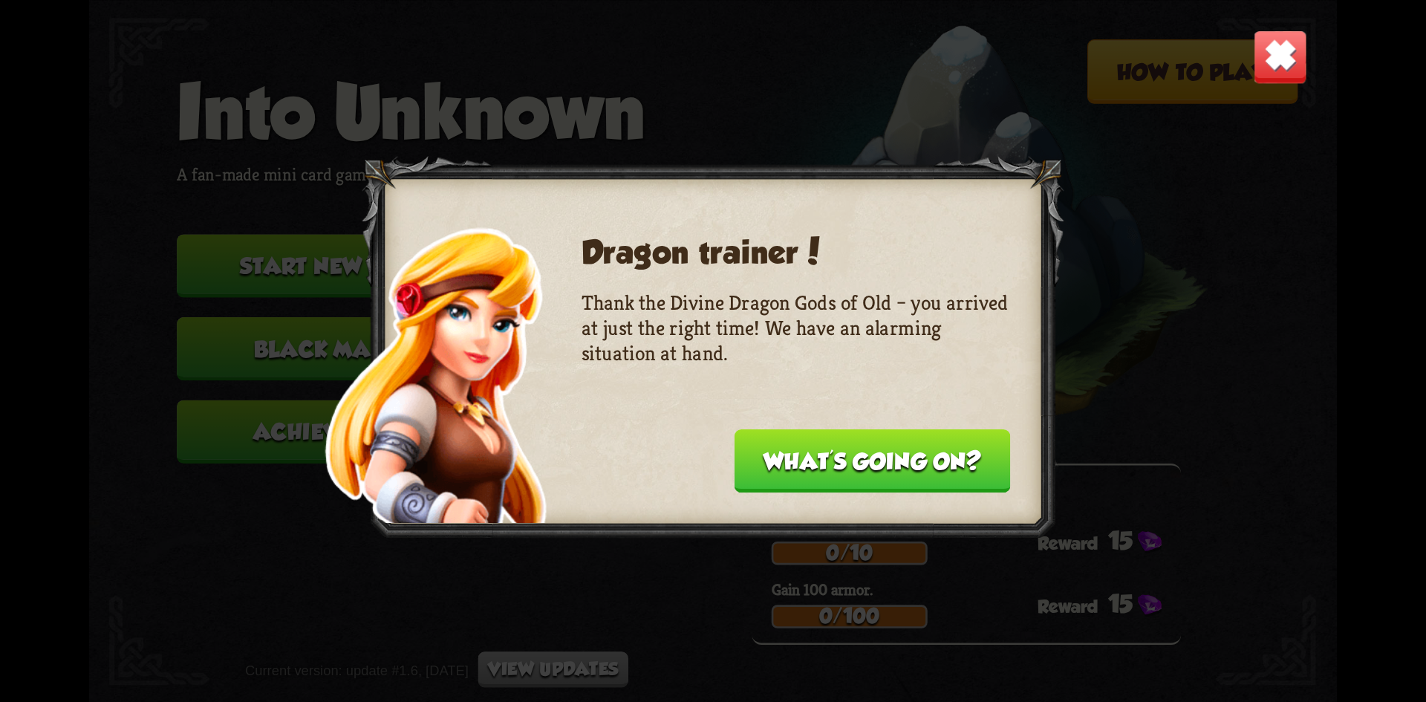
click at [809, 457] on button "What's going on?" at bounding box center [872, 460] width 276 height 63
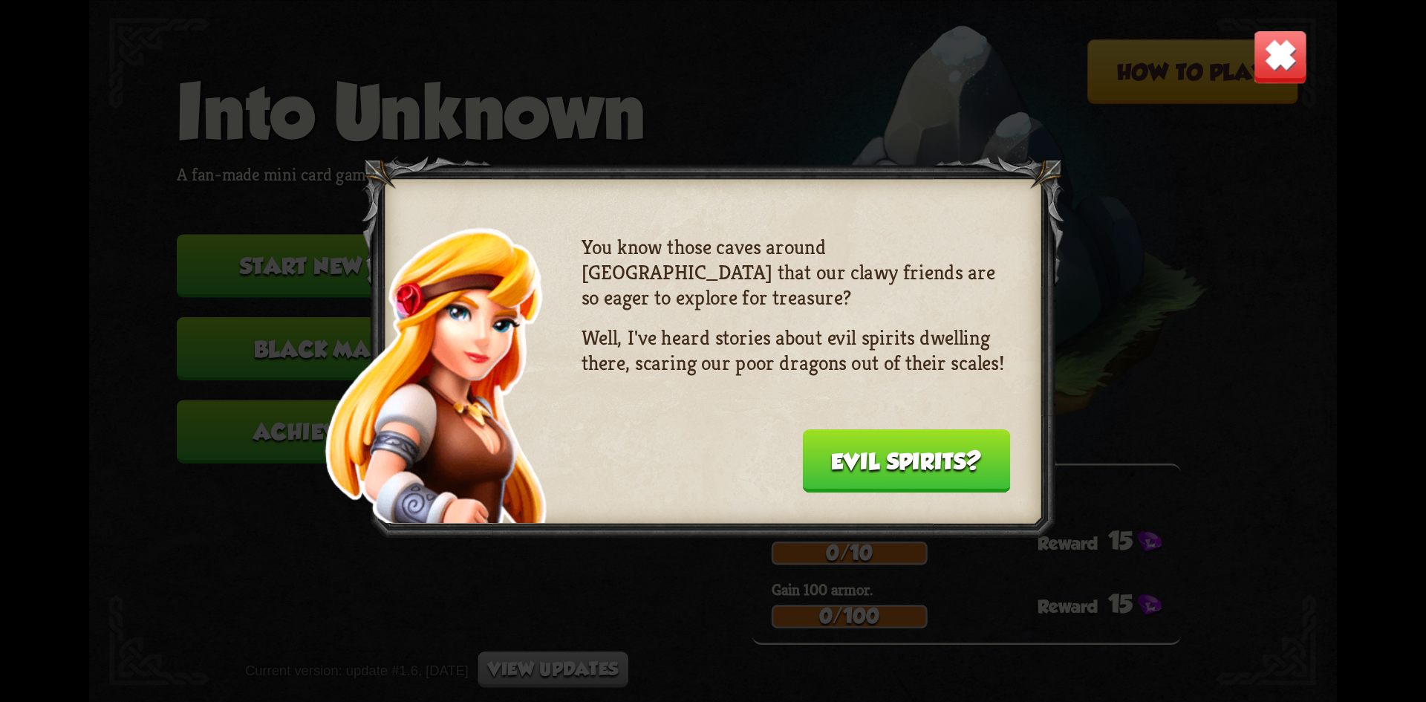
click at [935, 457] on button "Evil spirits?" at bounding box center [906, 460] width 208 height 63
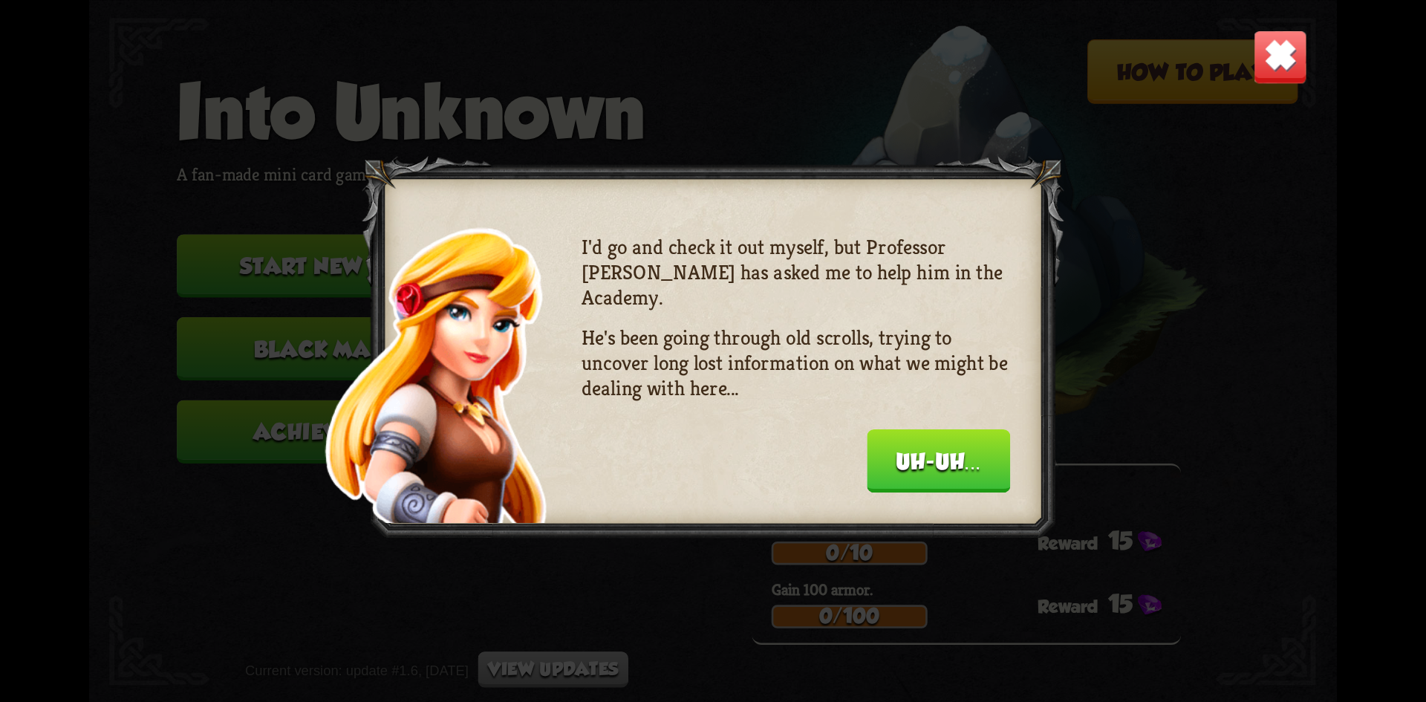
click at [933, 454] on button "Uh-uh..." at bounding box center [938, 460] width 143 height 63
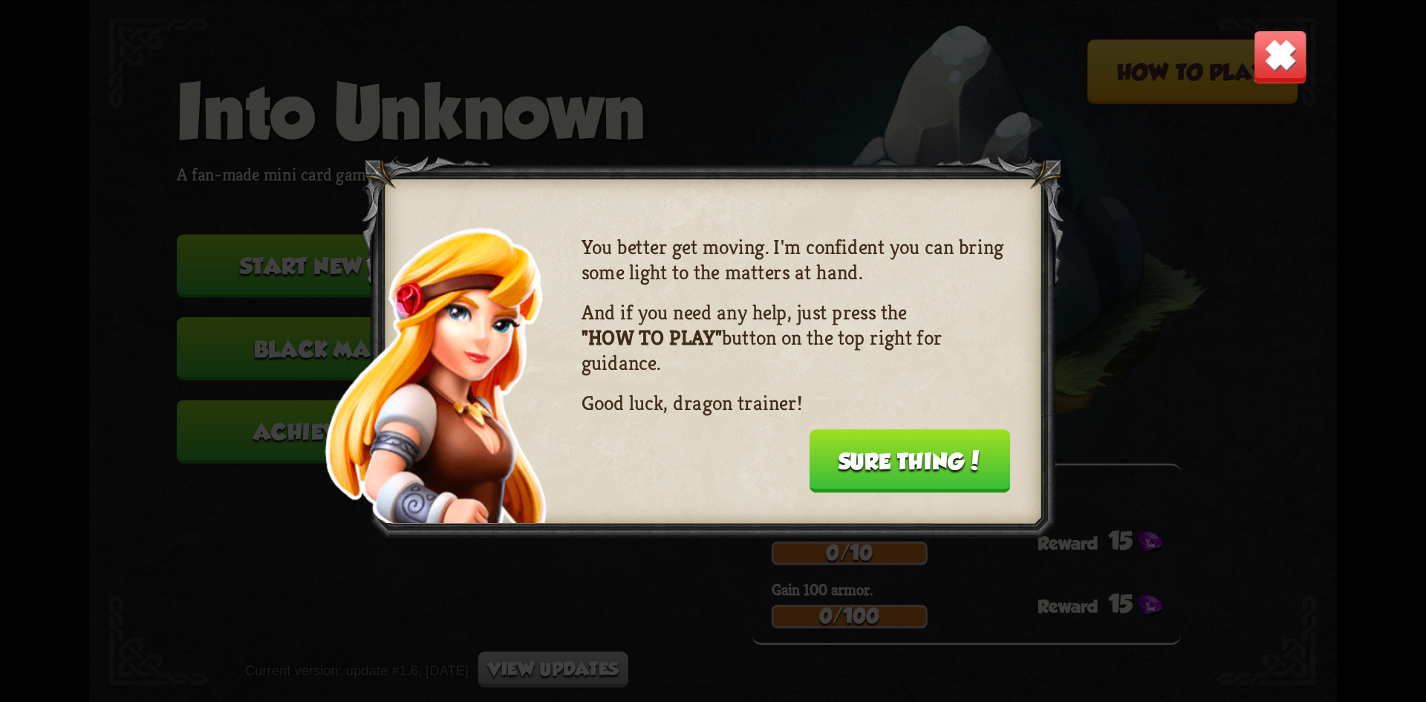
click at [933, 453] on button "Sure thing!" at bounding box center [909, 460] width 201 height 63
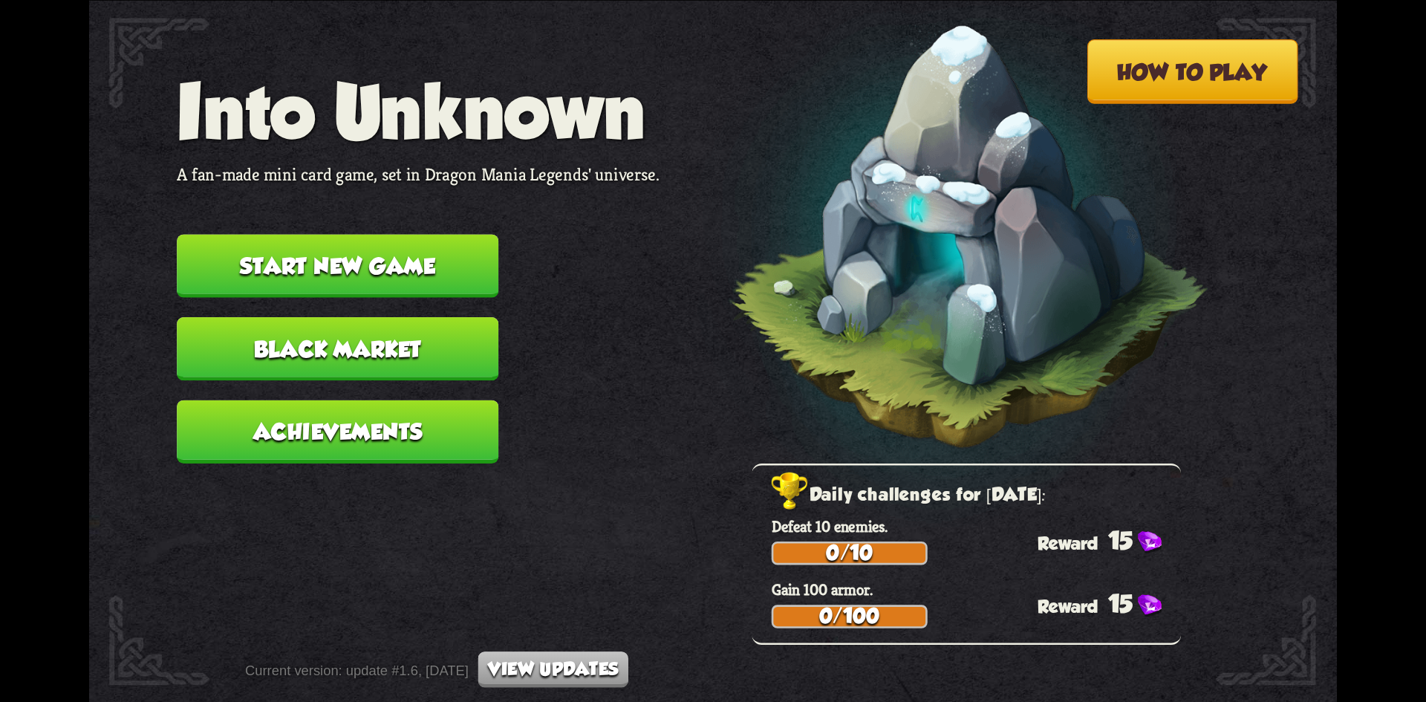
click at [396, 248] on button "Start new game" at bounding box center [338, 265] width 322 height 63
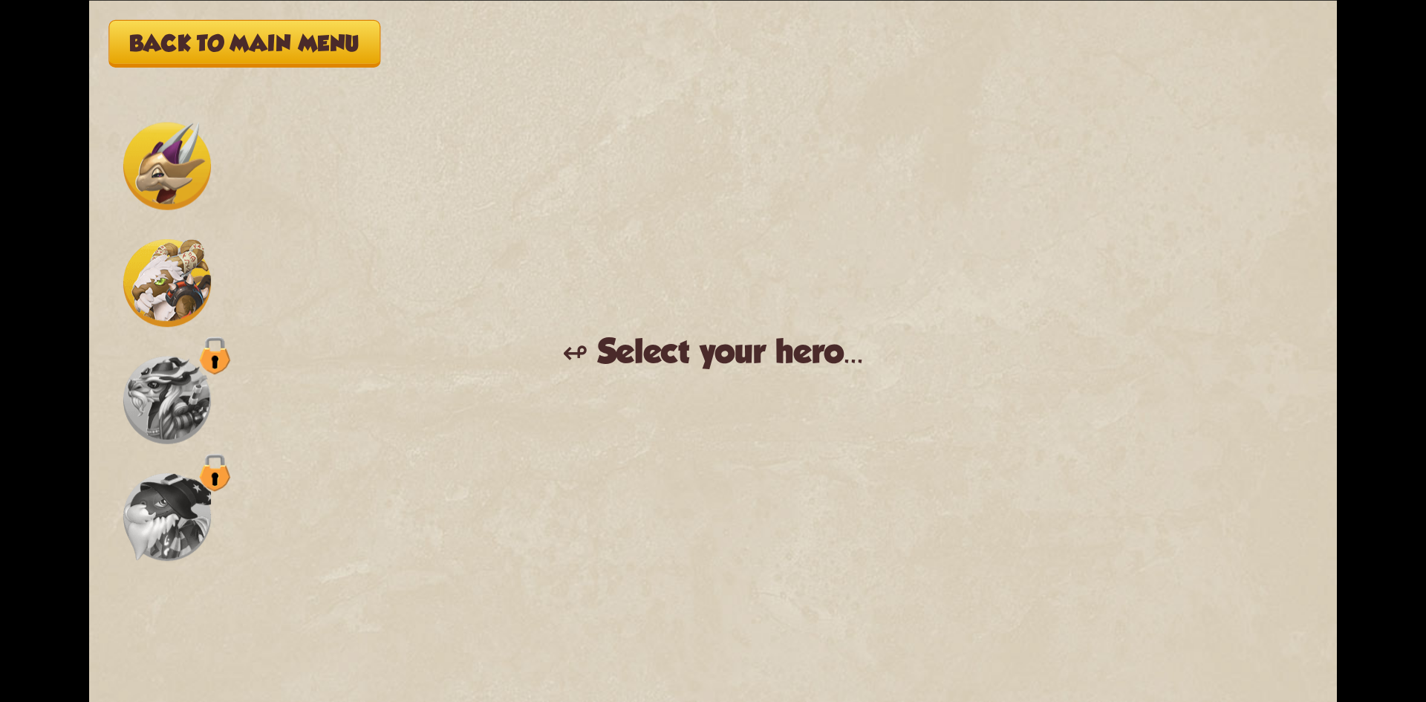
click at [183, 282] on img at bounding box center [167, 283] width 88 height 88
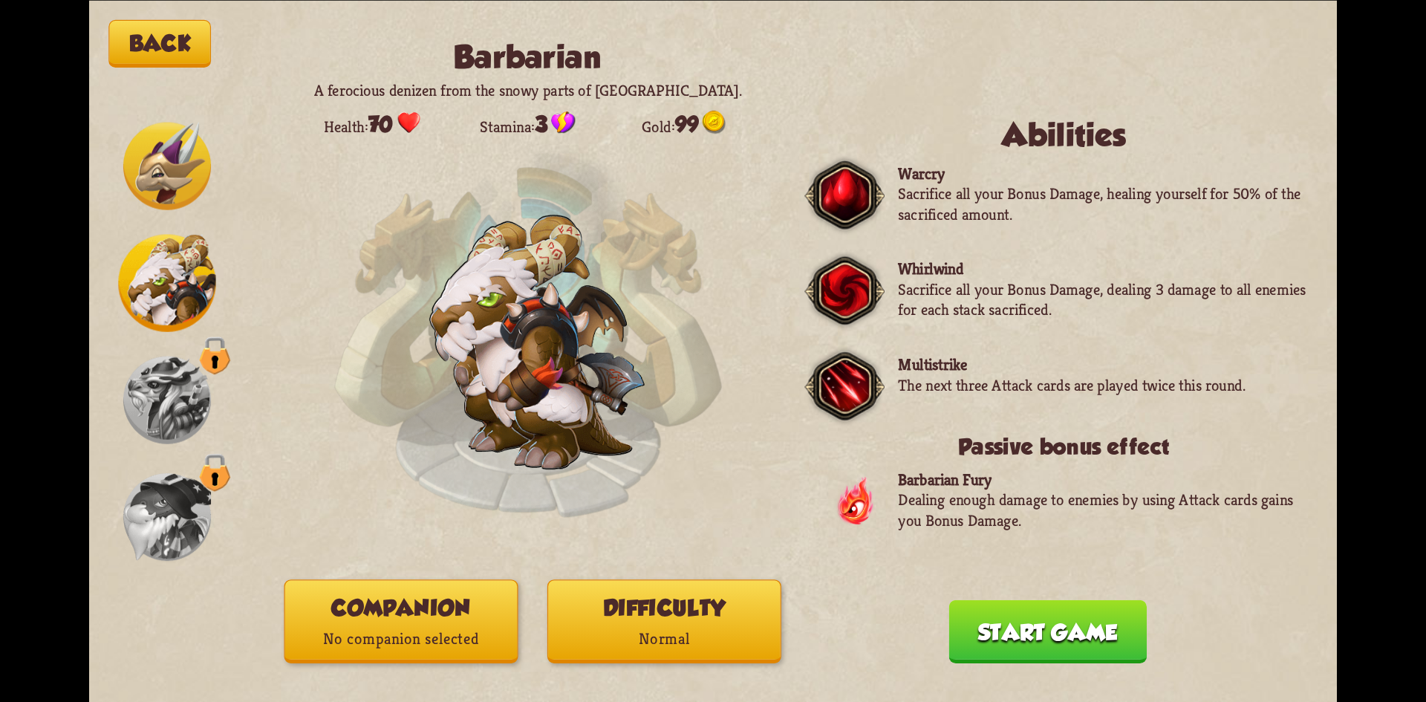
click at [182, 160] on img at bounding box center [167, 166] width 88 height 88
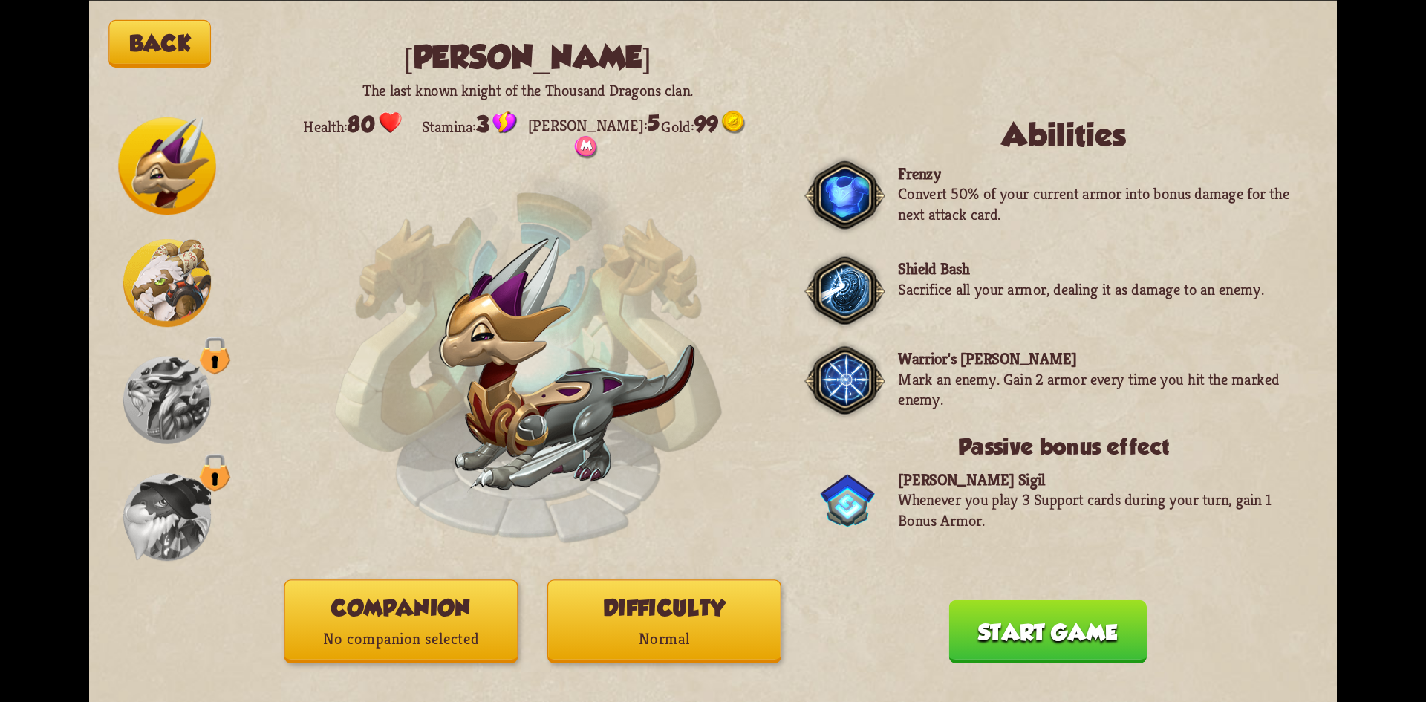
click at [166, 284] on img at bounding box center [167, 283] width 88 height 88
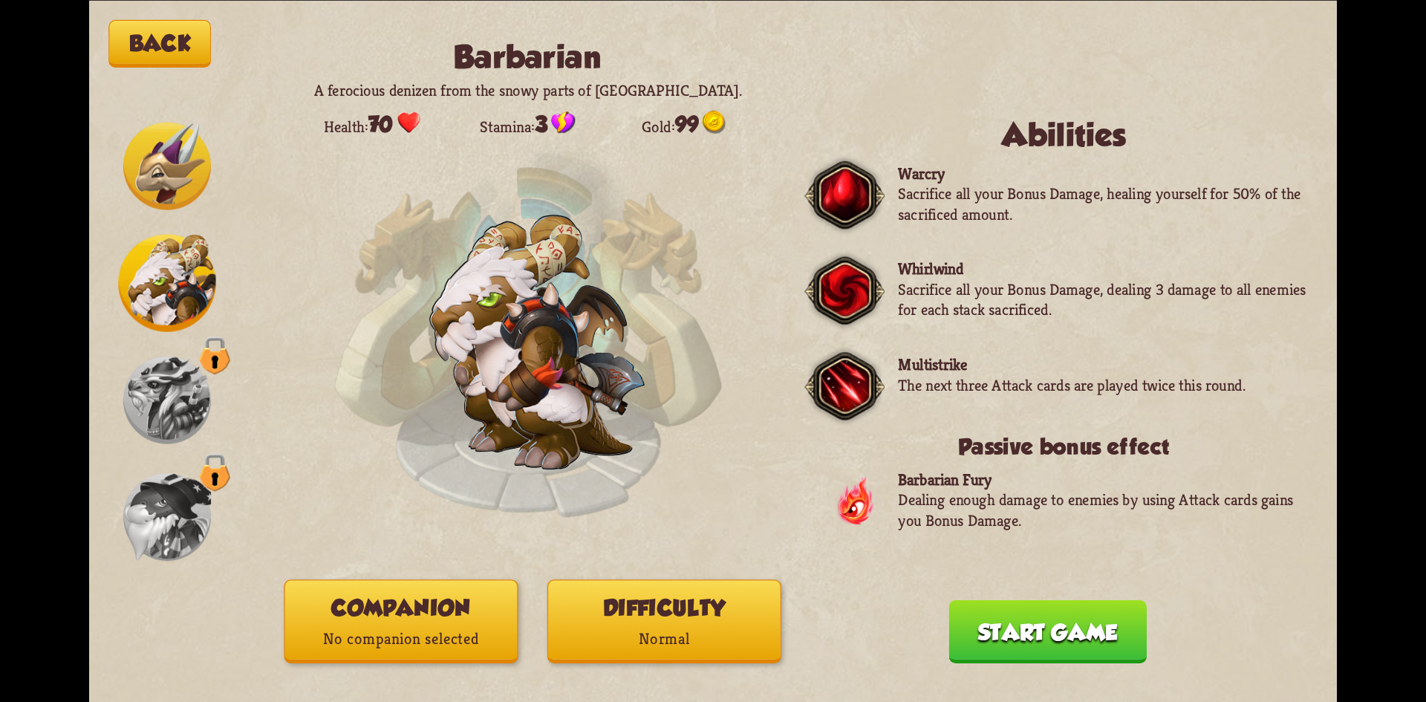
click at [171, 407] on img at bounding box center [167, 400] width 88 height 88
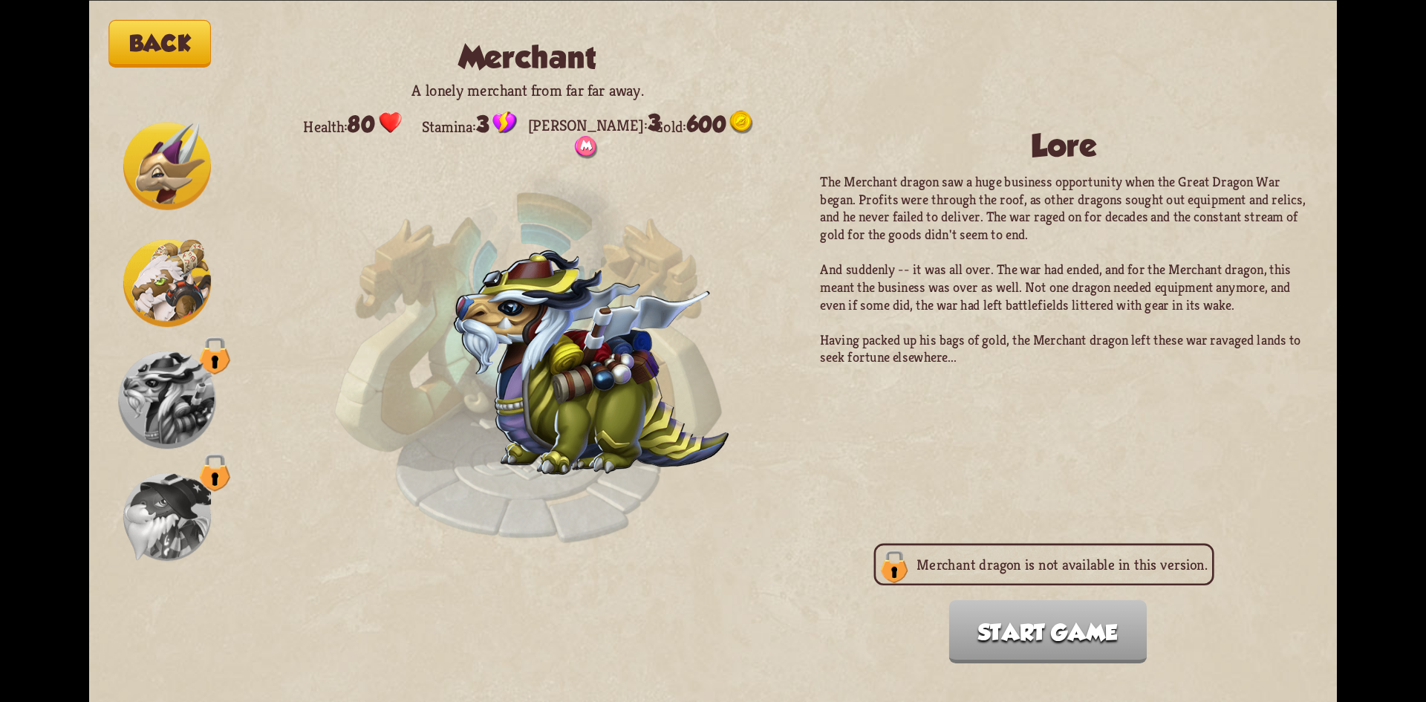
click at [195, 506] on img at bounding box center [167, 517] width 88 height 88
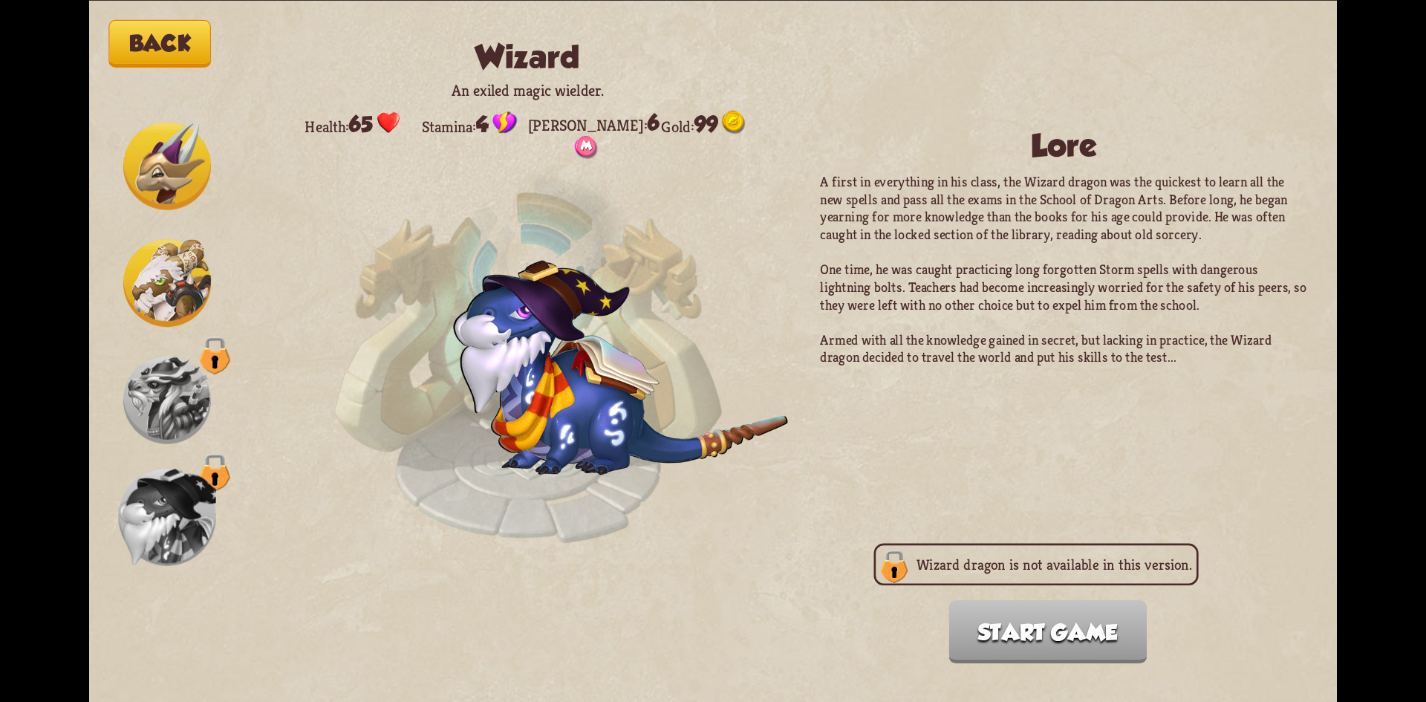
click at [166, 192] on img at bounding box center [167, 166] width 88 height 88
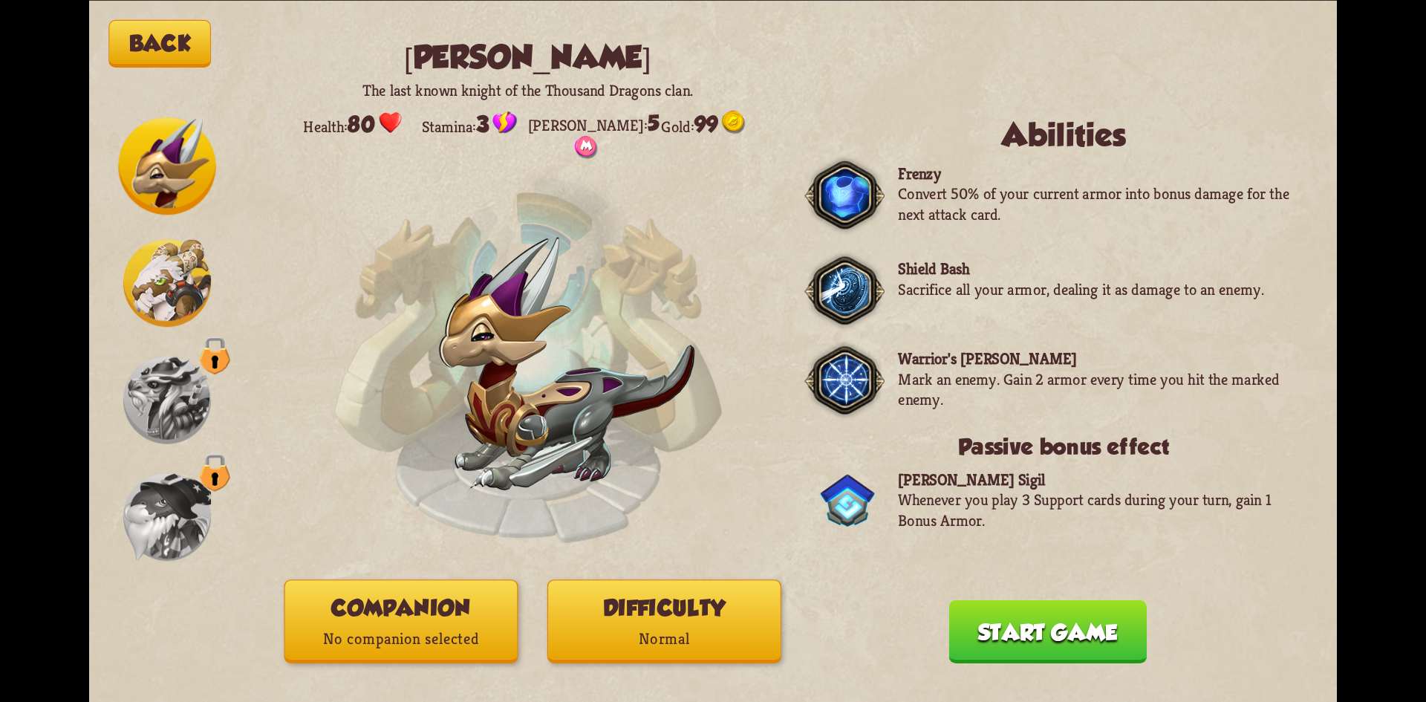
click at [159, 273] on img at bounding box center [167, 283] width 88 height 88
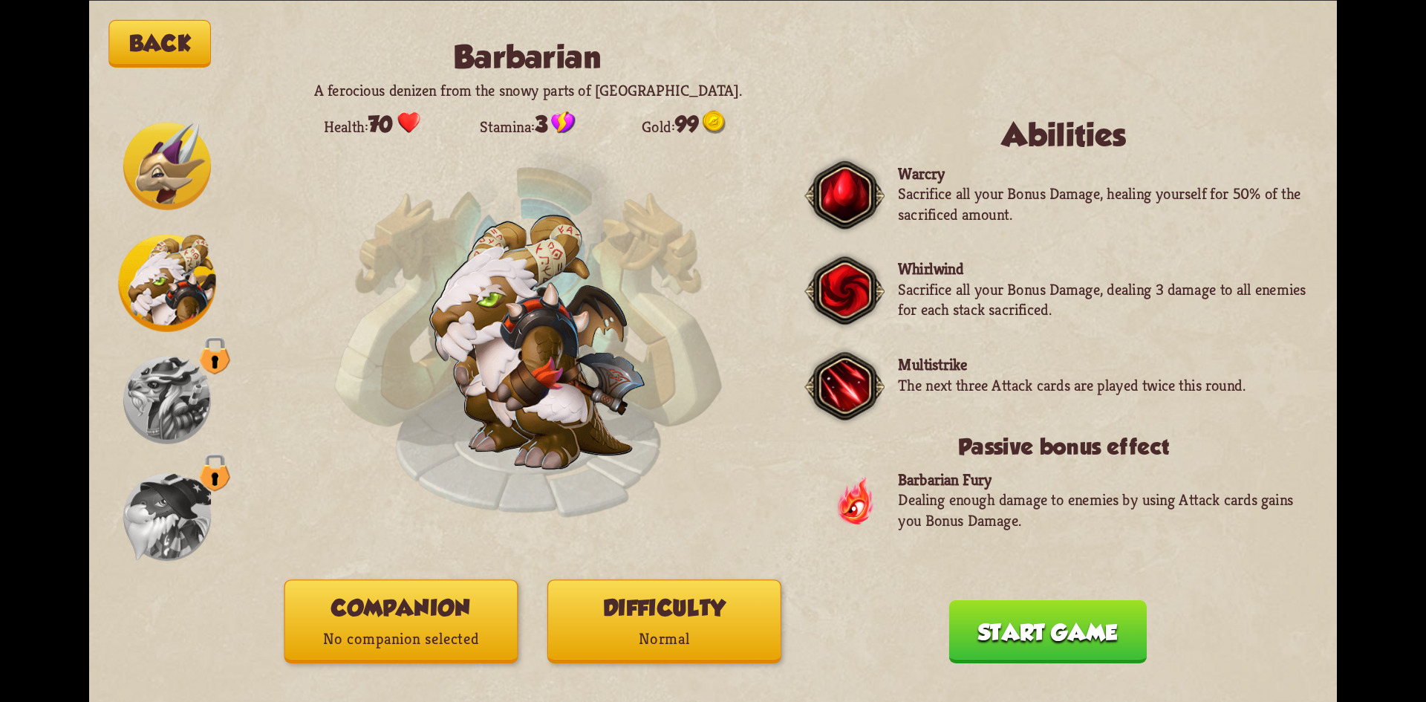
click at [674, 613] on button "Difficulty Normal" at bounding box center [664, 621] width 234 height 84
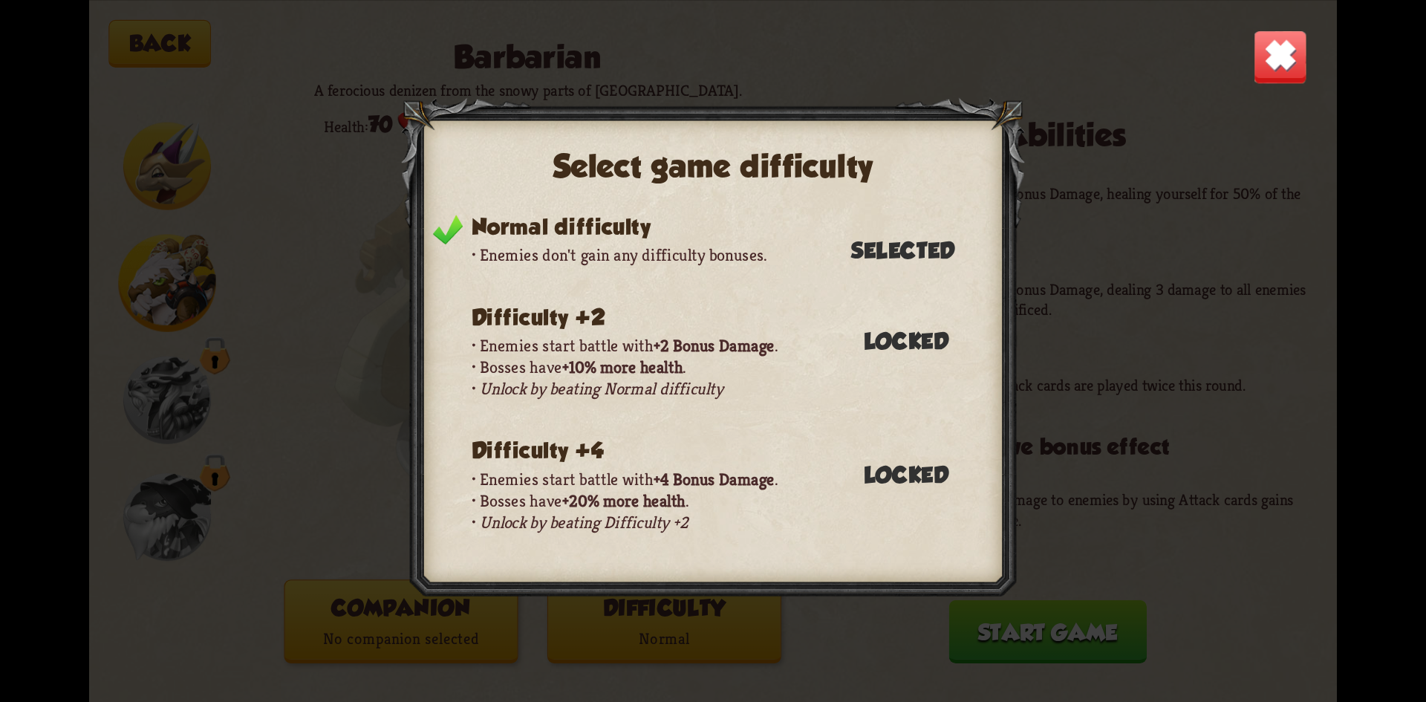
click at [689, 246] on p "Enemies don't gain any difficulty bonuses." at bounding box center [728, 255] width 512 height 22
drag, startPoint x: 1290, startPoint y: 55, endPoint x: 1273, endPoint y: 71, distance: 23.1
click at [1288, 56] on img at bounding box center [1280, 56] width 55 height 55
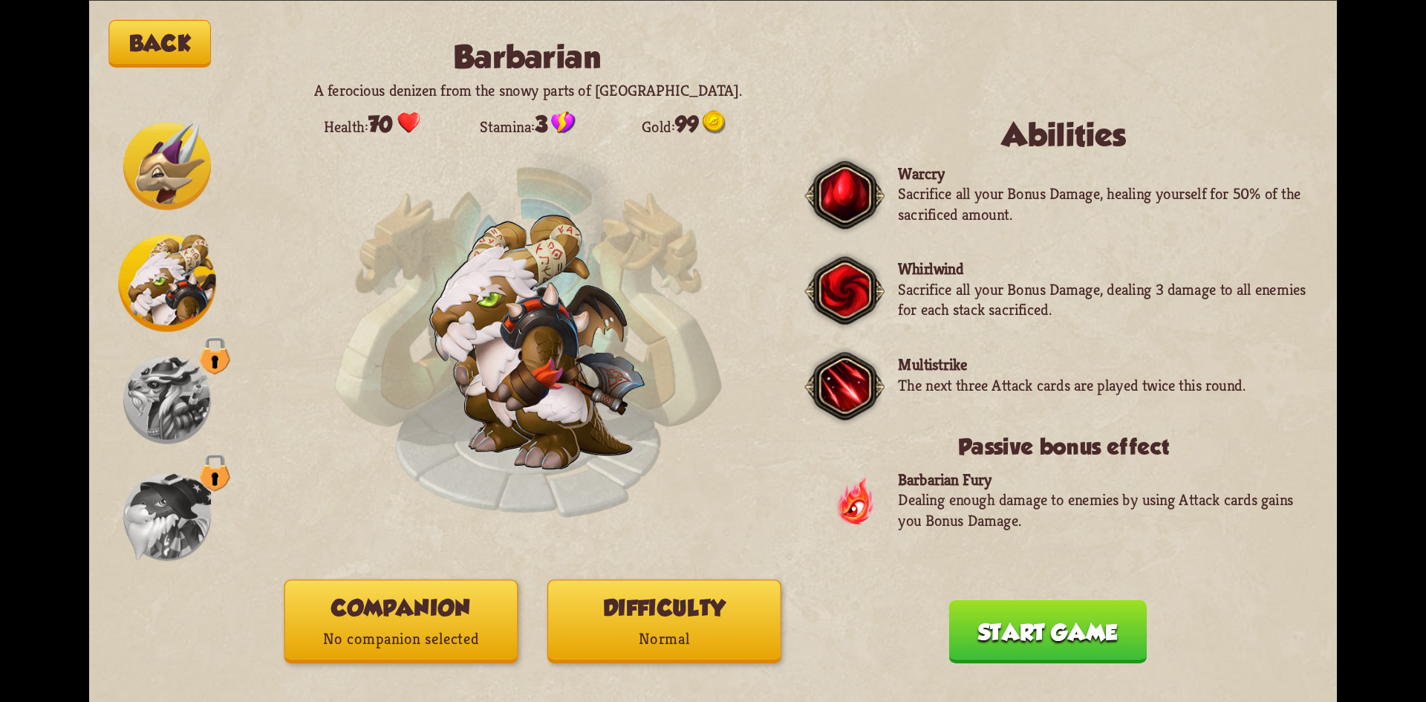
click at [423, 613] on button "Companion No companion selected" at bounding box center [401, 621] width 234 height 84
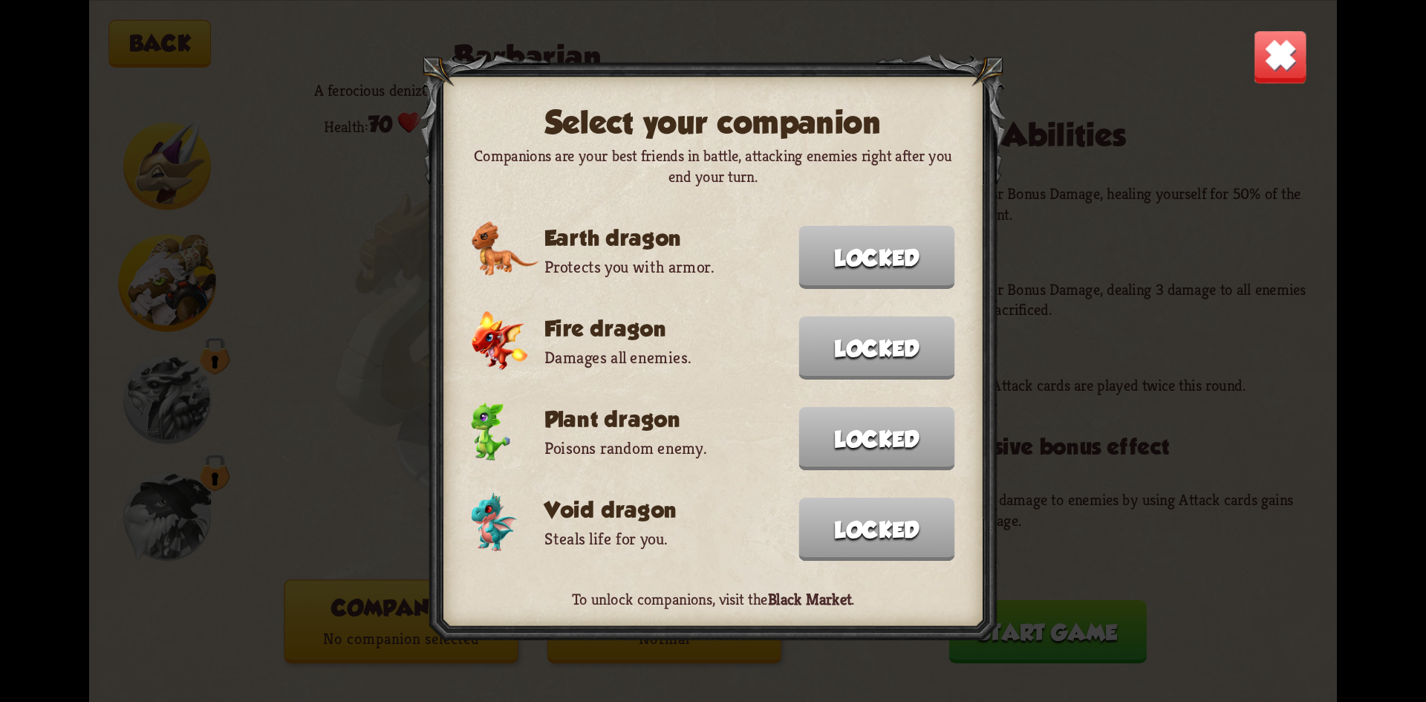
click at [1288, 48] on img at bounding box center [1280, 56] width 55 height 55
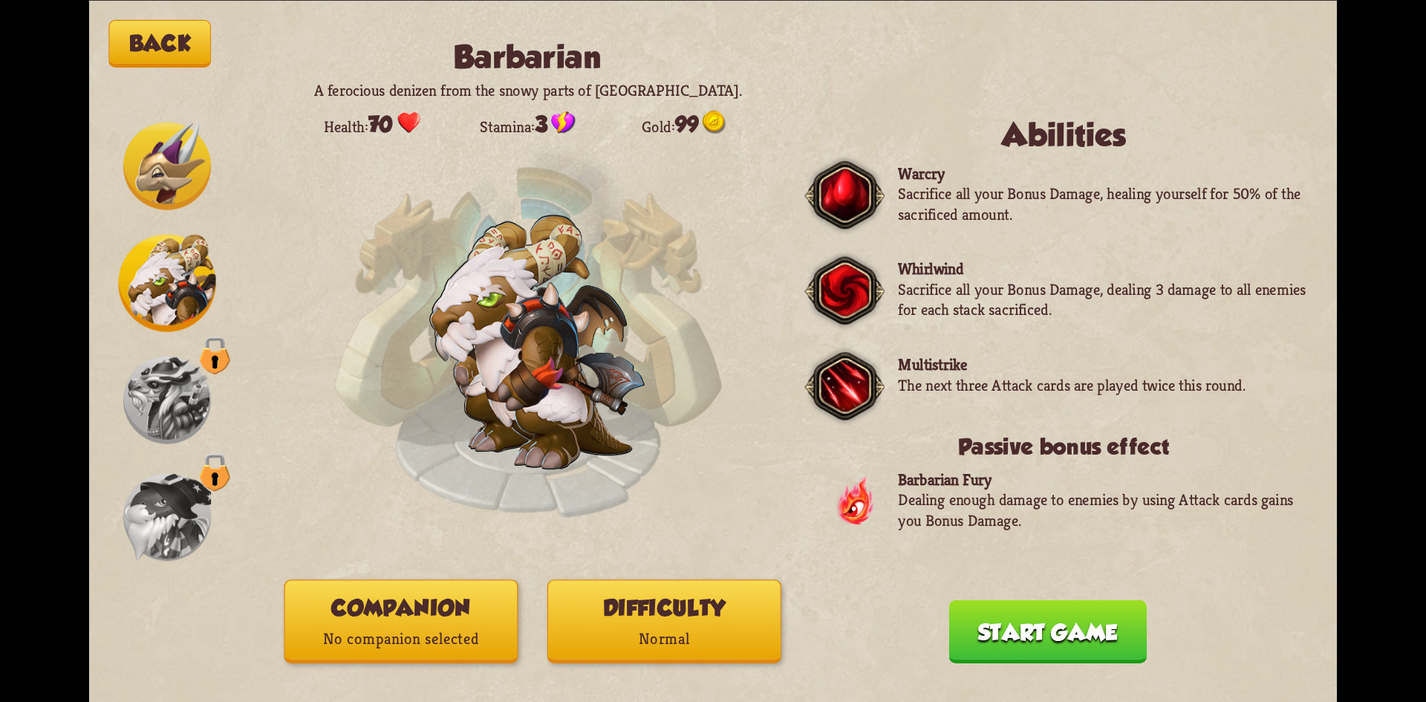
click at [175, 4] on div "Back Barbarian A ferocious denizen from the snowy parts of [GEOGRAPHIC_DATA]. H…" at bounding box center [713, 351] width 1248 height 702
click at [166, 19] on button "Back" at bounding box center [159, 43] width 102 height 48
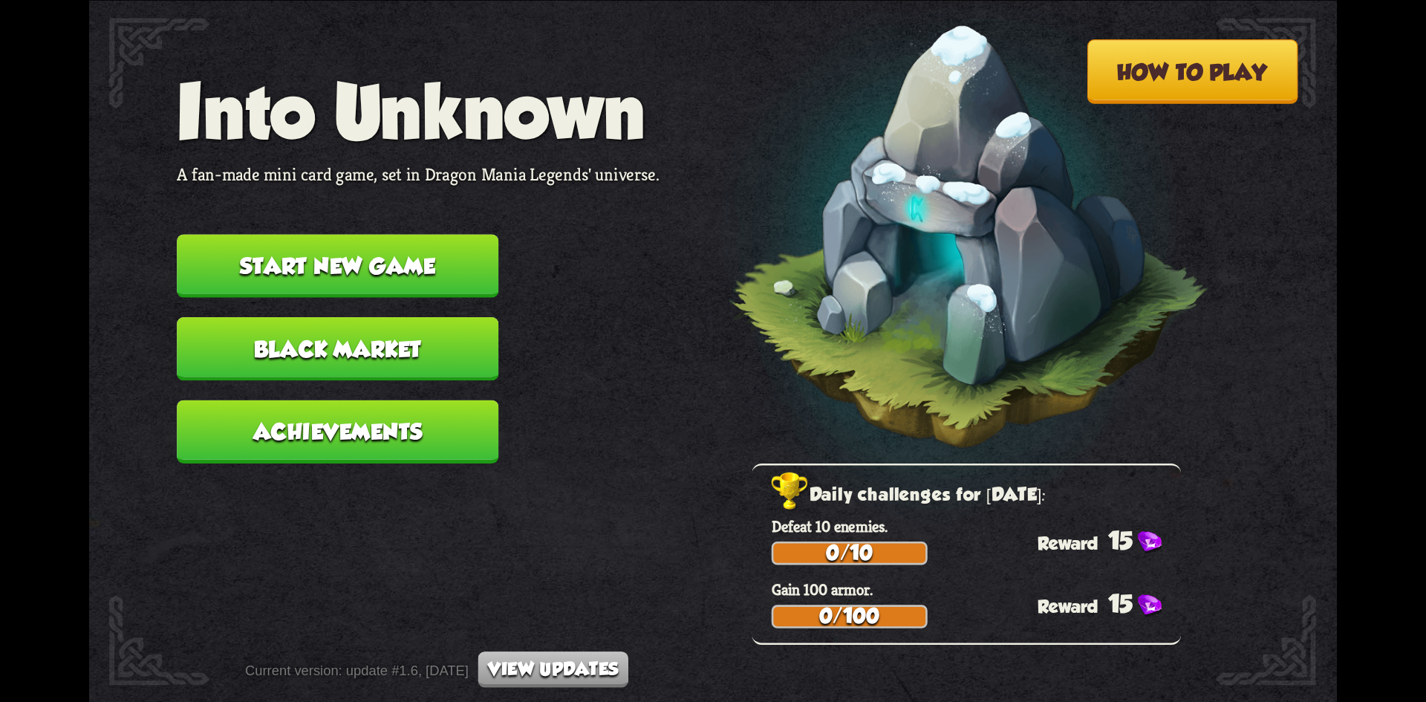
click at [381, 348] on button "Black Market" at bounding box center [338, 348] width 322 height 63
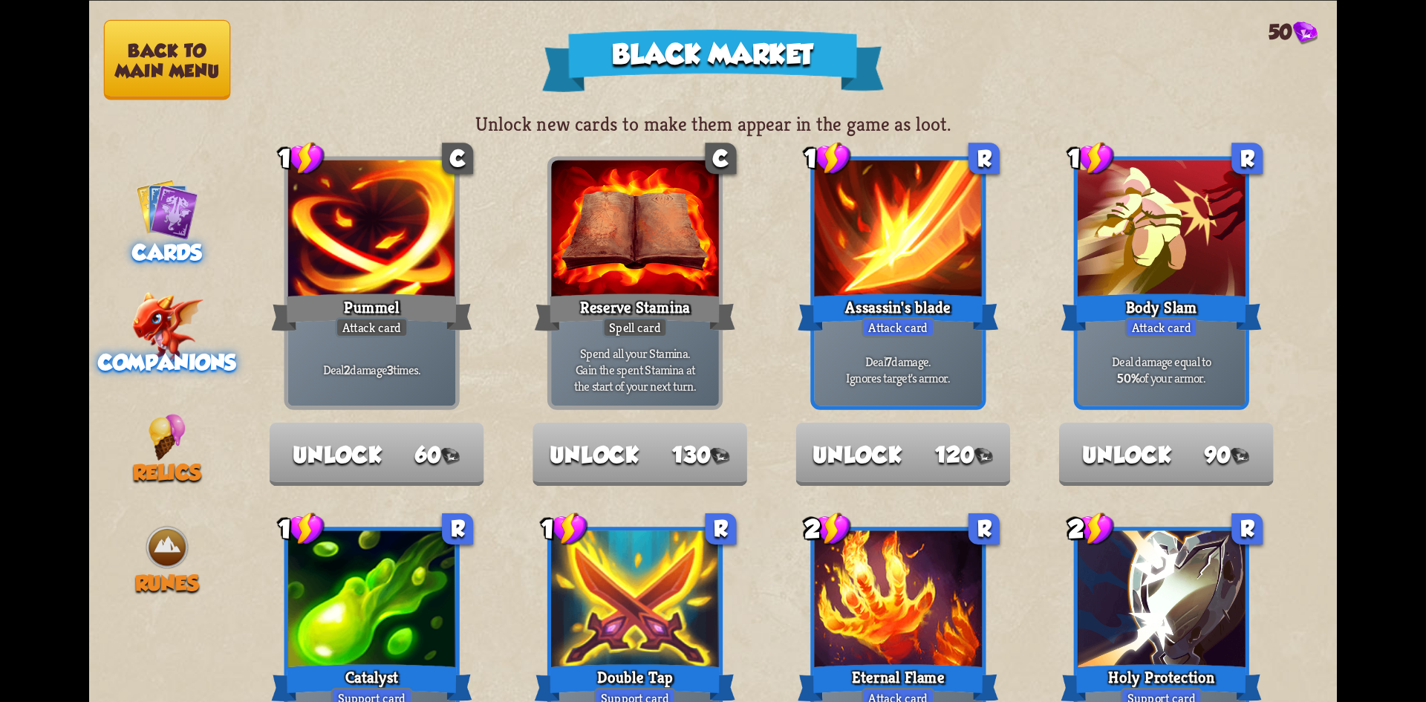
click at [223, 350] on span "Companions" at bounding box center [167, 362] width 138 height 25
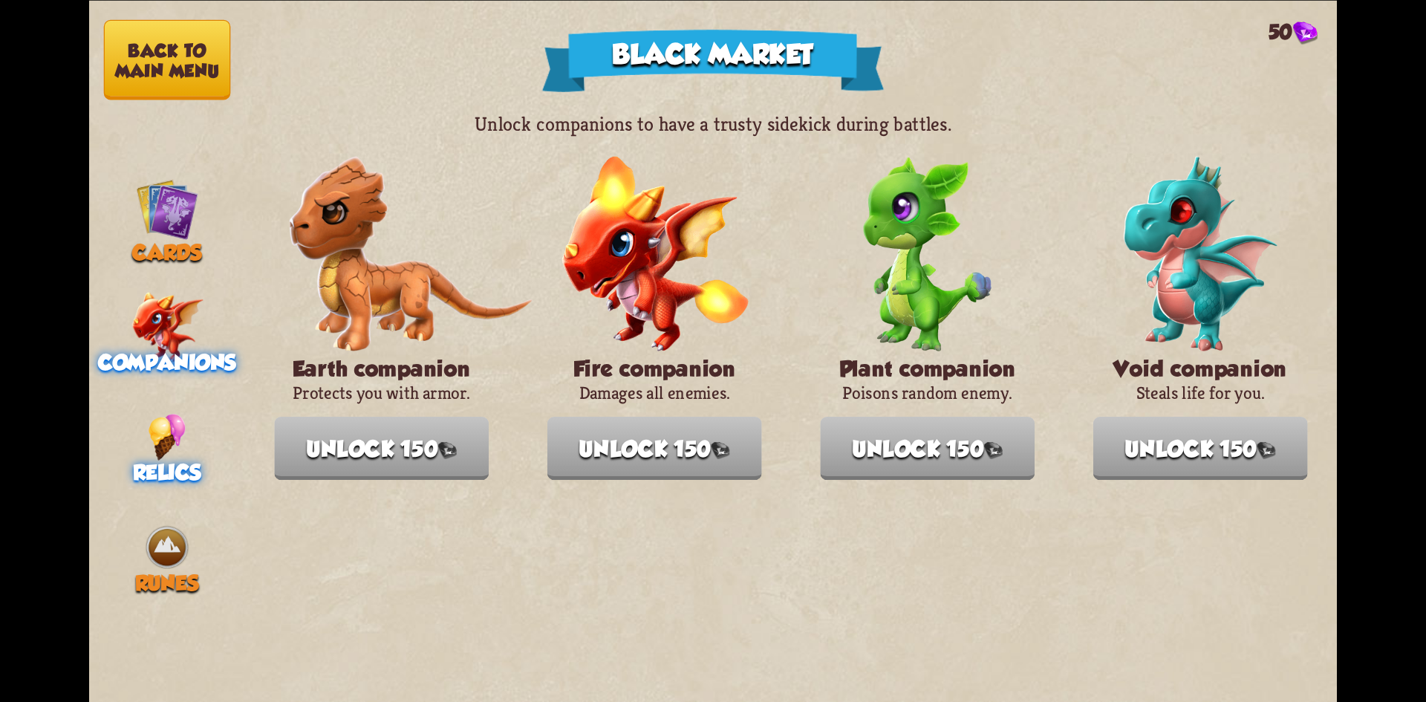
click at [138, 417] on div "Relics" at bounding box center [167, 449] width 156 height 71
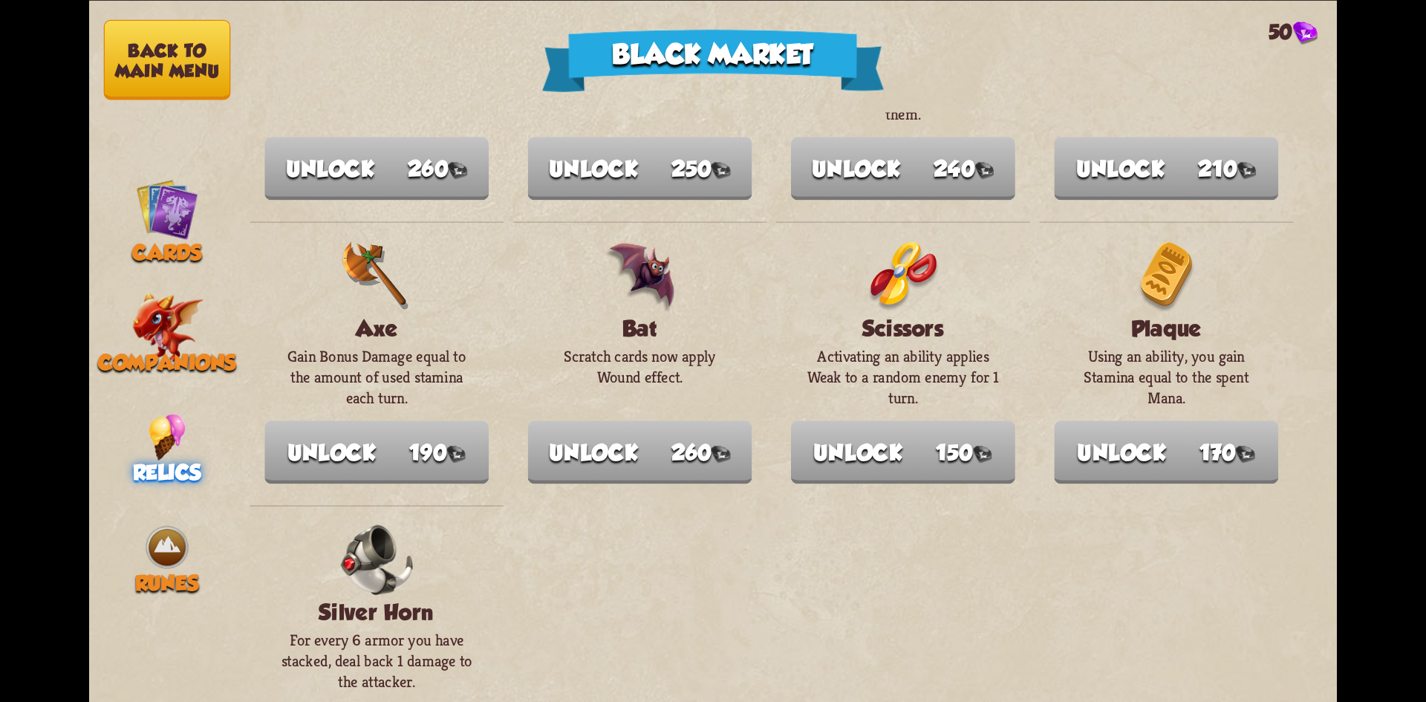
scroll to position [1693, 0]
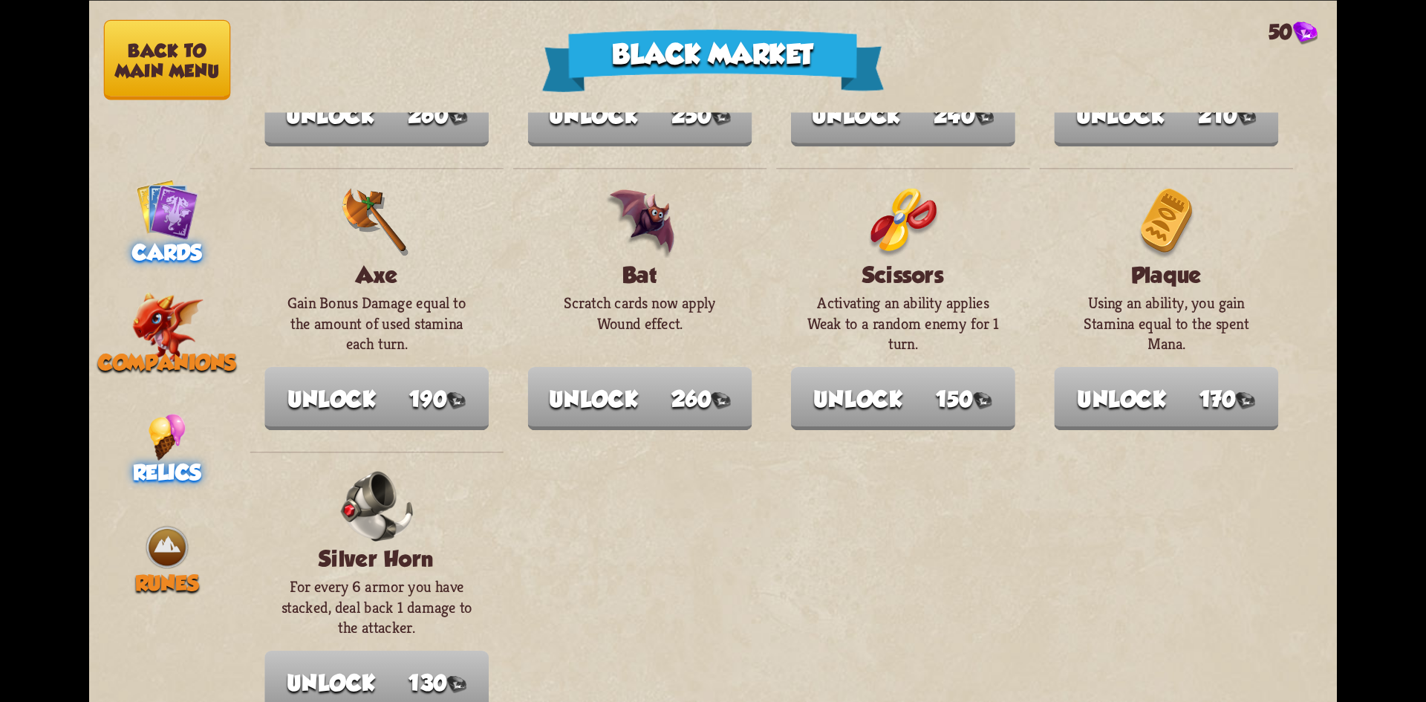
click at [166, 240] on span "Cards" at bounding box center [166, 252] width 69 height 25
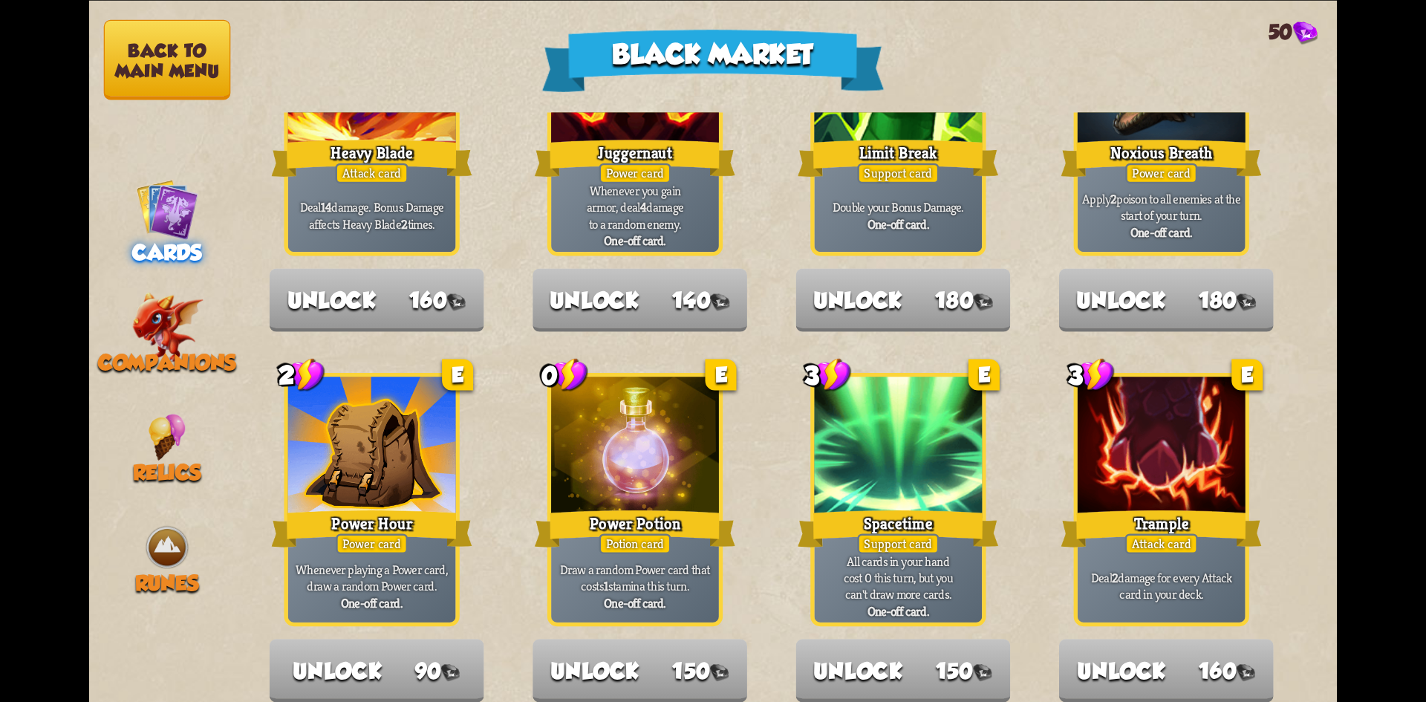
scroll to position [1545, 0]
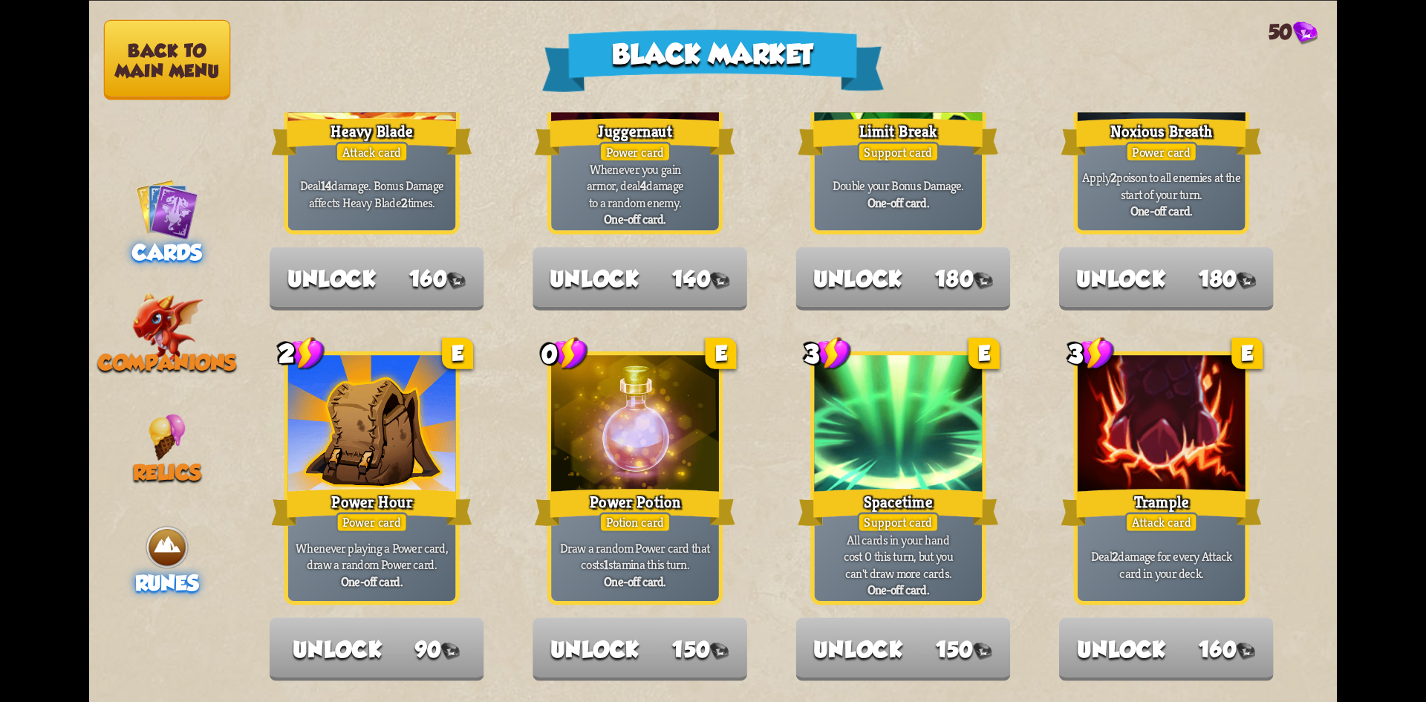
click at [159, 524] on img at bounding box center [167, 547] width 47 height 47
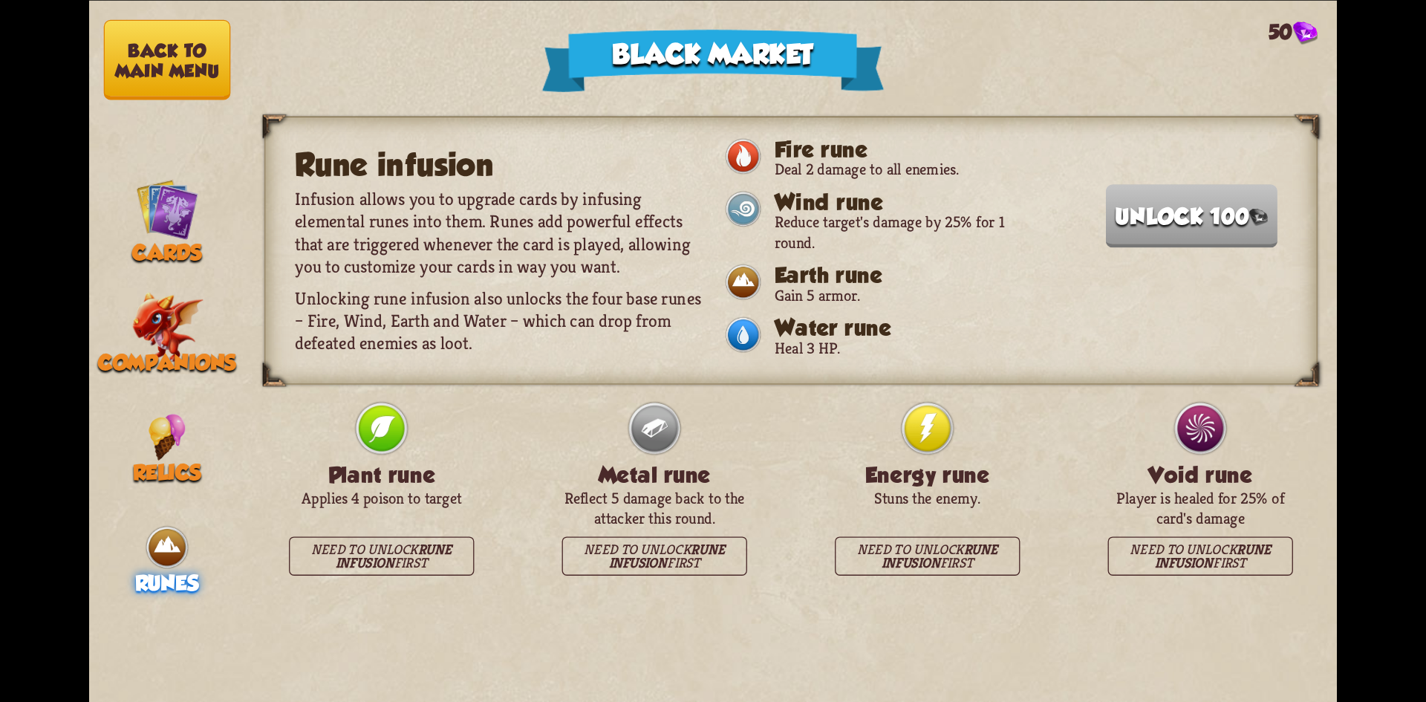
click at [136, 51] on button "Back to main menu" at bounding box center [167, 59] width 127 height 80
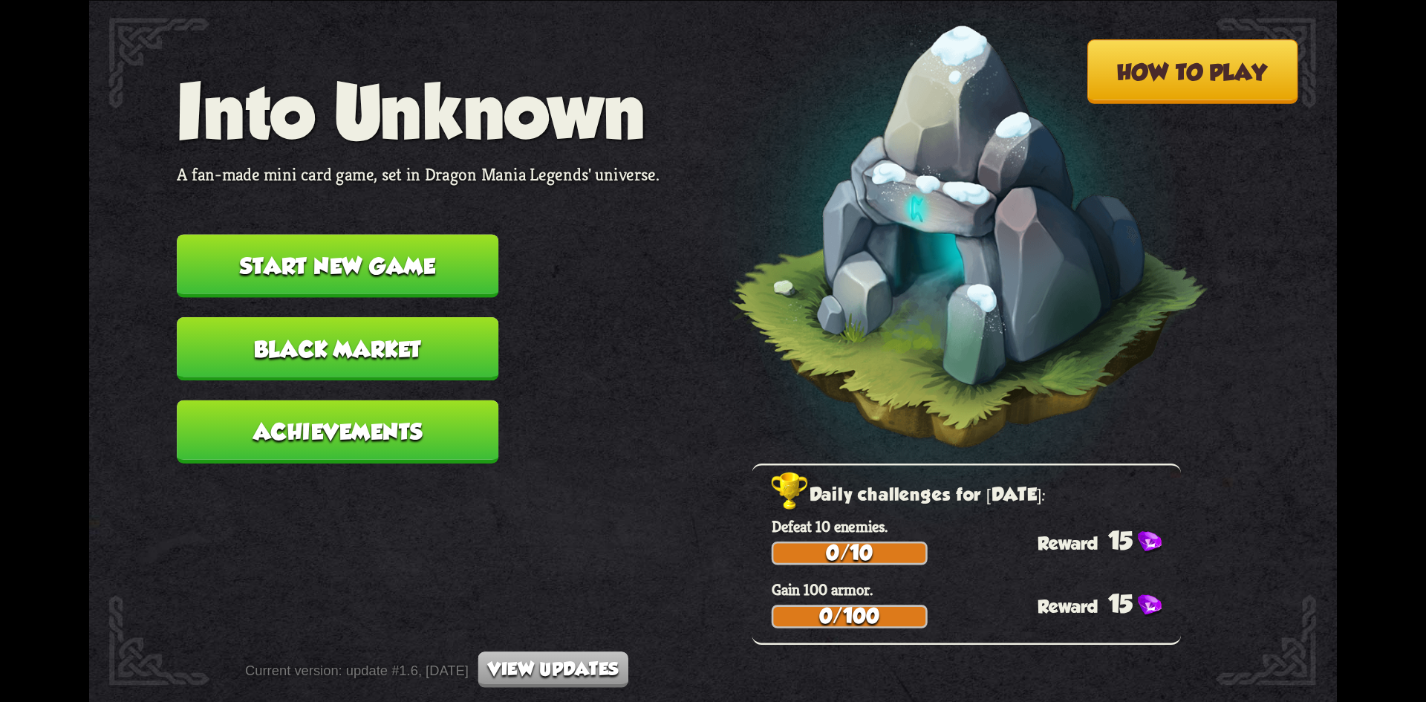
click at [1187, 71] on button "How to play" at bounding box center [1191, 71] width 211 height 65
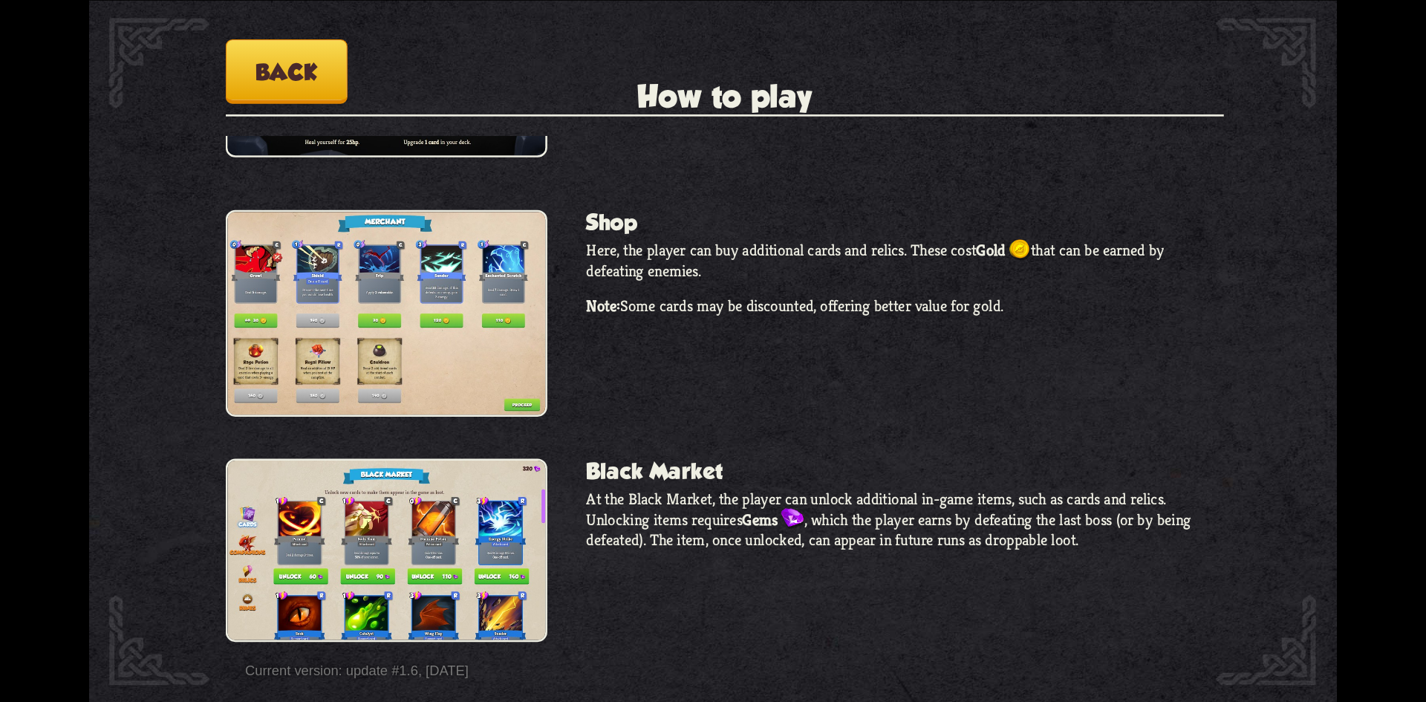
scroll to position [1272, 0]
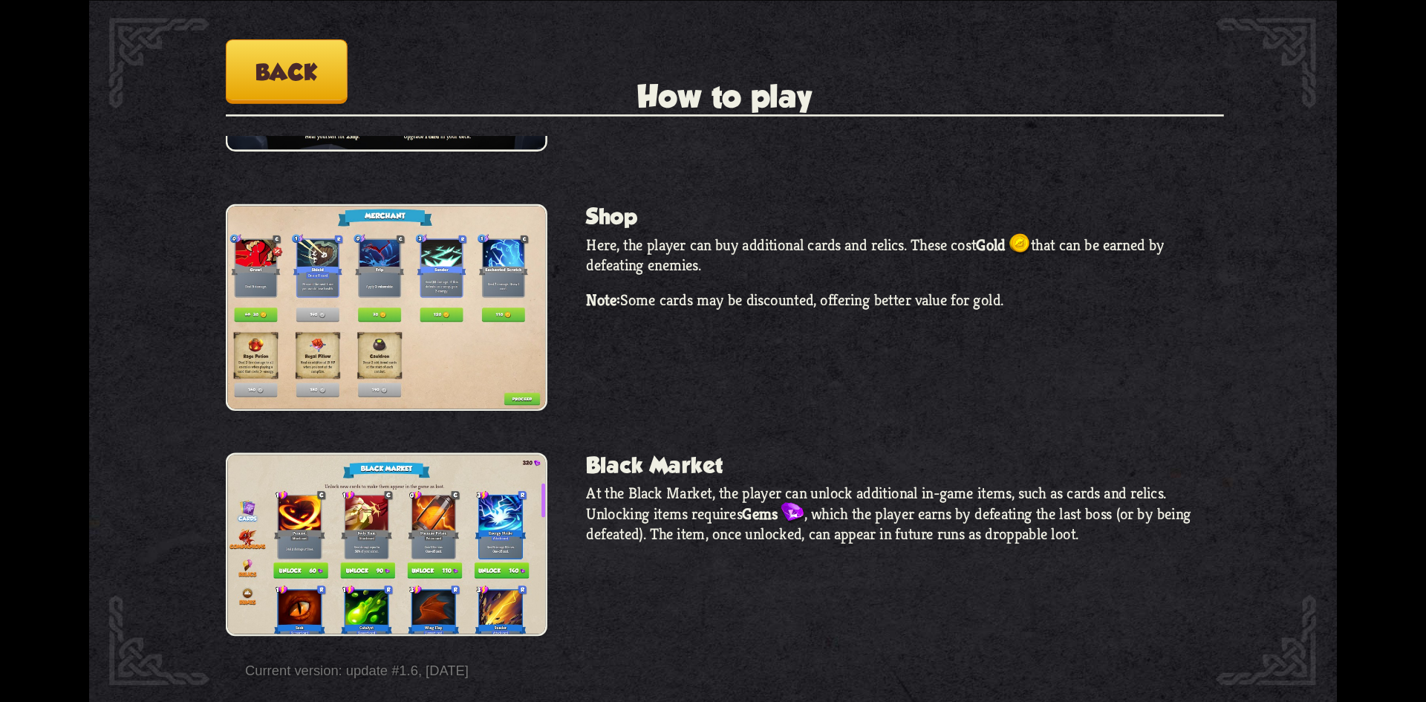
click at [312, 53] on button "Back" at bounding box center [287, 71] width 122 height 65
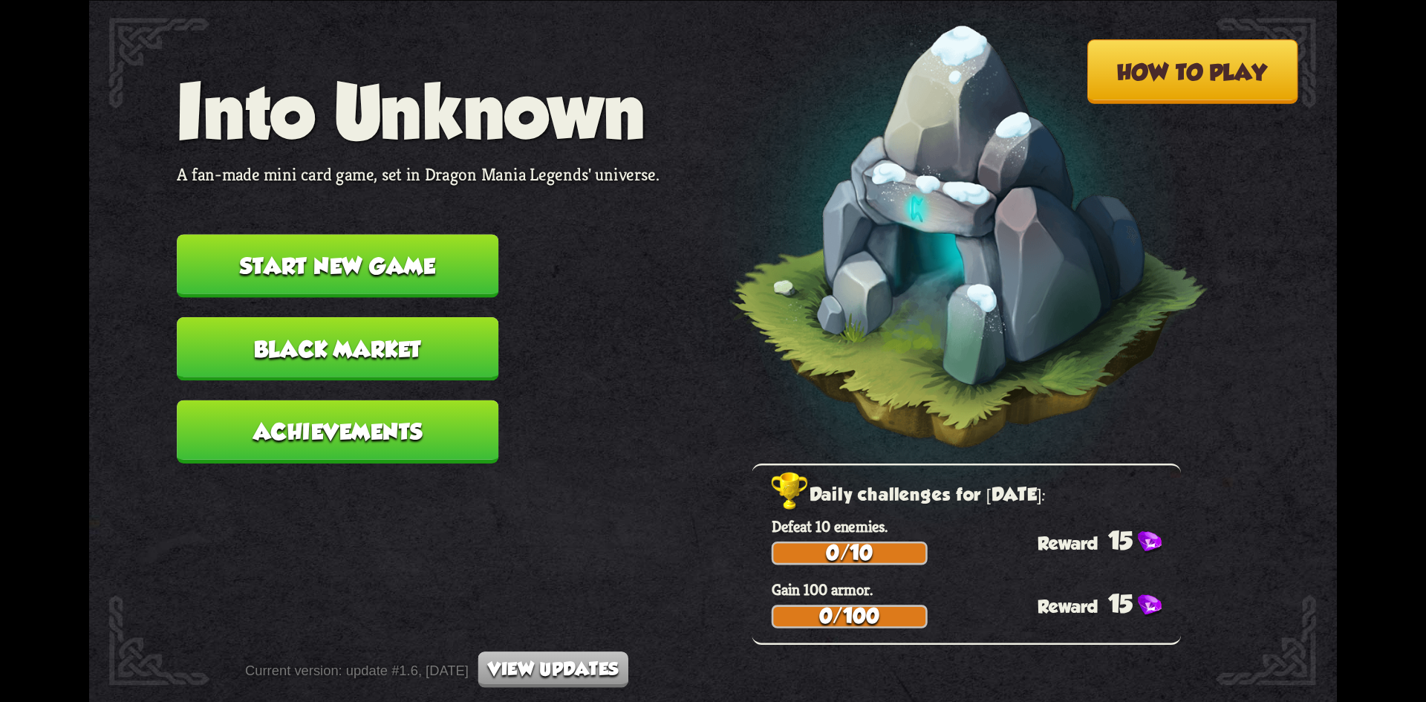
click at [450, 244] on button "Start new game" at bounding box center [338, 265] width 322 height 63
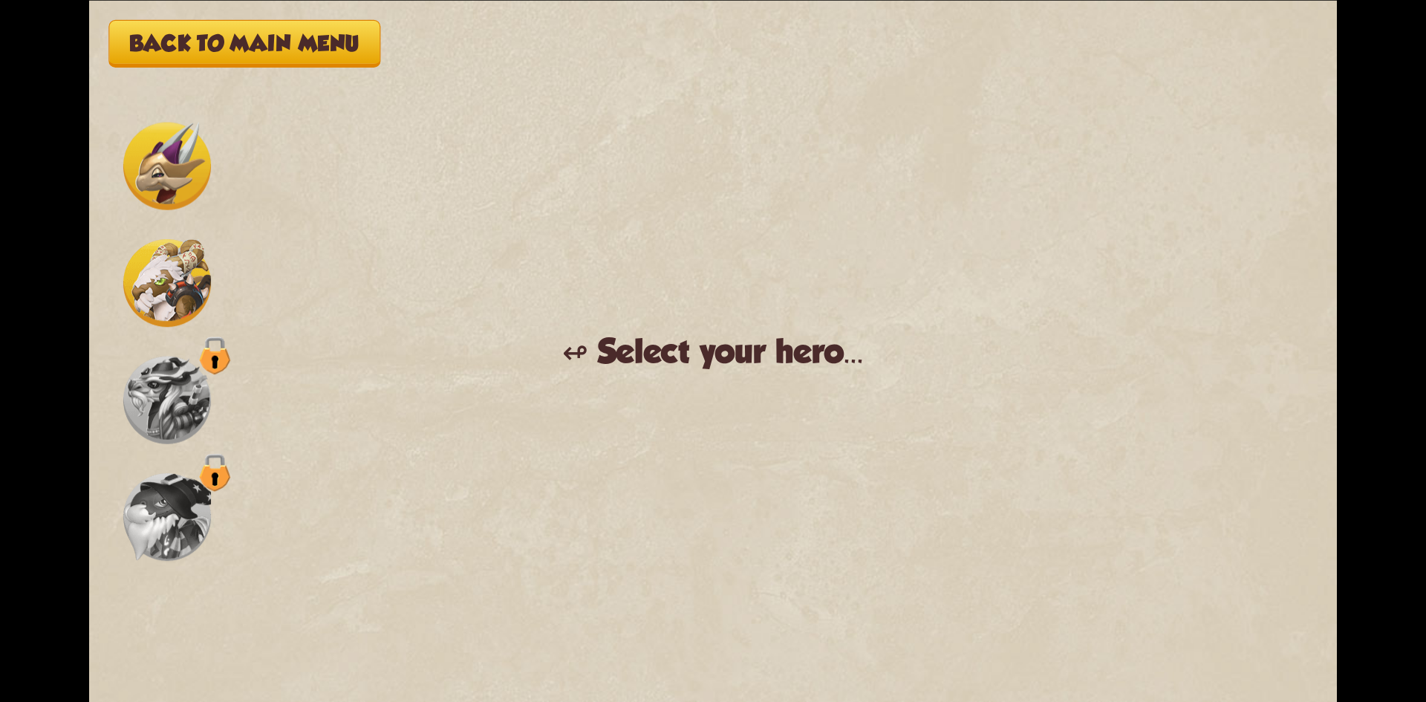
click at [167, 284] on img at bounding box center [167, 283] width 88 height 88
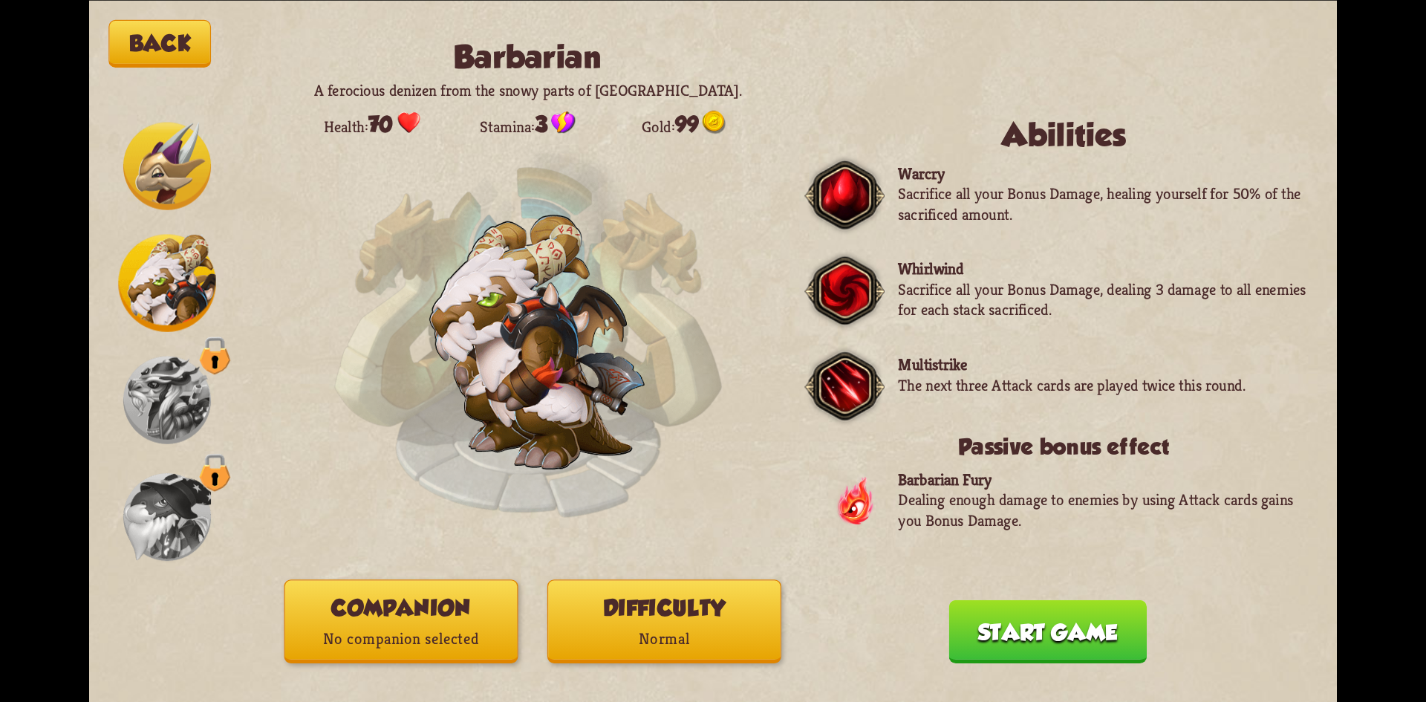
click at [151, 394] on img at bounding box center [167, 400] width 88 height 88
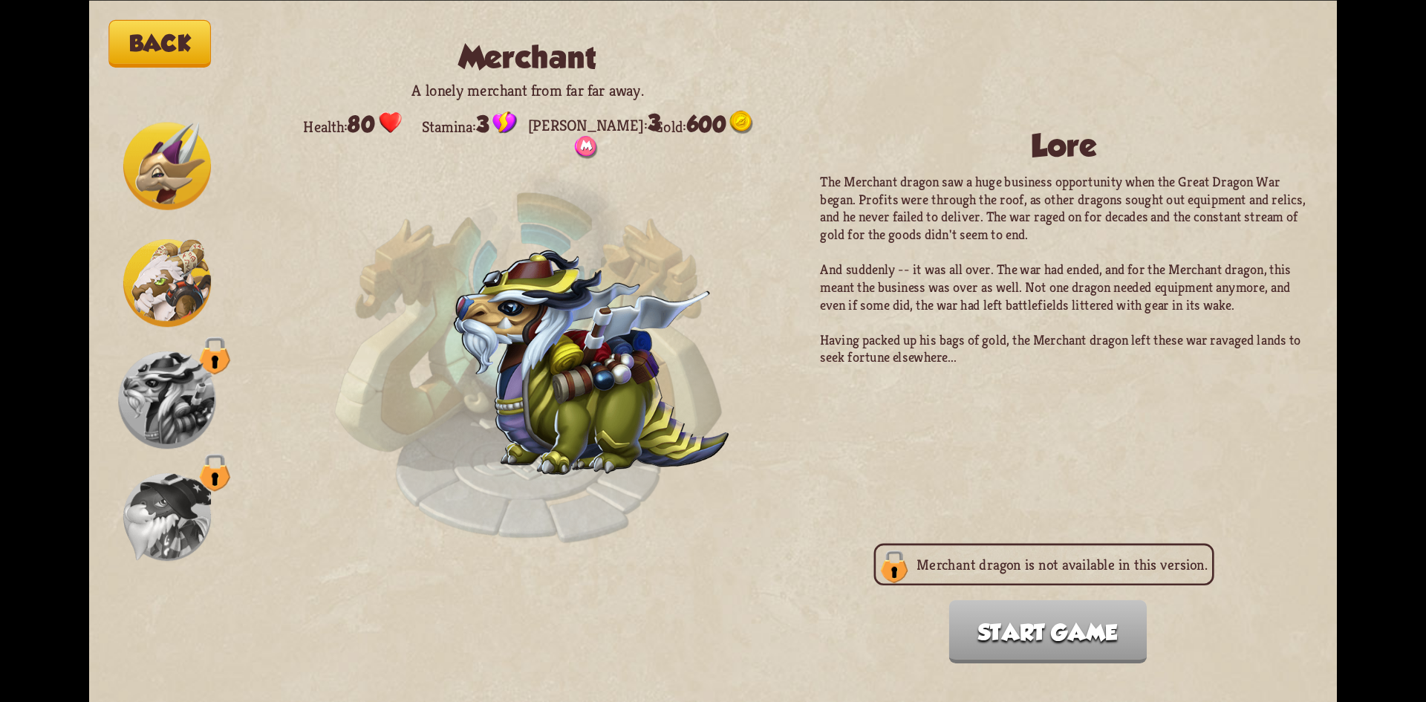
click at [195, 294] on img at bounding box center [167, 283] width 88 height 88
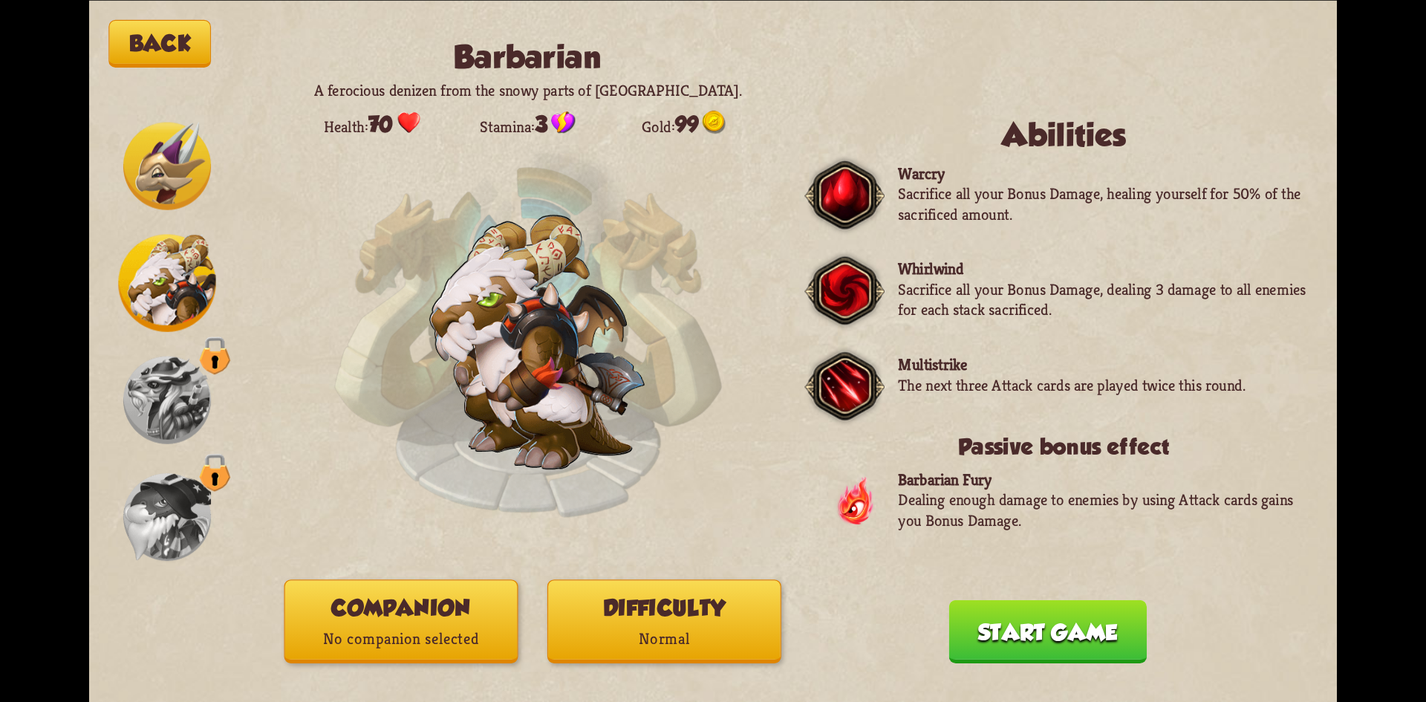
drag, startPoint x: 1091, startPoint y: 639, endPoint x: 1081, endPoint y: 643, distance: 10.3
click at [1086, 641] on button "Start game" at bounding box center [1048, 630] width 198 height 63
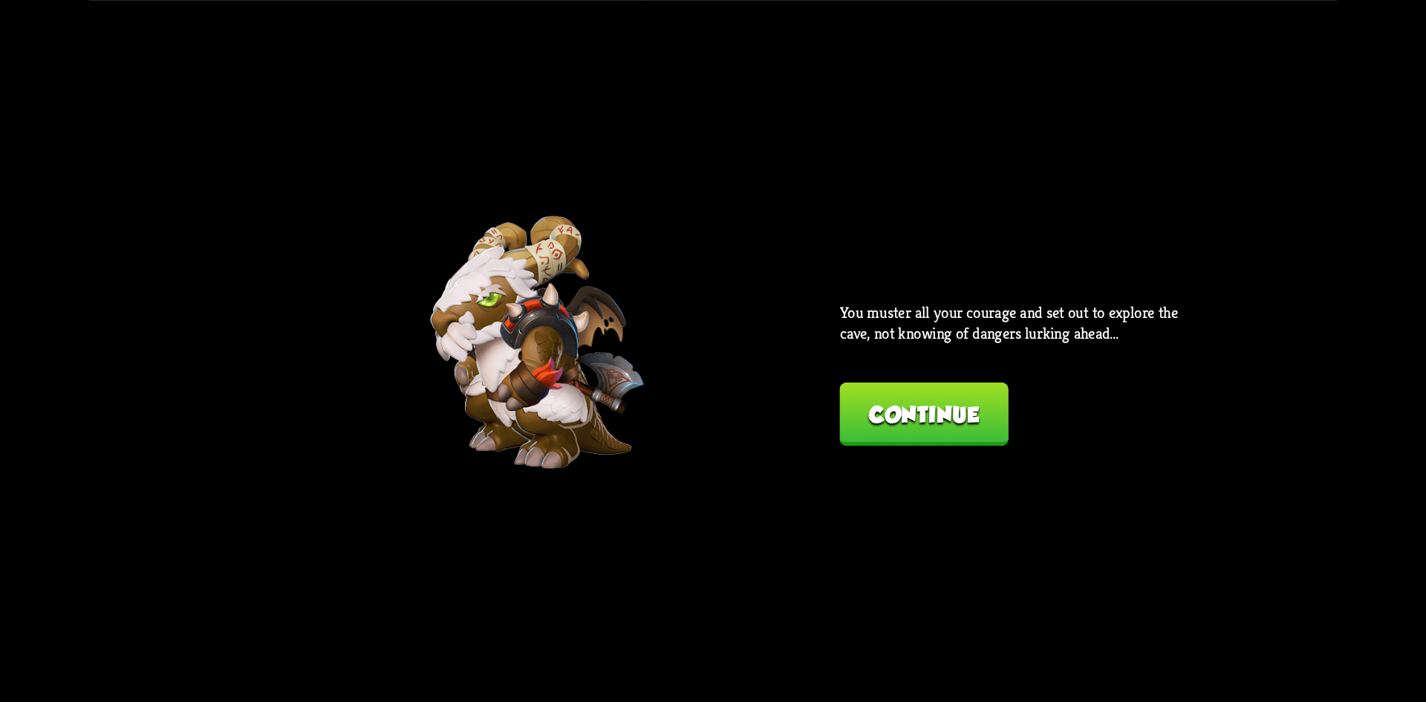
click at [885, 418] on button "Continue" at bounding box center [924, 413] width 169 height 63
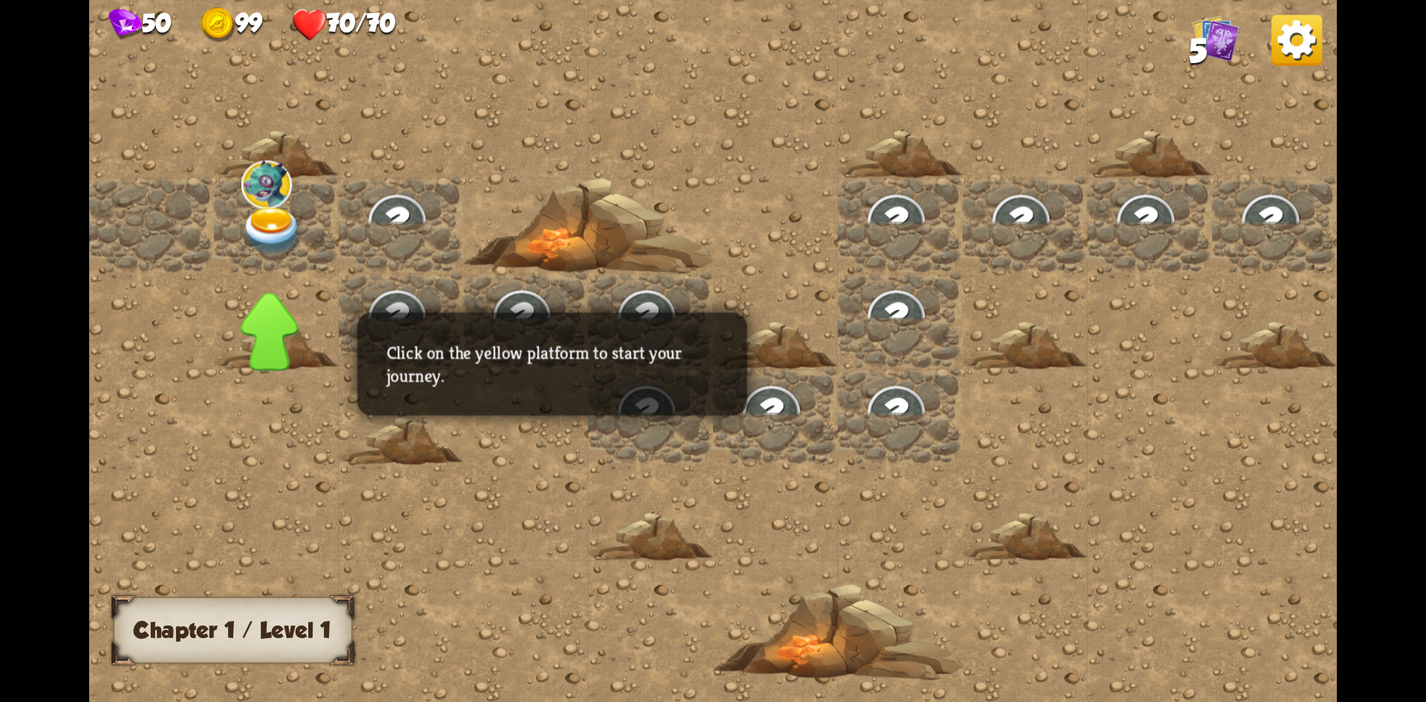
click at [268, 224] on img at bounding box center [272, 230] width 62 height 49
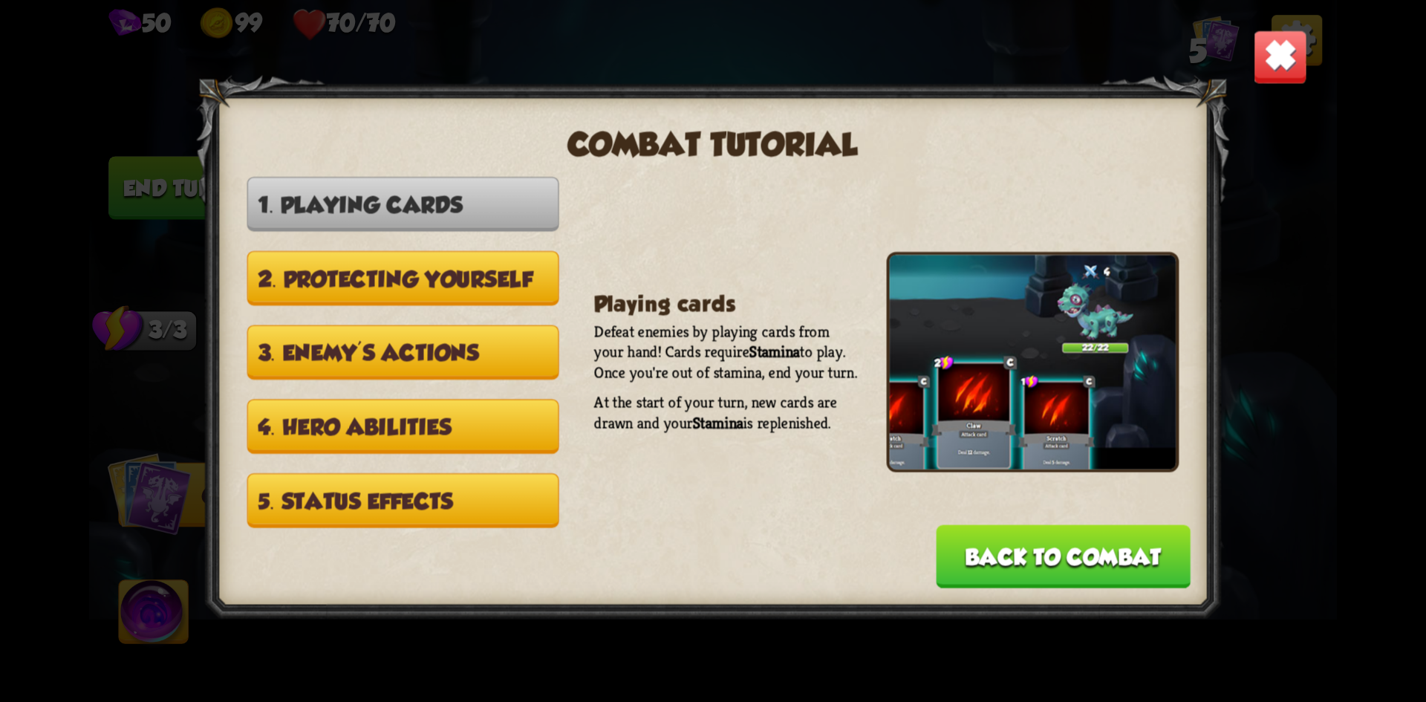
click at [452, 272] on button "2. Protecting yourself" at bounding box center [403, 277] width 312 height 55
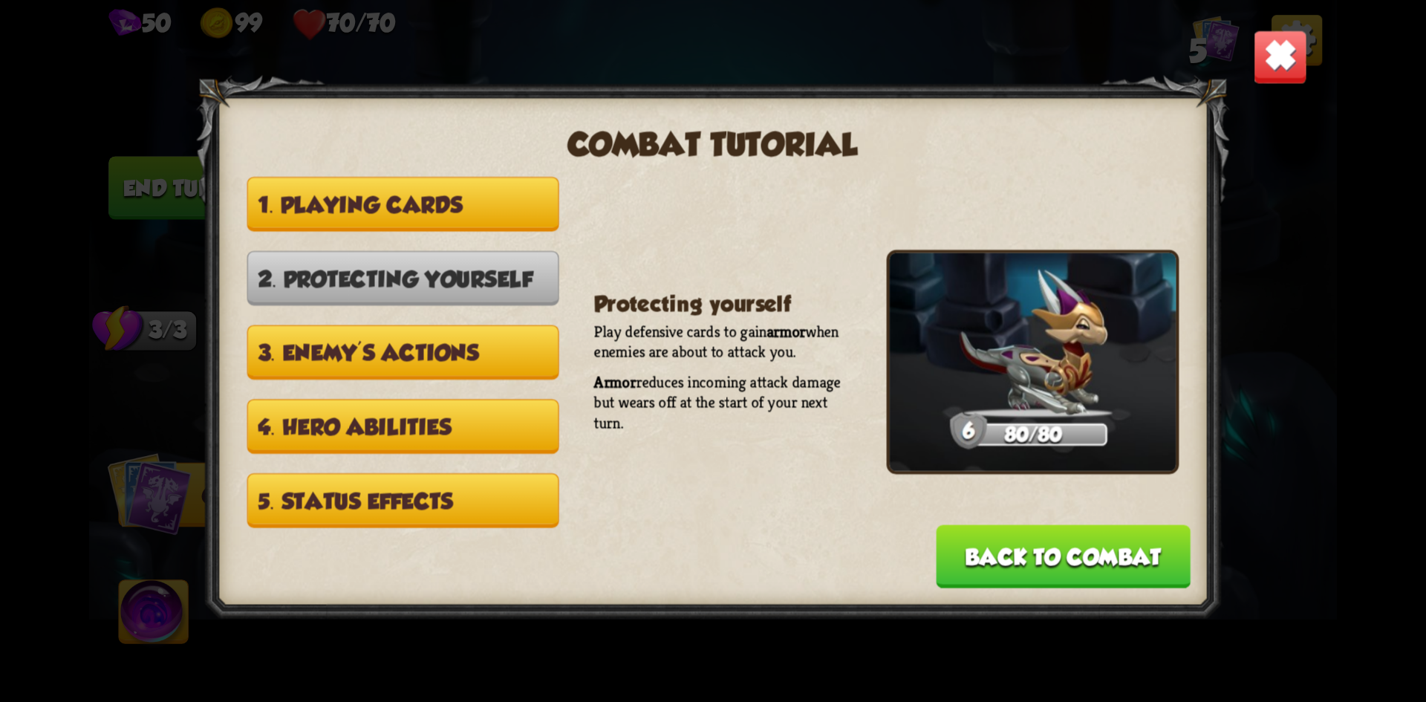
click at [486, 232] on button "1. Playing cards" at bounding box center [403, 204] width 312 height 55
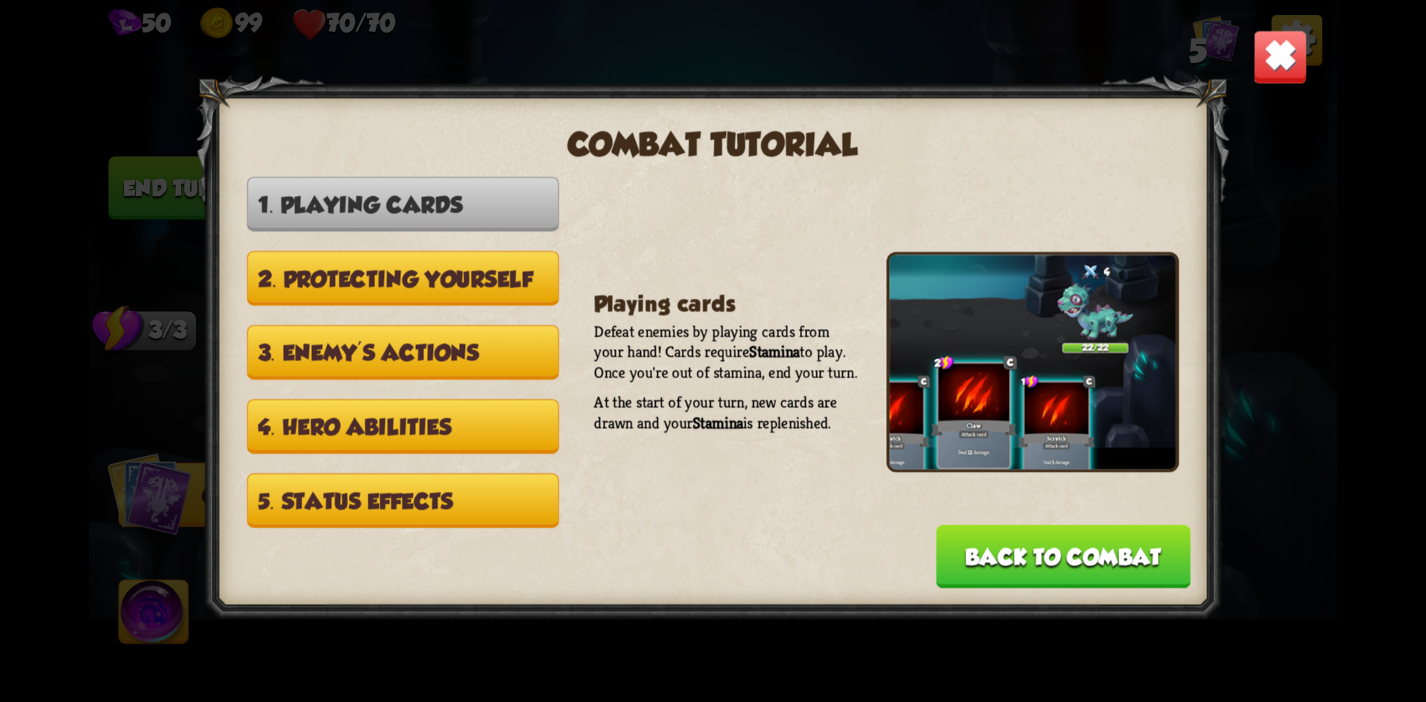
click at [1141, 553] on button "Back to combat" at bounding box center [1063, 555] width 255 height 63
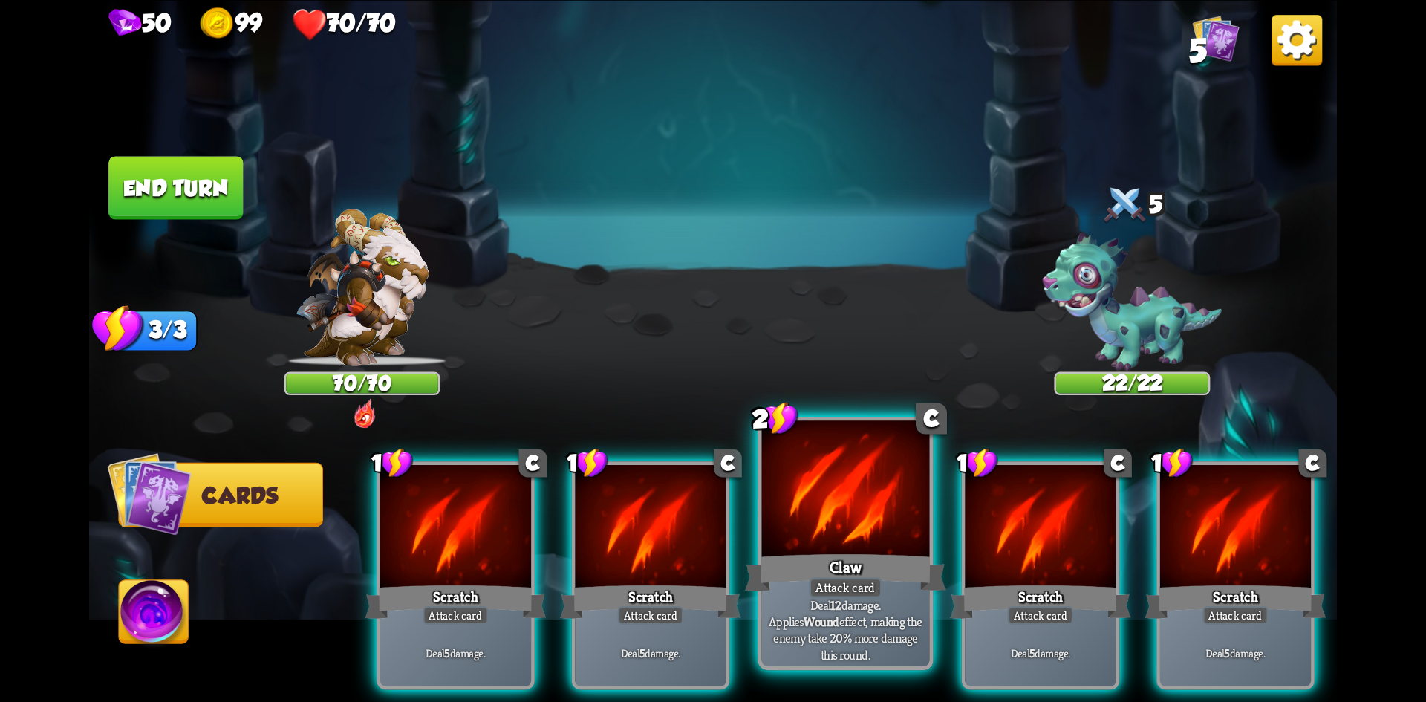
click at [831, 605] on p "Deal 12 damage. Applies Wound effect, making the enemy take 20% more damage thi…" at bounding box center [845, 629] width 159 height 66
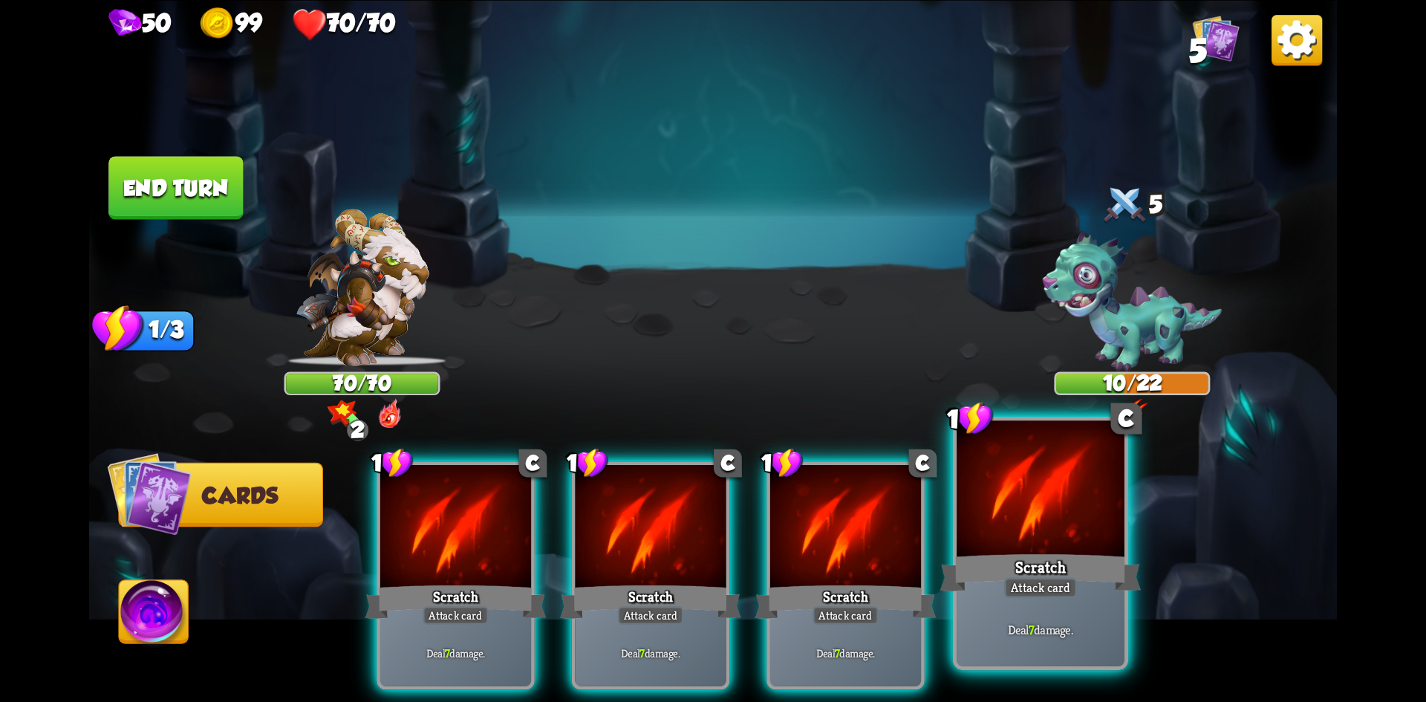
click at [1051, 583] on div "Attack card" at bounding box center [1040, 587] width 73 height 21
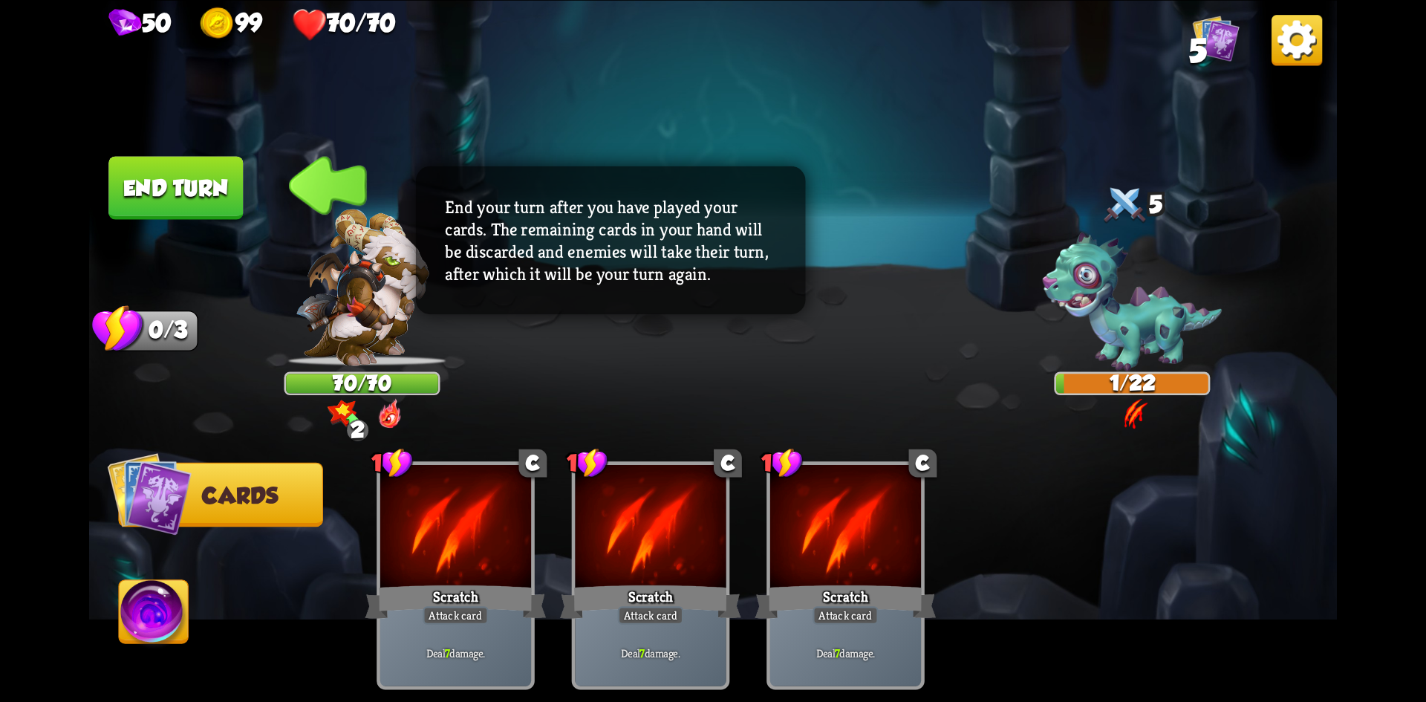
click at [172, 172] on button "End turn" at bounding box center [175, 187] width 134 height 63
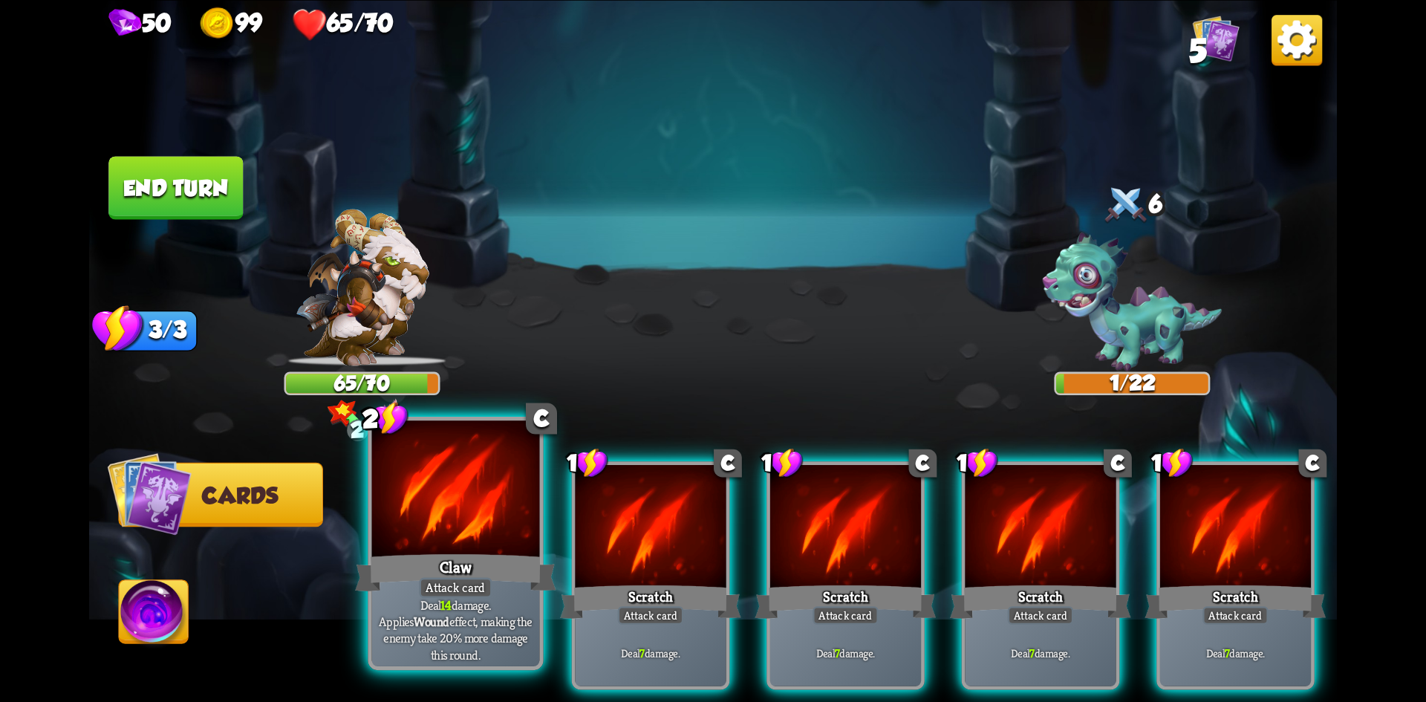
click at [493, 550] on div "Claw" at bounding box center [455, 572] width 201 height 45
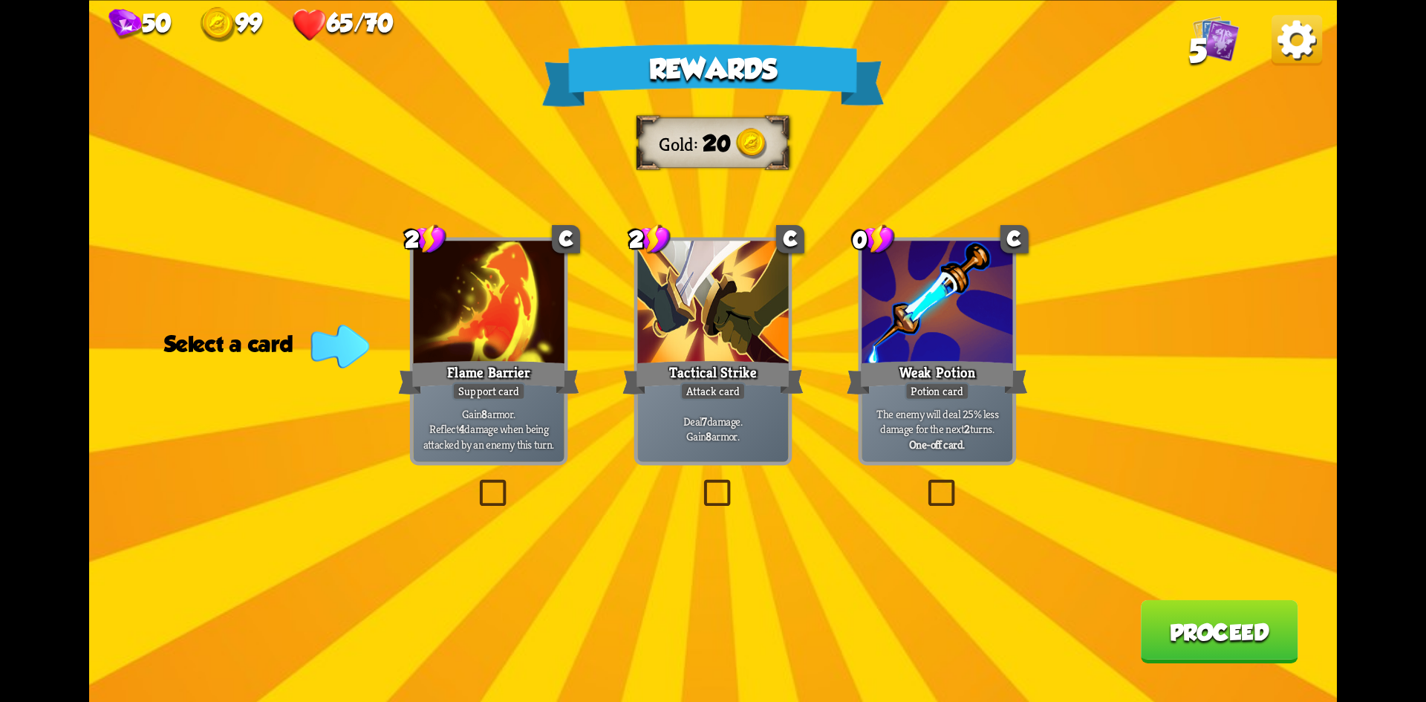
click at [924, 483] on label at bounding box center [924, 483] width 0 height 0
click at [0, 0] on input "checkbox" at bounding box center [0, 0] width 0 height 0
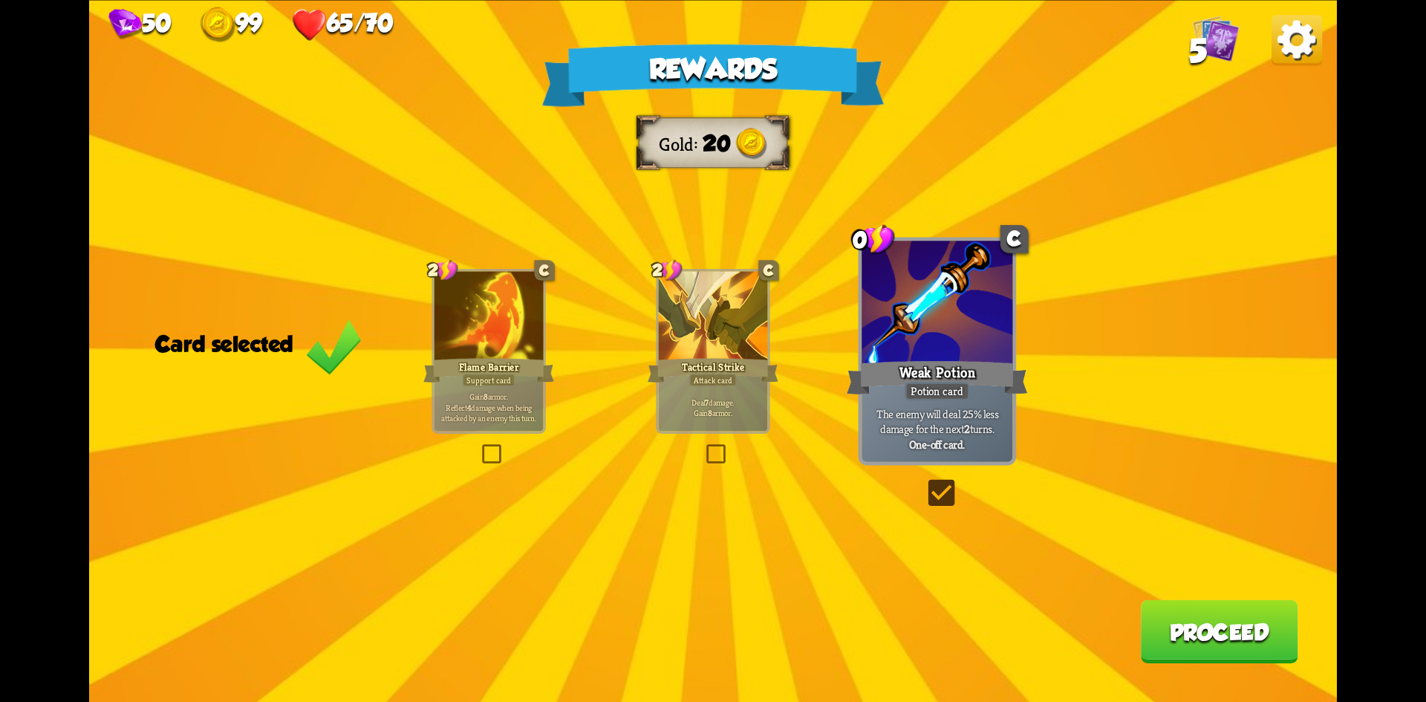
click at [1207, 628] on button "Proceed" at bounding box center [1219, 630] width 157 height 63
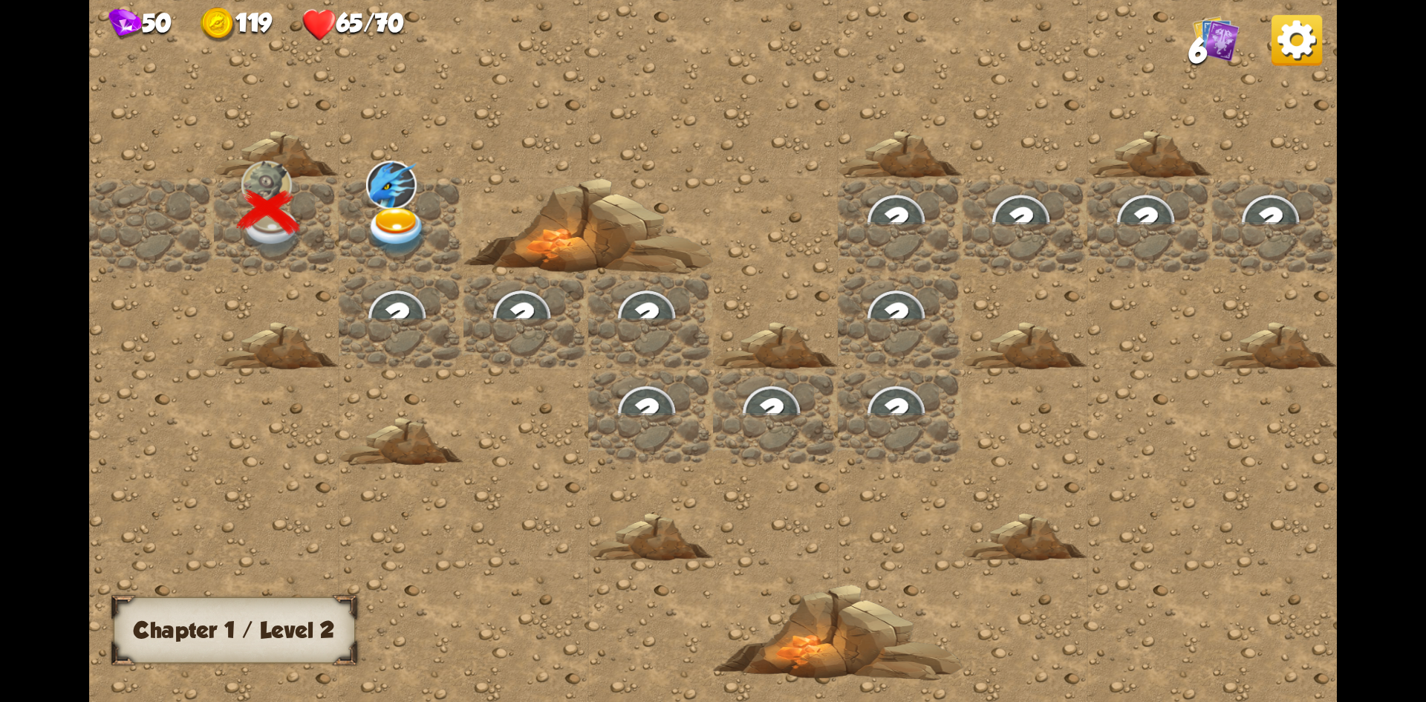
click at [394, 224] on img at bounding box center [397, 230] width 62 height 49
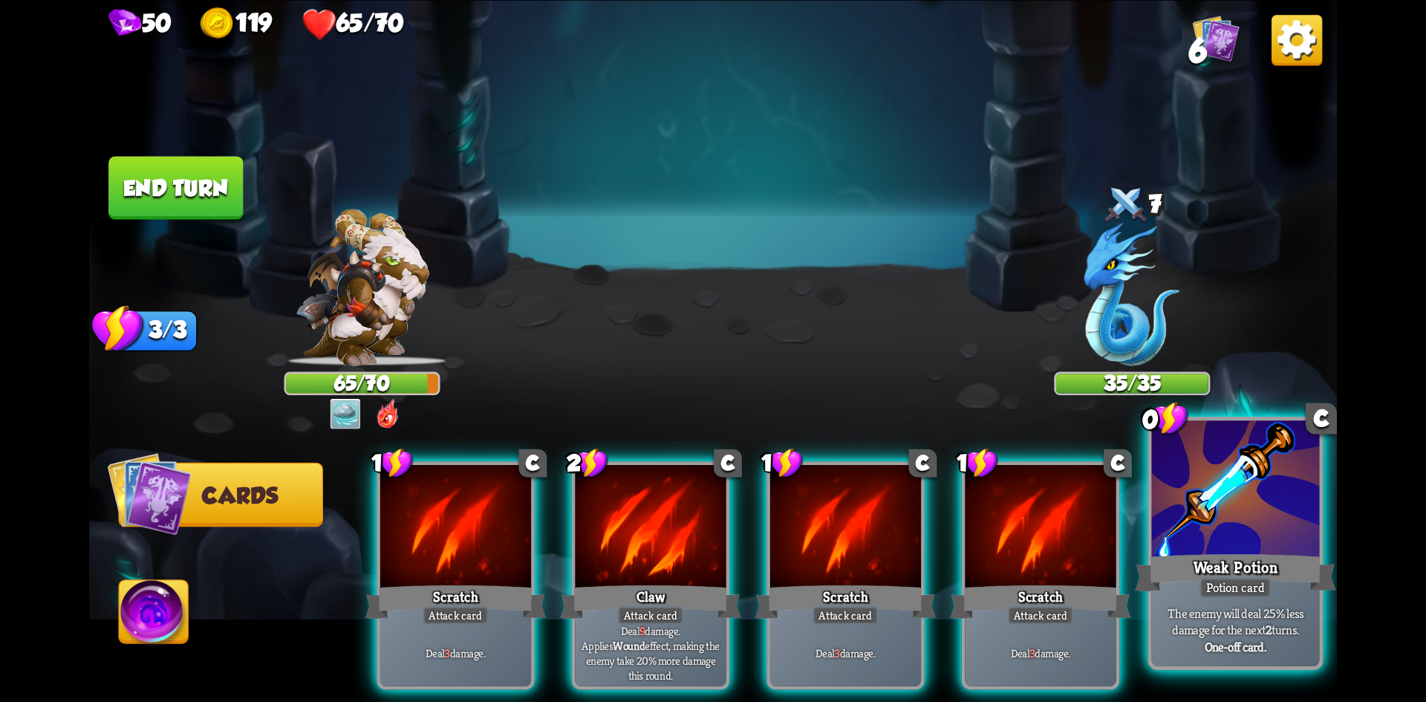
click at [1264, 519] on div at bounding box center [1236, 490] width 168 height 141
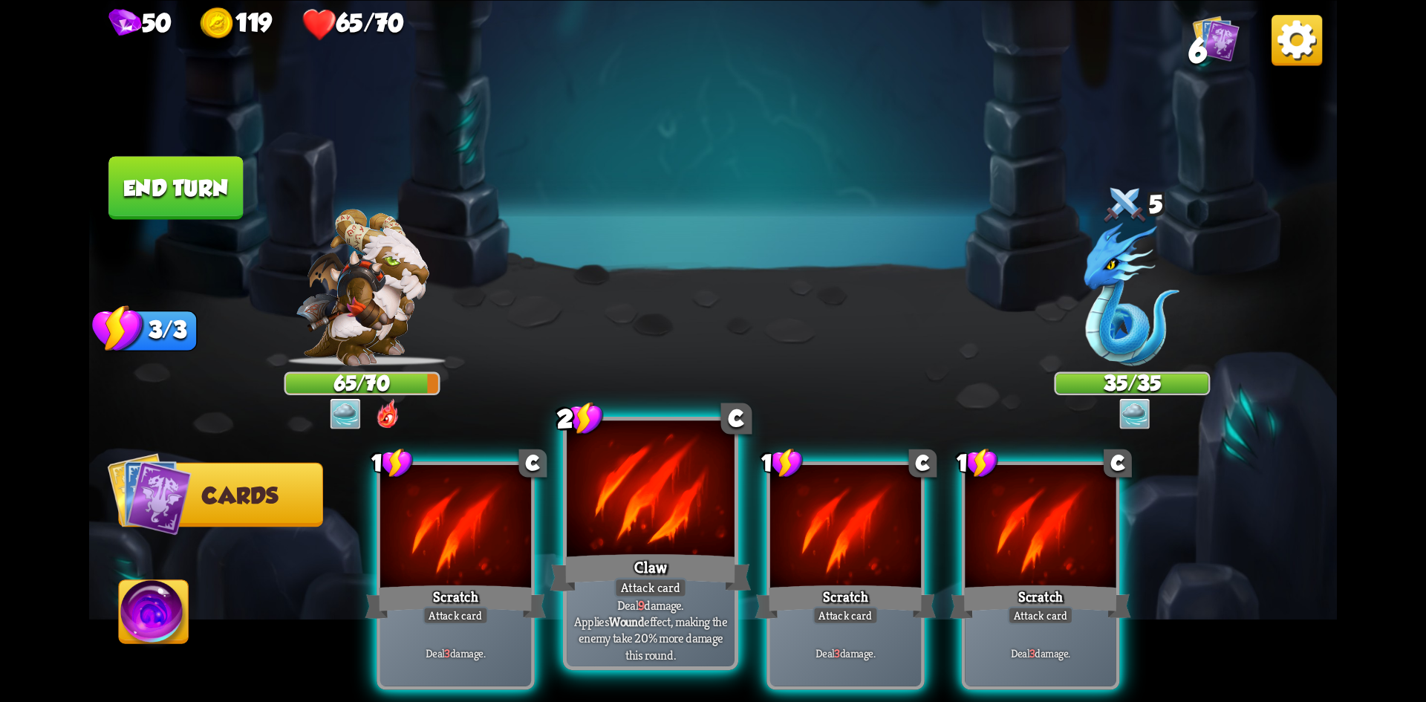
click at [686, 496] on div at bounding box center [651, 490] width 168 height 141
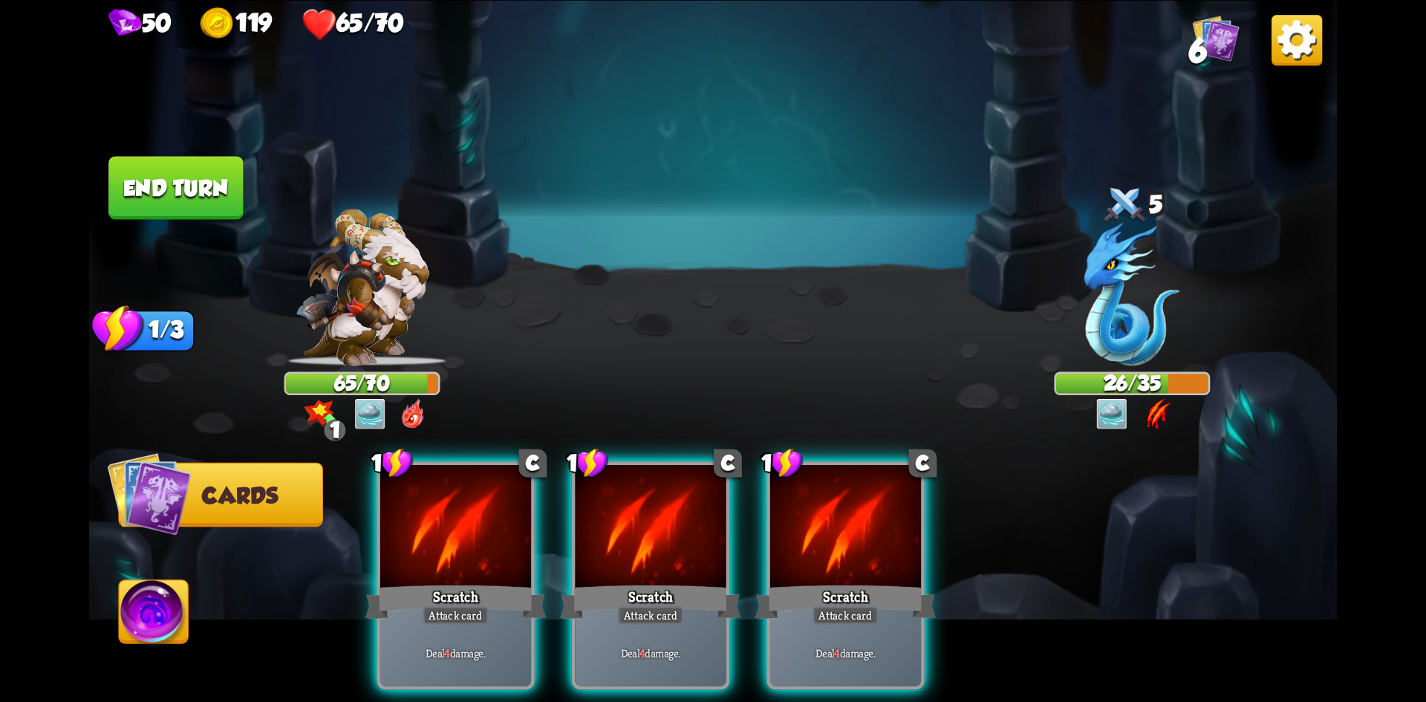
click at [847, 512] on div at bounding box center [845, 528] width 151 height 127
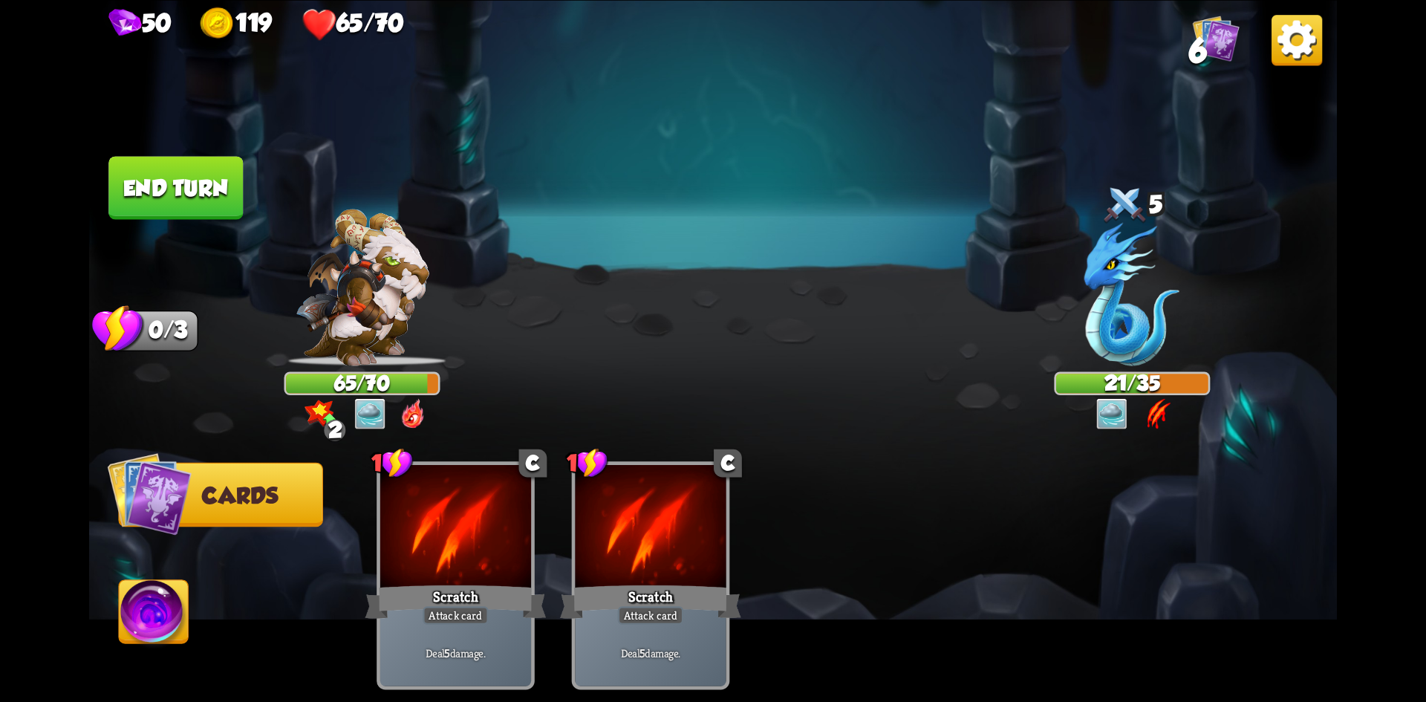
click at [120, 172] on button "End turn" at bounding box center [175, 187] width 134 height 63
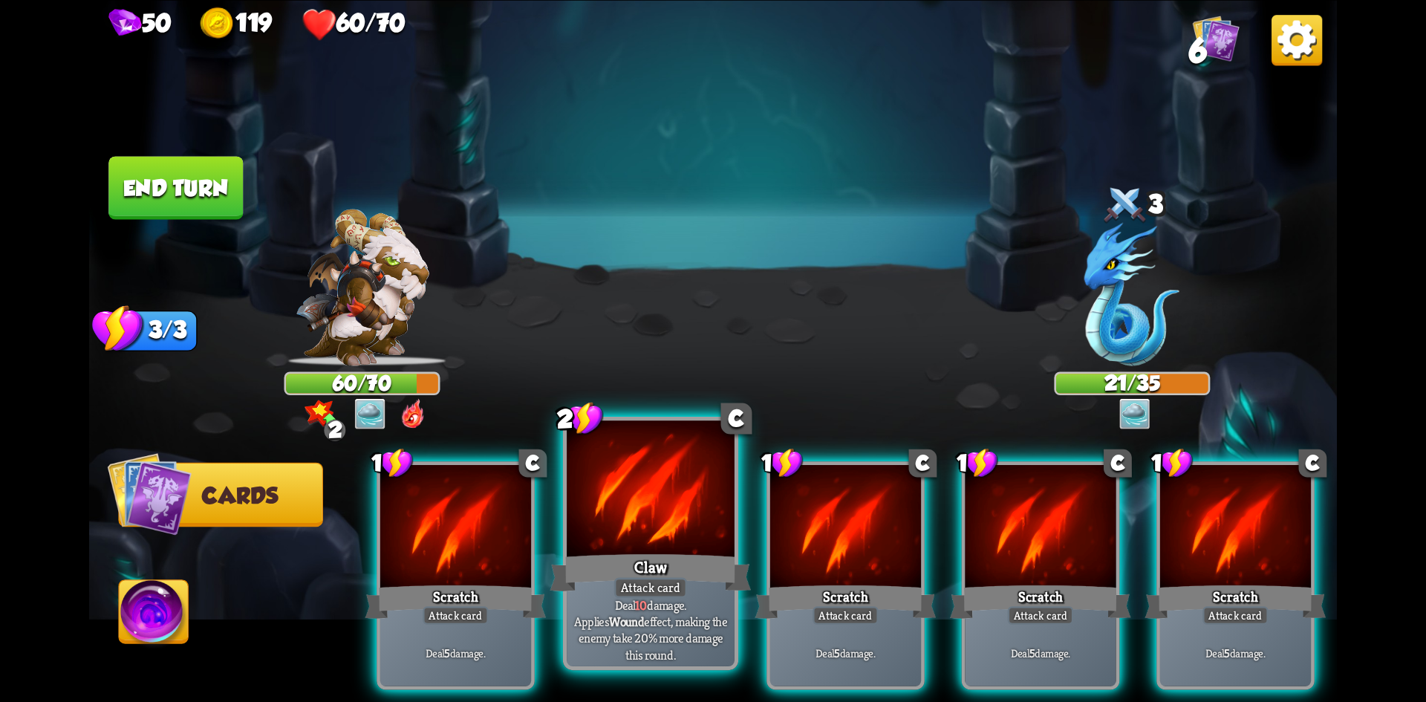
click at [648, 535] on div at bounding box center [651, 490] width 168 height 141
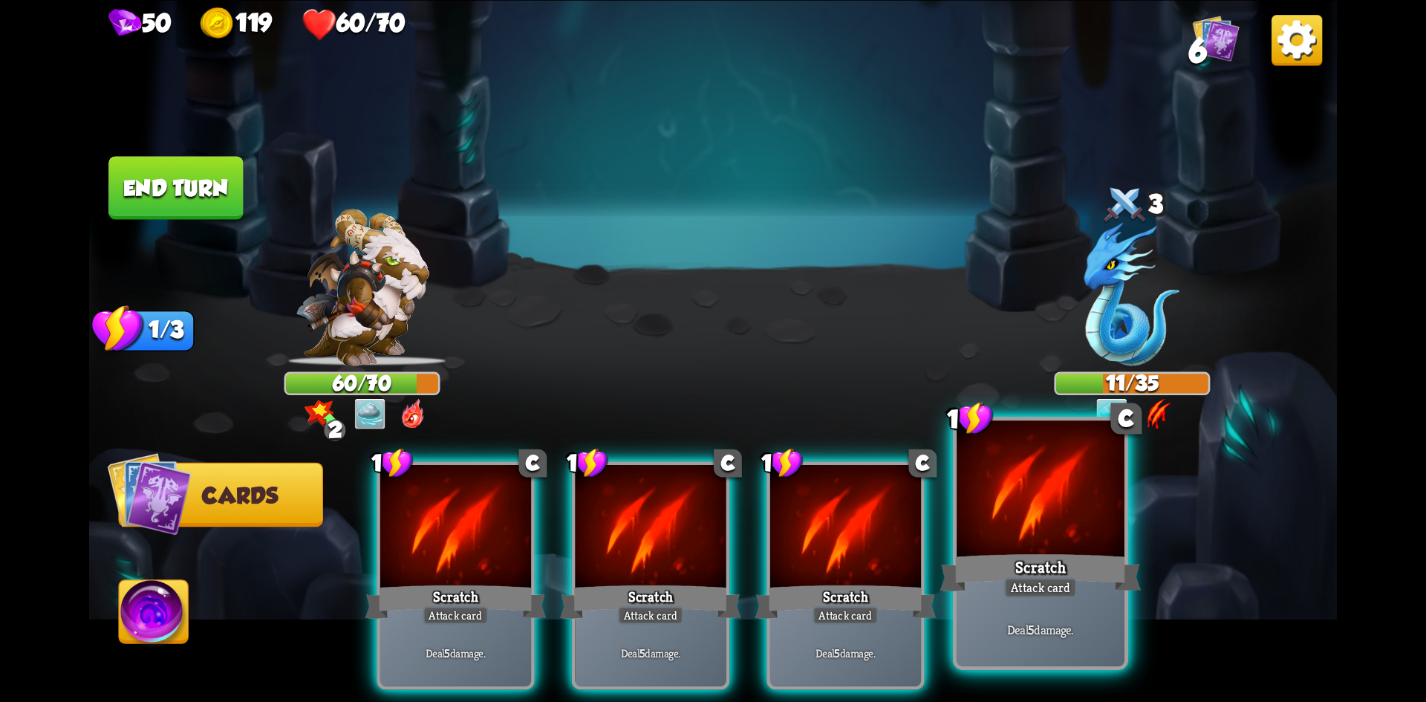
click at [1023, 526] on div at bounding box center [1041, 490] width 168 height 141
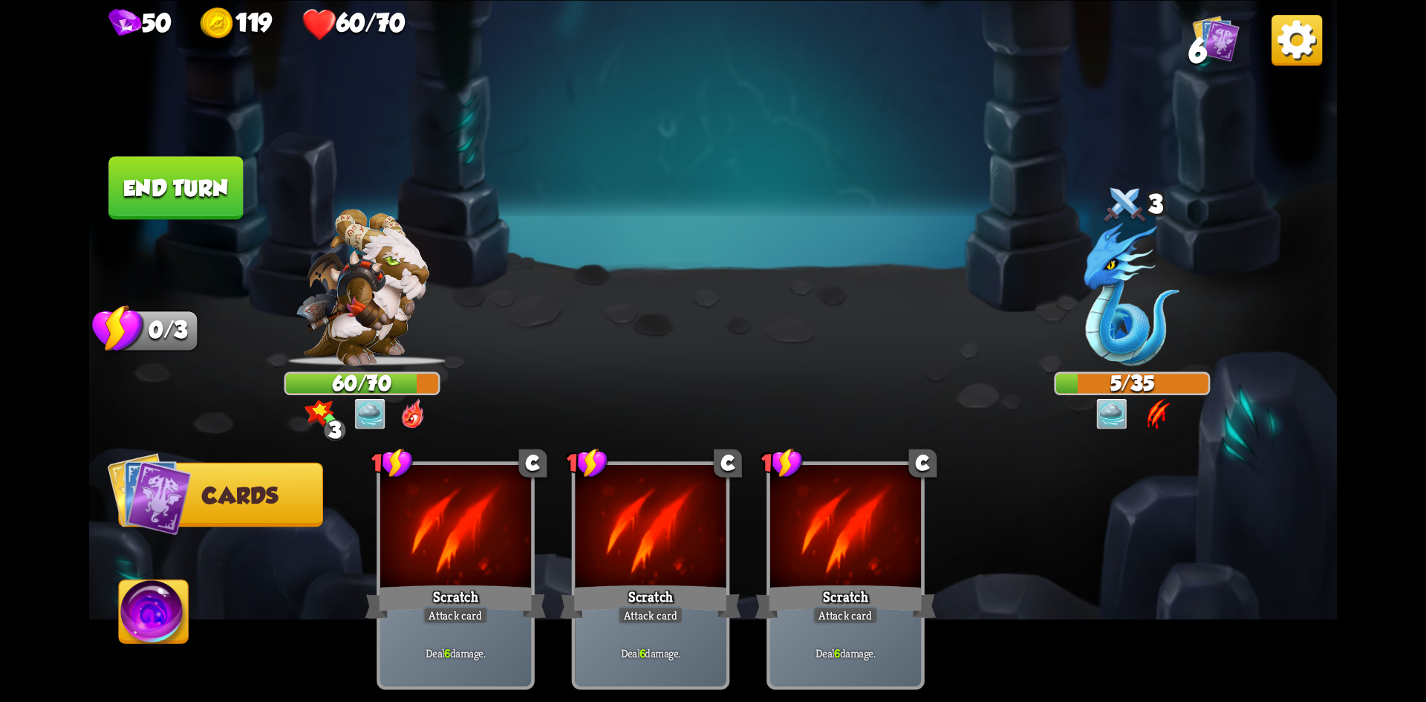
click at [221, 197] on button "End turn" at bounding box center [175, 187] width 134 height 63
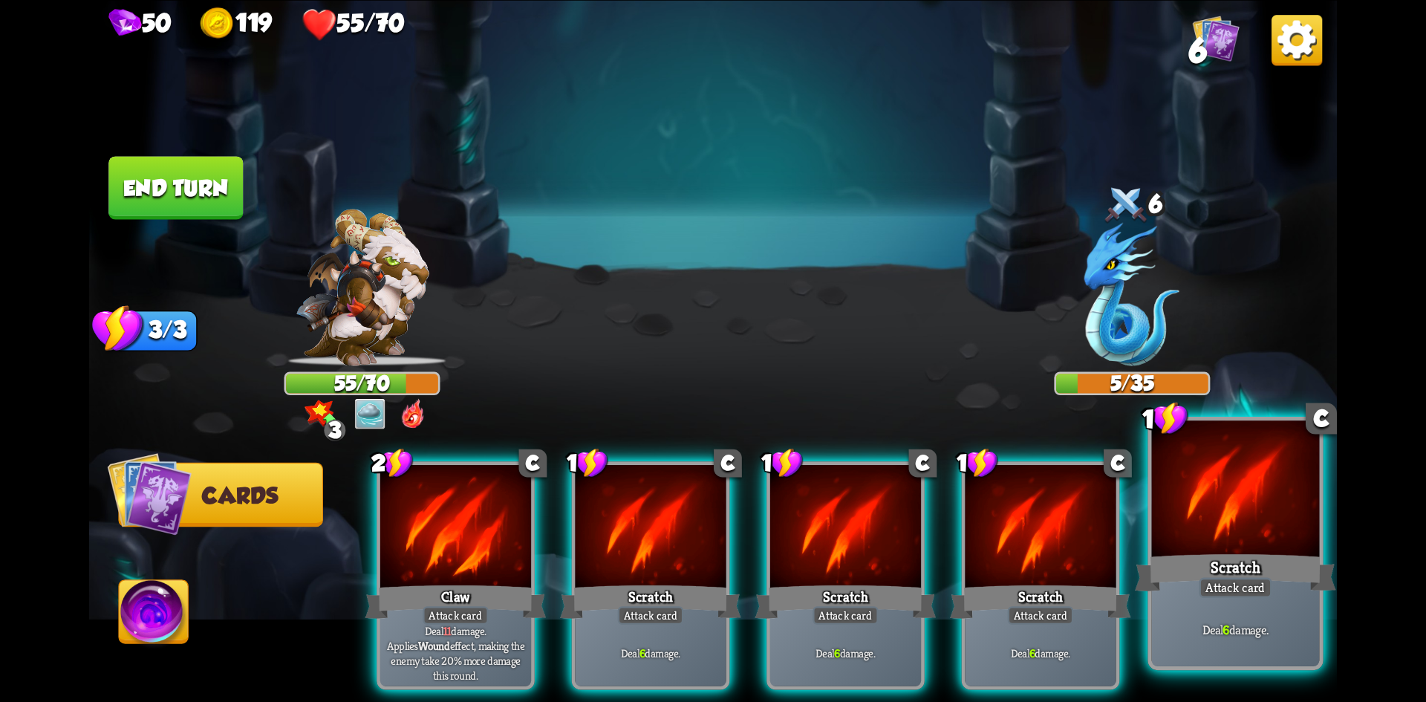
click at [1271, 524] on div at bounding box center [1236, 490] width 168 height 141
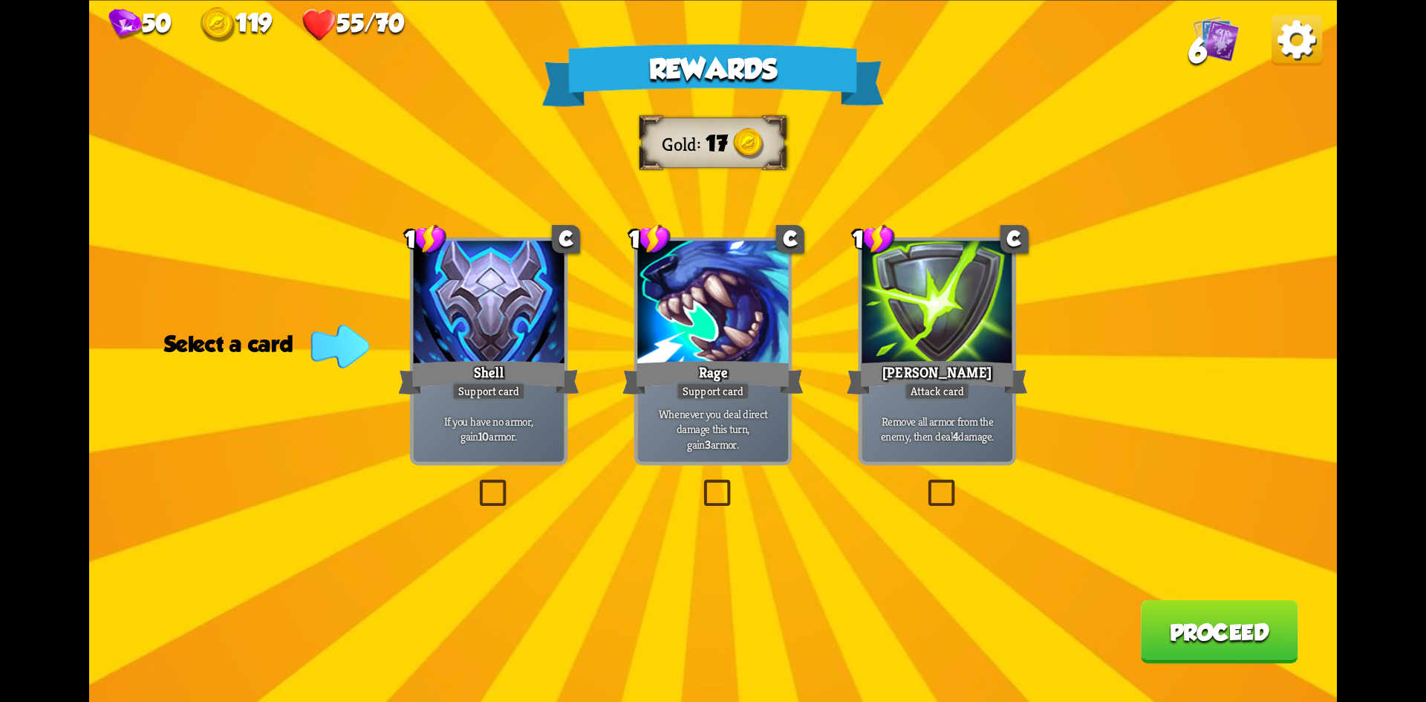
click at [700, 483] on label at bounding box center [700, 483] width 0 height 0
click at [0, 0] on input "checkbox" at bounding box center [0, 0] width 0 height 0
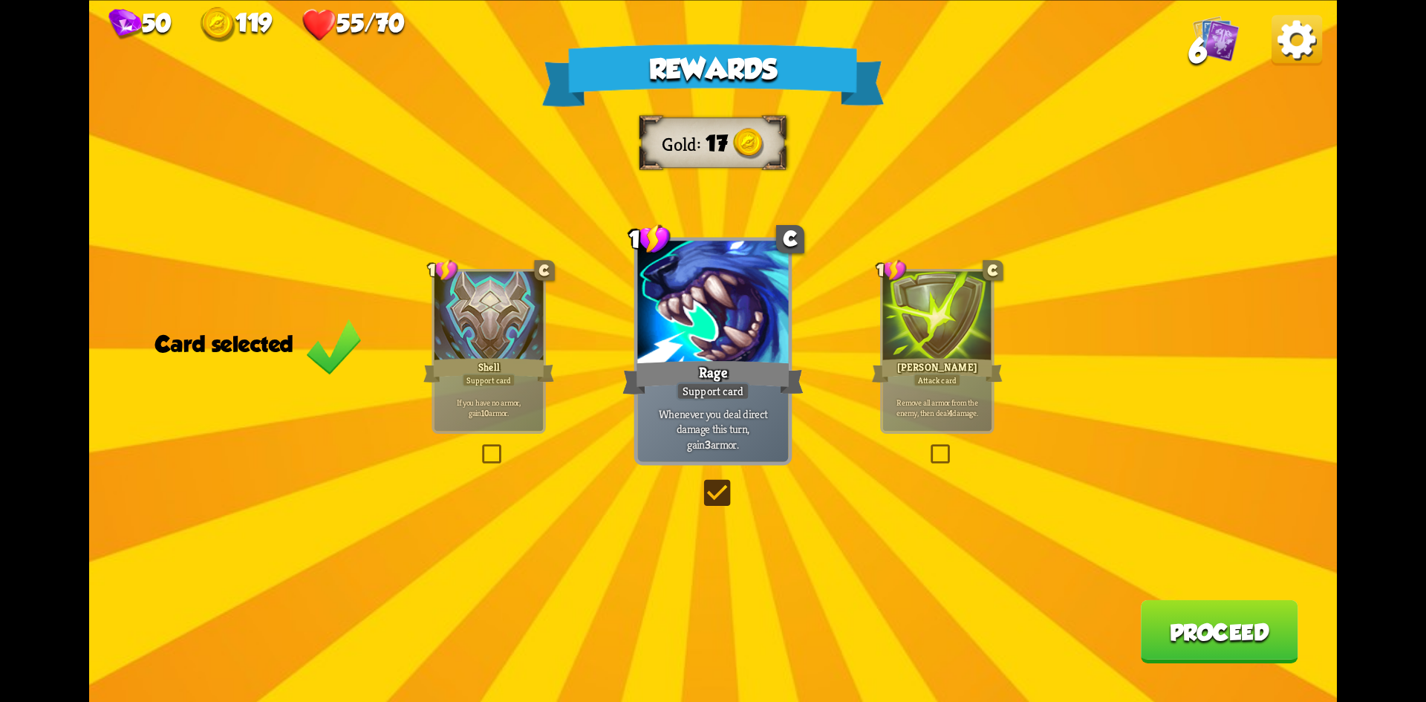
click at [1214, 641] on button "Proceed" at bounding box center [1219, 630] width 157 height 63
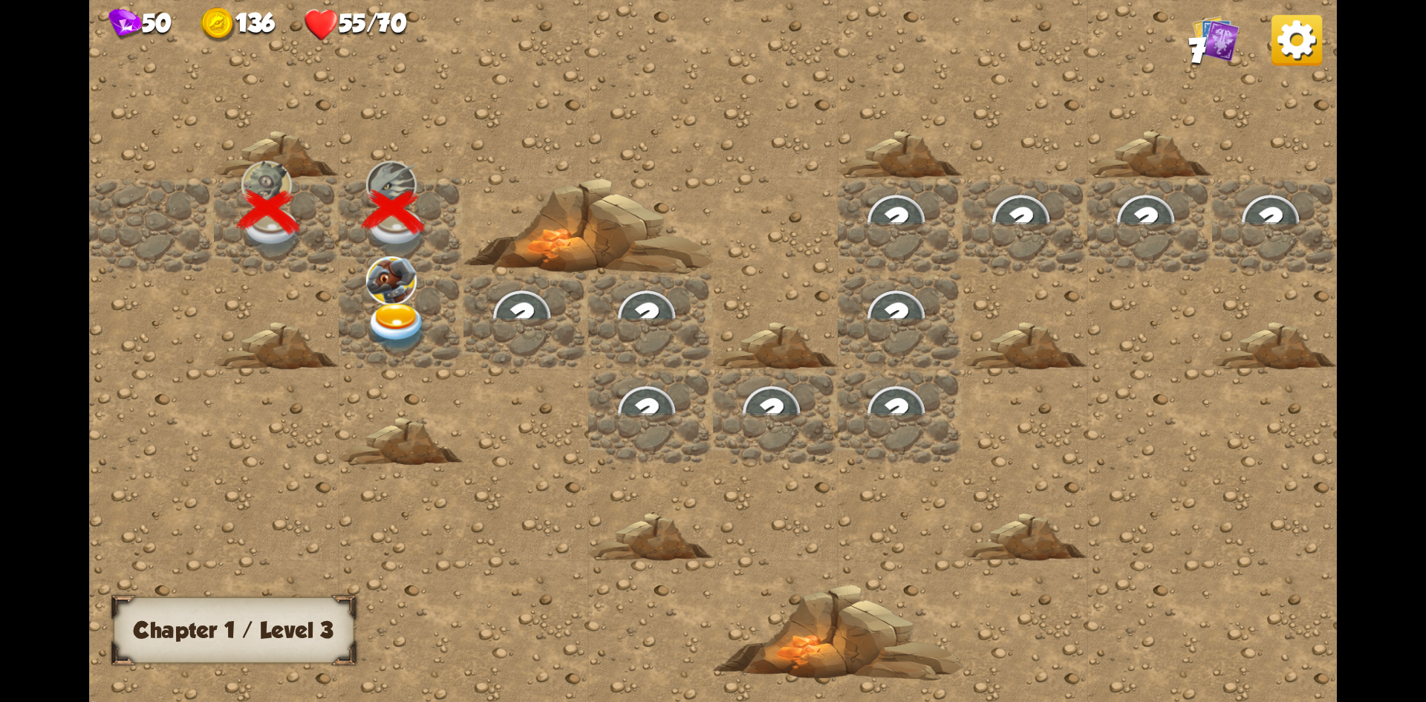
click at [394, 322] on img at bounding box center [397, 326] width 62 height 49
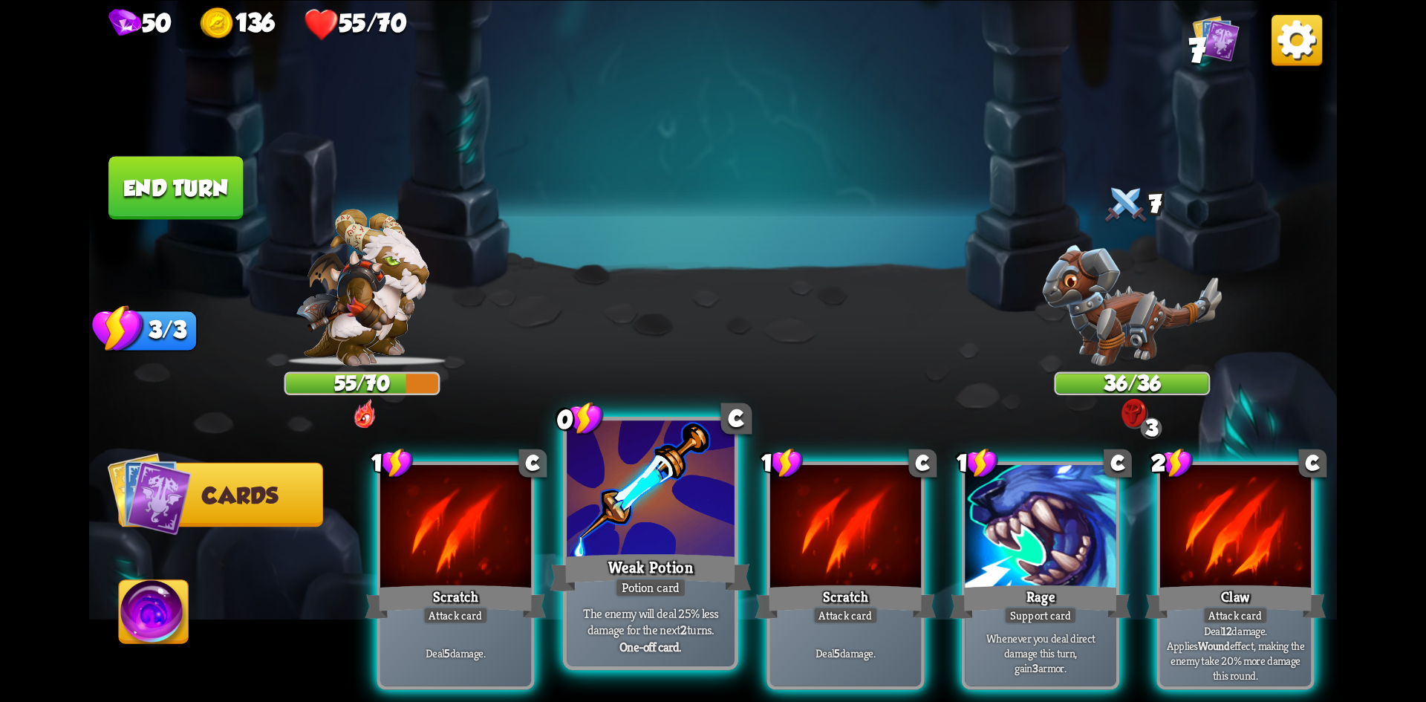
click at [658, 511] on div at bounding box center [651, 490] width 168 height 141
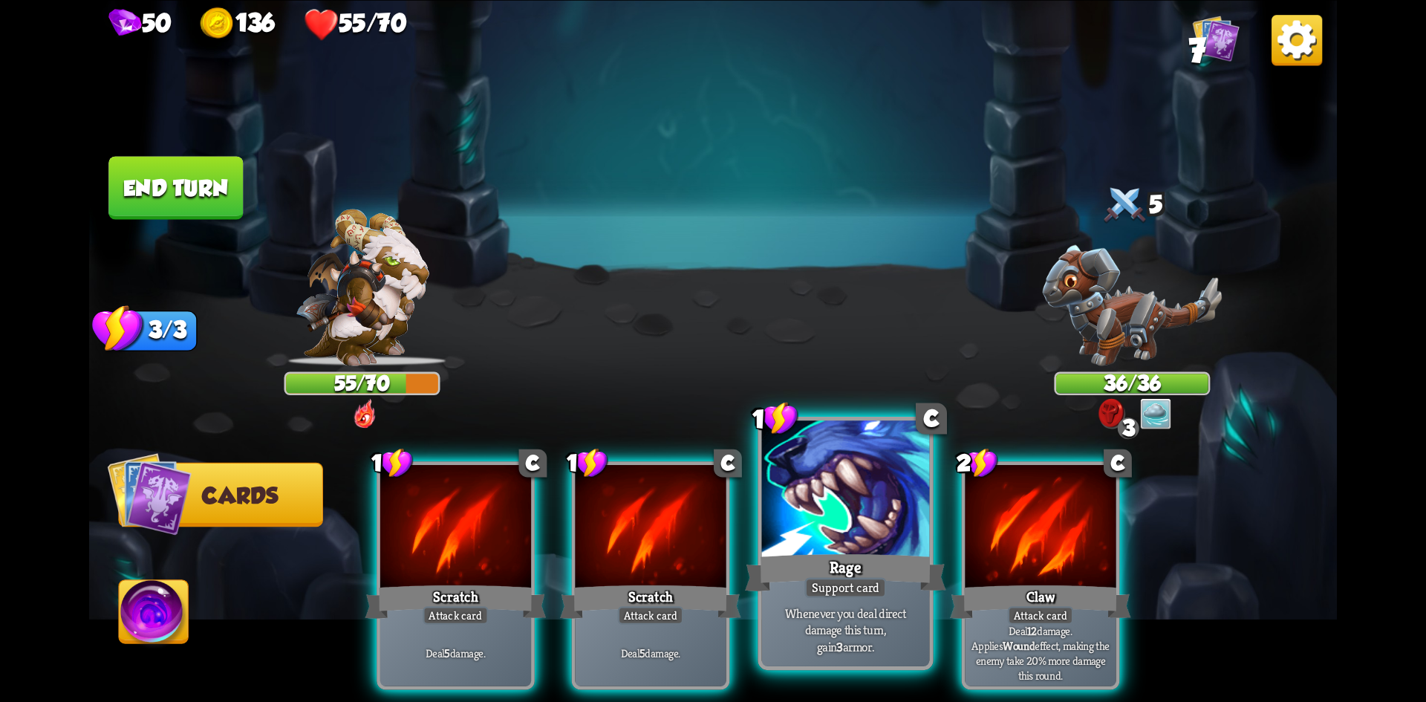
click at [858, 518] on div at bounding box center [846, 490] width 168 height 141
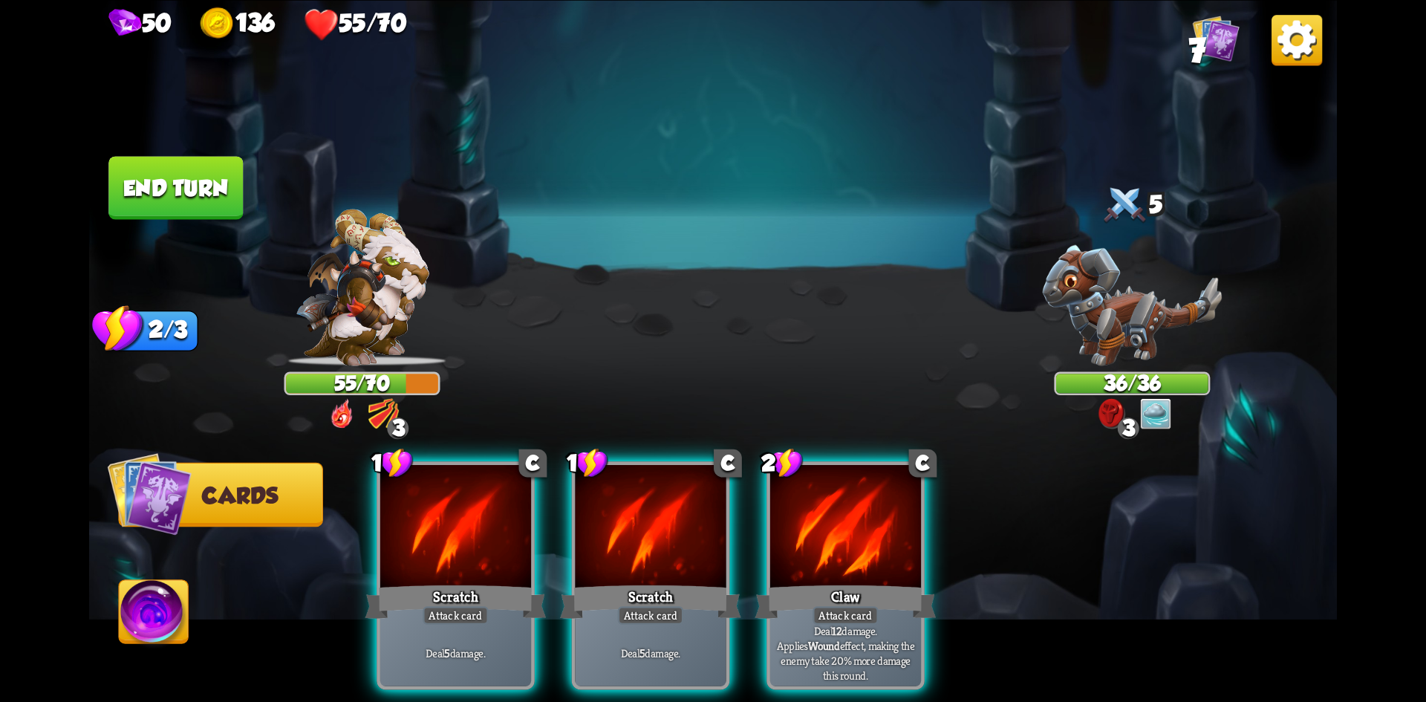
click at [864, 510] on div at bounding box center [845, 528] width 151 height 127
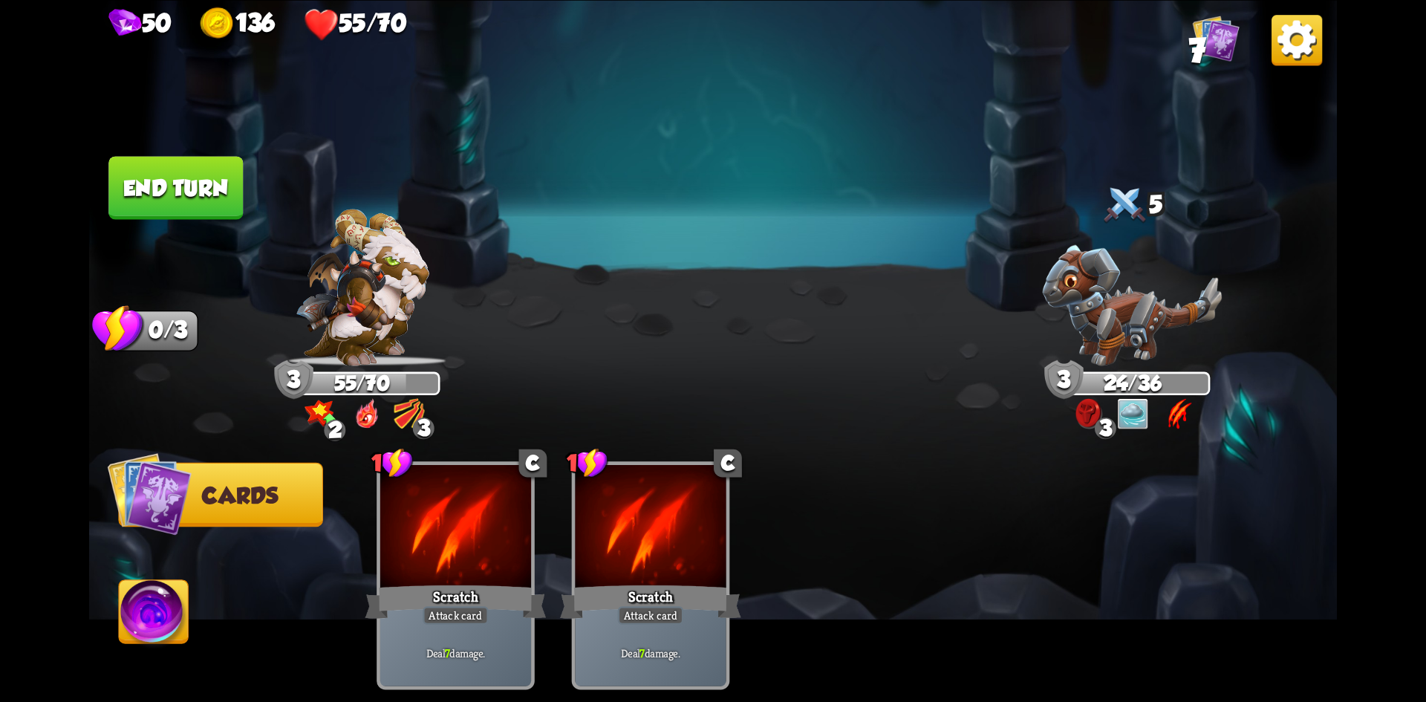
click at [165, 195] on button "End turn" at bounding box center [175, 187] width 134 height 63
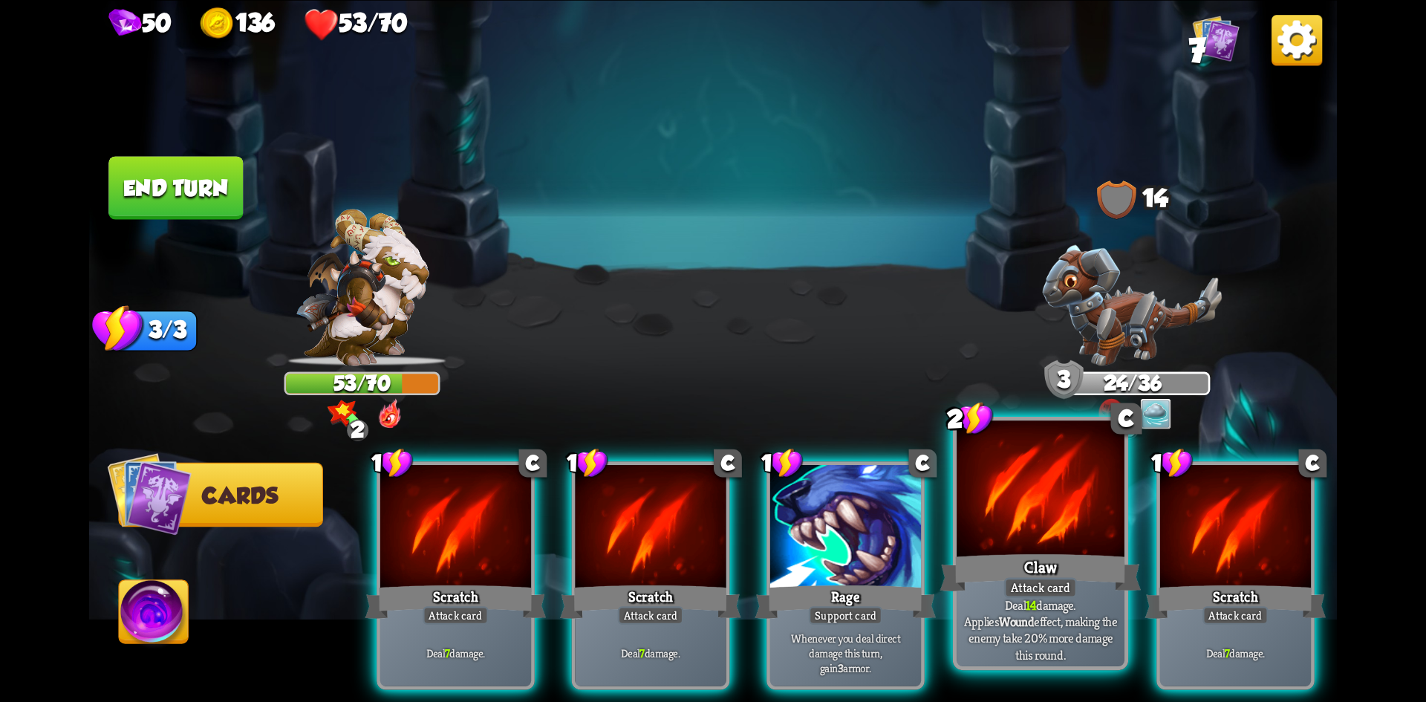
click at [1072, 537] on div at bounding box center [1041, 490] width 168 height 141
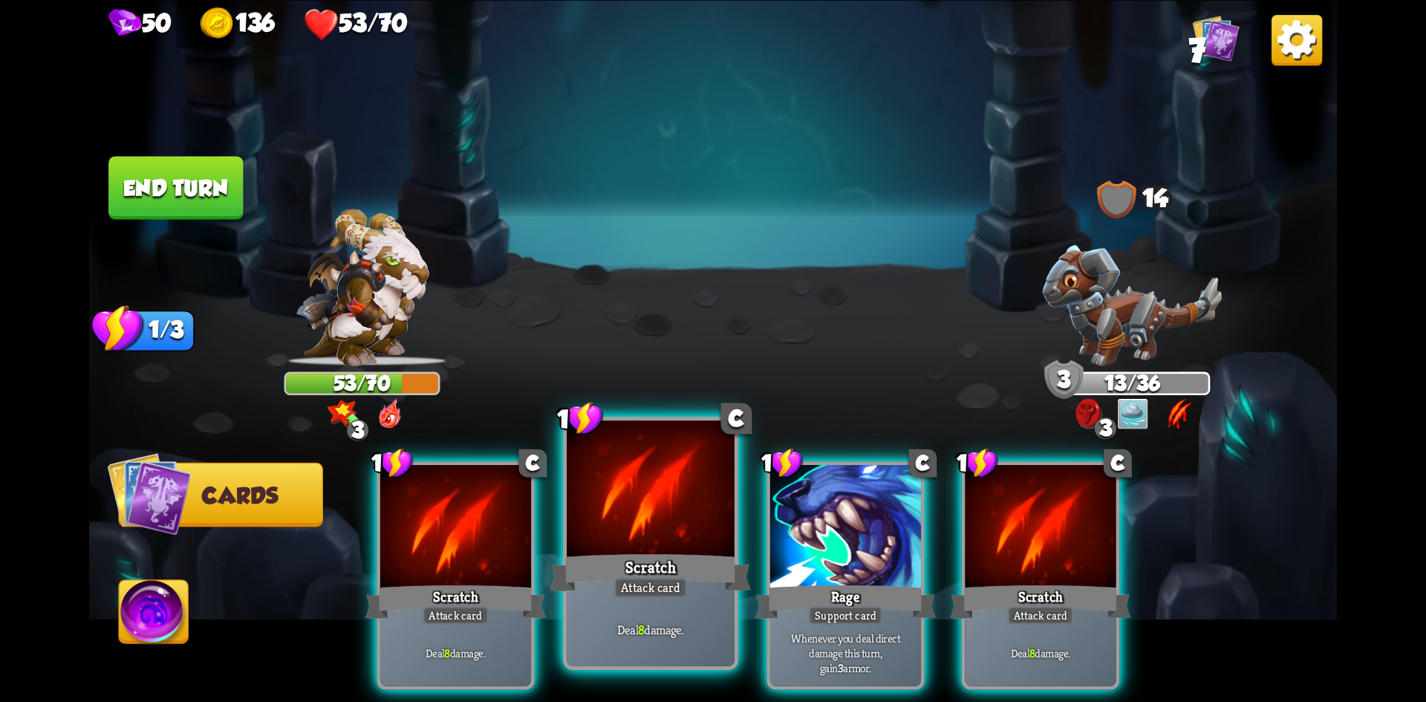
click at [677, 500] on div at bounding box center [651, 490] width 168 height 141
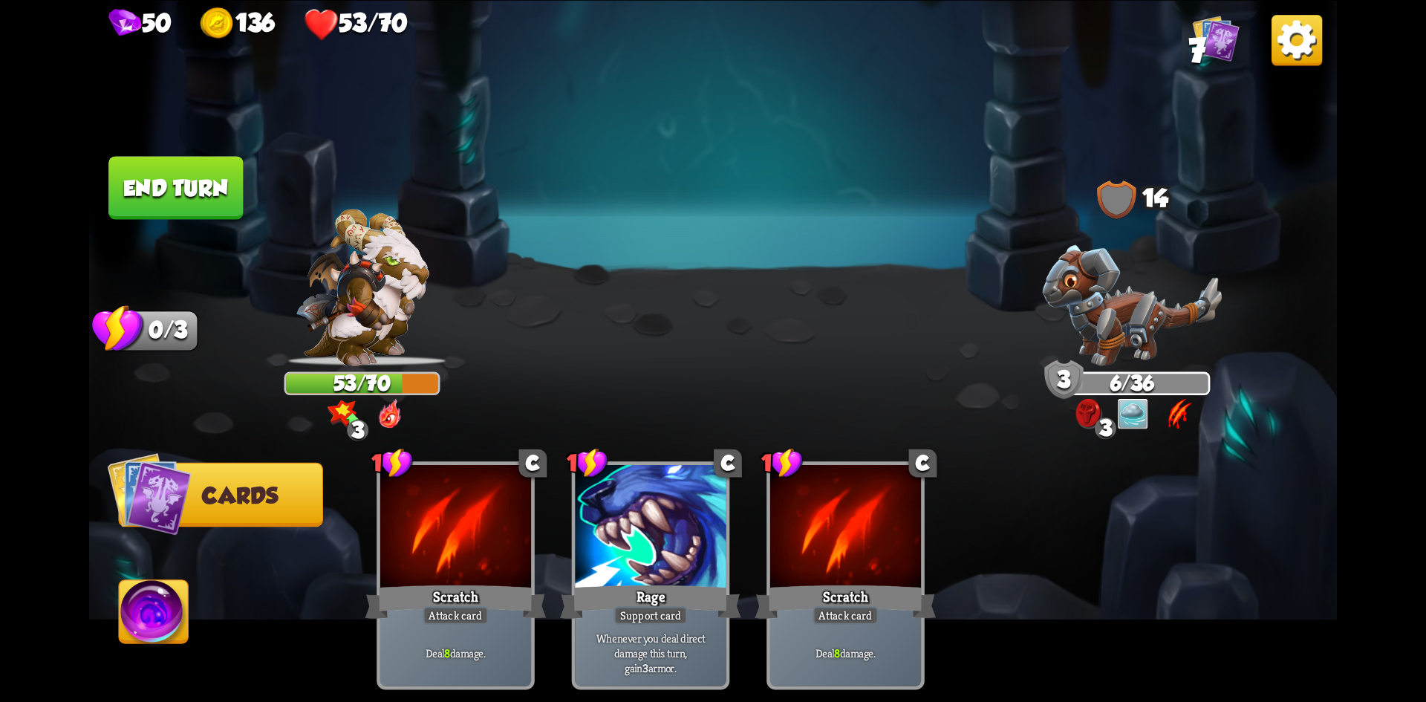
click at [172, 187] on button "End turn" at bounding box center [175, 187] width 134 height 63
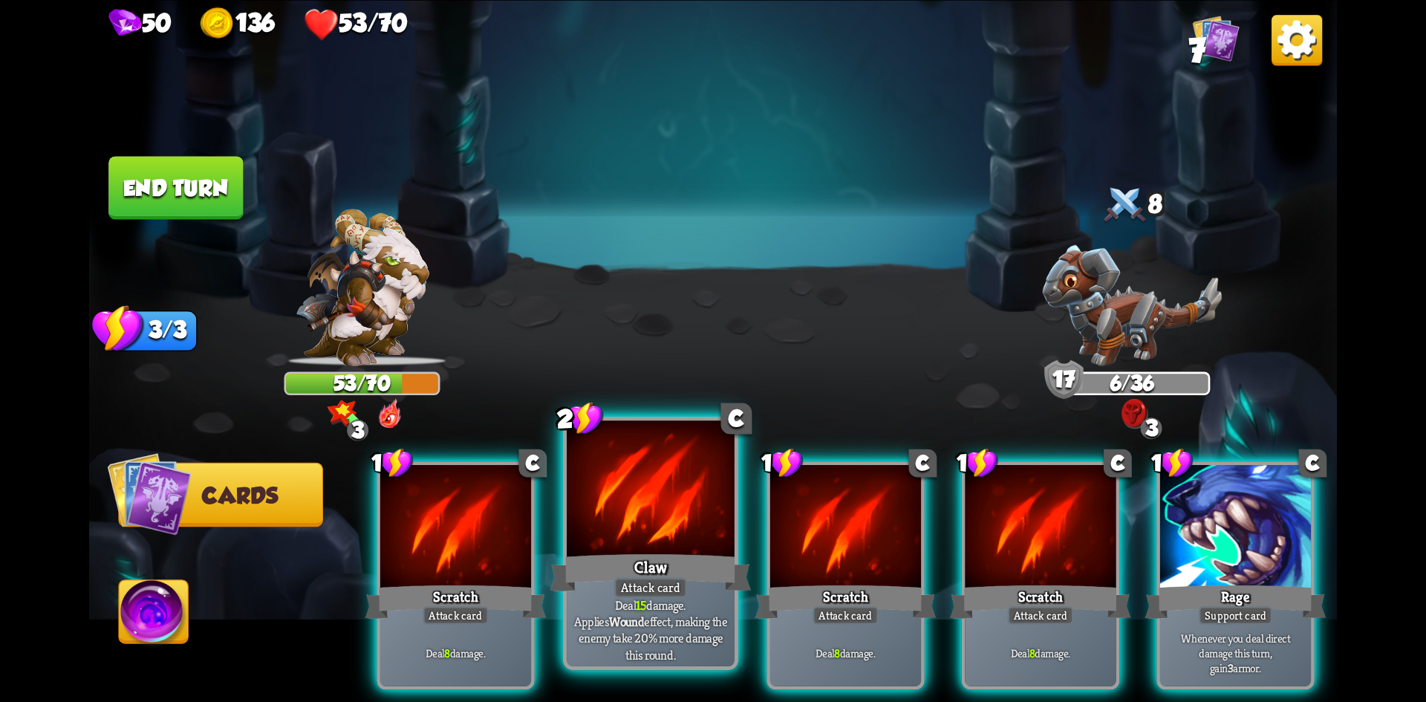
click at [656, 504] on div at bounding box center [651, 490] width 168 height 141
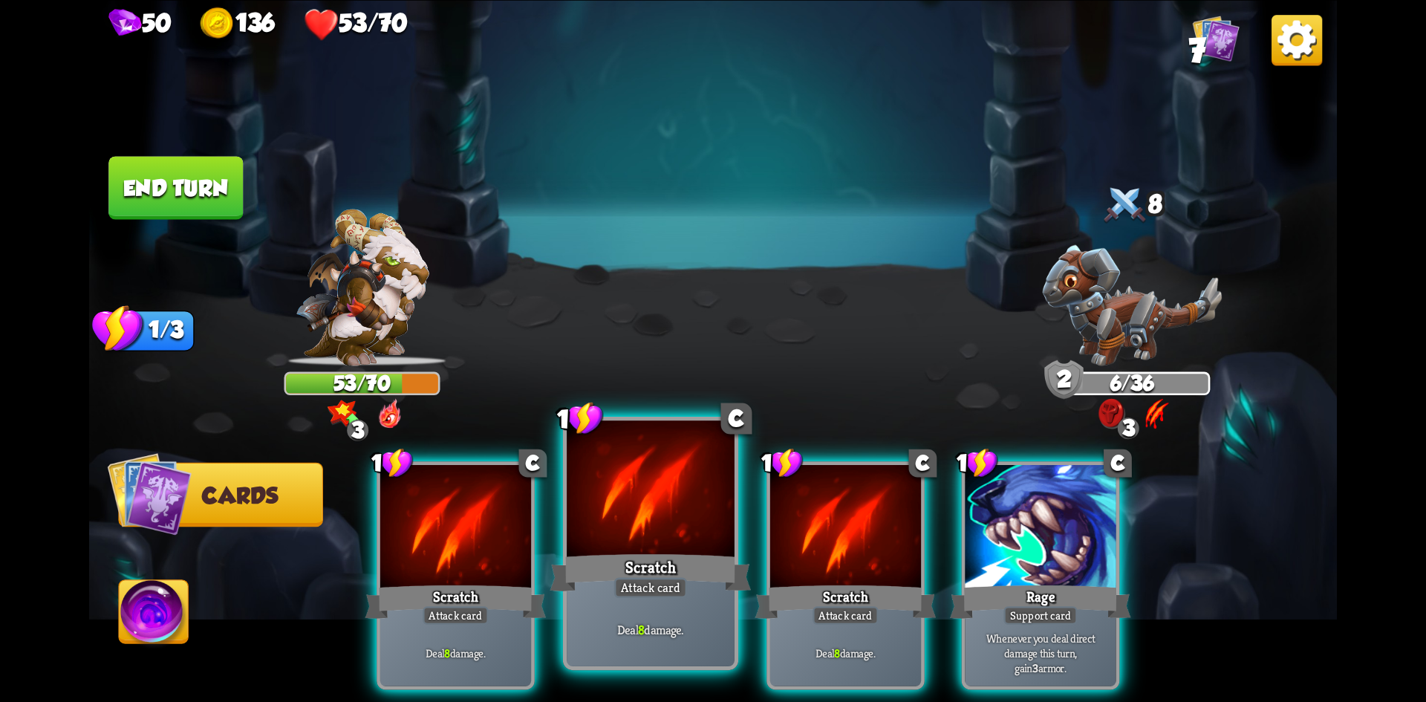
drag, startPoint x: 693, startPoint y: 529, endPoint x: 691, endPoint y: 518, distance: 10.5
click at [691, 524] on div at bounding box center [651, 490] width 168 height 141
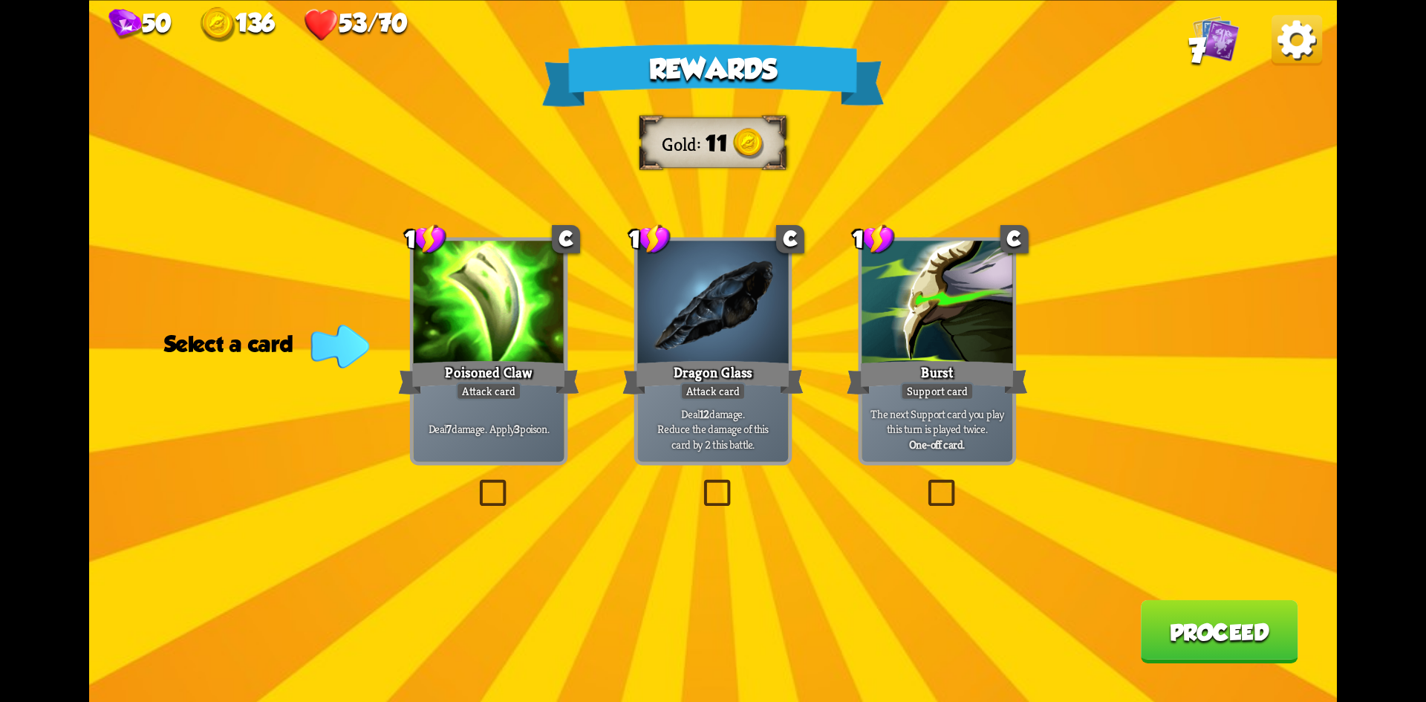
click at [700, 483] on label at bounding box center [700, 483] width 0 height 0
click at [0, 0] on input "checkbox" at bounding box center [0, 0] width 0 height 0
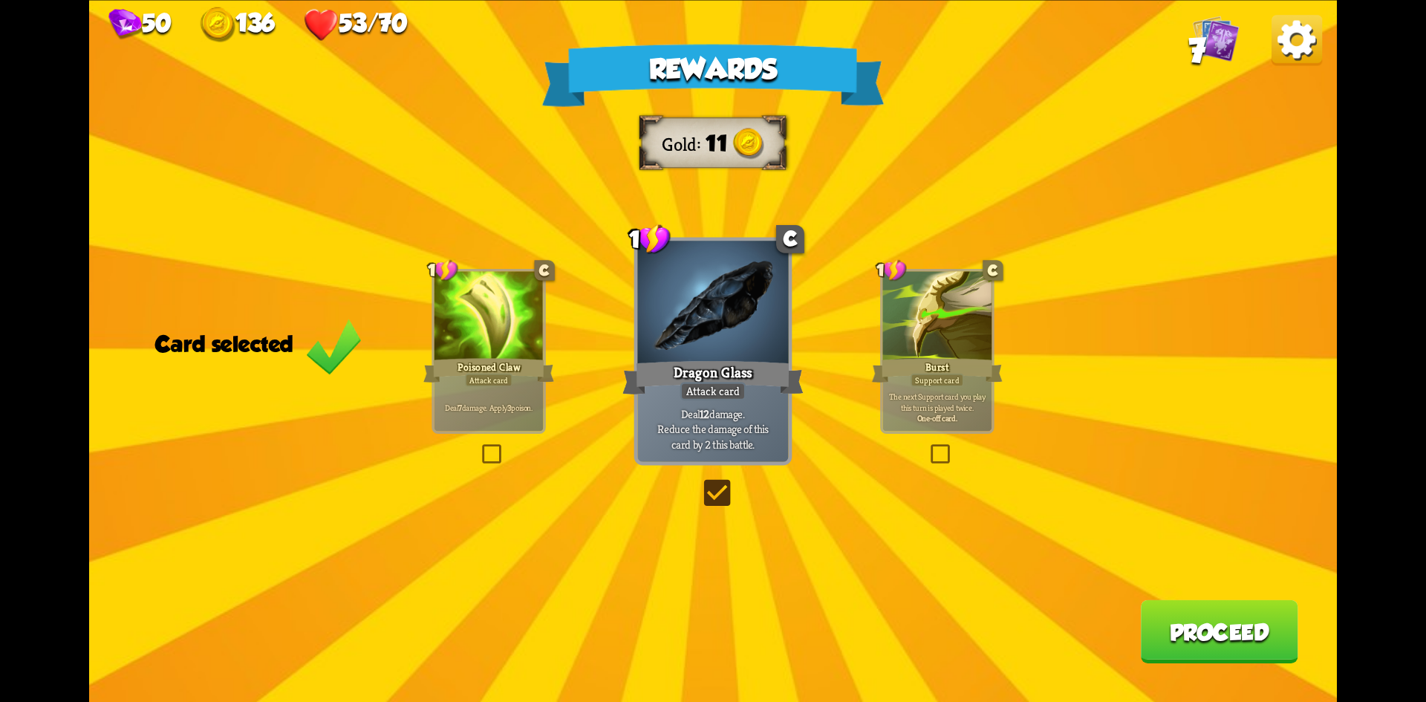
click at [700, 483] on label at bounding box center [700, 483] width 0 height 0
click at [0, 0] on input "checkbox" at bounding box center [0, 0] width 0 height 0
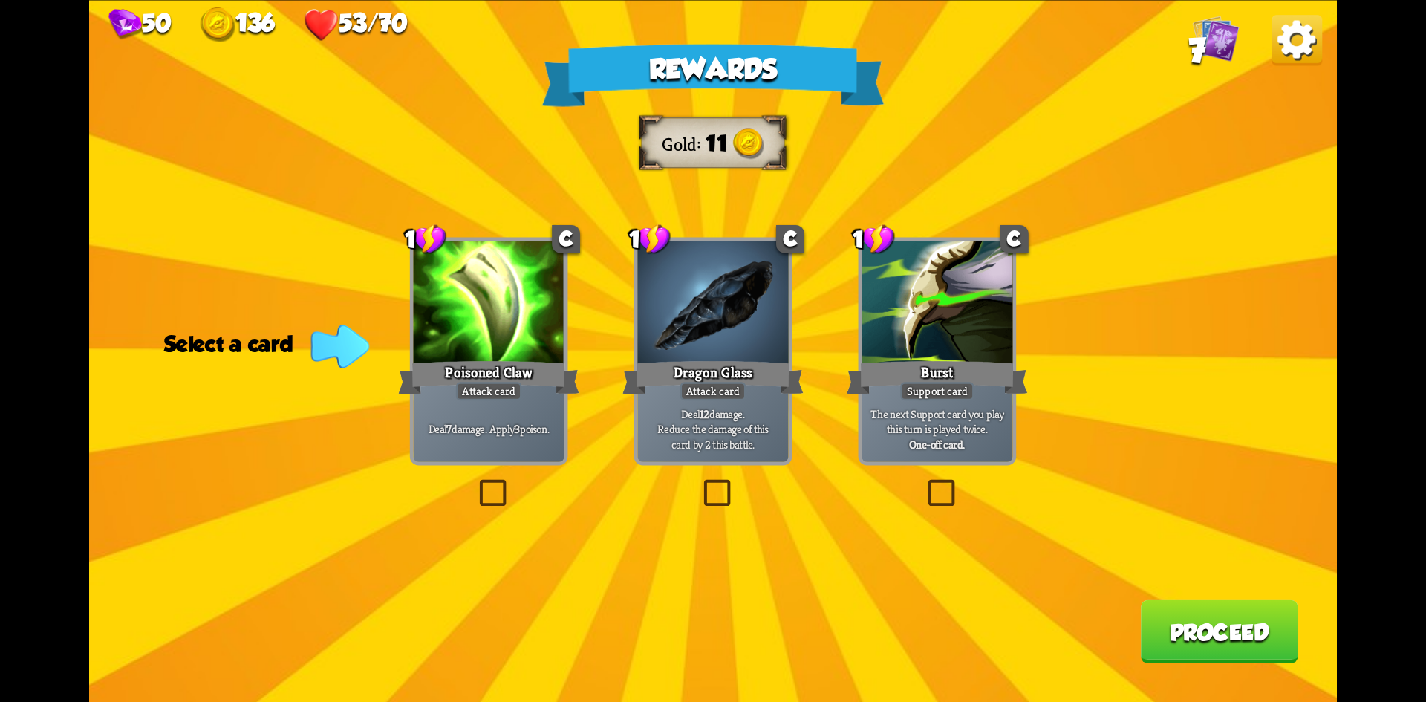
drag, startPoint x: 708, startPoint y: 486, endPoint x: 773, endPoint y: 489, distance: 65.4
click at [700, 483] on label at bounding box center [700, 483] width 0 height 0
click at [0, 0] on input "checkbox" at bounding box center [0, 0] width 0 height 0
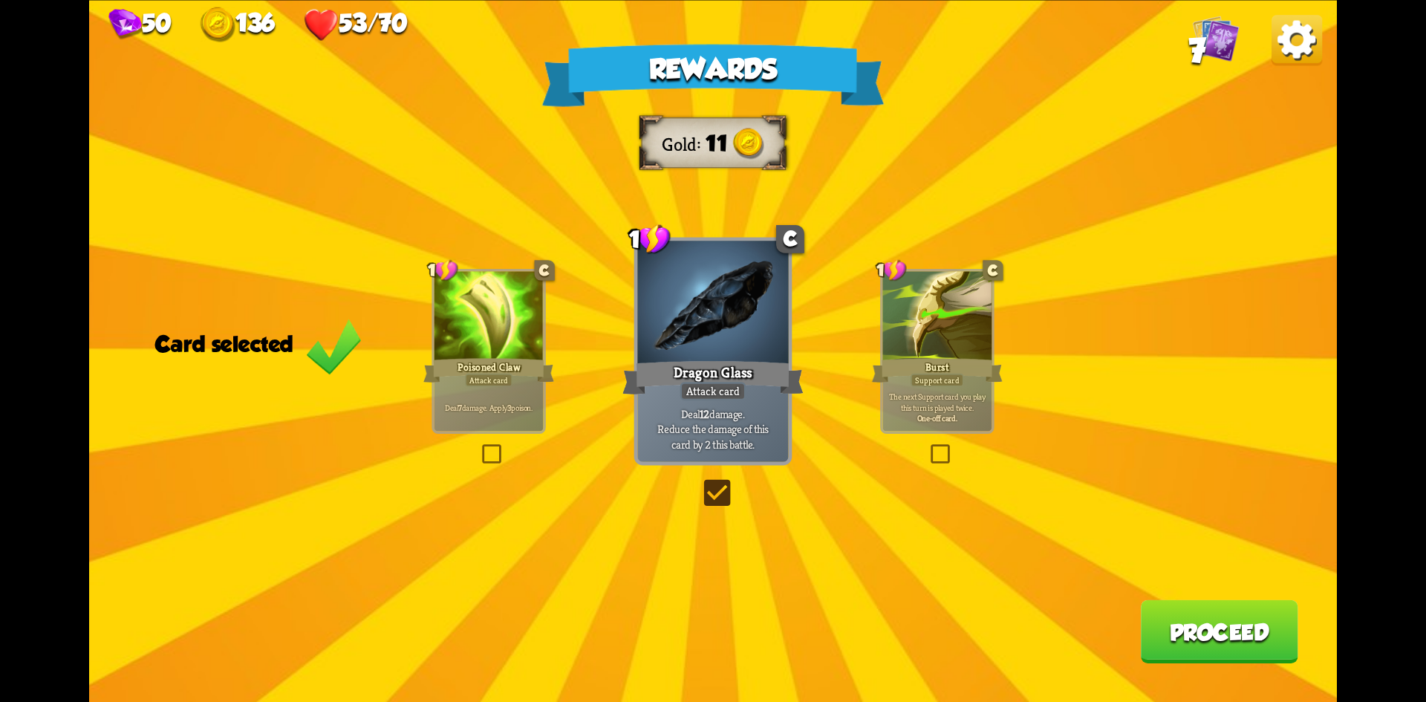
click at [1202, 613] on button "Proceed" at bounding box center [1219, 630] width 157 height 63
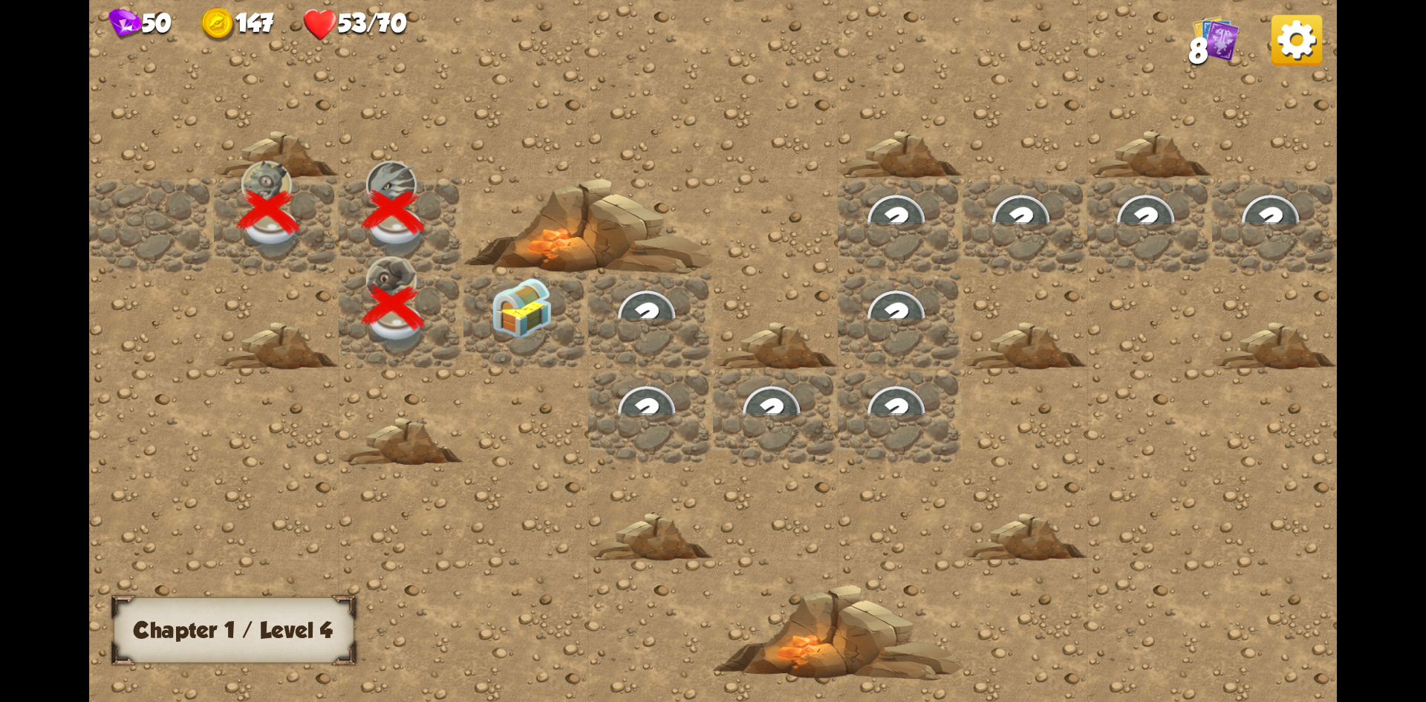
click at [517, 316] on img at bounding box center [522, 308] width 62 height 62
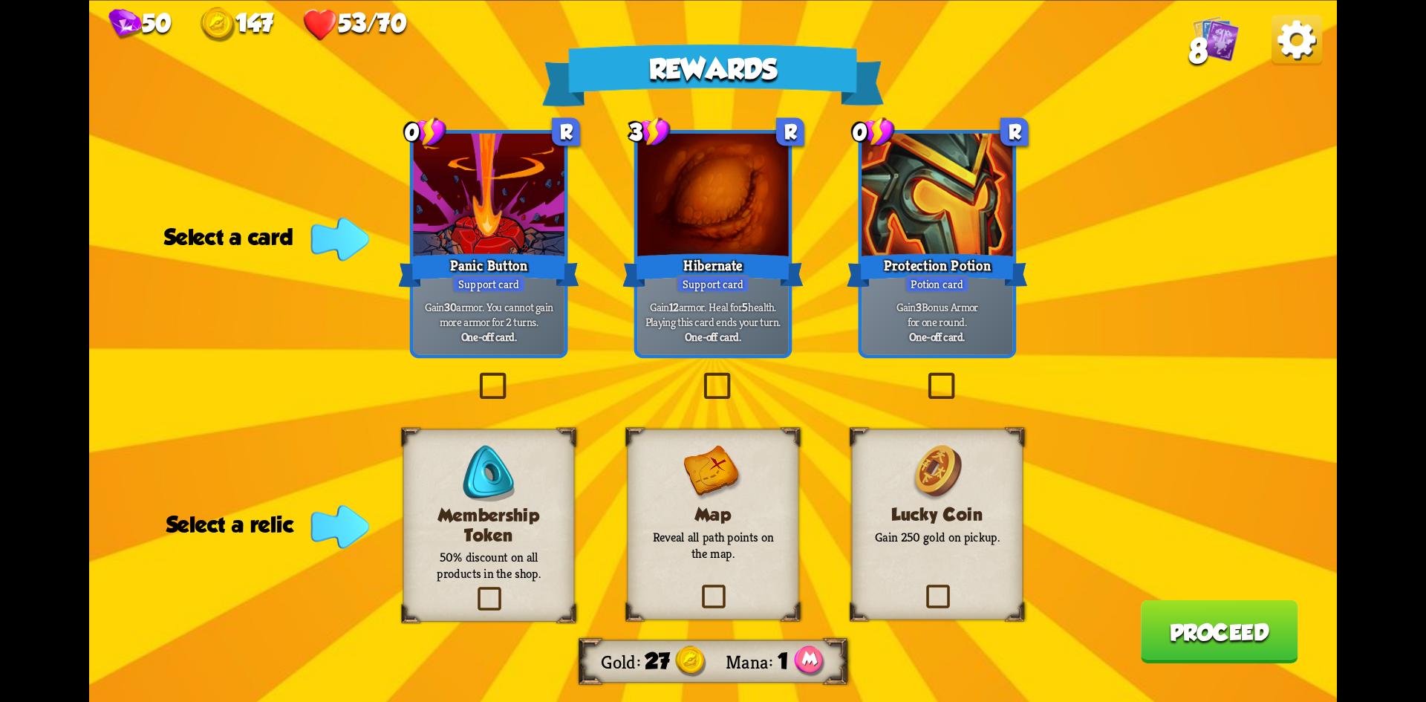
click at [698, 587] on label at bounding box center [698, 587] width 0 height 0
click at [0, 0] on input "checkbox" at bounding box center [0, 0] width 0 height 0
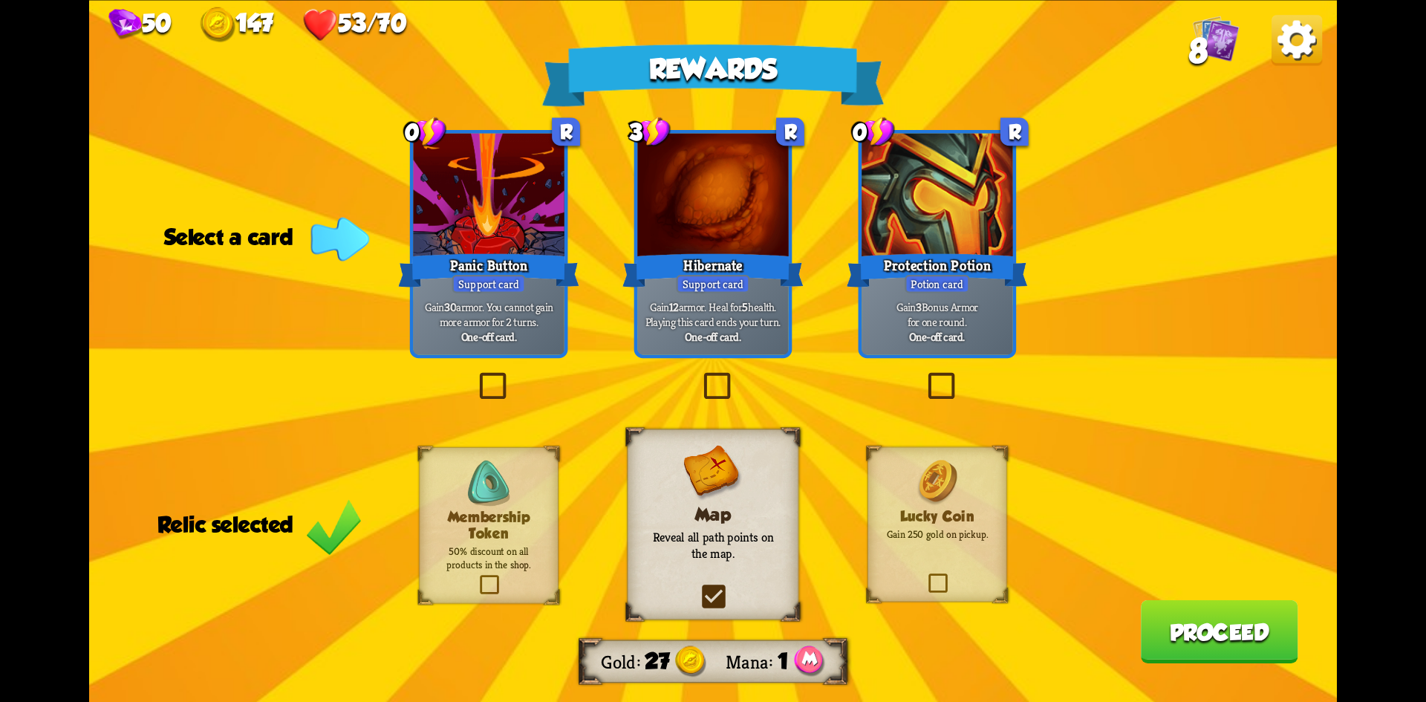
click at [475, 375] on label at bounding box center [475, 375] width 0 height 0
click at [0, 0] on input "checkbox" at bounding box center [0, 0] width 0 height 0
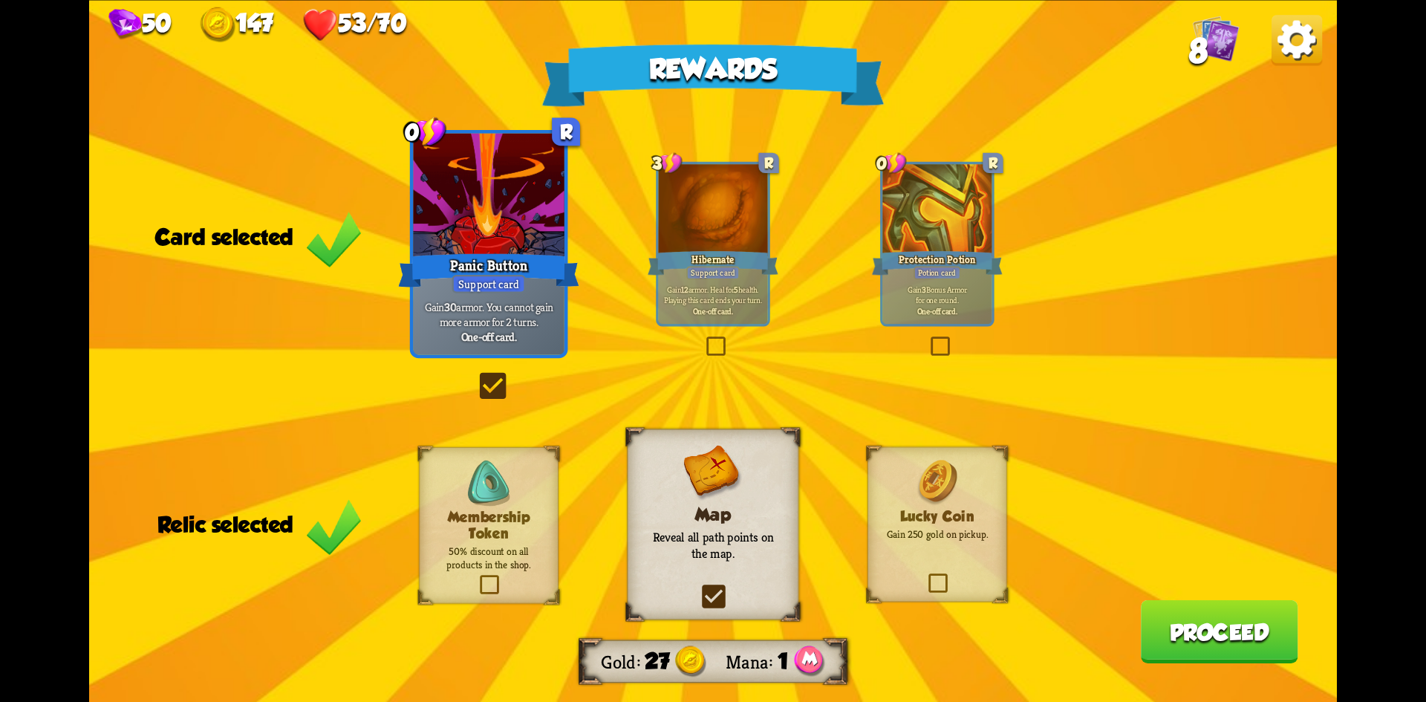
click at [1179, 639] on button "Proceed" at bounding box center [1219, 630] width 157 height 63
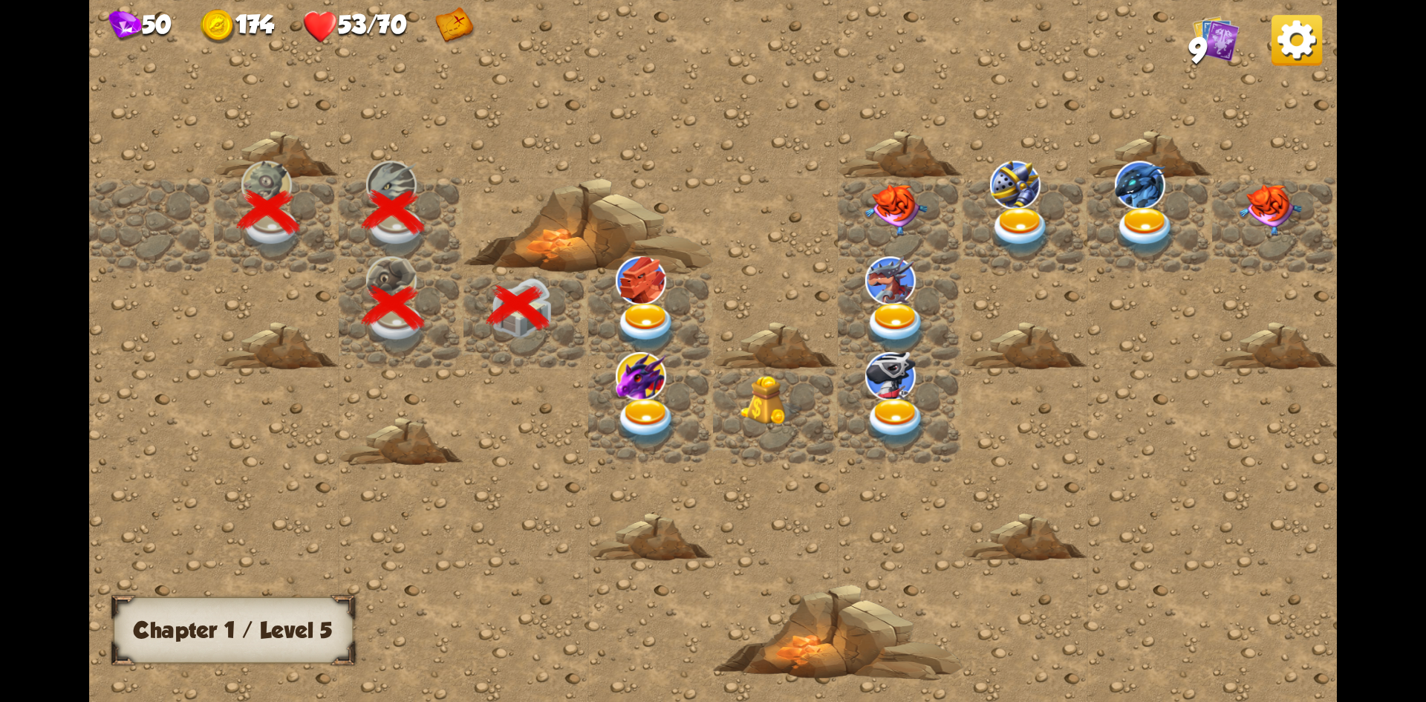
drag, startPoint x: 613, startPoint y: 223, endPoint x: 368, endPoint y: 123, distance: 264.5
click at [368, 123] on div at bounding box center [900, 351] width 1622 height 729
drag, startPoint x: 1225, startPoint y: 447, endPoint x: 932, endPoint y: 455, distance: 293.5
click at [932, 455] on div at bounding box center [900, 351] width 1622 height 729
click at [642, 322] on img at bounding box center [647, 326] width 62 height 49
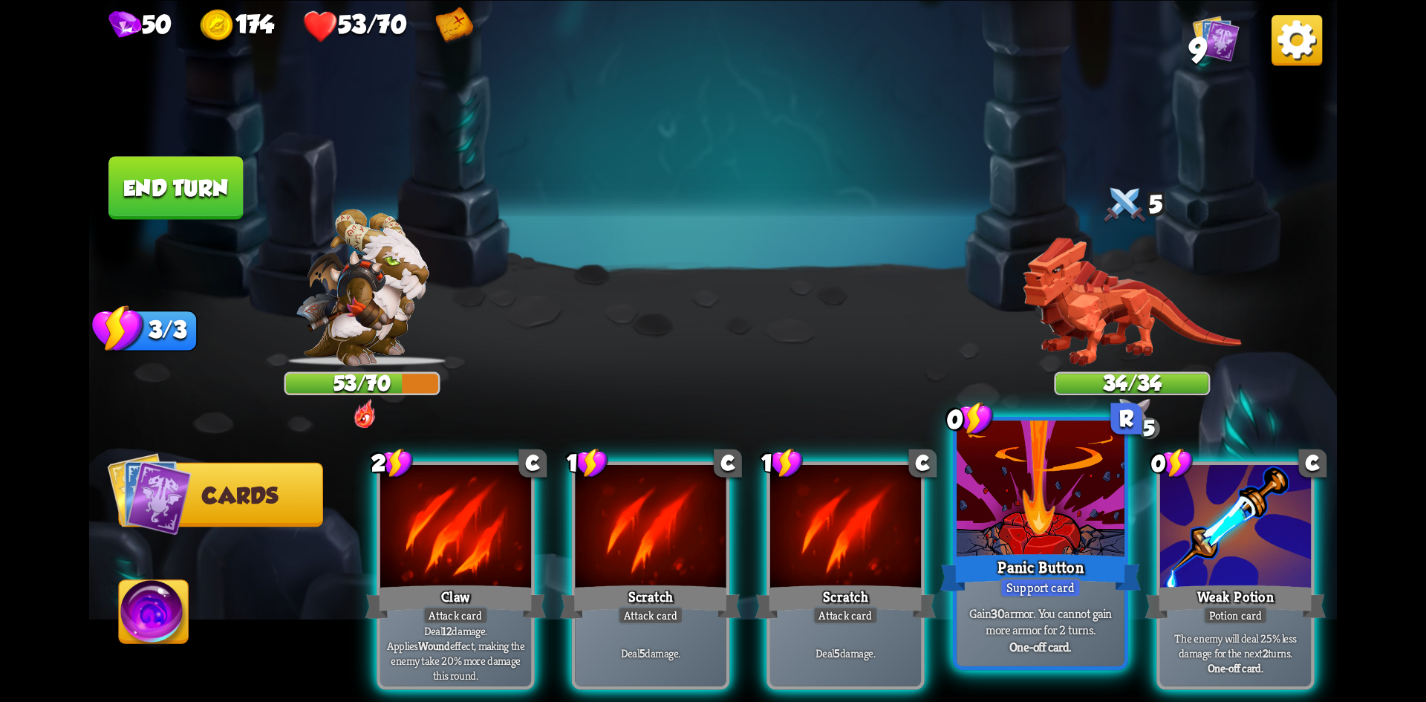
click at [1058, 533] on div at bounding box center [1041, 490] width 168 height 141
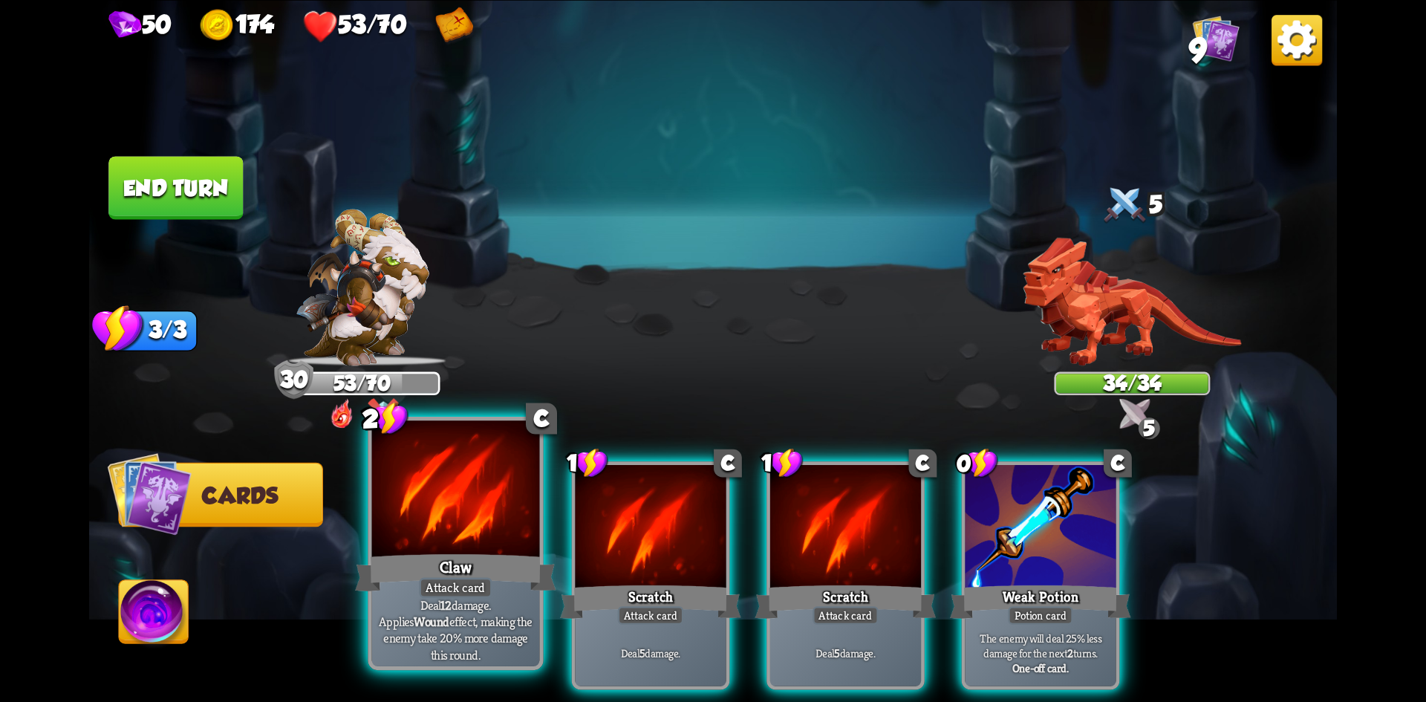
click at [511, 499] on div at bounding box center [456, 490] width 168 height 141
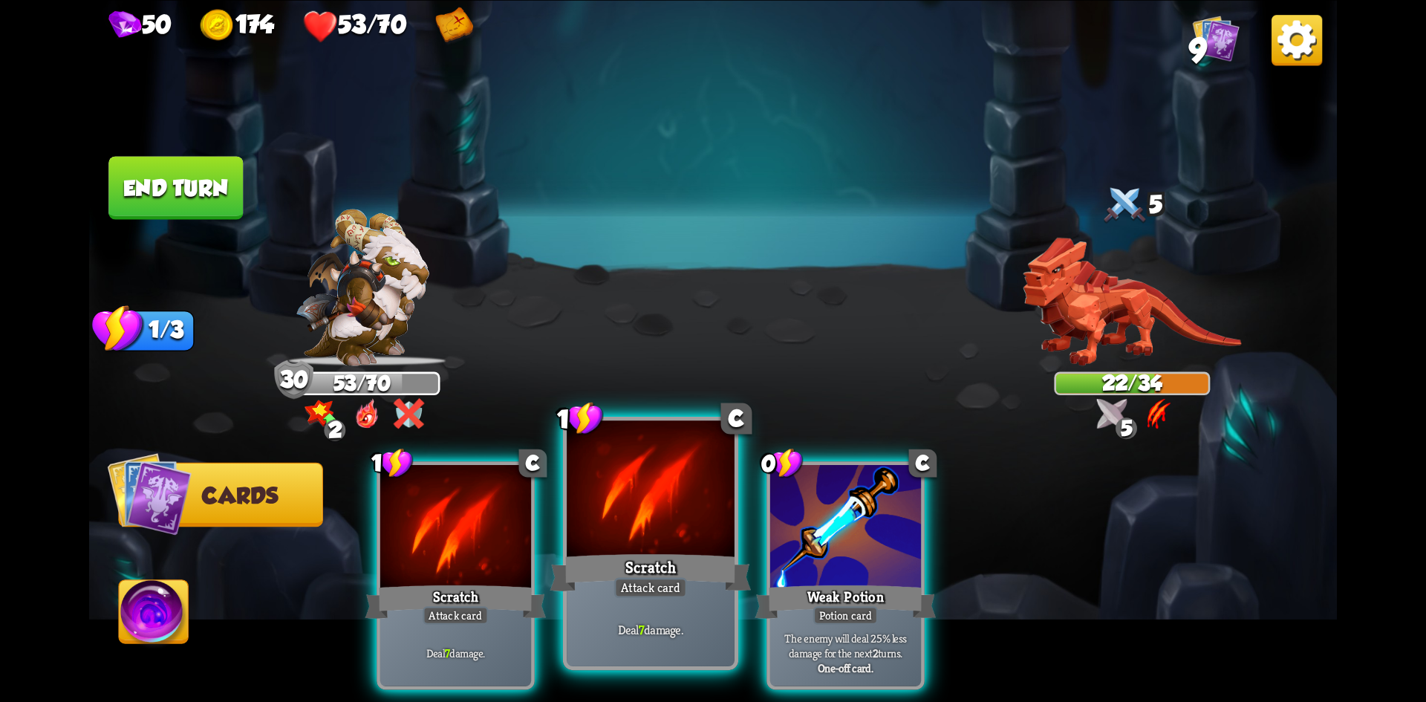
click at [652, 489] on div at bounding box center [651, 490] width 168 height 141
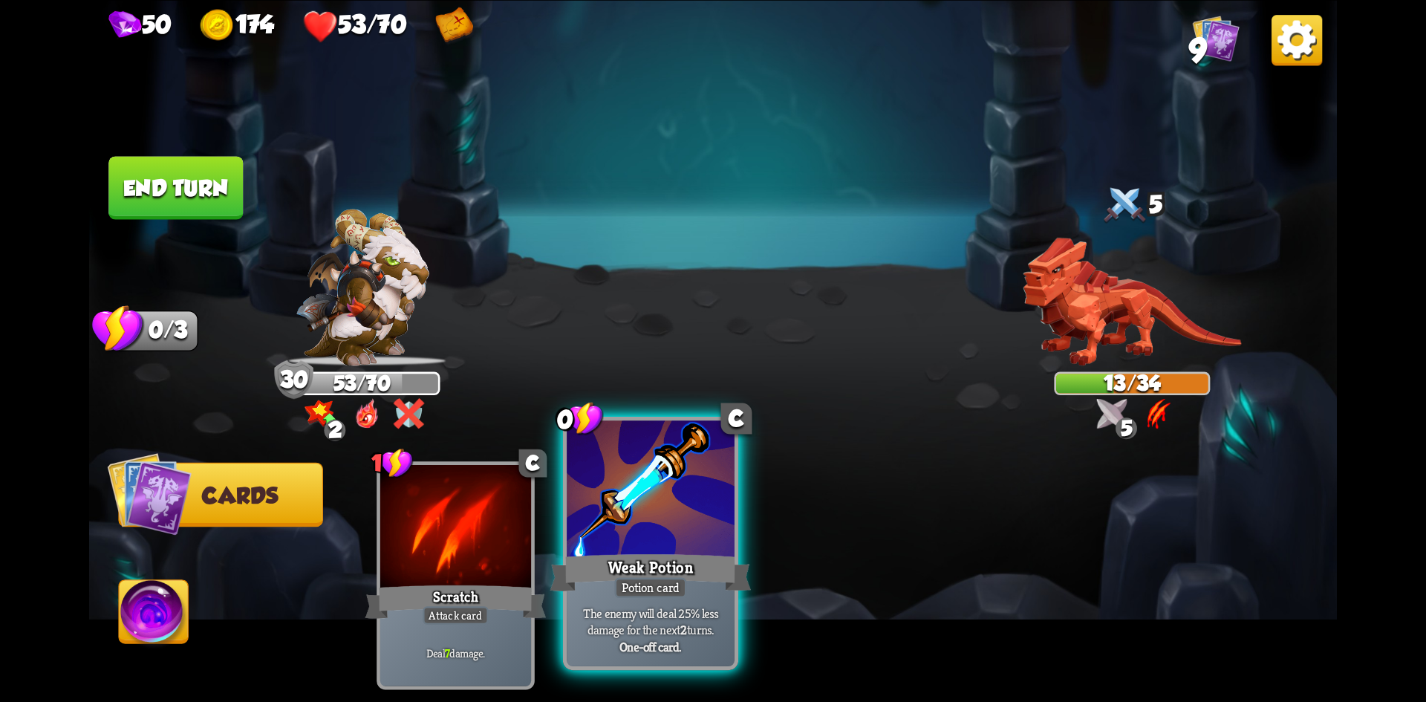
click at [691, 532] on div at bounding box center [651, 490] width 168 height 141
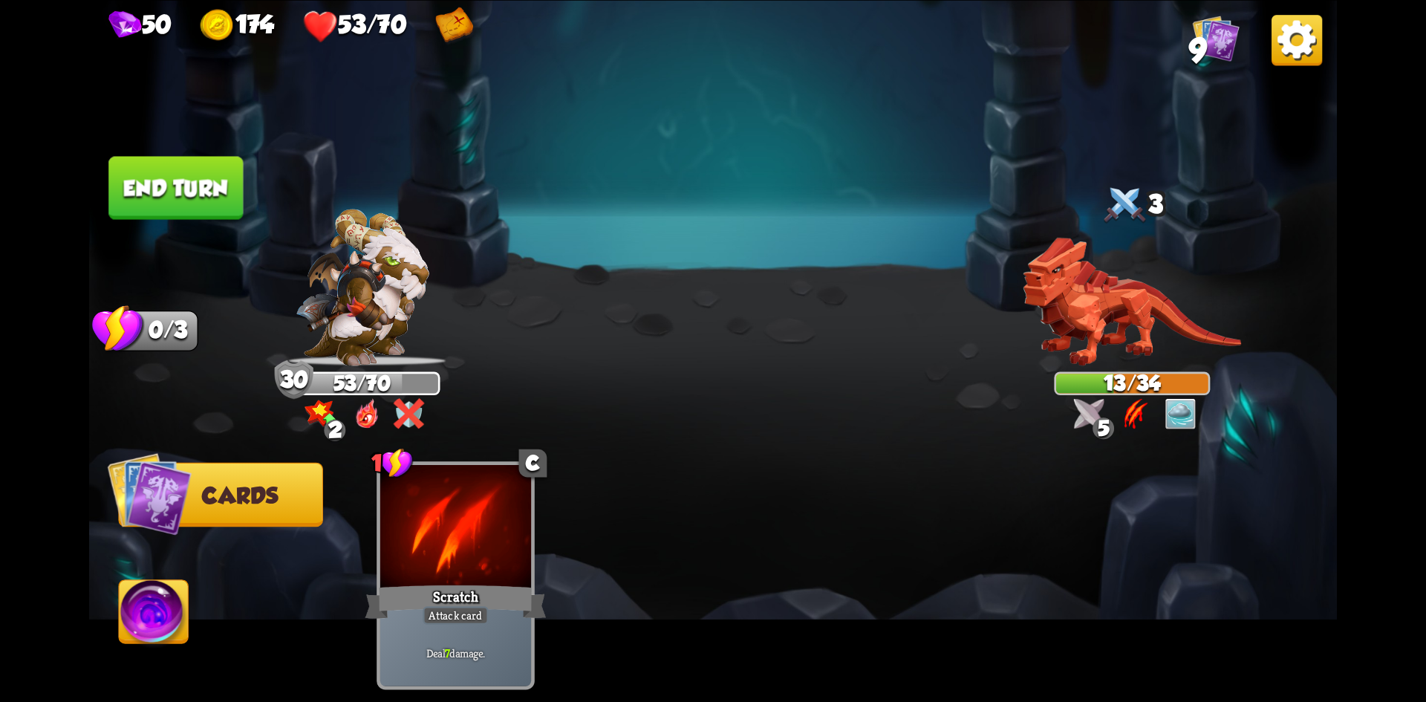
click at [201, 200] on button "End turn" at bounding box center [175, 187] width 134 height 63
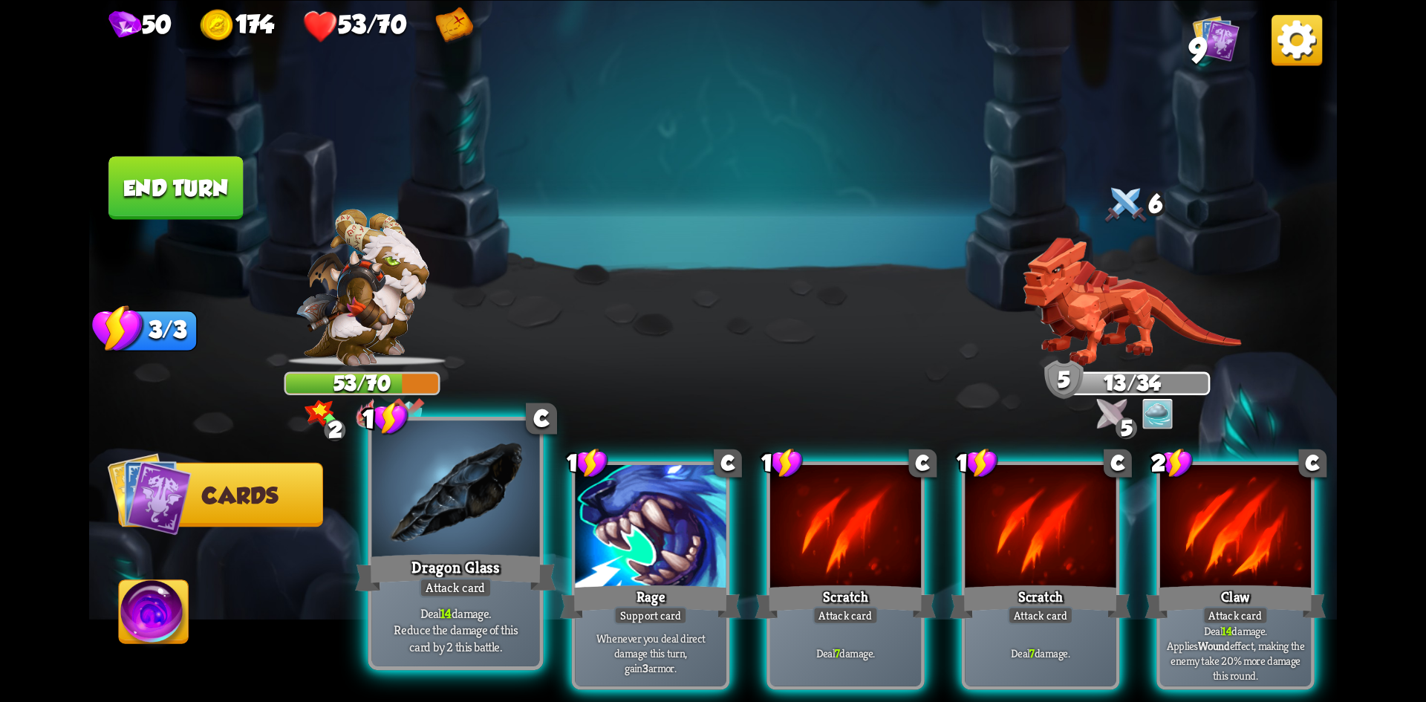
click at [502, 541] on div at bounding box center [456, 490] width 168 height 141
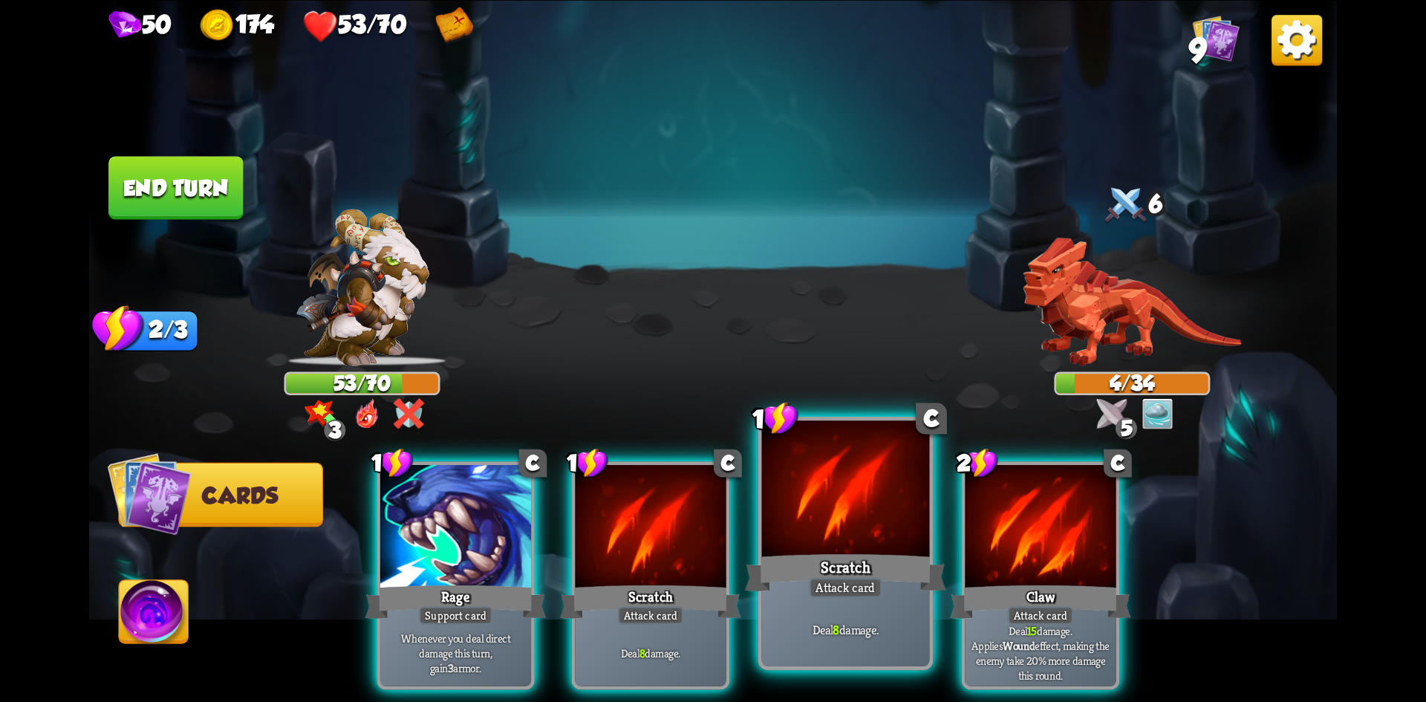
click at [860, 544] on div at bounding box center [846, 490] width 168 height 141
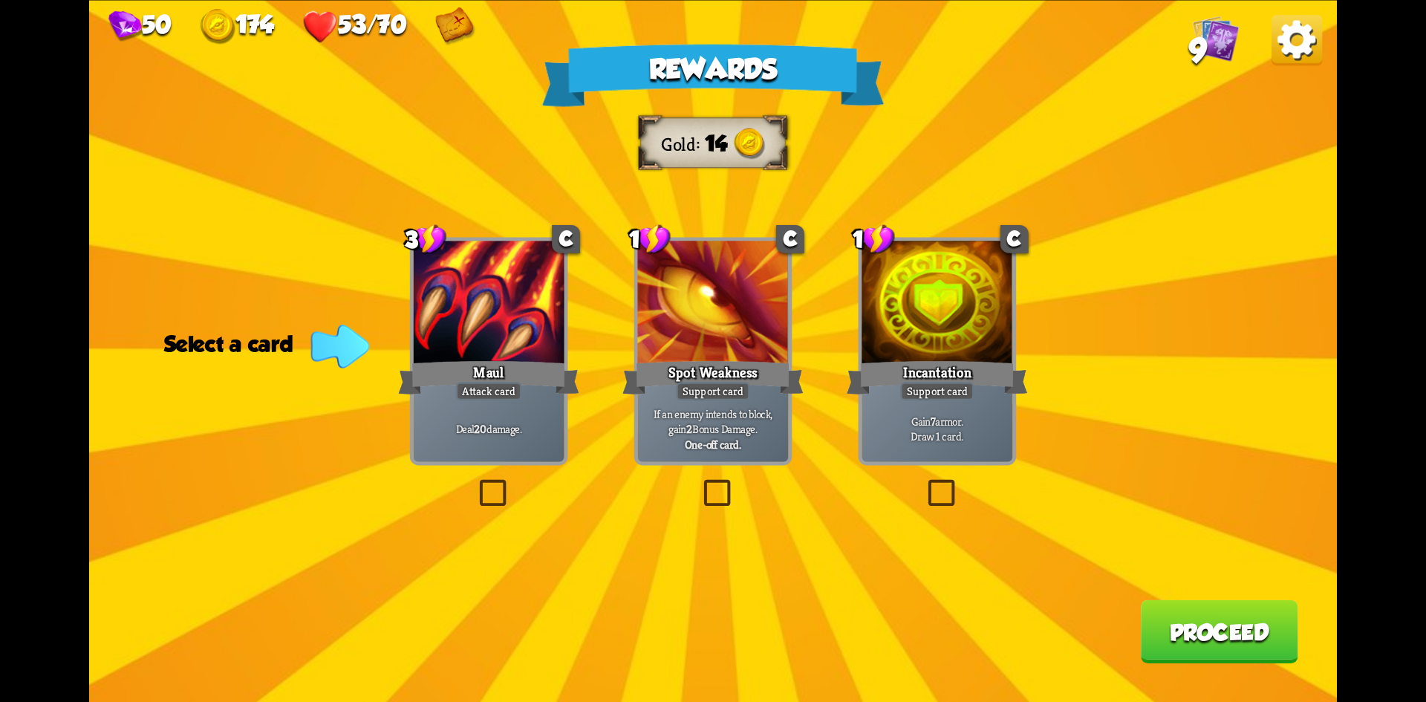
click at [472, 497] on div "Rewards Gold 14 Select a card 3 C Maul Attack card Deal 20 damage. 1 C Spot Wea…" at bounding box center [713, 351] width 1248 height 702
click at [475, 483] on label at bounding box center [475, 483] width 0 height 0
click at [0, 0] on input "checkbox" at bounding box center [0, 0] width 0 height 0
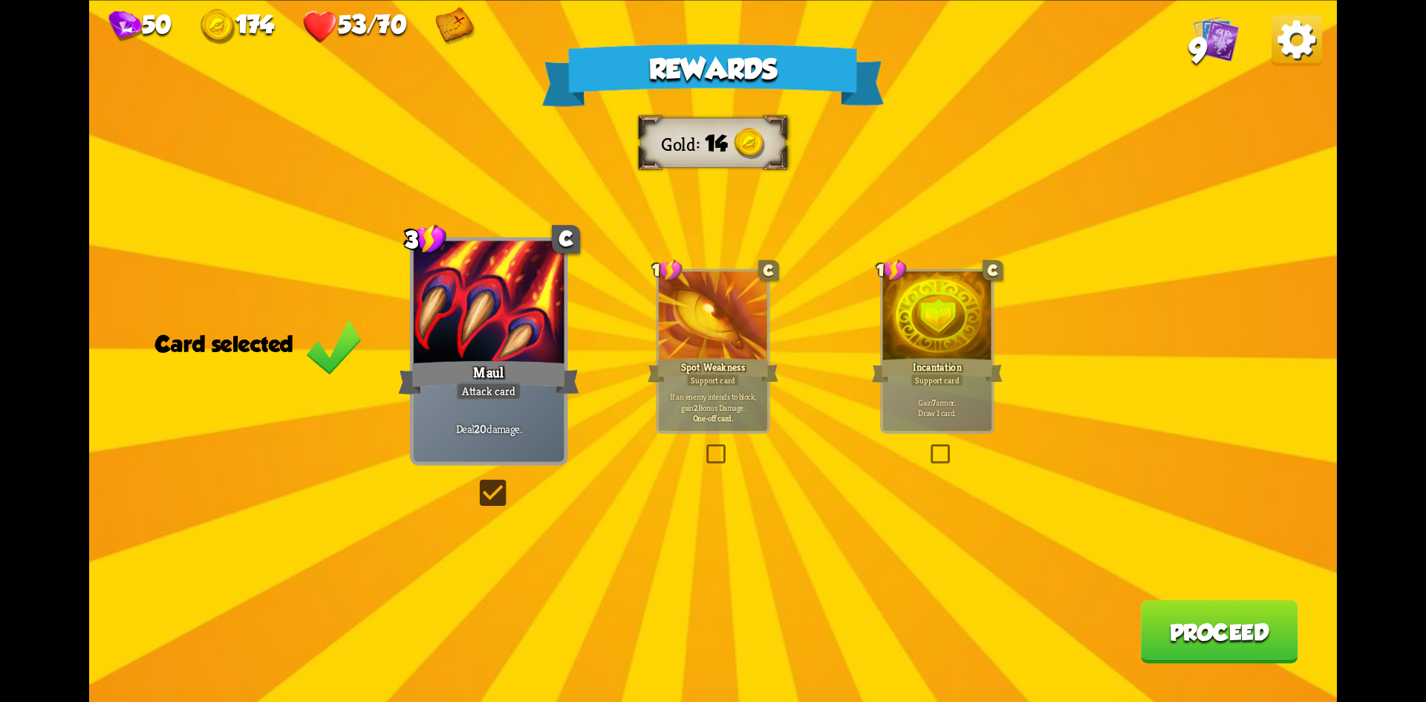
click at [1158, 617] on button "Proceed" at bounding box center [1219, 630] width 157 height 63
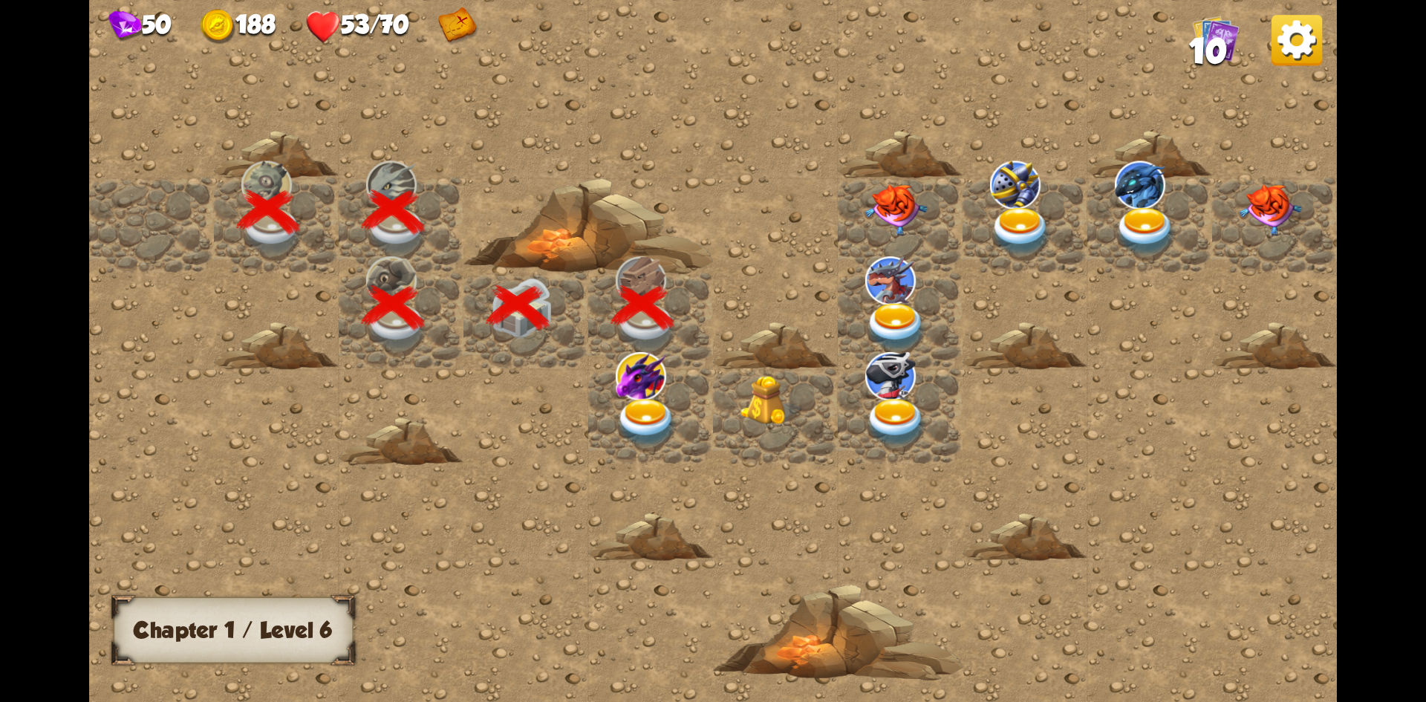
click at [644, 420] on img at bounding box center [647, 422] width 62 height 49
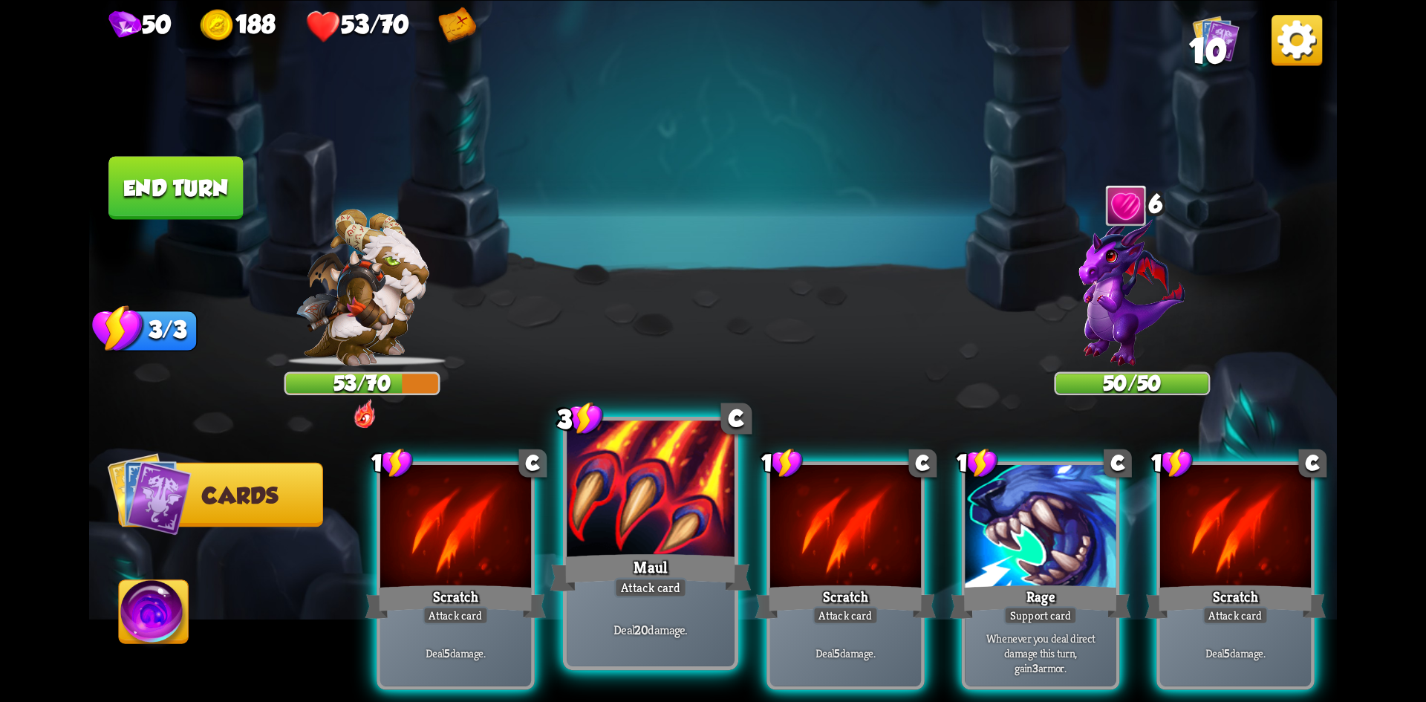
click at [690, 495] on div at bounding box center [651, 490] width 168 height 141
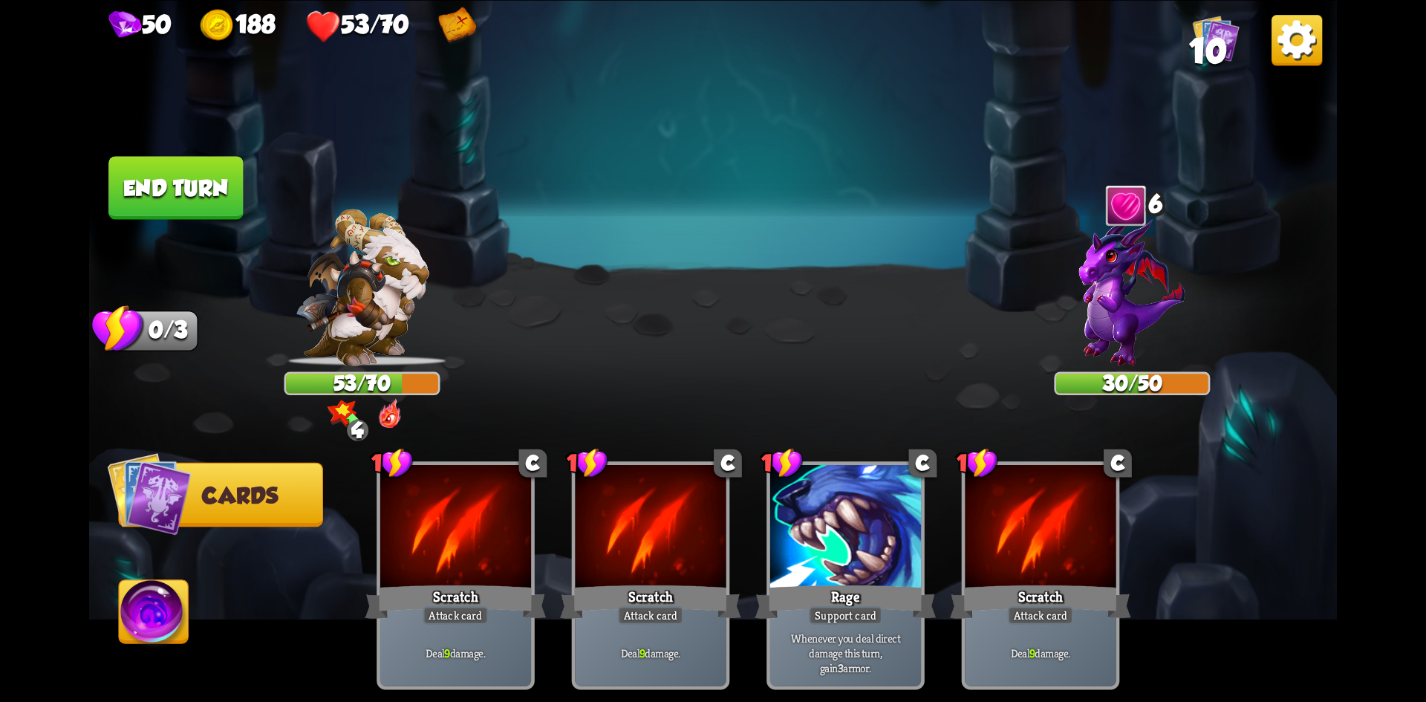
click at [209, 190] on button "End turn" at bounding box center [175, 187] width 134 height 63
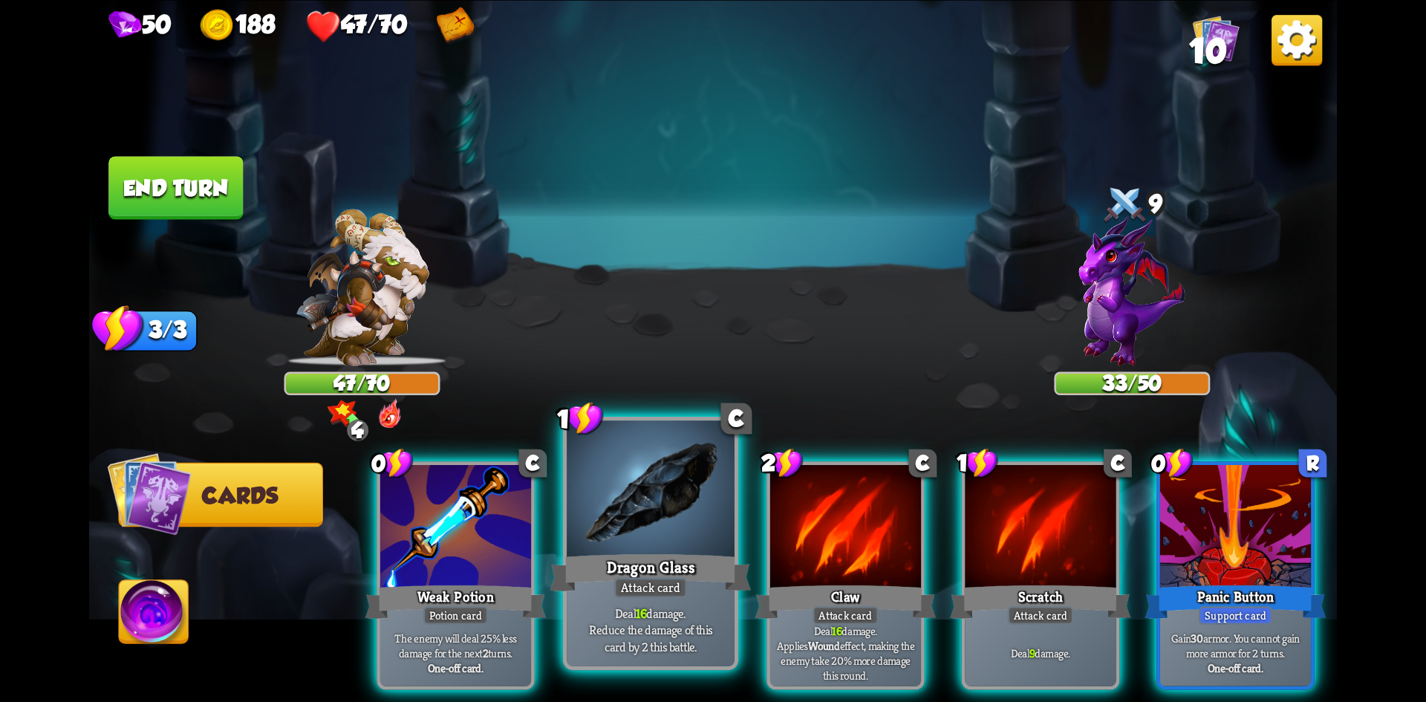
click at [607, 529] on div at bounding box center [651, 490] width 168 height 141
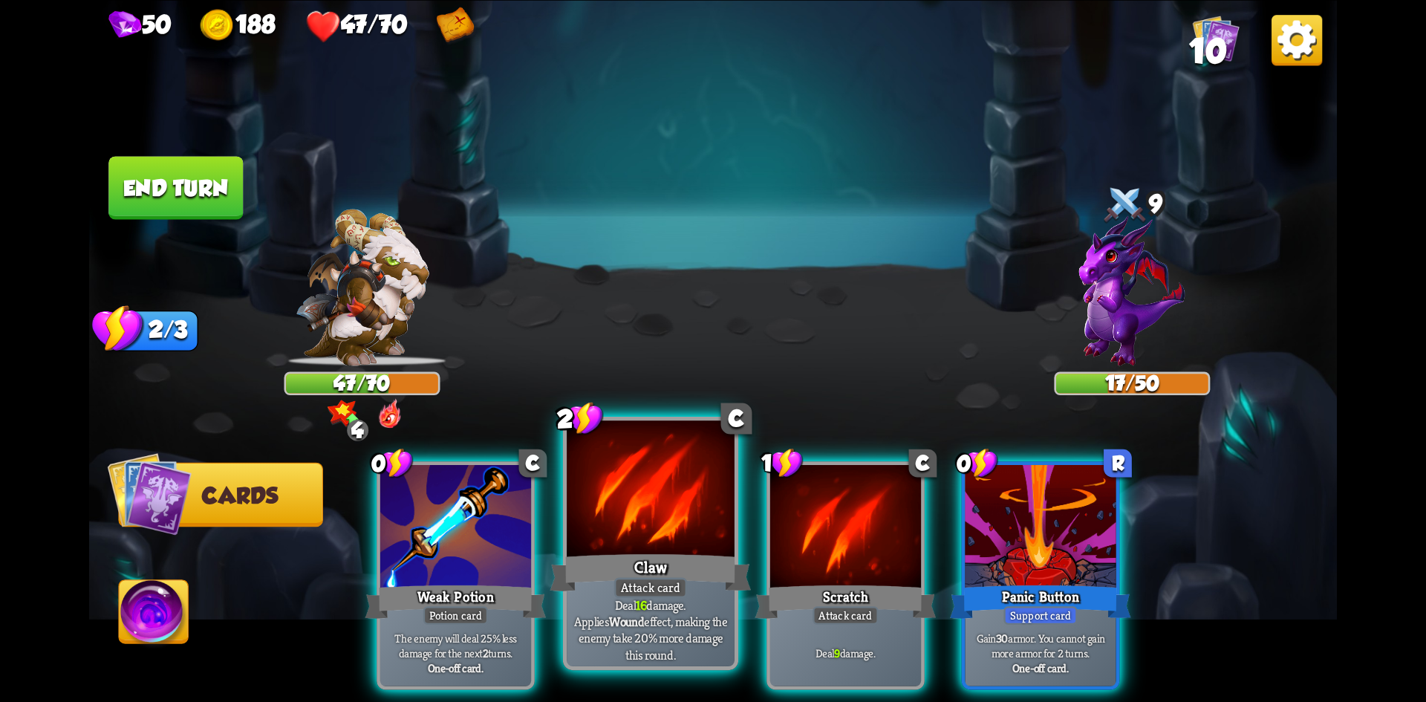
click at [616, 518] on div at bounding box center [651, 490] width 168 height 141
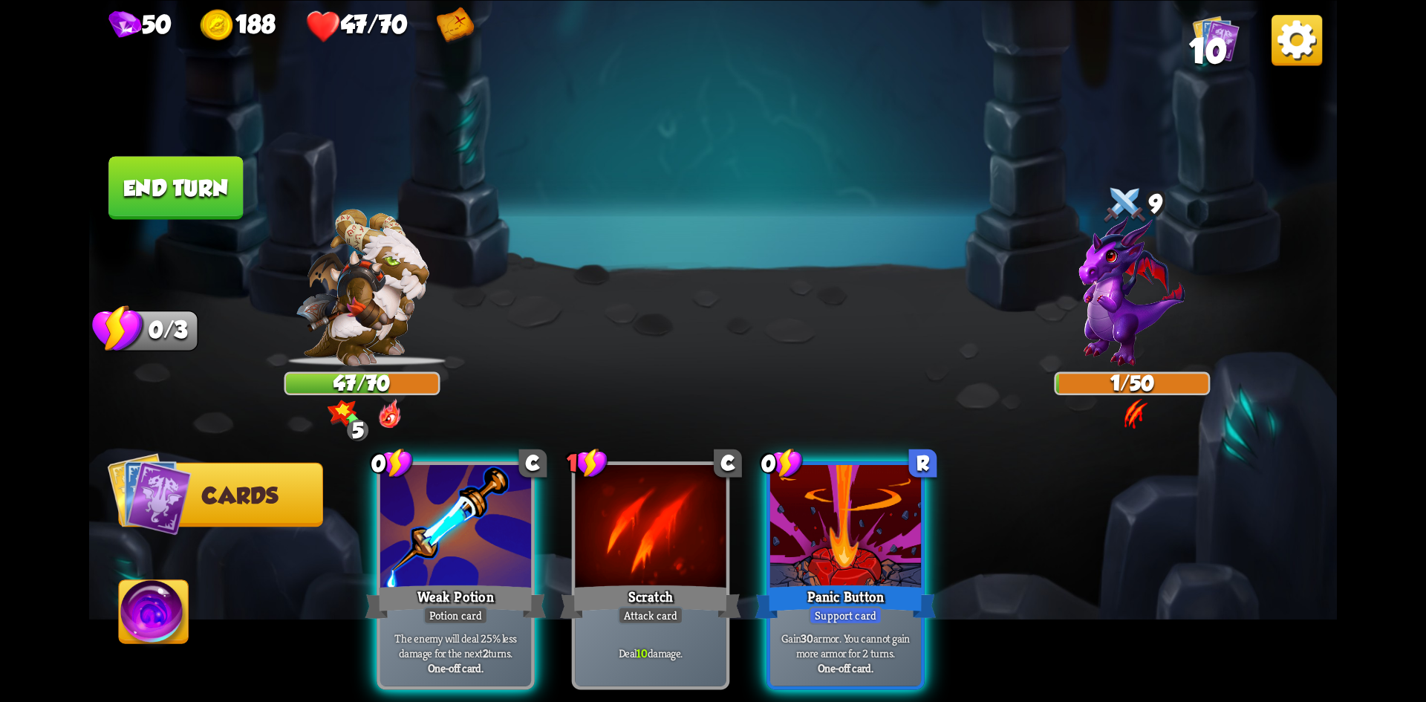
click at [189, 189] on button "End turn" at bounding box center [175, 187] width 134 height 63
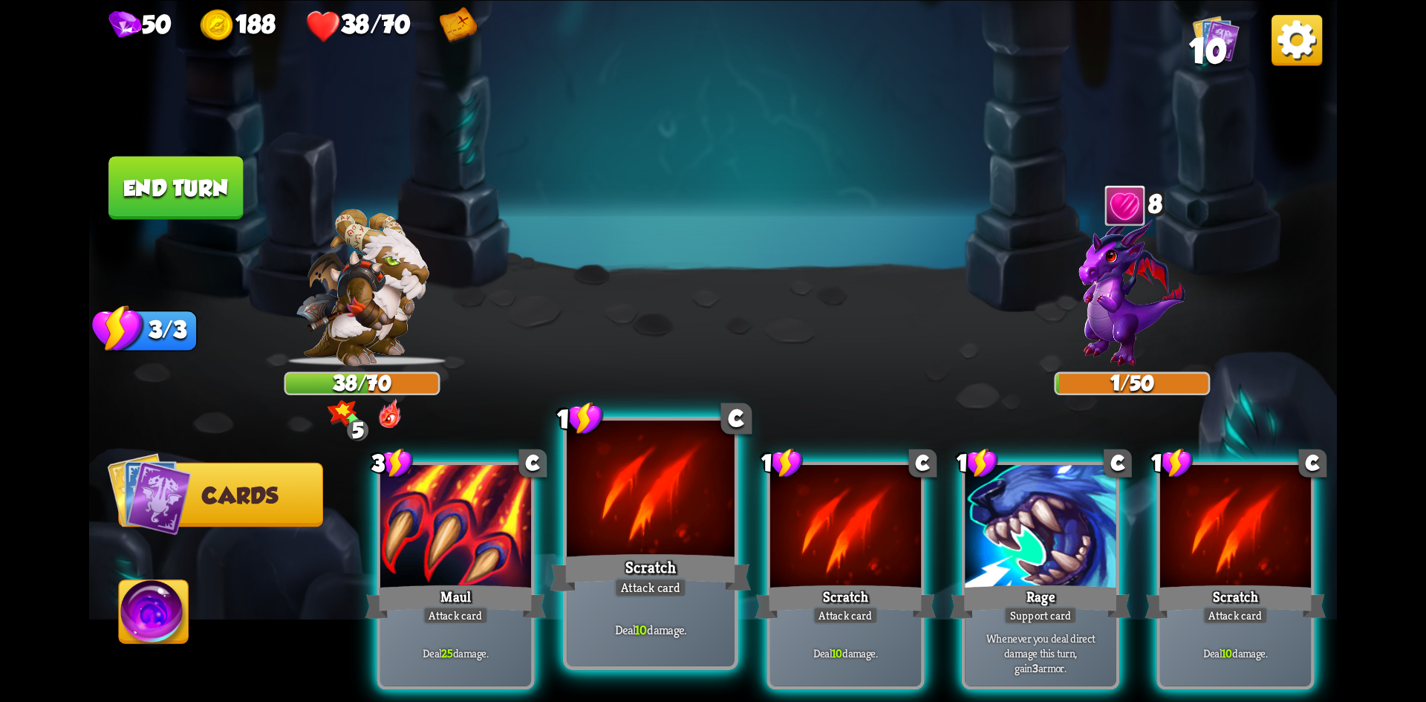
click at [668, 516] on div at bounding box center [651, 490] width 168 height 141
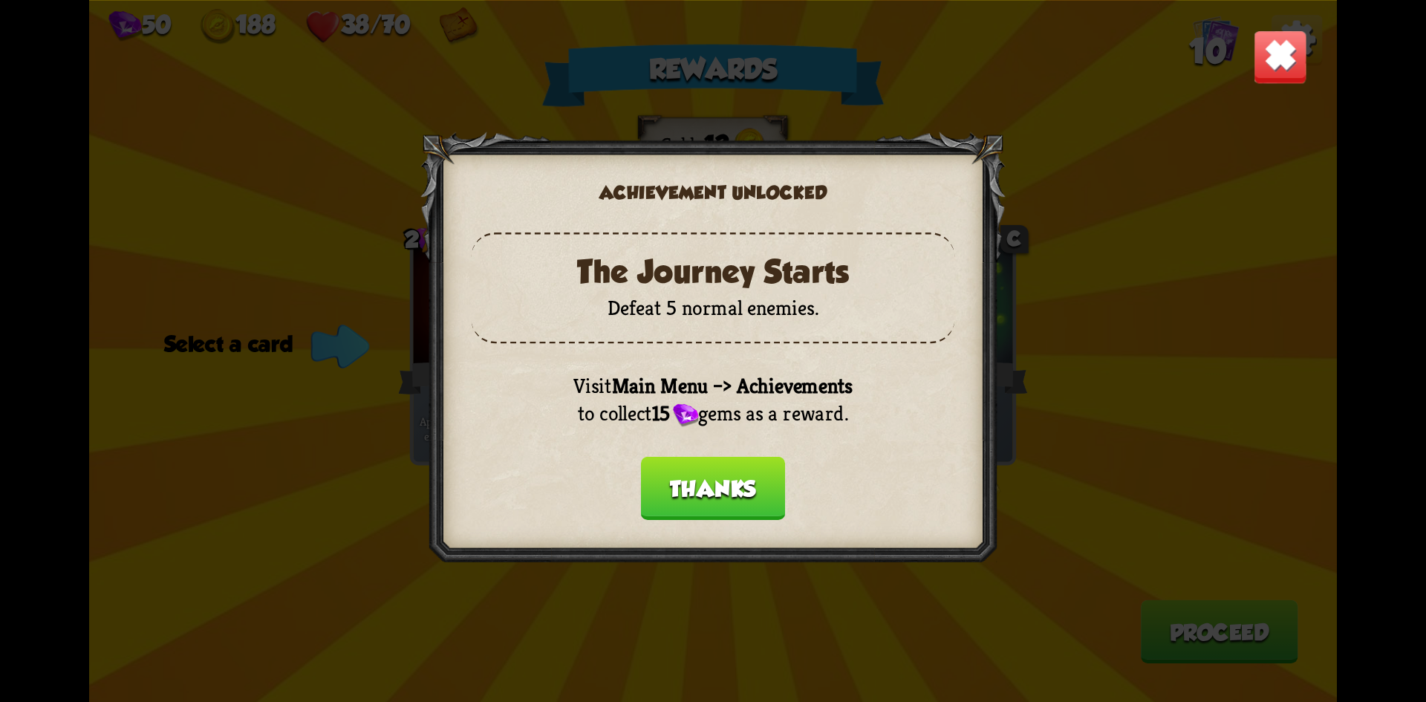
click at [691, 472] on button "Thanks" at bounding box center [713, 487] width 144 height 63
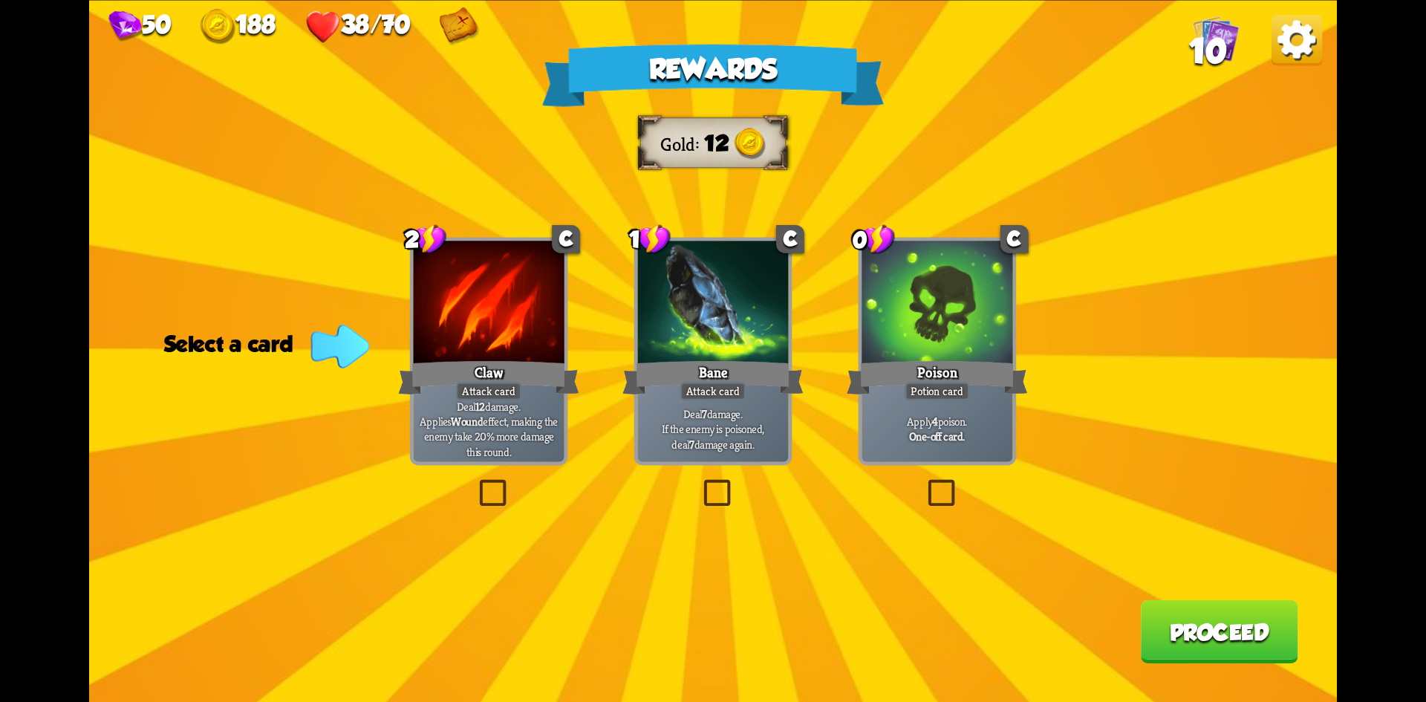
click at [969, 391] on div "Potion card" at bounding box center [937, 391] width 65 height 19
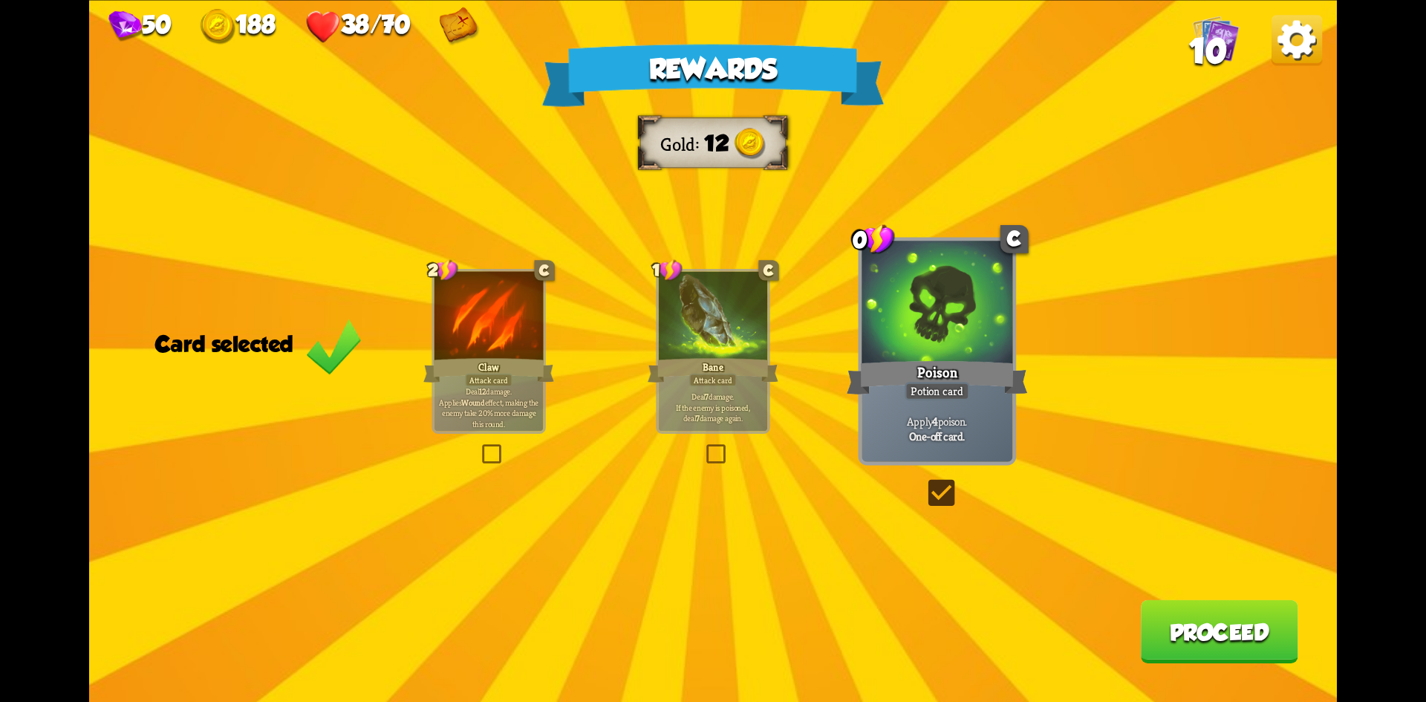
drag, startPoint x: 916, startPoint y: 398, endPoint x: 943, endPoint y: 393, distance: 28.0
click at [929, 397] on div "Potion card" at bounding box center [937, 391] width 65 height 19
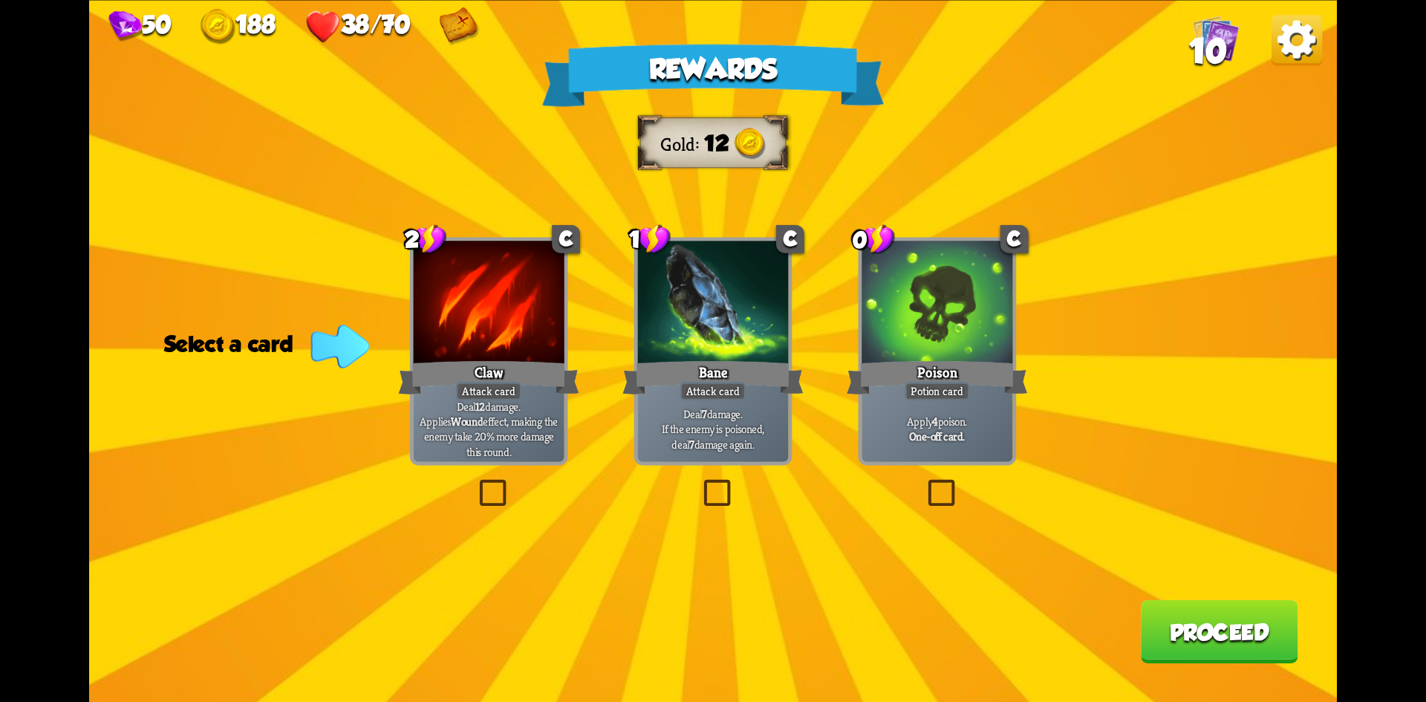
click at [951, 390] on div "Potion card" at bounding box center [937, 391] width 65 height 19
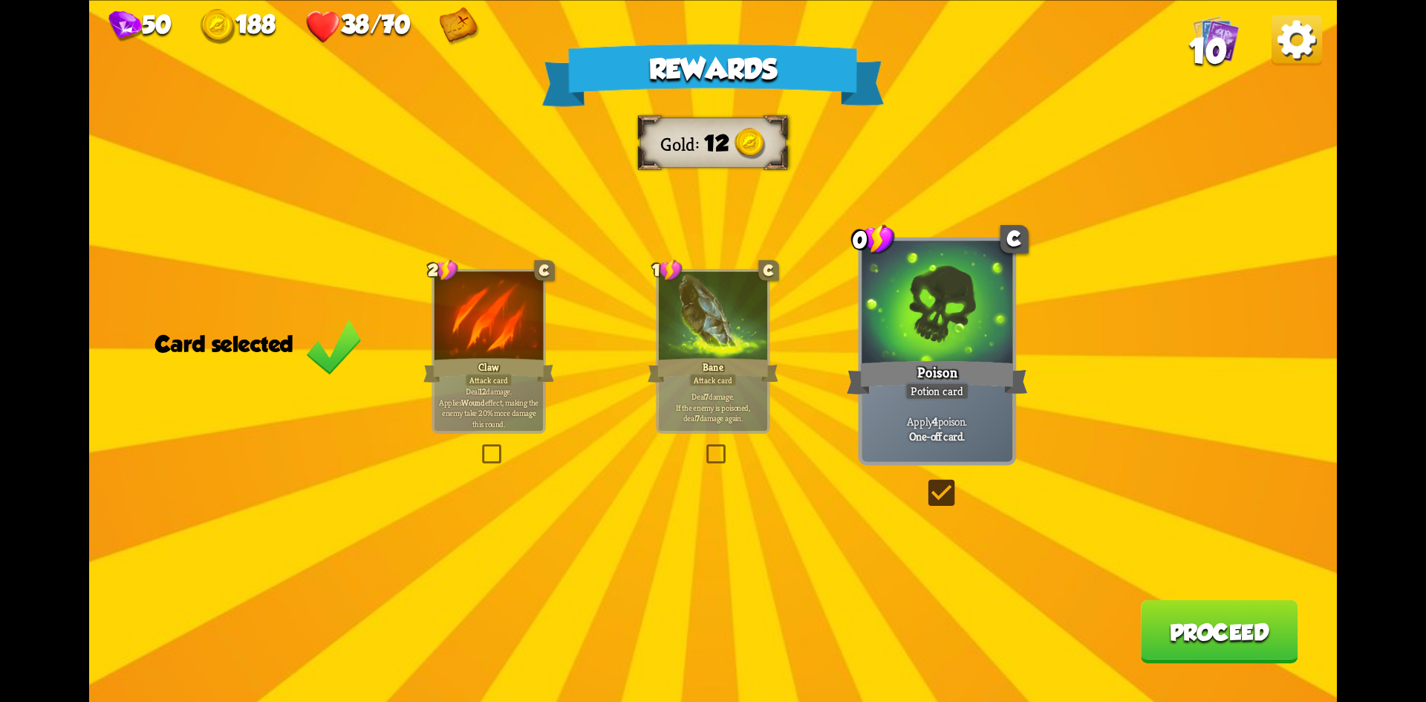
click at [1198, 619] on button "Proceed" at bounding box center [1219, 630] width 157 height 63
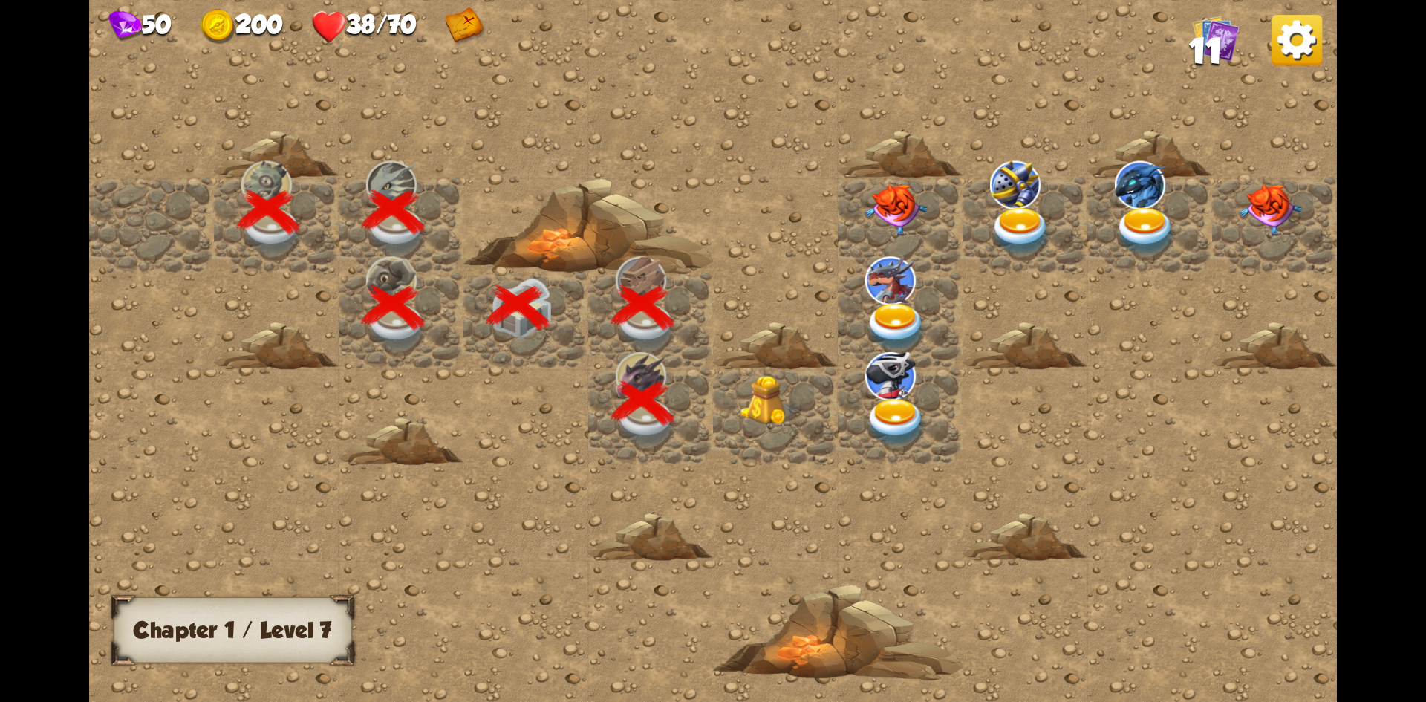
click at [1294, 61] on img at bounding box center [1296, 40] width 50 height 50
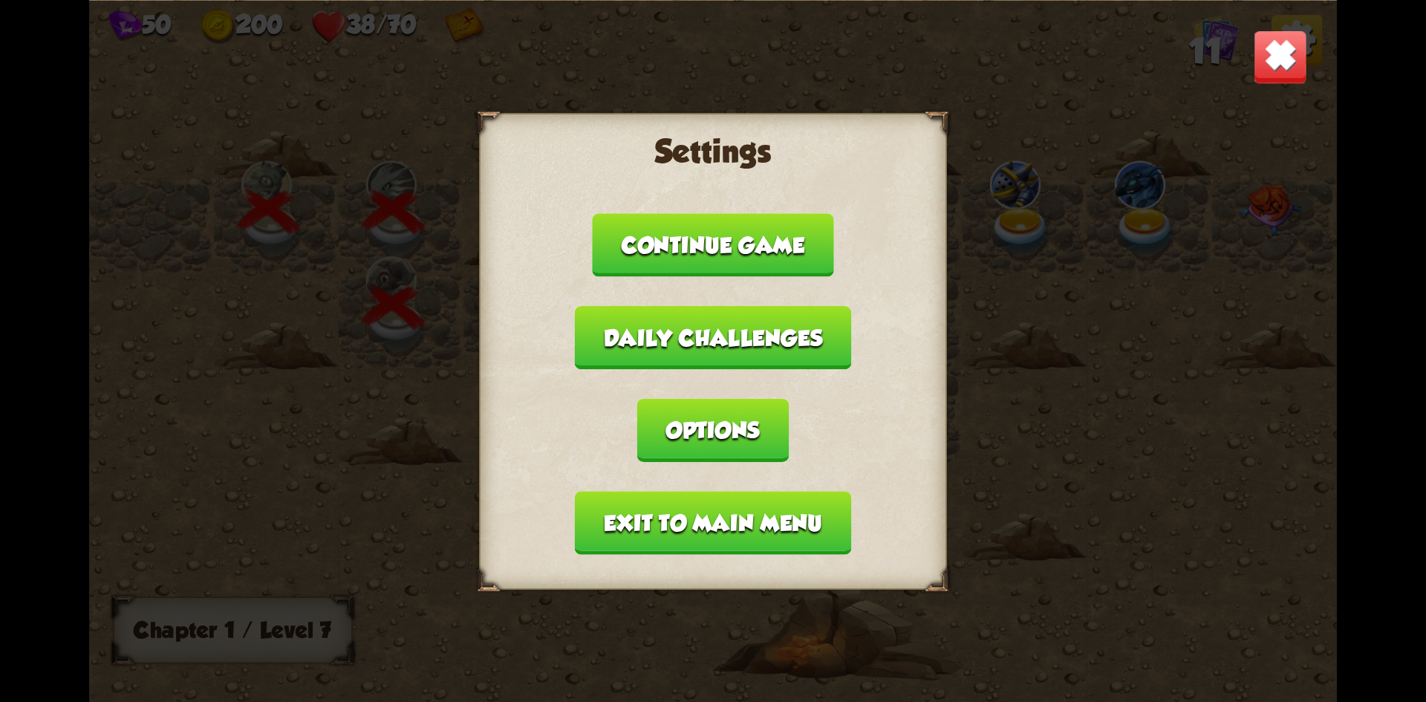
click at [806, 495] on button "Exit to main menu" at bounding box center [713, 522] width 276 height 63
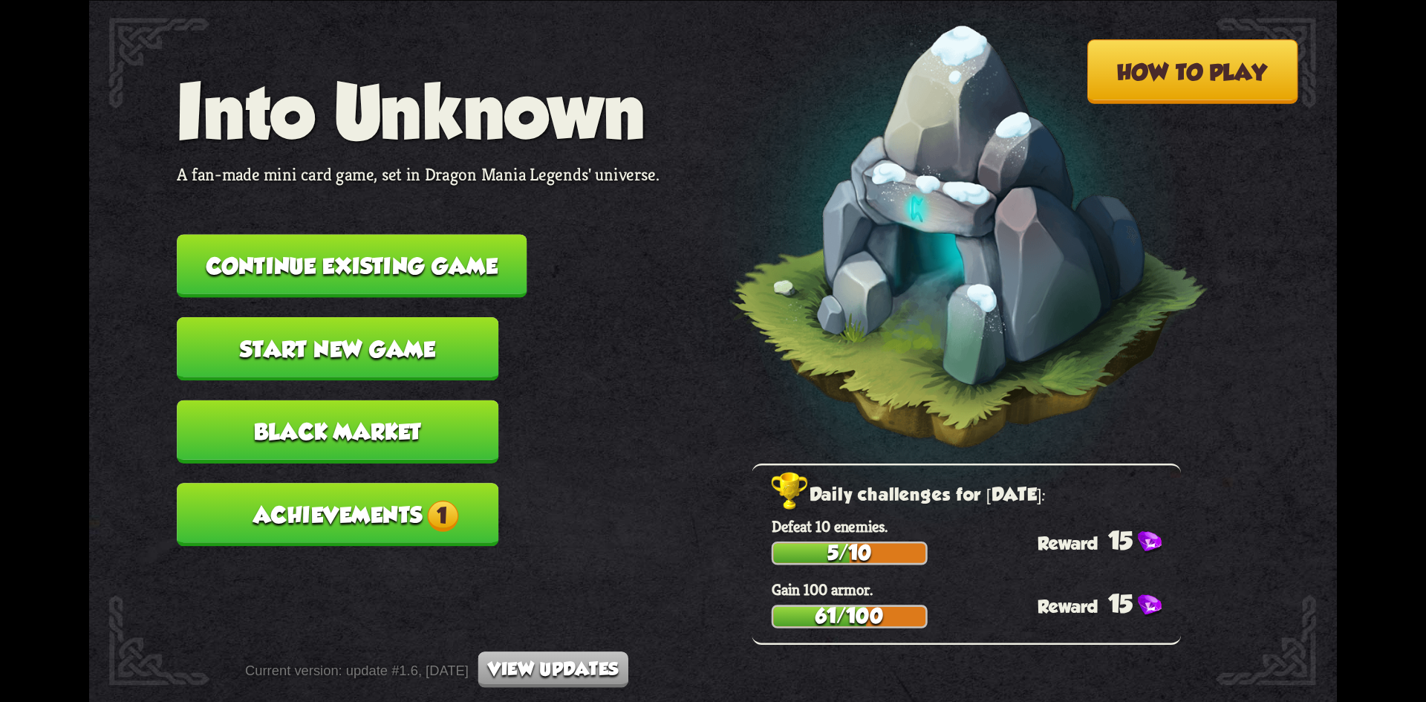
click at [449, 500] on span "1" at bounding box center [442, 515] width 31 height 31
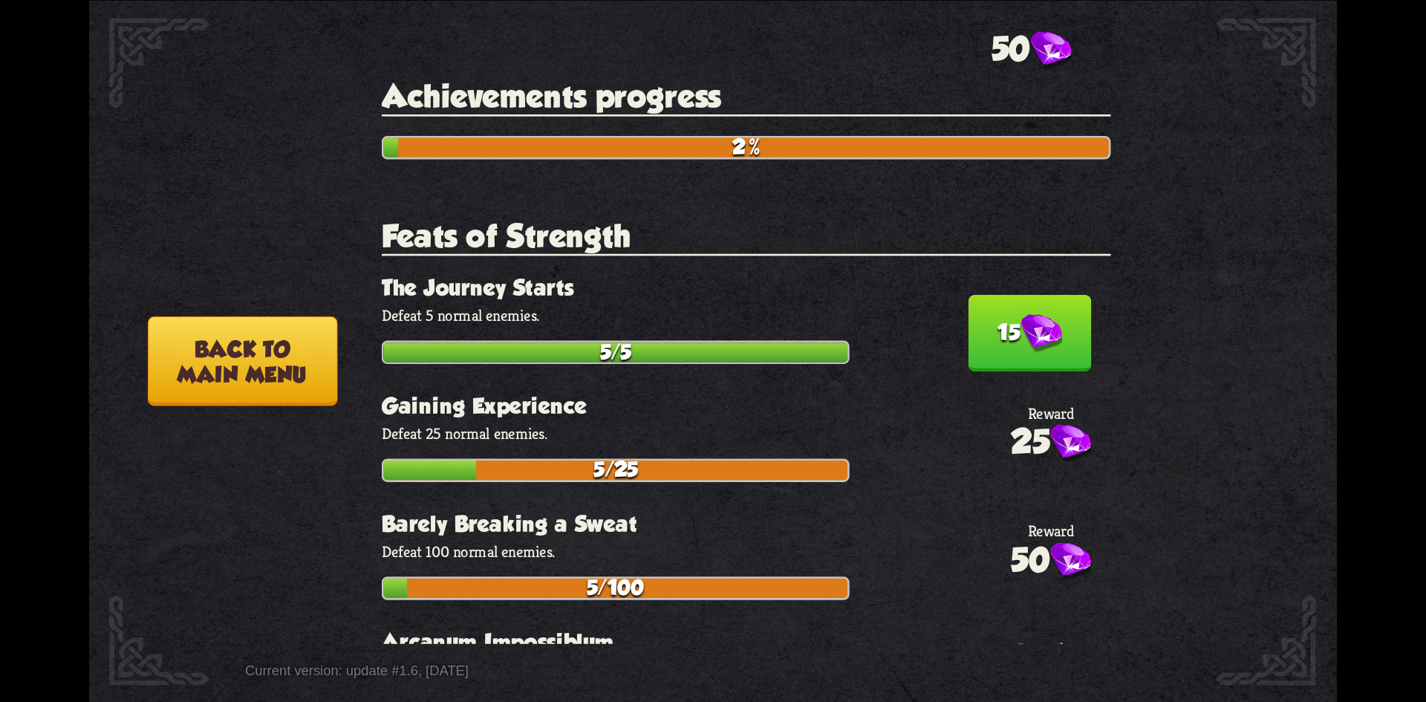
click at [1020, 314] on img at bounding box center [1041, 333] width 42 height 39
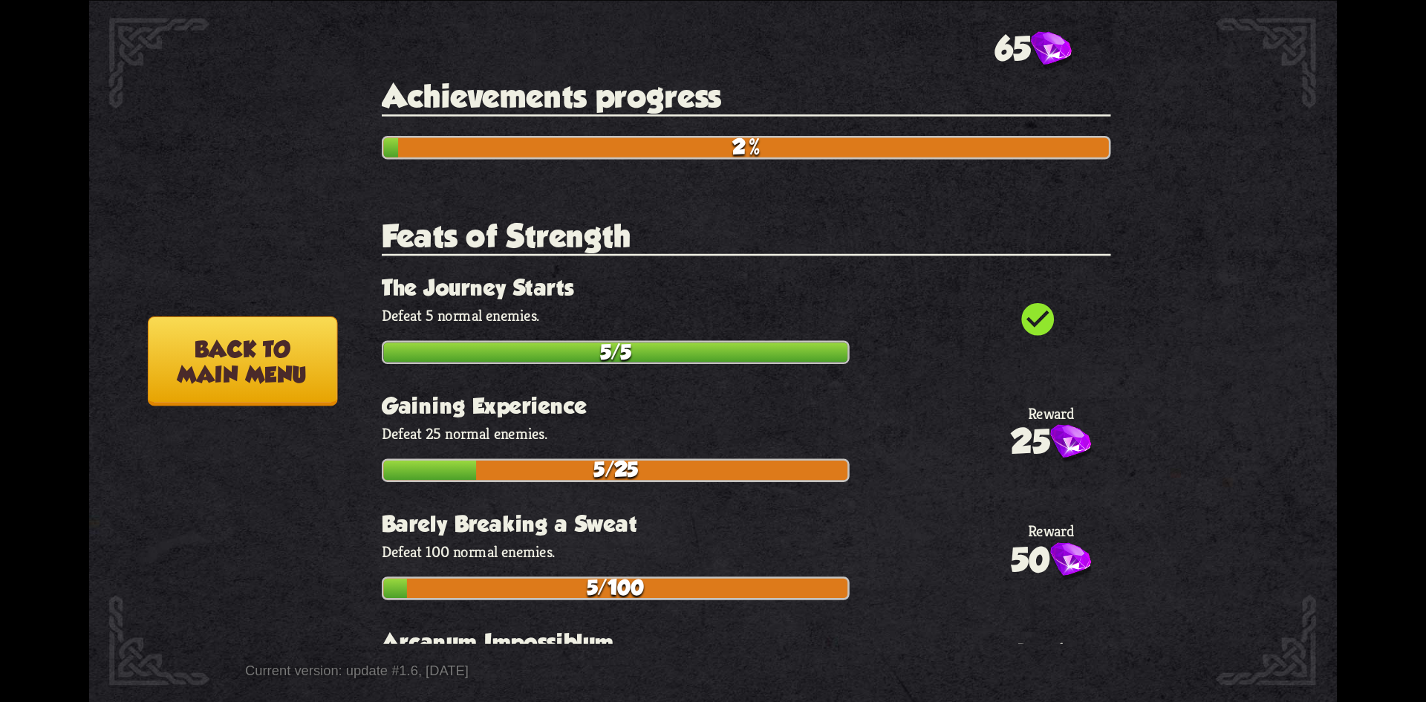
click at [258, 365] on button "Back to main menu" at bounding box center [242, 361] width 189 height 90
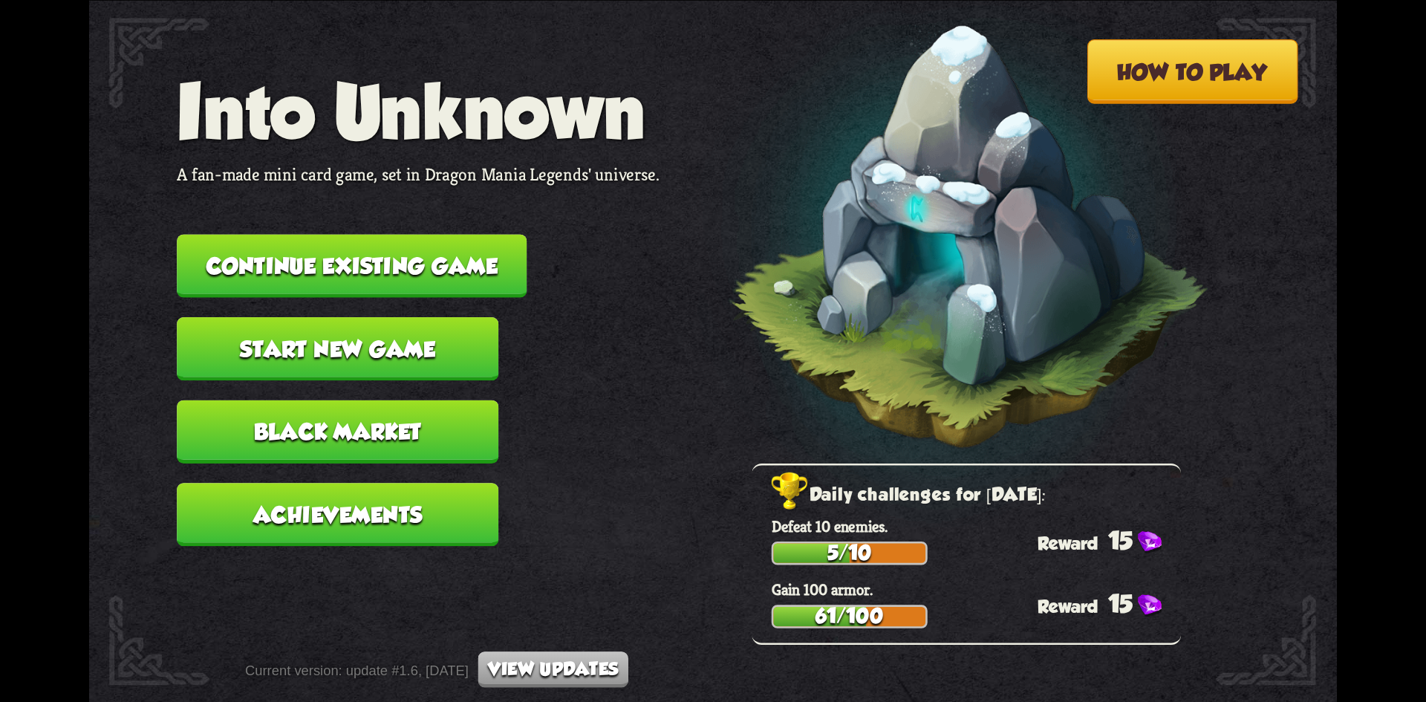
click at [437, 256] on button "Continue existing game" at bounding box center [352, 265] width 350 height 63
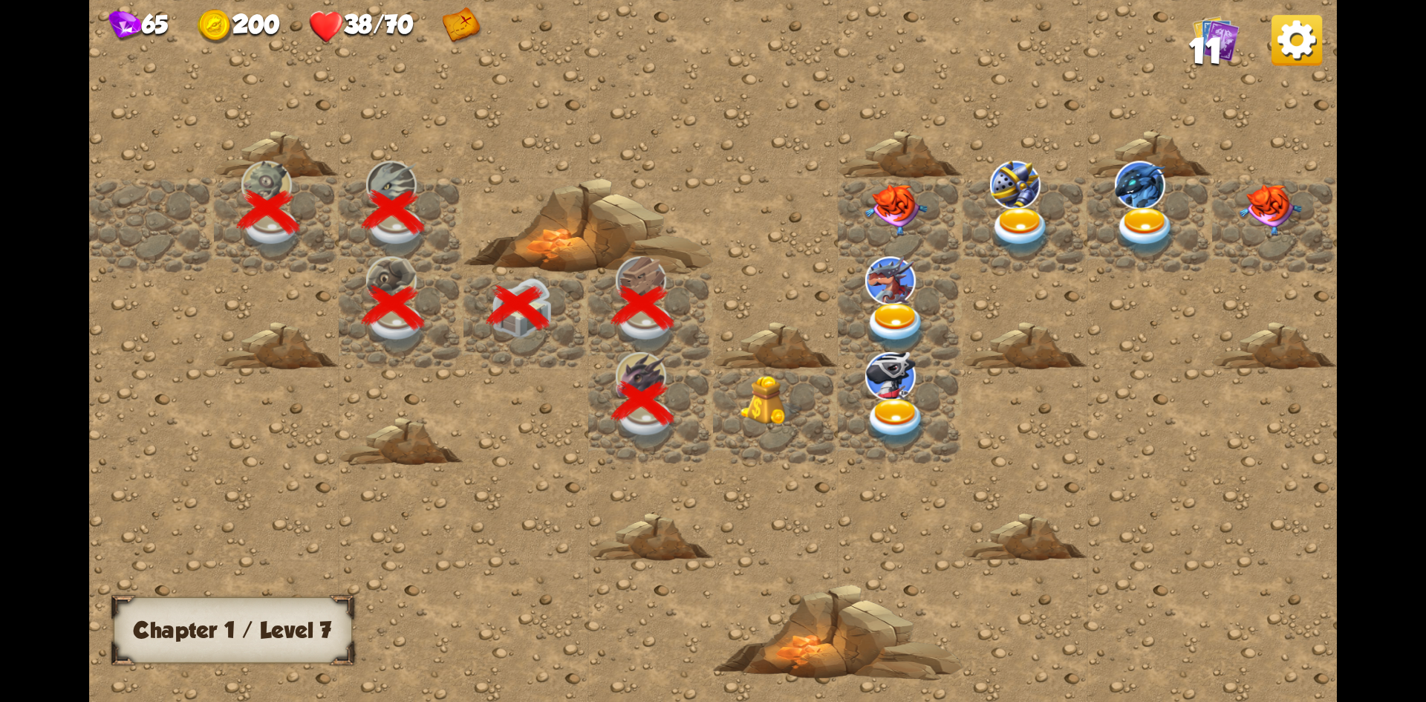
click at [760, 397] on img at bounding box center [771, 400] width 62 height 50
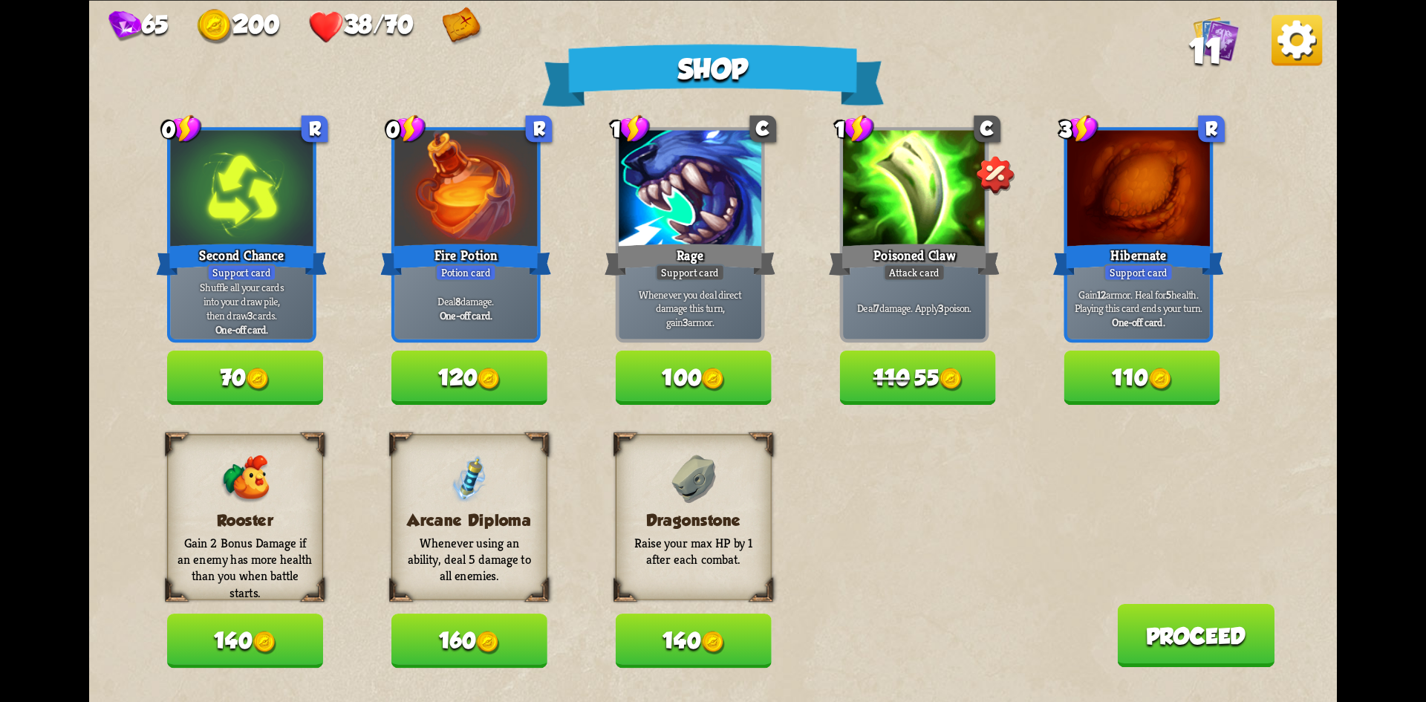
click at [489, 381] on img at bounding box center [490, 380] width 24 height 24
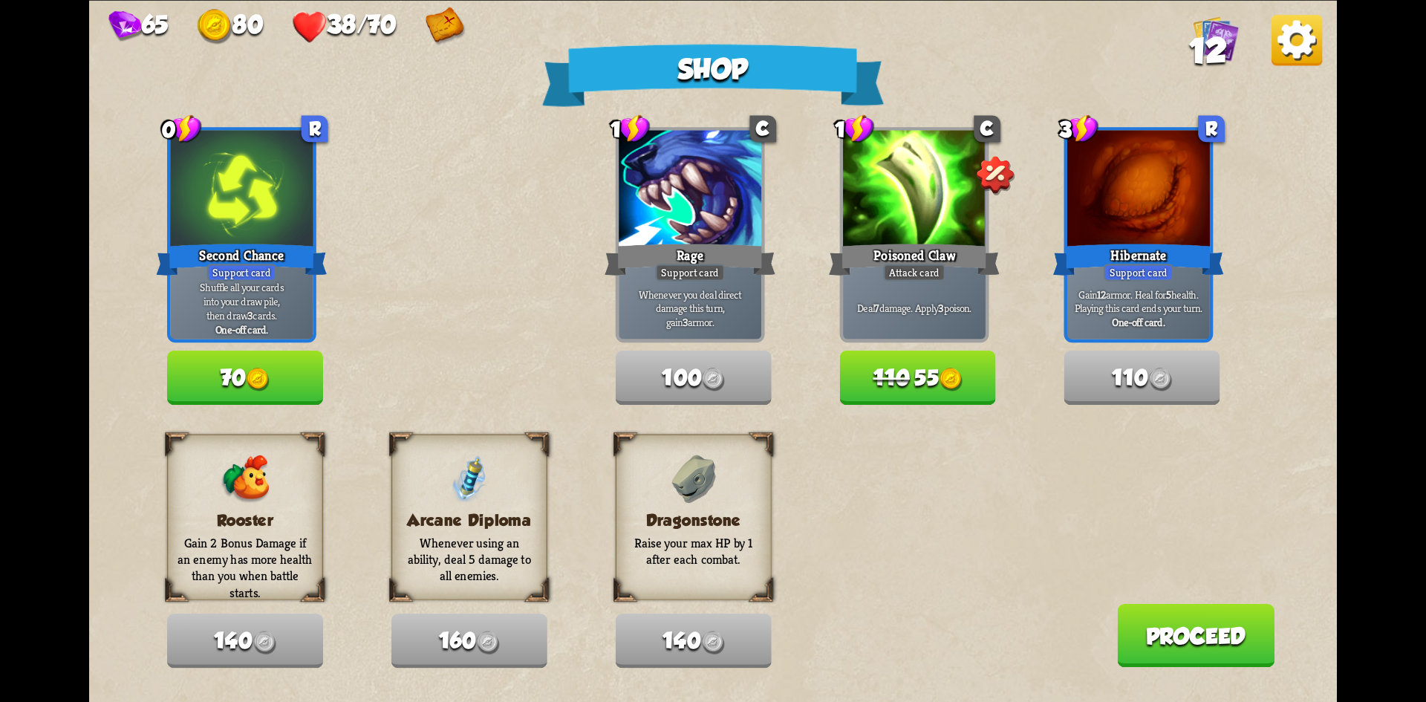
click at [929, 388] on button "110 55" at bounding box center [918, 378] width 156 height 54
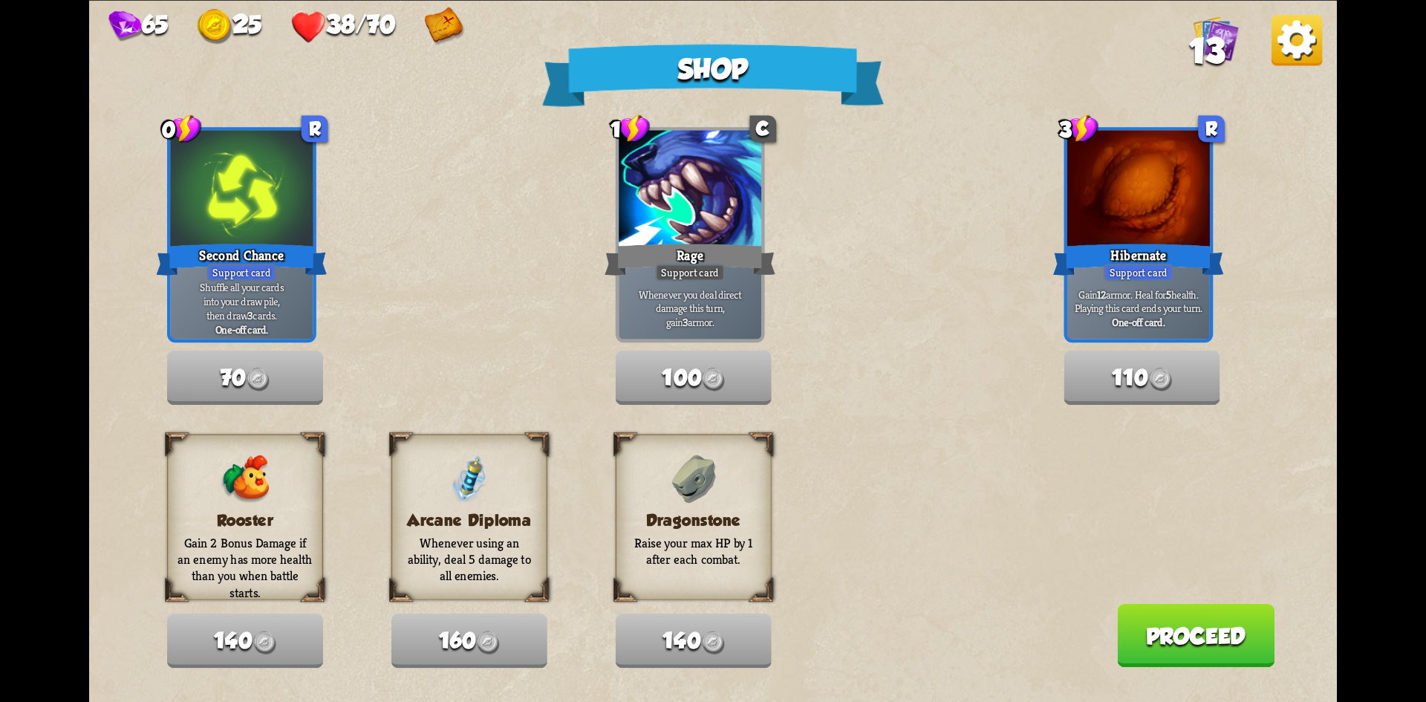
click at [1205, 621] on button "Proceed" at bounding box center [1195, 634] width 157 height 63
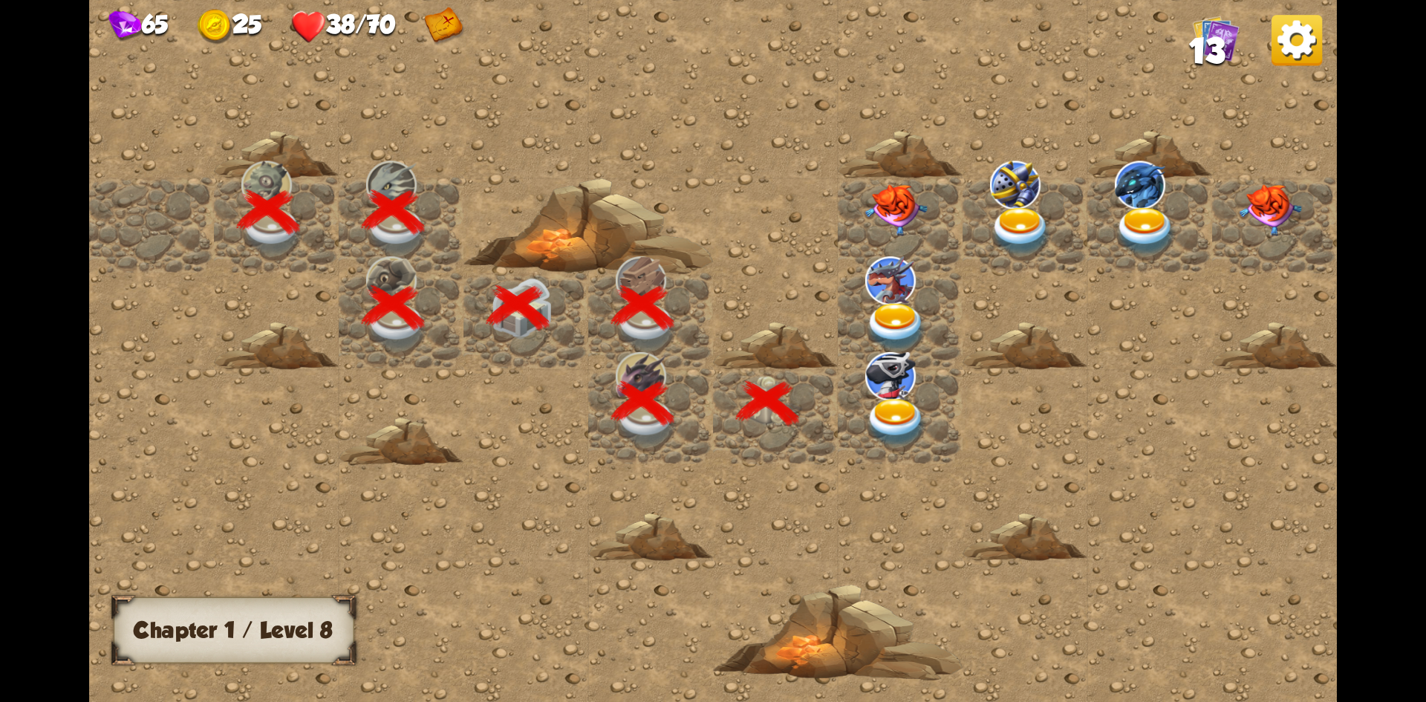
click at [902, 419] on img at bounding box center [896, 422] width 62 height 49
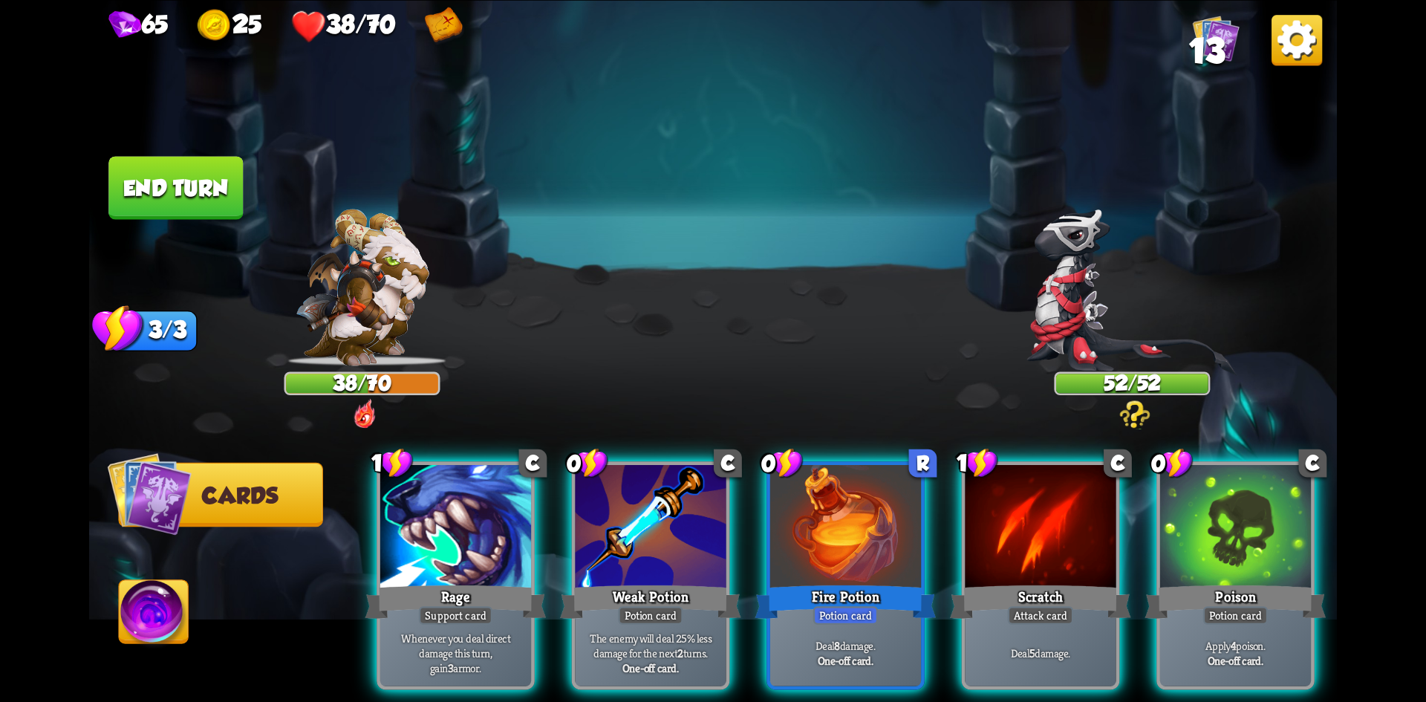
click at [293, 481] on button "Cards" at bounding box center [220, 494] width 205 height 65
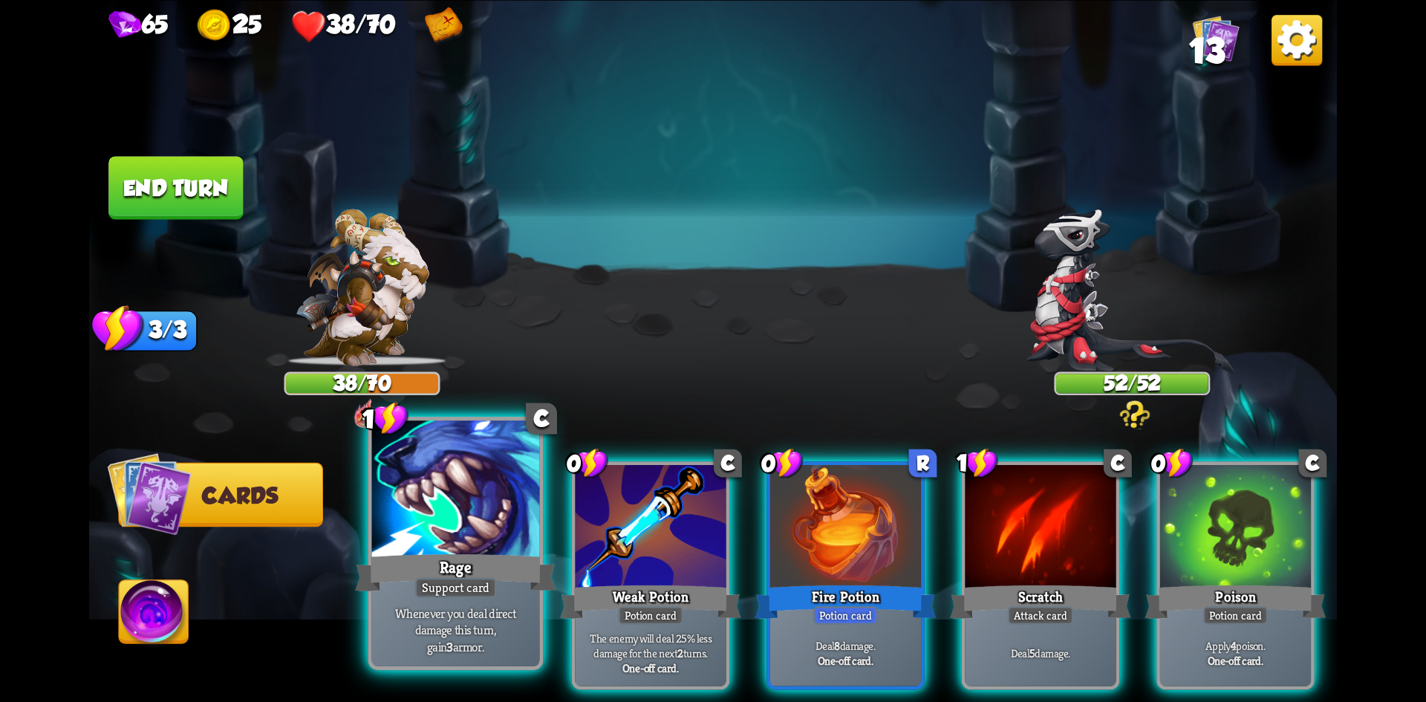
click at [524, 512] on div at bounding box center [456, 490] width 168 height 141
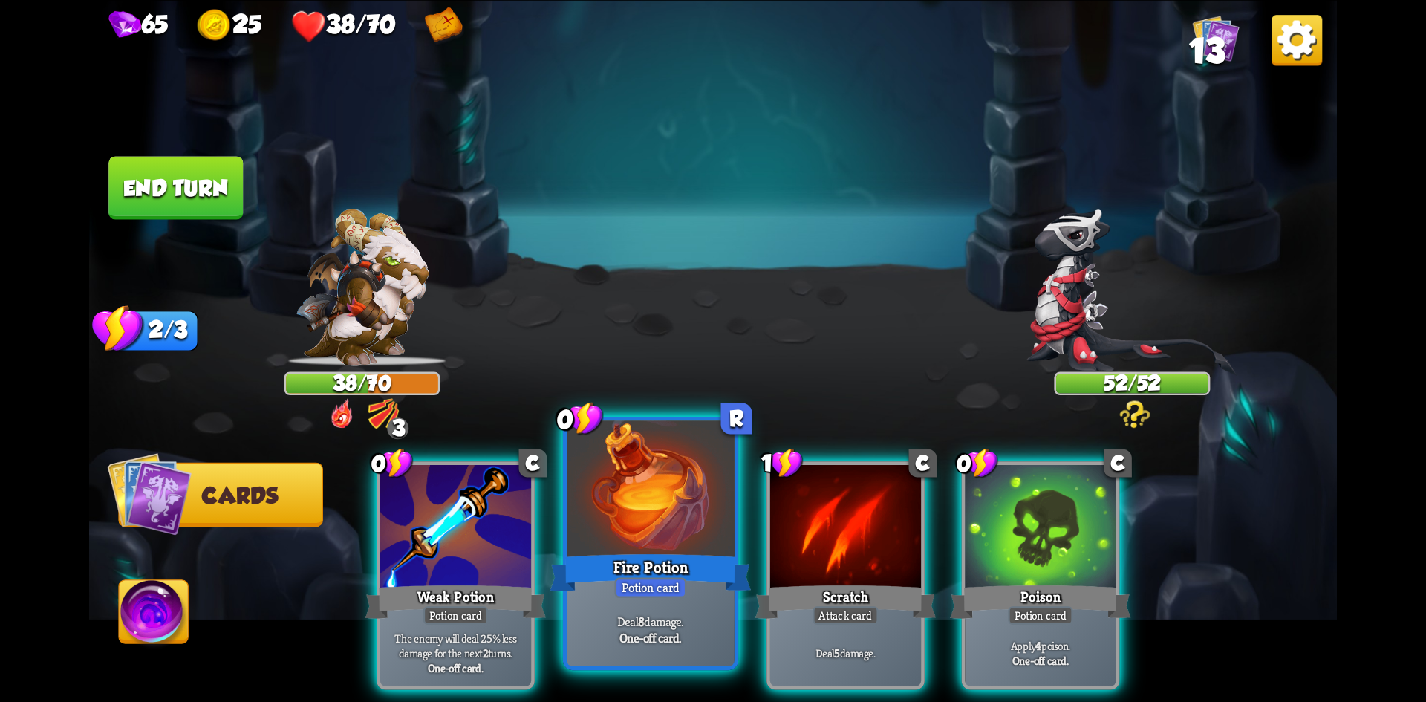
click at [679, 548] on div at bounding box center [651, 490] width 168 height 141
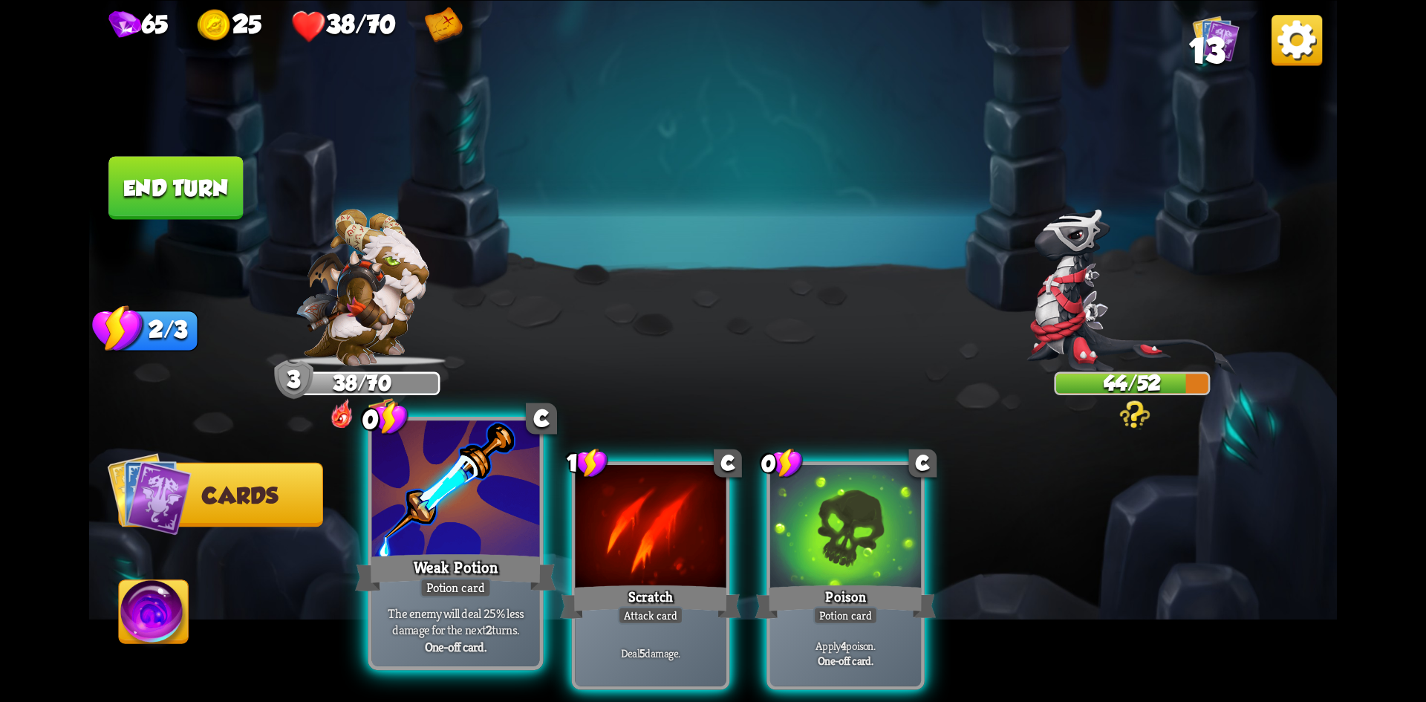
click at [489, 539] on div at bounding box center [456, 490] width 168 height 141
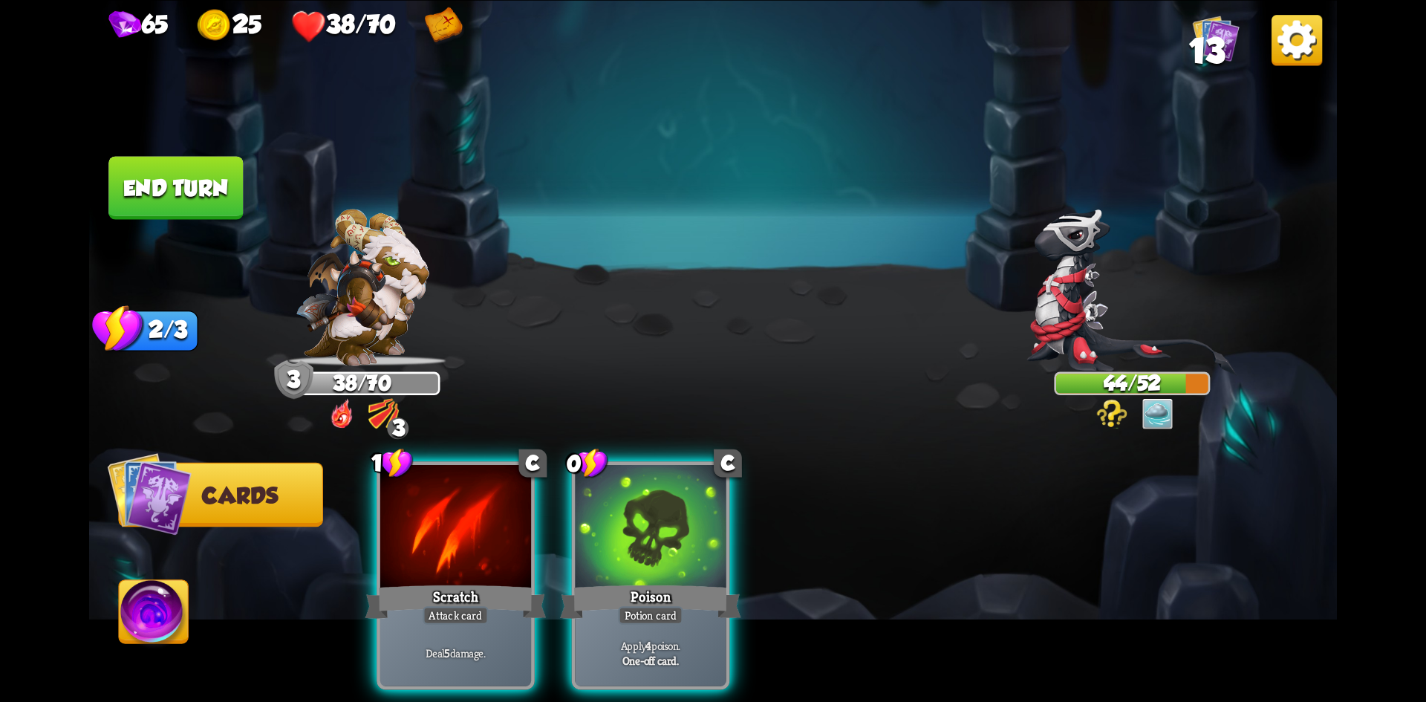
click at [489, 539] on div at bounding box center [455, 528] width 151 height 127
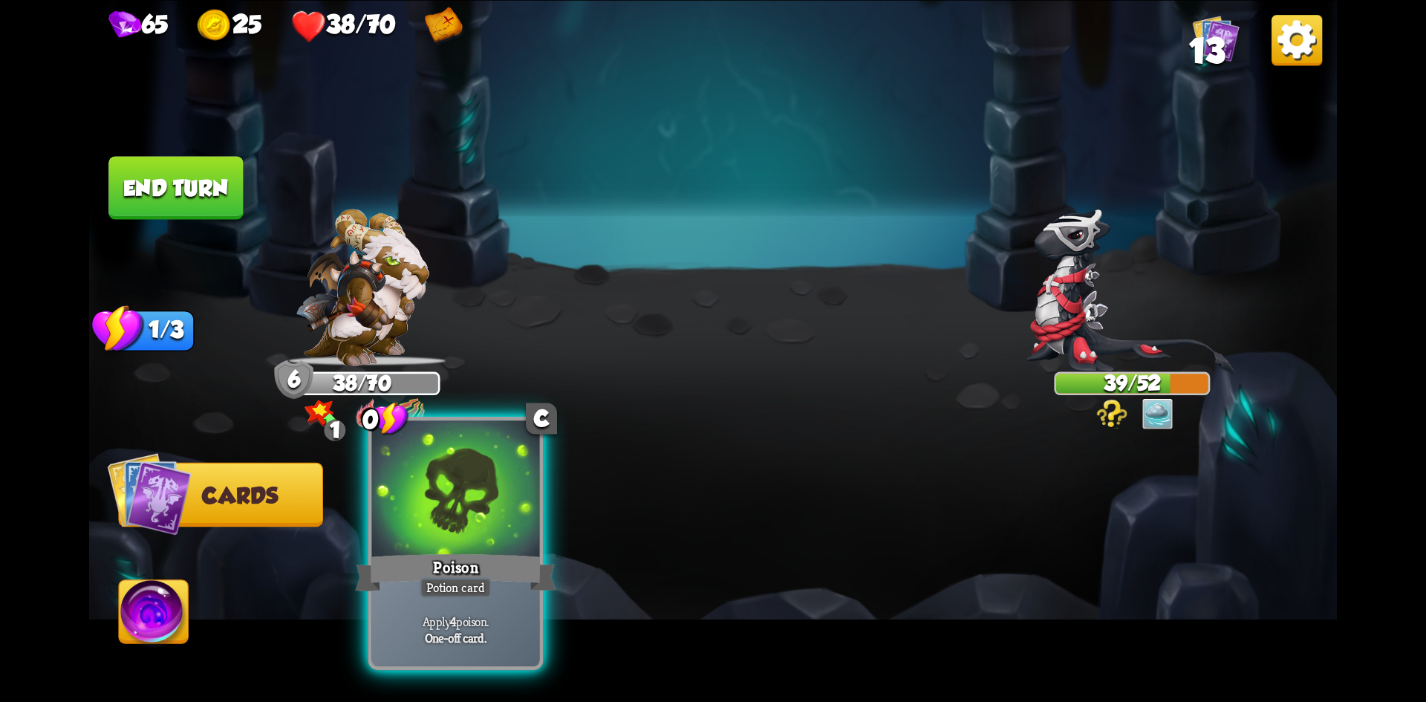
click at [480, 515] on div at bounding box center [456, 490] width 168 height 141
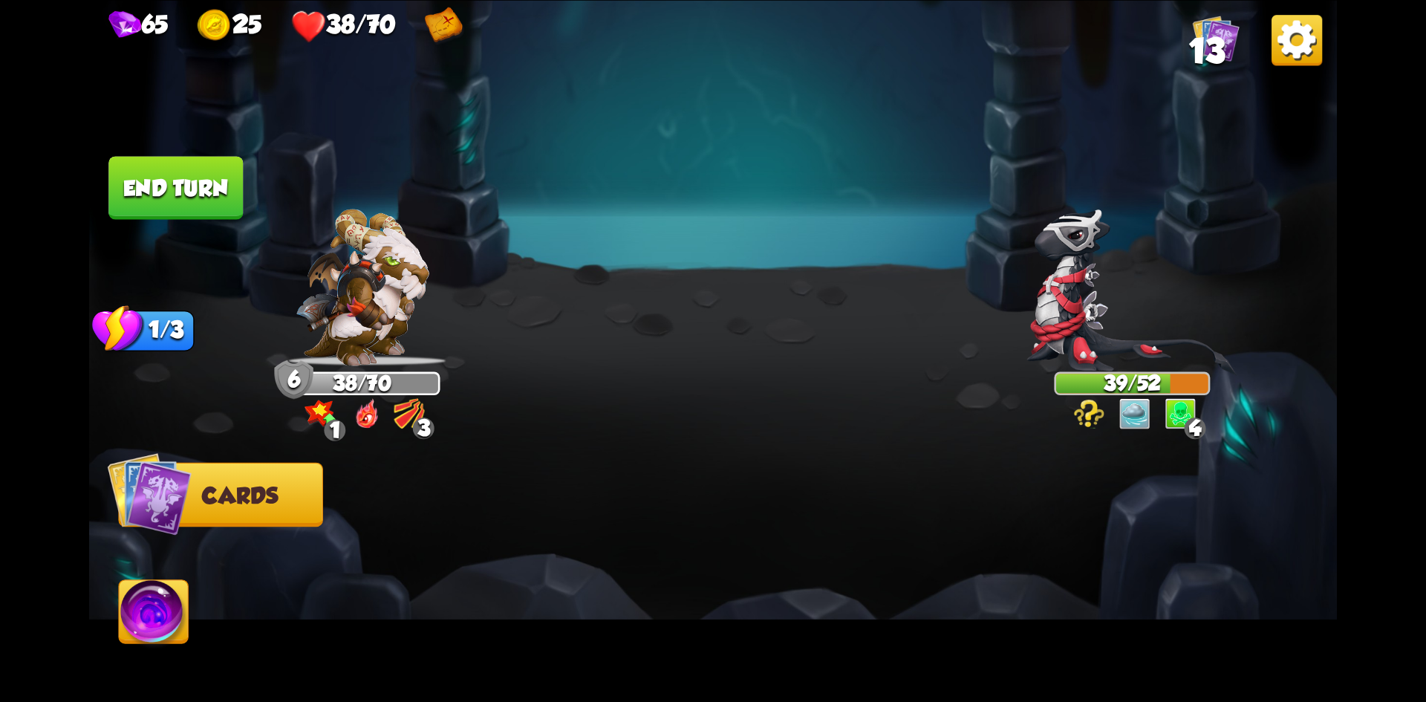
click at [183, 206] on button "End turn" at bounding box center [175, 187] width 134 height 63
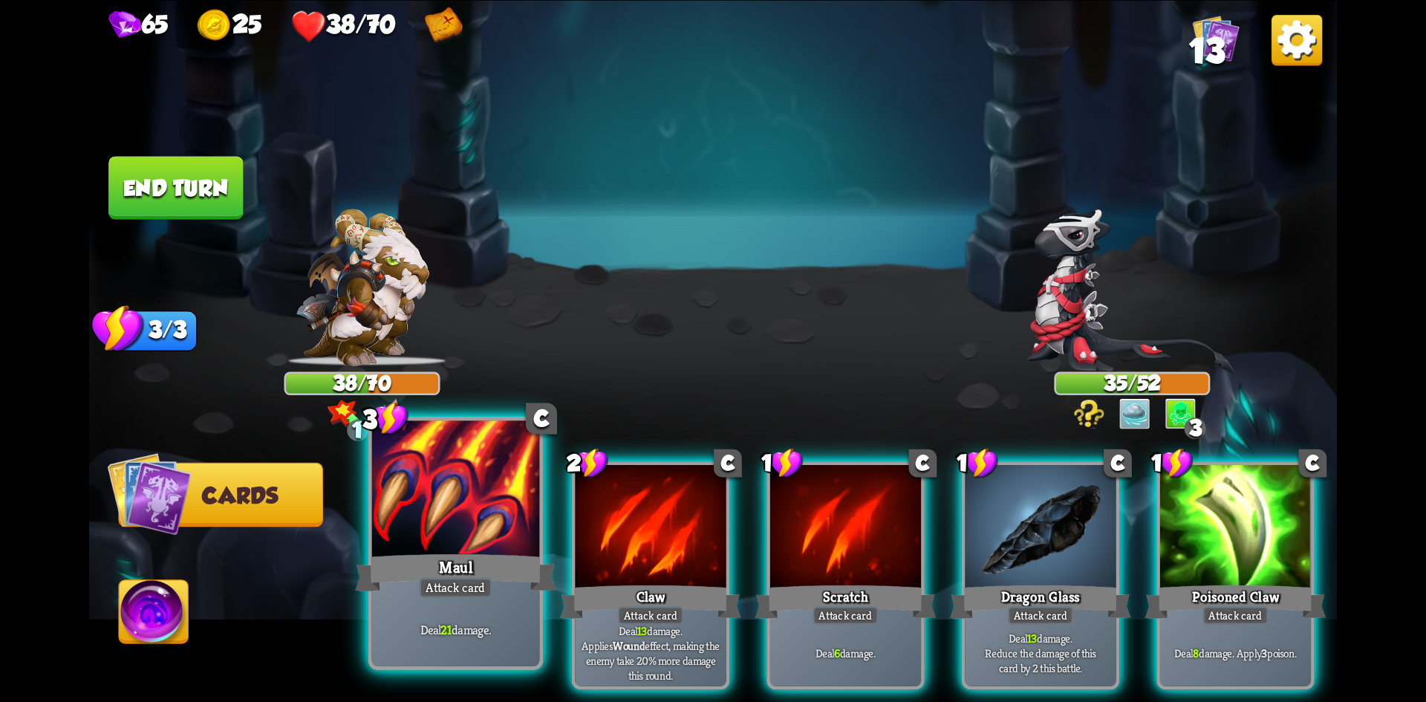
click at [465, 510] on div at bounding box center [456, 490] width 168 height 141
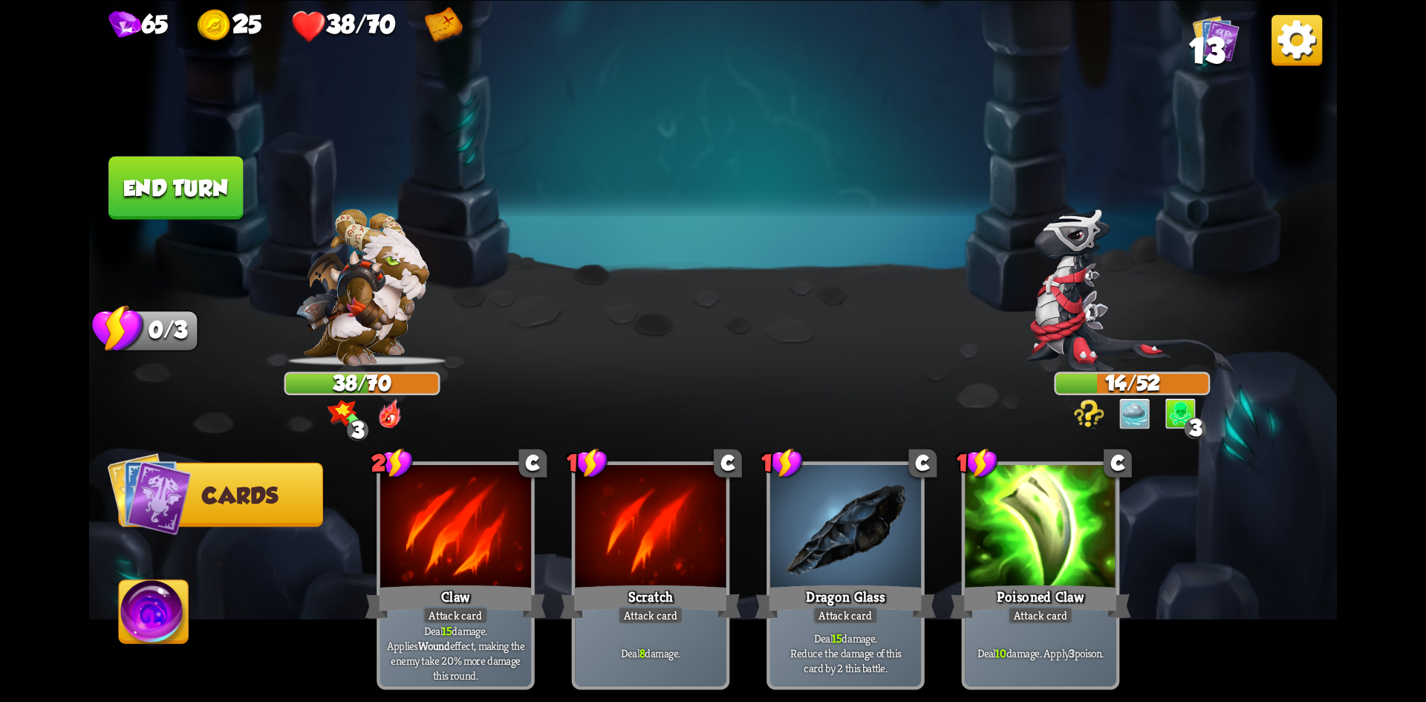
click at [177, 178] on button "End turn" at bounding box center [175, 187] width 134 height 63
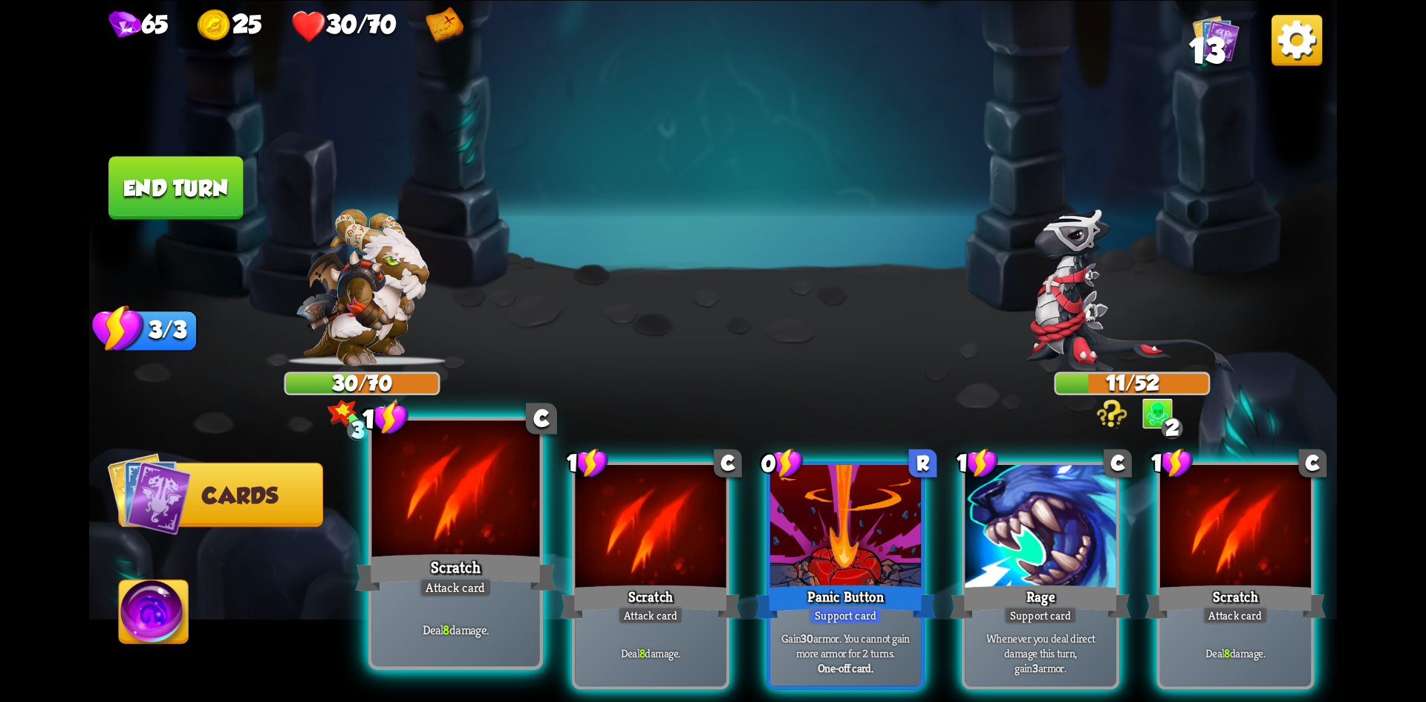
click at [457, 548] on div at bounding box center [456, 490] width 168 height 141
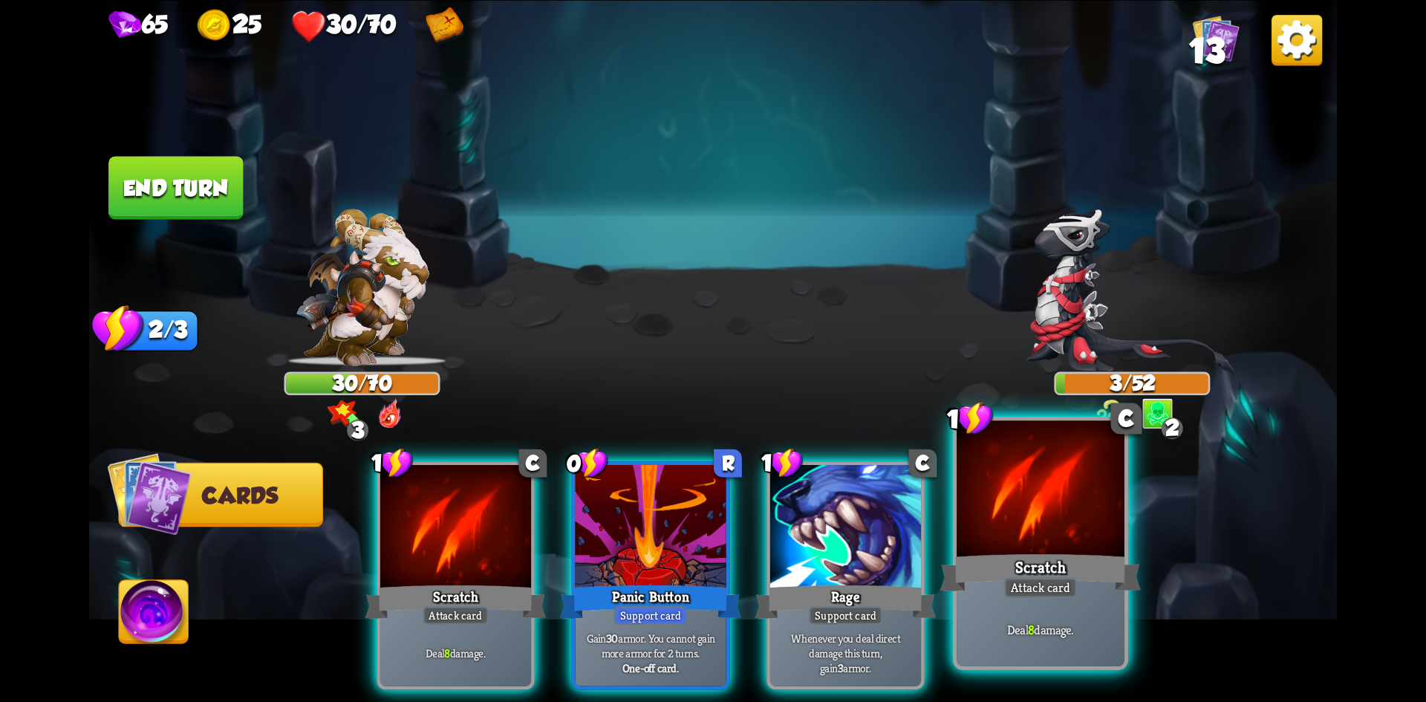
click at [980, 595] on div "Deal 8 damage." at bounding box center [1041, 629] width 168 height 73
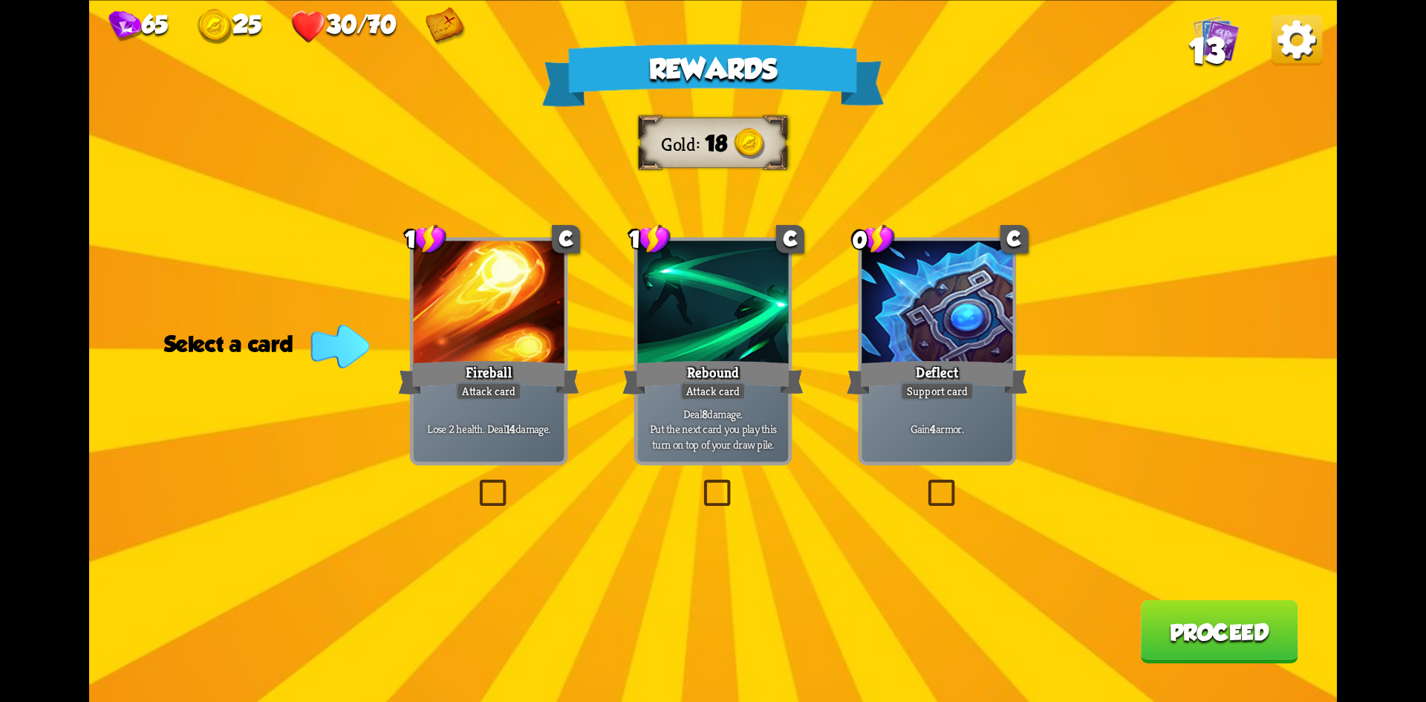
click at [700, 483] on label at bounding box center [700, 483] width 0 height 0
click at [0, 0] on input "checkbox" at bounding box center [0, 0] width 0 height 0
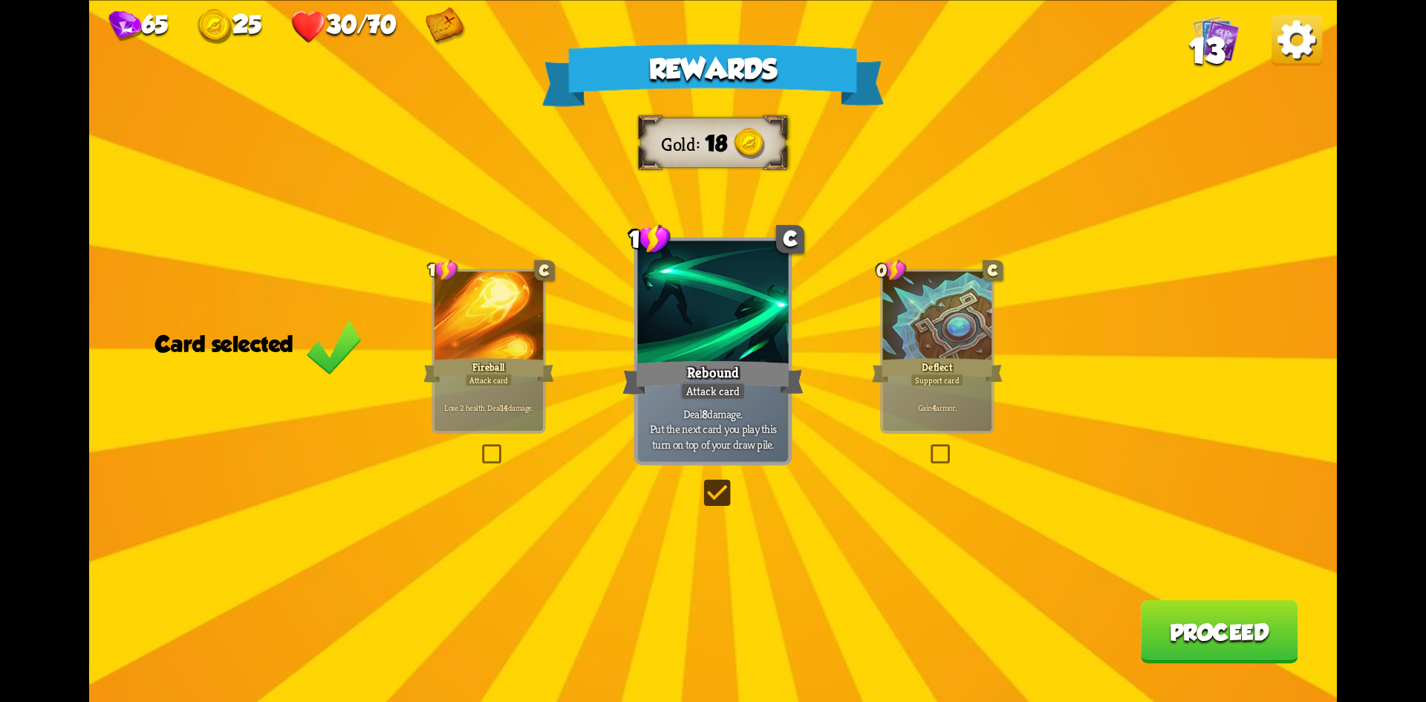
click at [1176, 616] on button "Proceed" at bounding box center [1219, 630] width 157 height 63
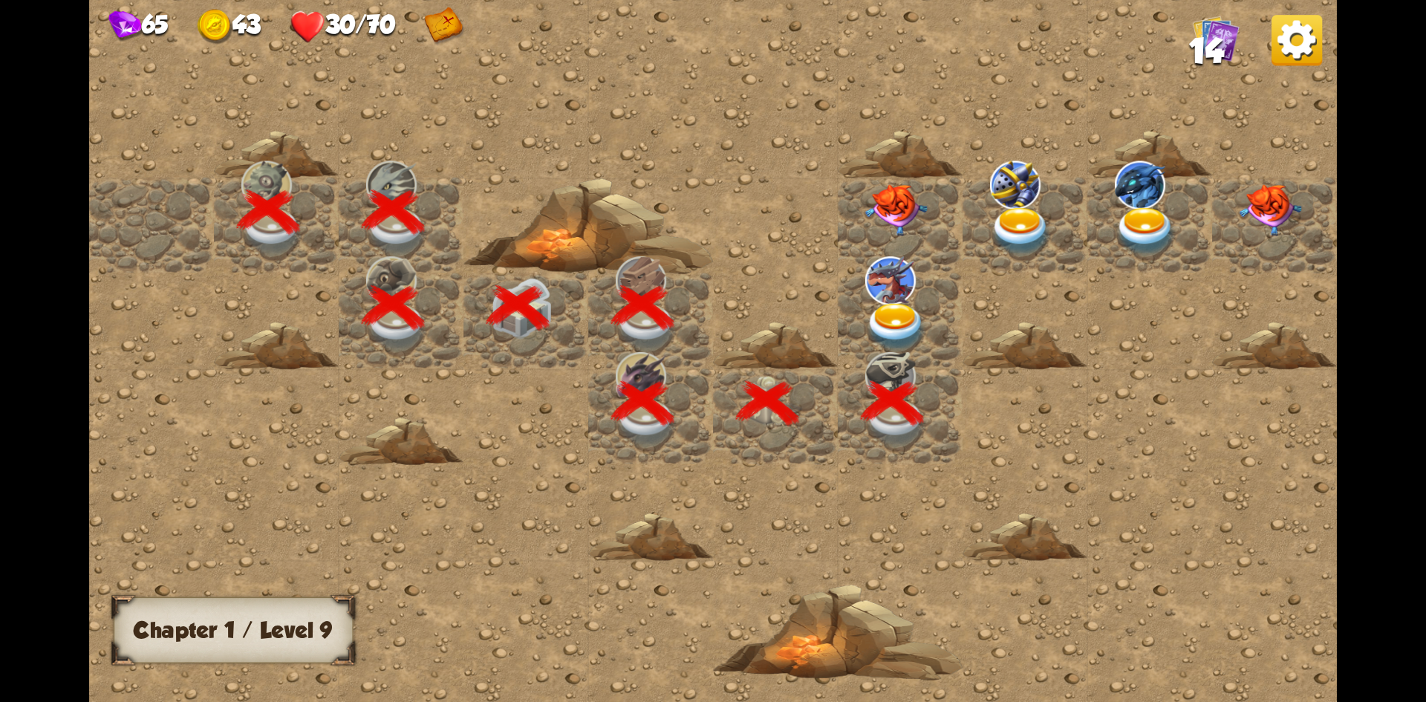
drag, startPoint x: 974, startPoint y: 403, endPoint x: 771, endPoint y: 397, distance: 202.8
click at [772, 398] on div at bounding box center [900, 351] width 1622 height 729
click at [905, 312] on img at bounding box center [896, 326] width 62 height 49
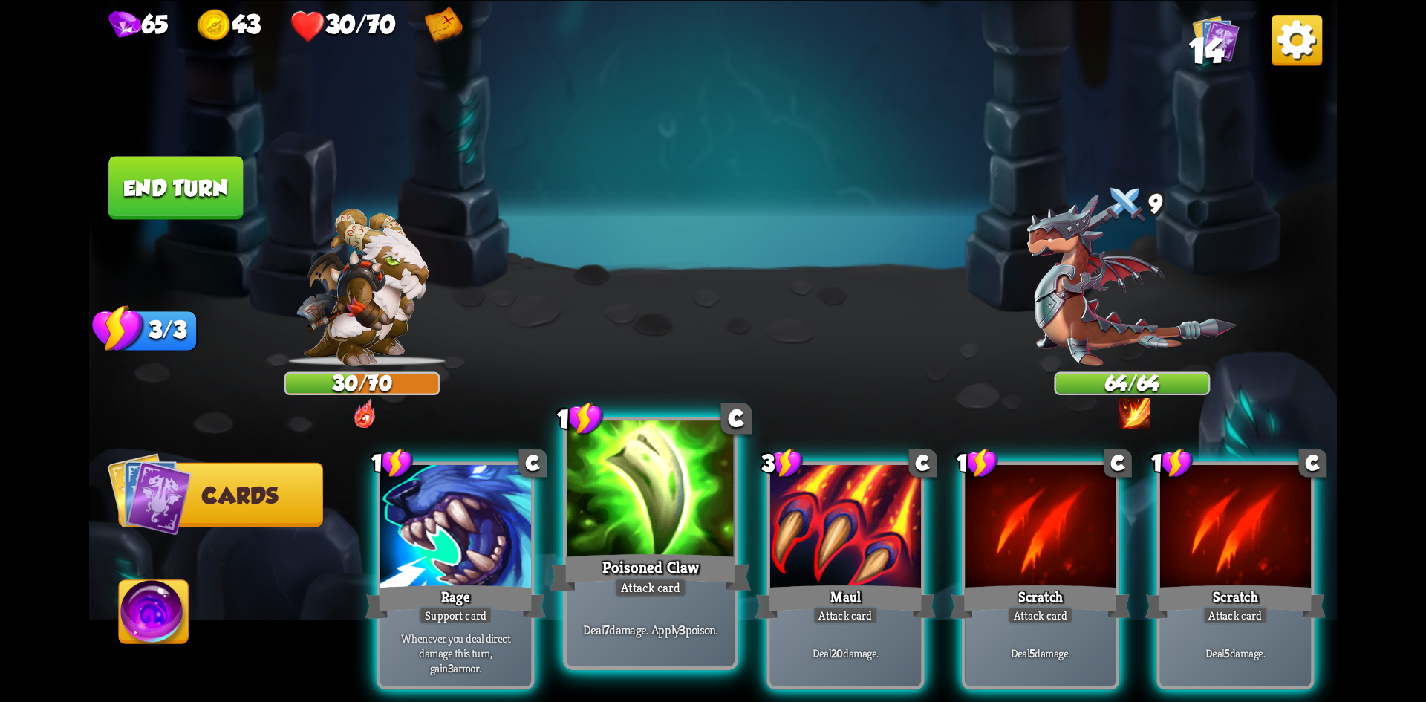
click at [689, 516] on div at bounding box center [651, 490] width 168 height 141
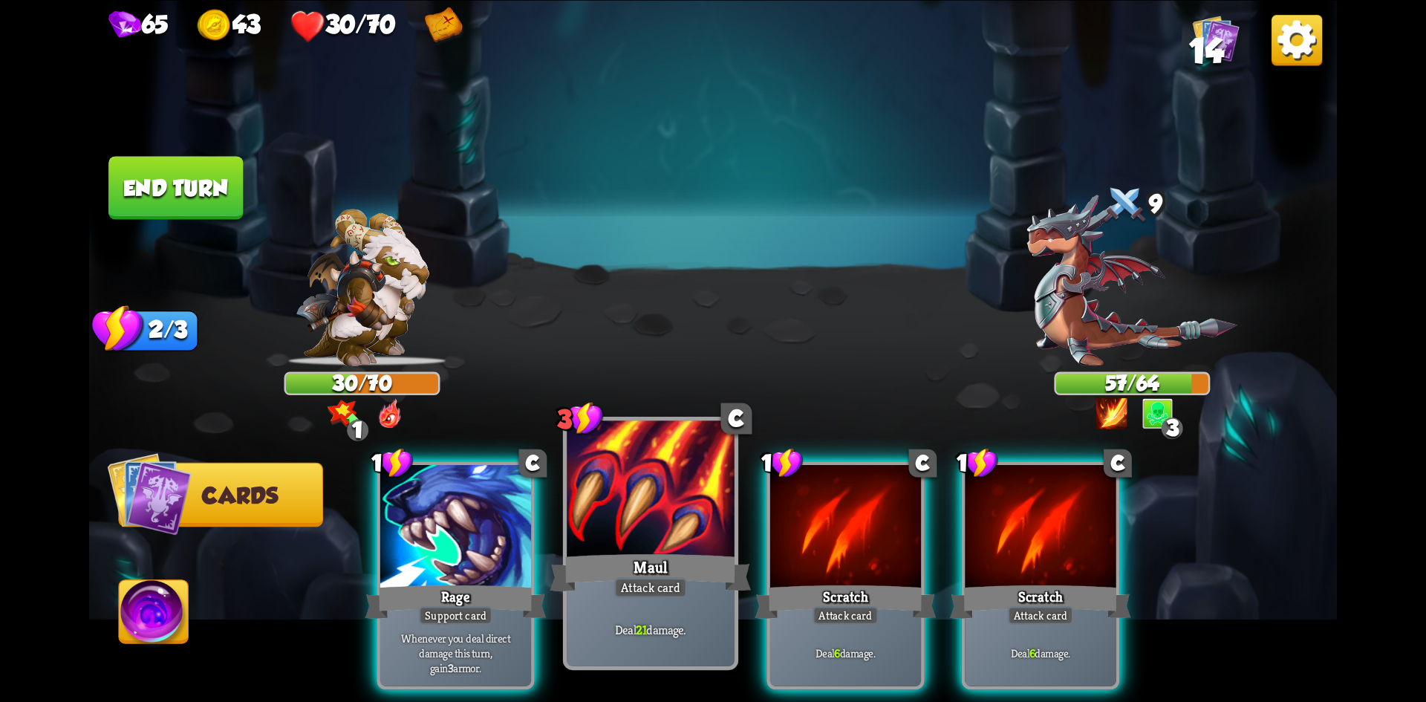
click at [652, 576] on div "Maul" at bounding box center [650, 572] width 201 height 45
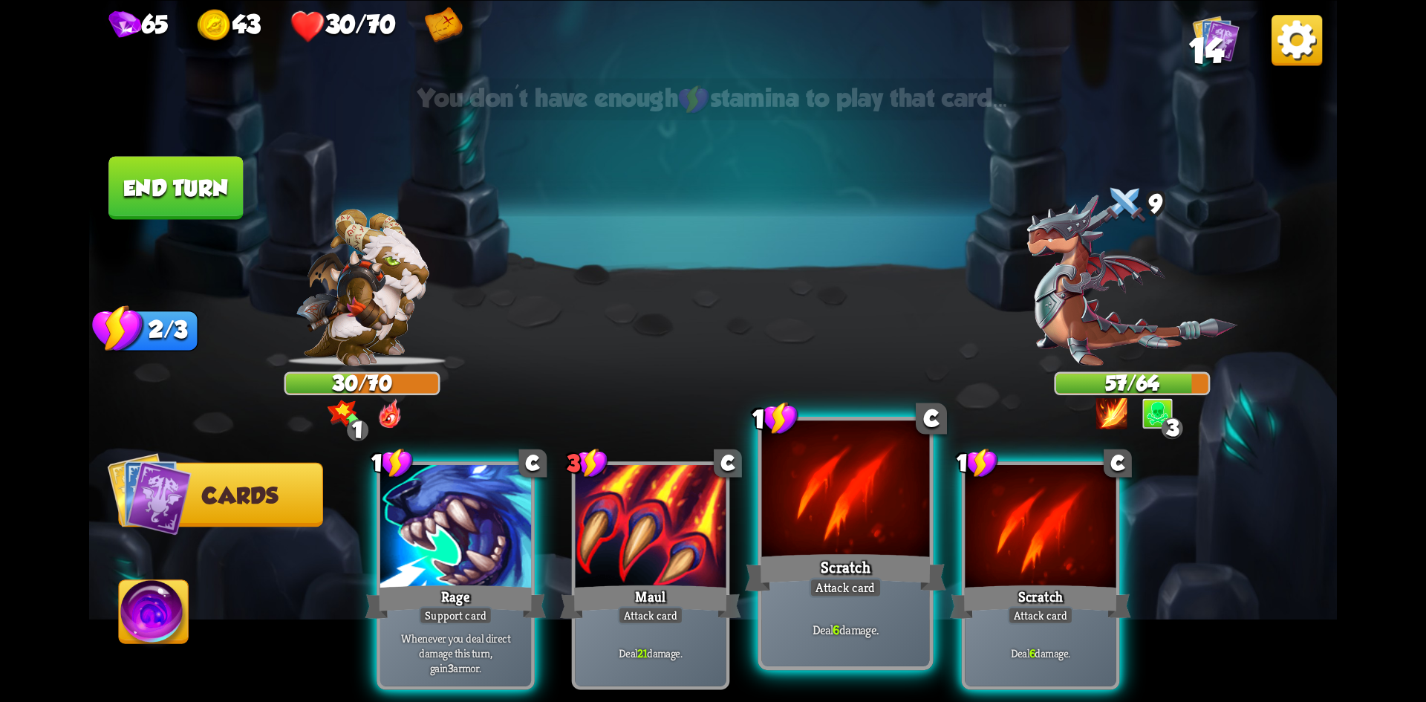
click at [870, 585] on div "Attack card" at bounding box center [845, 587] width 73 height 21
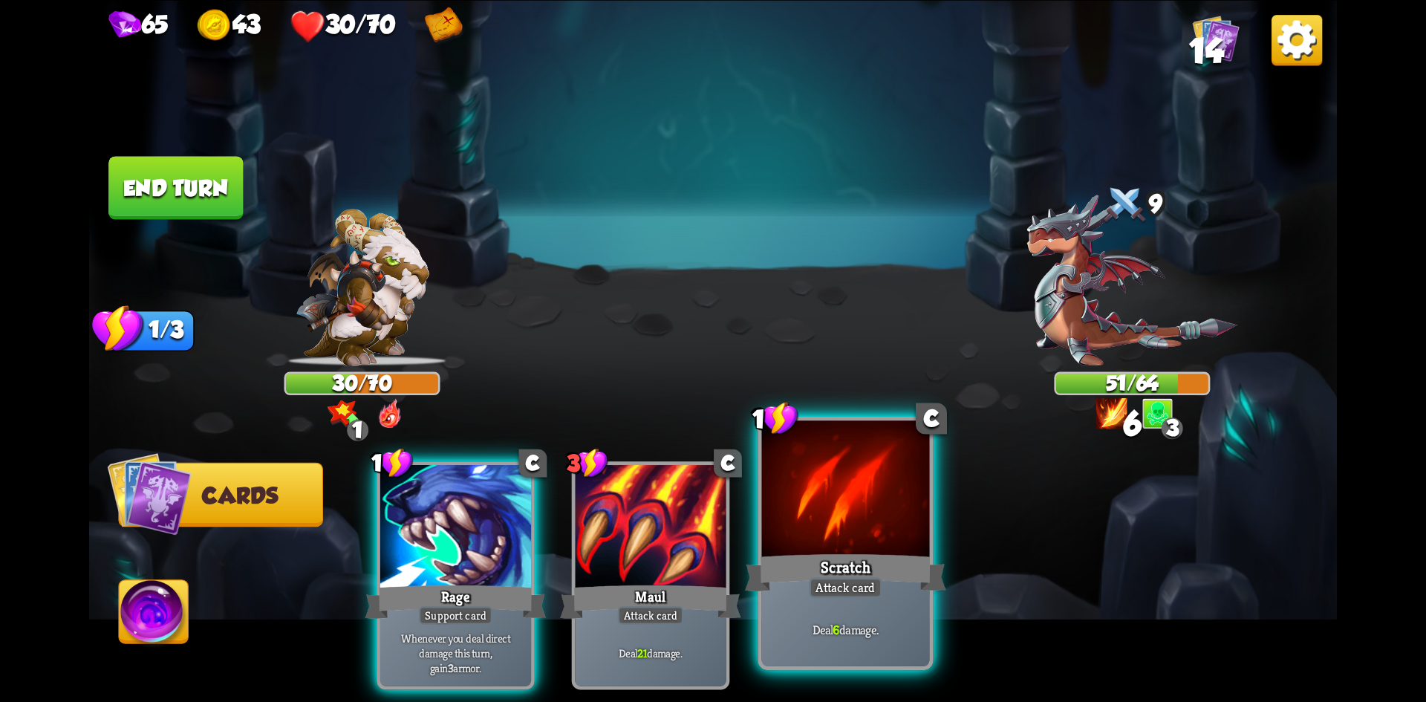
click at [870, 585] on div "Attack card" at bounding box center [845, 587] width 73 height 21
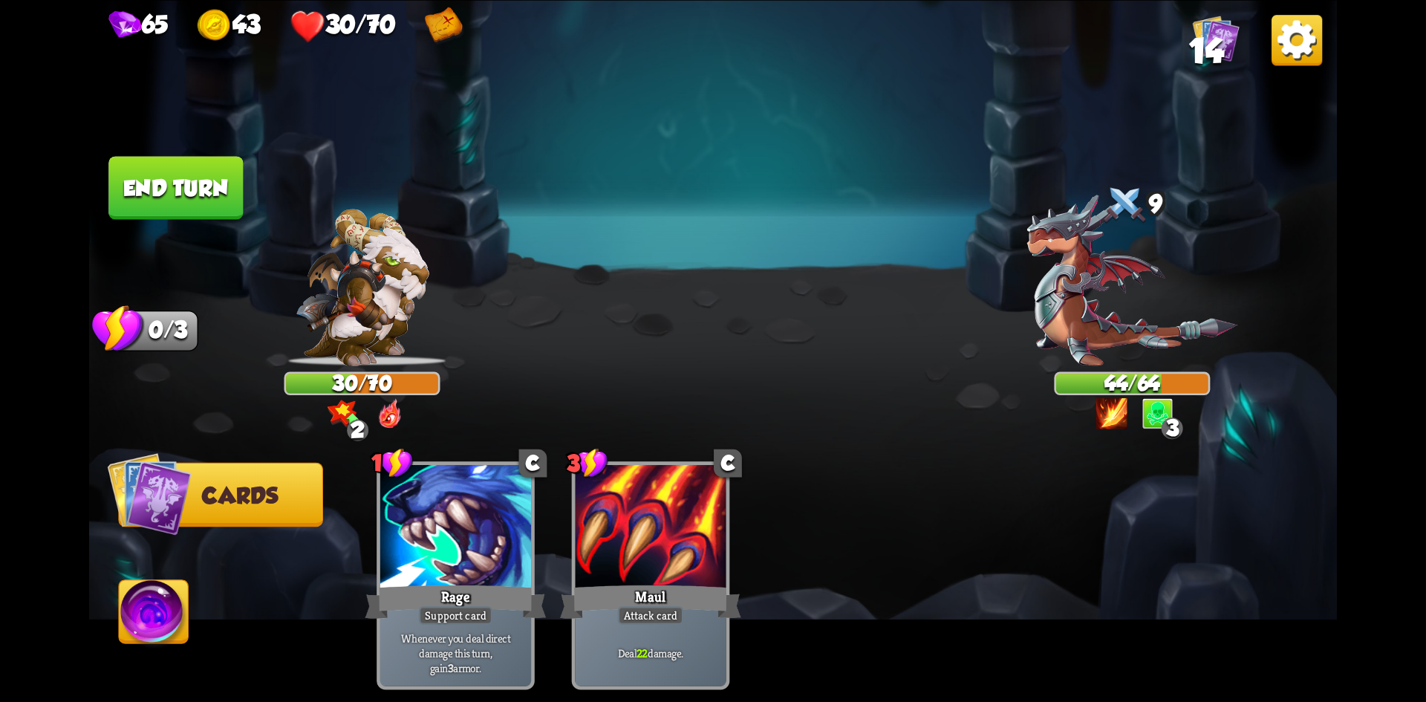
click at [180, 177] on button "End turn" at bounding box center [175, 187] width 134 height 63
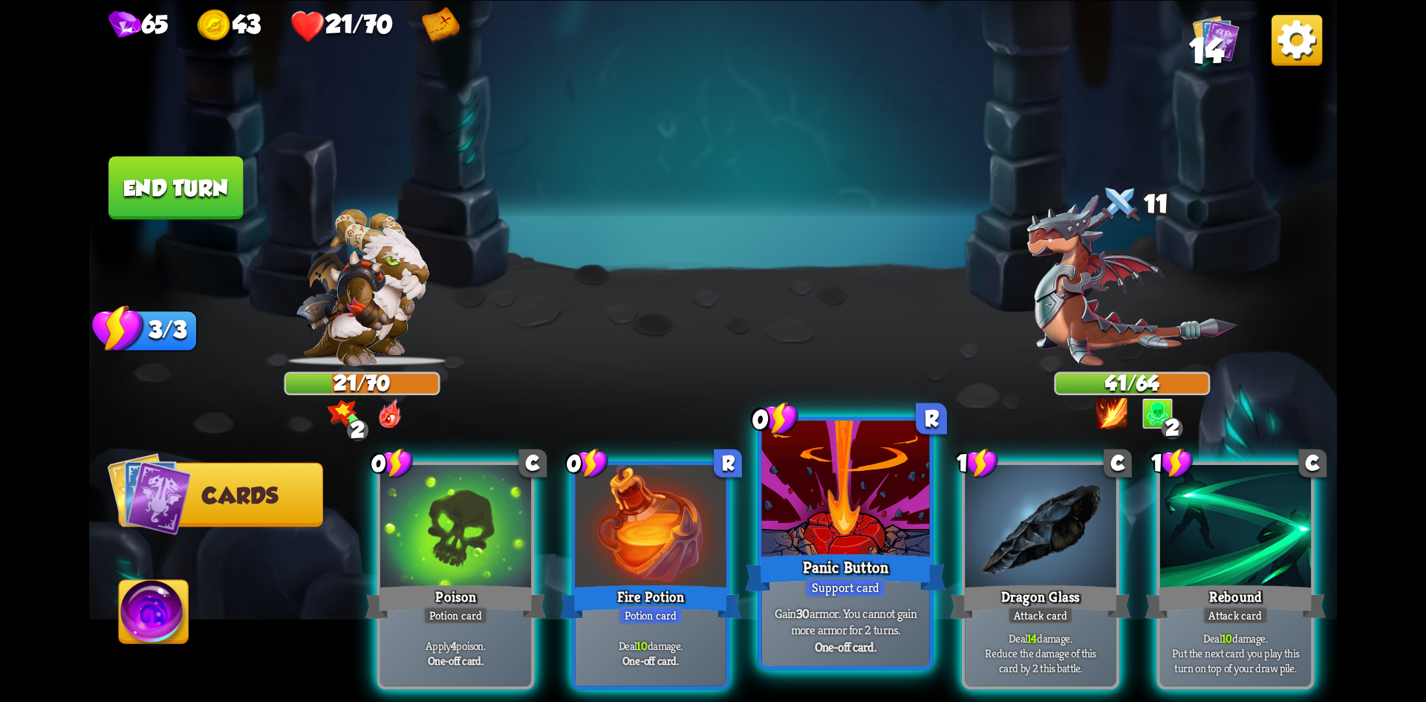
click at [807, 552] on div "Panic Button" at bounding box center [845, 572] width 201 height 45
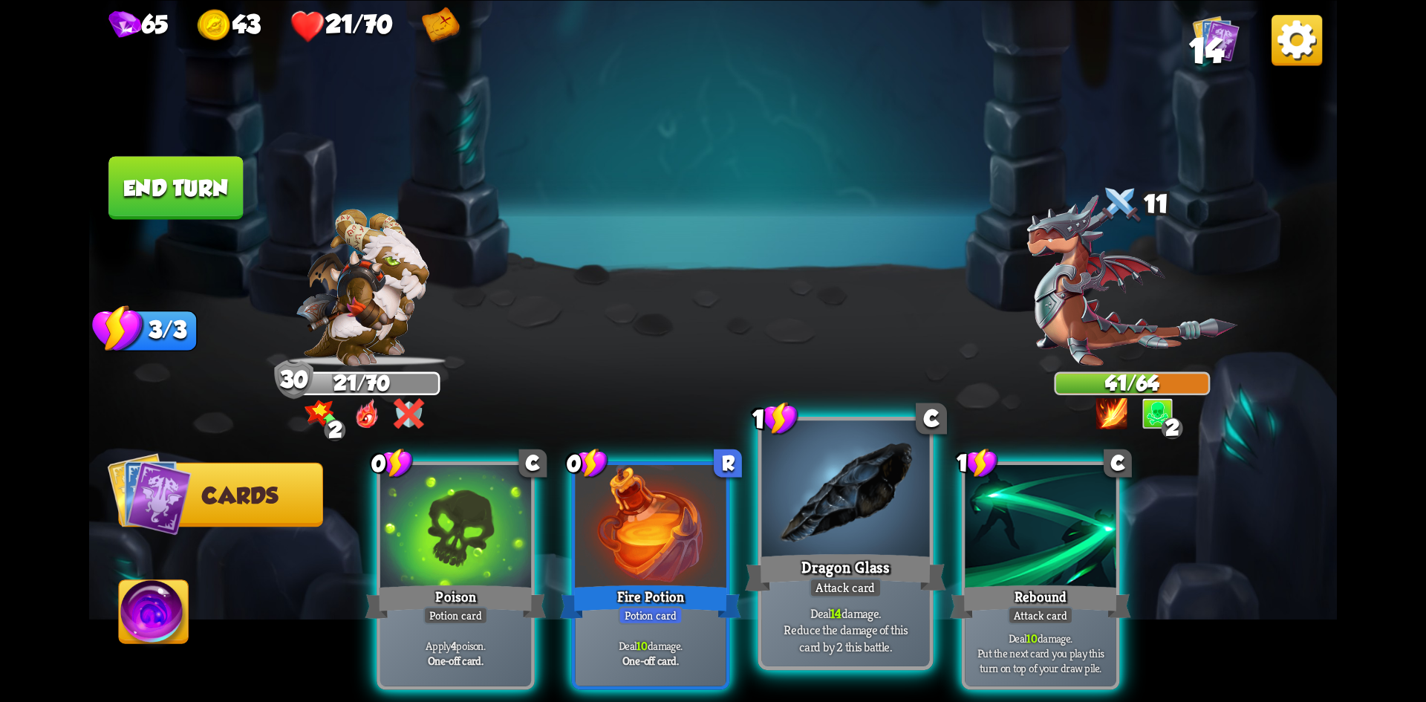
click at [871, 558] on div "Dragon Glass" at bounding box center [845, 572] width 201 height 45
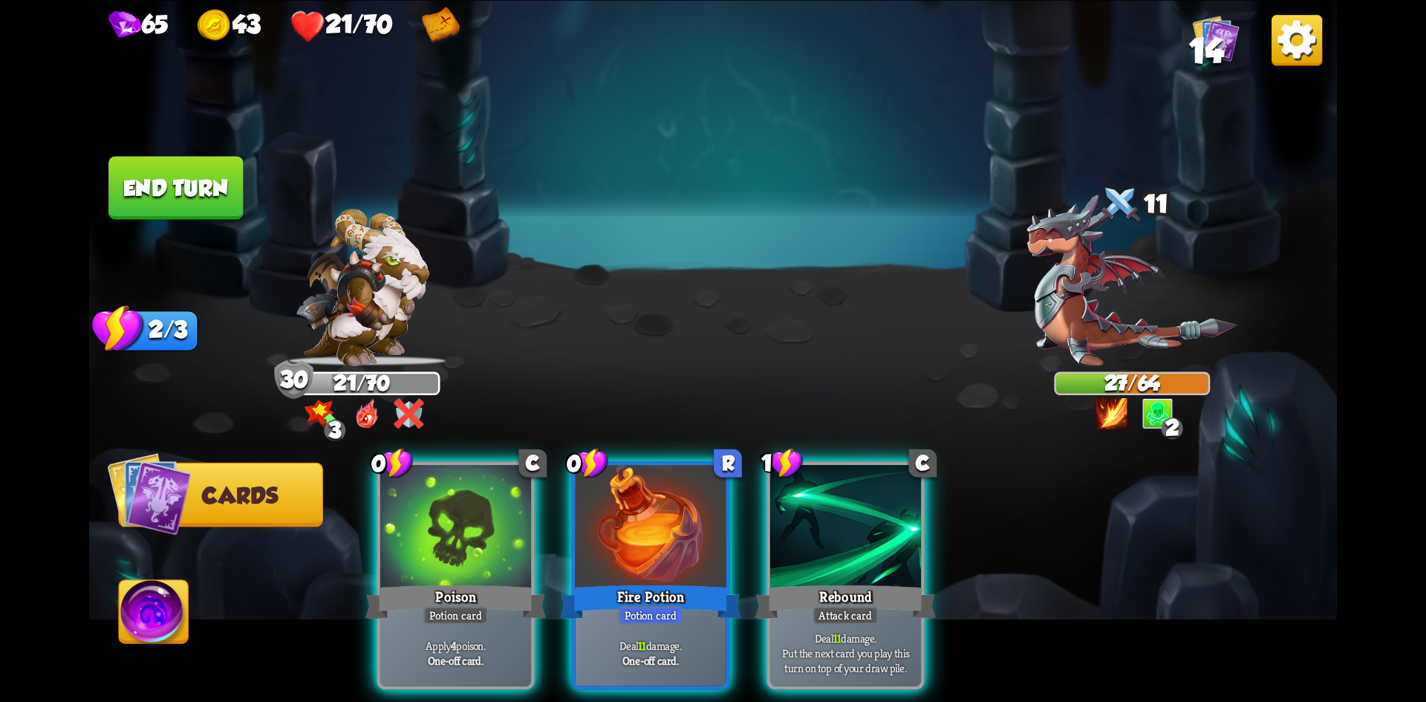
click at [836, 528] on div at bounding box center [845, 528] width 151 height 127
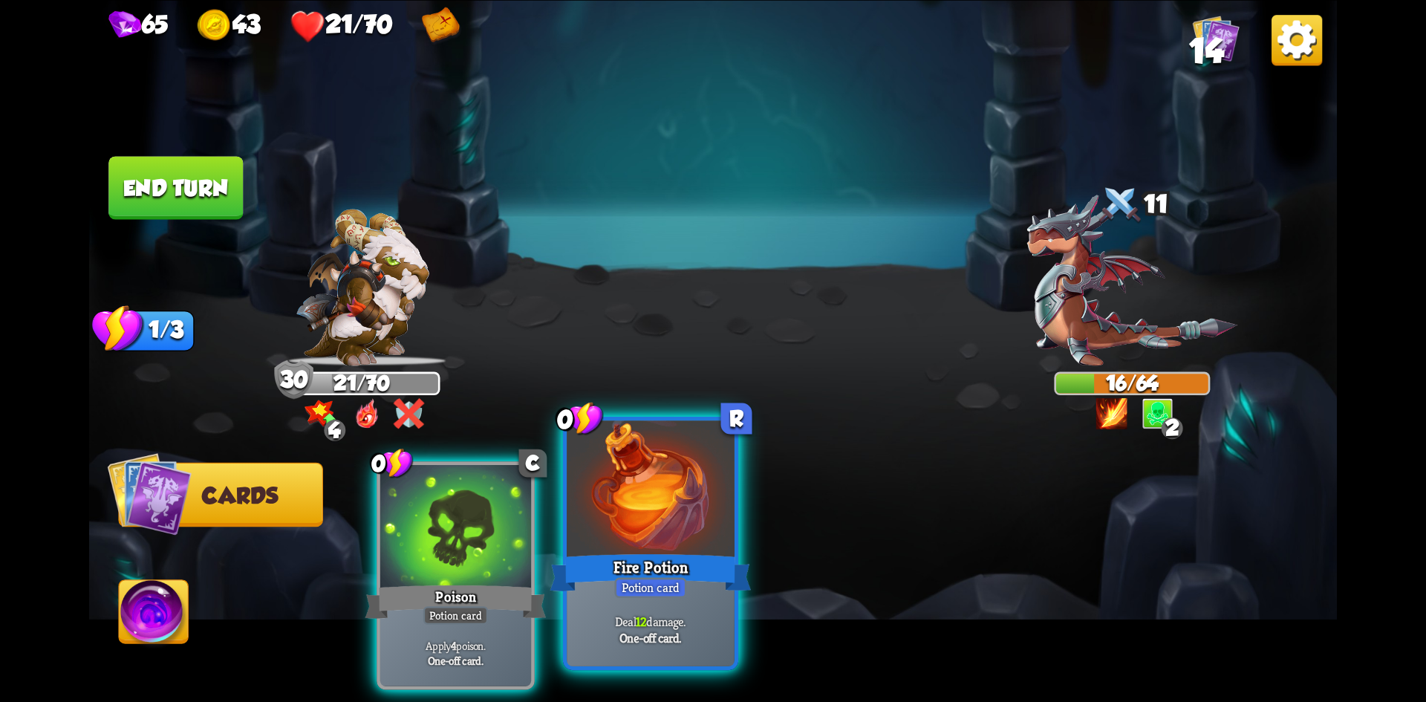
click at [628, 501] on div at bounding box center [651, 490] width 168 height 141
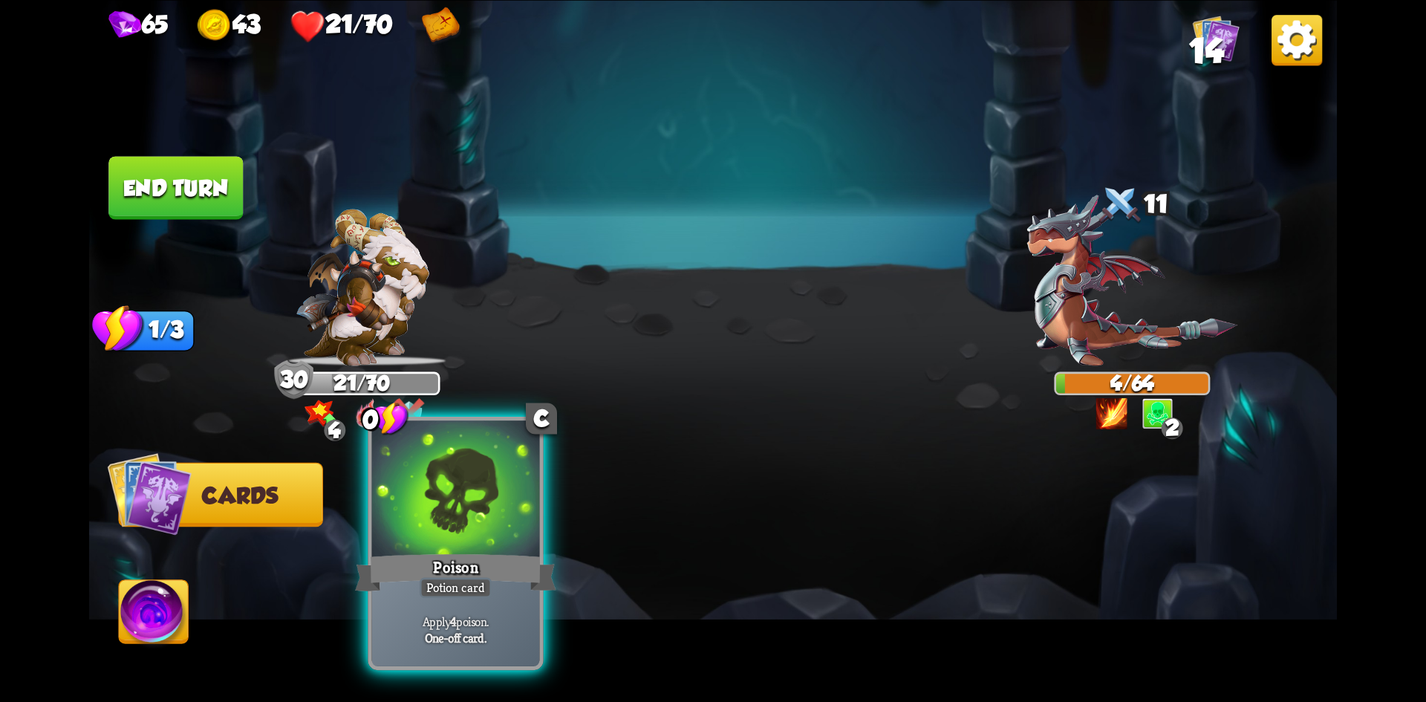
click at [446, 524] on div at bounding box center [456, 490] width 168 height 141
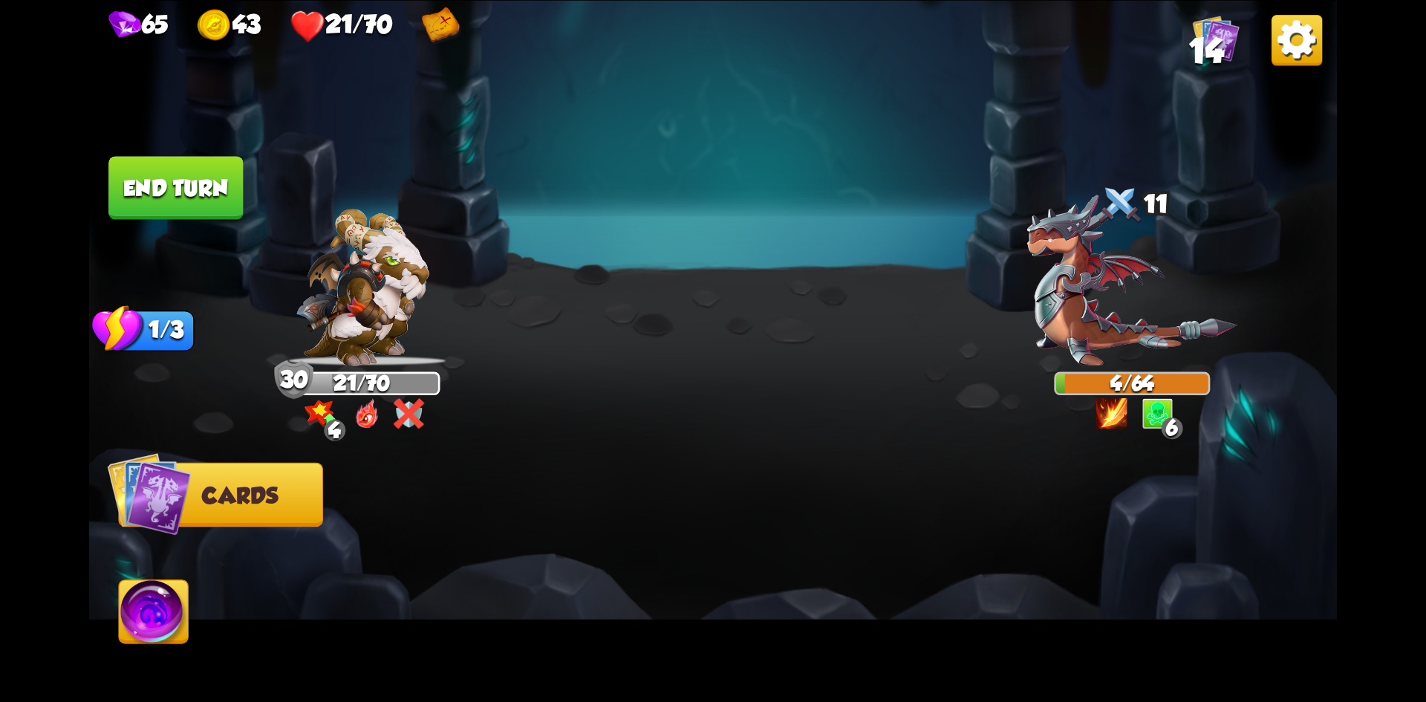
click at [173, 203] on button "End turn" at bounding box center [175, 187] width 134 height 63
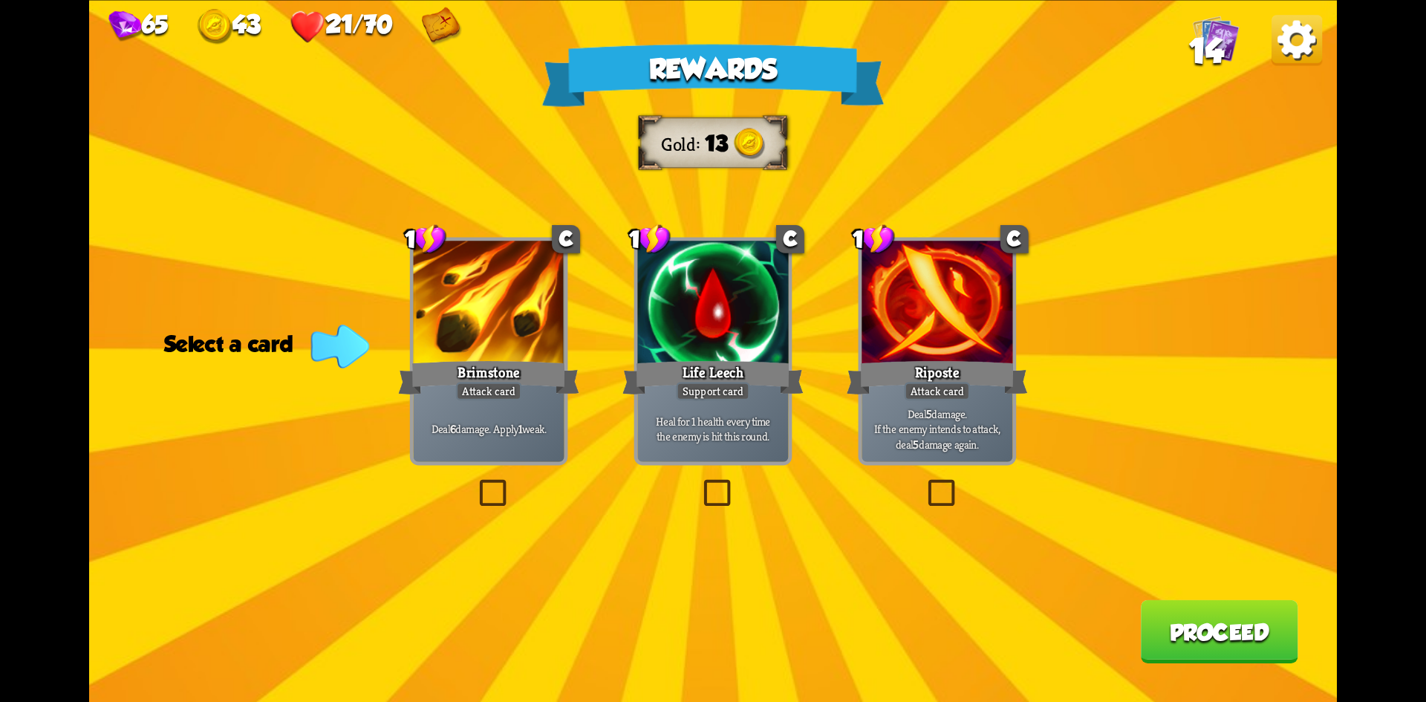
click at [924, 483] on label at bounding box center [924, 483] width 0 height 0
click at [0, 0] on input "checkbox" at bounding box center [0, 0] width 0 height 0
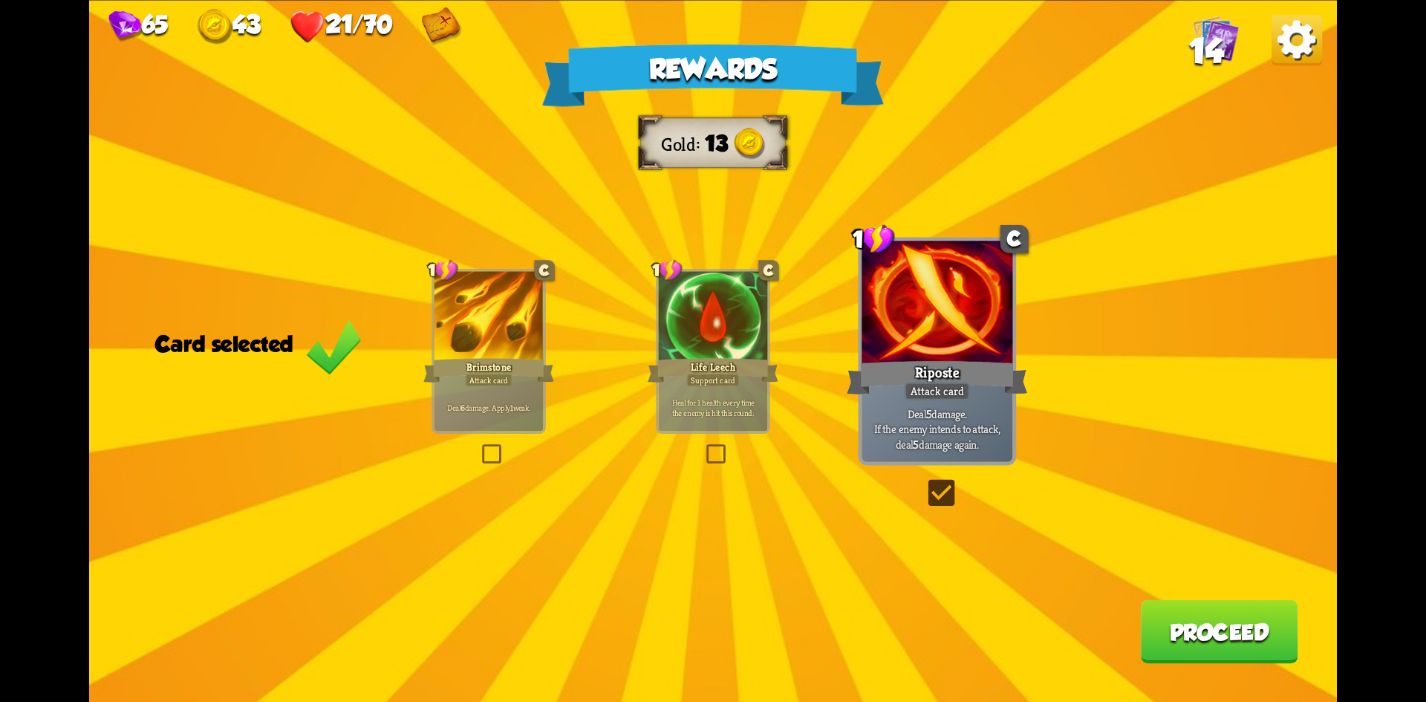
click at [1205, 617] on button "Proceed" at bounding box center [1219, 630] width 157 height 63
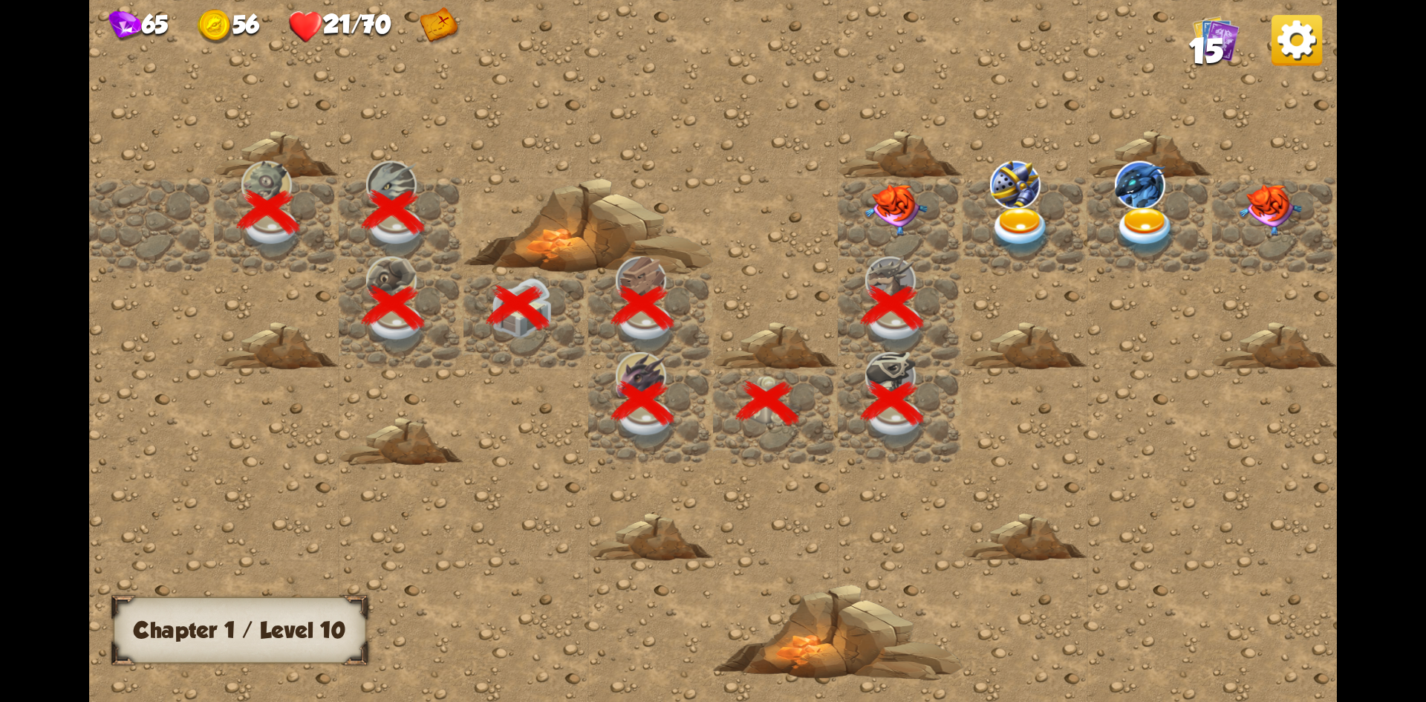
click at [900, 205] on img at bounding box center [896, 209] width 62 height 52
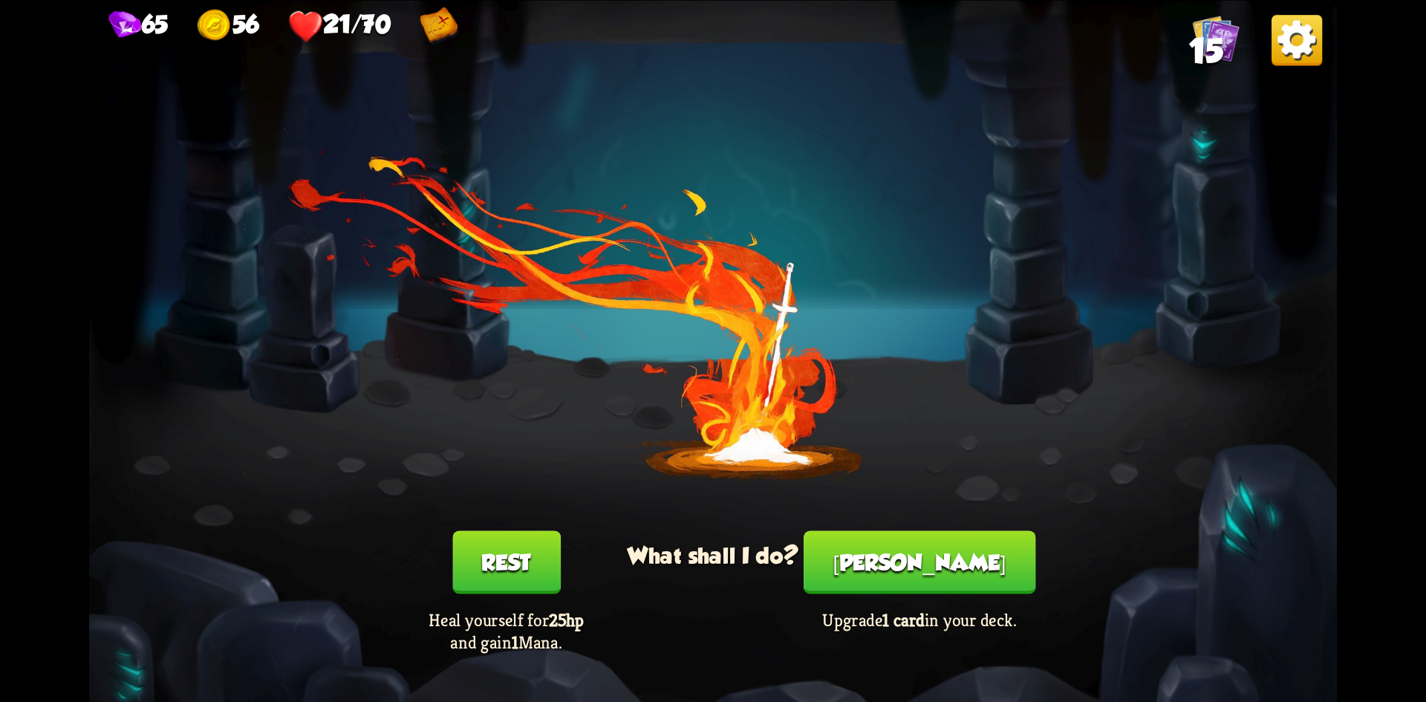
click at [527, 564] on button "Rest" at bounding box center [506, 561] width 108 height 63
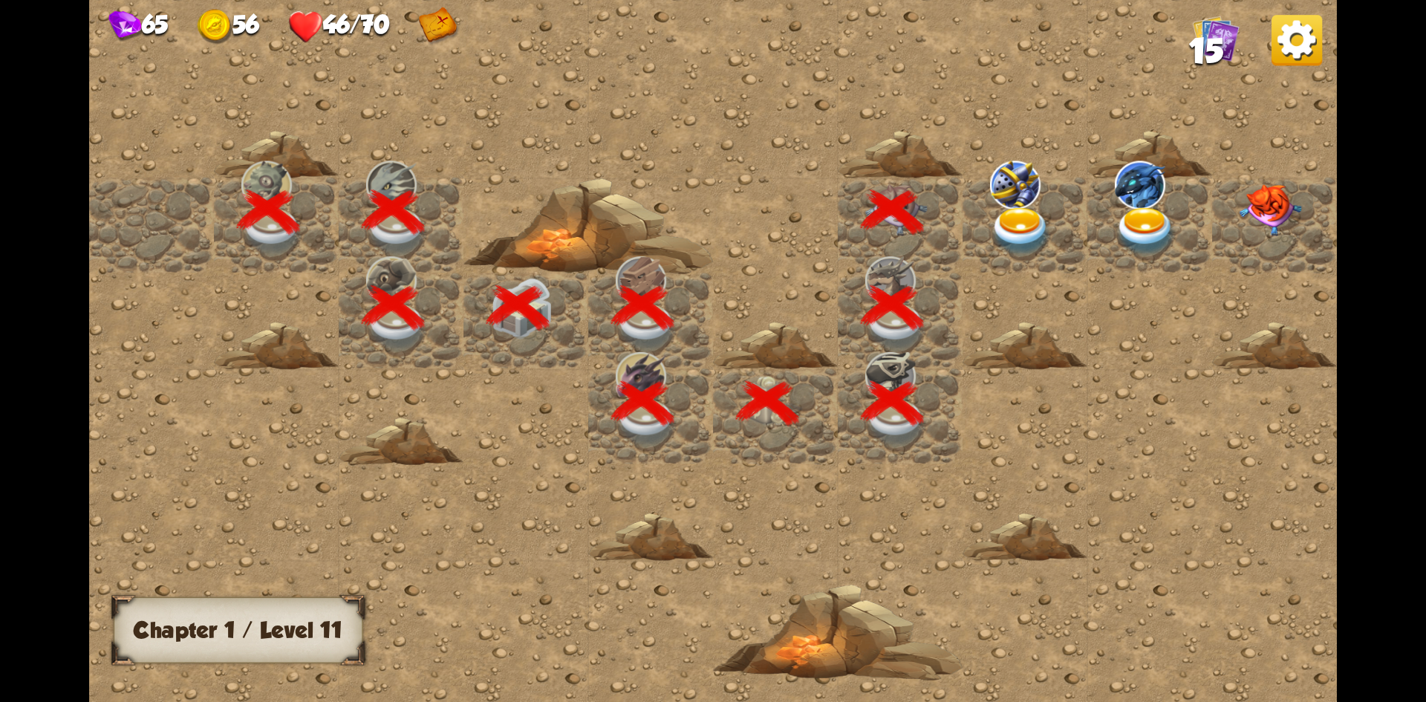
scroll to position [0, 285]
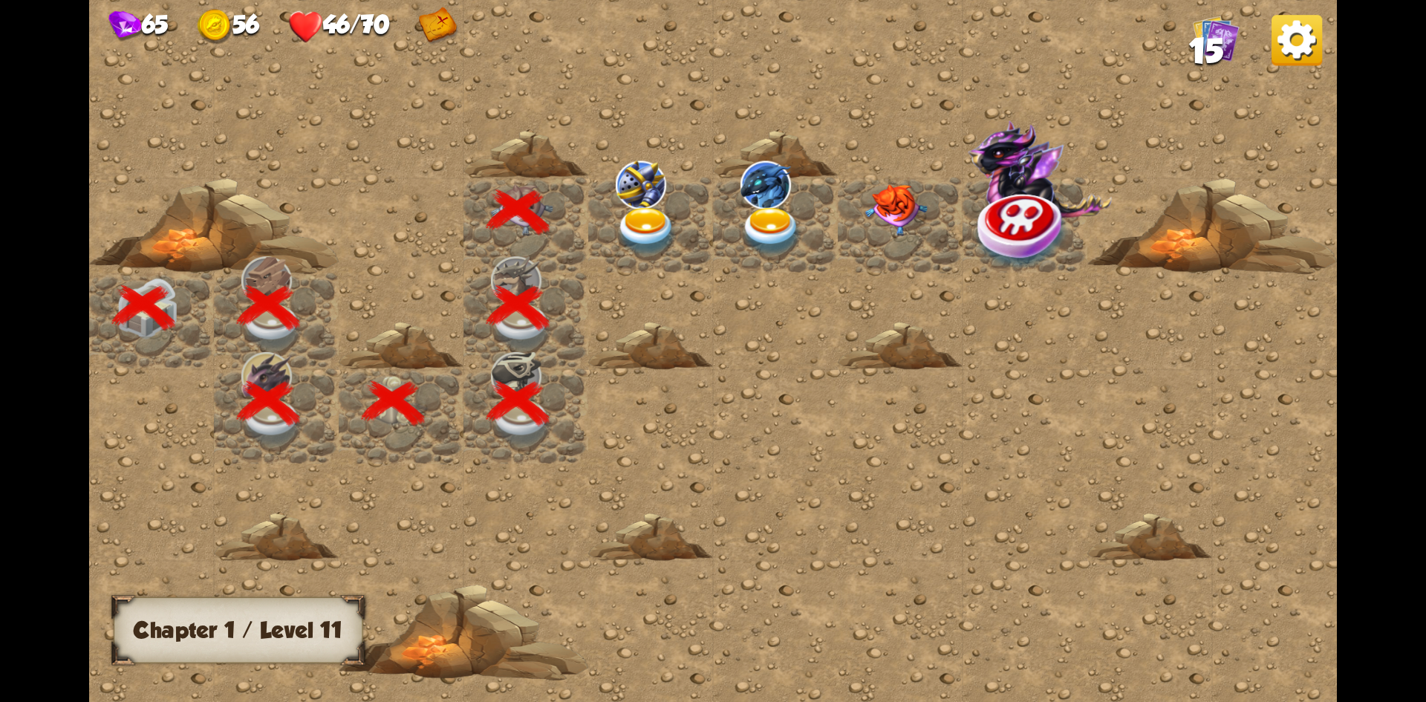
click at [648, 226] on img at bounding box center [647, 230] width 62 height 49
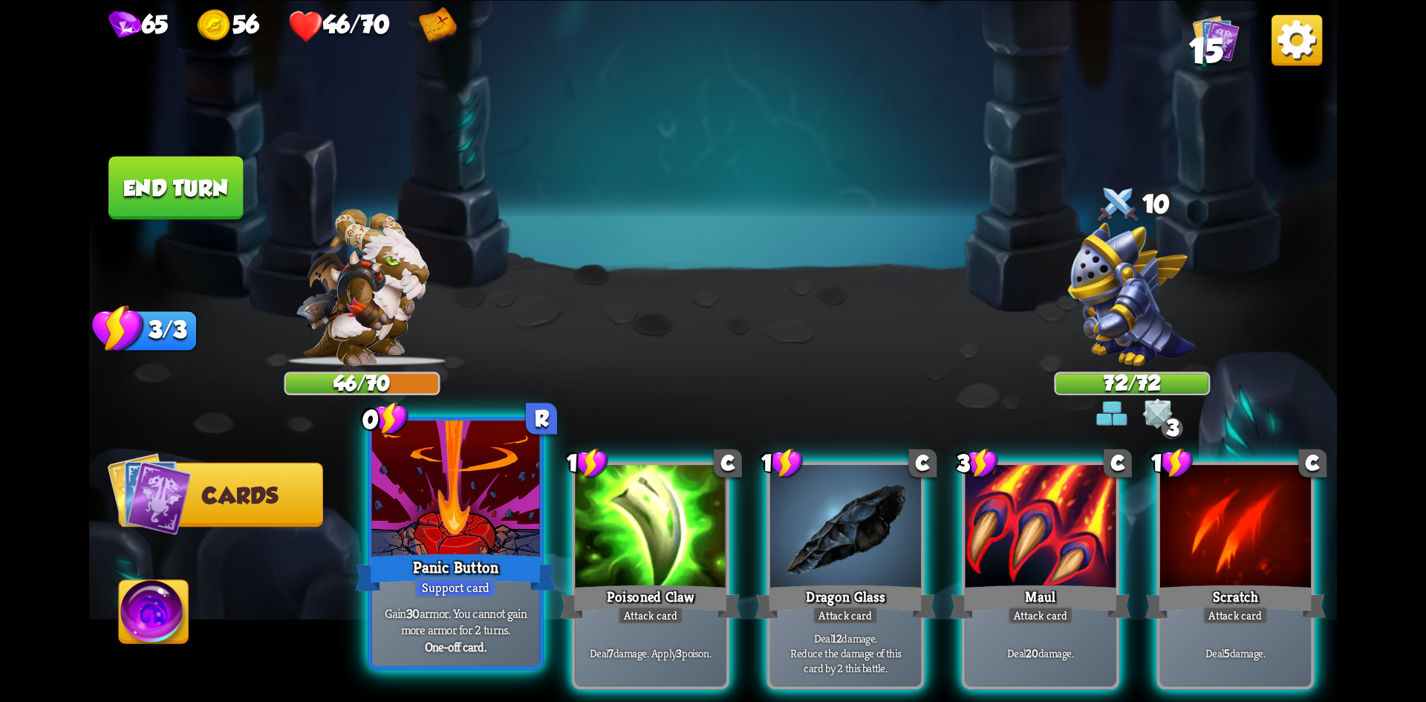
click at [468, 532] on div at bounding box center [456, 490] width 168 height 141
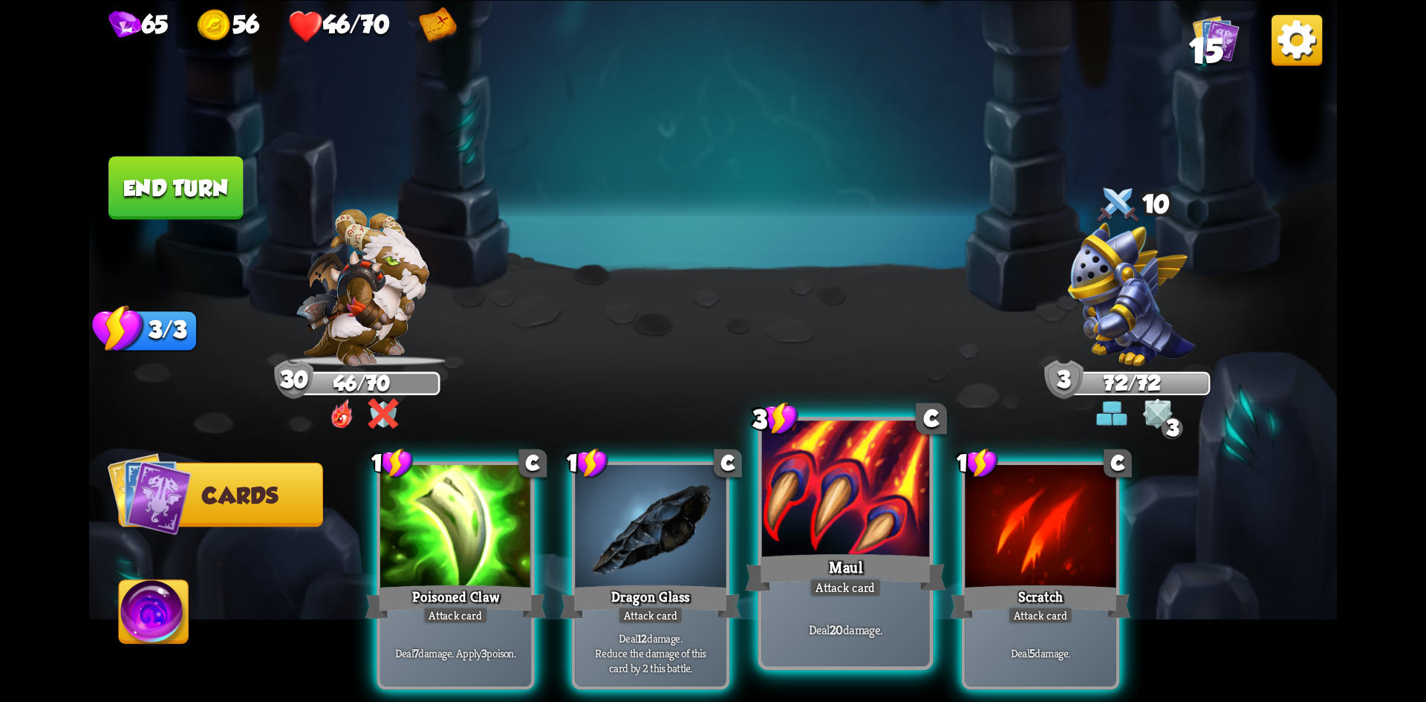
click at [818, 524] on div at bounding box center [846, 490] width 168 height 141
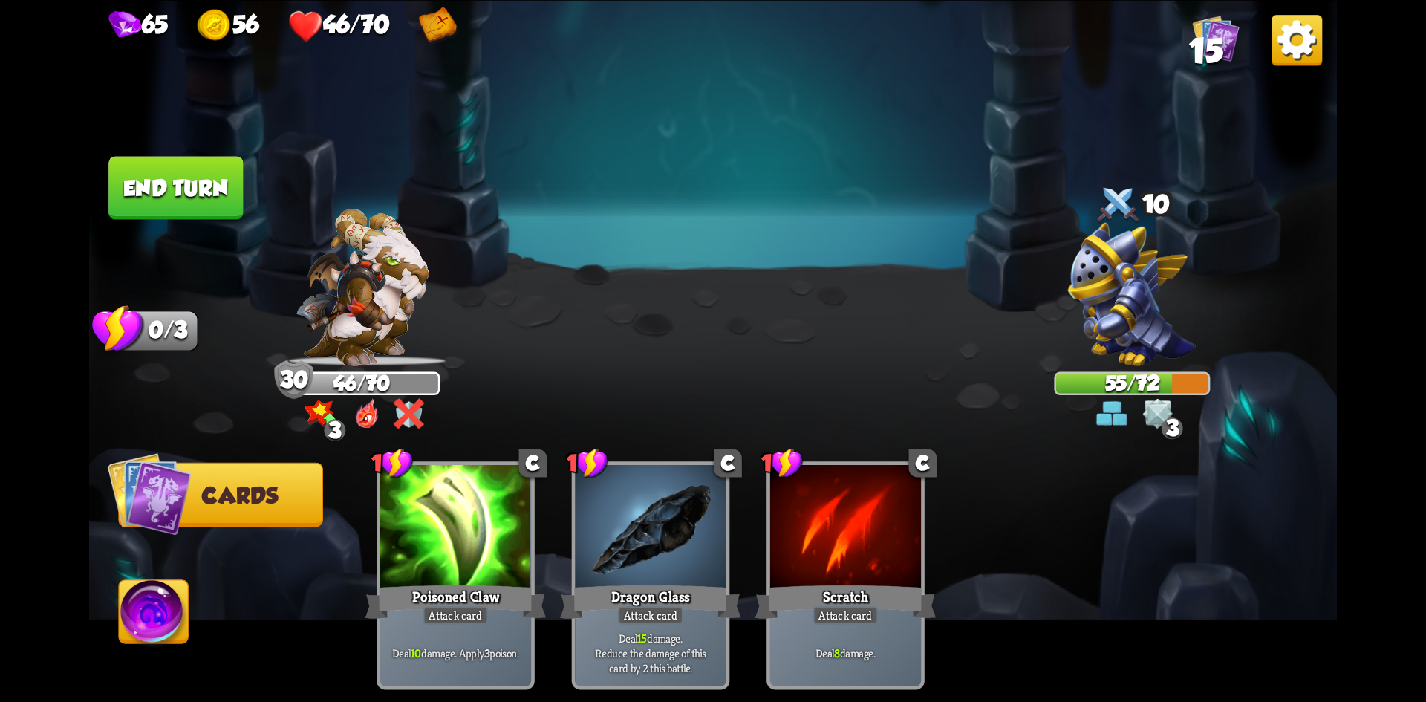
click at [183, 190] on button "End turn" at bounding box center [175, 187] width 134 height 63
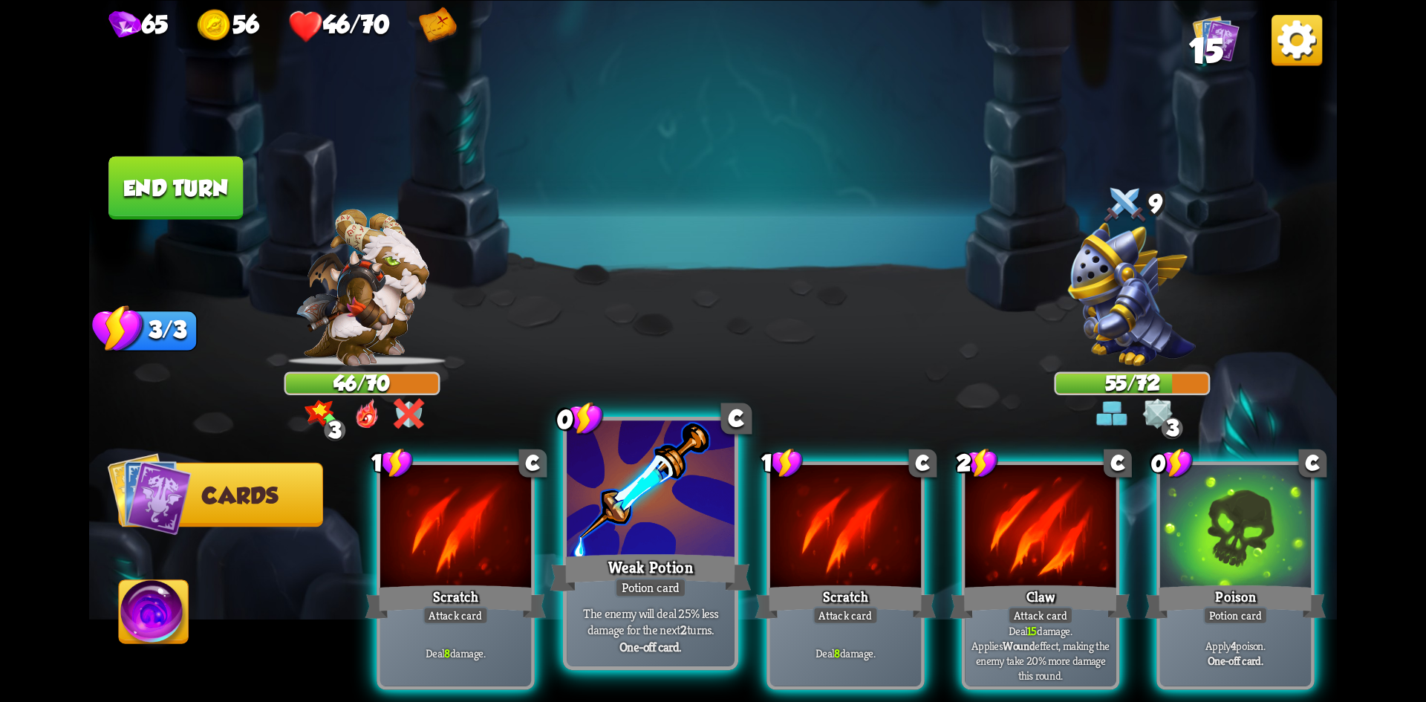
click at [661, 498] on div at bounding box center [651, 490] width 168 height 141
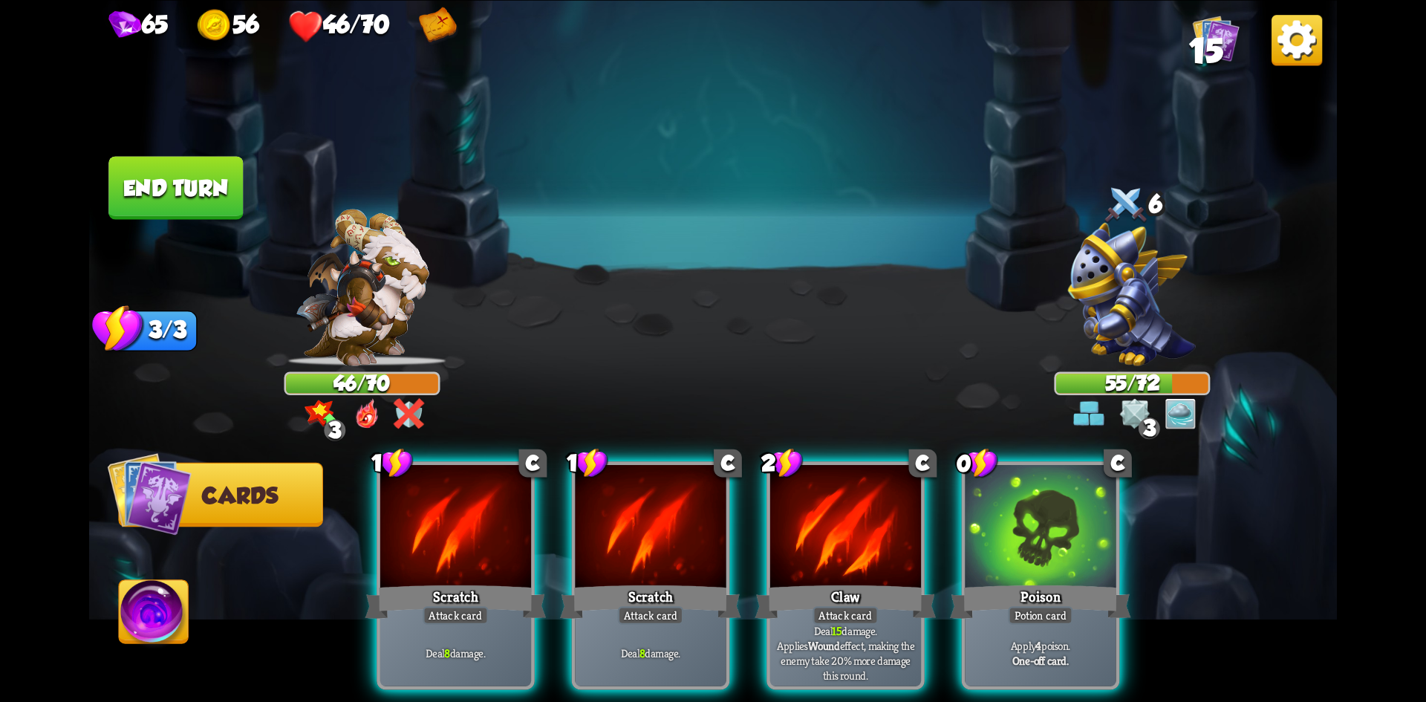
click at [1059, 542] on div at bounding box center [1040, 528] width 151 height 127
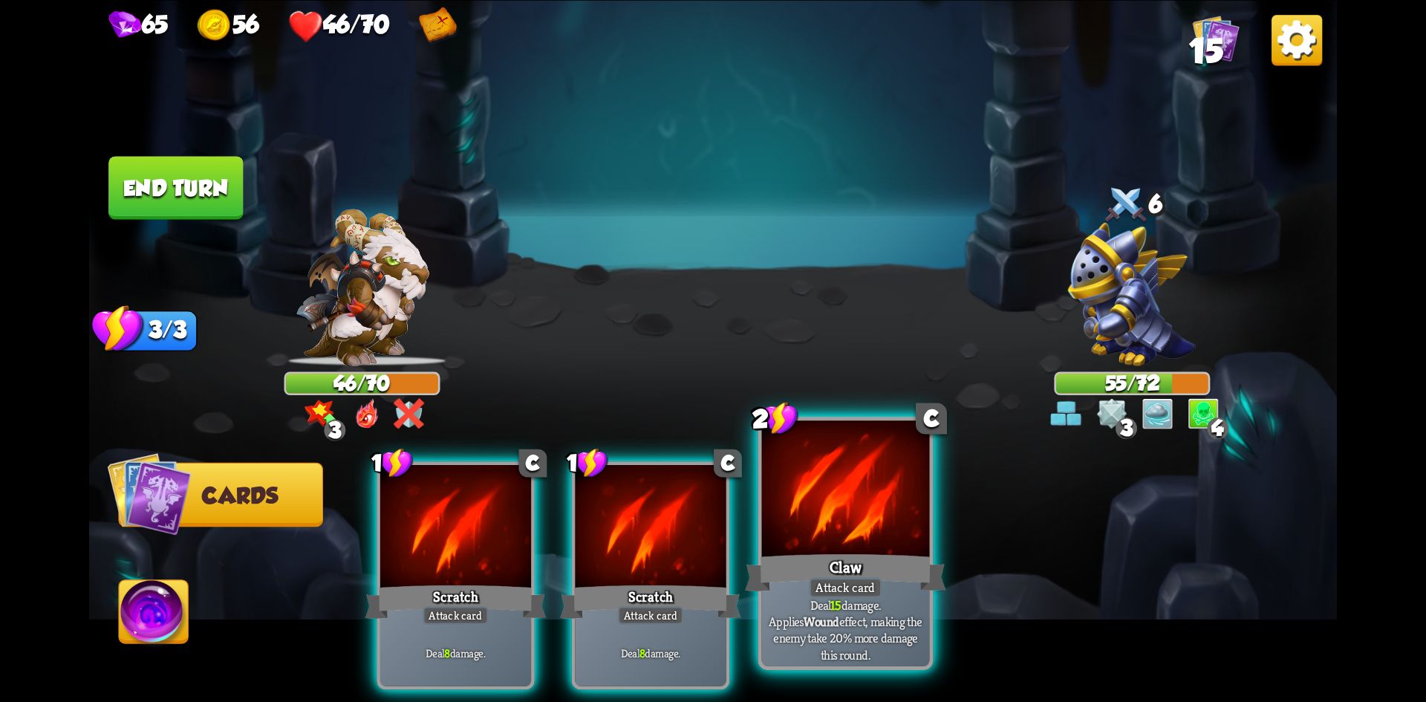
click at [864, 566] on div "Claw" at bounding box center [845, 572] width 201 height 45
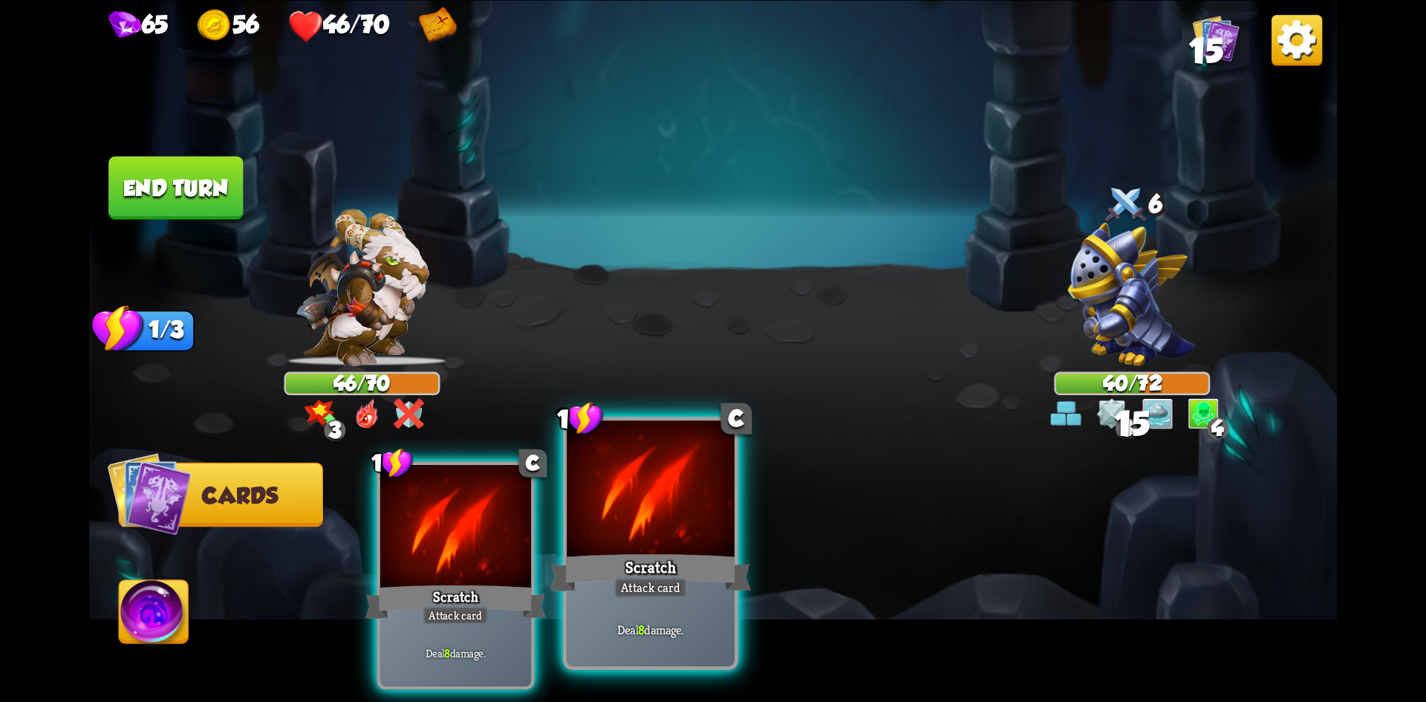
click at [694, 527] on div at bounding box center [651, 490] width 168 height 141
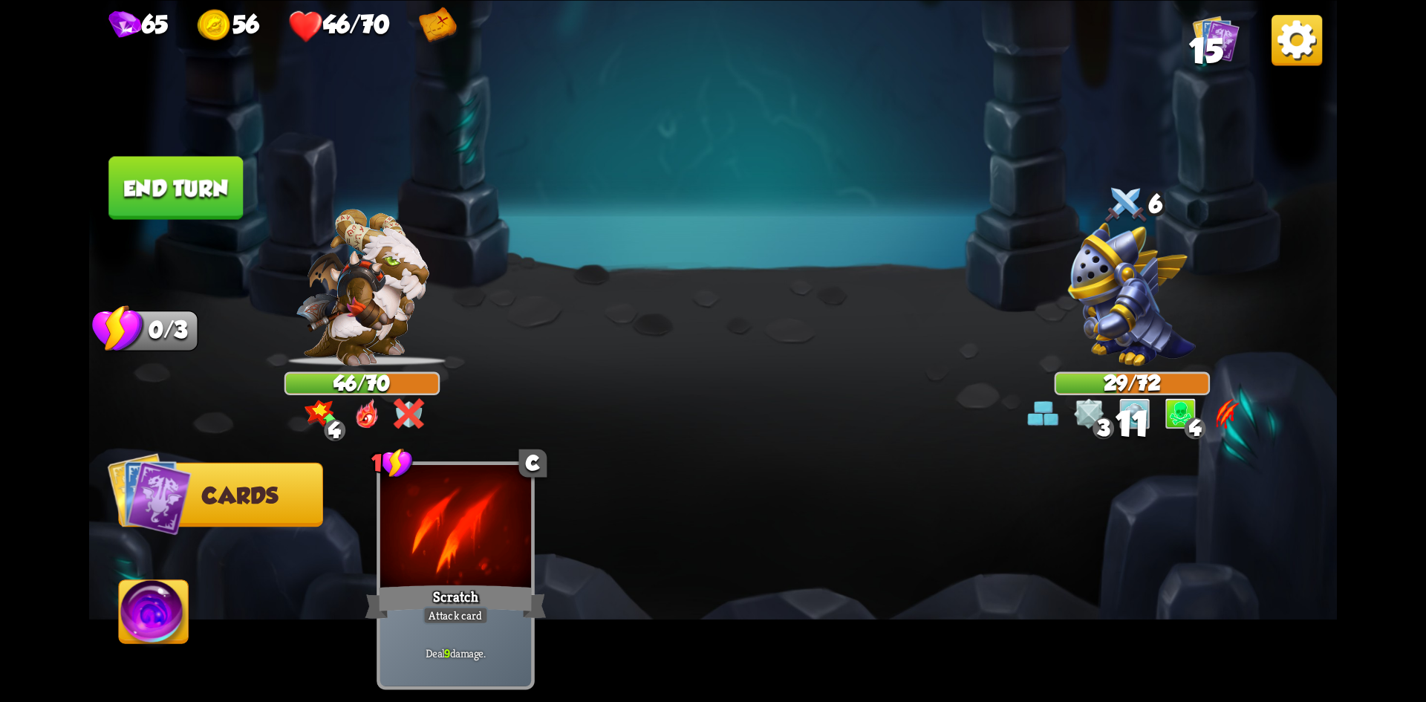
click at [172, 170] on button "End turn" at bounding box center [175, 187] width 134 height 63
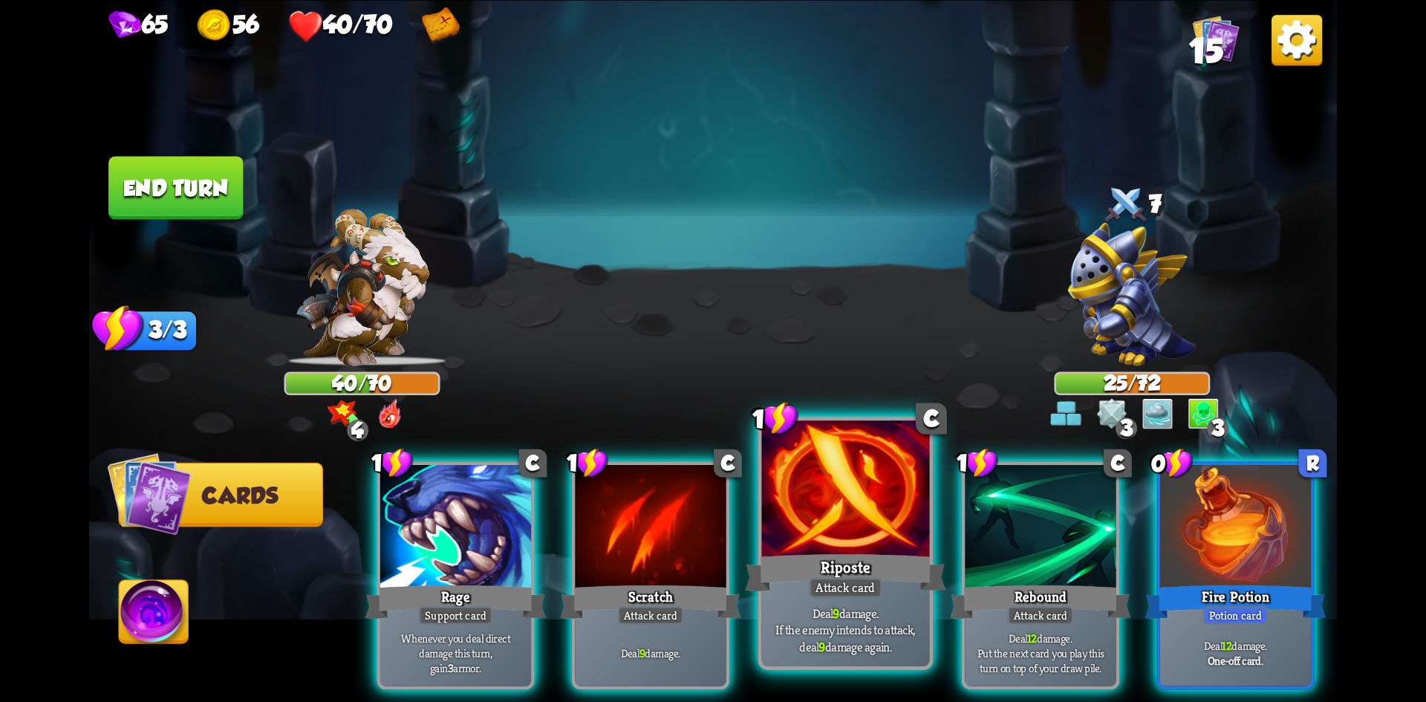
click at [856, 505] on div at bounding box center [846, 490] width 168 height 141
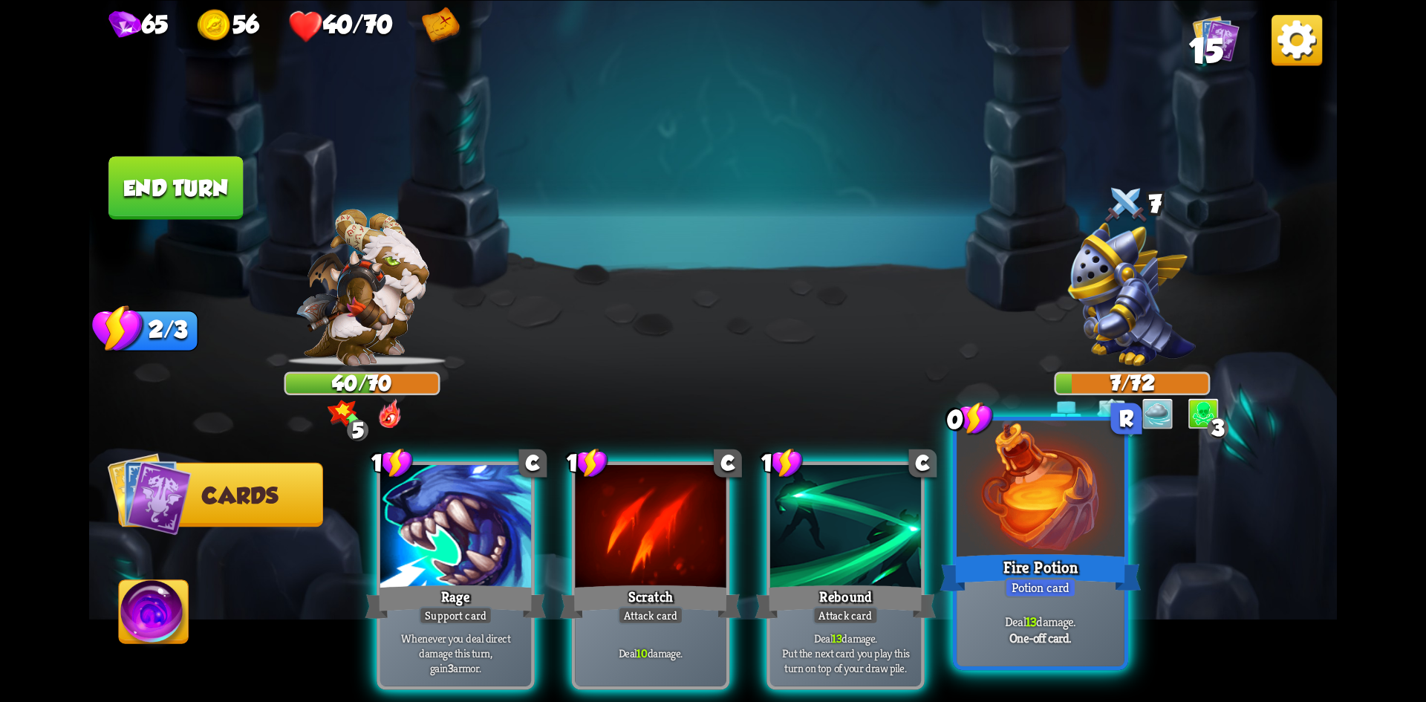
click at [1063, 555] on div "Fire Potion" at bounding box center [1040, 572] width 201 height 45
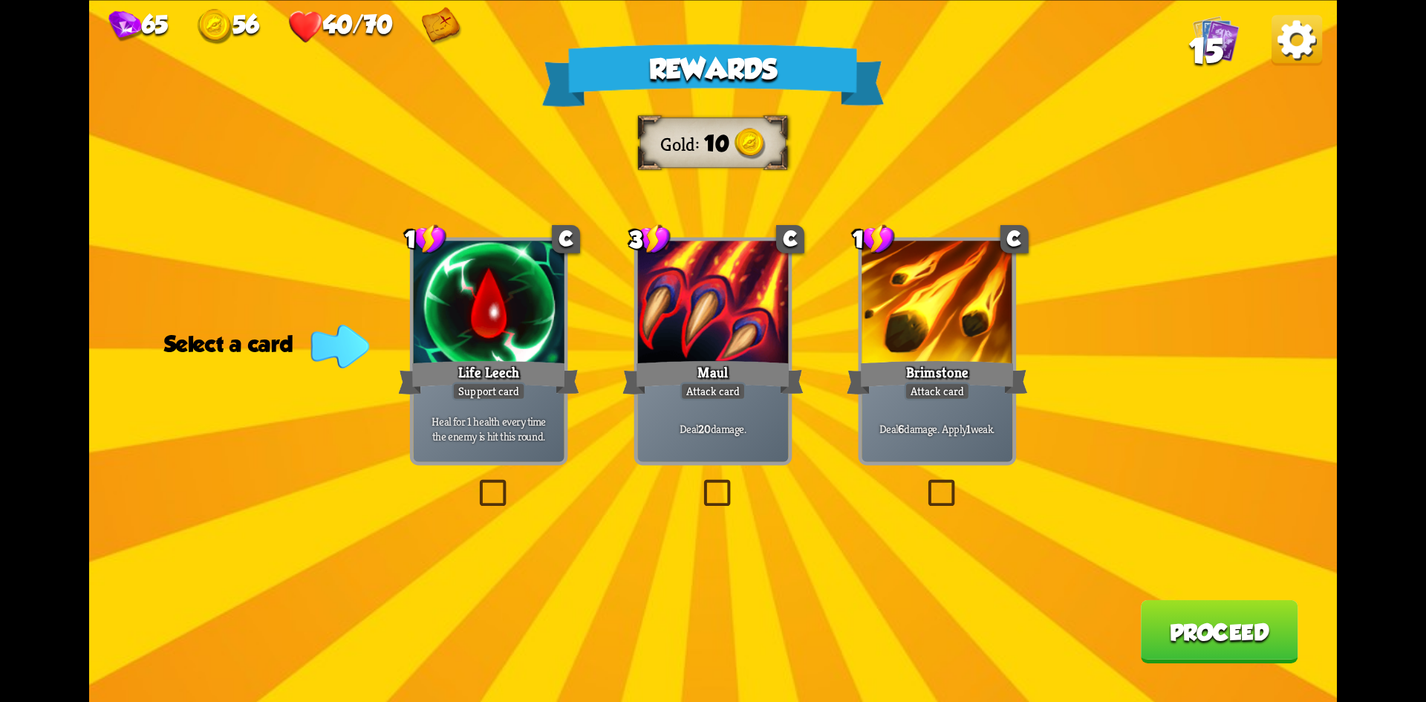
click at [700, 483] on label at bounding box center [700, 483] width 0 height 0
click at [0, 0] on input "checkbox" at bounding box center [0, 0] width 0 height 0
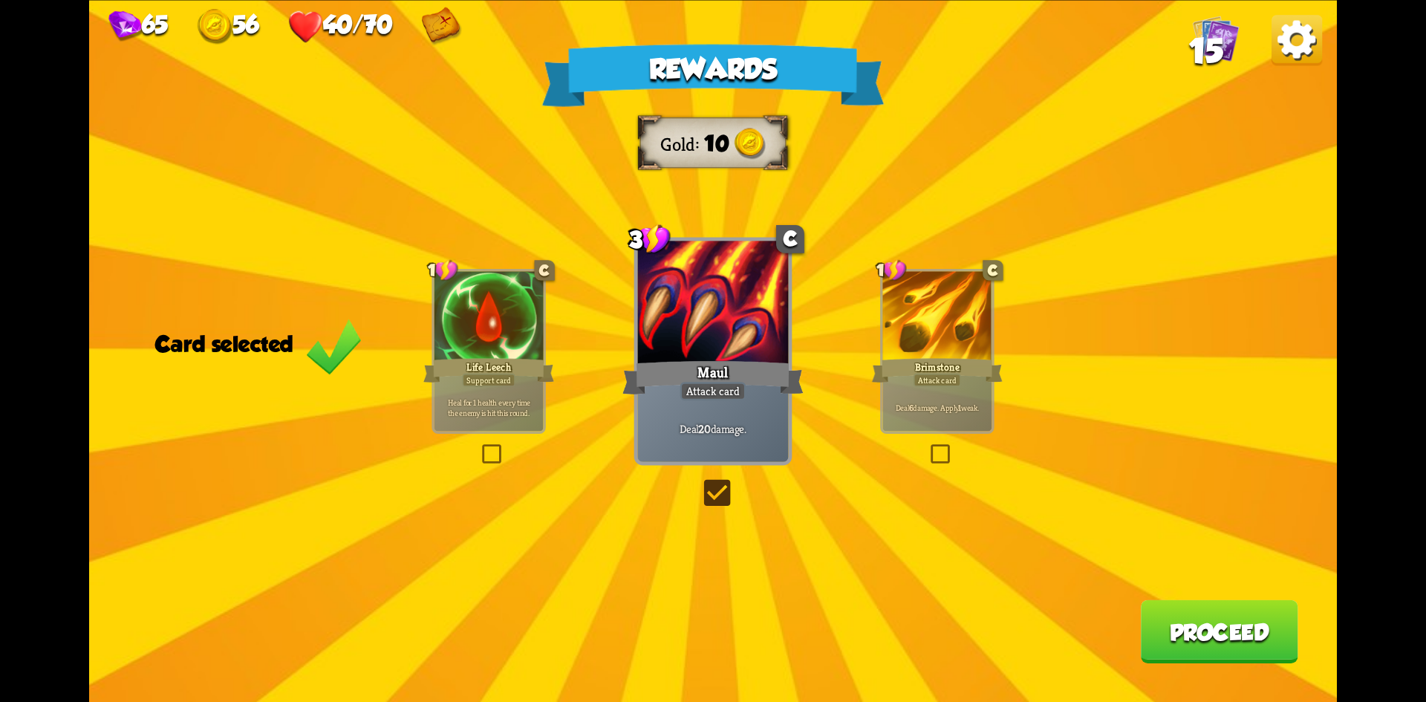
drag, startPoint x: 714, startPoint y: 484, endPoint x: 700, endPoint y: 491, distance: 14.9
click at [700, 483] on label at bounding box center [700, 483] width 0 height 0
click at [0, 0] on input "checkbox" at bounding box center [0, 0] width 0 height 0
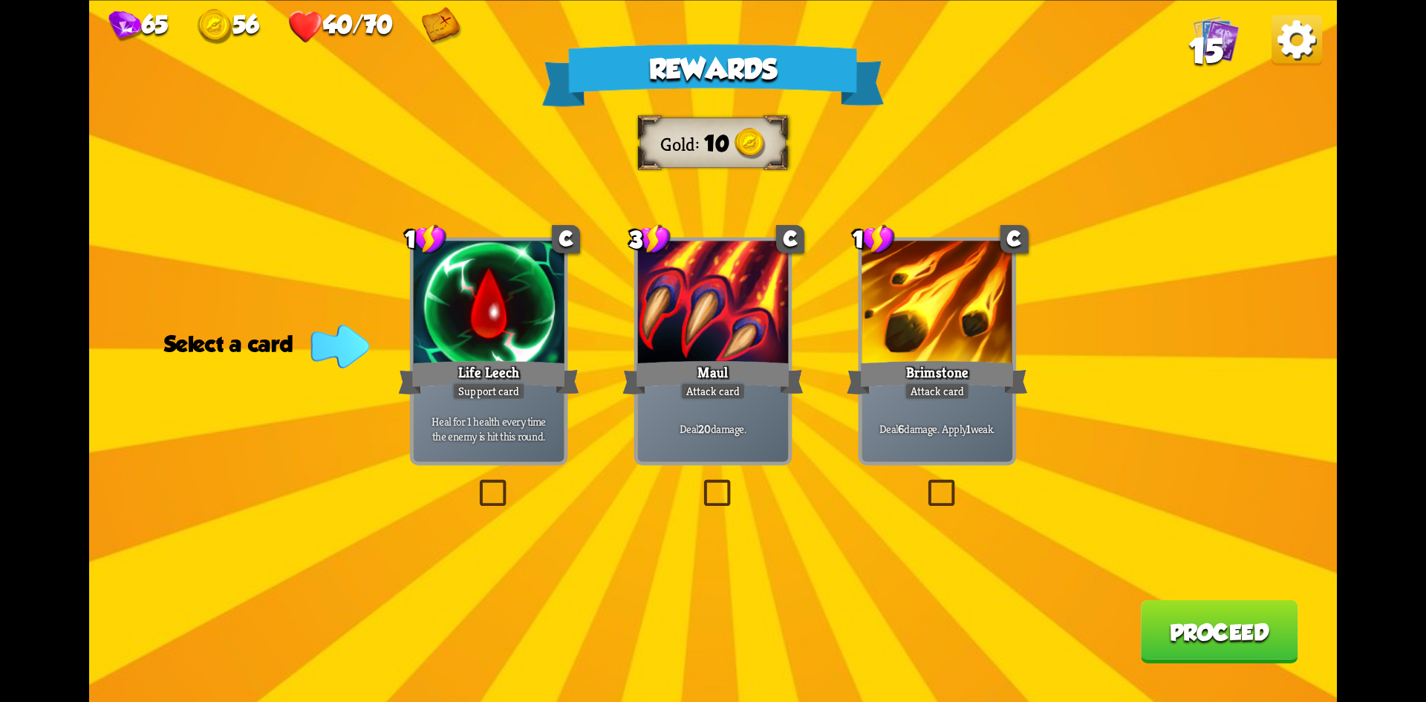
click at [498, 456] on div "Heal for 1 health every time the enemy is hit this round." at bounding box center [489, 429] width 151 height 66
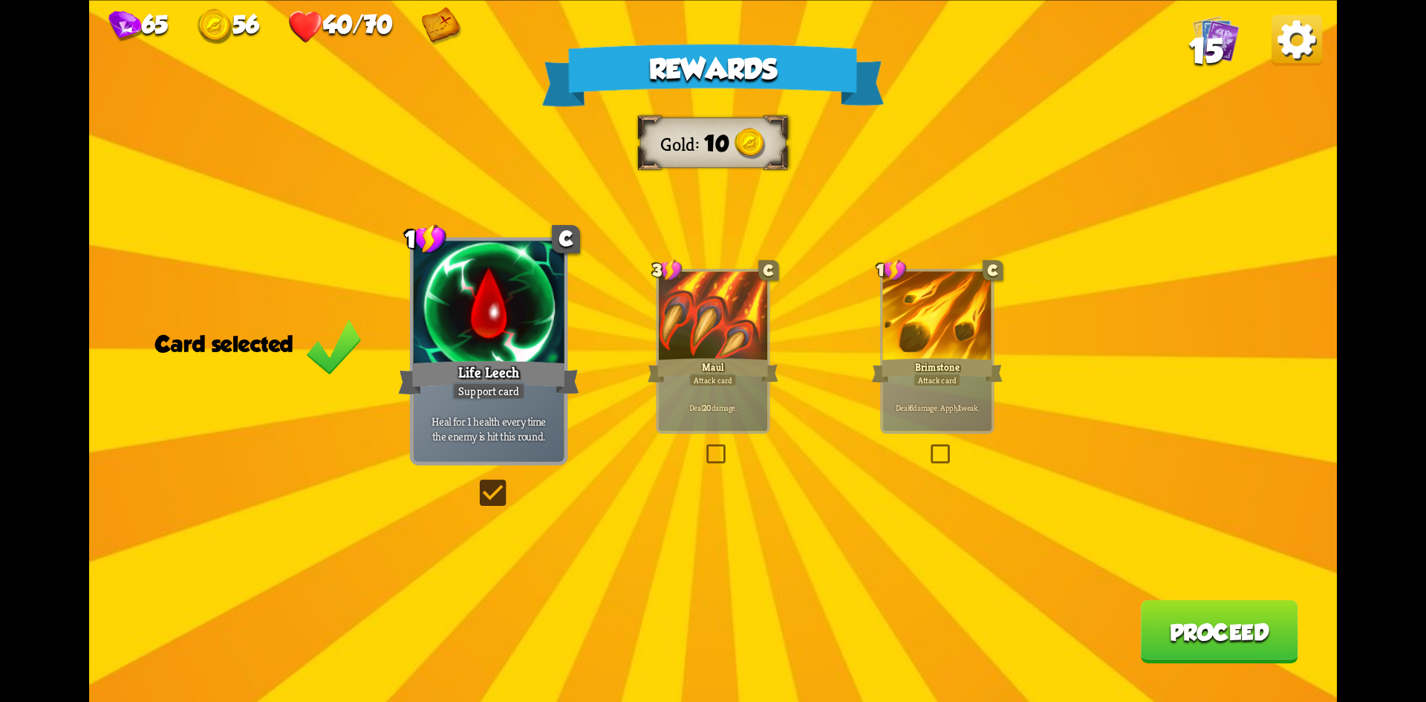
click at [1248, 649] on button "Proceed" at bounding box center [1219, 630] width 157 height 63
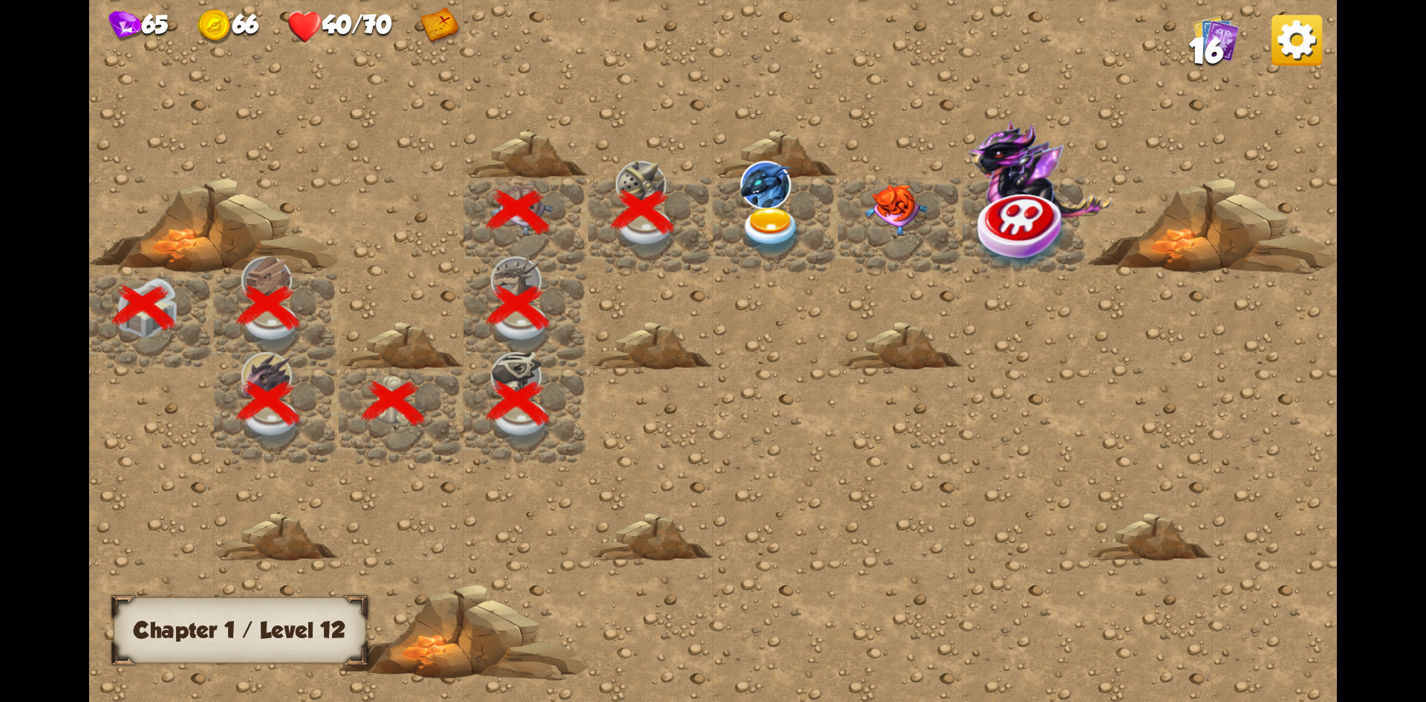
click at [770, 221] on img at bounding box center [771, 230] width 62 height 49
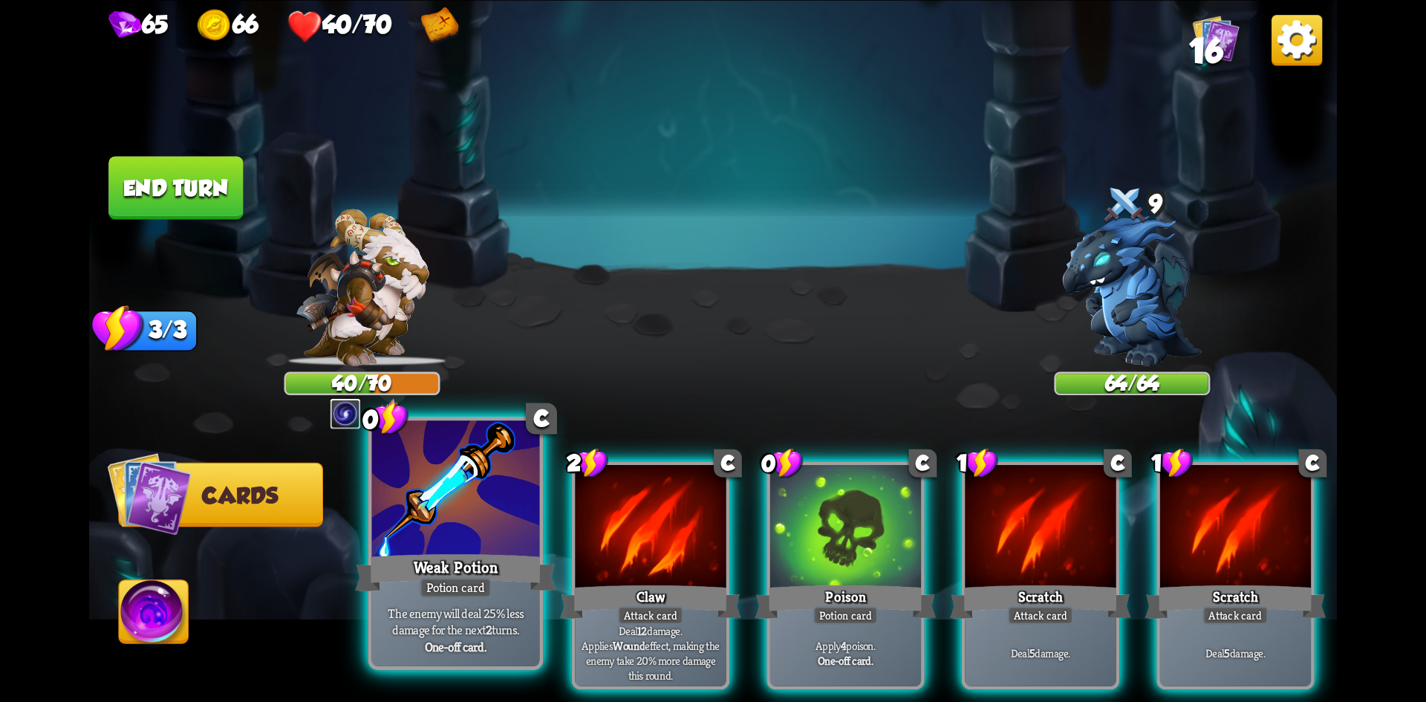
click at [493, 541] on div at bounding box center [456, 490] width 168 height 141
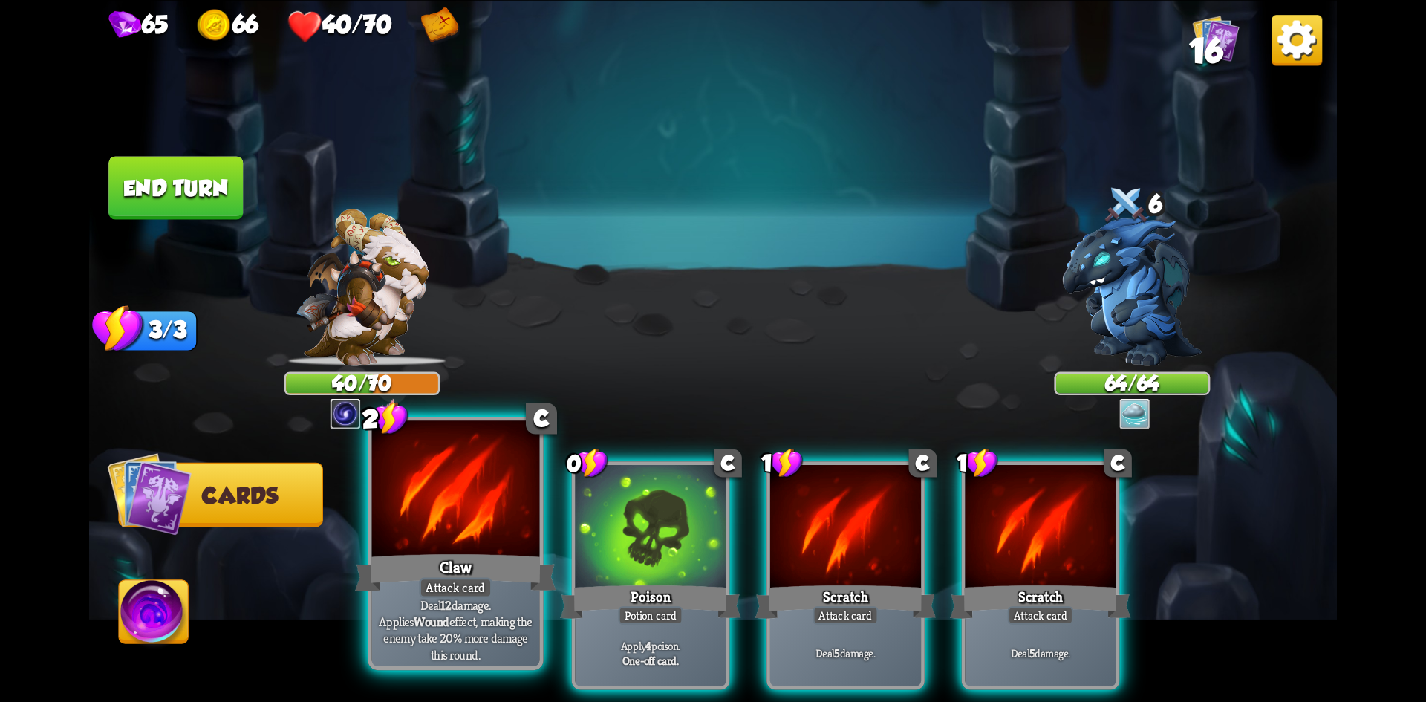
click at [440, 564] on div "Claw" at bounding box center [455, 572] width 201 height 45
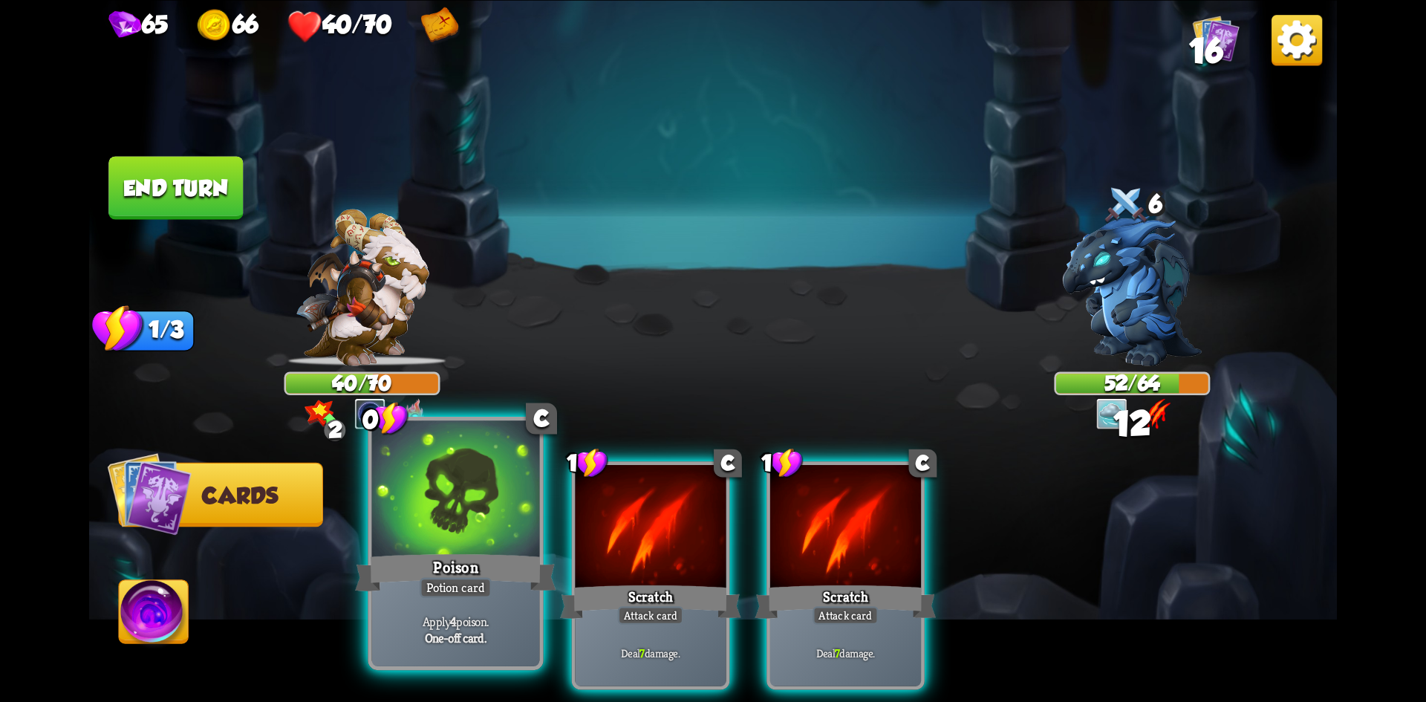
click at [474, 547] on div at bounding box center [456, 490] width 168 height 141
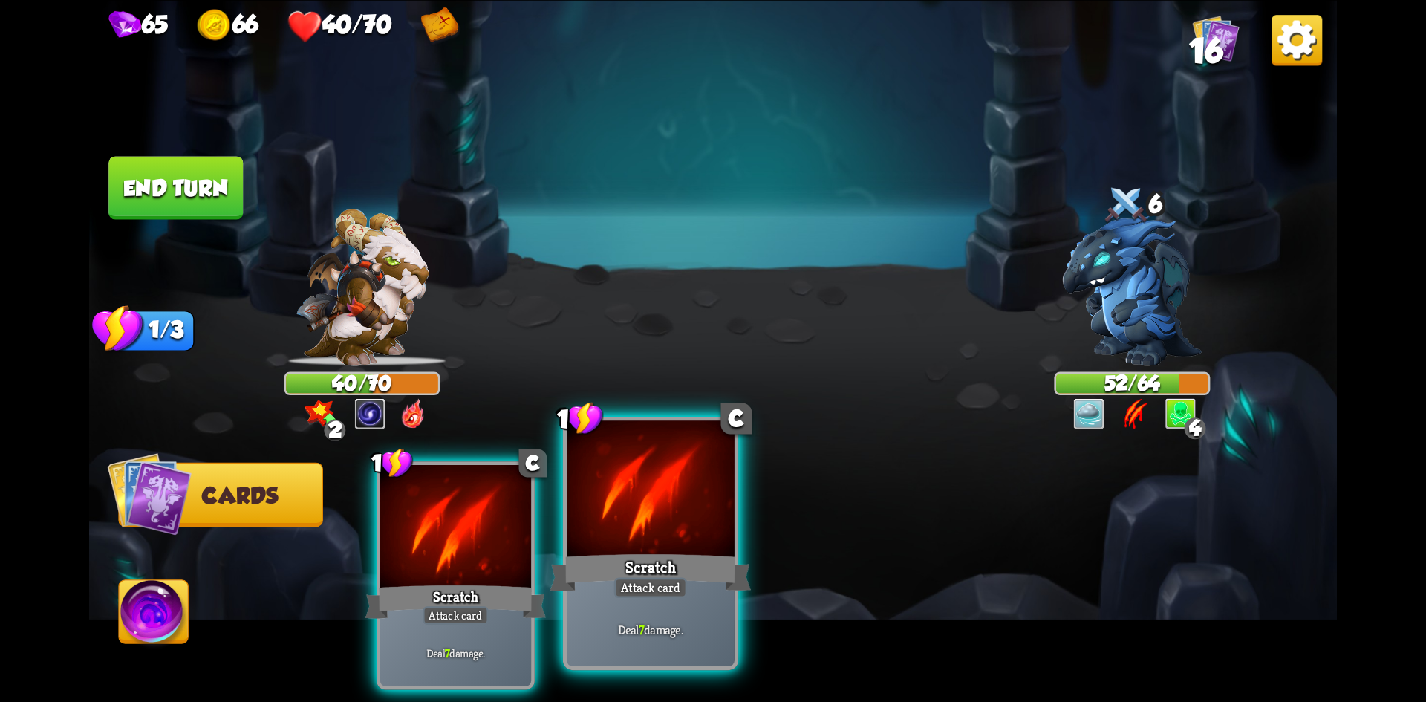
click at [651, 575] on div "Scratch" at bounding box center [650, 572] width 201 height 45
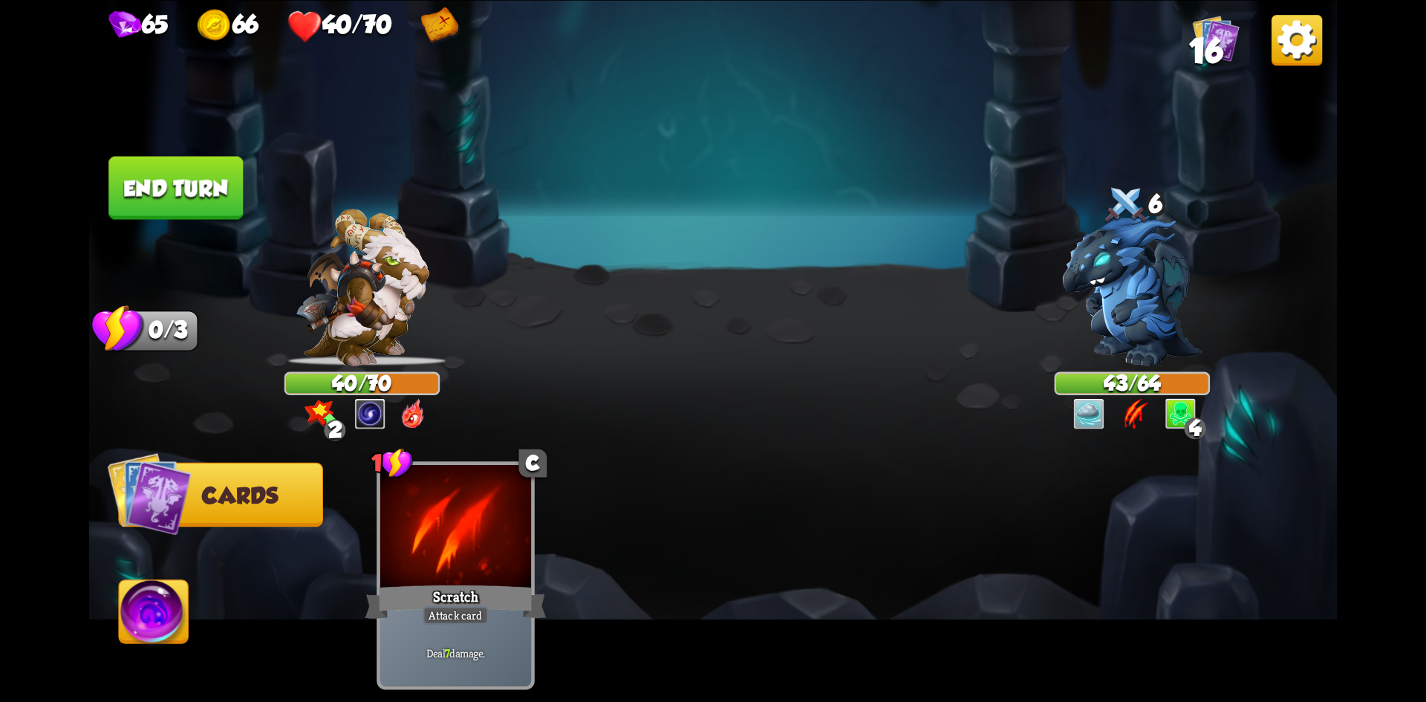
click at [184, 198] on button "End turn" at bounding box center [175, 187] width 134 height 63
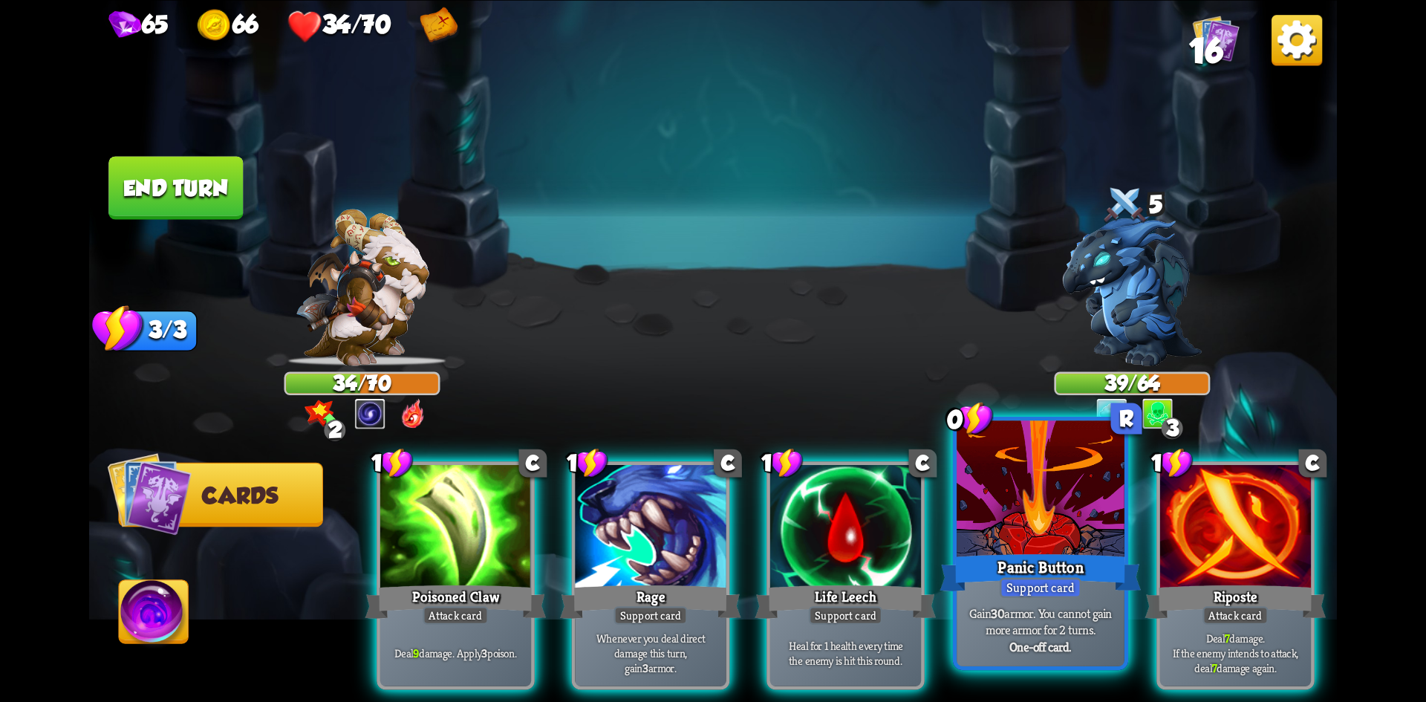
click at [1008, 575] on div "Panic Button" at bounding box center [1040, 572] width 201 height 45
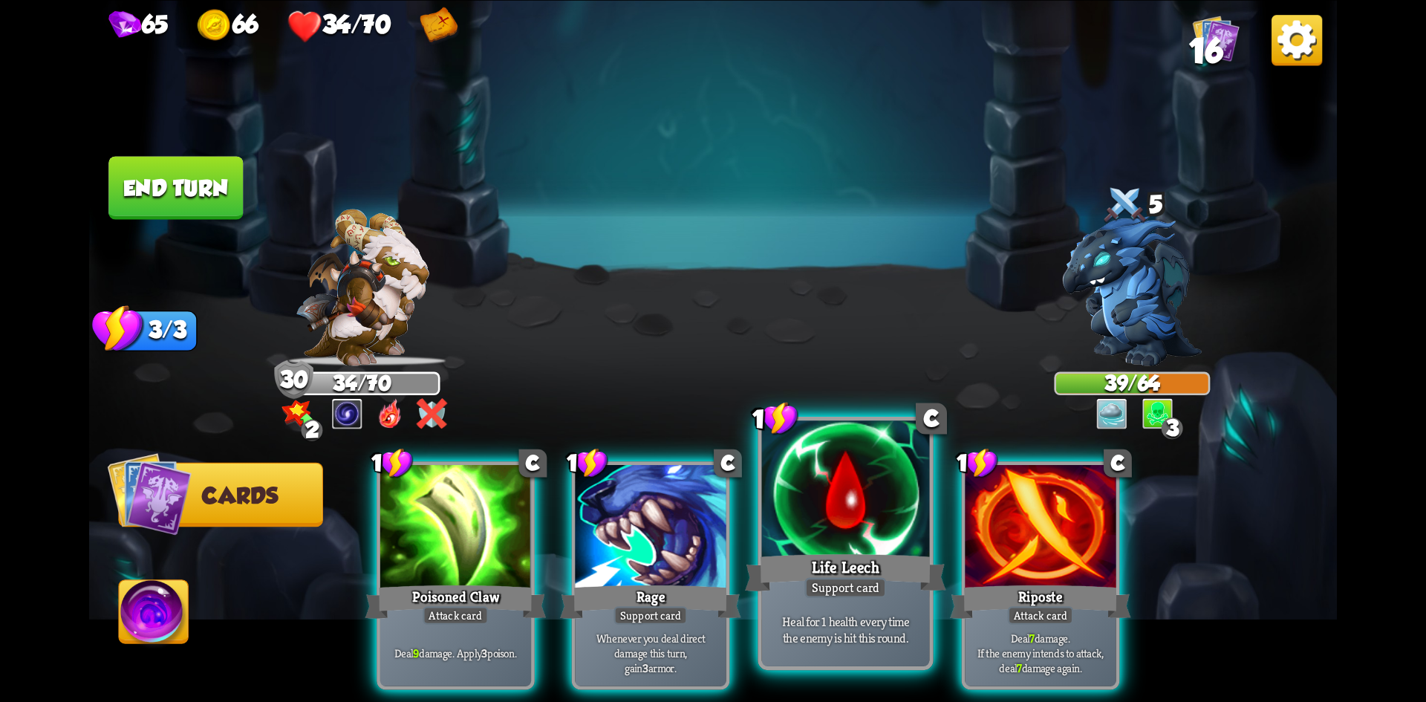
click at [830, 588] on div "Support card" at bounding box center [845, 587] width 82 height 21
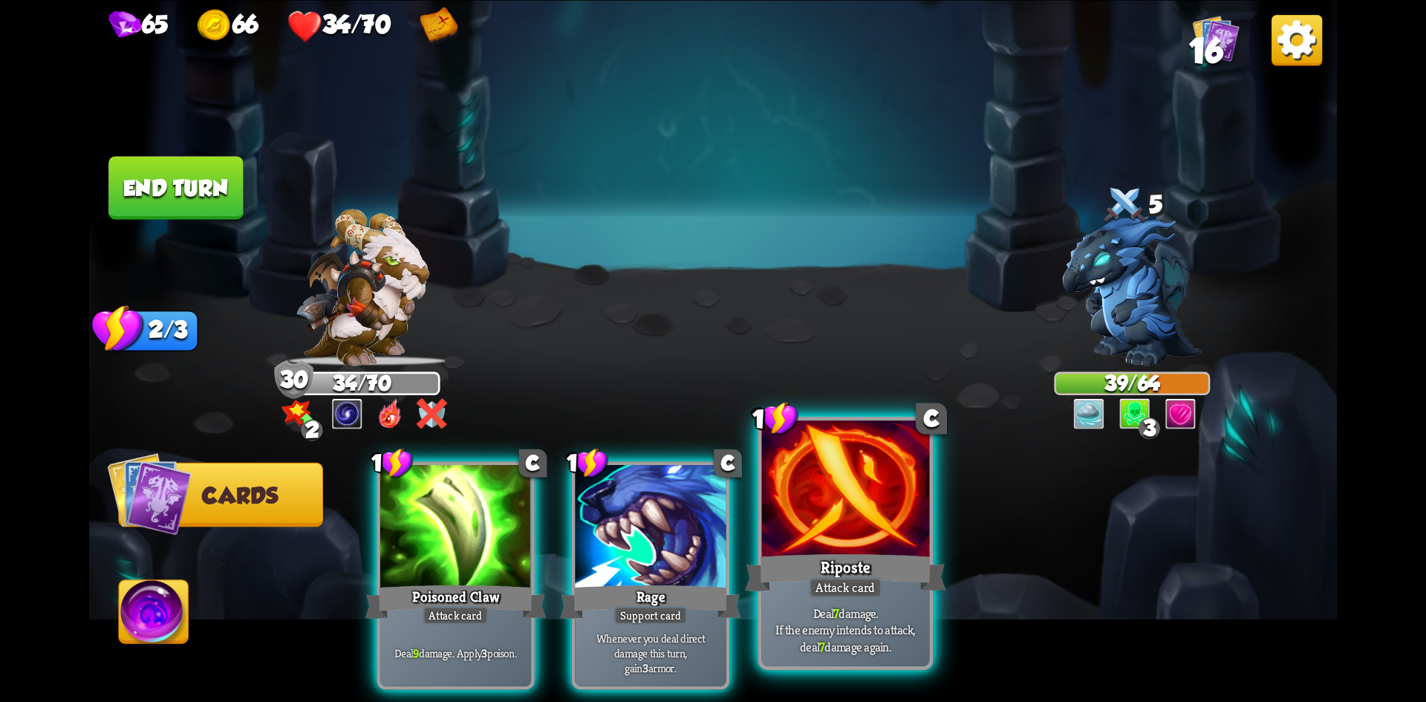
click at [887, 531] on div at bounding box center [846, 490] width 168 height 141
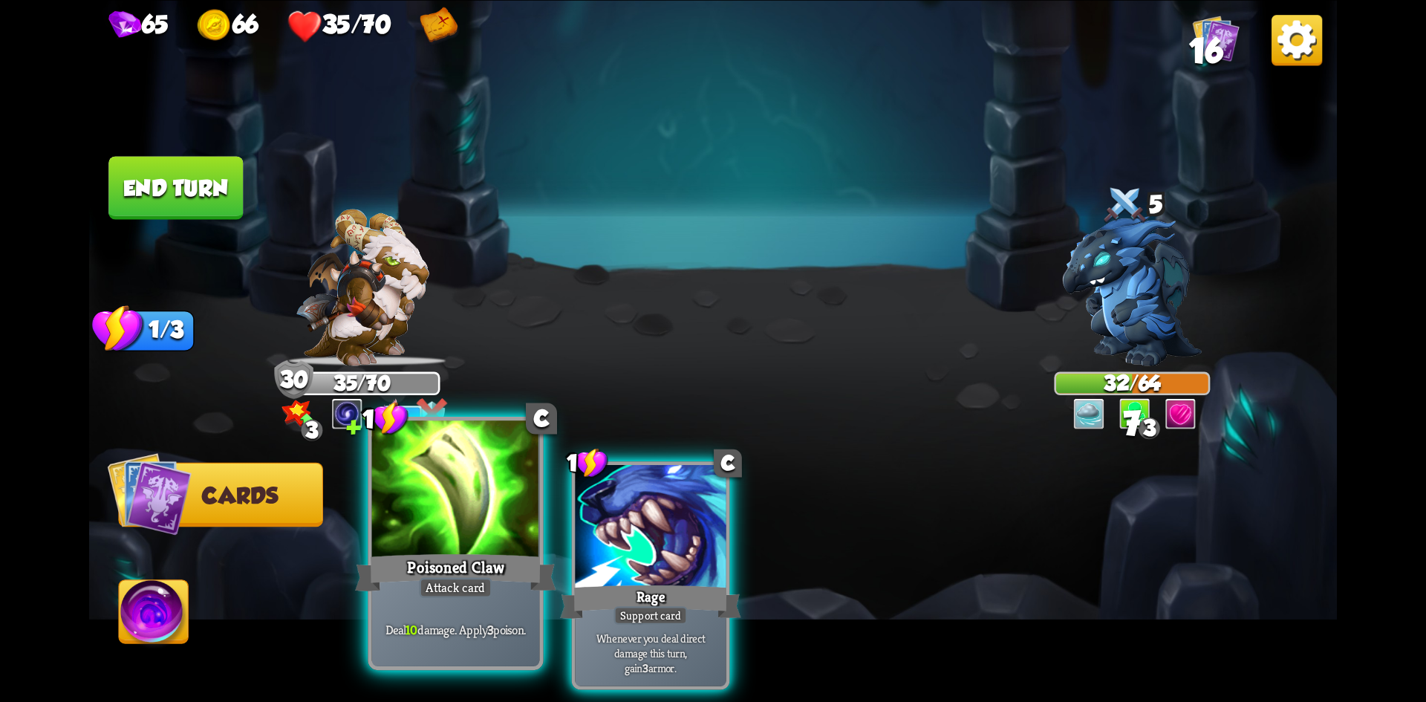
click at [466, 502] on div at bounding box center [456, 490] width 168 height 141
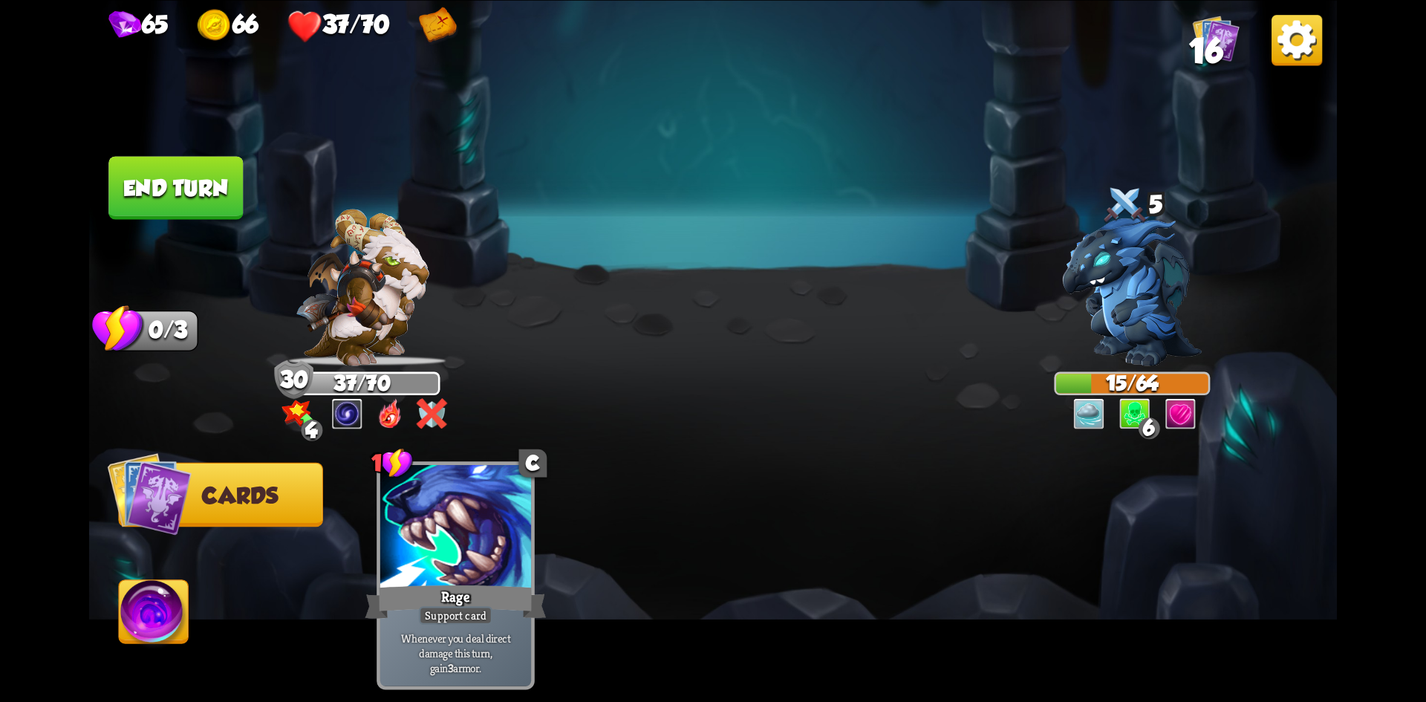
click at [235, 202] on button "End turn" at bounding box center [175, 187] width 134 height 63
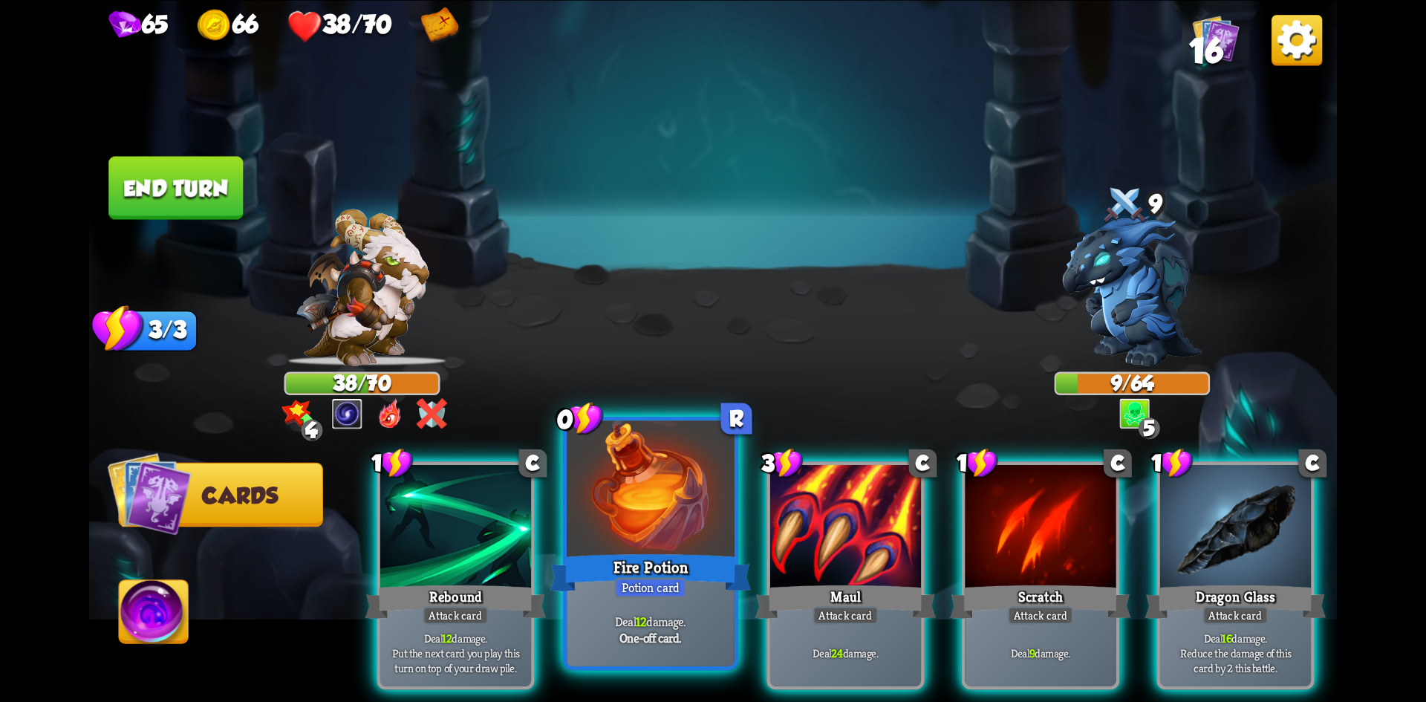
click at [639, 546] on div at bounding box center [651, 490] width 168 height 141
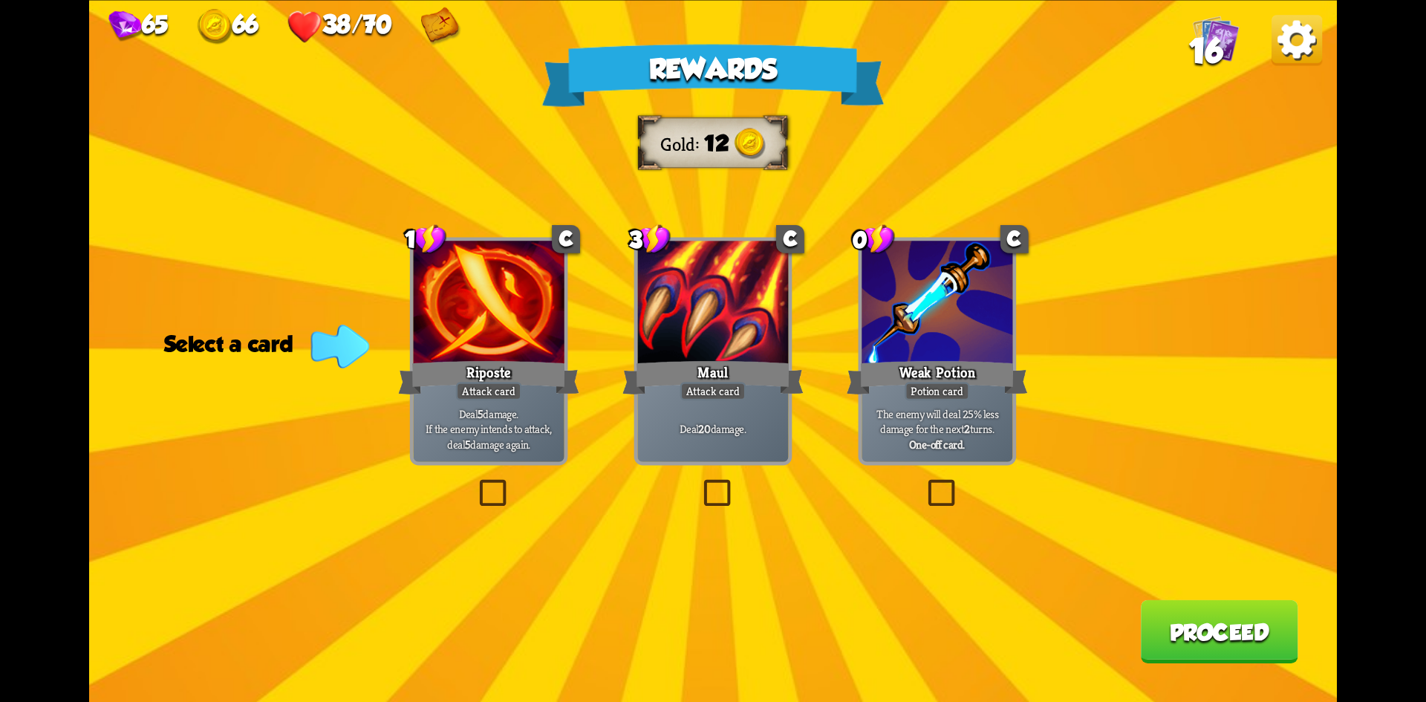
click at [533, 327] on div at bounding box center [489, 304] width 151 height 127
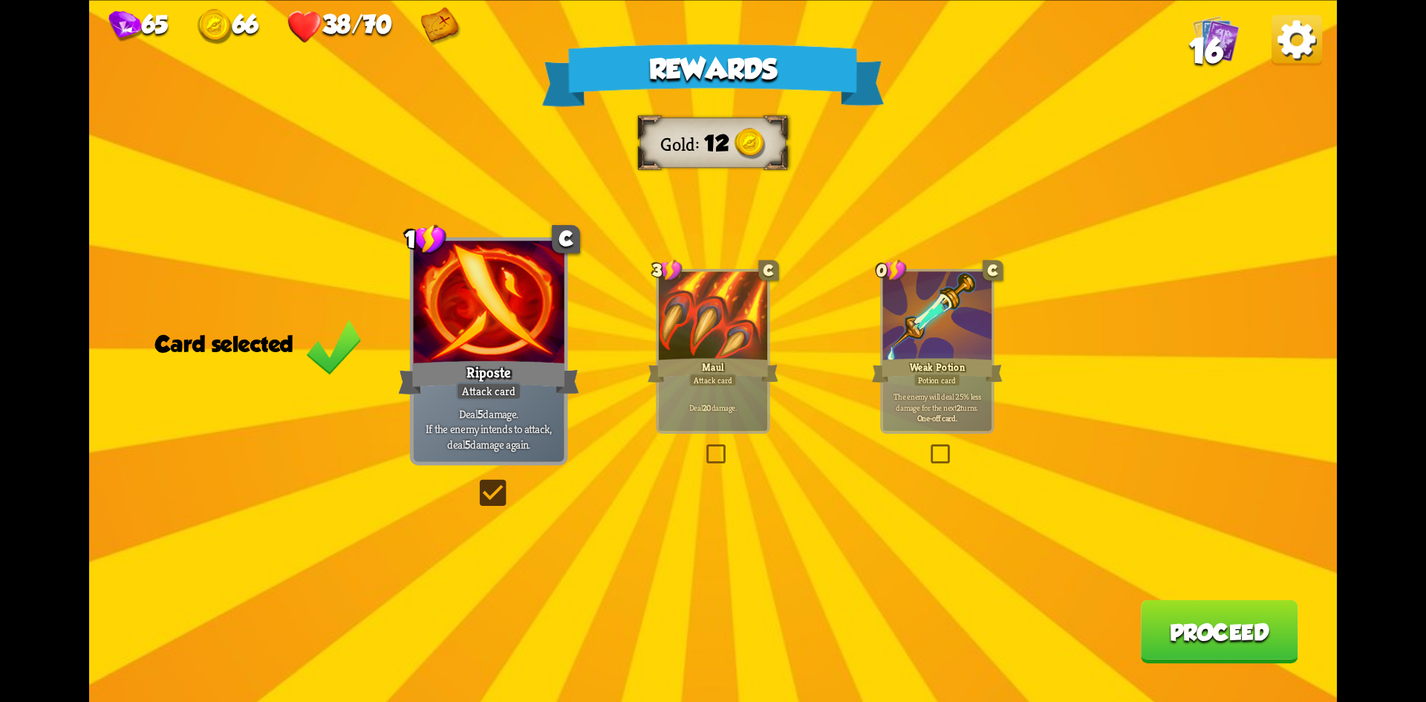
click at [1182, 633] on button "Proceed" at bounding box center [1219, 630] width 157 height 63
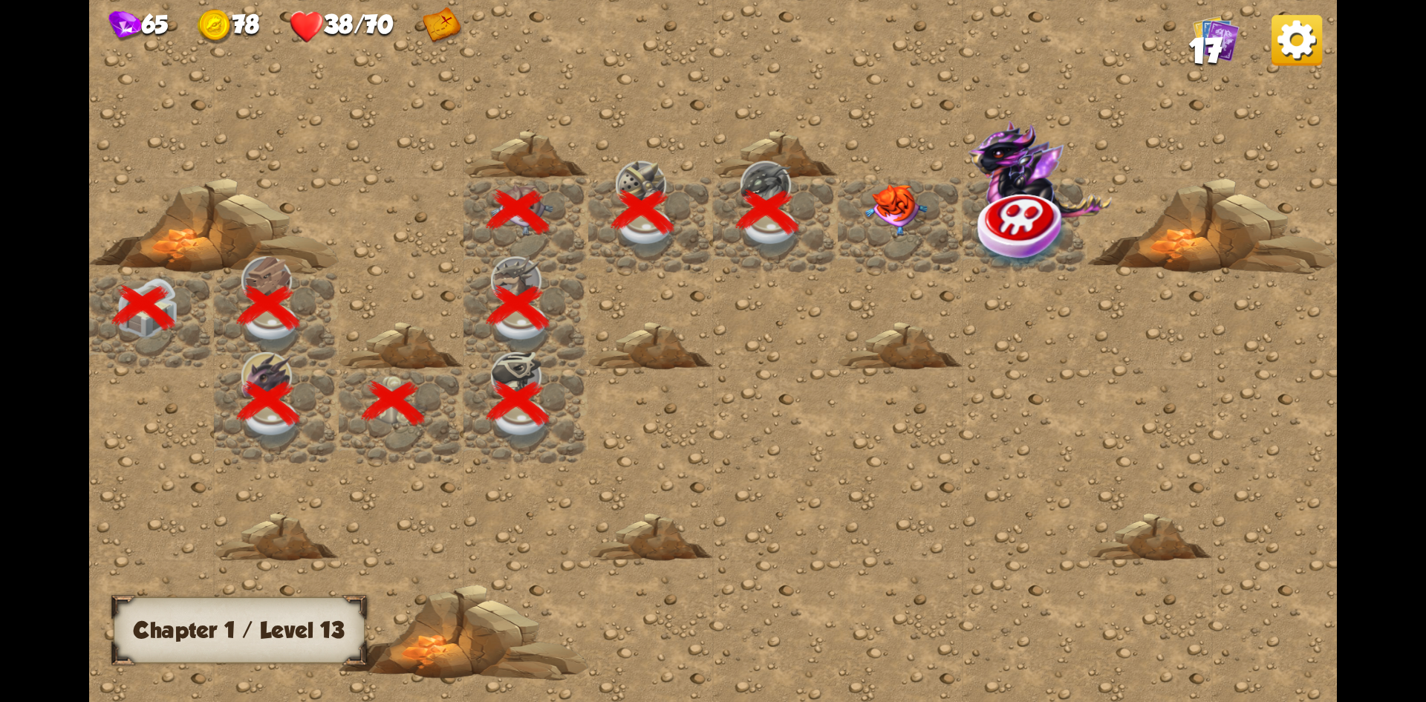
click at [899, 202] on img at bounding box center [896, 209] width 62 height 52
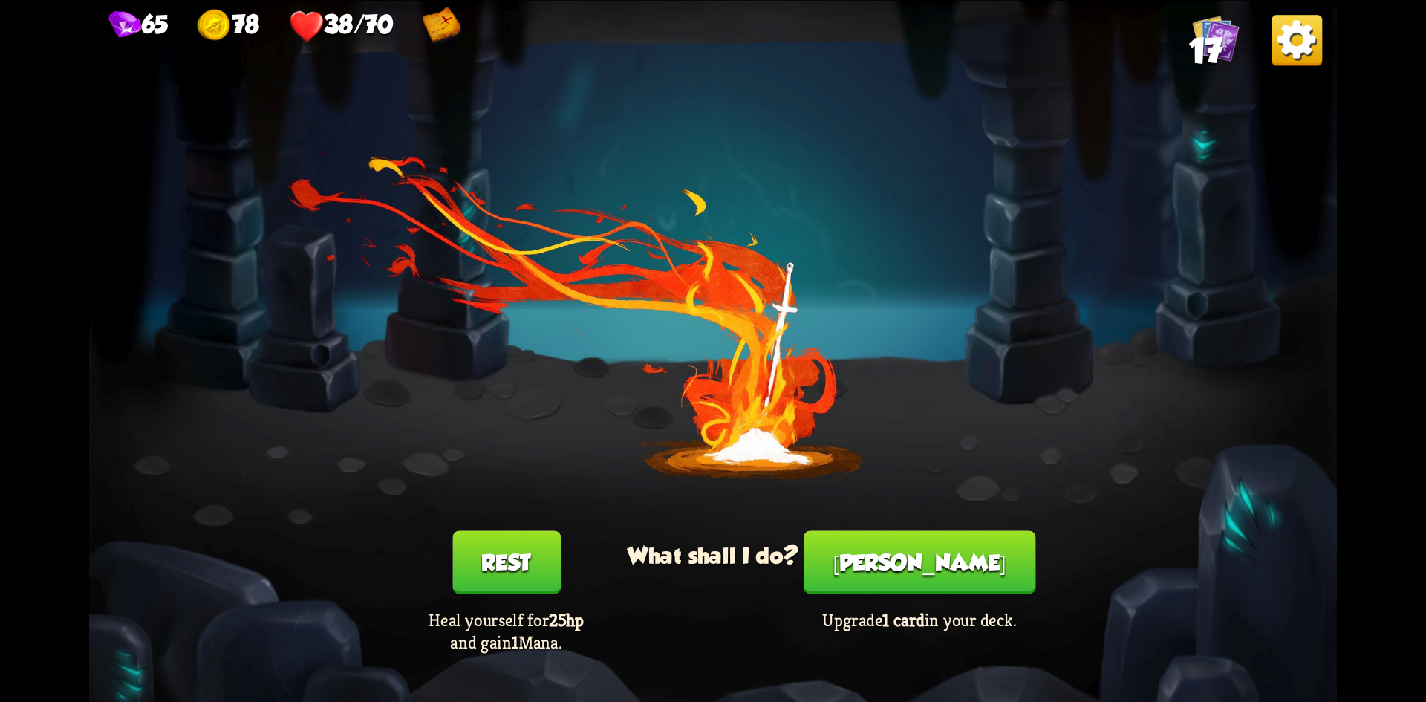
click at [487, 534] on div "You feel rested! What shall I do? Rest Heal yourself for 25hp and gain 1 Mana. …" at bounding box center [713, 351] width 1248 height 702
click at [491, 542] on button "Rest" at bounding box center [506, 561] width 108 height 63
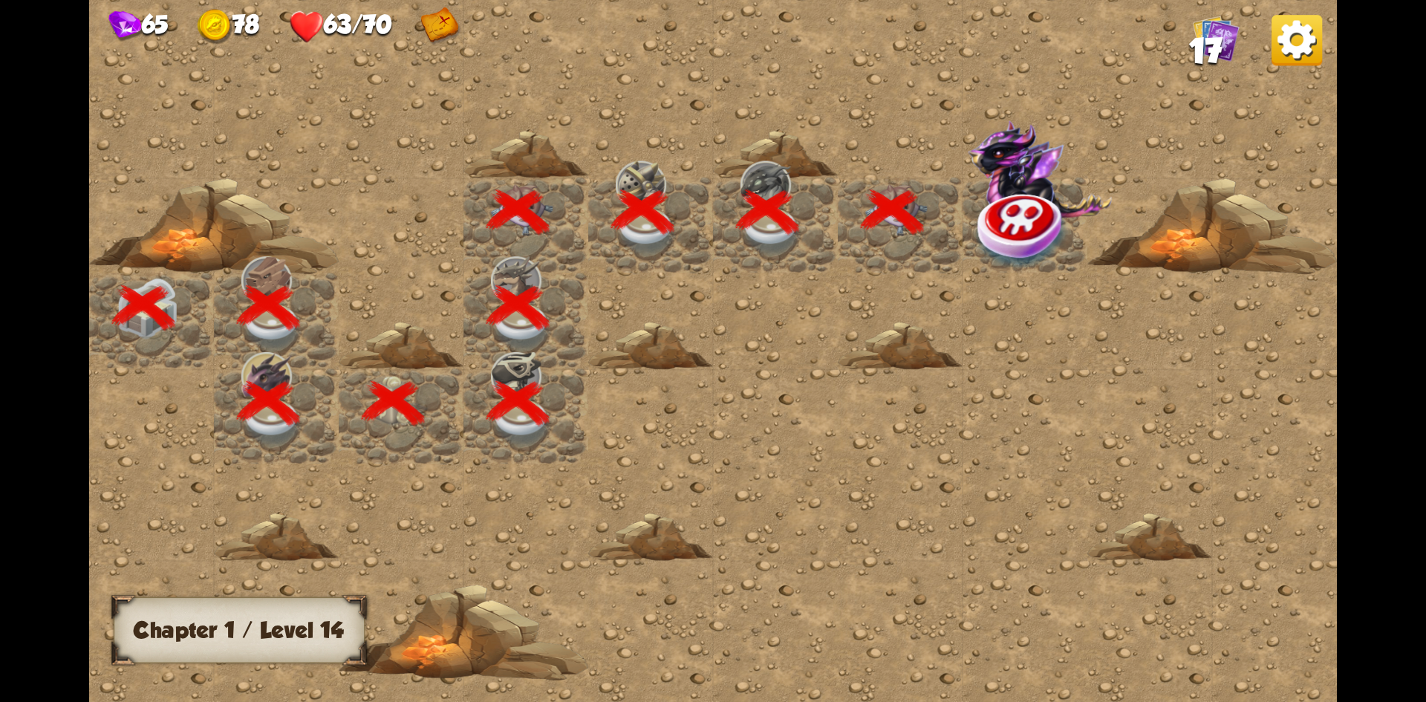
click at [1020, 222] on img at bounding box center [1023, 229] width 94 height 81
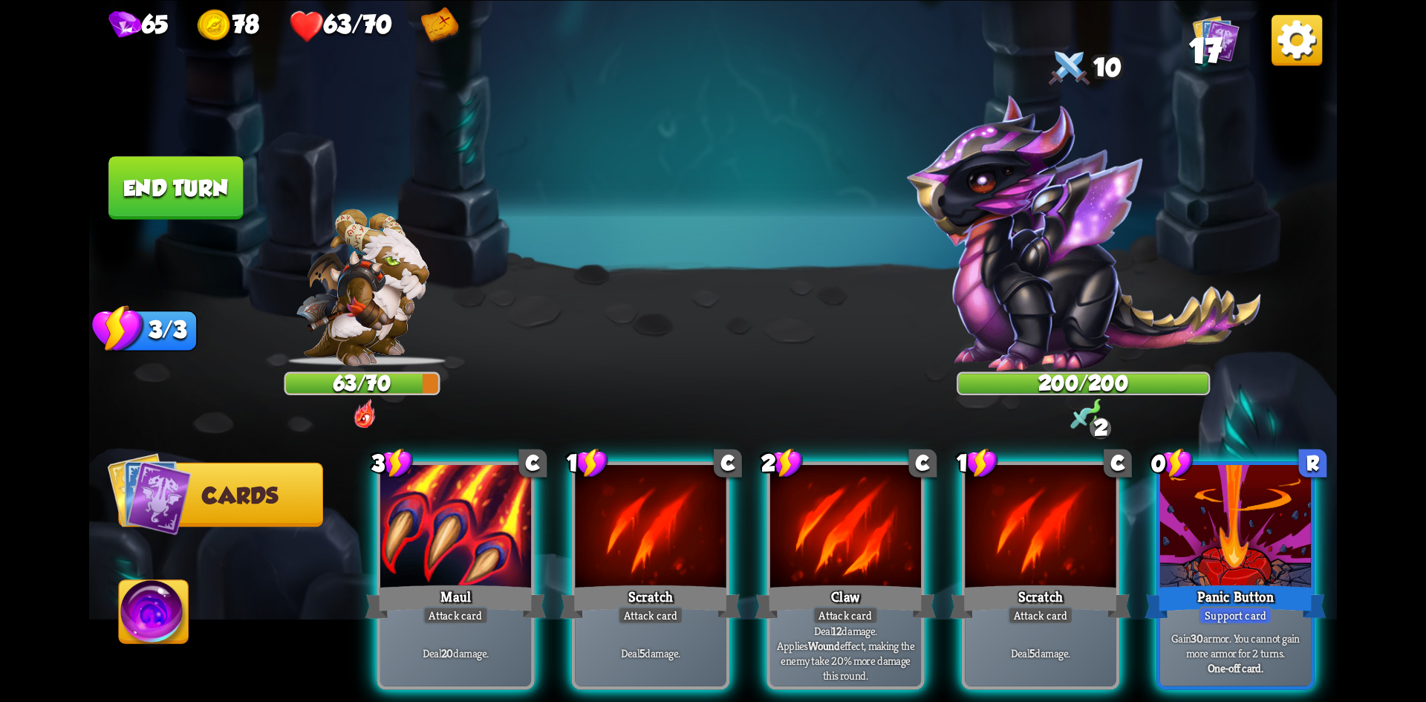
click at [1248, 606] on div "Support card" at bounding box center [1236, 615] width 74 height 19
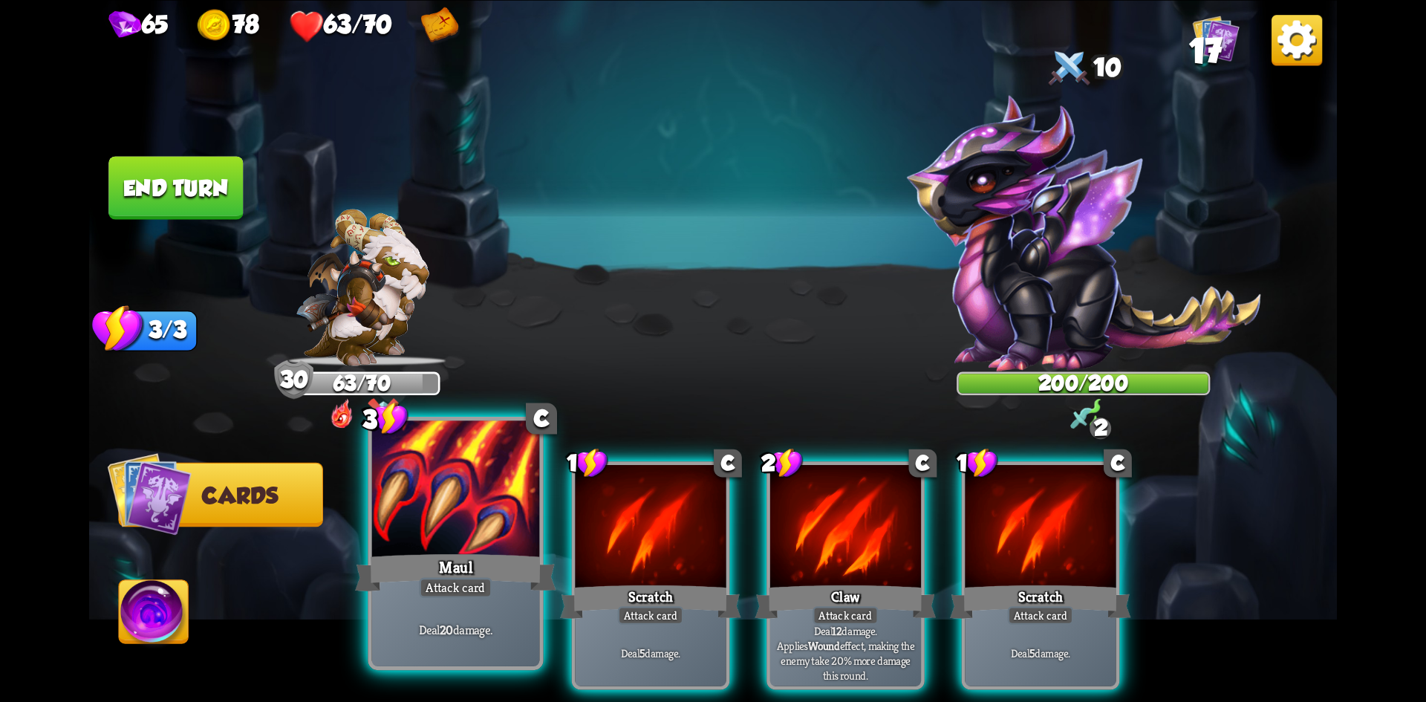
click at [504, 555] on div "Maul" at bounding box center [455, 572] width 201 height 45
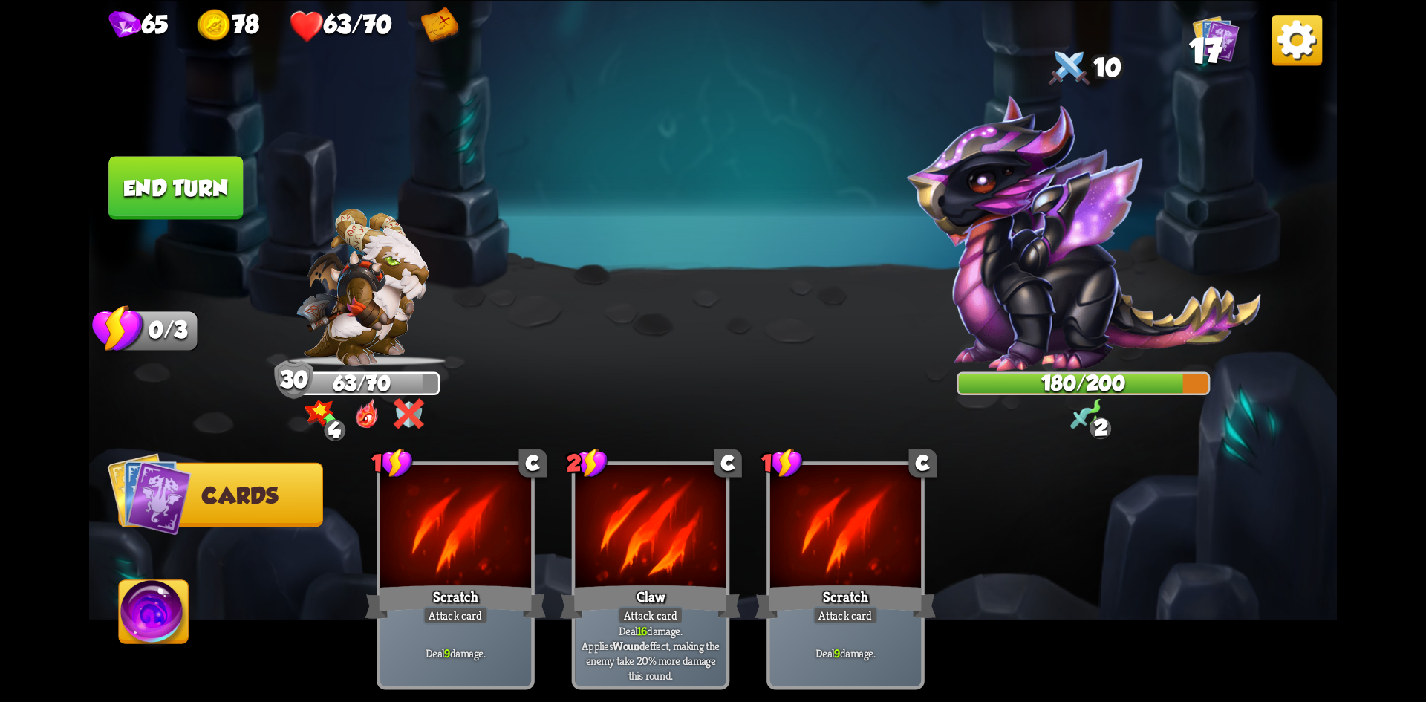
click at [205, 189] on button "End turn" at bounding box center [175, 187] width 134 height 63
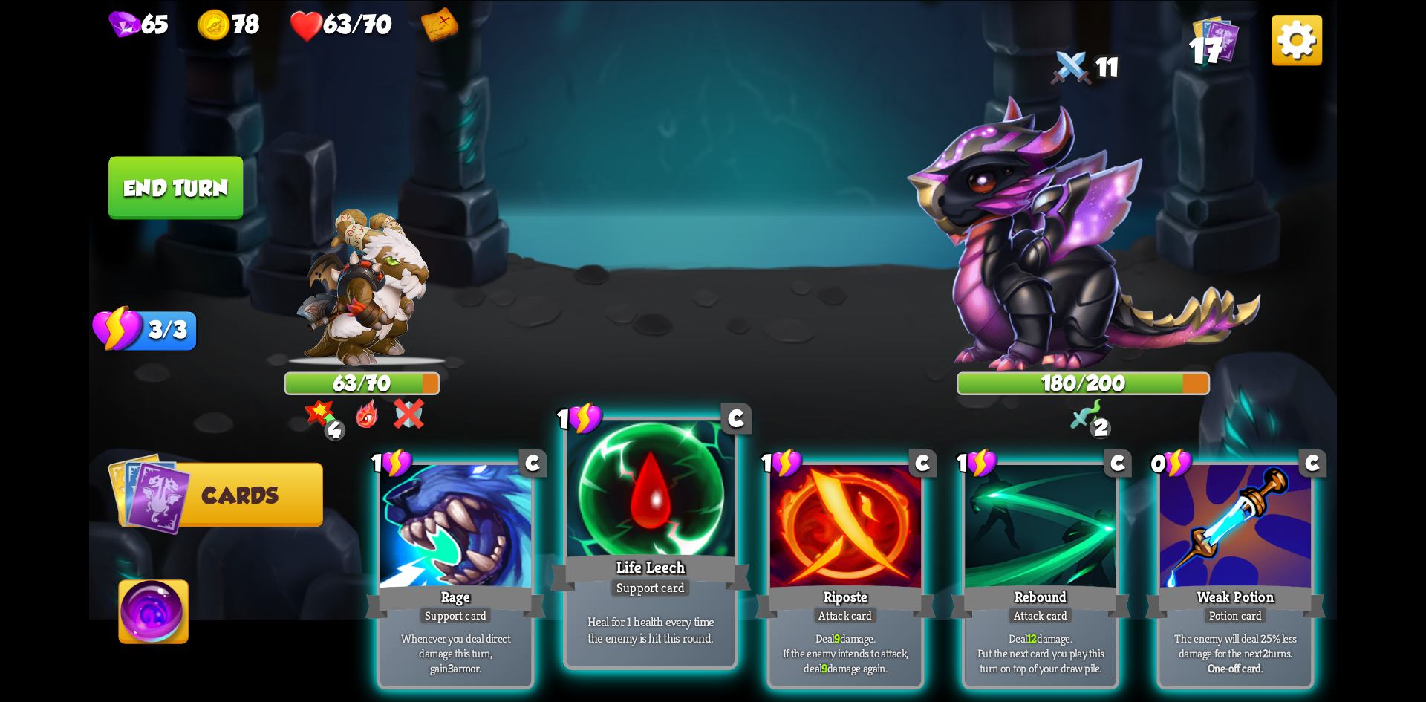
click at [684, 508] on div at bounding box center [651, 490] width 168 height 141
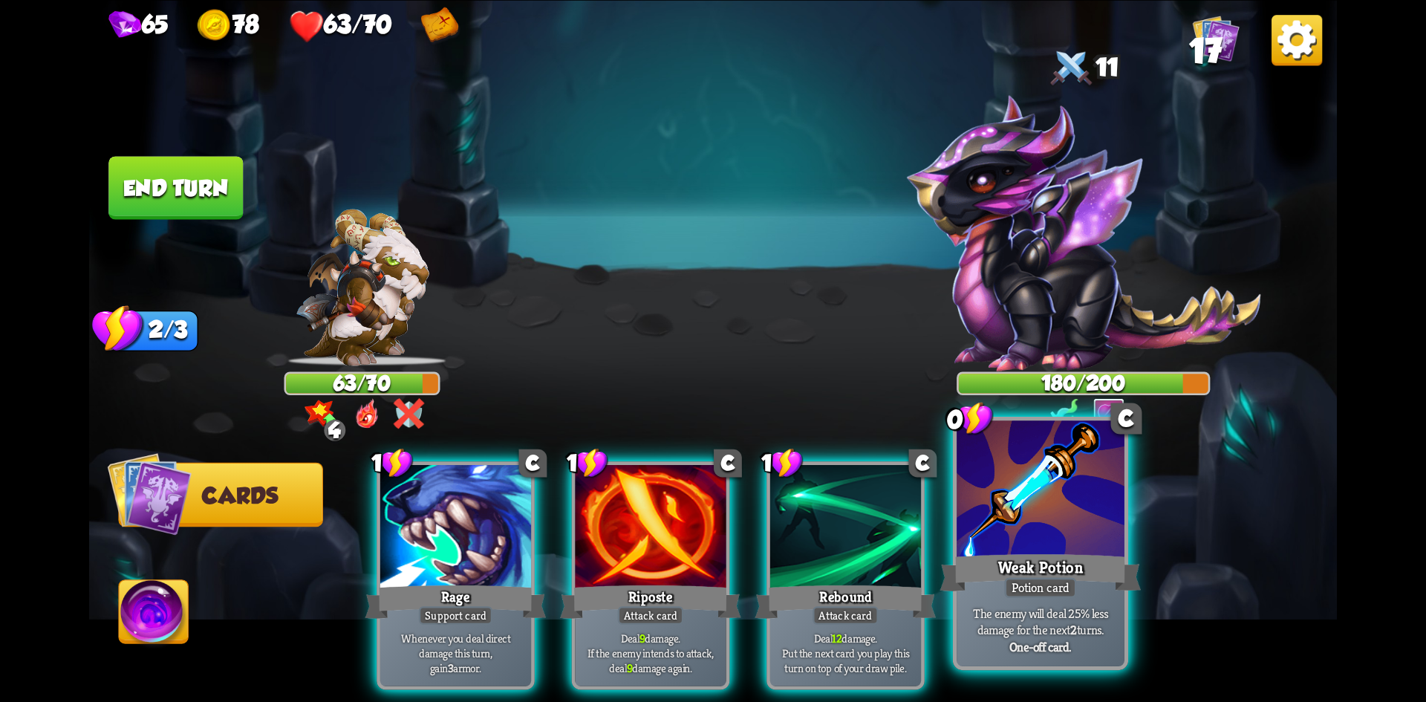
click at [1029, 512] on div at bounding box center [1041, 490] width 168 height 141
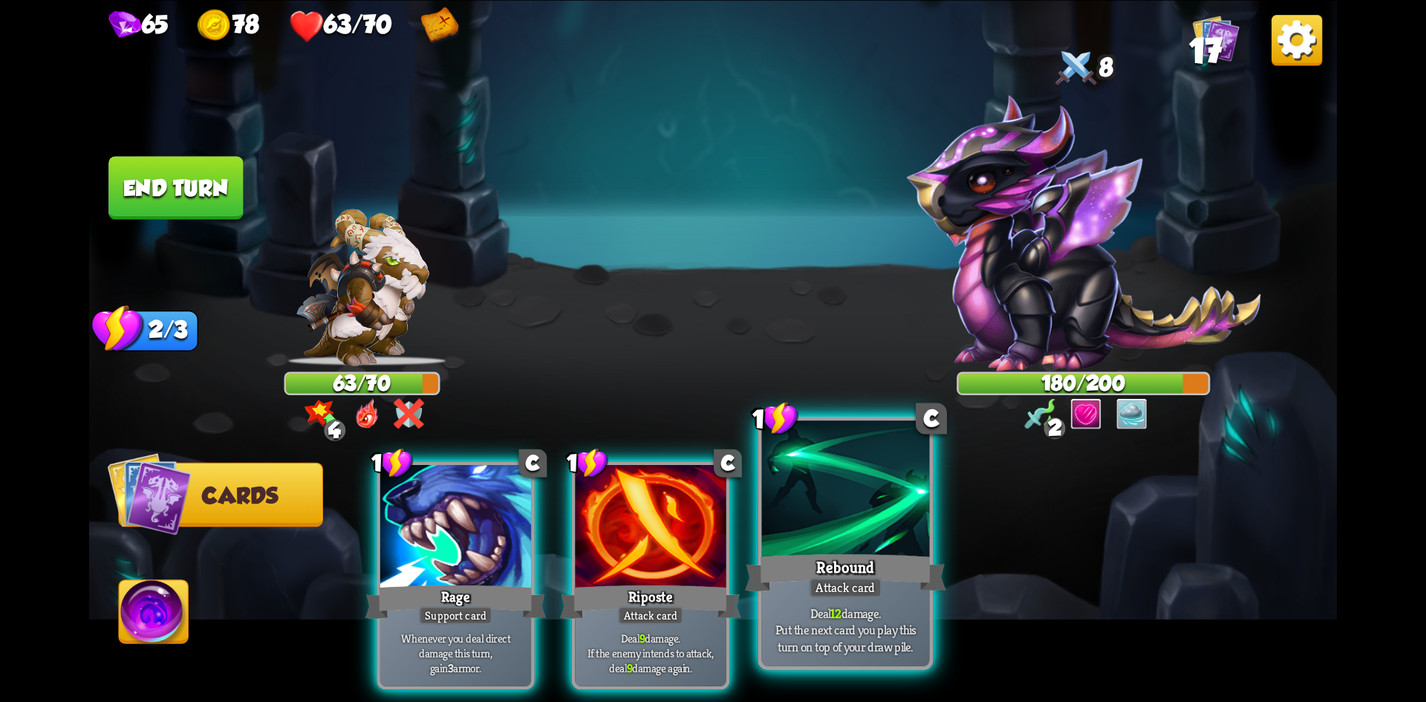
click at [858, 541] on div at bounding box center [846, 490] width 168 height 141
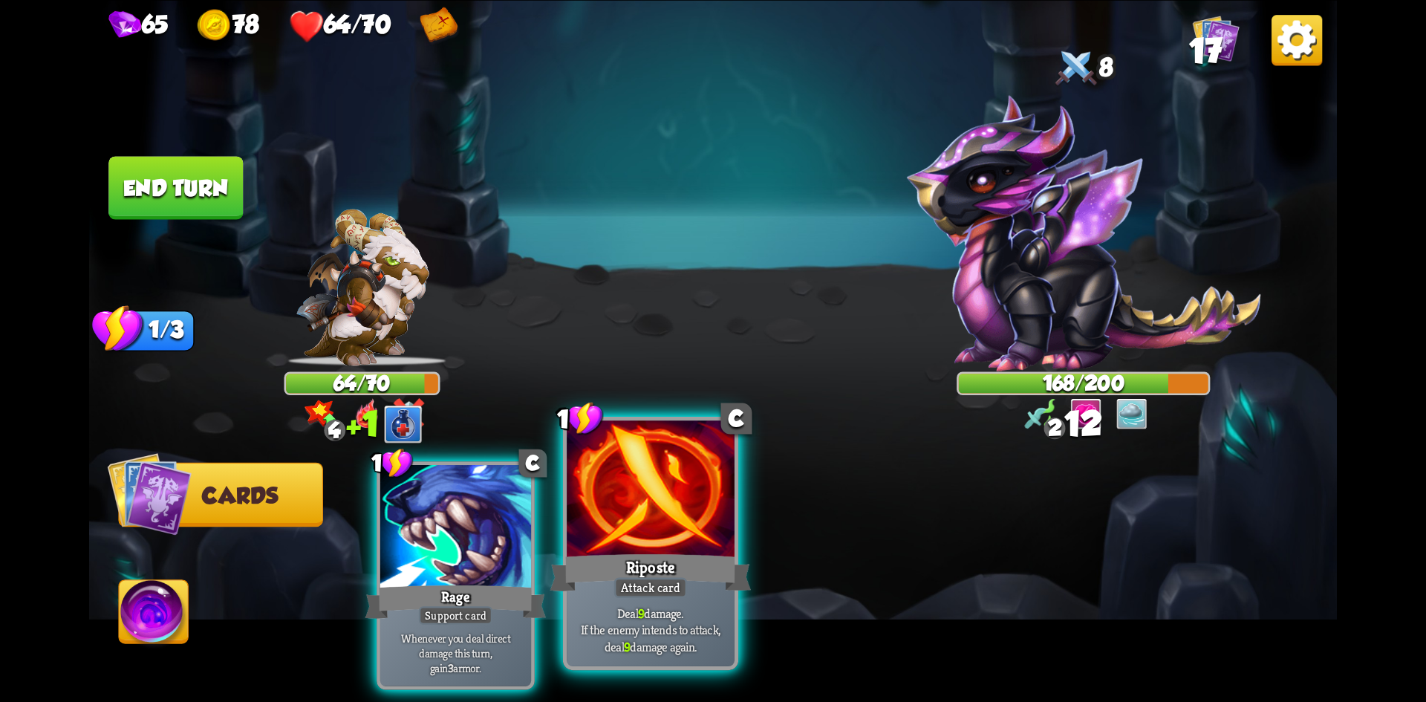
click at [637, 527] on div at bounding box center [651, 490] width 168 height 141
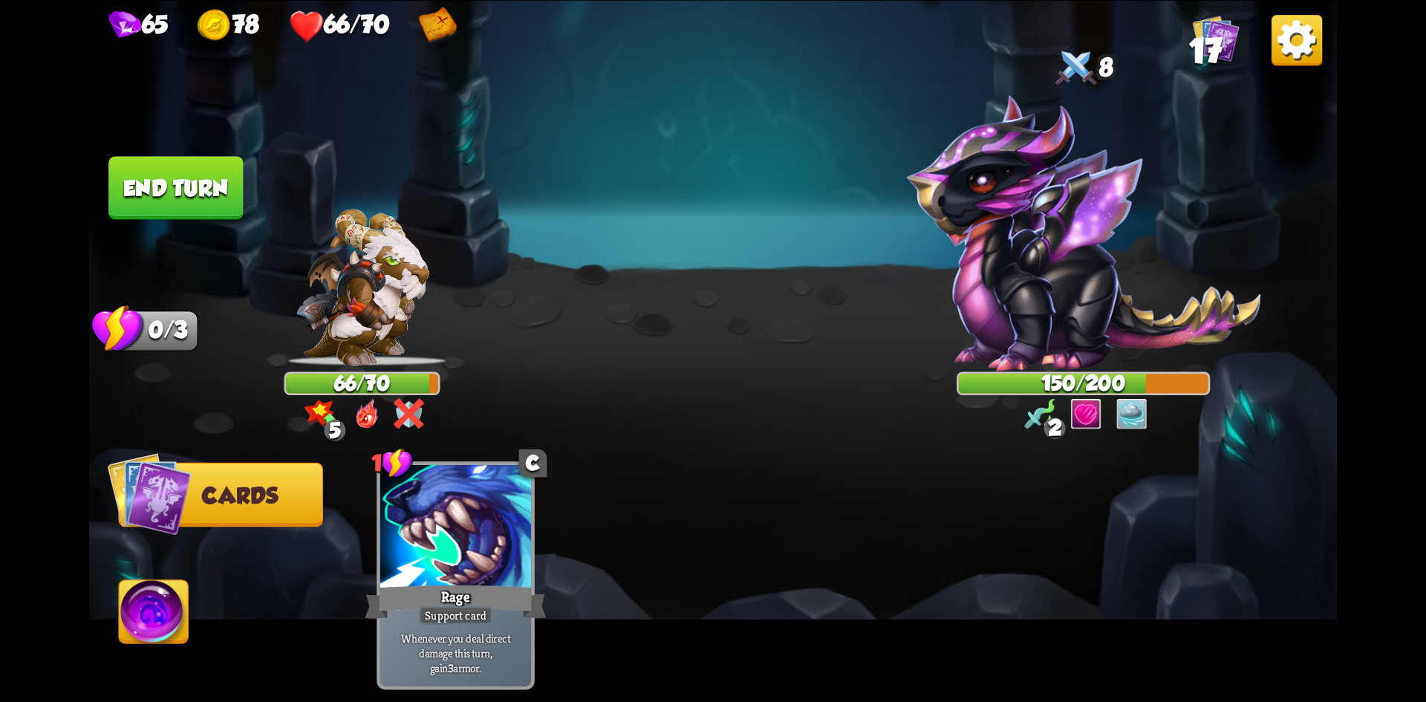
click at [198, 177] on button "End turn" at bounding box center [175, 187] width 134 height 63
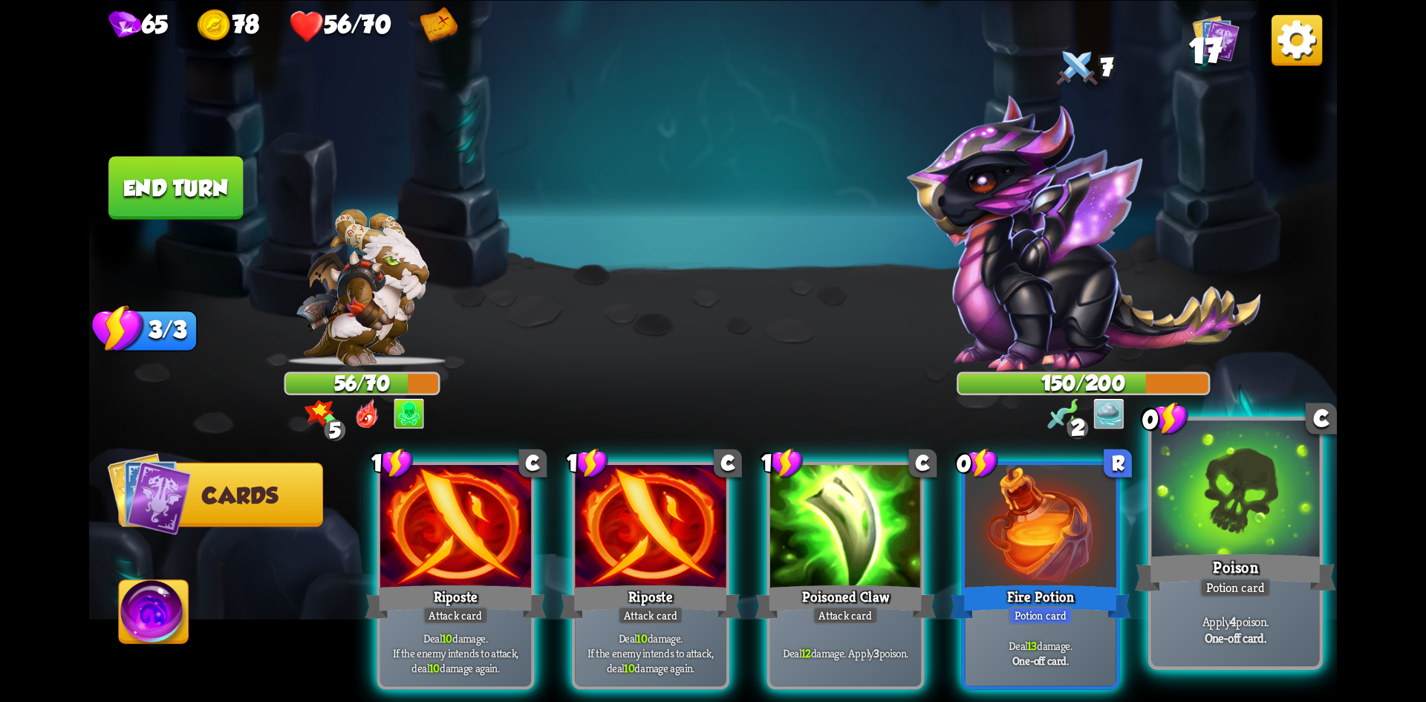
click at [1277, 541] on div at bounding box center [1236, 490] width 168 height 141
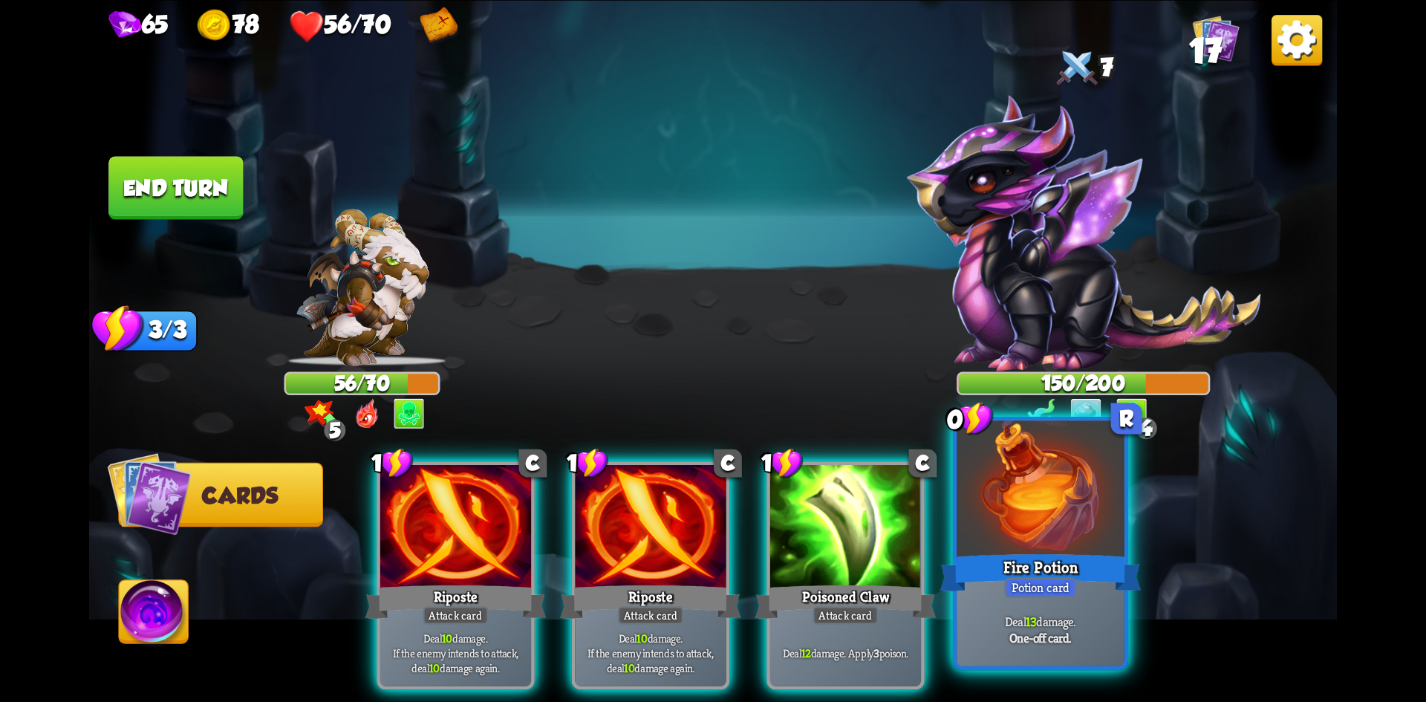
click at [1052, 538] on div at bounding box center [1041, 490] width 168 height 141
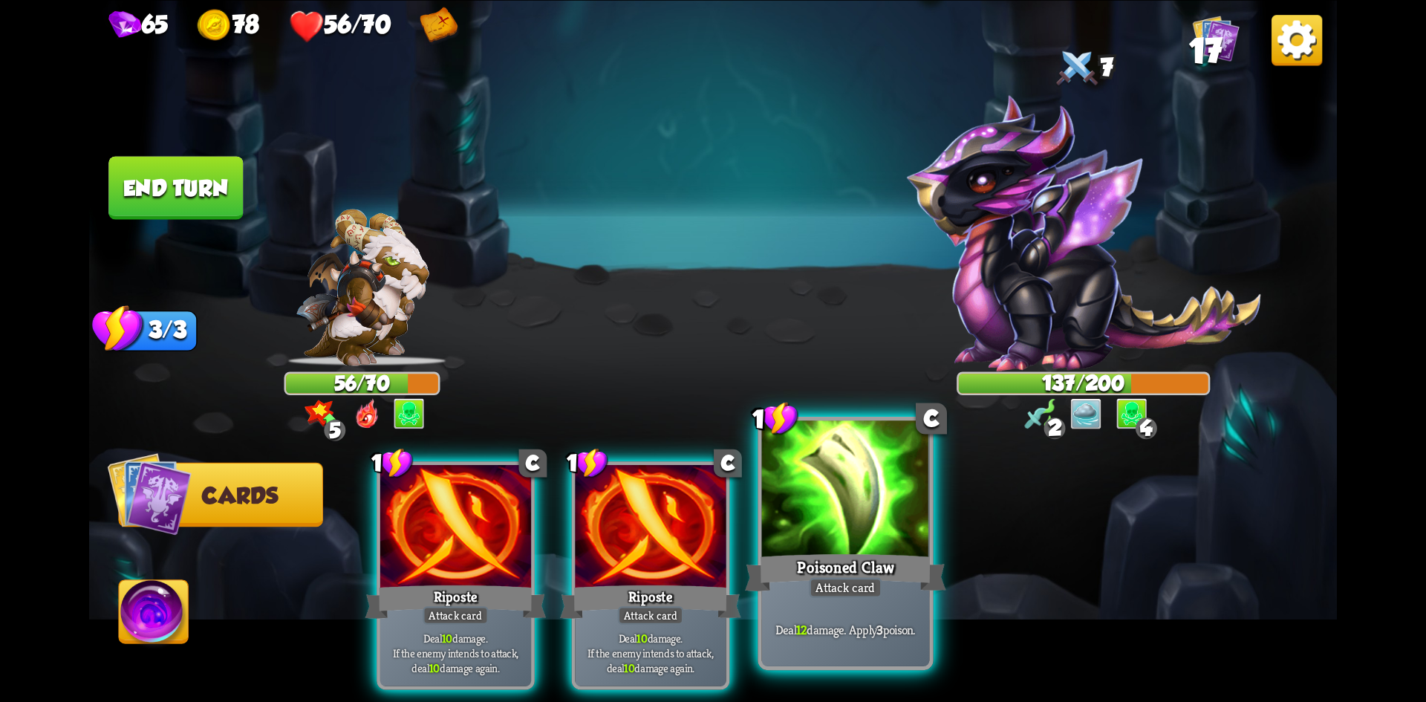
click at [853, 518] on div at bounding box center [846, 490] width 168 height 141
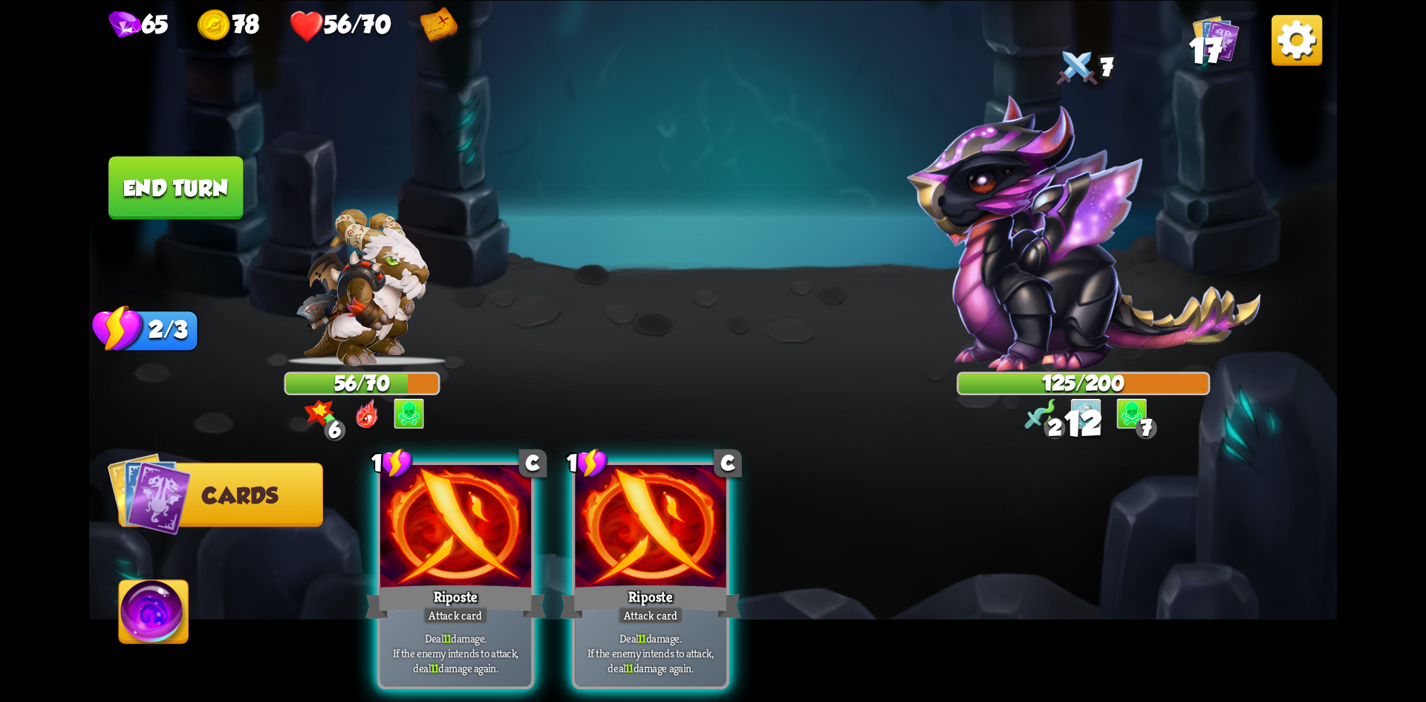
click at [661, 532] on div at bounding box center [650, 528] width 151 height 127
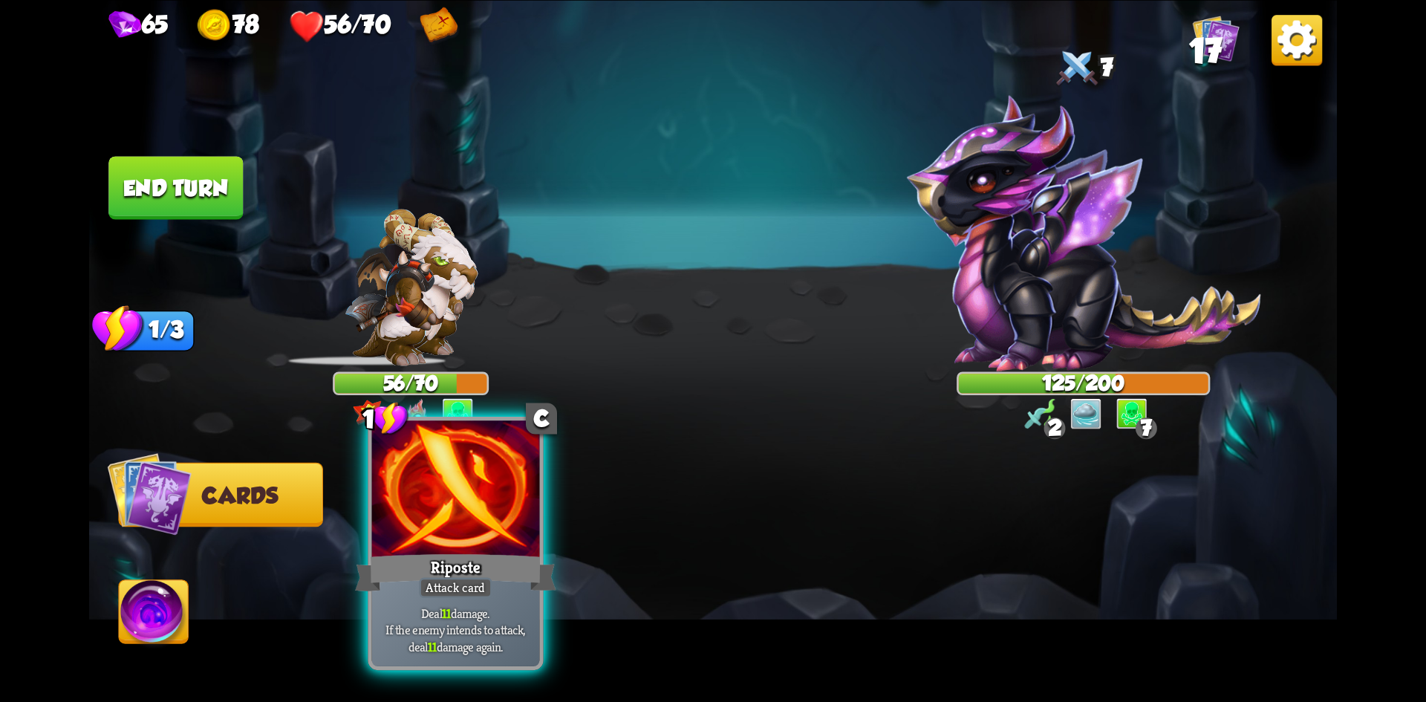
click at [451, 515] on div at bounding box center [456, 490] width 168 height 141
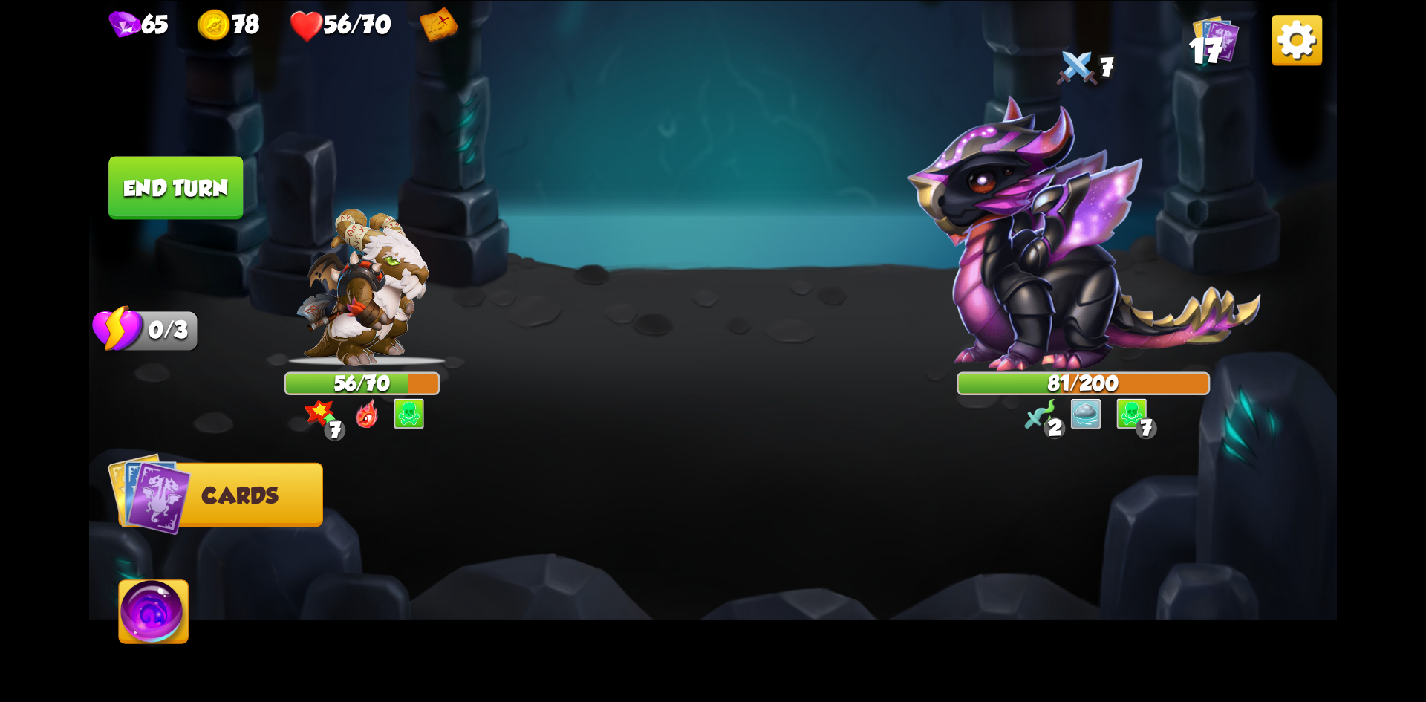
click at [164, 180] on button "End turn" at bounding box center [175, 187] width 134 height 63
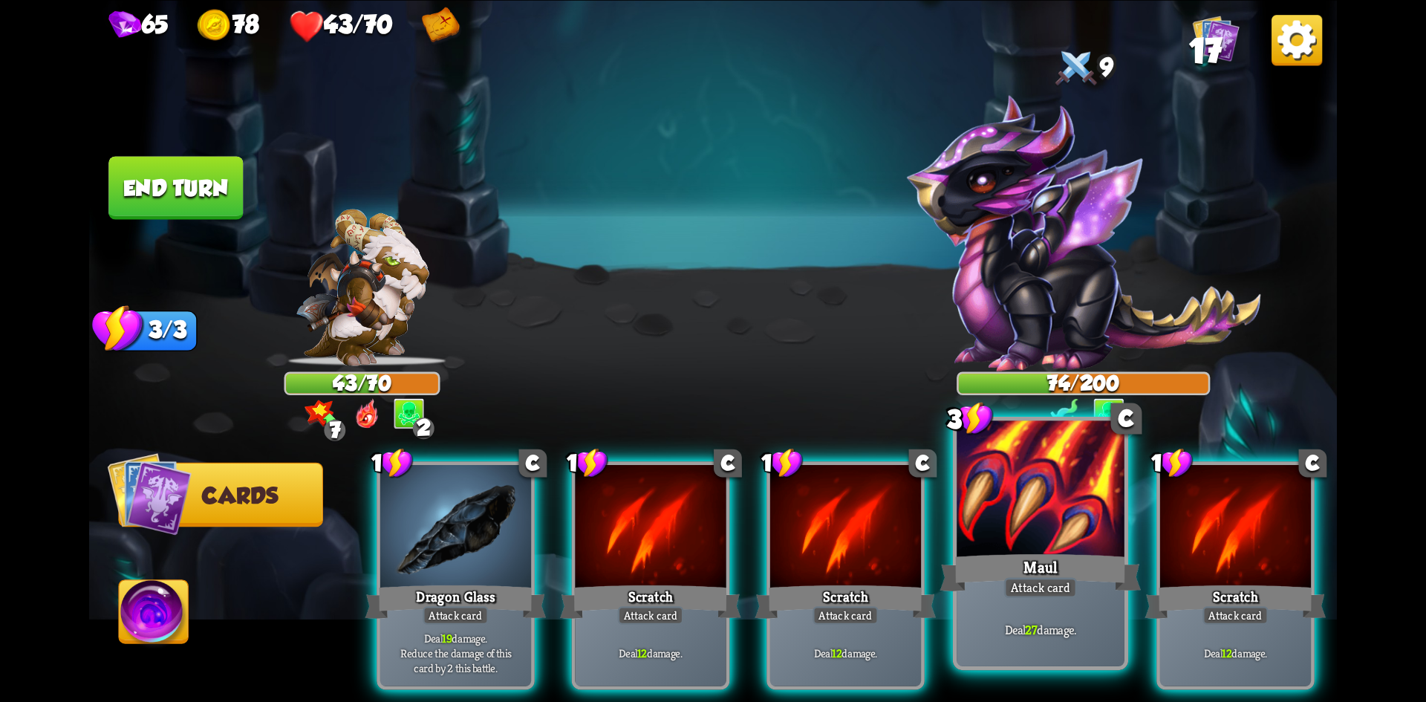
click at [980, 564] on div "Maul" at bounding box center [1040, 572] width 201 height 45
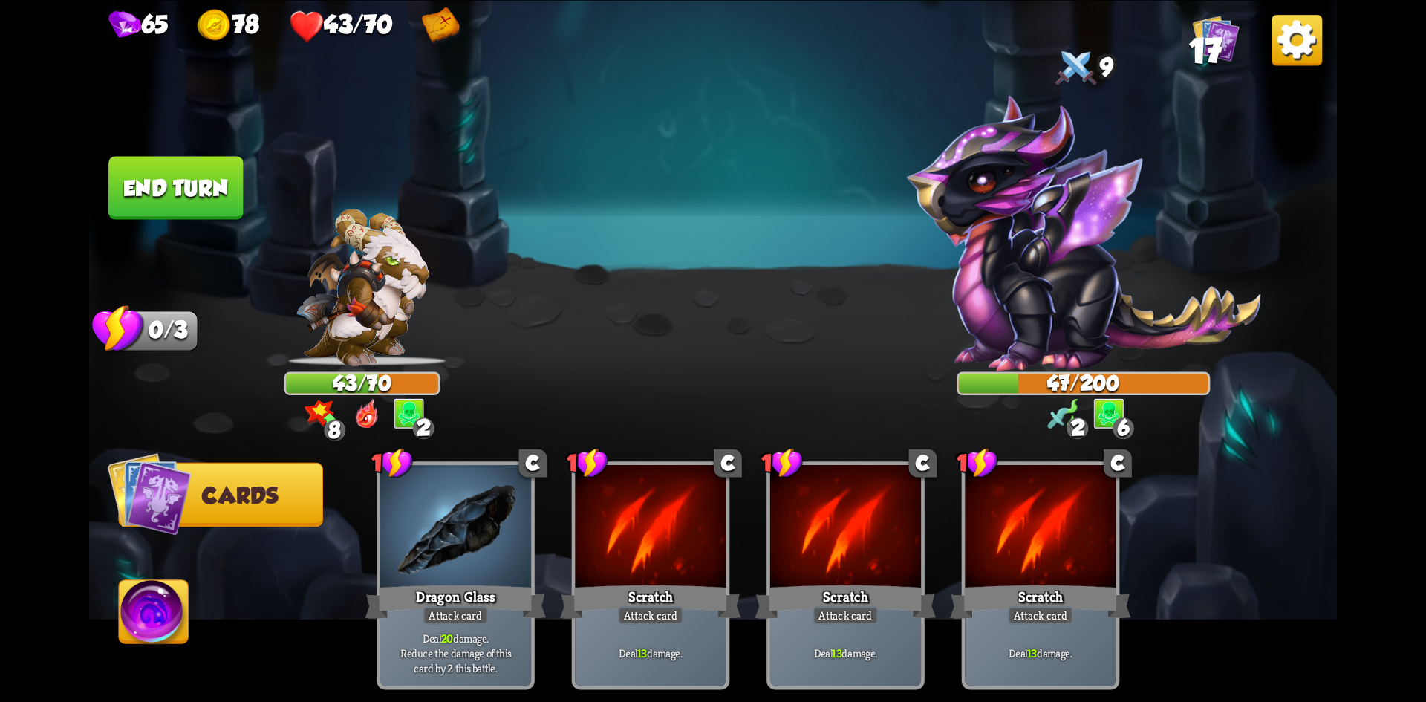
click at [181, 175] on button "End turn" at bounding box center [175, 187] width 134 height 63
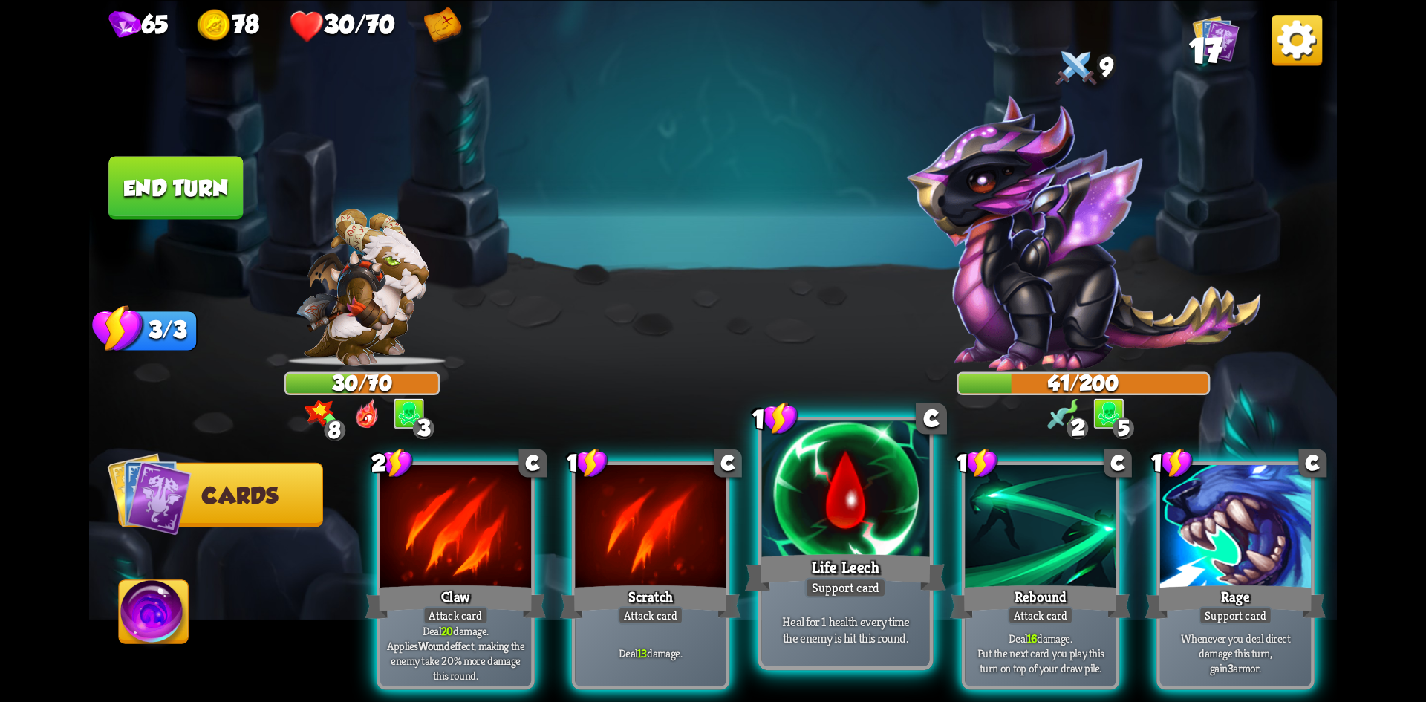
click at [830, 536] on div at bounding box center [846, 490] width 168 height 141
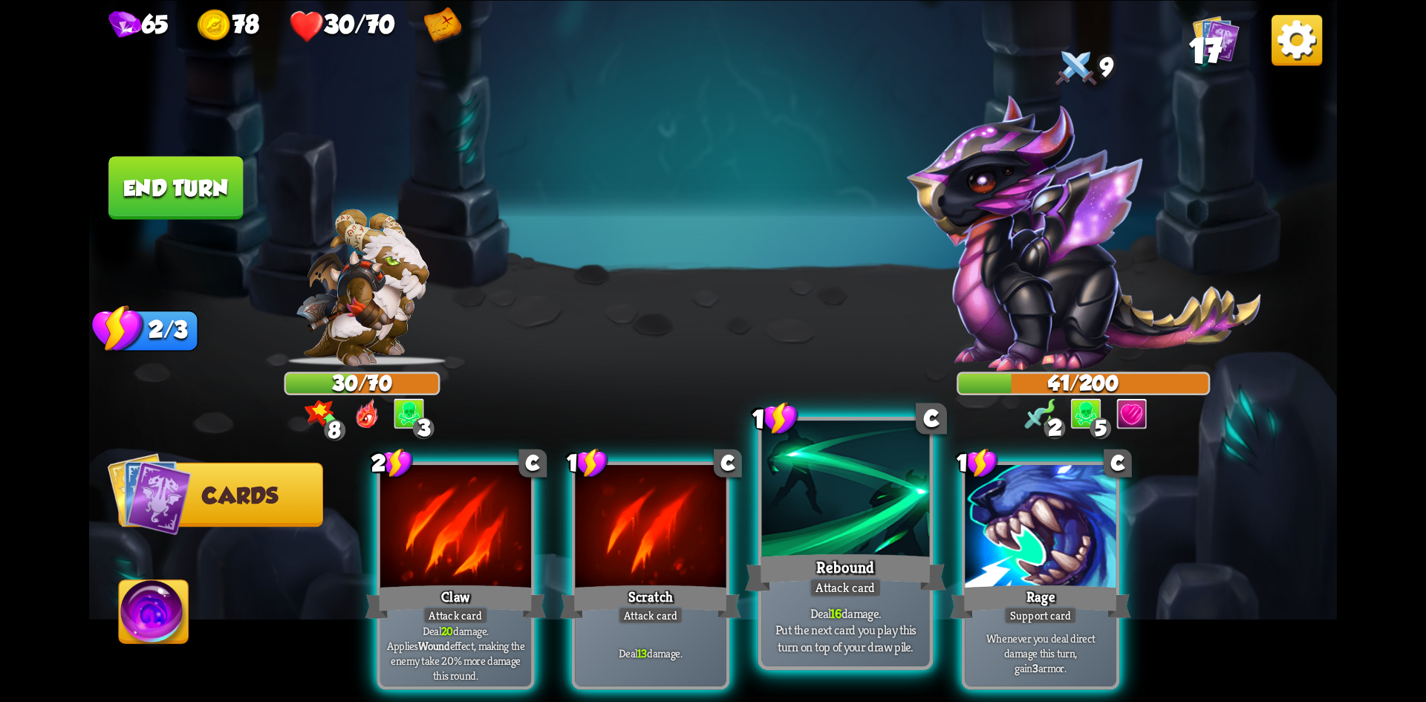
click at [872, 544] on div at bounding box center [846, 490] width 168 height 141
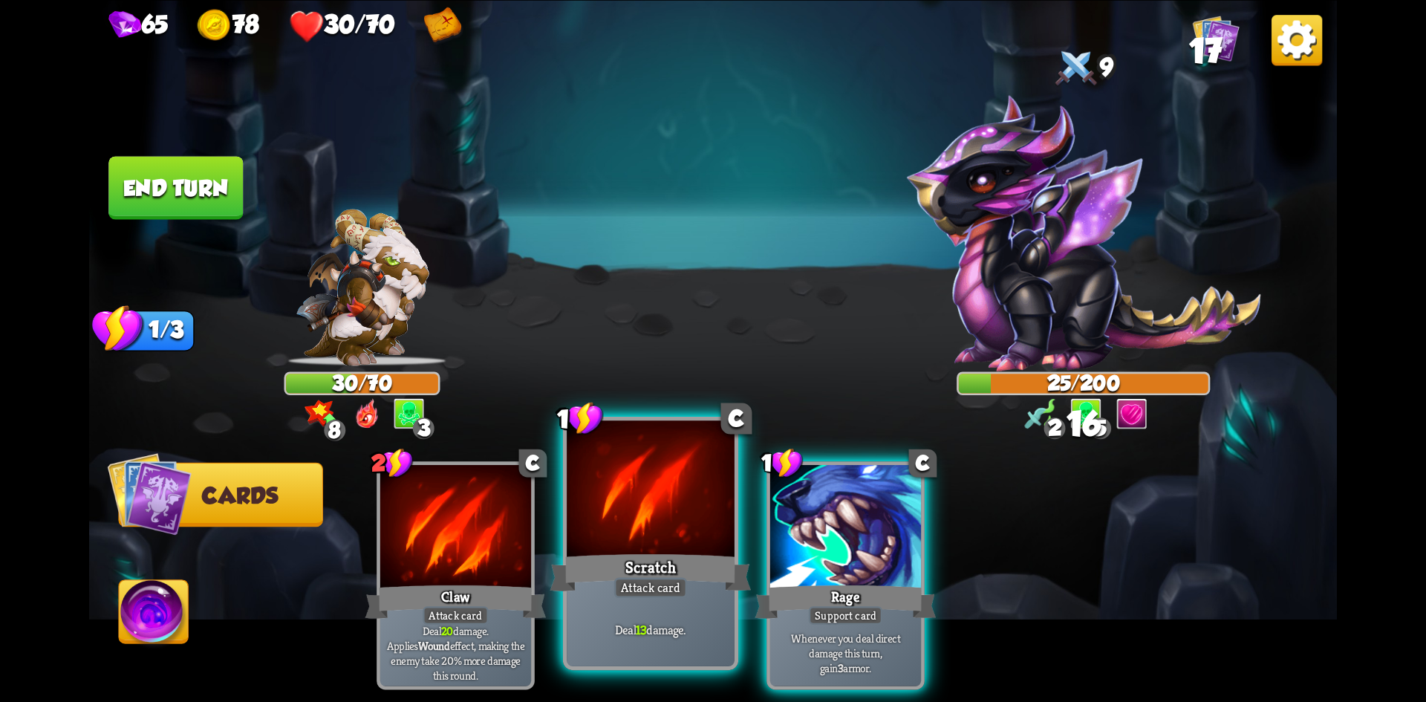
click at [659, 515] on div at bounding box center [651, 490] width 168 height 141
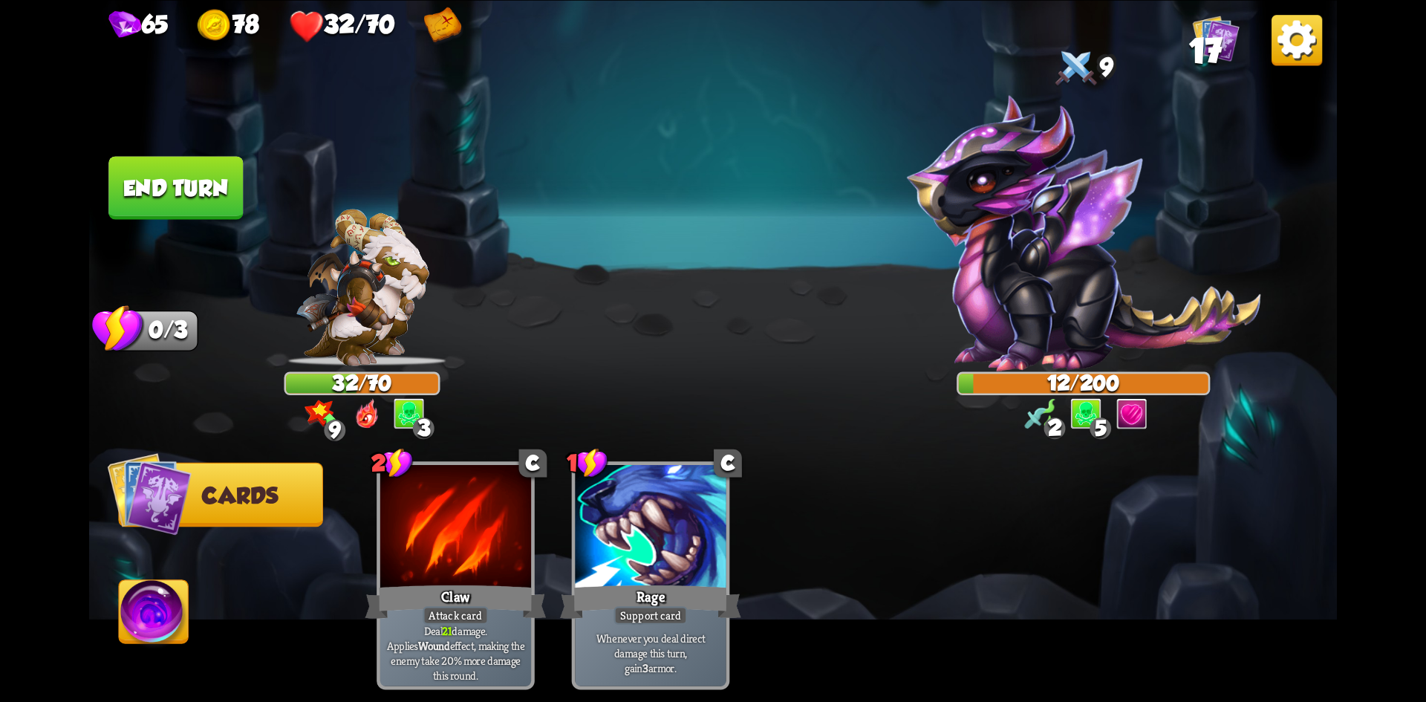
click at [154, 195] on button "End turn" at bounding box center [175, 187] width 134 height 63
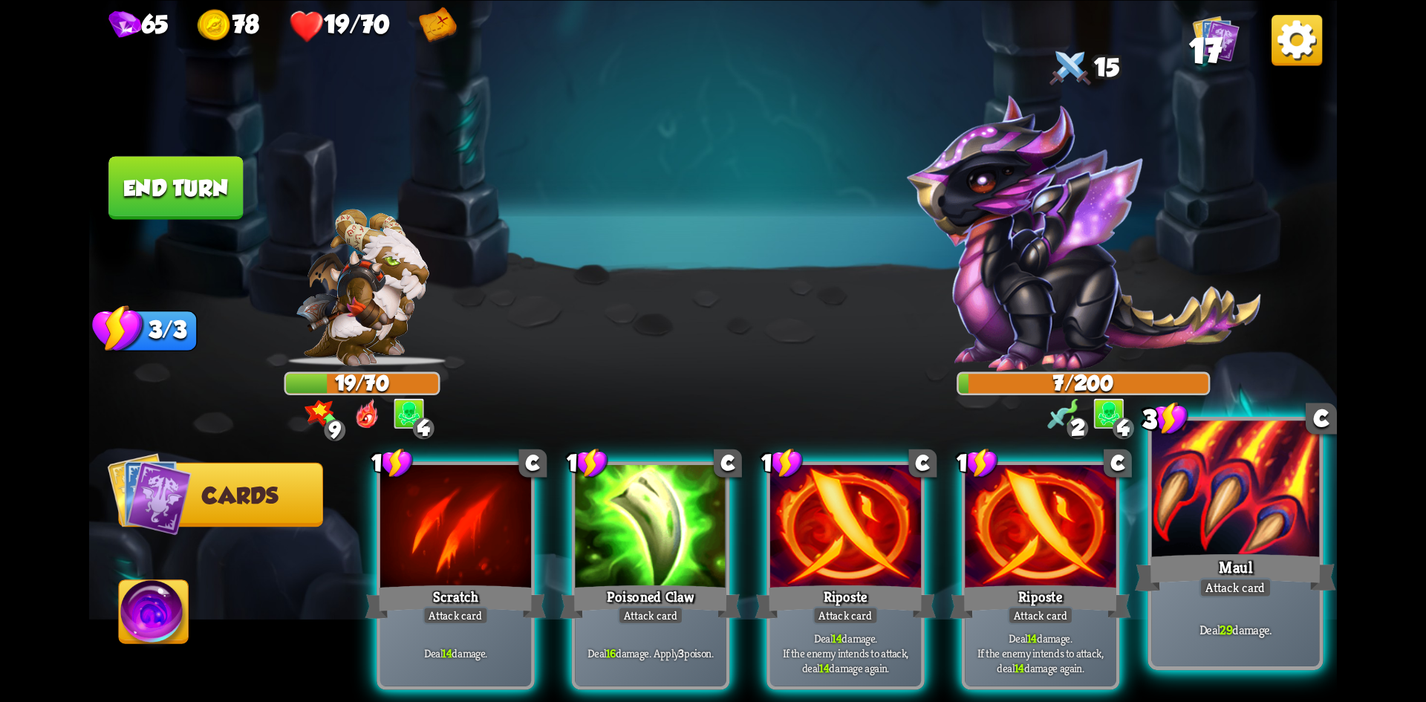
click at [1243, 581] on div "Attack card" at bounding box center [1235, 587] width 73 height 21
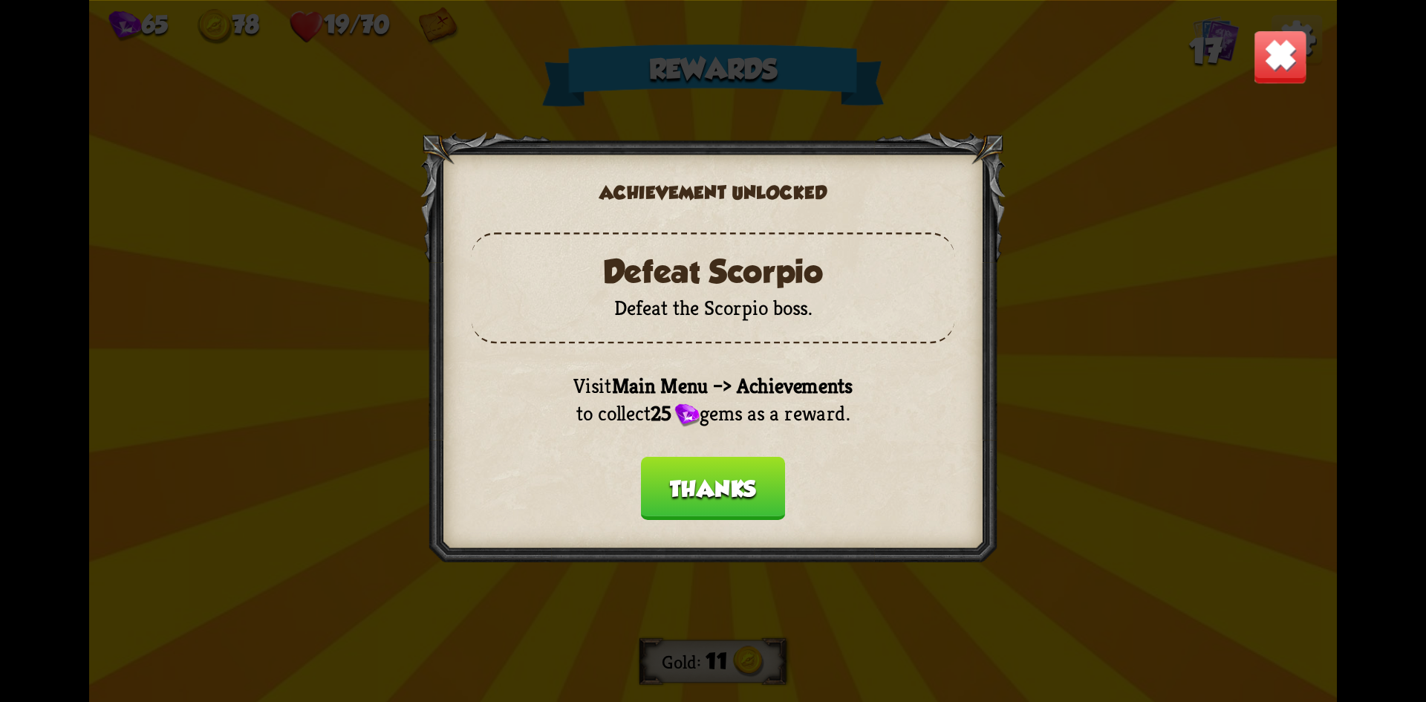
click at [720, 479] on button "Thanks" at bounding box center [713, 487] width 144 height 63
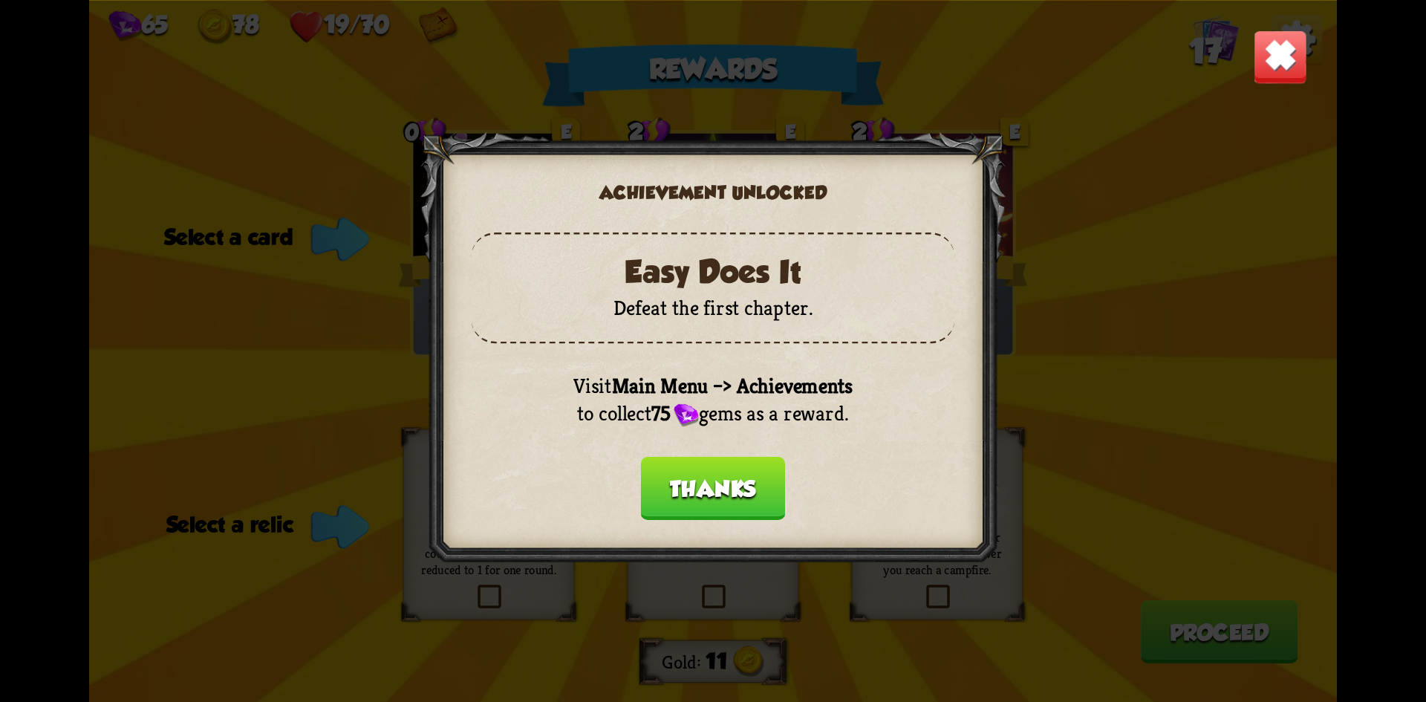
click at [721, 480] on button "Thanks" at bounding box center [713, 487] width 144 height 63
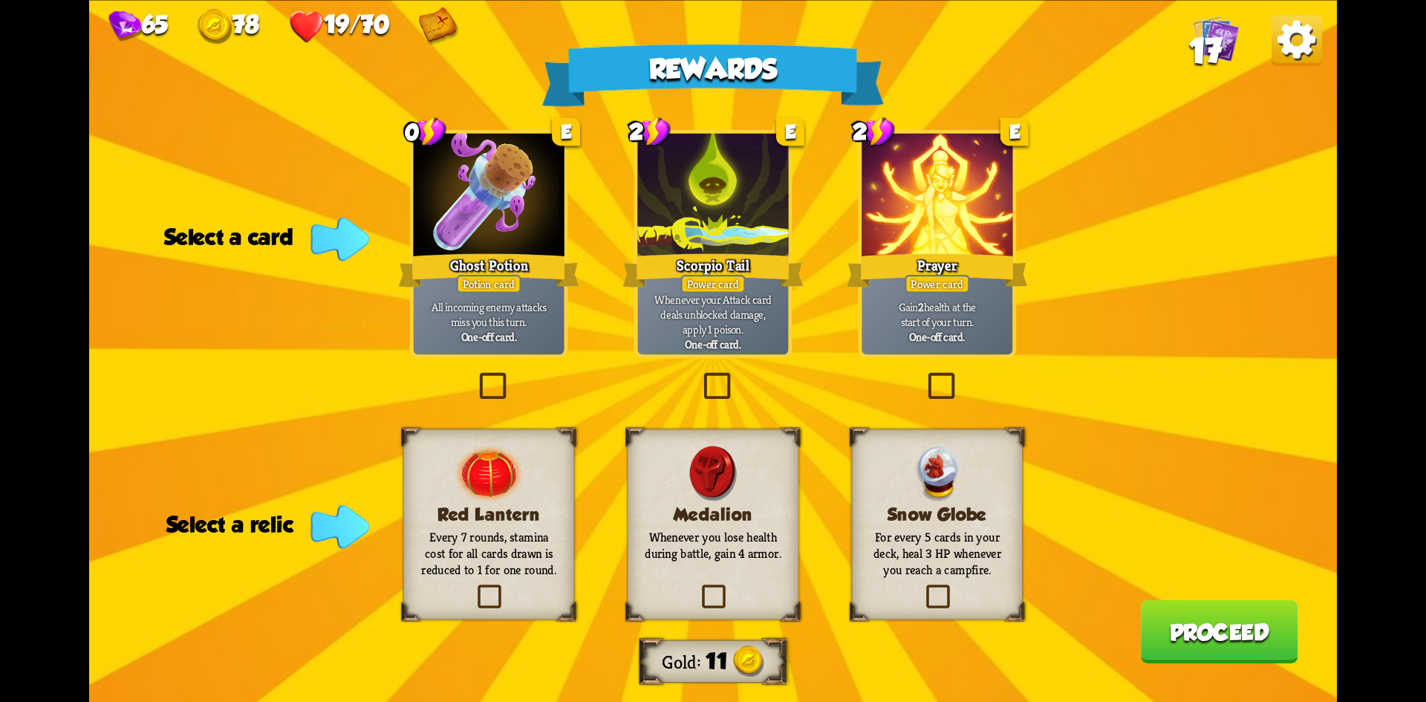
click at [475, 375] on label at bounding box center [475, 375] width 0 height 0
click at [0, 0] on input "checkbox" at bounding box center [0, 0] width 0 height 0
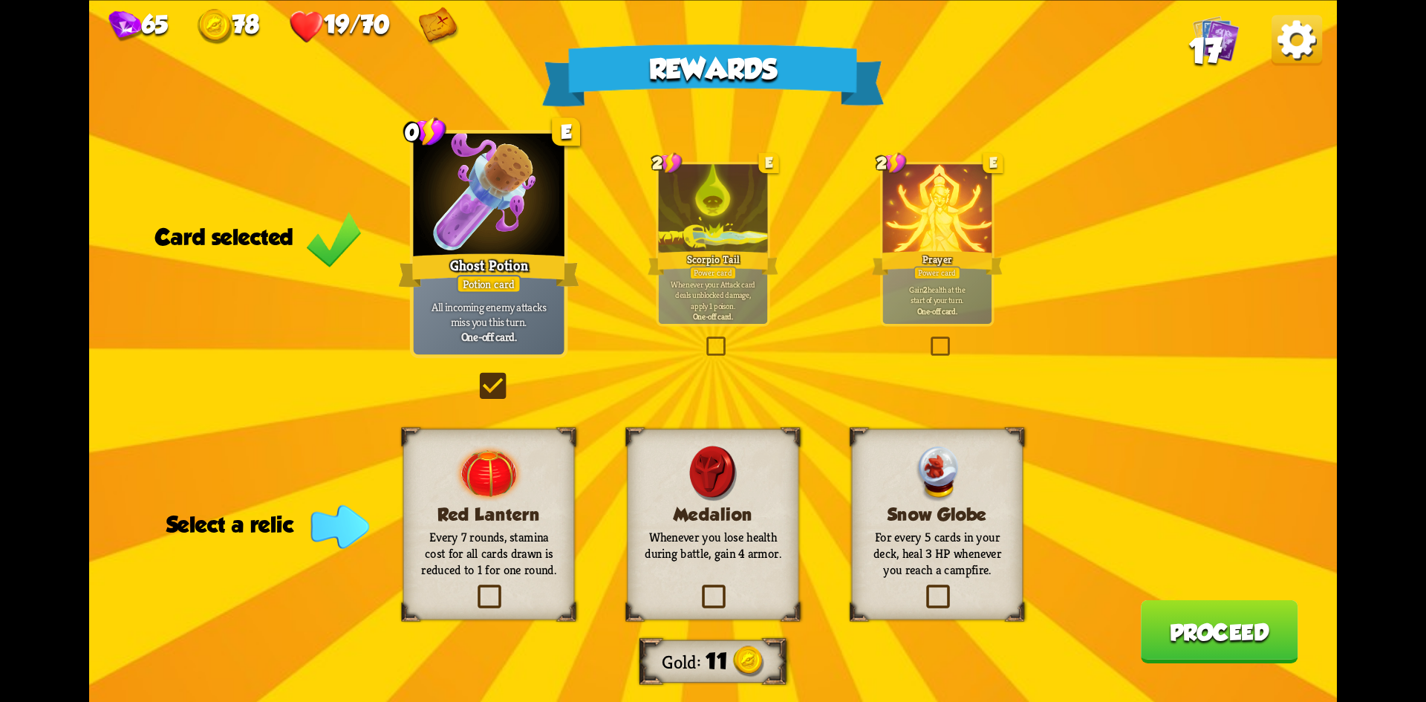
click at [698, 587] on label at bounding box center [698, 587] width 0 height 0
click at [0, 0] on input "checkbox" at bounding box center [0, 0] width 0 height 0
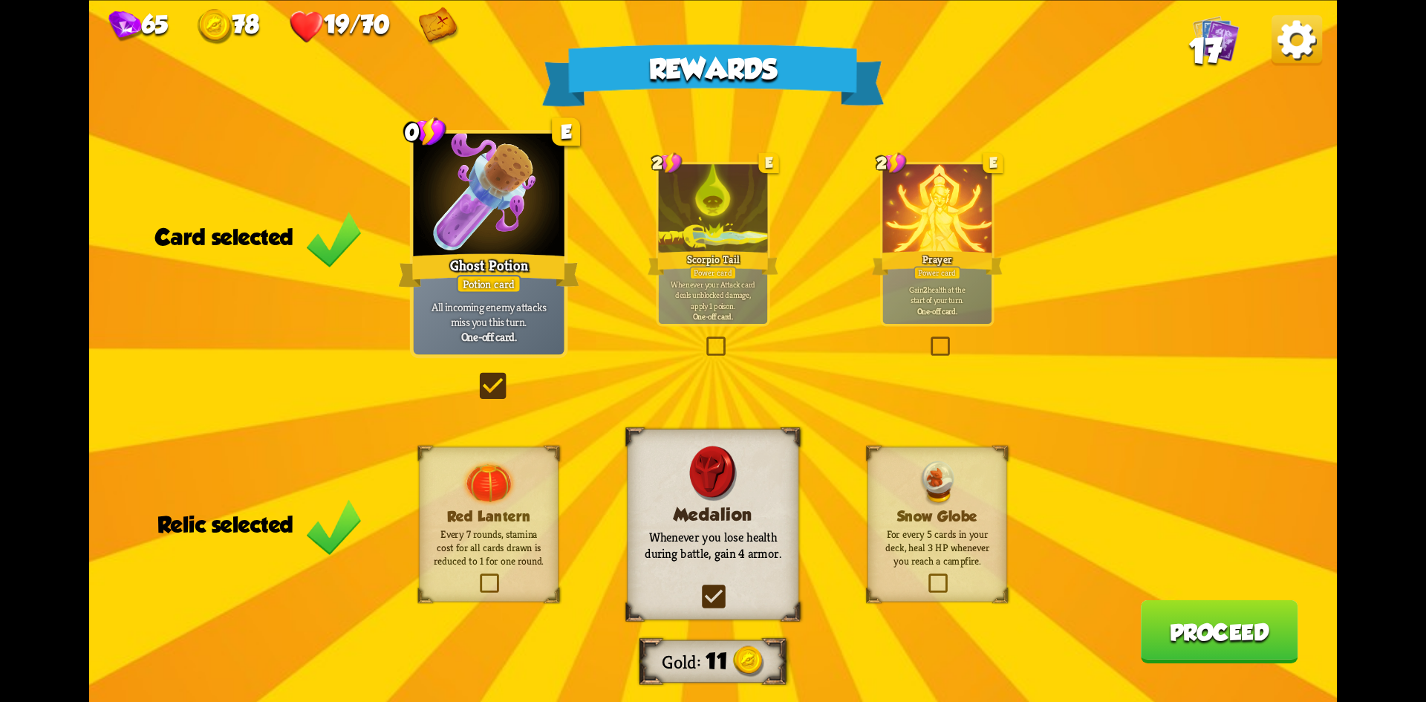
click at [1176, 643] on button "Proceed" at bounding box center [1219, 630] width 157 height 63
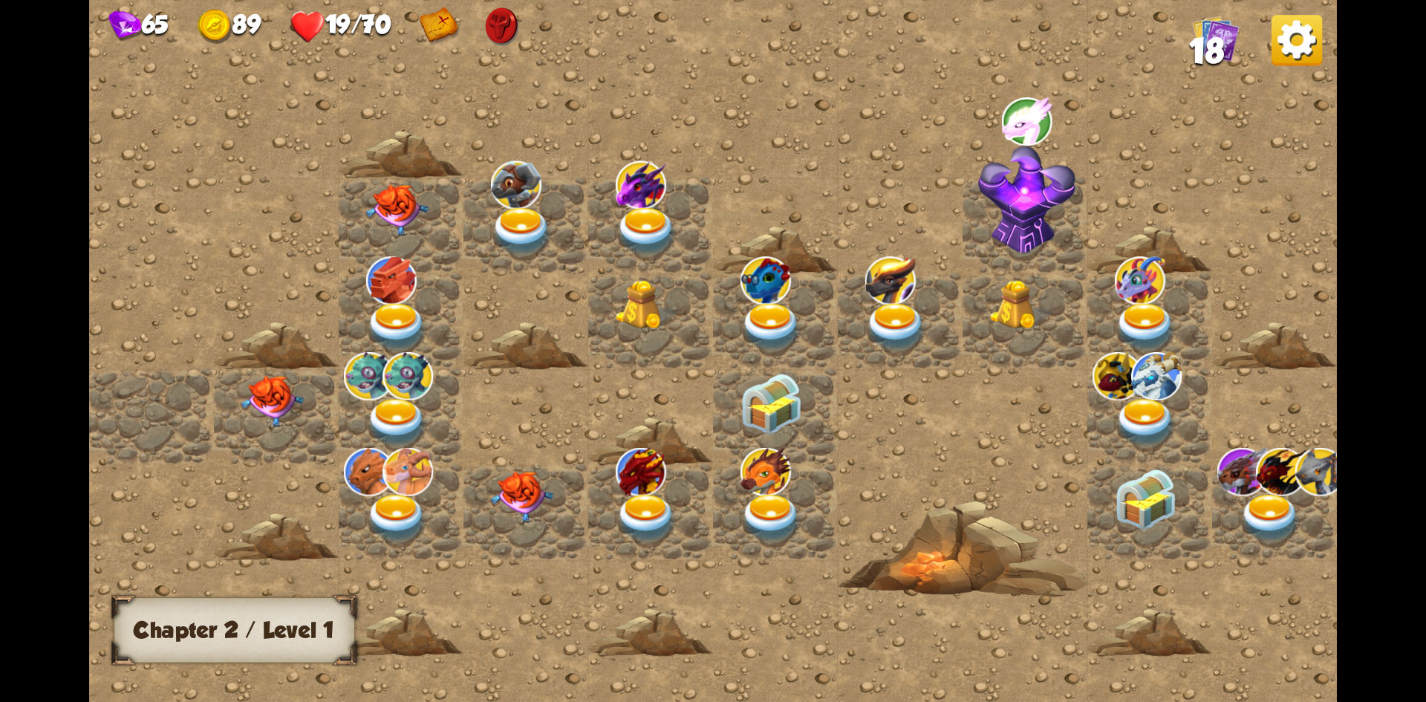
click at [1027, 128] on img at bounding box center [1027, 121] width 50 height 48
click at [1027, 199] on img at bounding box center [1026, 199] width 97 height 109
click at [278, 397] on img at bounding box center [272, 400] width 62 height 52
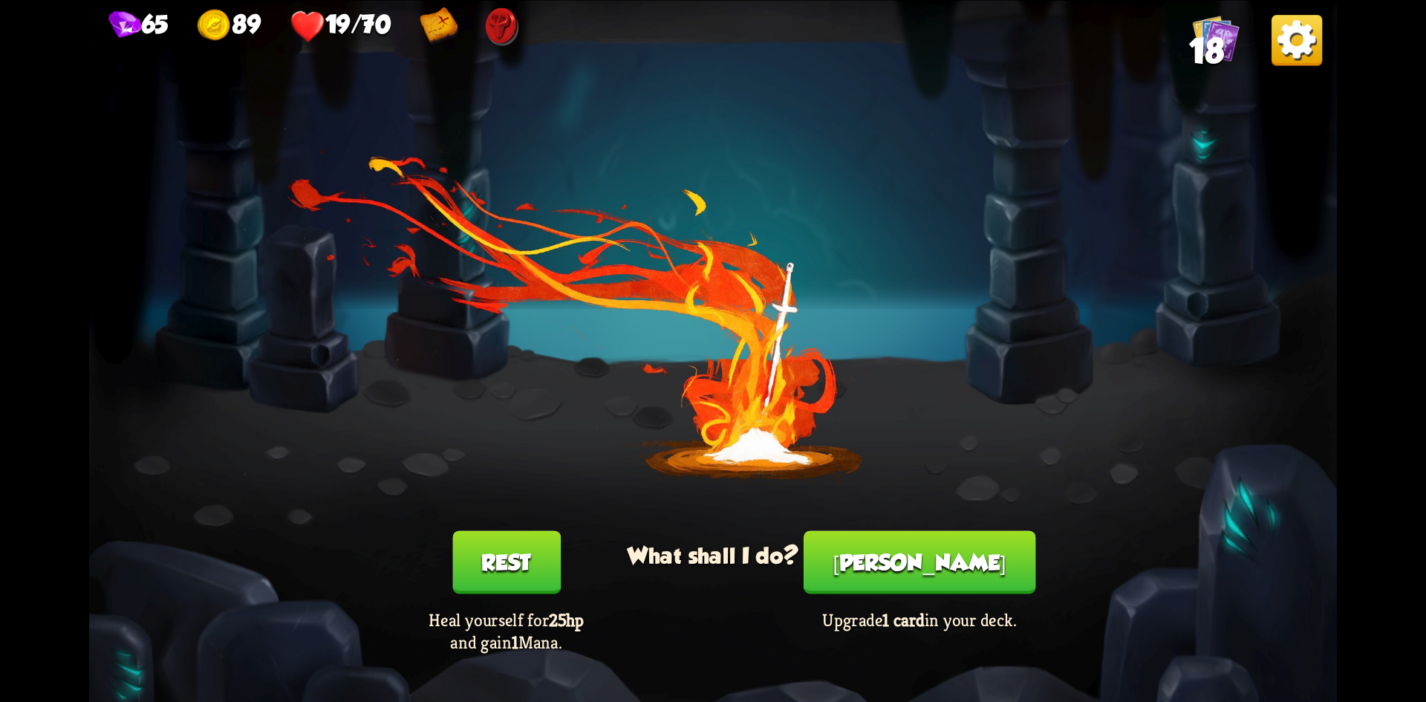
click at [514, 576] on button "Rest" at bounding box center [506, 561] width 108 height 63
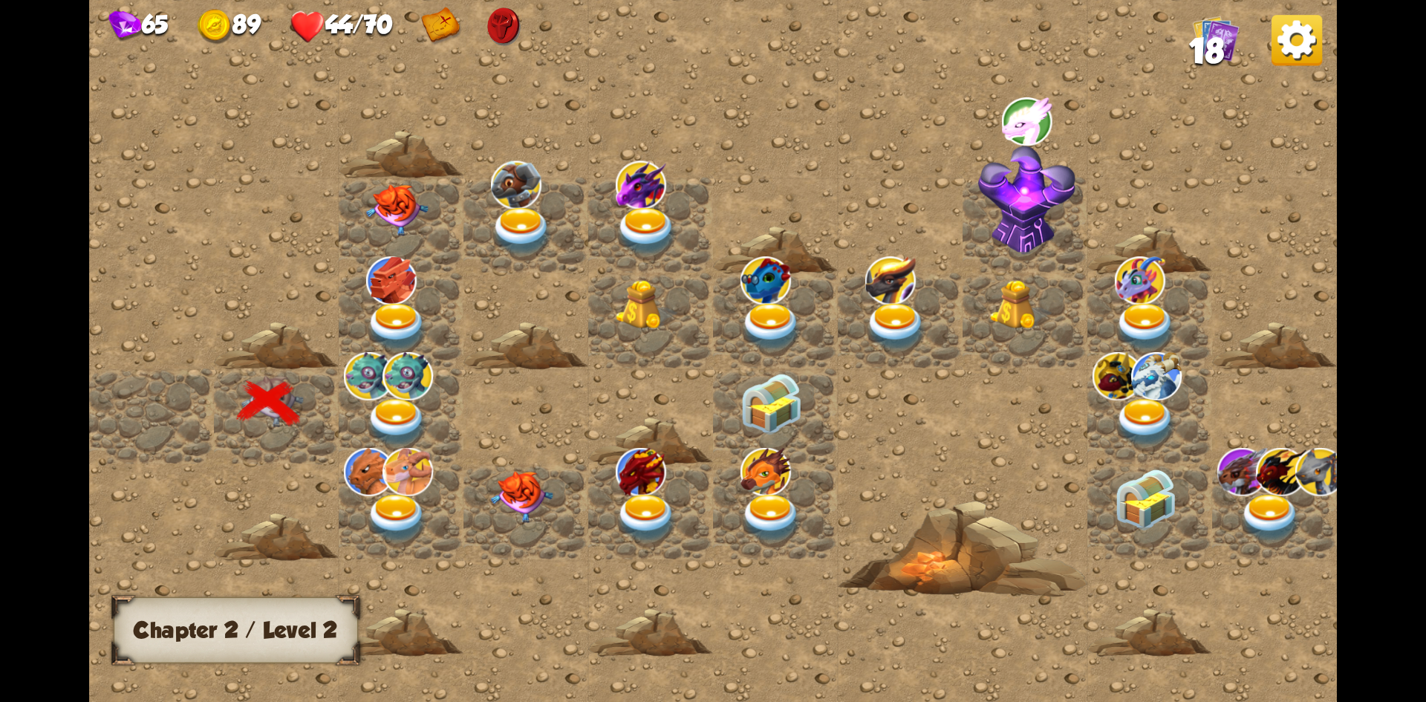
click at [1288, 49] on img at bounding box center [1296, 40] width 50 height 50
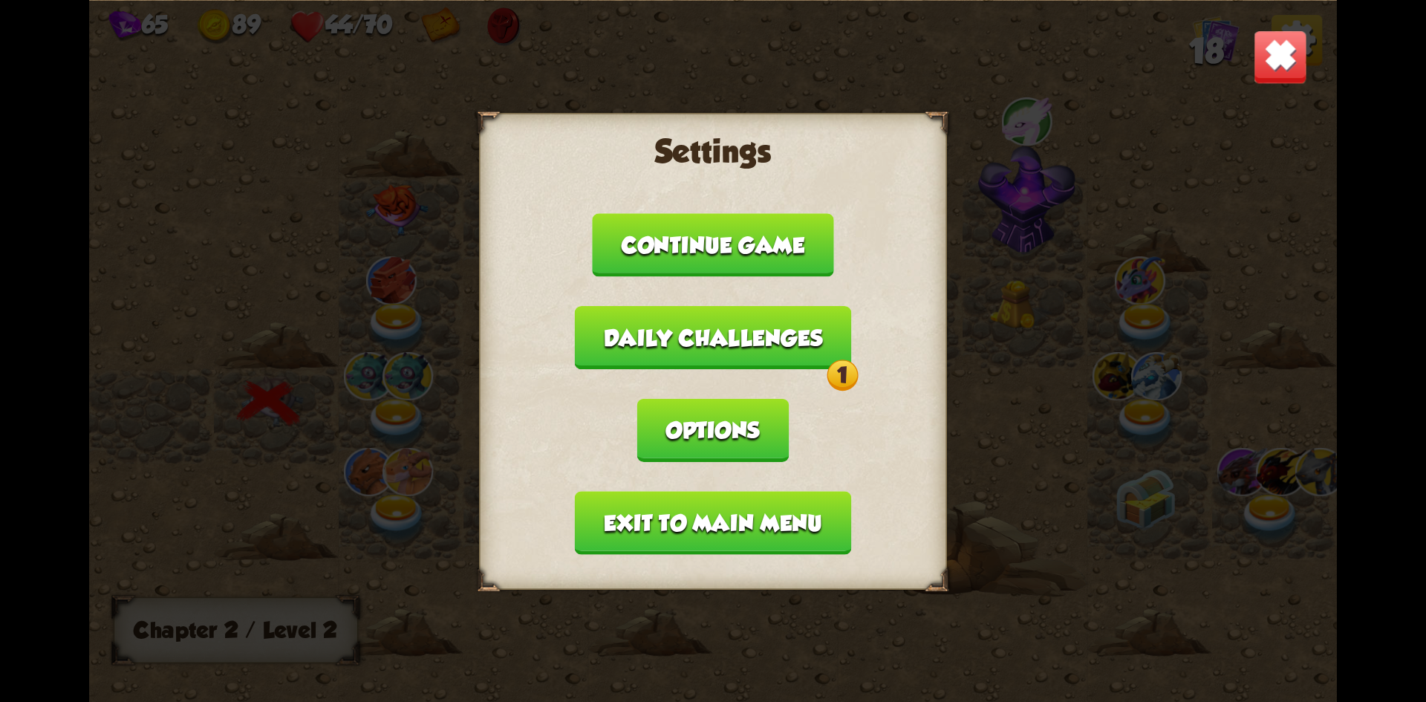
click at [777, 332] on button "Daily challenges 1" at bounding box center [713, 336] width 277 height 63
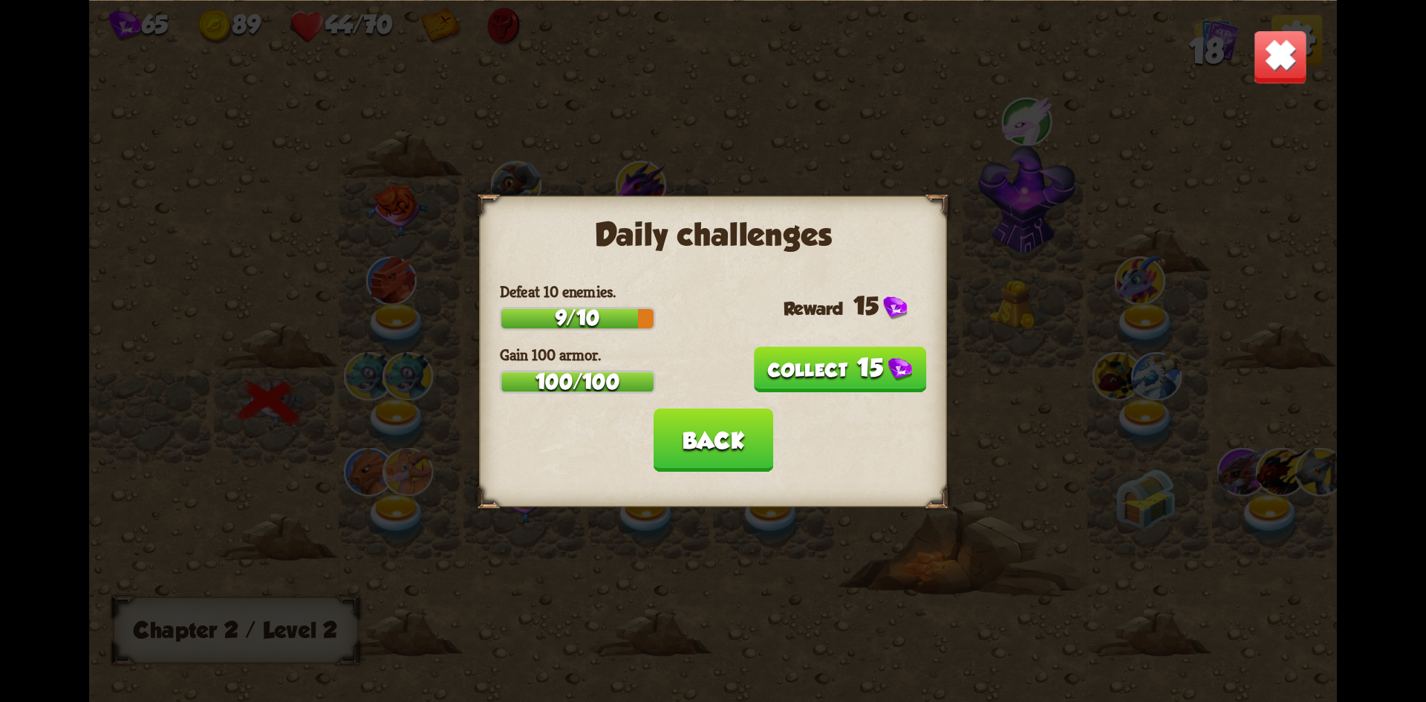
click at [807, 363] on button "15" at bounding box center [839, 369] width 173 height 46
click at [708, 434] on button "Back" at bounding box center [713, 439] width 120 height 63
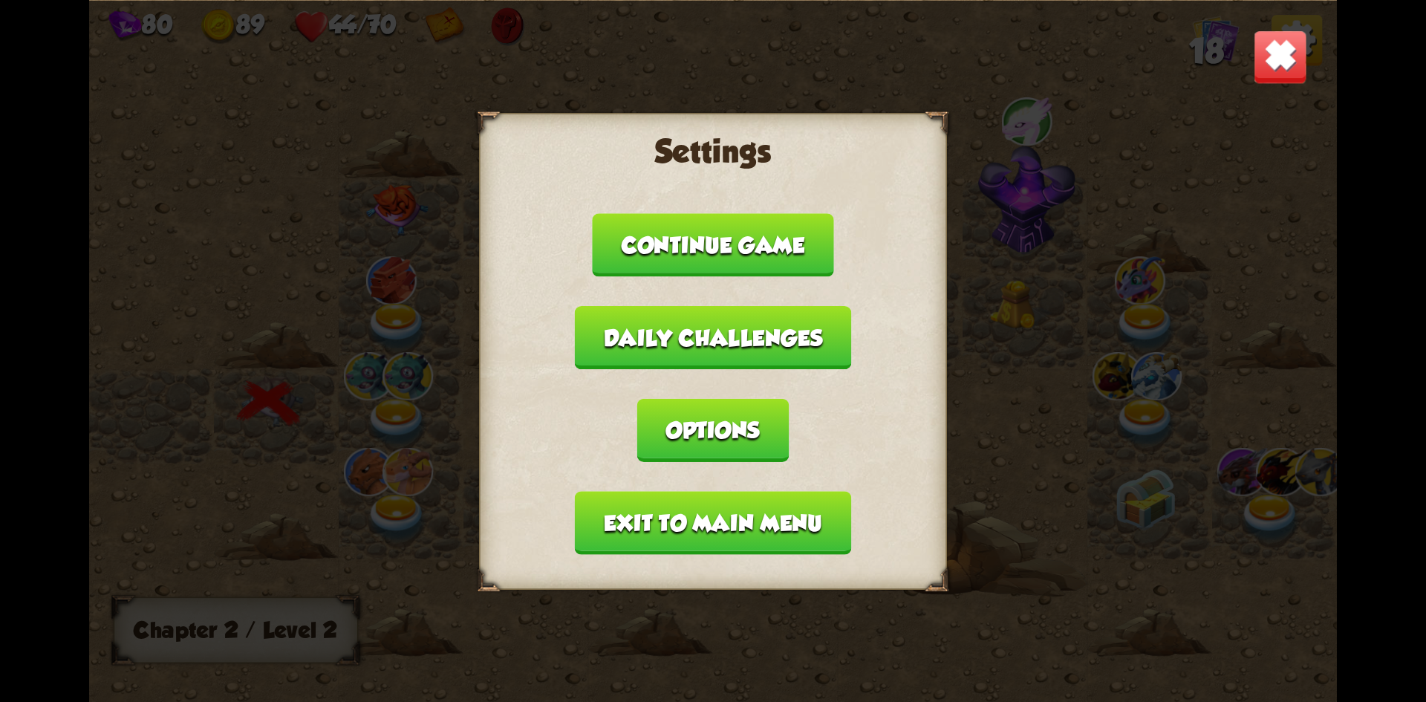
click at [713, 496] on button "Exit to main menu" at bounding box center [713, 522] width 276 height 63
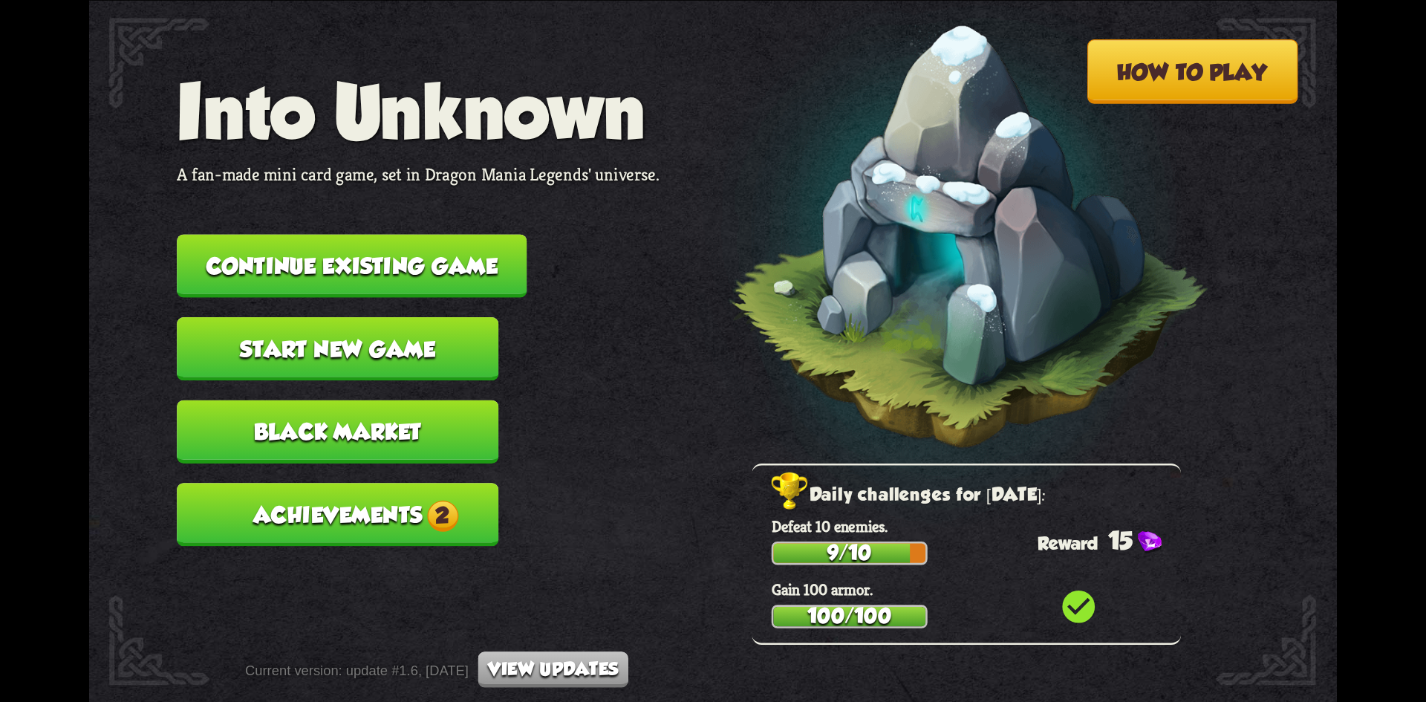
click at [431, 483] on button "Achievements 2" at bounding box center [338, 514] width 322 height 63
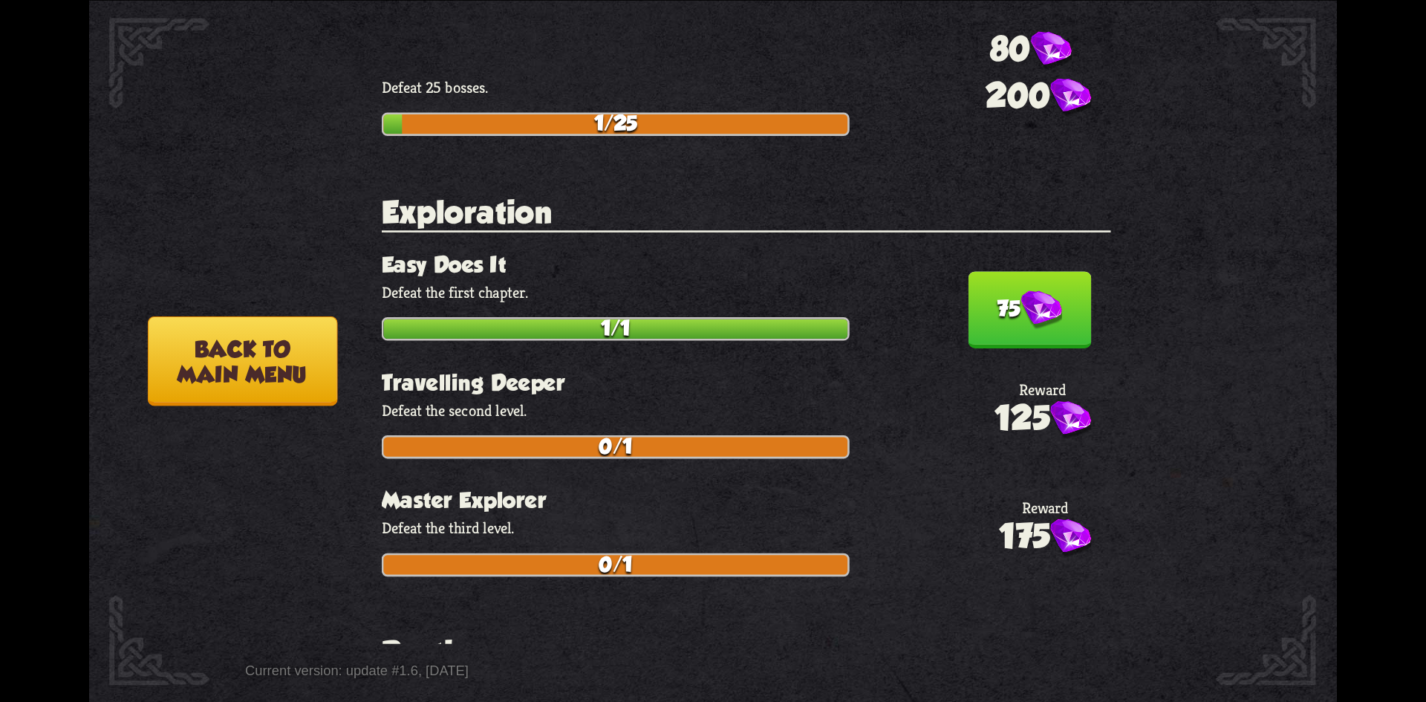
scroll to position [856, 0]
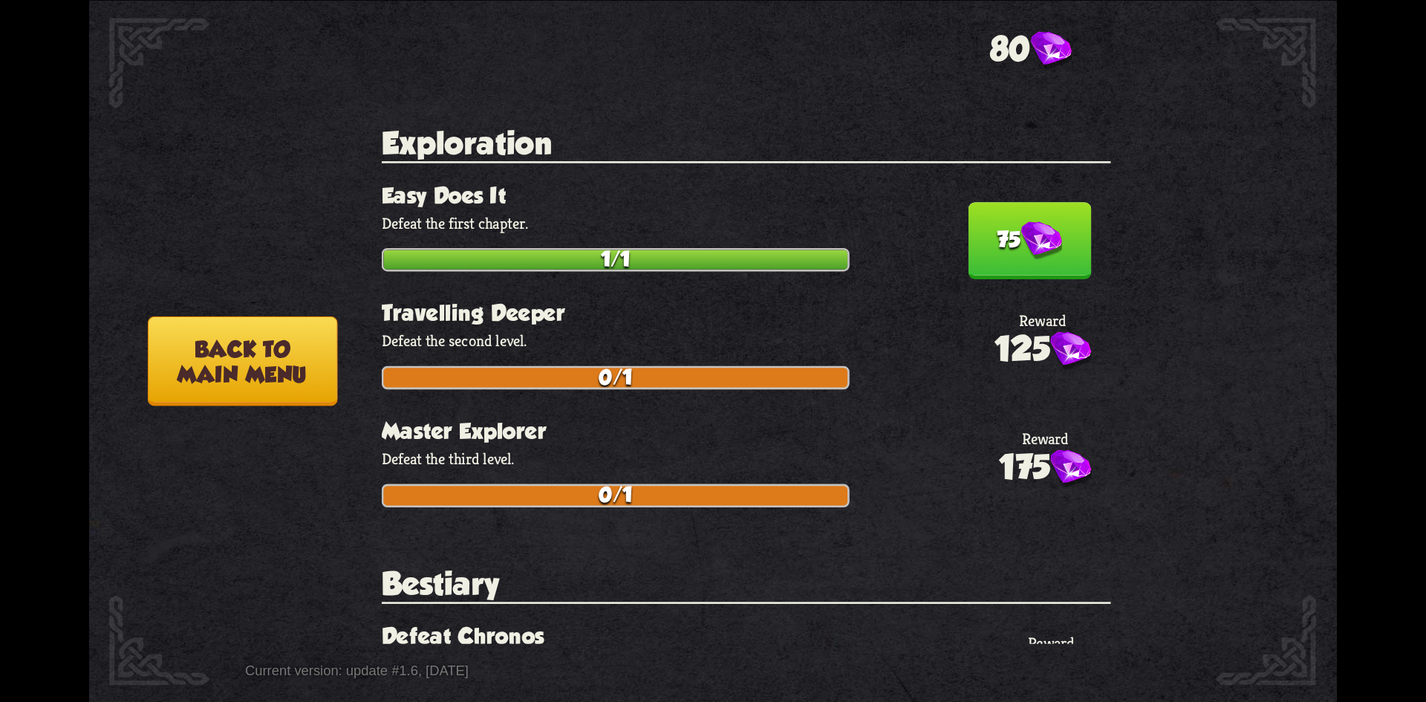
click at [1003, 202] on button "75" at bounding box center [1029, 240] width 123 height 77
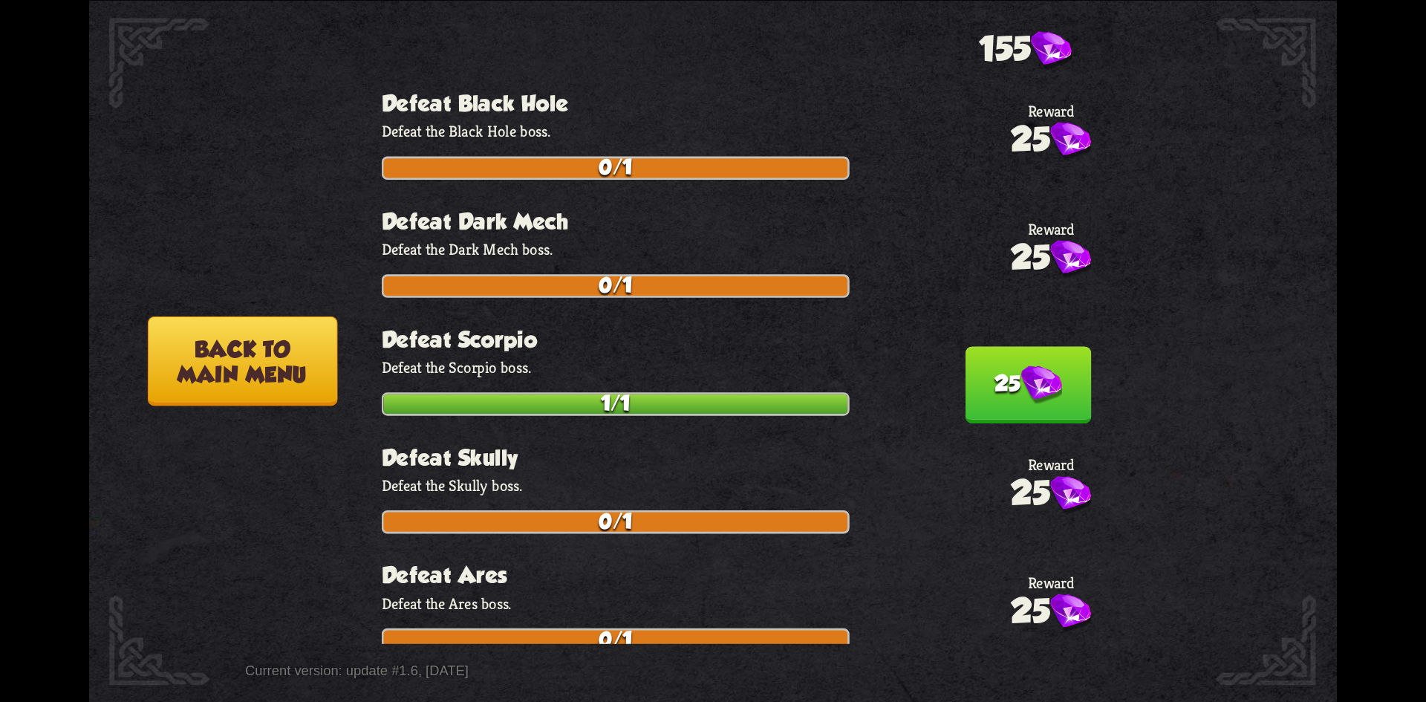
scroll to position [1711, 0]
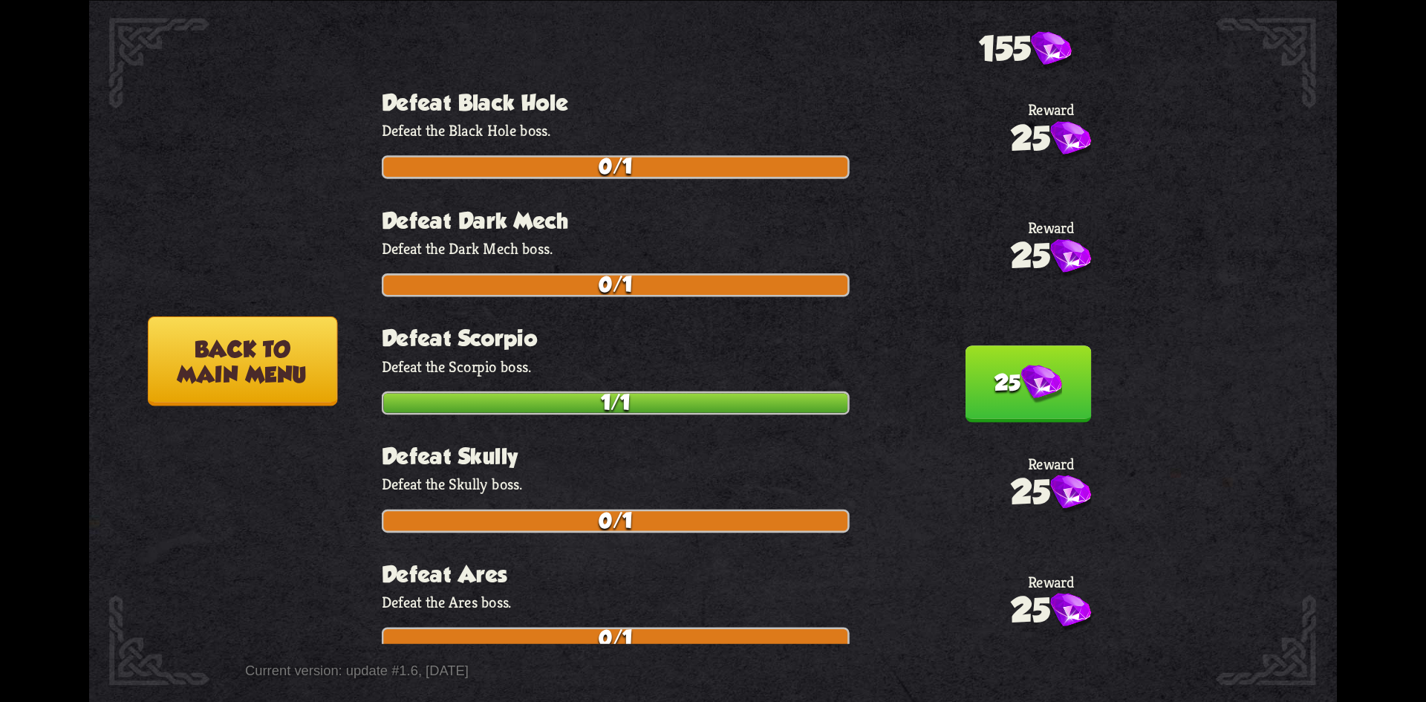
click at [1020, 365] on img at bounding box center [1041, 384] width 42 height 39
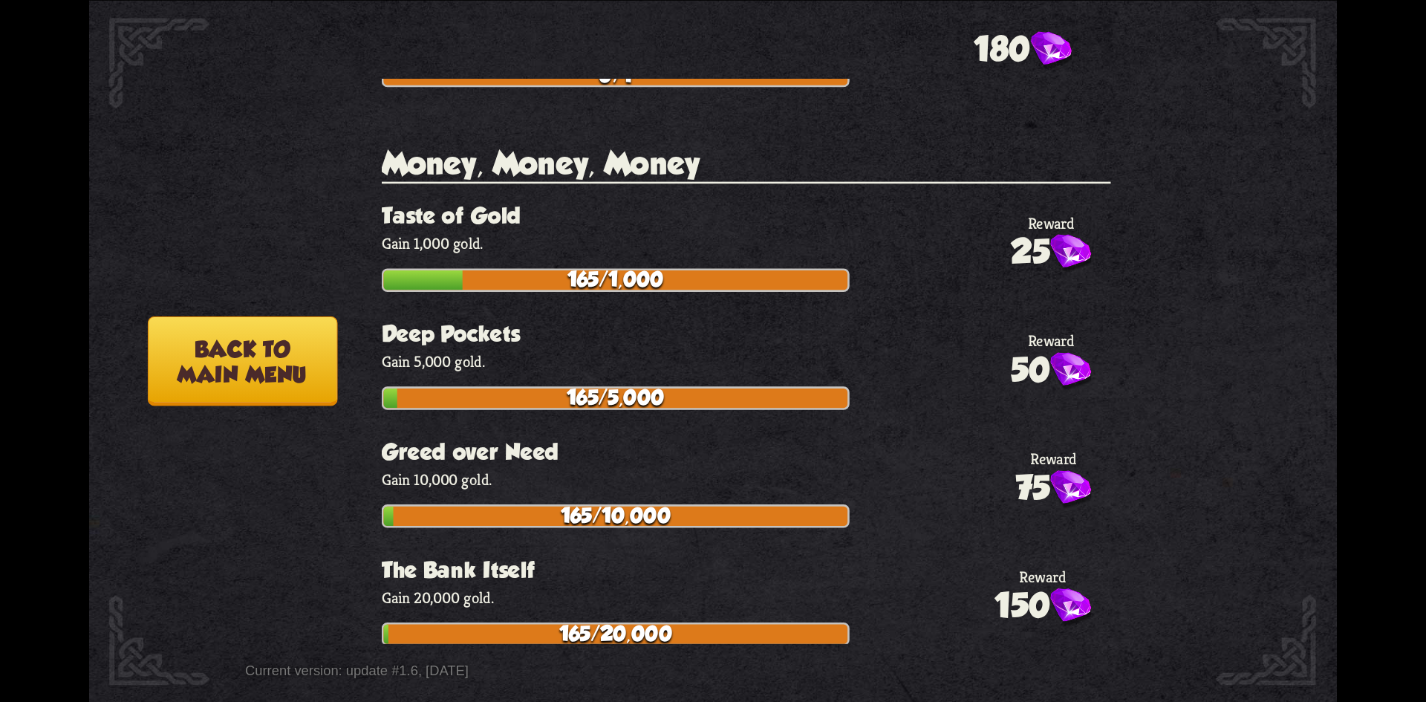
scroll to position [2834, 0]
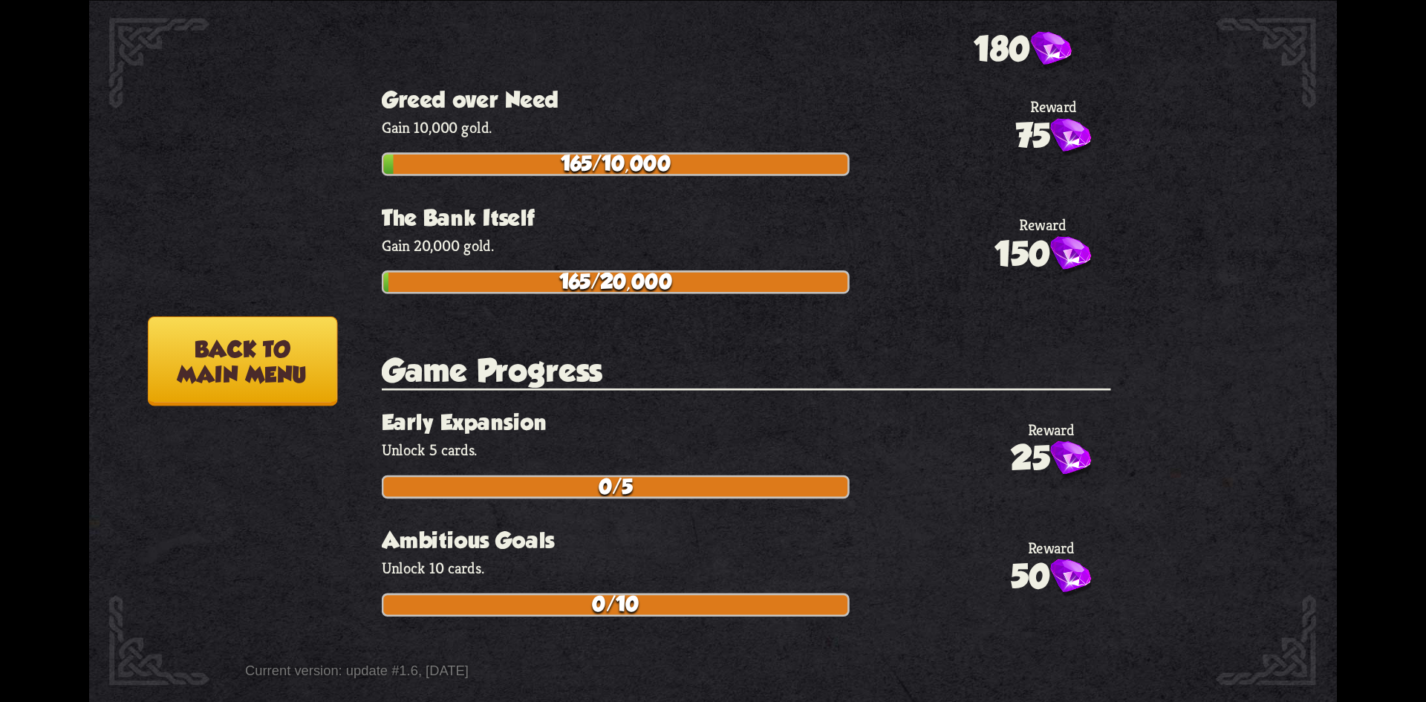
click at [283, 366] on button "Back to main menu" at bounding box center [242, 361] width 189 height 90
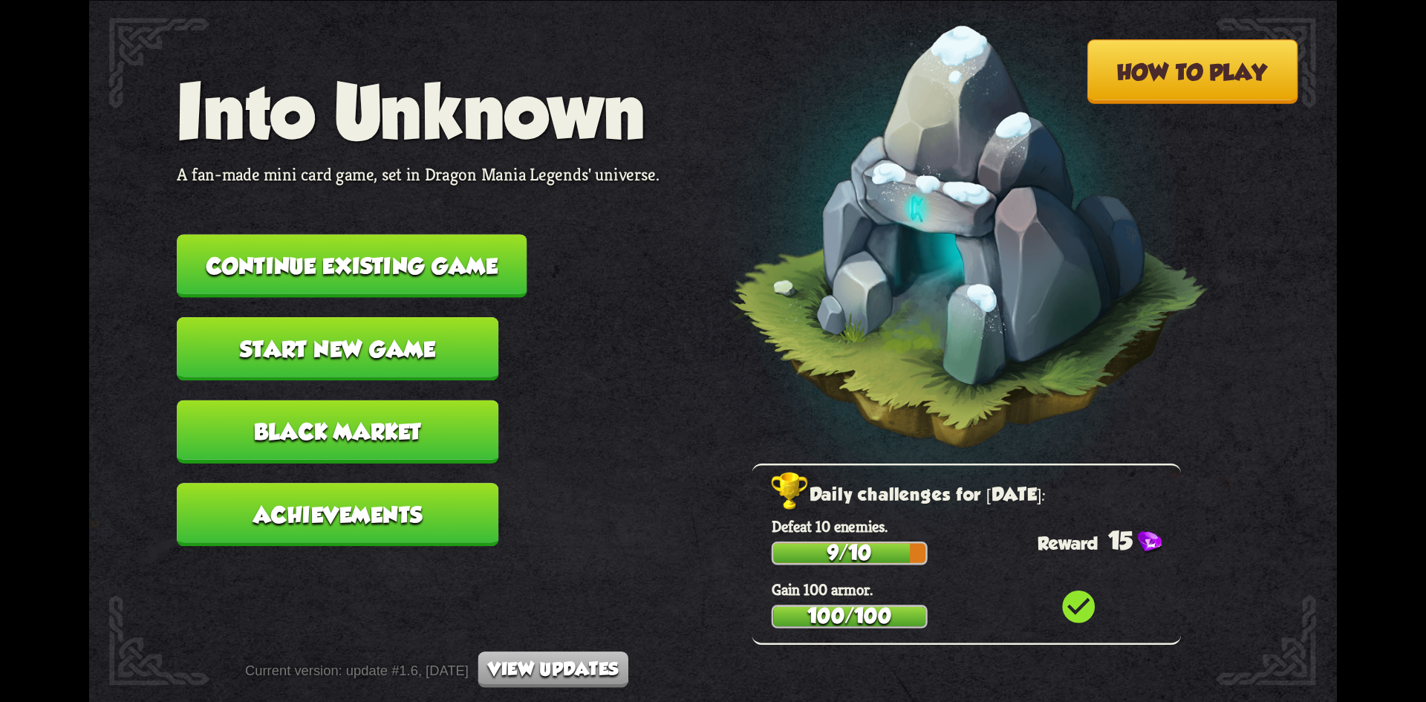
click at [423, 414] on button "Black Market" at bounding box center [338, 431] width 322 height 63
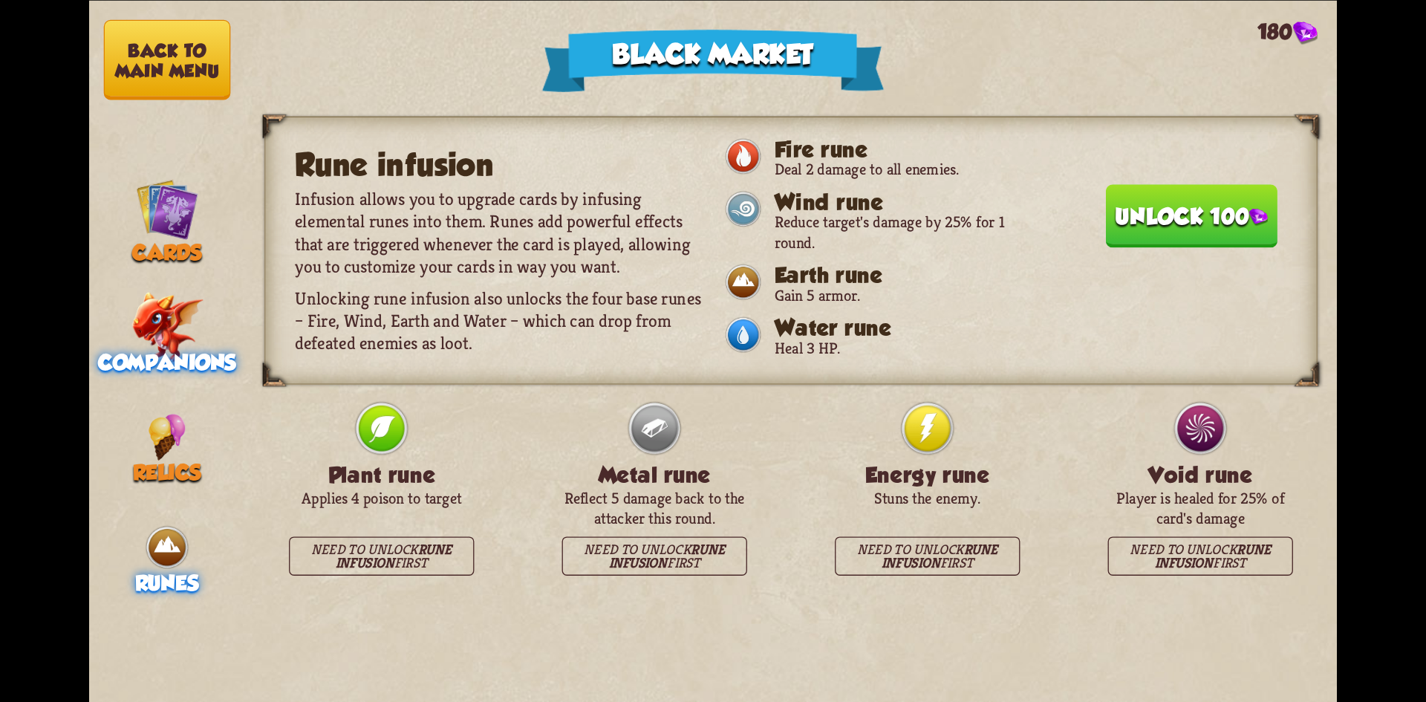
click at [163, 325] on img at bounding box center [166, 326] width 71 height 71
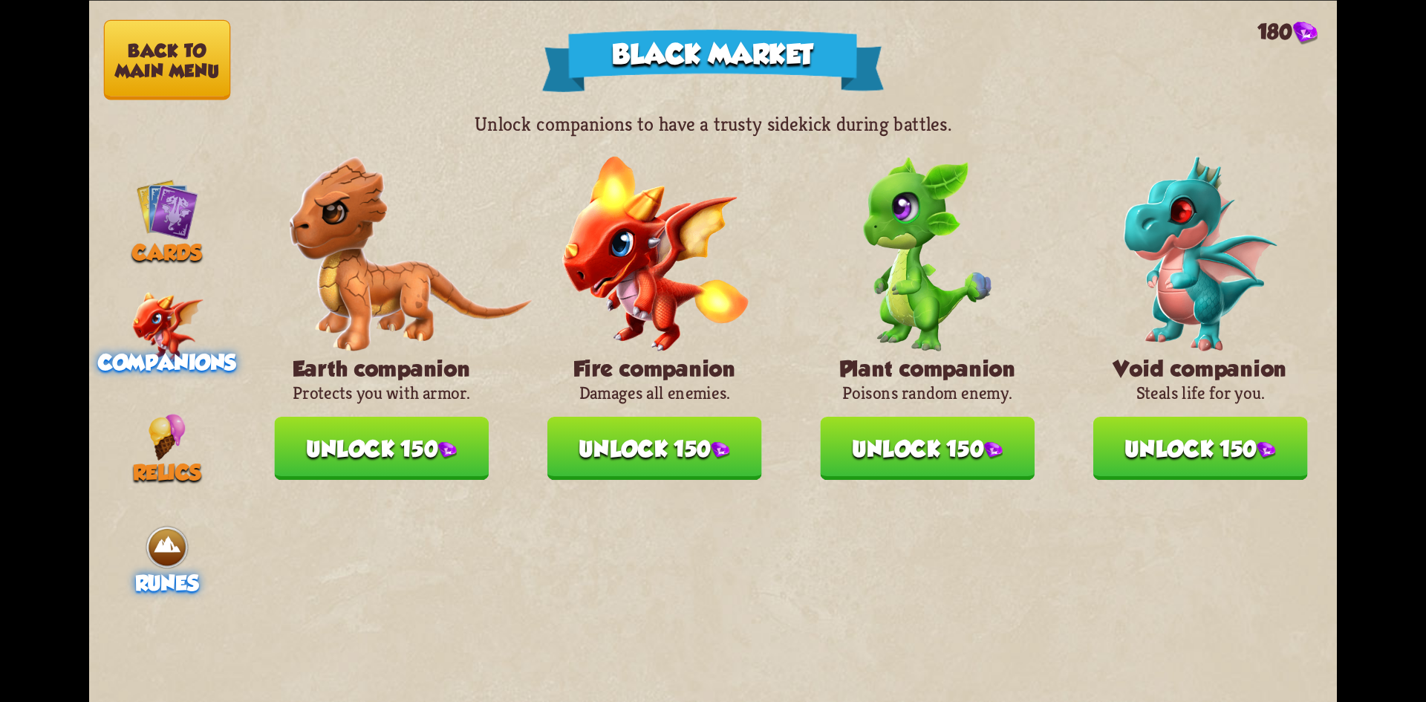
click at [168, 524] on img at bounding box center [167, 547] width 47 height 47
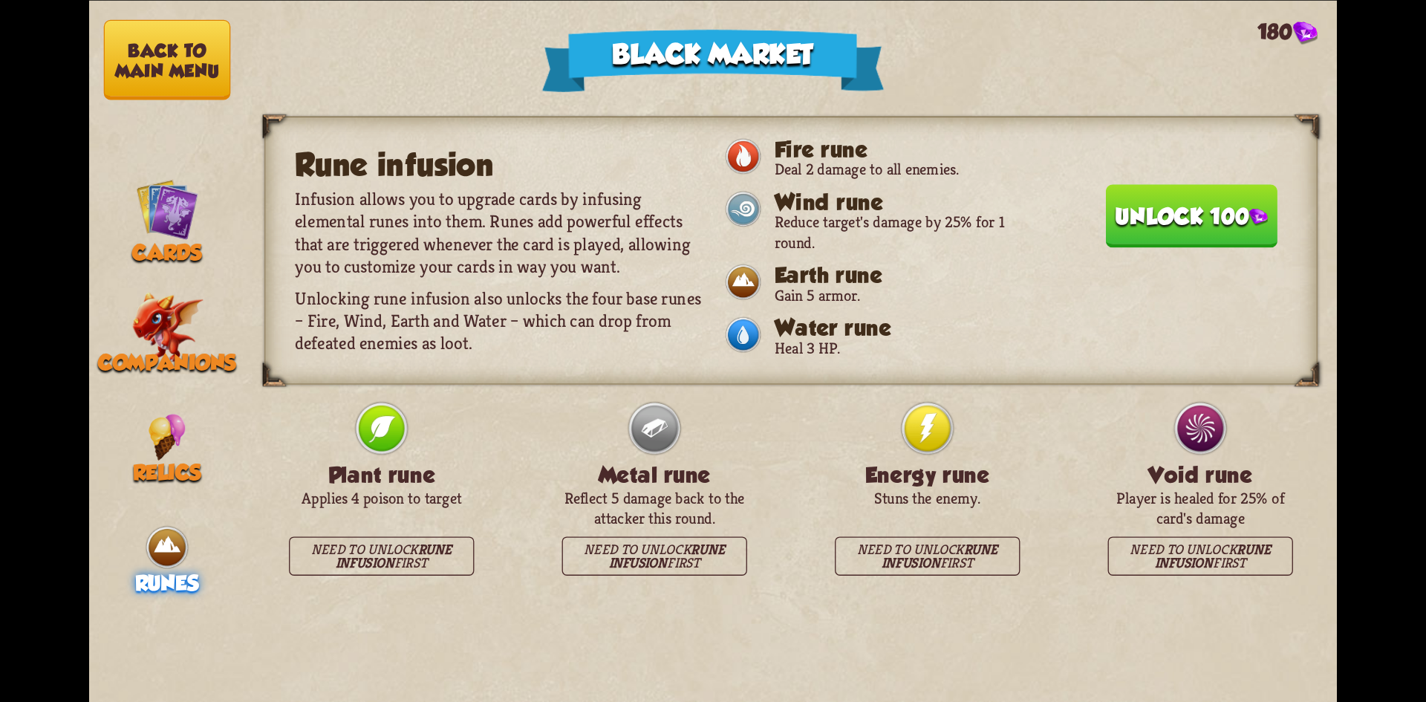
click at [1106, 195] on button "Unlock 100" at bounding box center [1192, 214] width 172 height 63
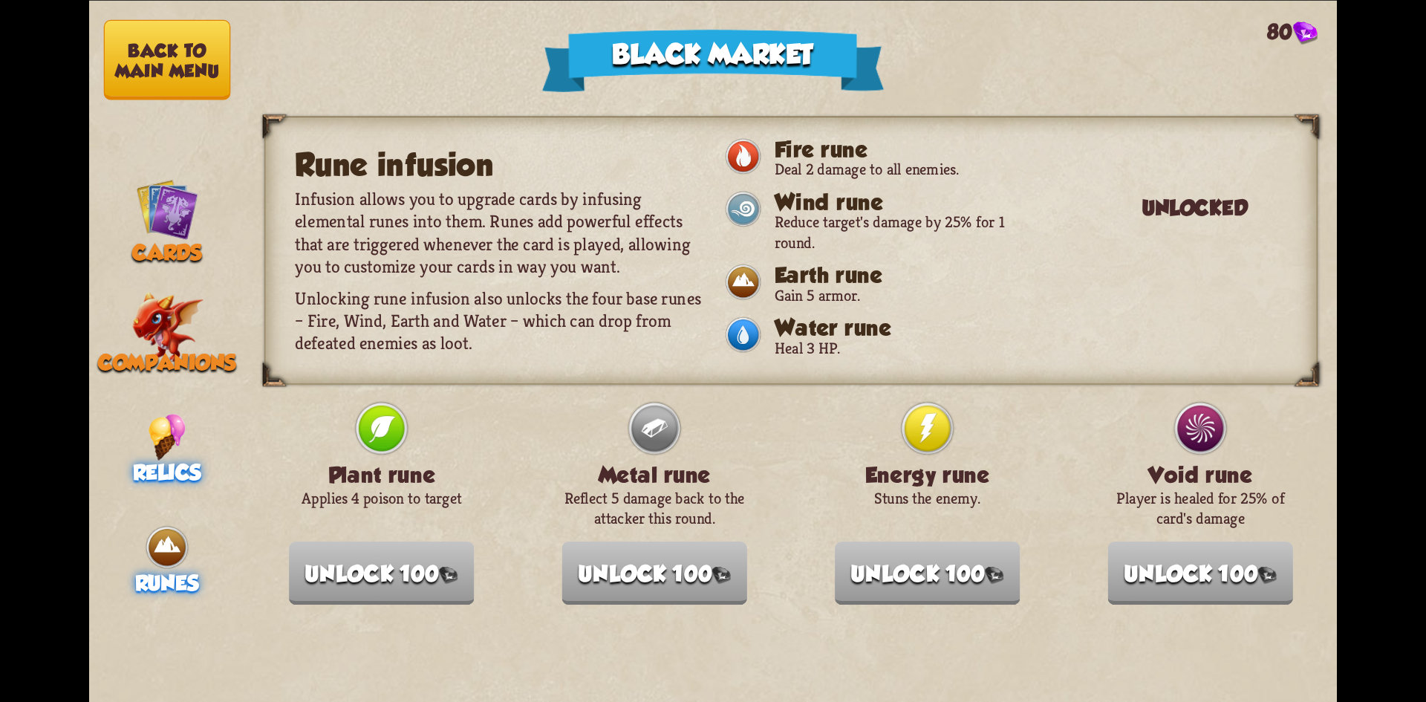
click at [145, 414] on div "Relics" at bounding box center [167, 449] width 156 height 71
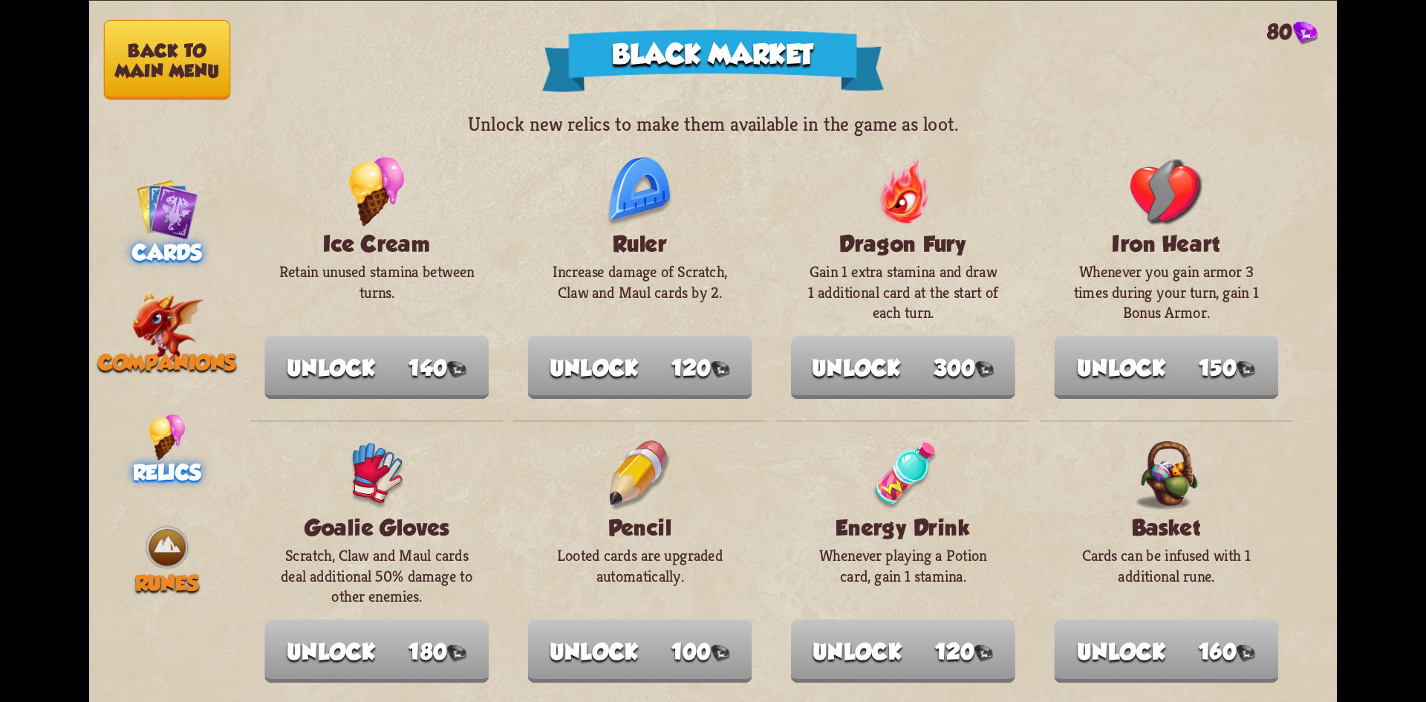
click at [175, 209] on img at bounding box center [167, 208] width 62 height 62
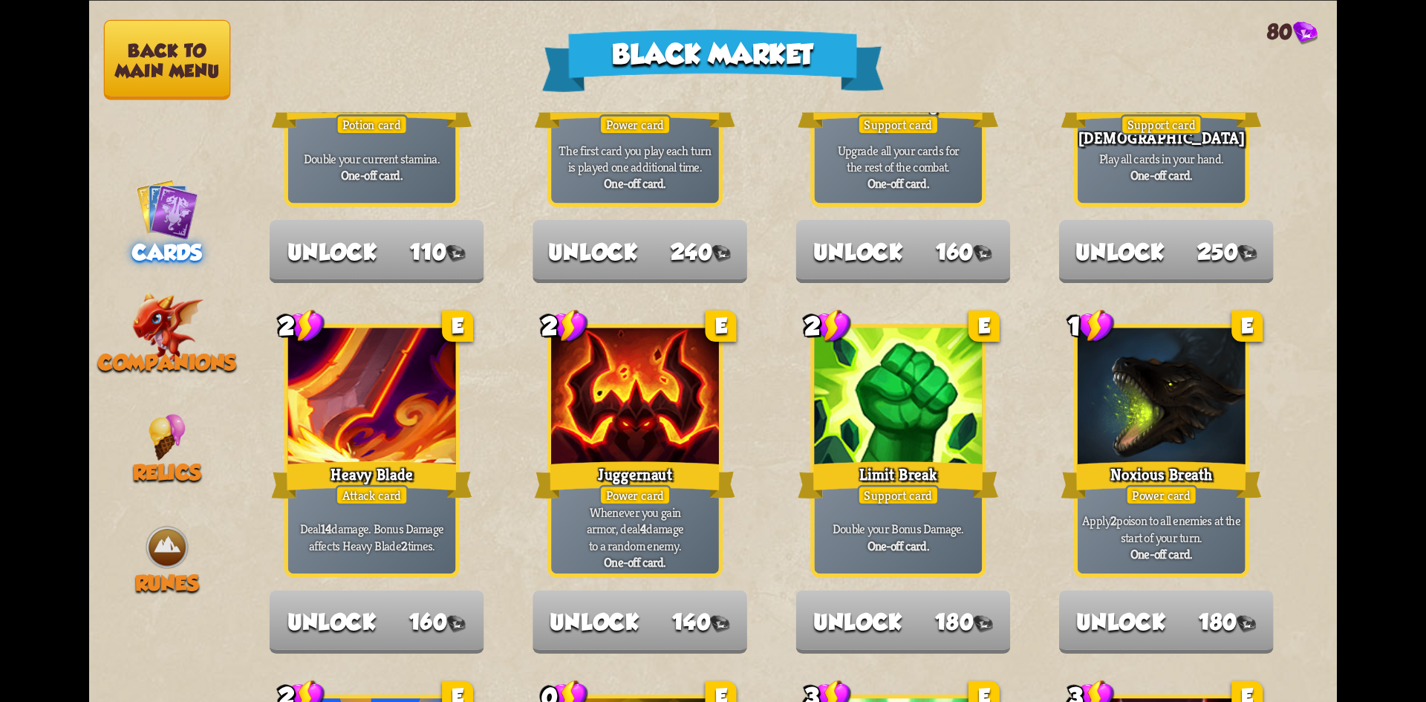
scroll to position [1545, 0]
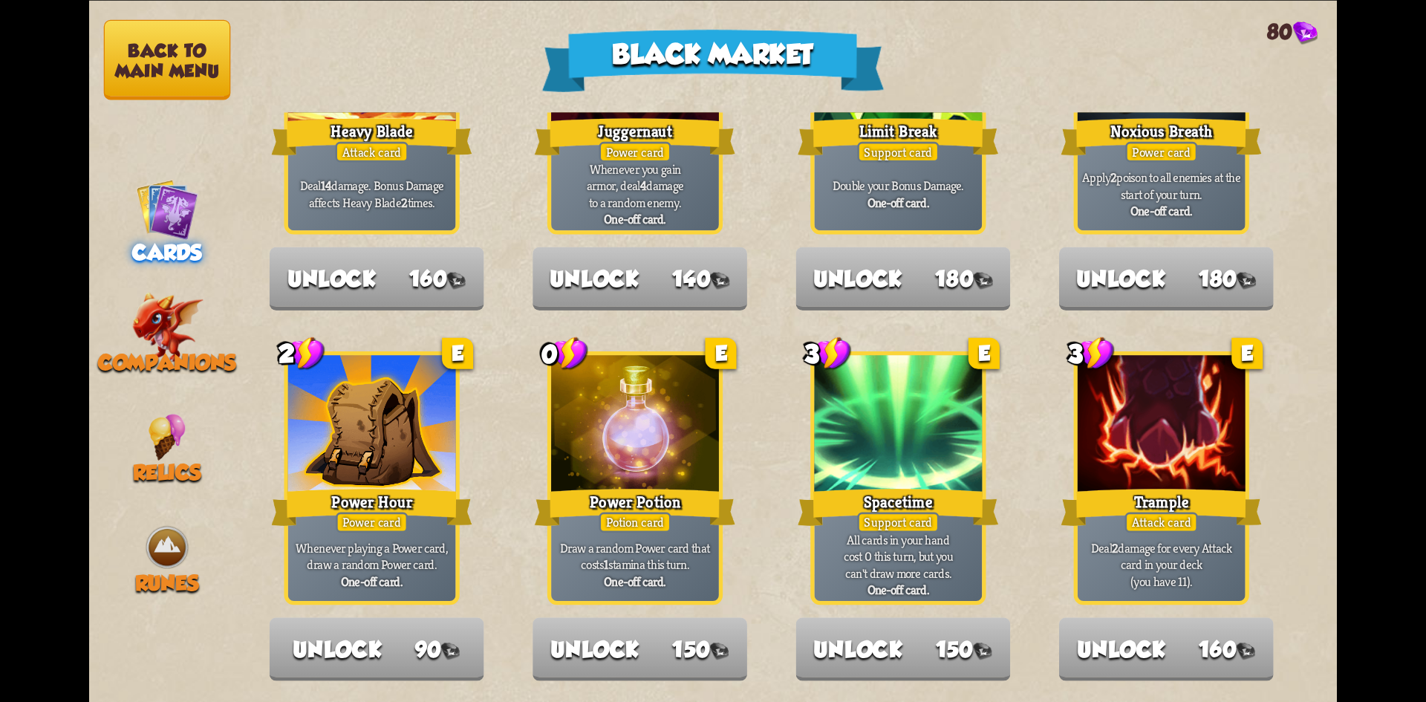
click at [150, 218] on img at bounding box center [167, 208] width 62 height 62
click at [148, 45] on button "Back to main menu" at bounding box center [167, 59] width 127 height 80
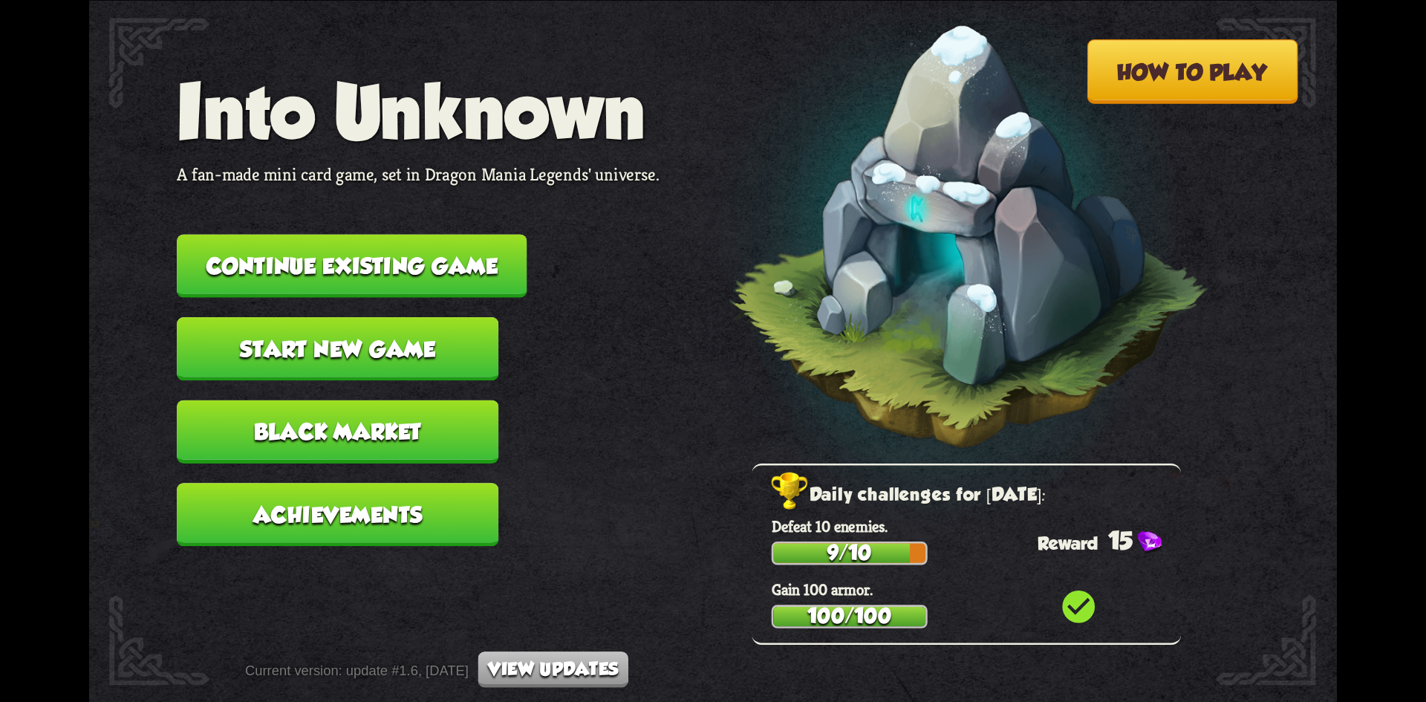
click at [373, 270] on button "Continue existing game" at bounding box center [352, 265] width 350 height 63
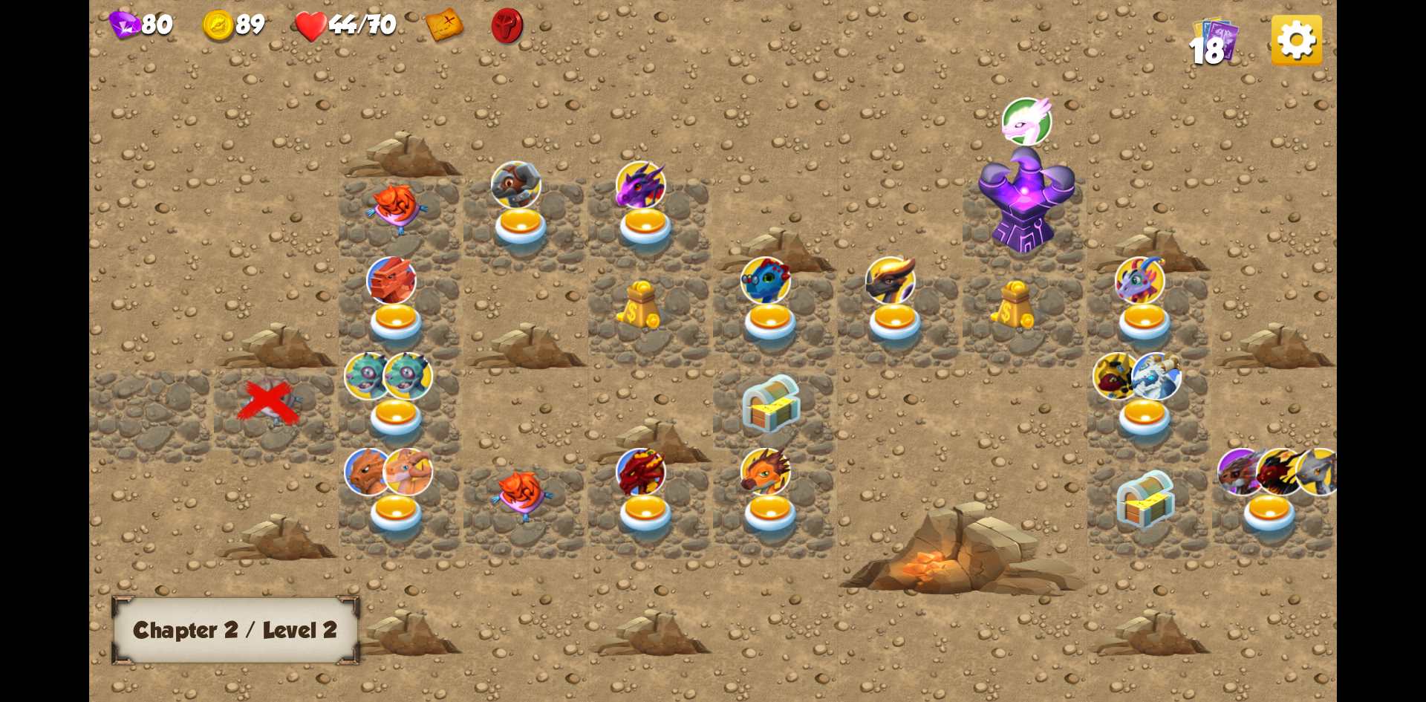
click at [385, 411] on img at bounding box center [397, 422] width 62 height 49
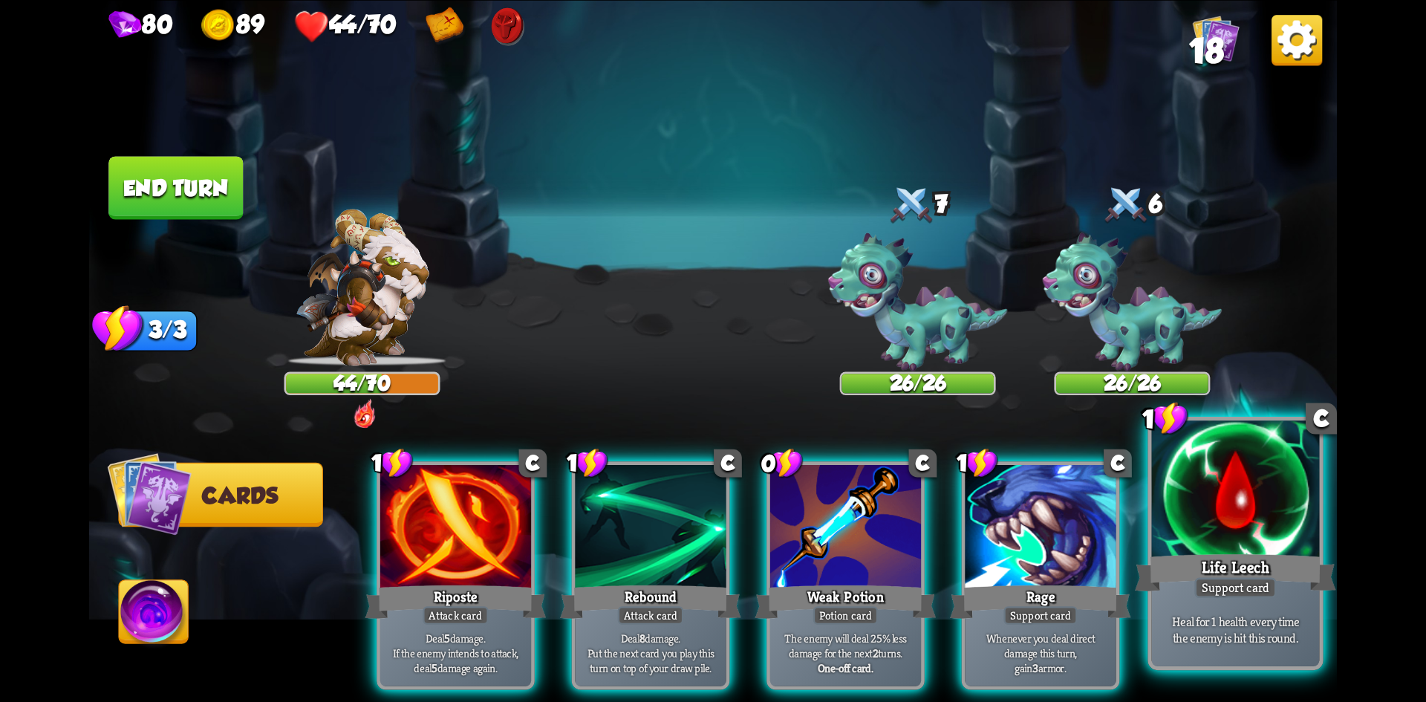
click at [1294, 557] on div "Life Leech" at bounding box center [1235, 572] width 201 height 45
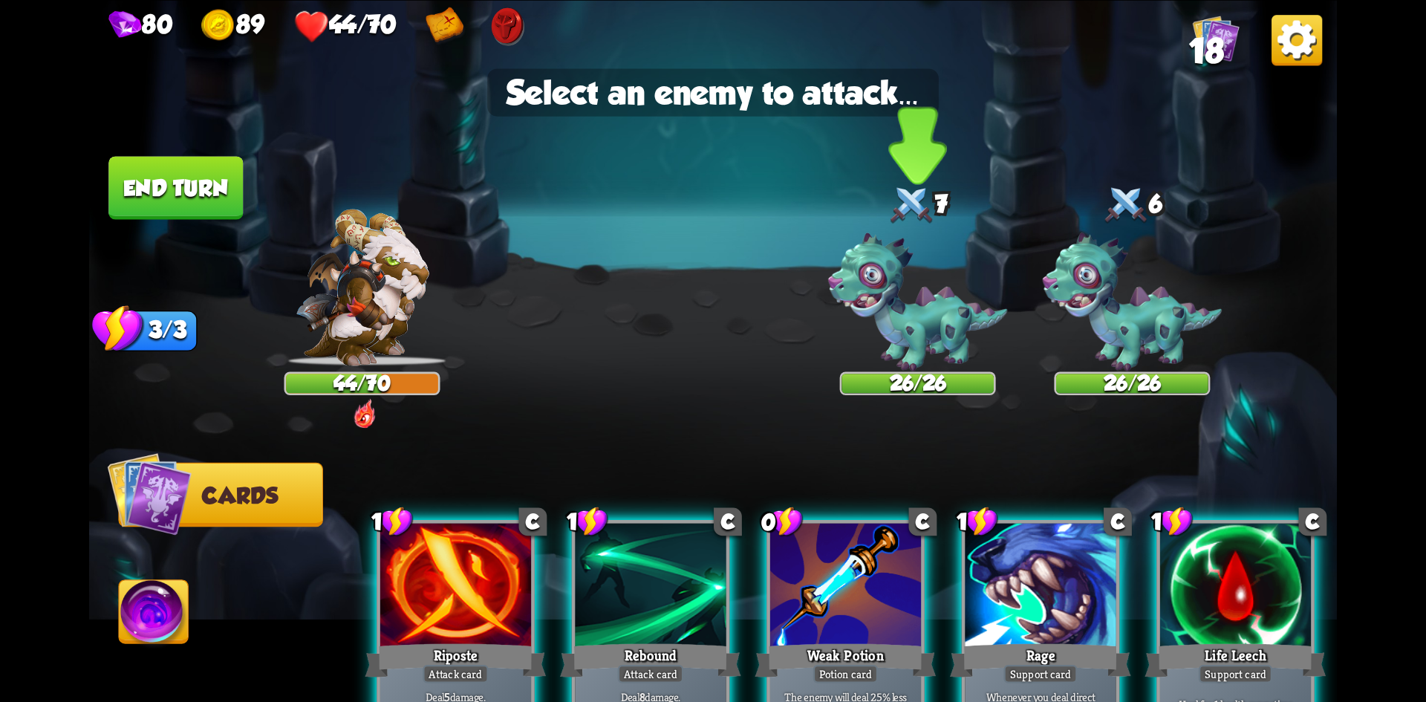
click at [919, 297] on img at bounding box center [918, 301] width 180 height 138
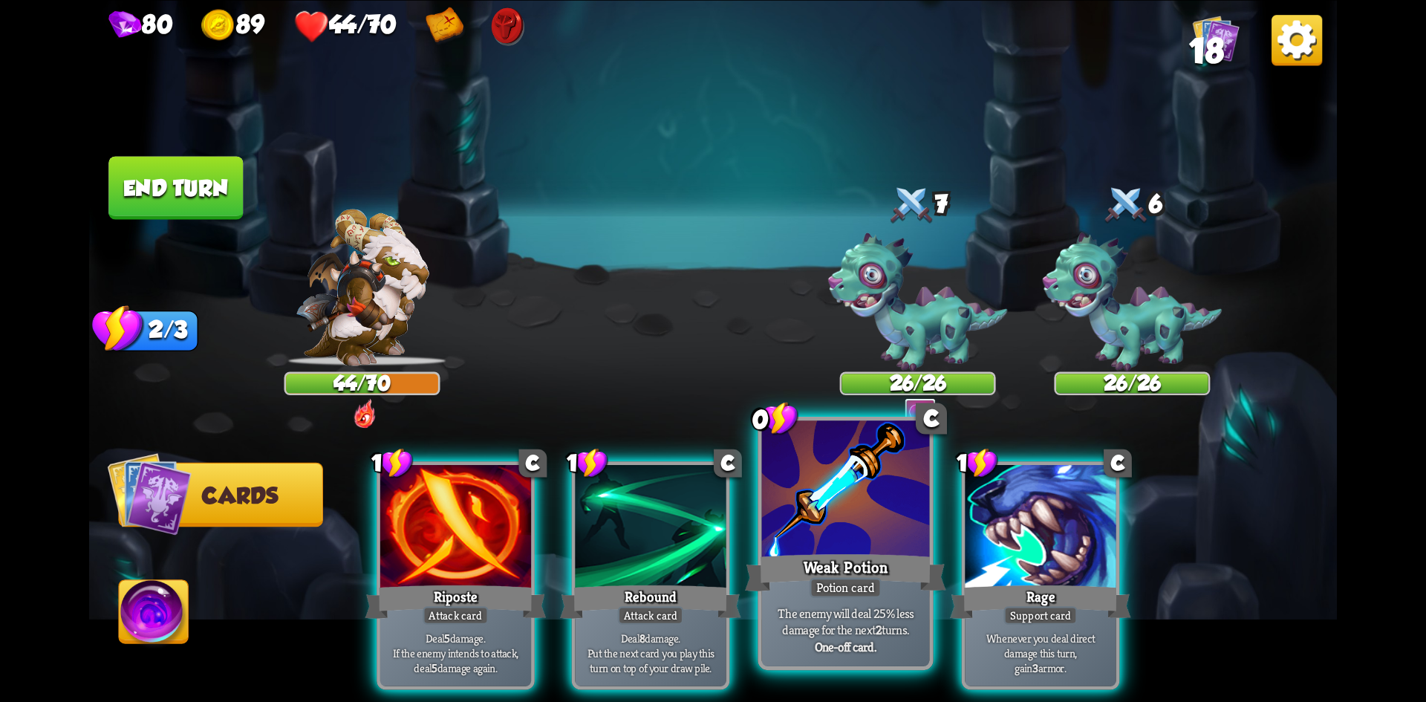
click at [852, 570] on div "Weak Potion" at bounding box center [845, 572] width 201 height 45
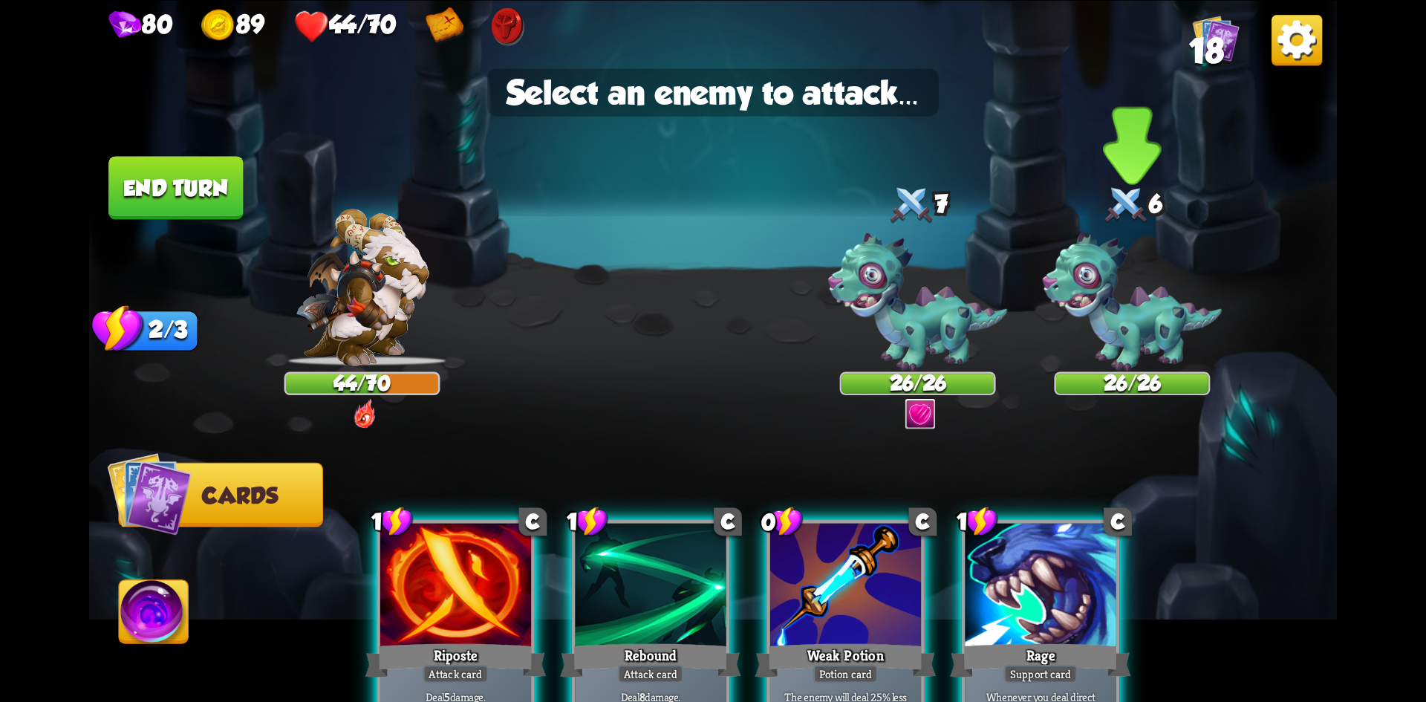
click at [1121, 340] on img at bounding box center [1133, 301] width 180 height 138
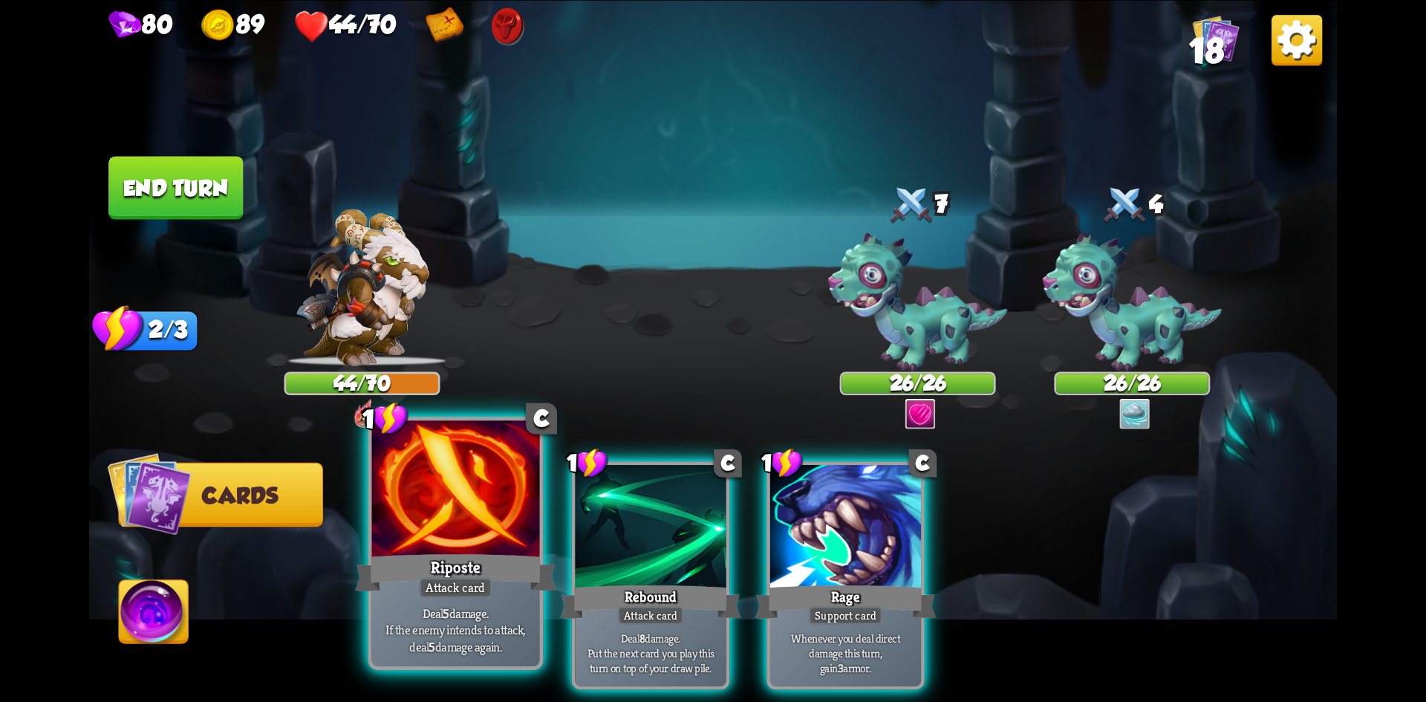
click at [515, 517] on div at bounding box center [456, 490] width 168 height 141
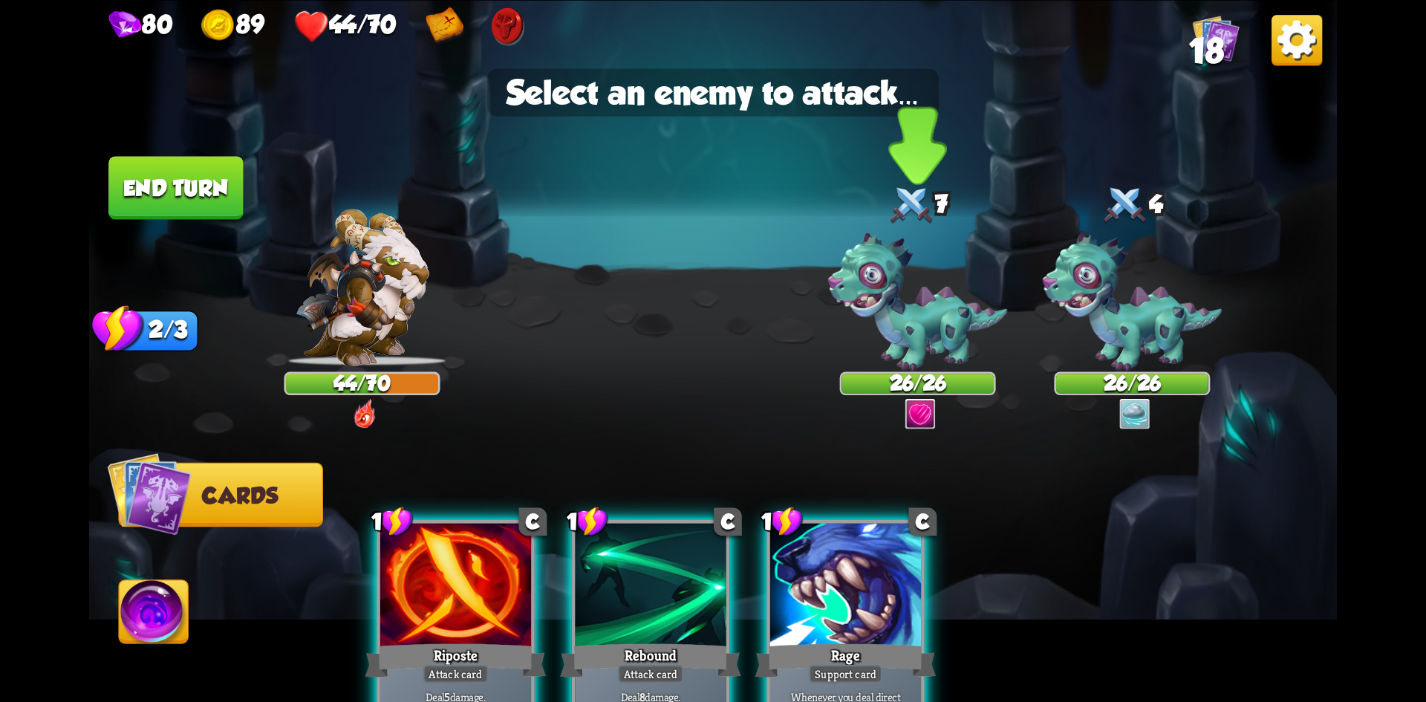
click at [905, 321] on img at bounding box center [918, 301] width 180 height 138
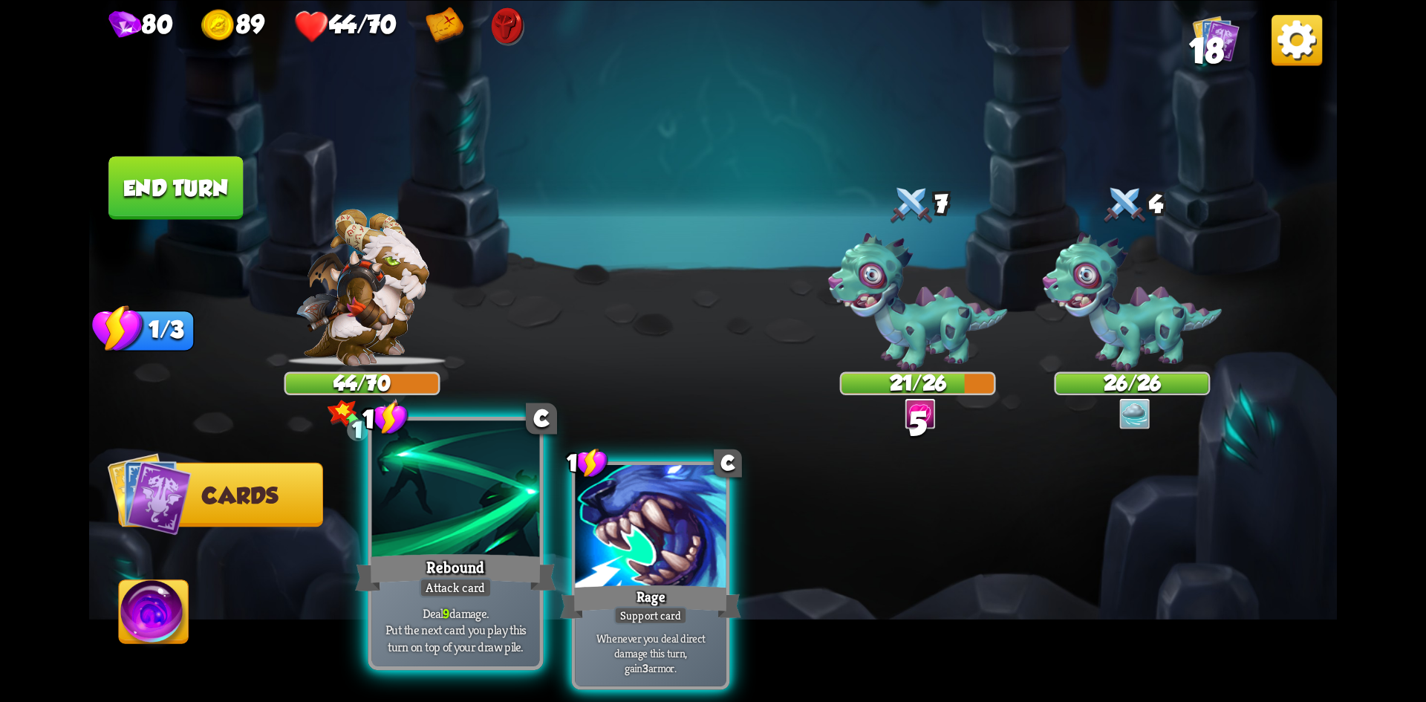
click at [498, 512] on div at bounding box center [456, 490] width 168 height 141
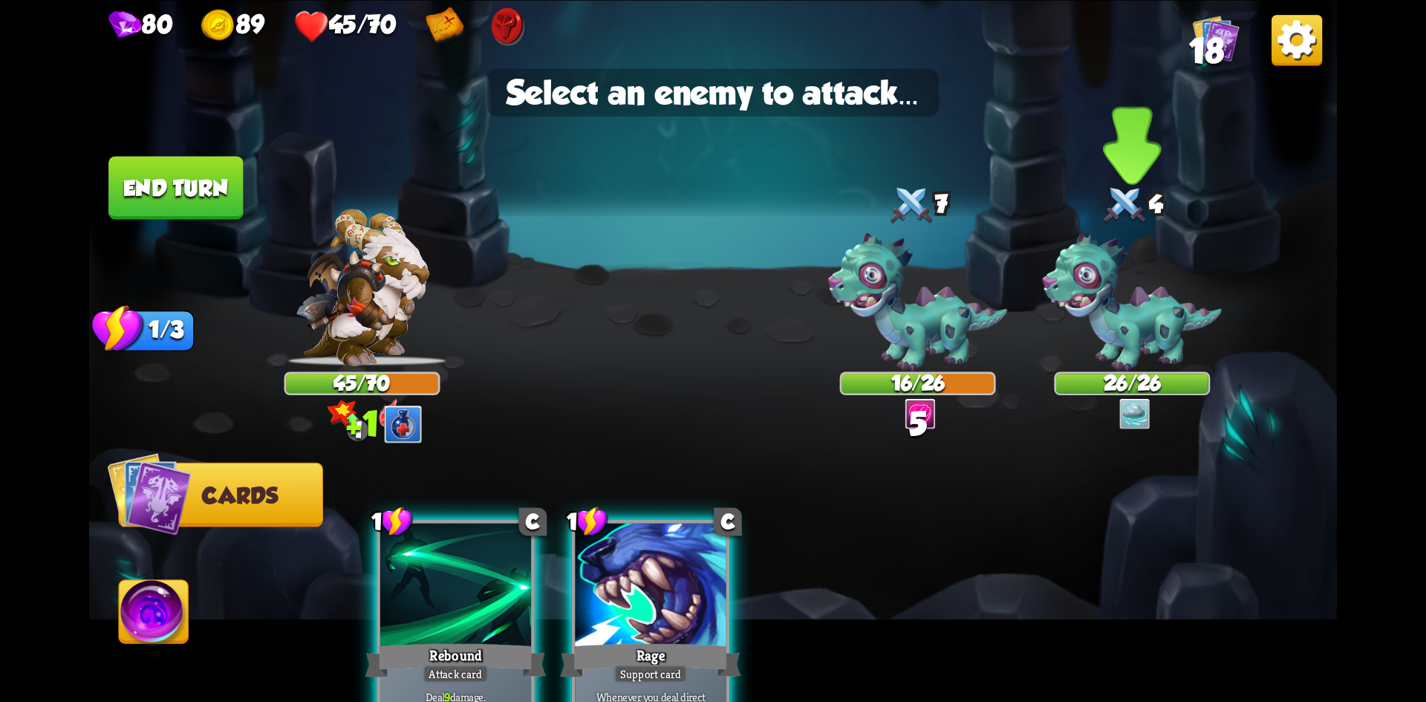
click at [1142, 299] on img at bounding box center [1133, 301] width 180 height 138
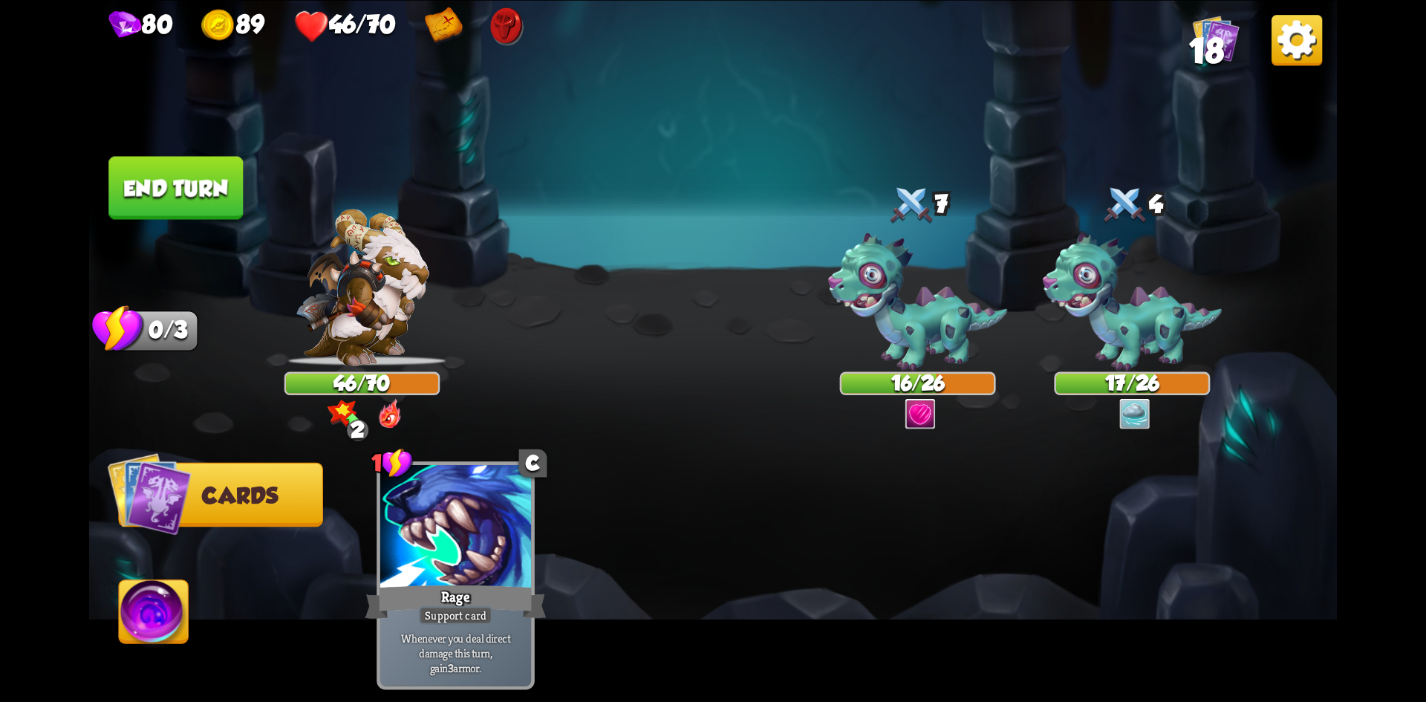
click at [176, 203] on button "End turn" at bounding box center [175, 187] width 134 height 63
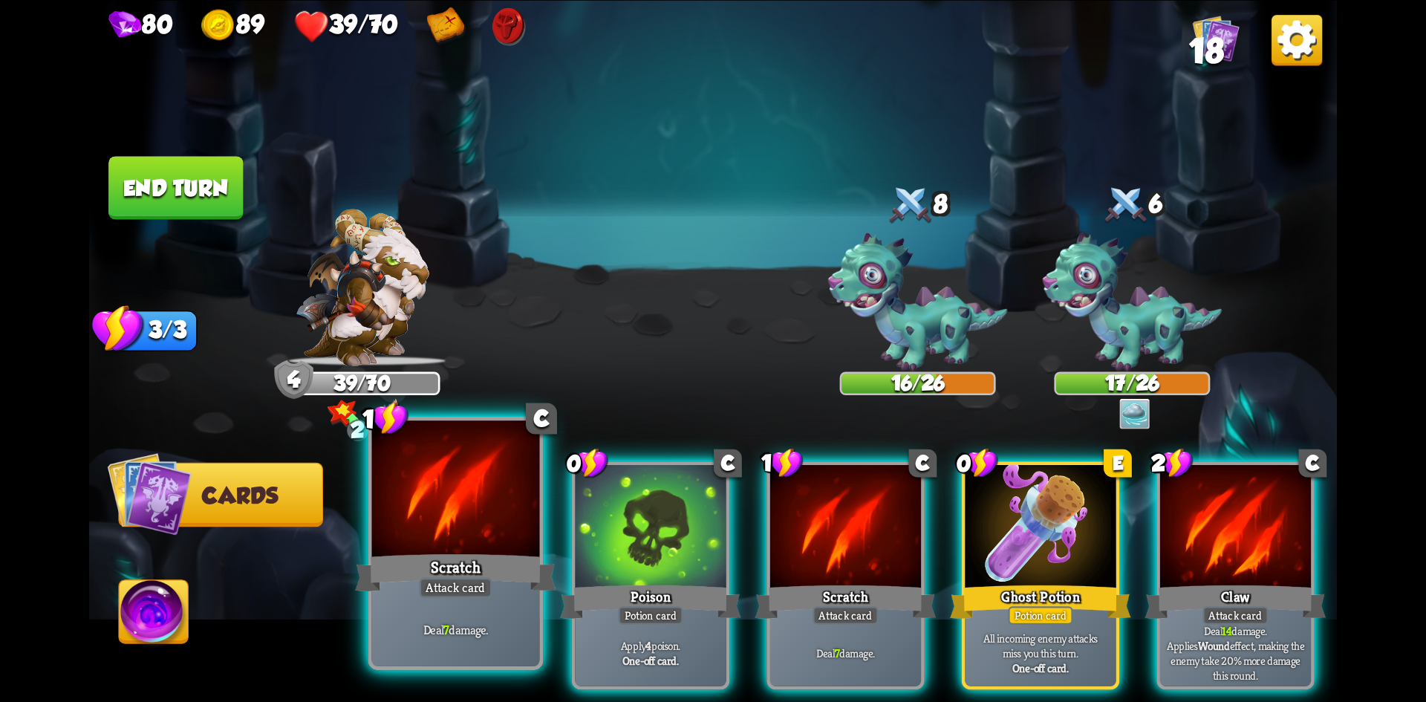
click at [480, 512] on div at bounding box center [456, 490] width 168 height 141
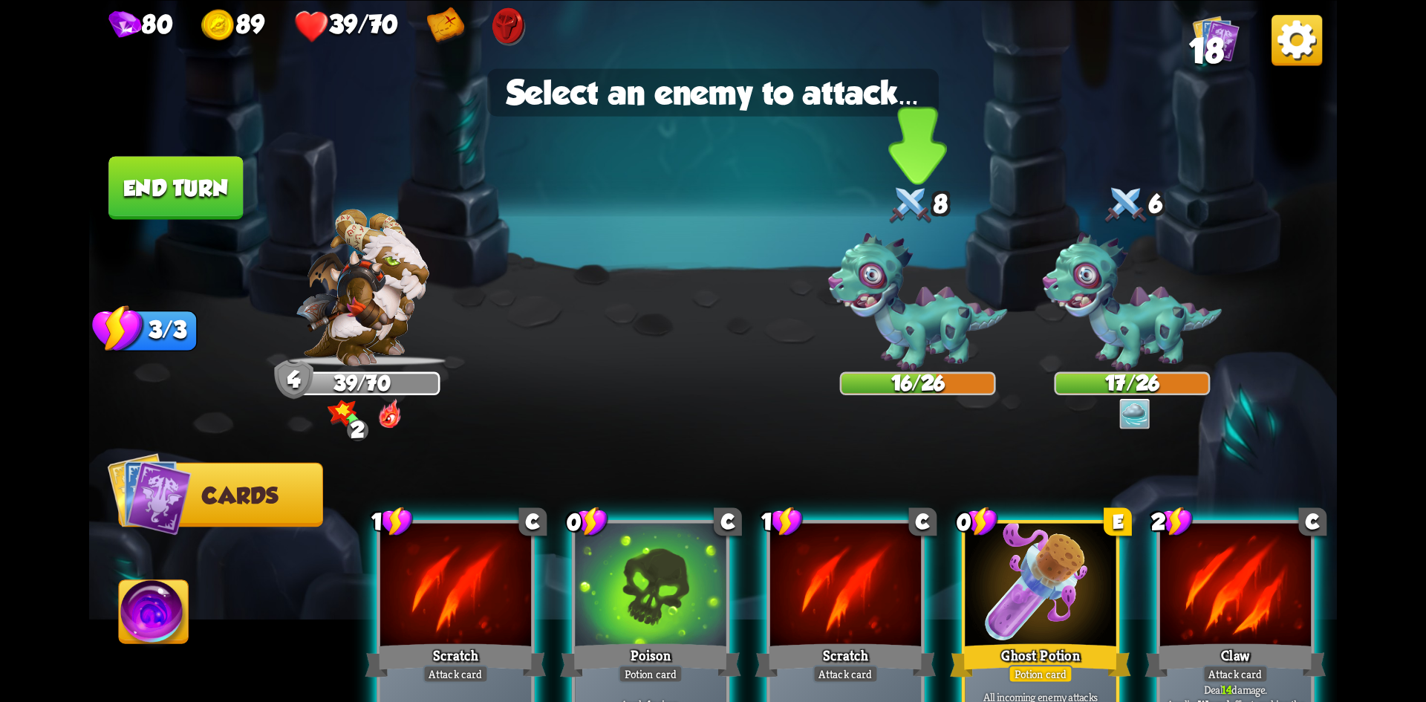
click at [927, 319] on img at bounding box center [918, 301] width 180 height 138
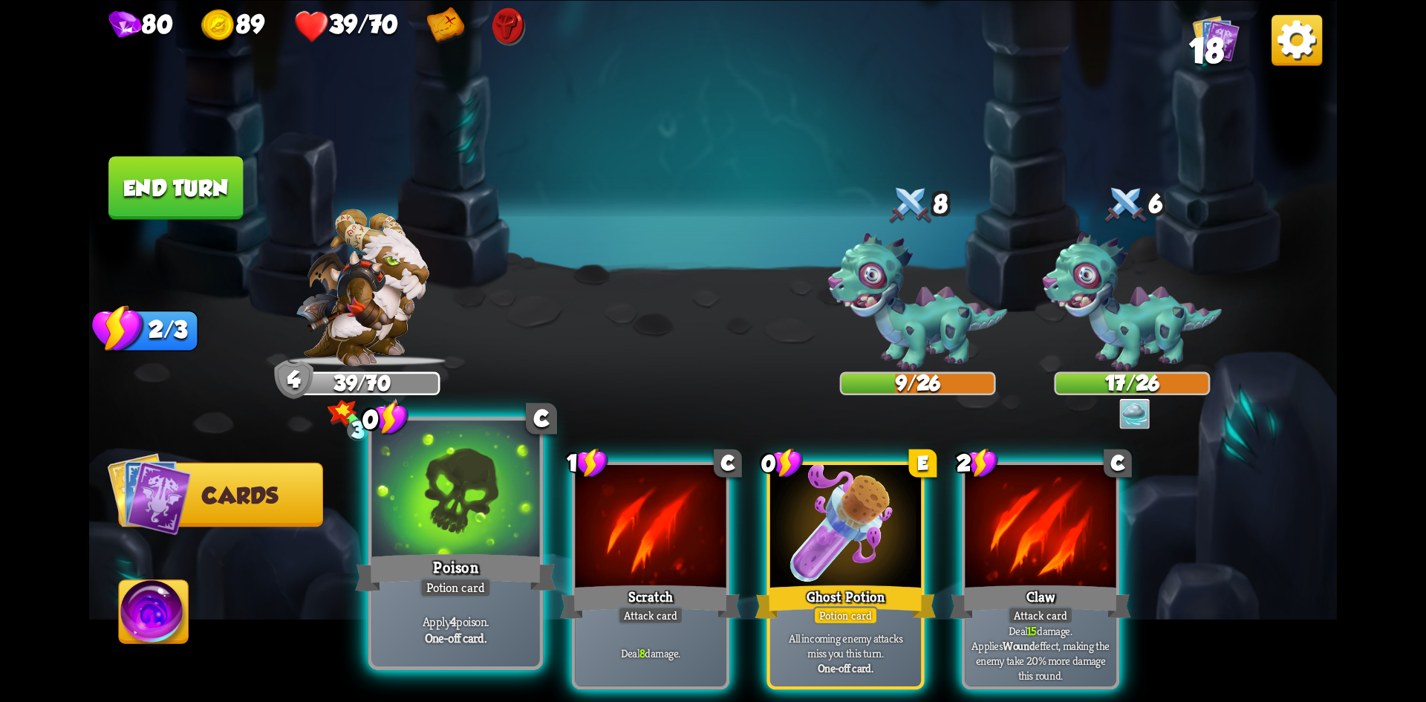
click at [503, 508] on div at bounding box center [456, 490] width 168 height 141
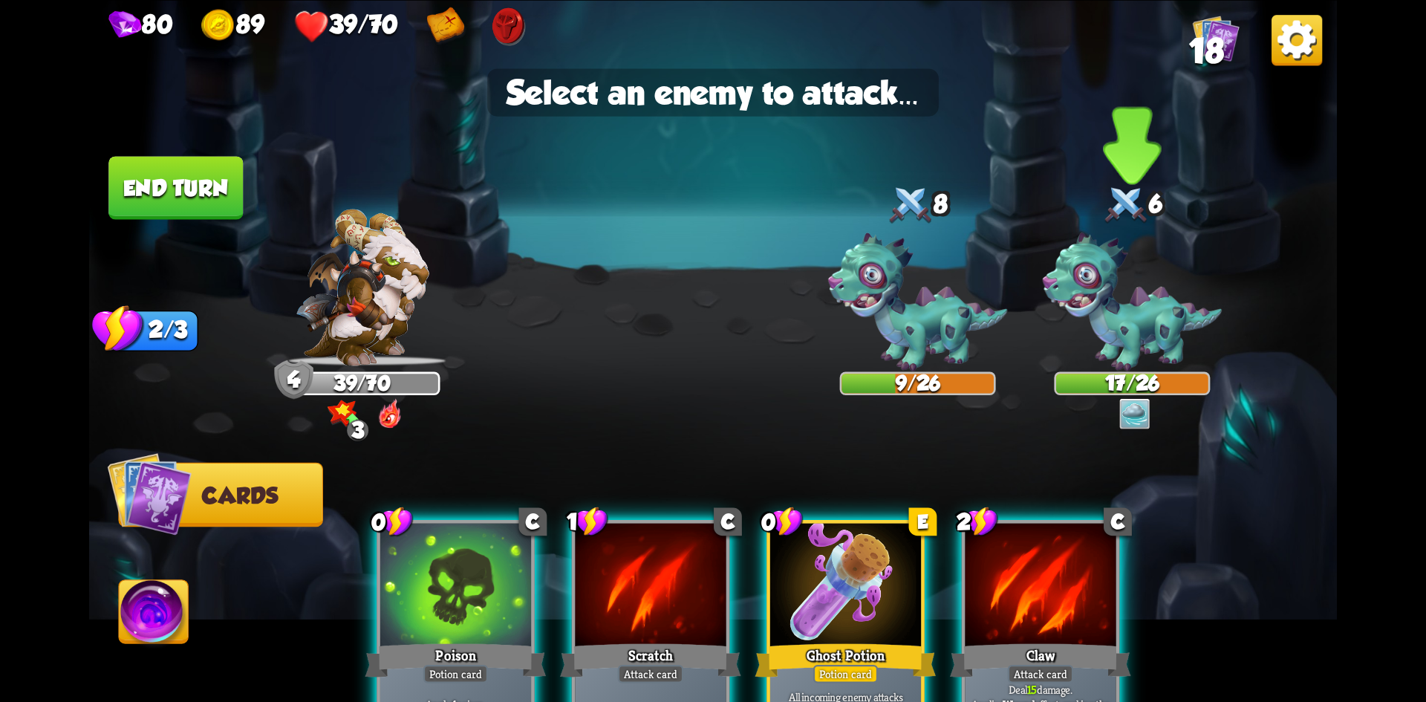
click at [1098, 327] on img at bounding box center [1133, 301] width 180 height 138
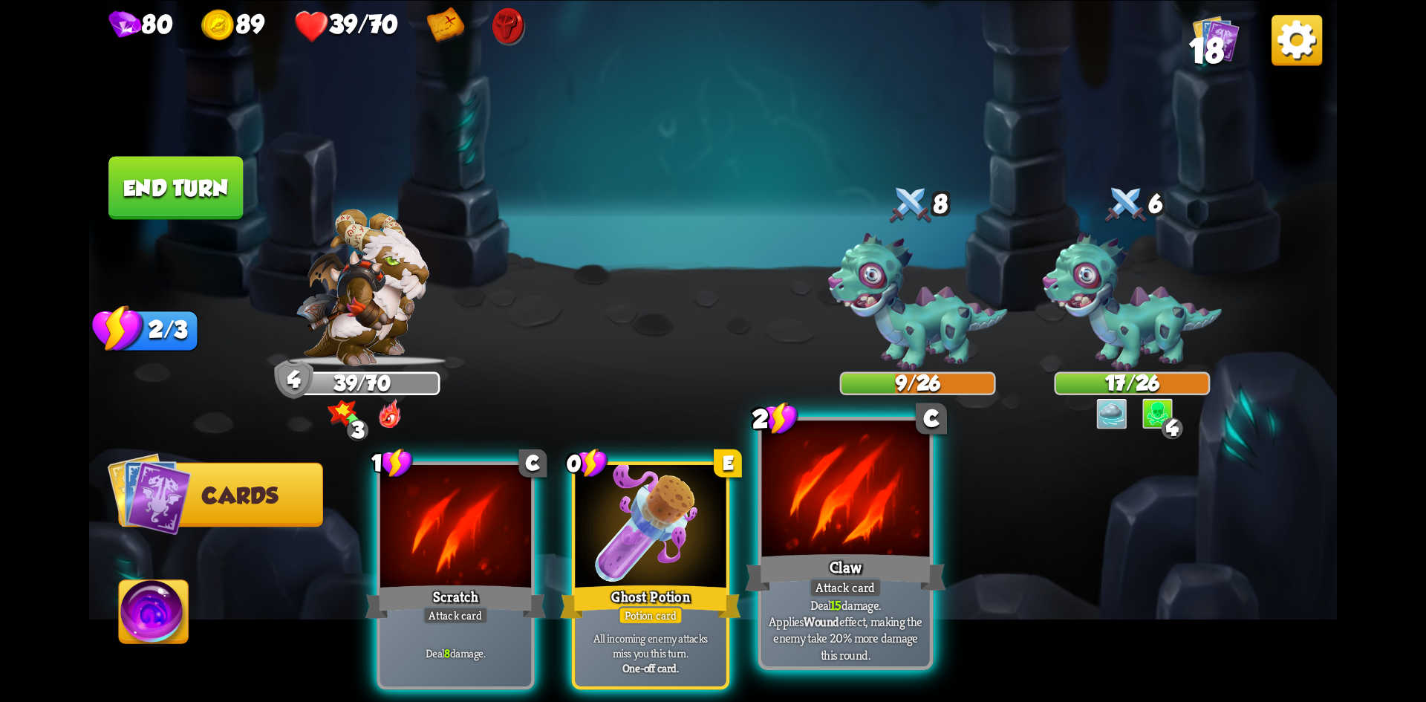
click at [812, 494] on div at bounding box center [846, 490] width 168 height 141
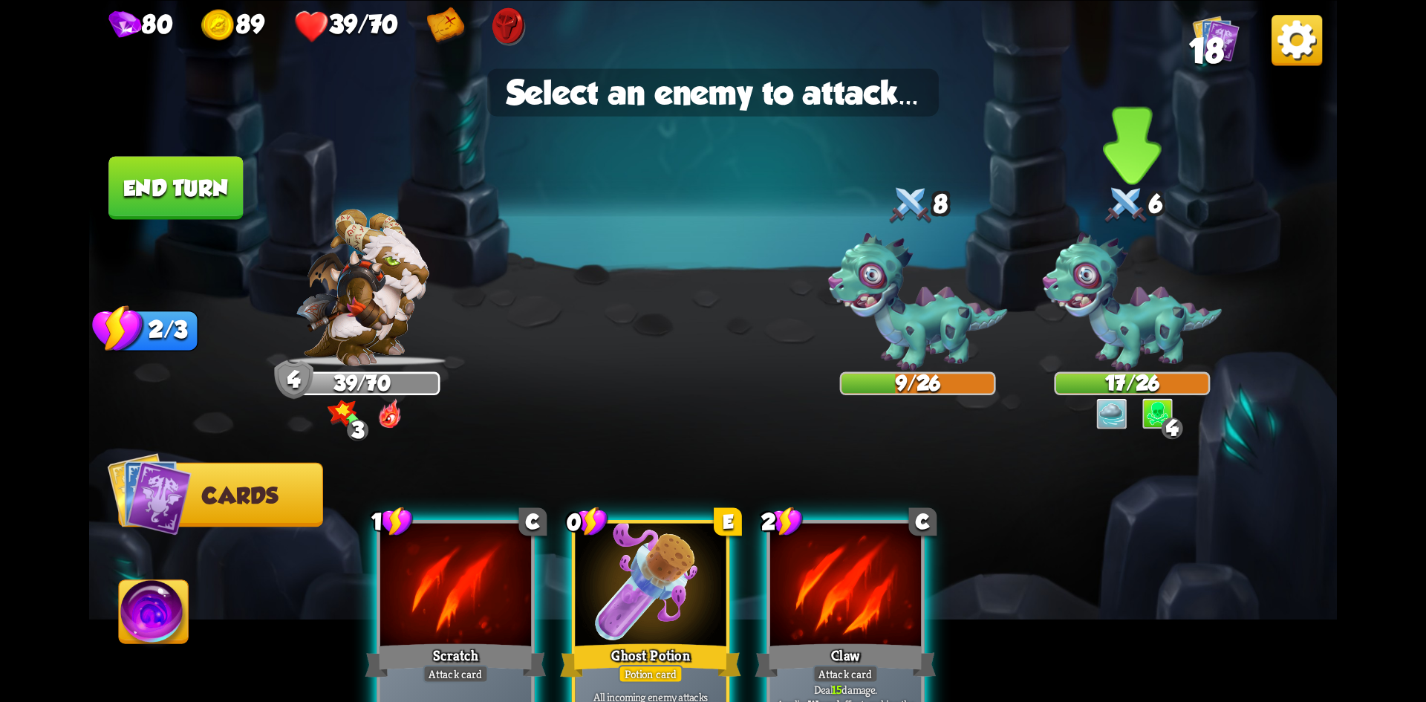
click at [1115, 335] on img at bounding box center [1133, 301] width 180 height 138
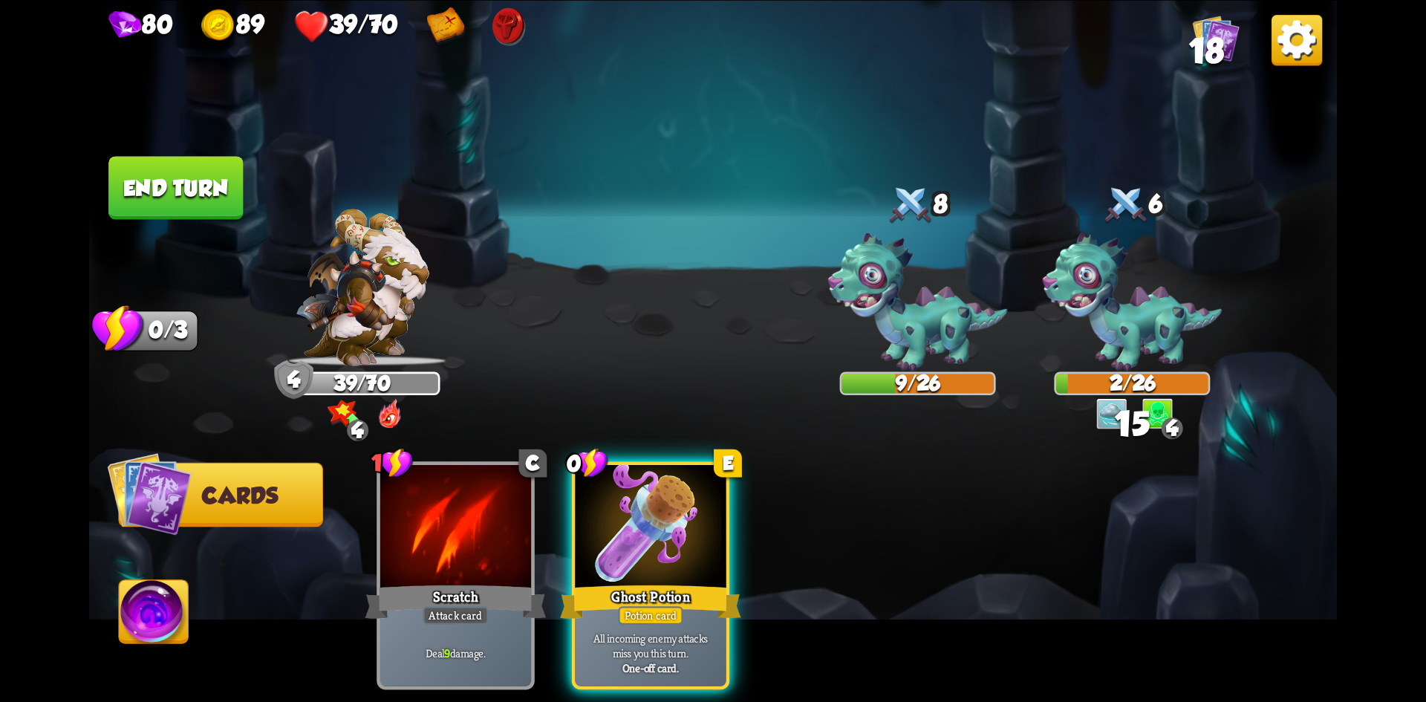
click at [181, 200] on button "End turn" at bounding box center [175, 187] width 134 height 63
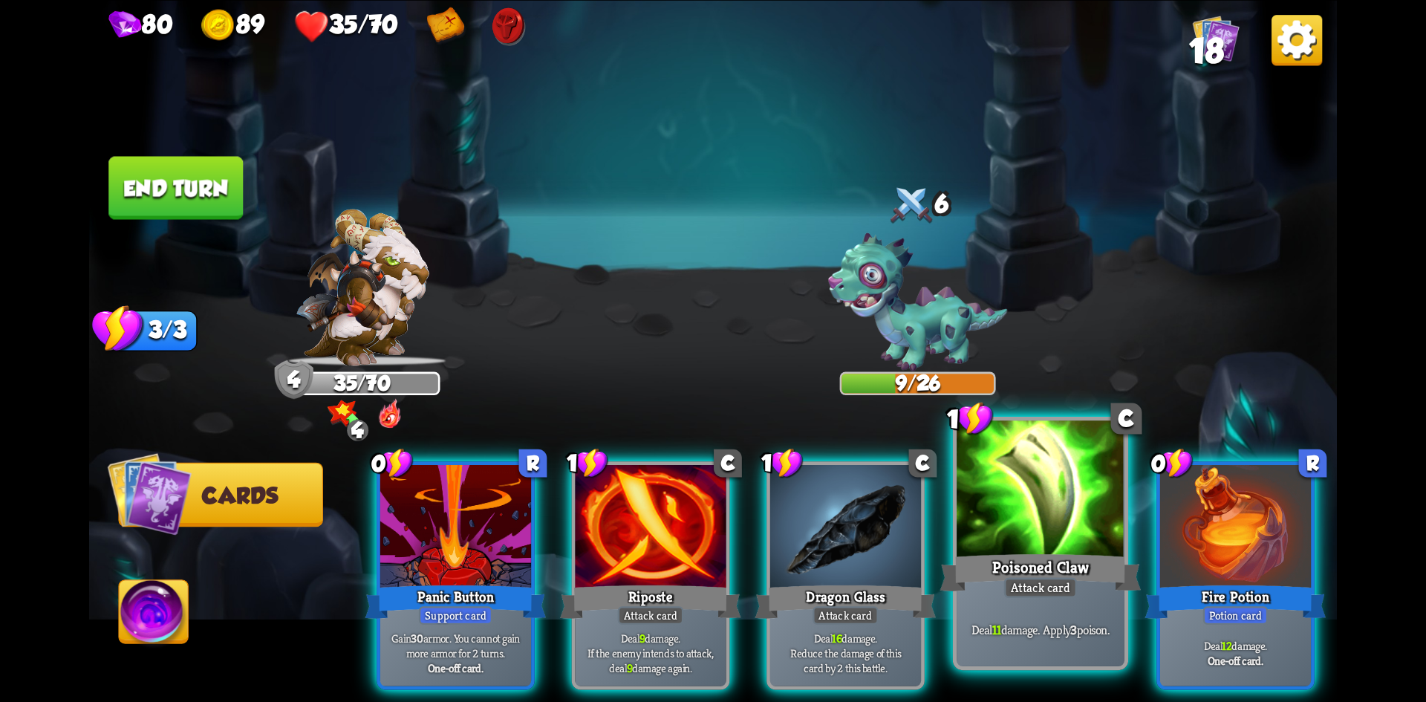
click at [1069, 544] on div at bounding box center [1041, 490] width 168 height 141
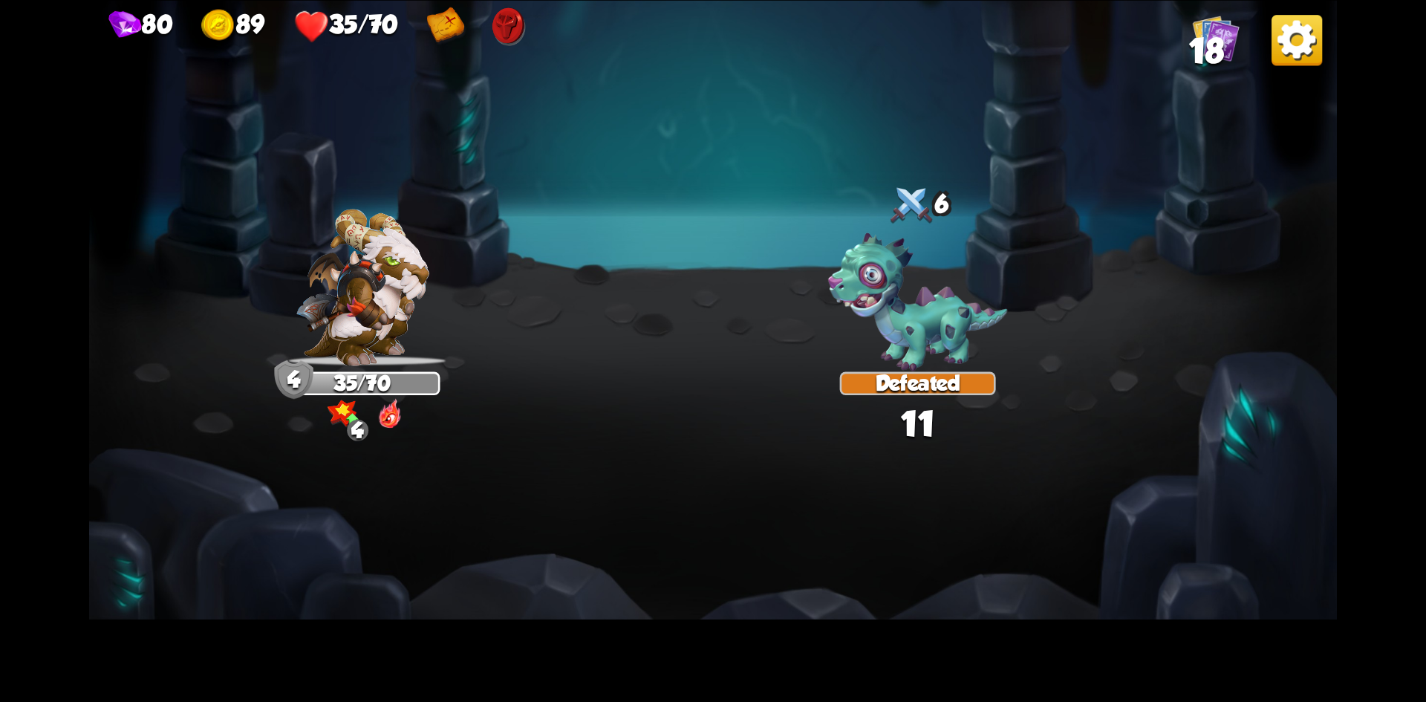
click at [925, 336] on img at bounding box center [918, 301] width 180 height 138
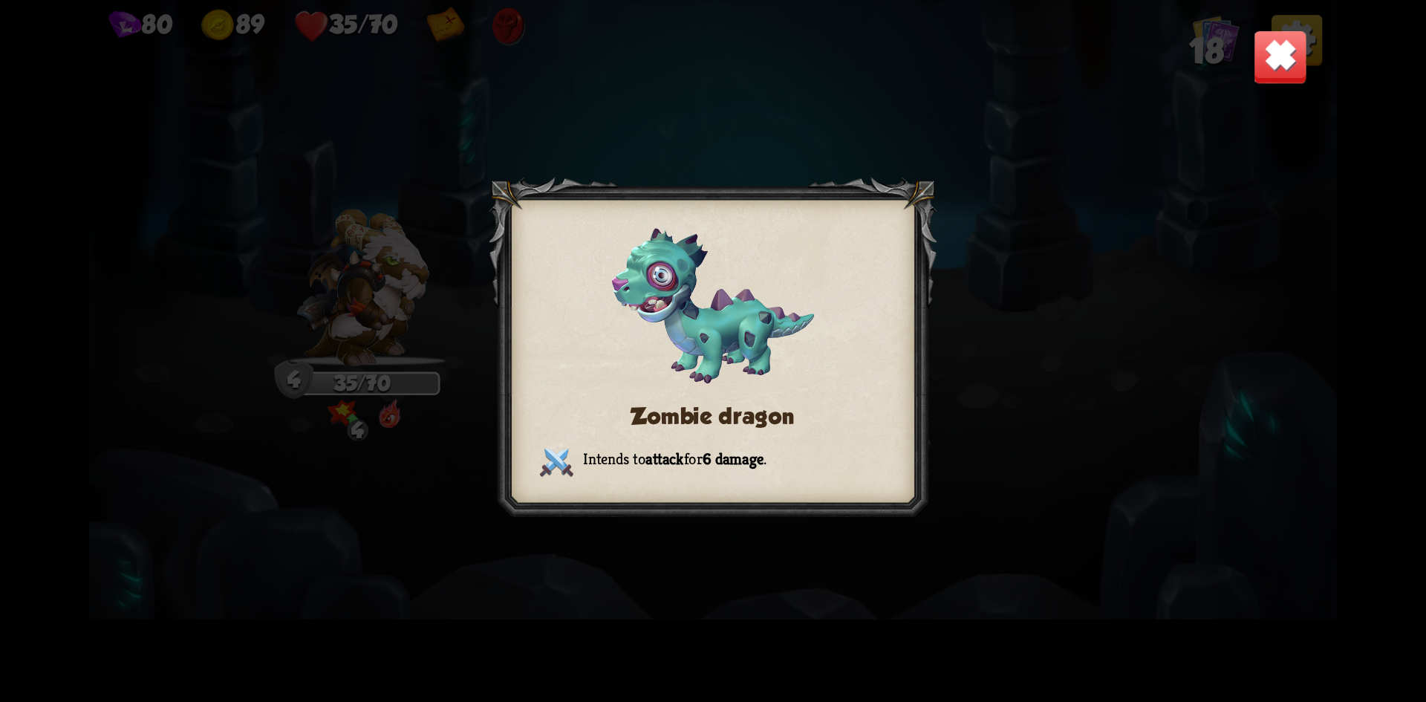
click at [768, 484] on div at bounding box center [713, 351] width 449 height 348
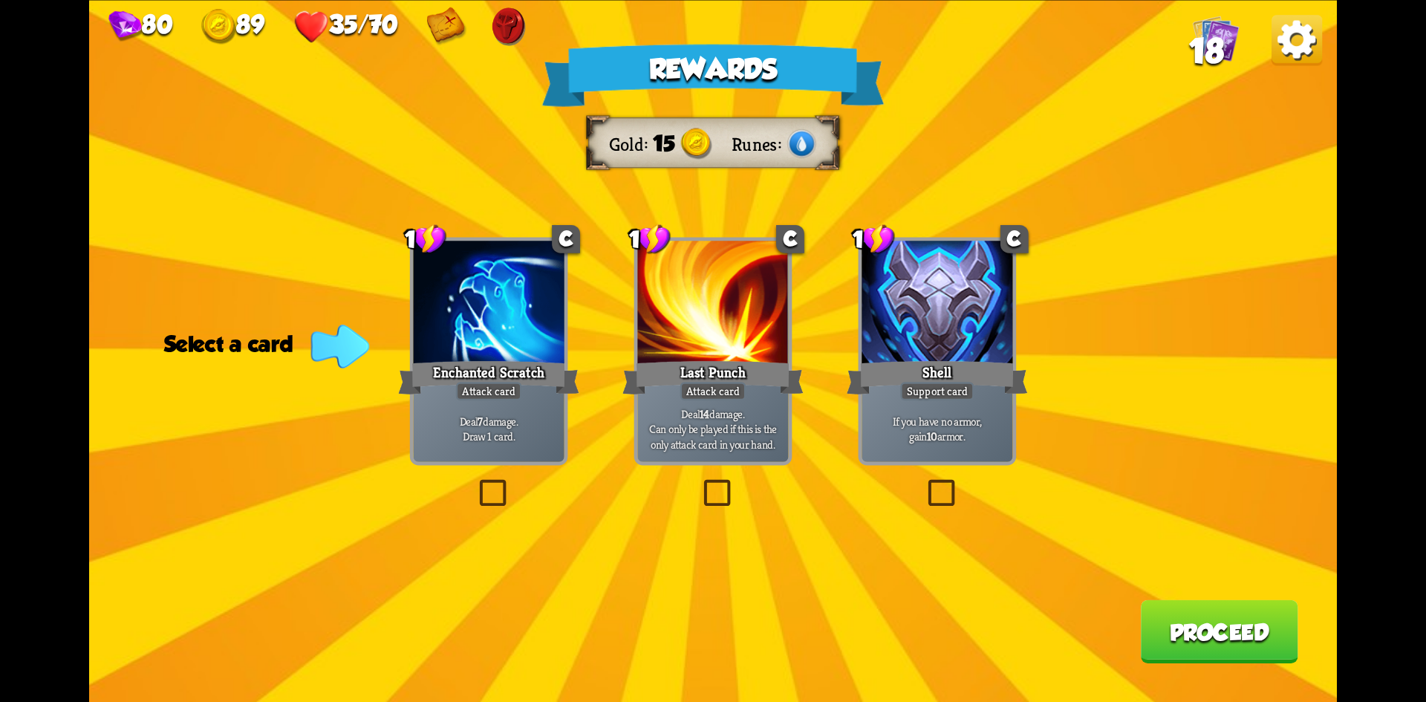
click at [475, 483] on label at bounding box center [475, 483] width 0 height 0
click at [0, 0] on input "checkbox" at bounding box center [0, 0] width 0 height 0
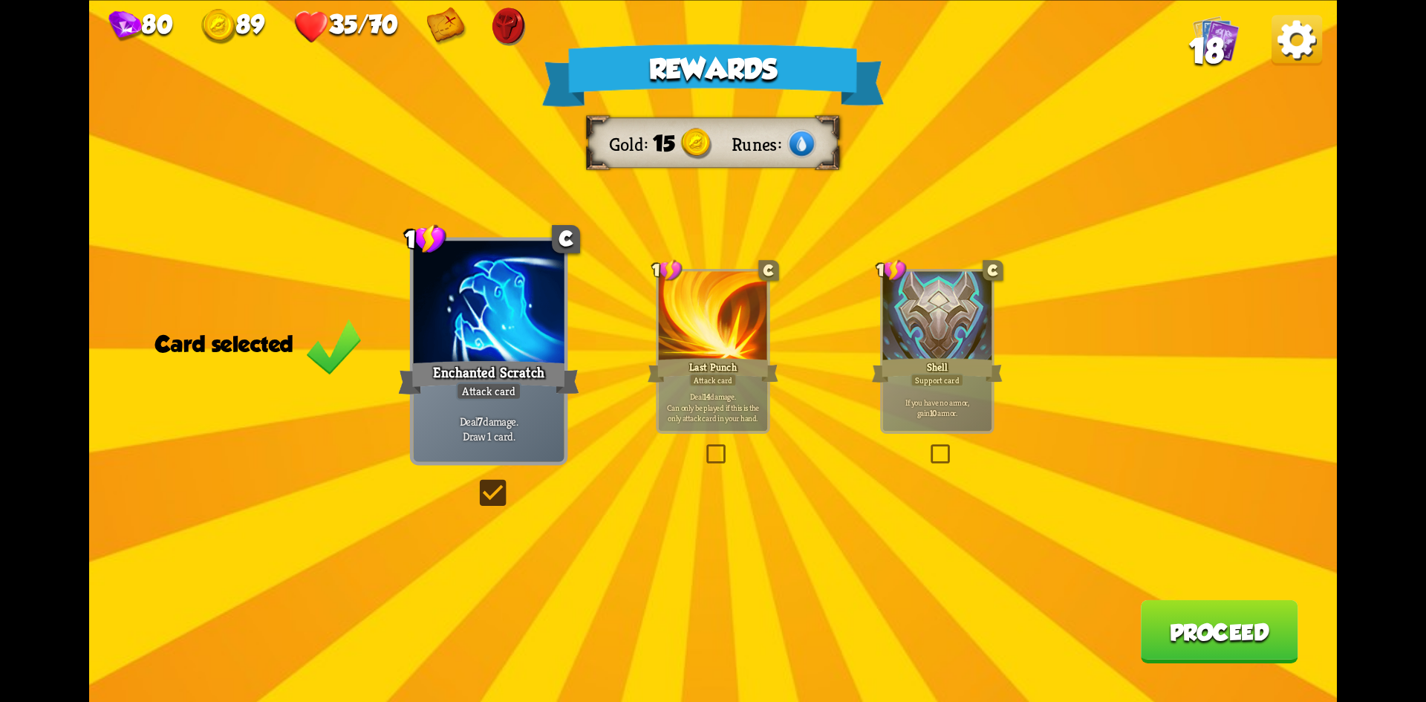
click at [1193, 639] on button "Proceed" at bounding box center [1219, 630] width 157 height 63
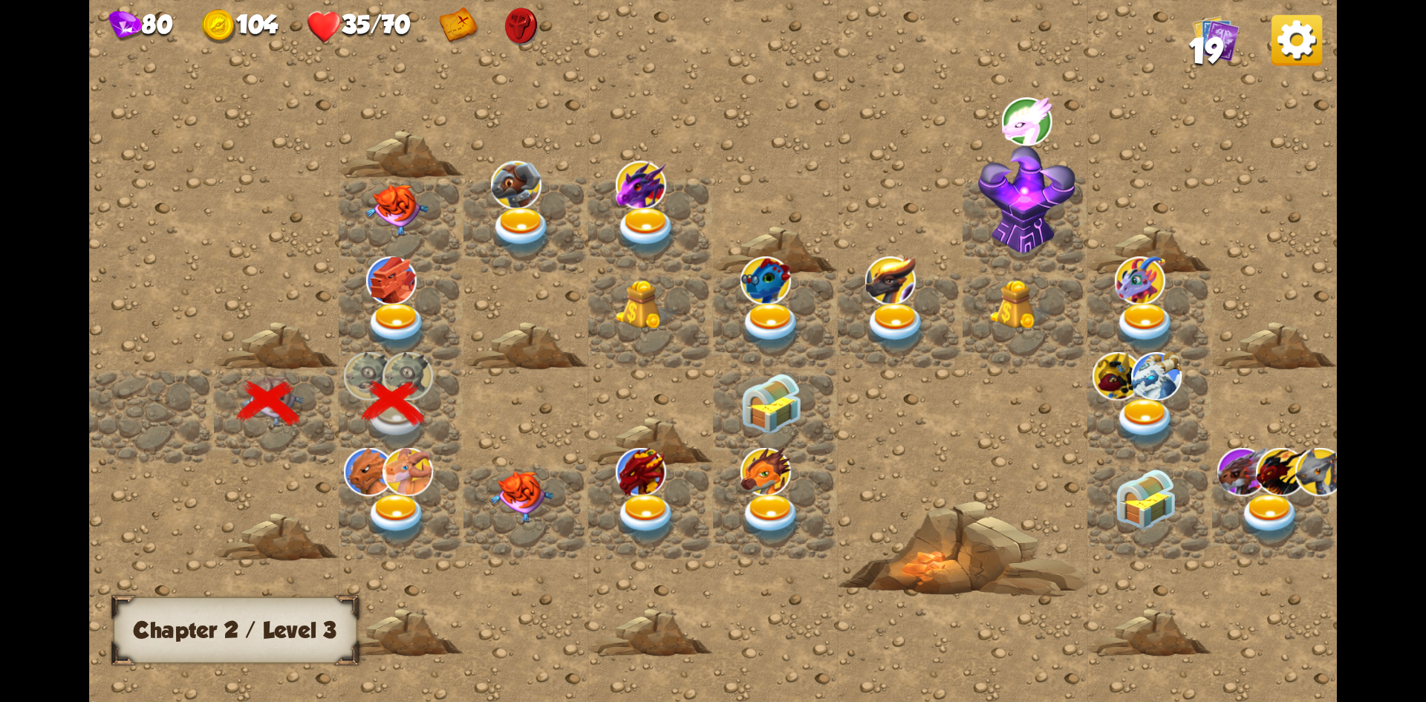
click at [407, 316] on img at bounding box center [397, 326] width 62 height 49
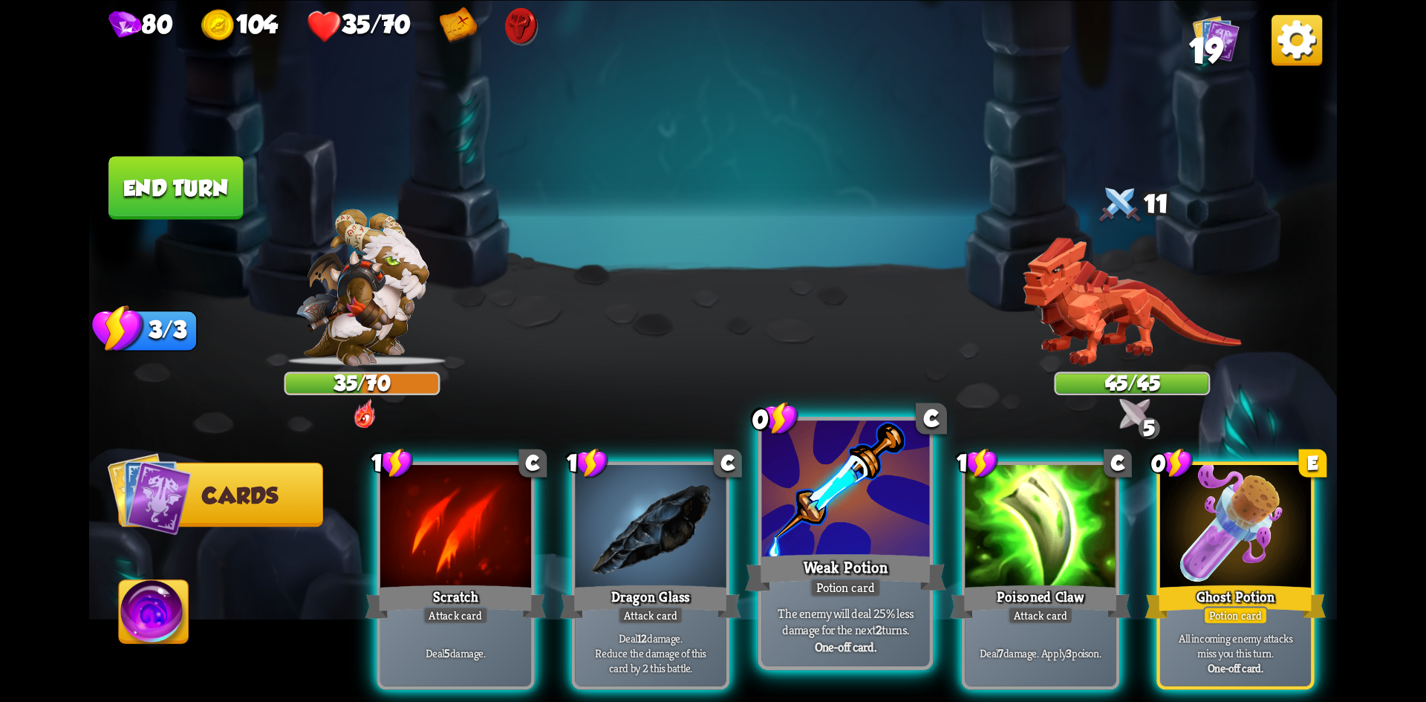
click at [821, 505] on div at bounding box center [846, 490] width 168 height 141
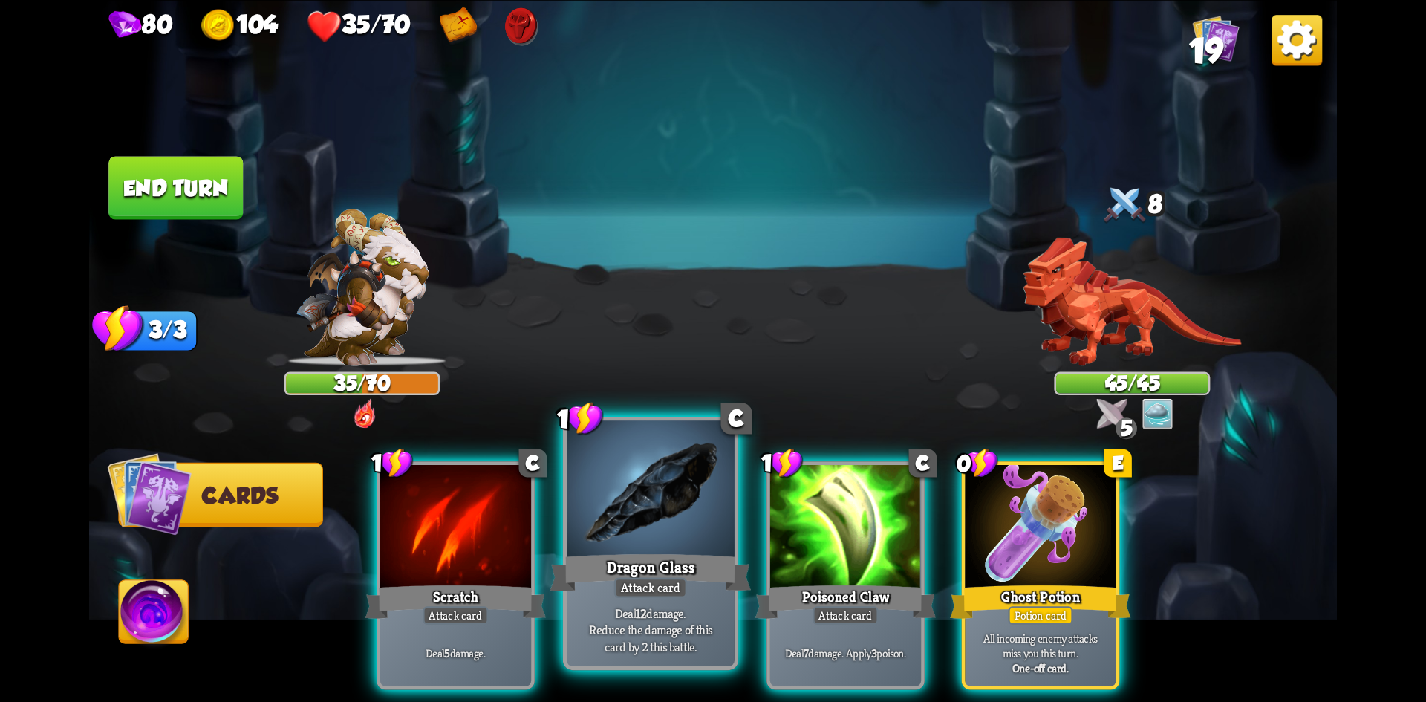
click at [644, 492] on div at bounding box center [651, 490] width 168 height 141
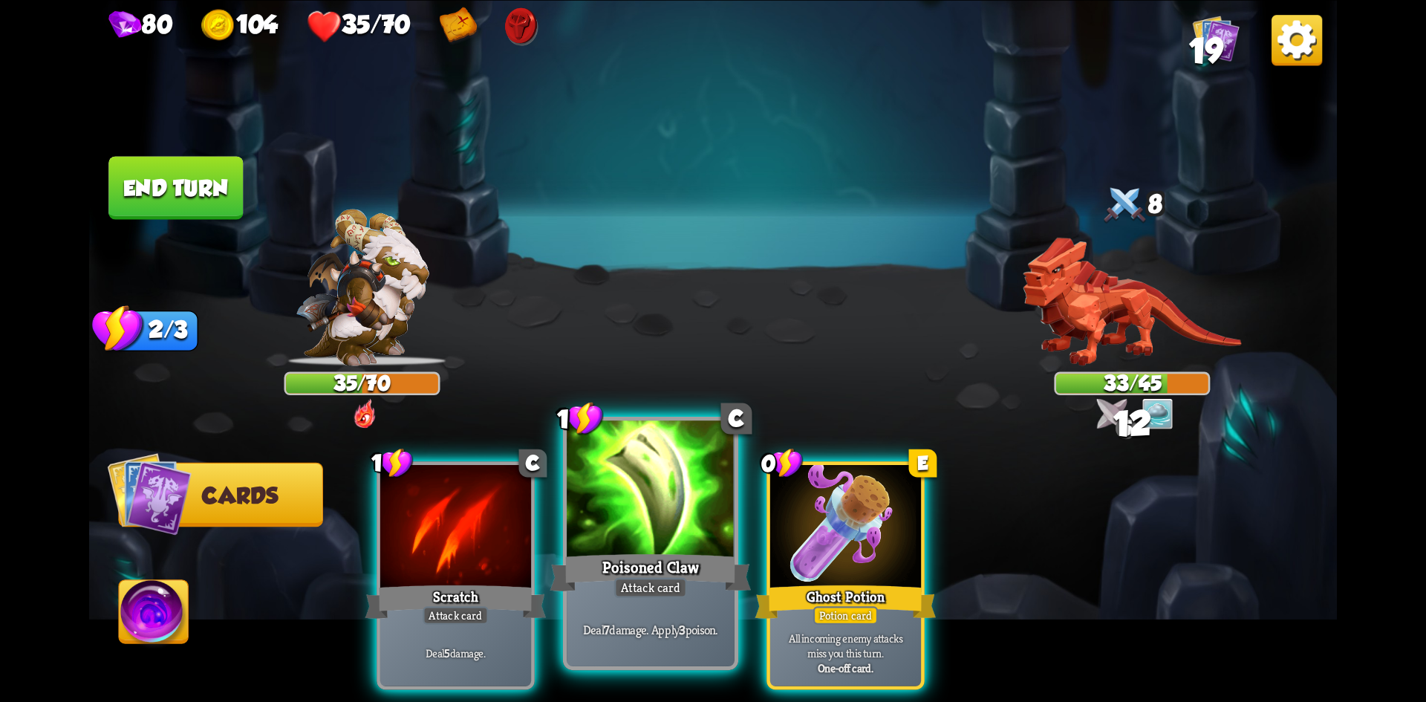
click at [647, 488] on div at bounding box center [651, 490] width 168 height 141
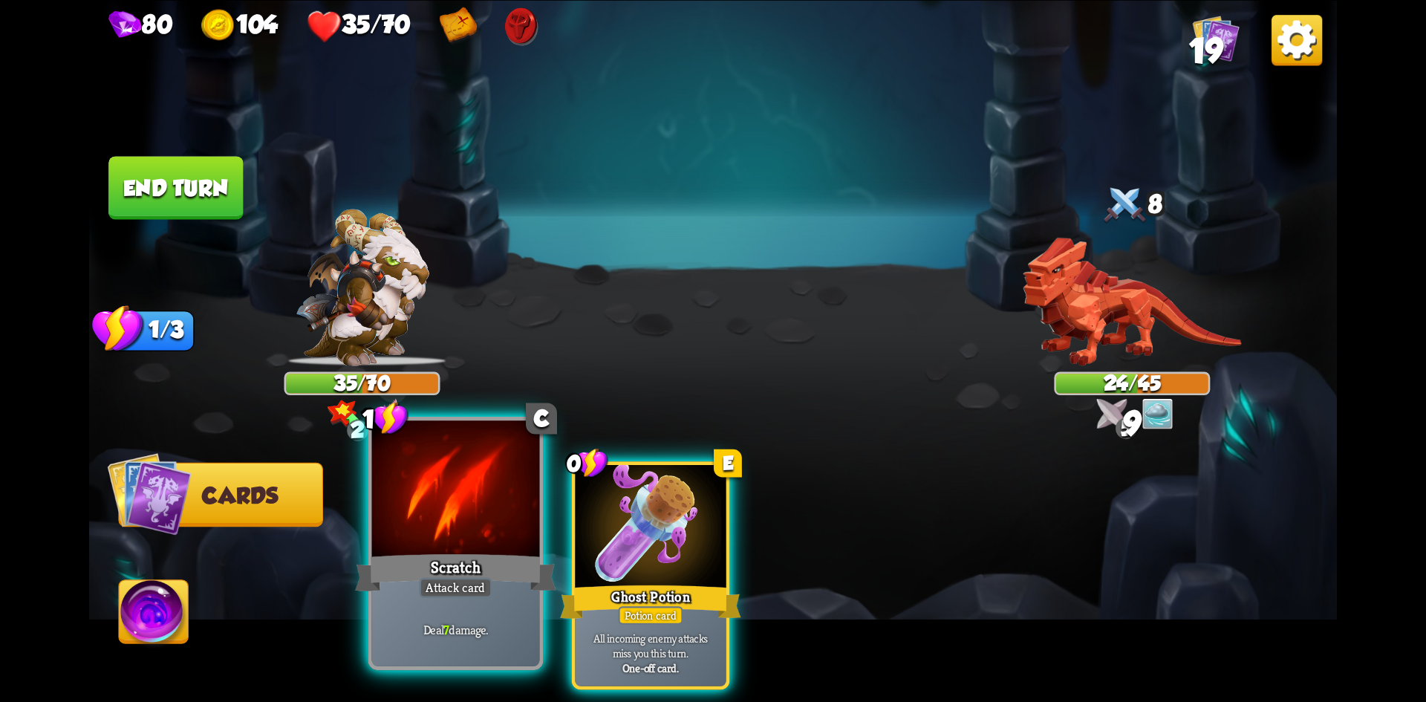
click at [508, 494] on div at bounding box center [456, 490] width 168 height 141
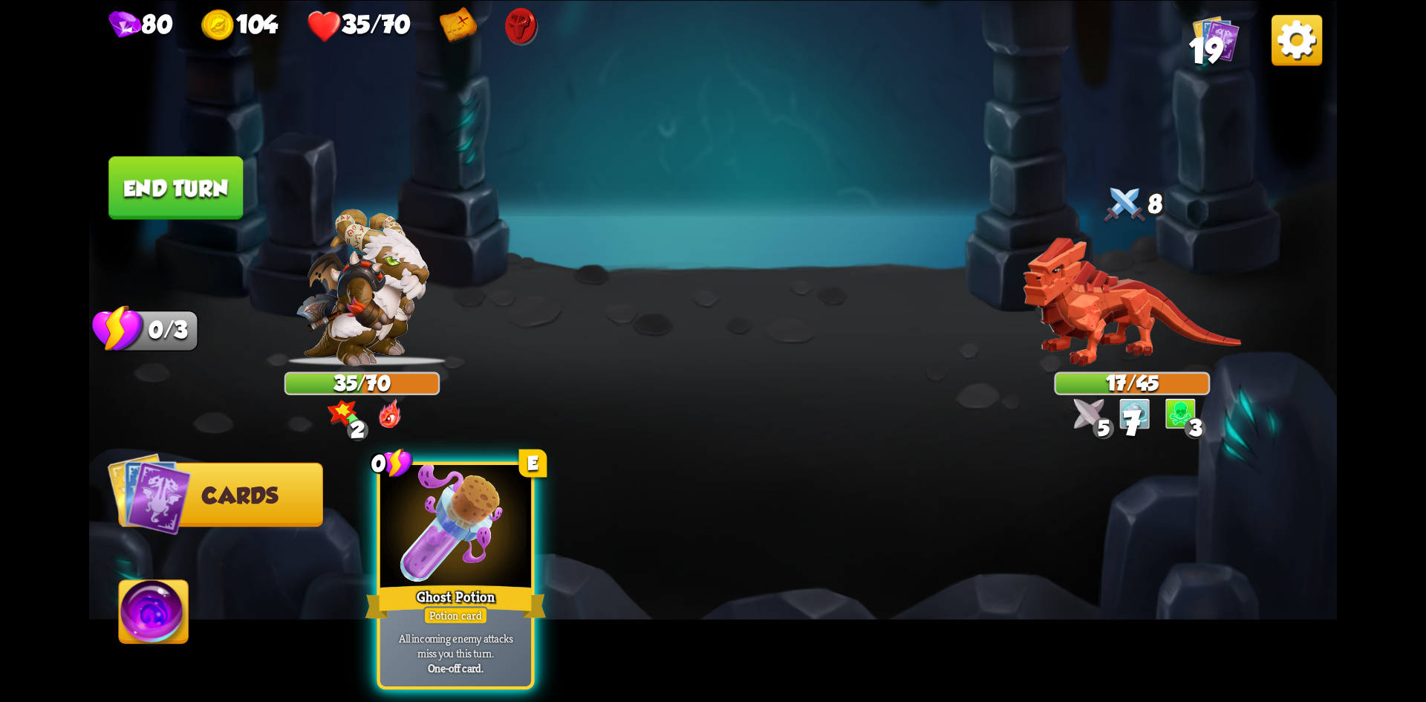
click at [203, 188] on button "End turn" at bounding box center [175, 187] width 134 height 63
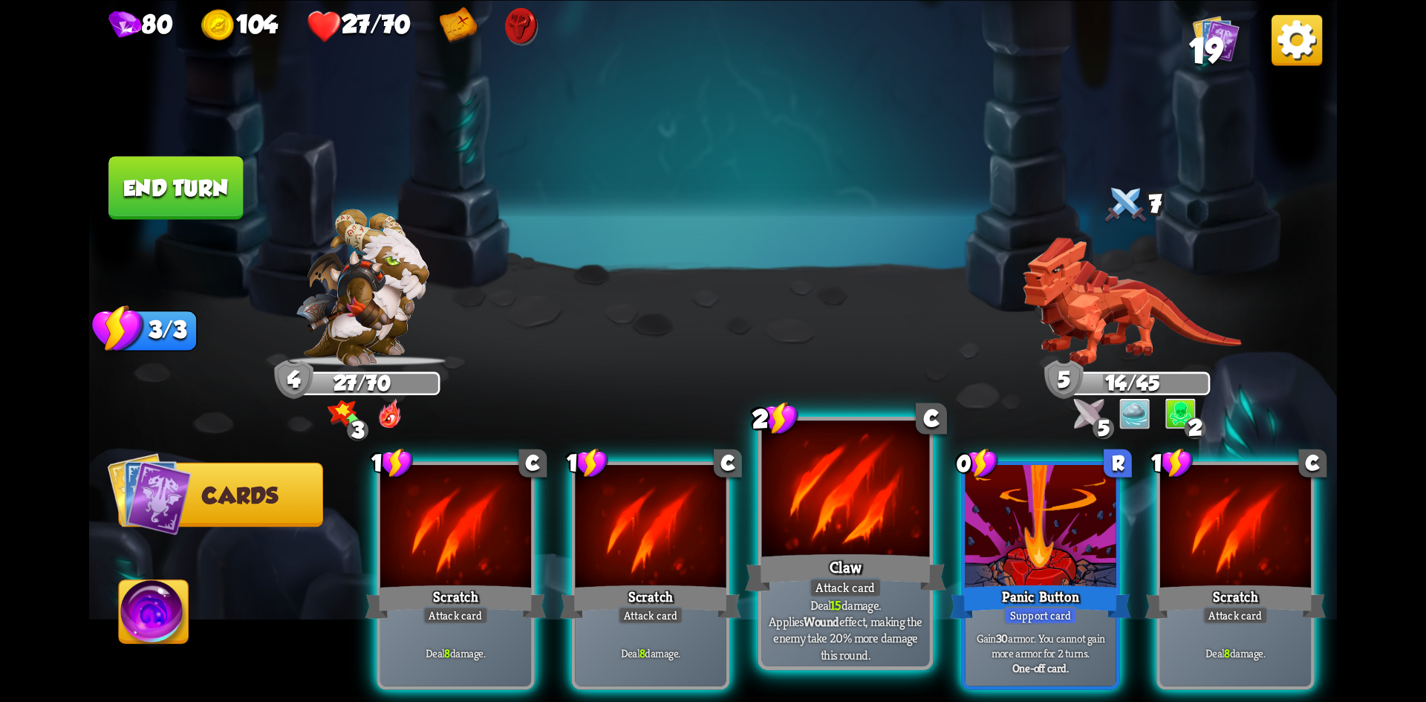
click at [825, 553] on div "Claw" at bounding box center [845, 572] width 201 height 45
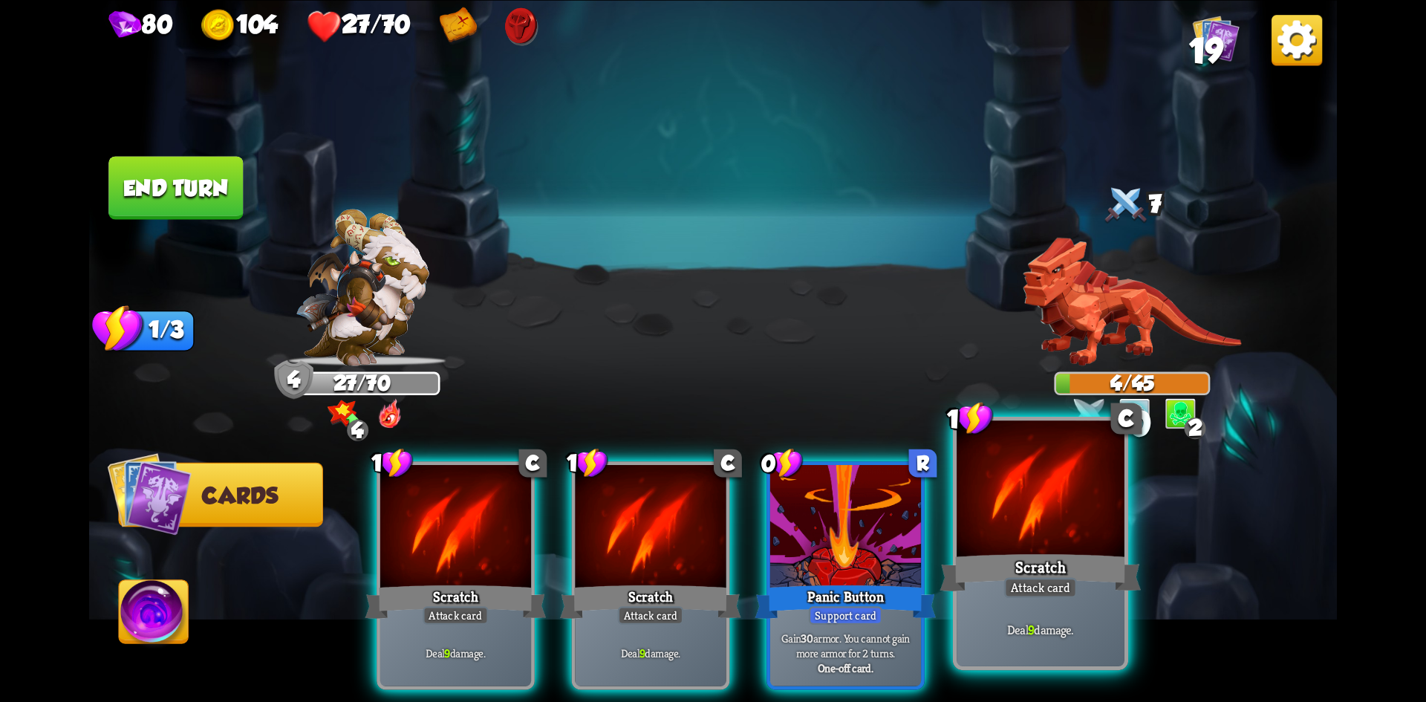
click at [1042, 556] on div "Scratch" at bounding box center [1040, 572] width 201 height 45
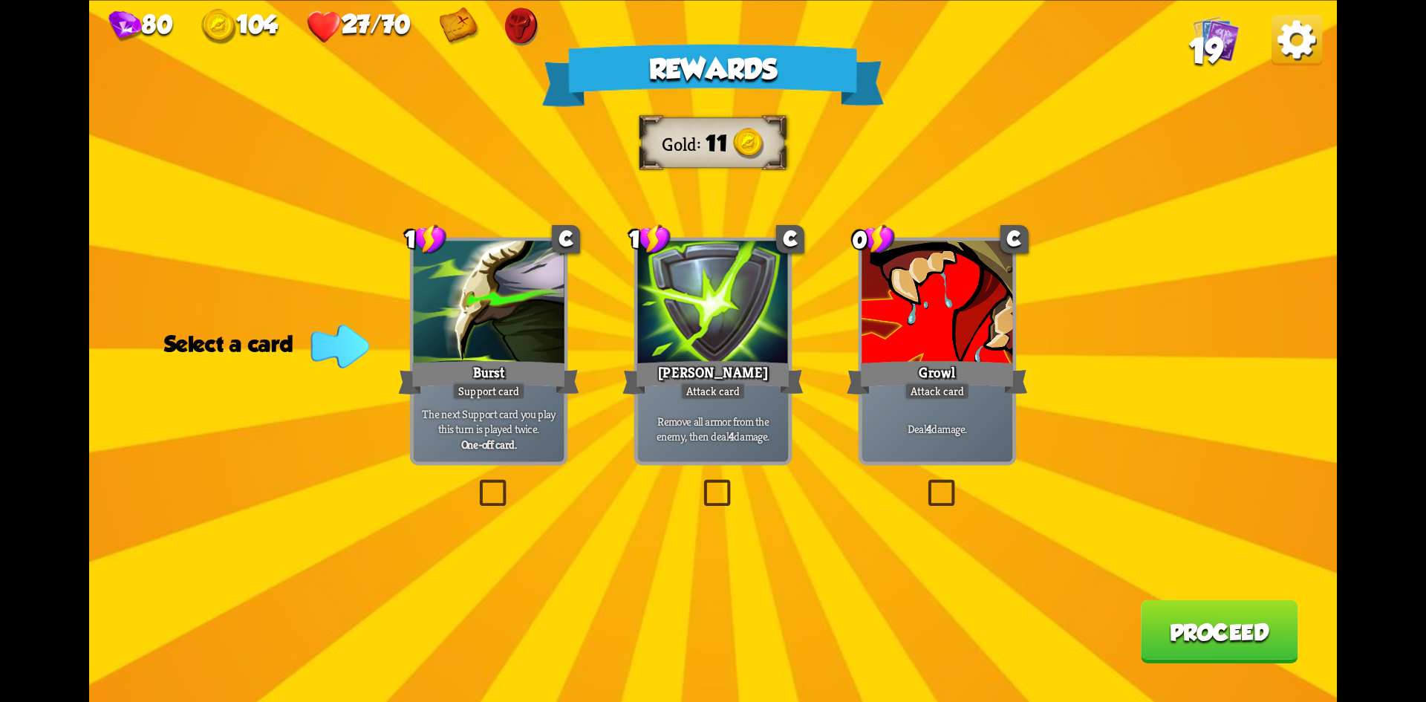
click at [924, 483] on label at bounding box center [924, 483] width 0 height 0
click at [0, 0] on input "checkbox" at bounding box center [0, 0] width 0 height 0
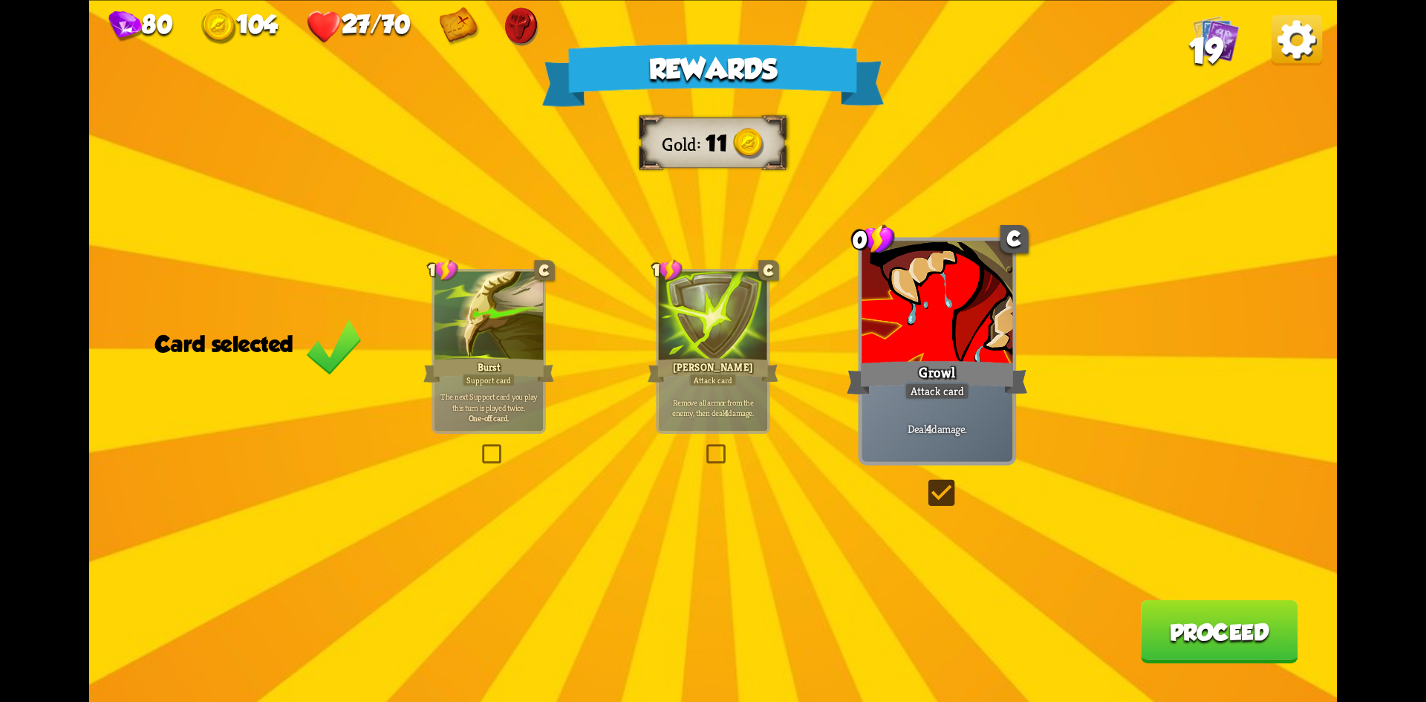
click at [1250, 613] on button "Proceed" at bounding box center [1219, 630] width 157 height 63
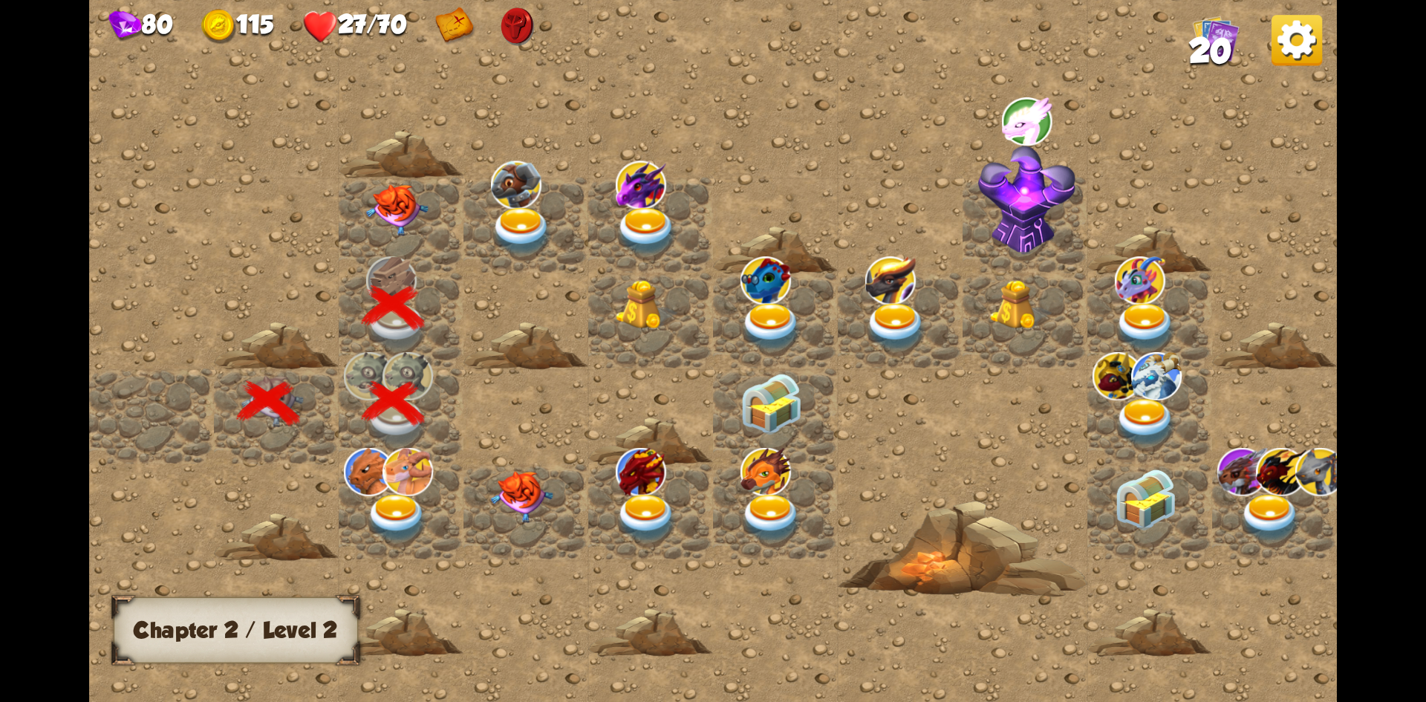
click at [382, 204] on img at bounding box center [397, 209] width 62 height 52
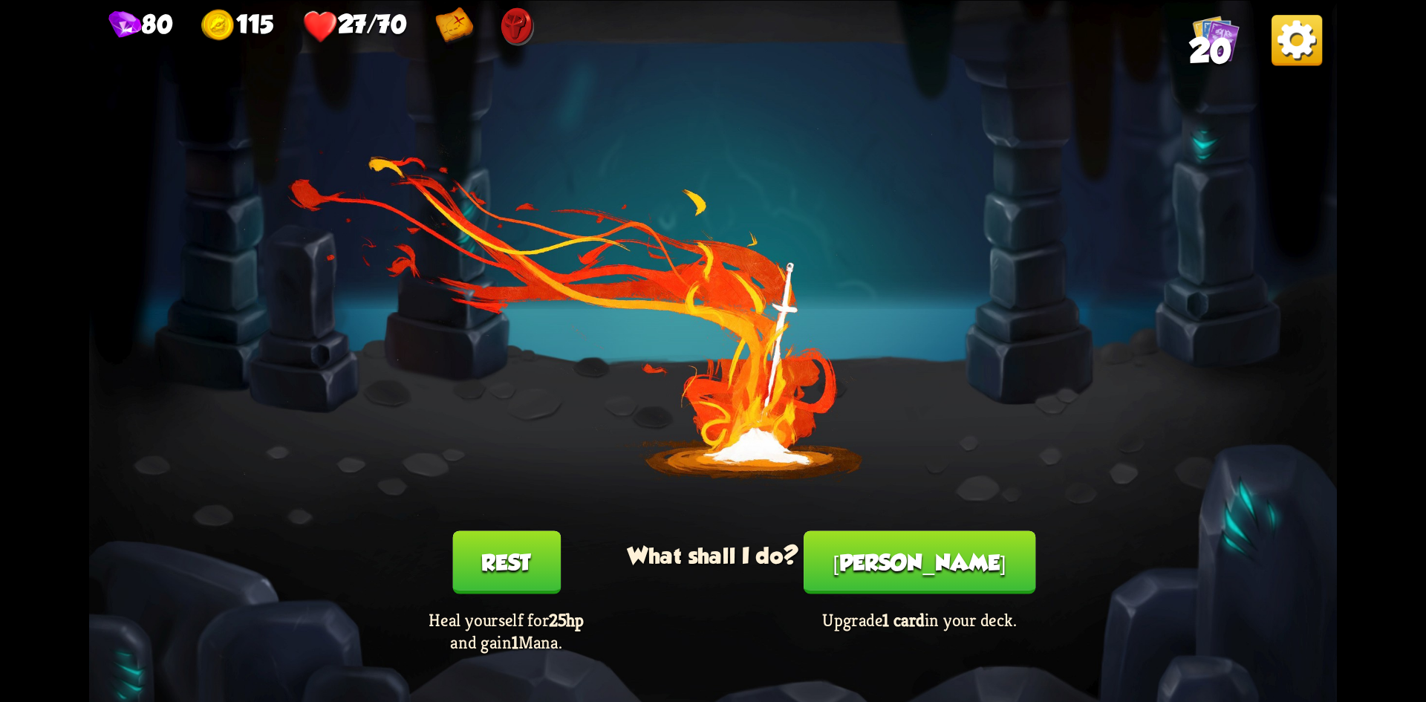
click at [477, 584] on button "Rest" at bounding box center [506, 561] width 108 height 63
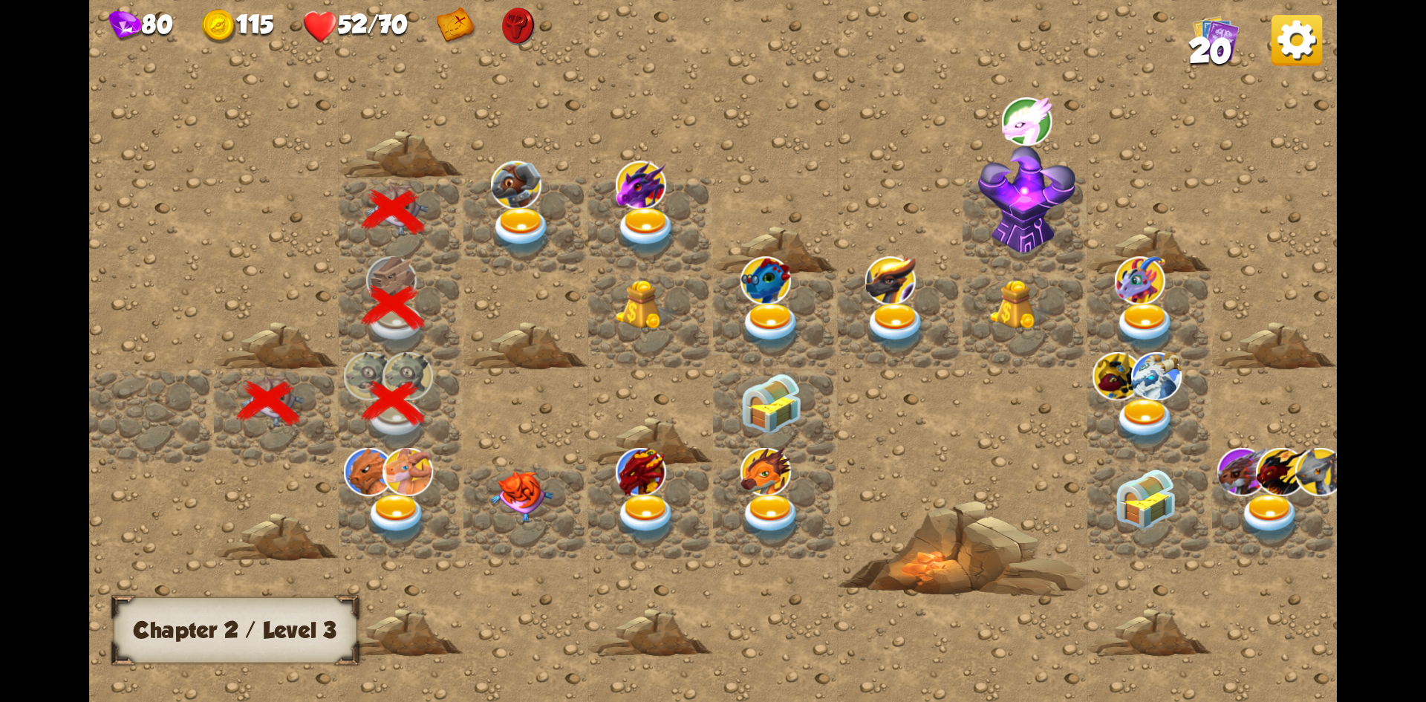
click at [523, 221] on img at bounding box center [522, 230] width 62 height 49
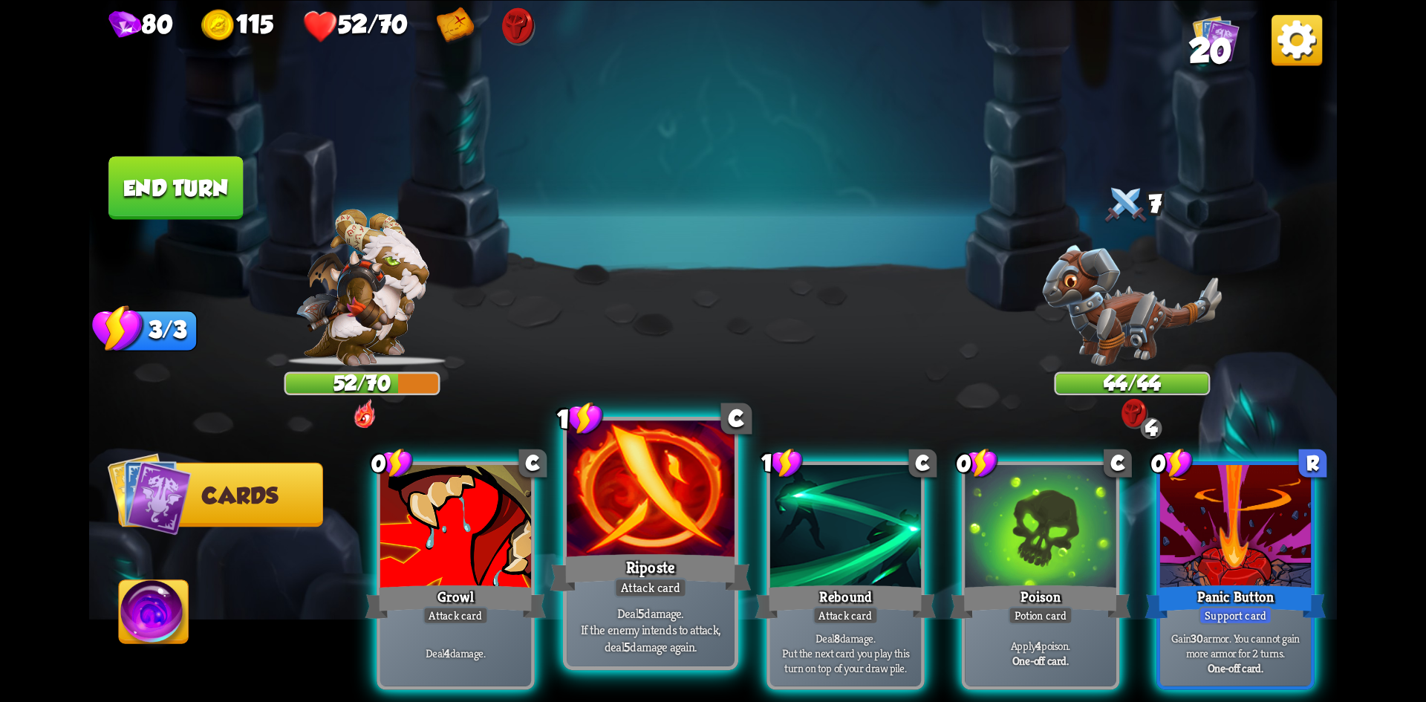
click at [657, 533] on div at bounding box center [651, 490] width 168 height 141
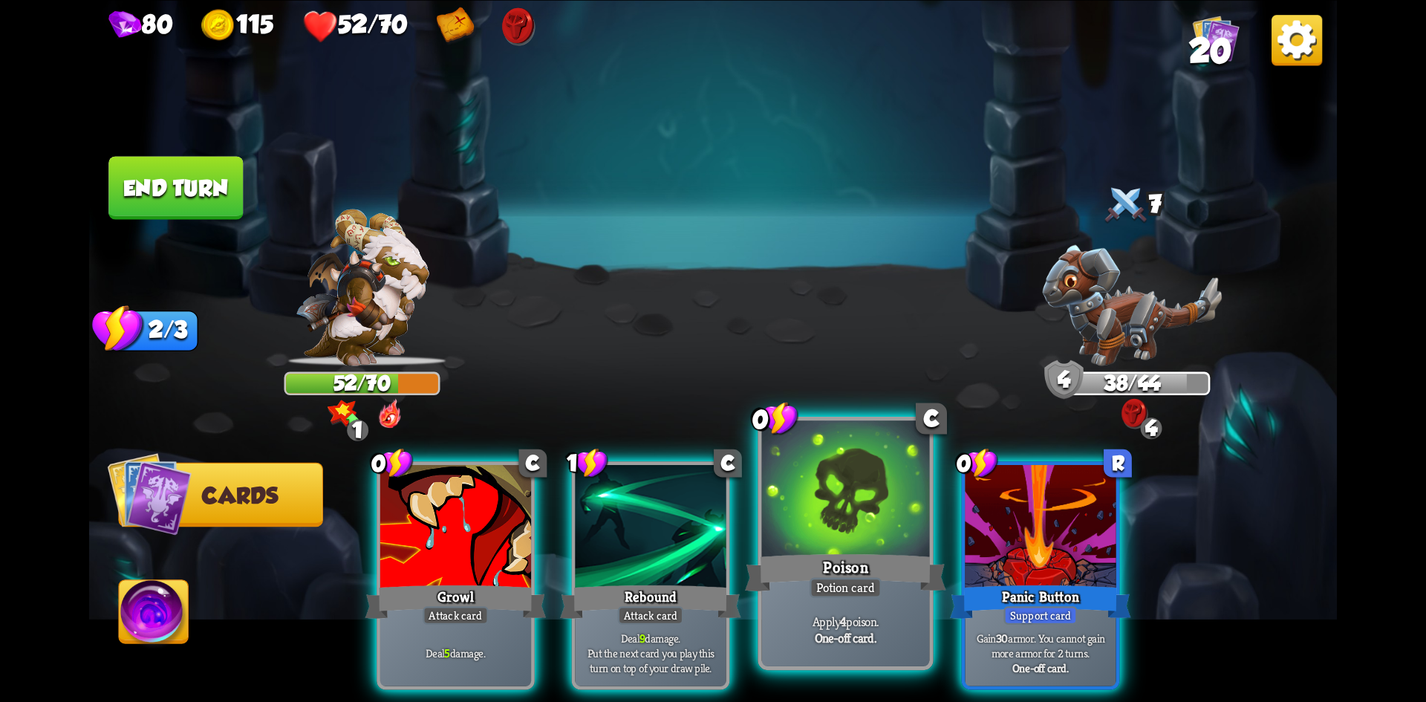
click at [864, 538] on div at bounding box center [846, 490] width 168 height 141
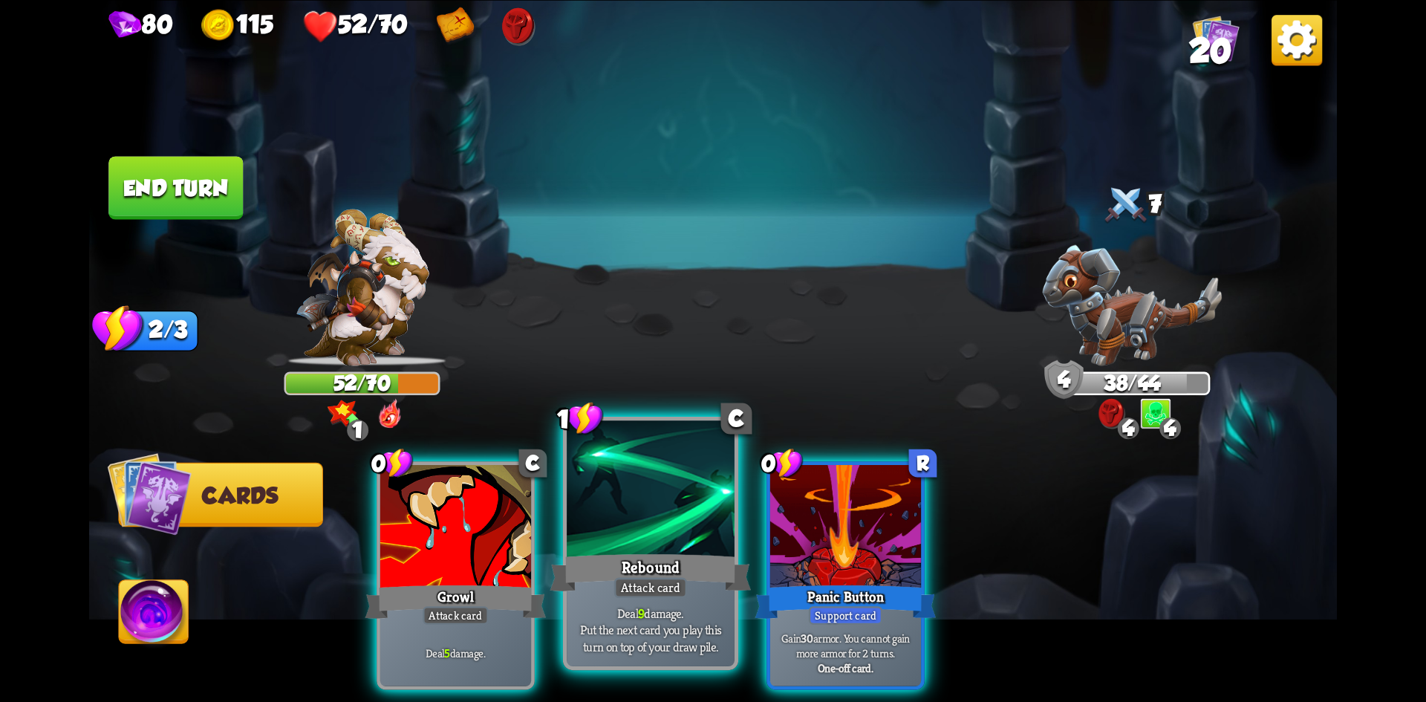
click at [660, 527] on div at bounding box center [651, 490] width 168 height 141
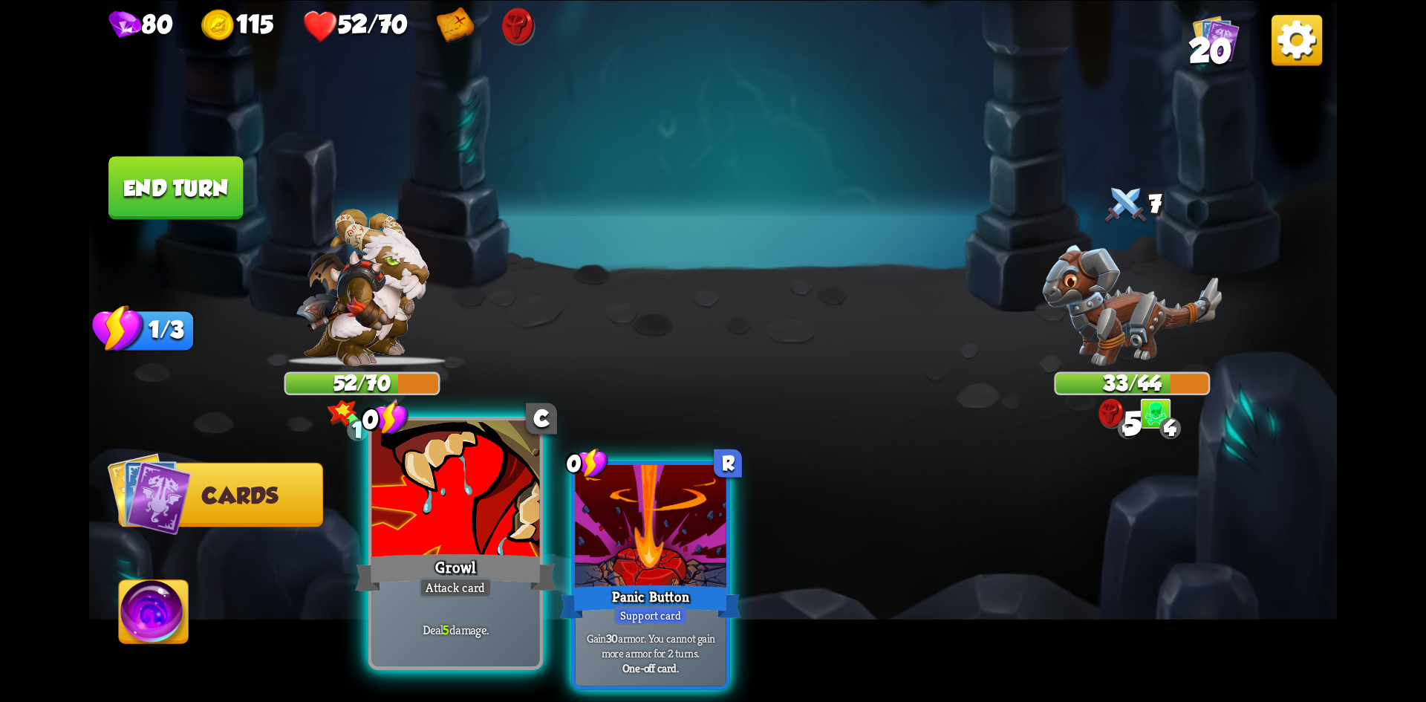
click at [495, 527] on div at bounding box center [456, 490] width 168 height 141
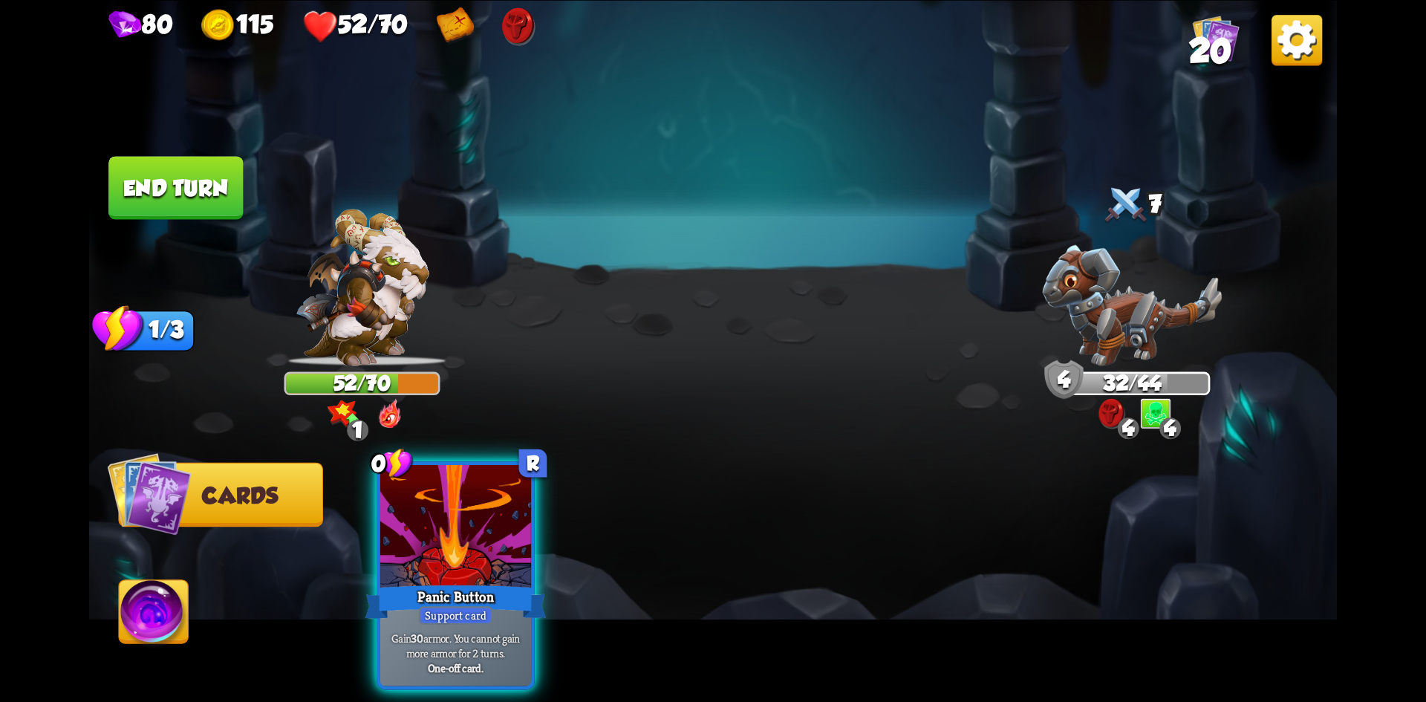
click at [201, 197] on button "End turn" at bounding box center [175, 187] width 134 height 63
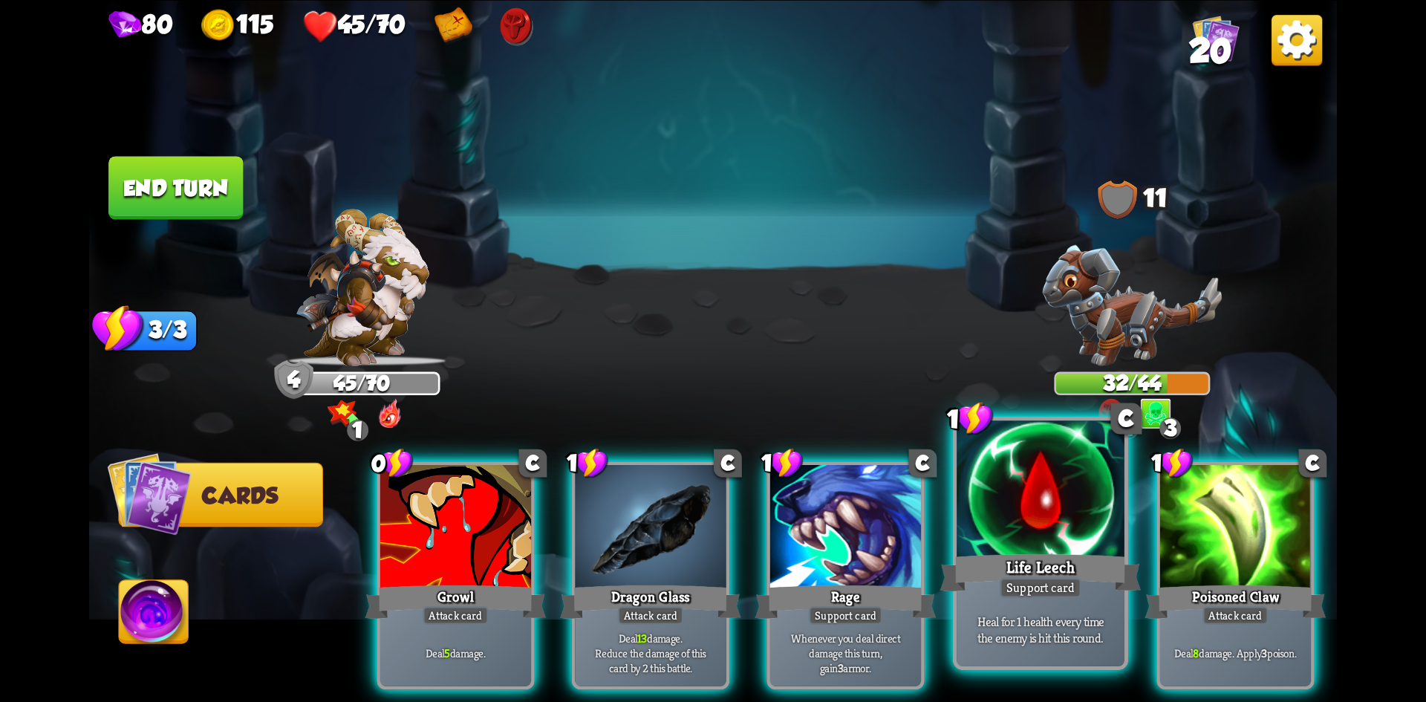
click at [1018, 584] on div "Support card" at bounding box center [1041, 587] width 82 height 21
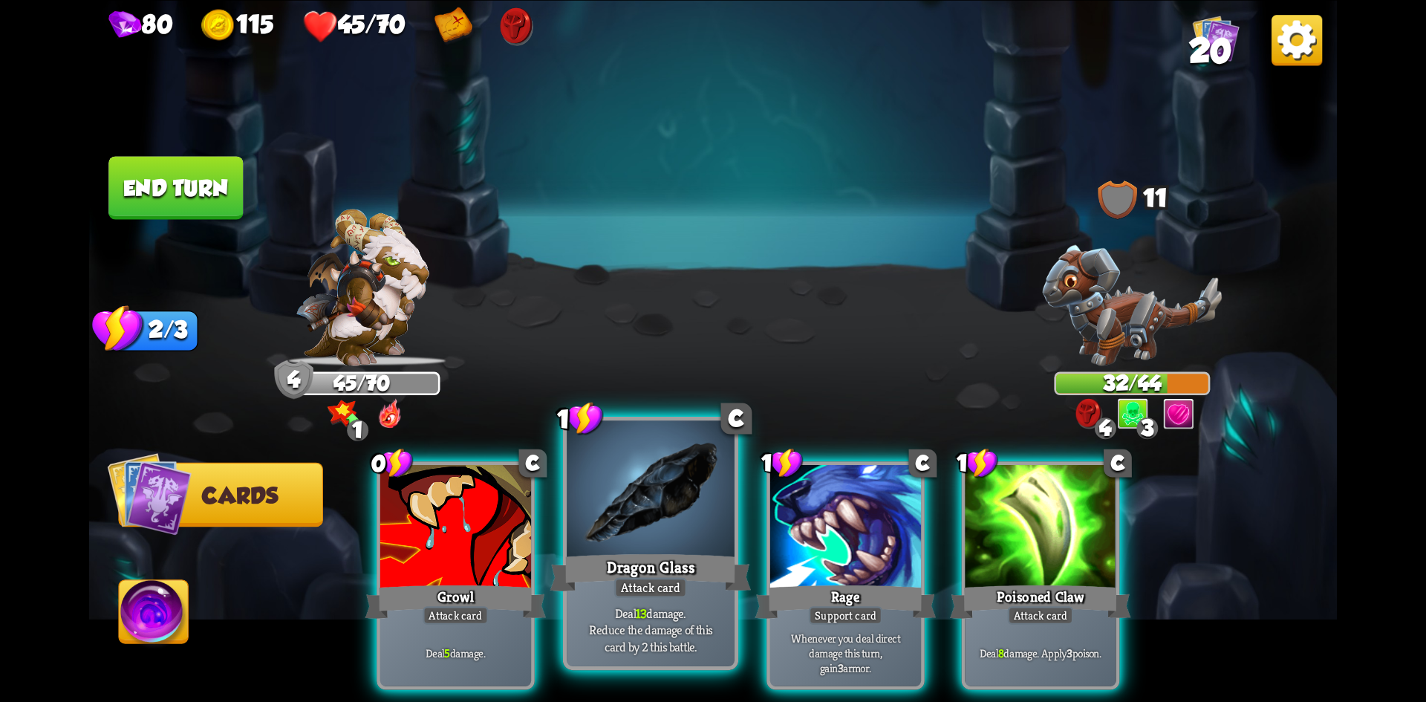
click at [701, 575] on div "Dragon Glass" at bounding box center [650, 572] width 201 height 45
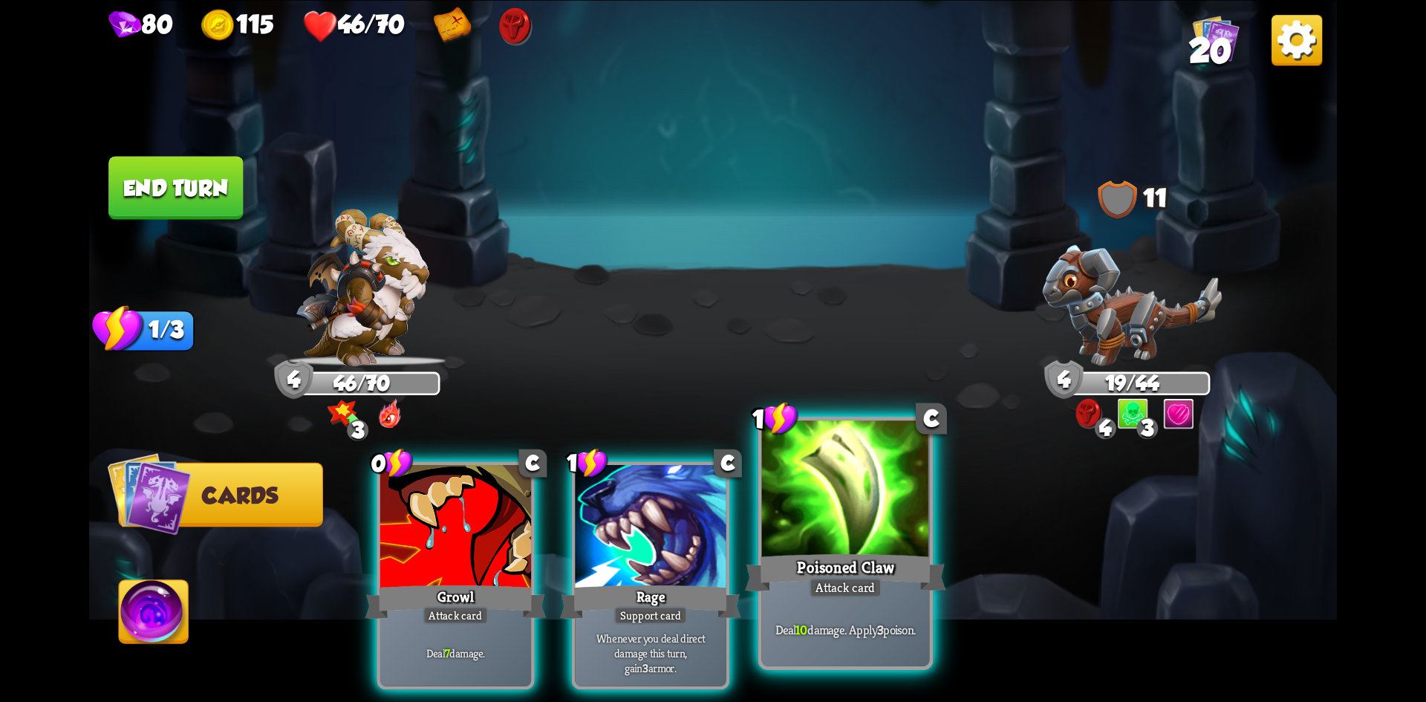
click at [879, 592] on div "Attack card" at bounding box center [845, 587] width 73 height 21
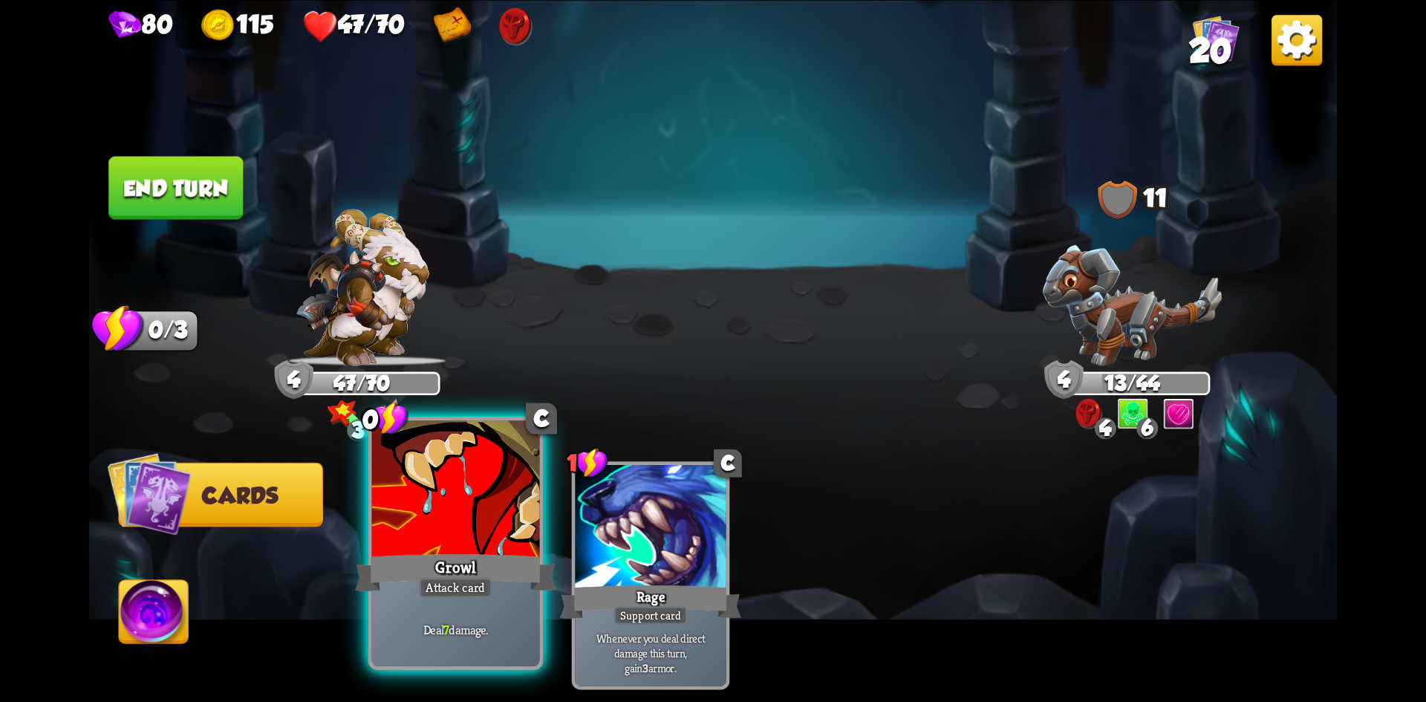
click at [437, 516] on div at bounding box center [456, 490] width 168 height 141
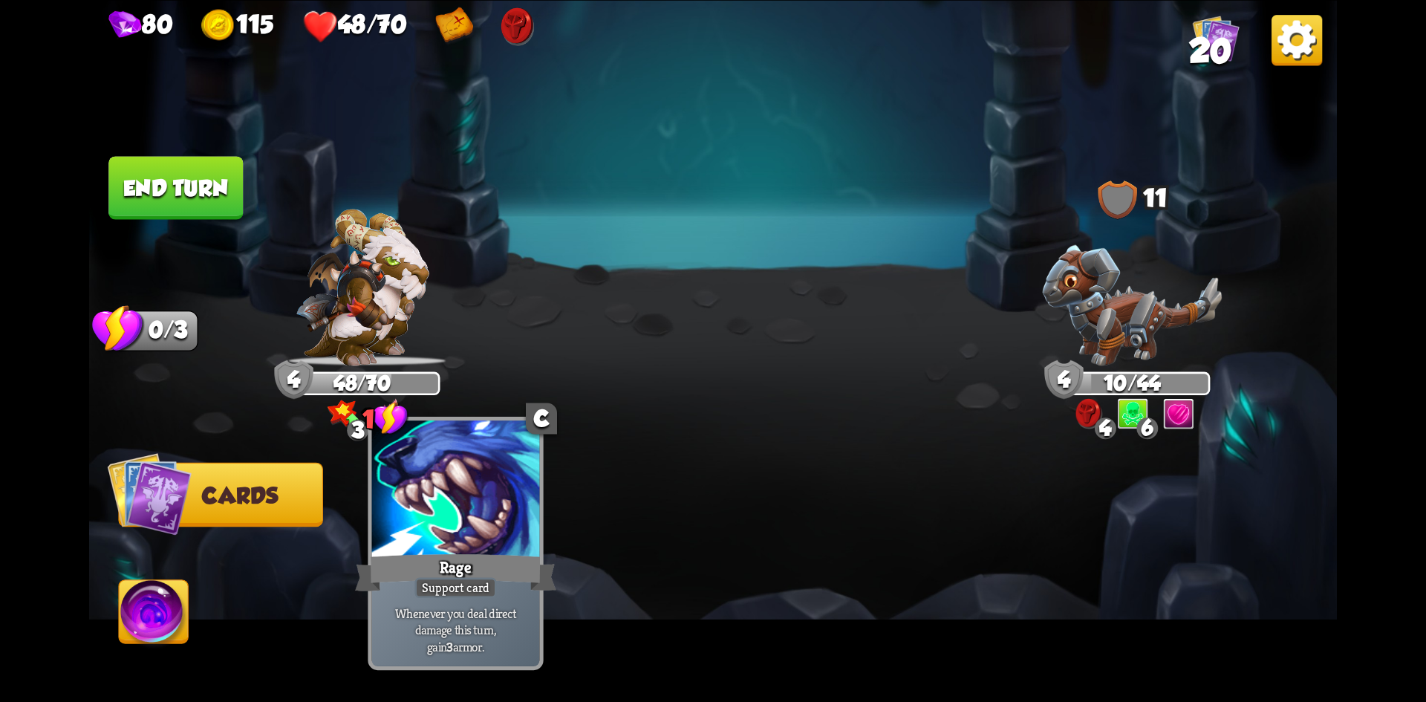
click at [455, 512] on div at bounding box center [456, 490] width 168 height 141
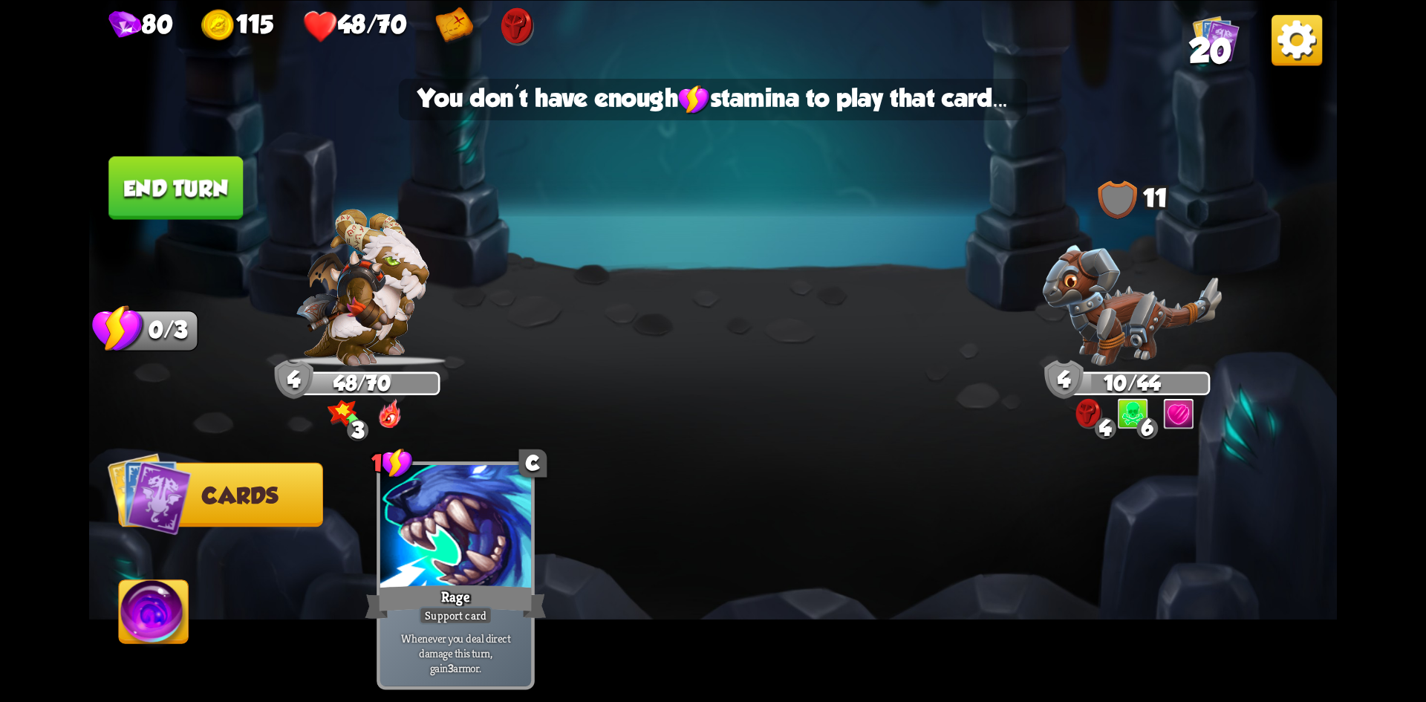
click at [217, 186] on button "End turn" at bounding box center [175, 187] width 134 height 63
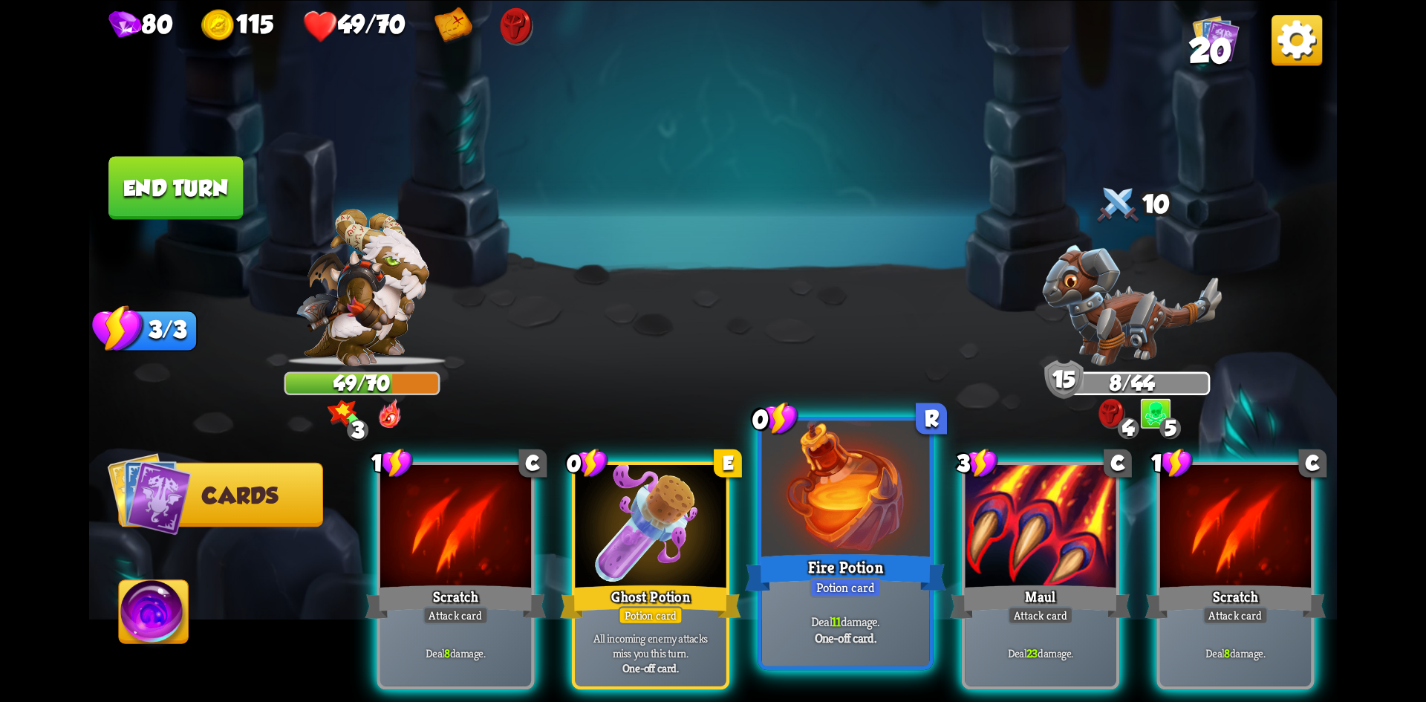
click at [864, 569] on div "Fire Potion" at bounding box center [845, 572] width 201 height 45
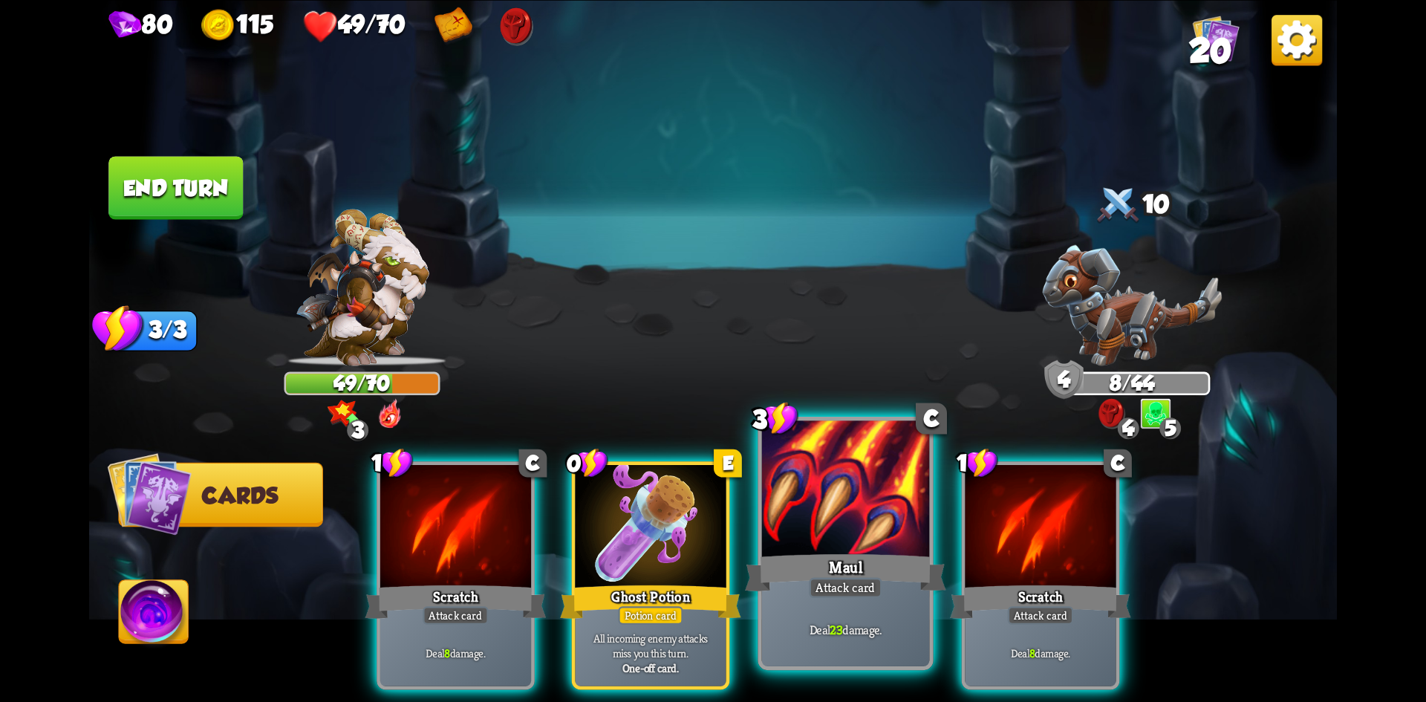
click at [801, 558] on div "Maul" at bounding box center [845, 572] width 201 height 45
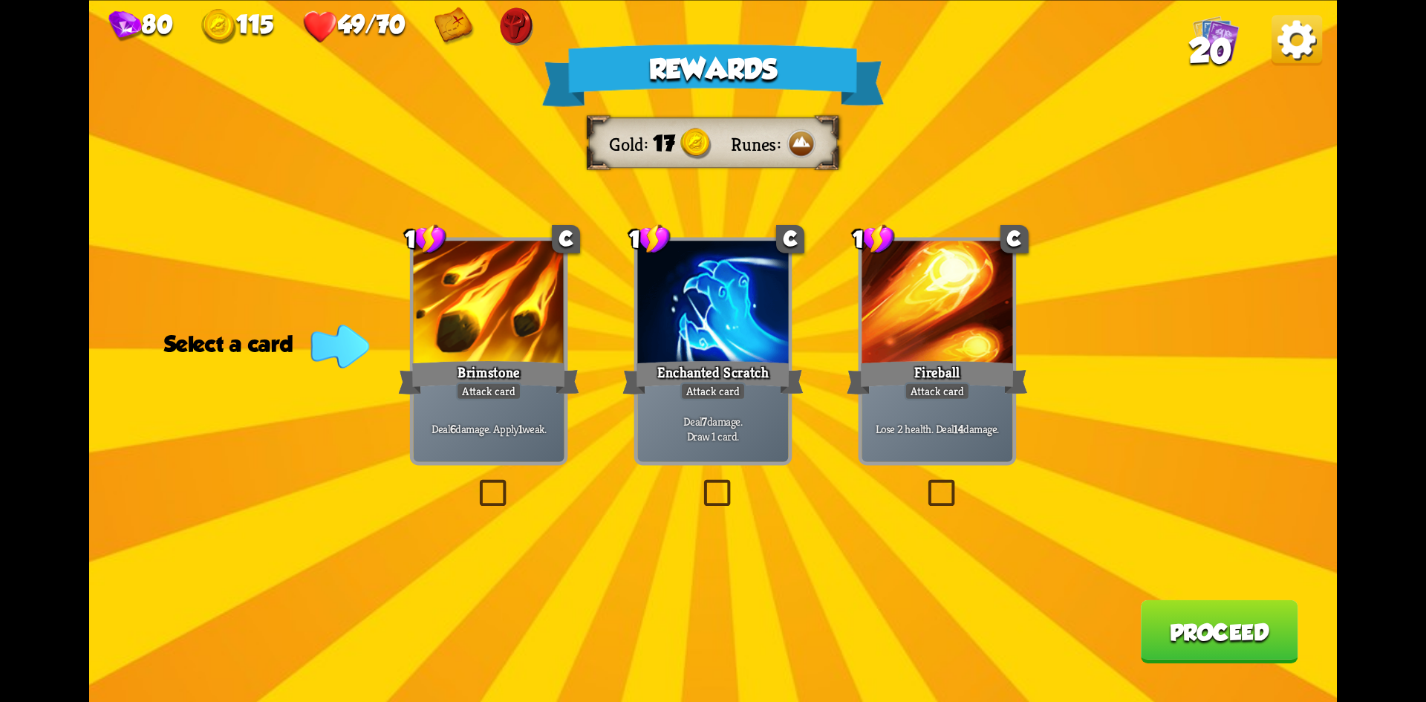
click at [990, 440] on div "Lose 2 health. Deal 14 damage." at bounding box center [936, 429] width 151 height 66
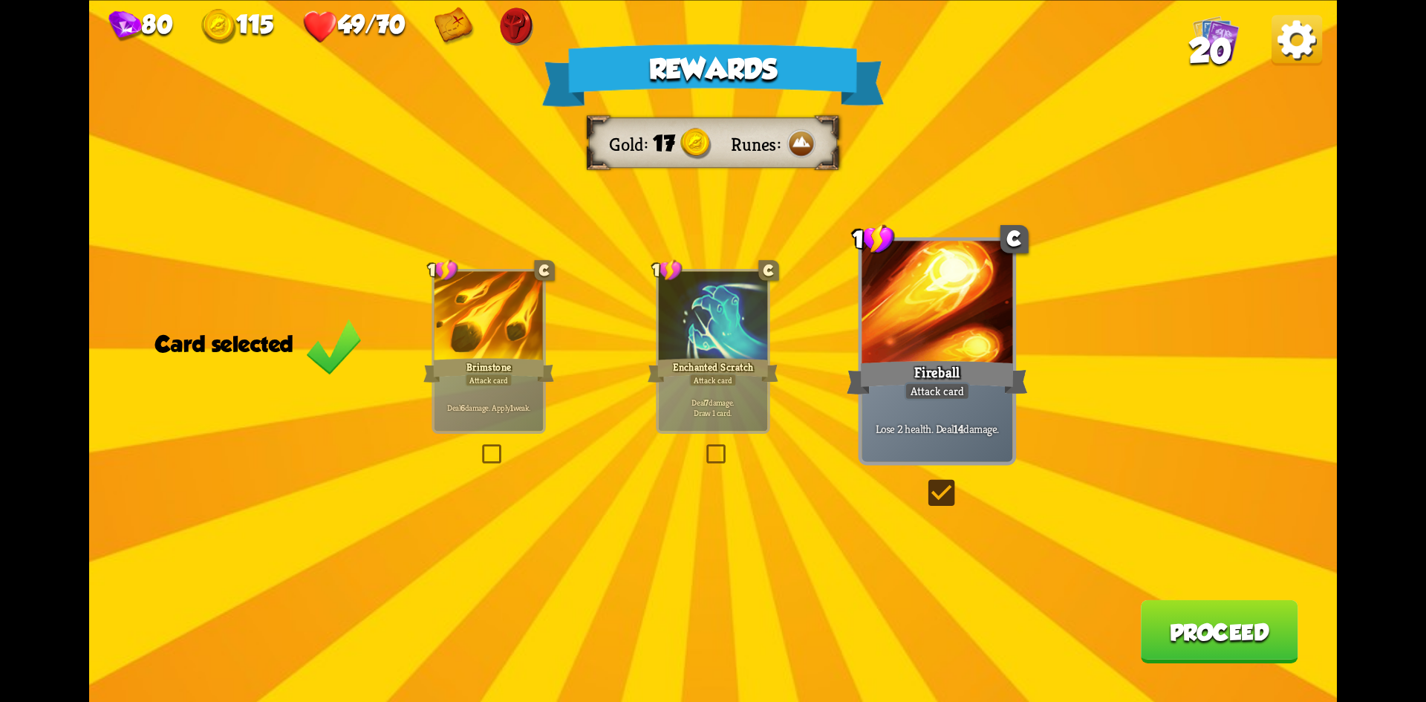
click at [1205, 645] on button "Proceed" at bounding box center [1219, 630] width 157 height 63
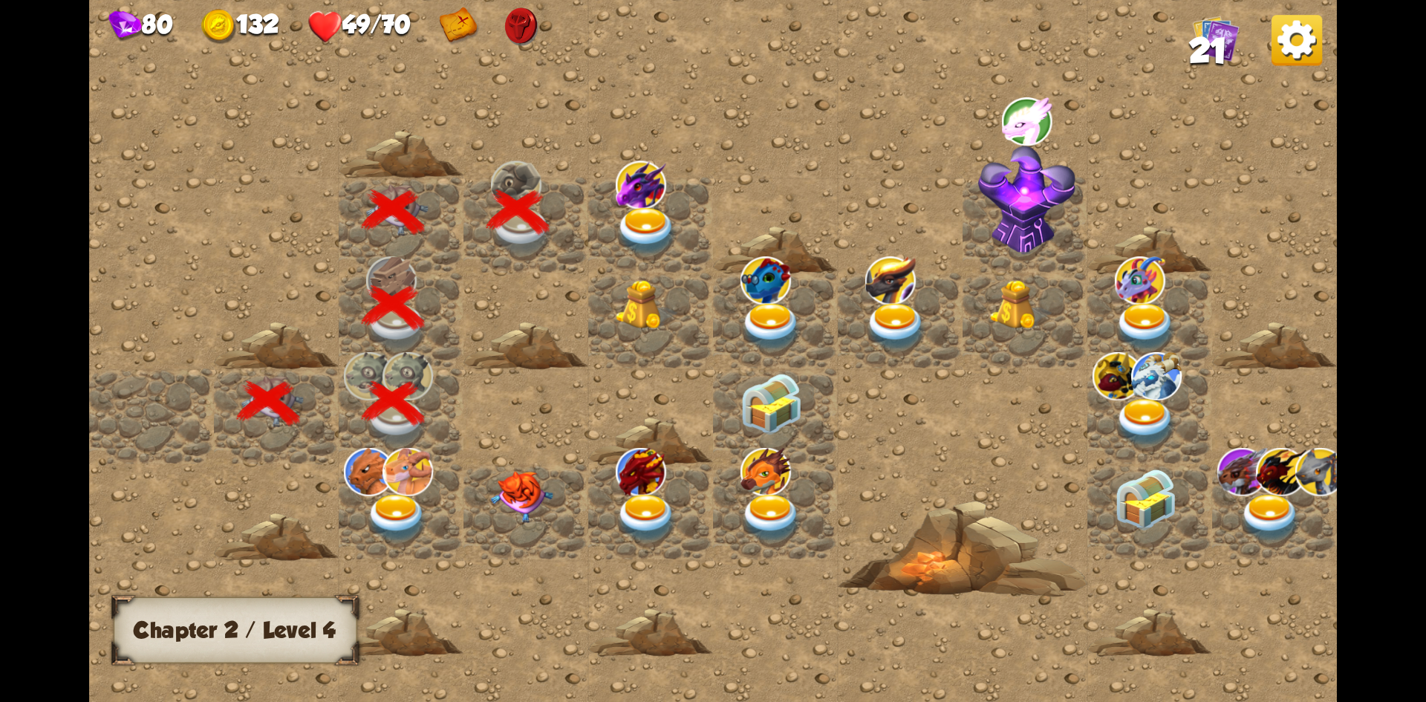
click at [646, 225] on img at bounding box center [647, 230] width 62 height 49
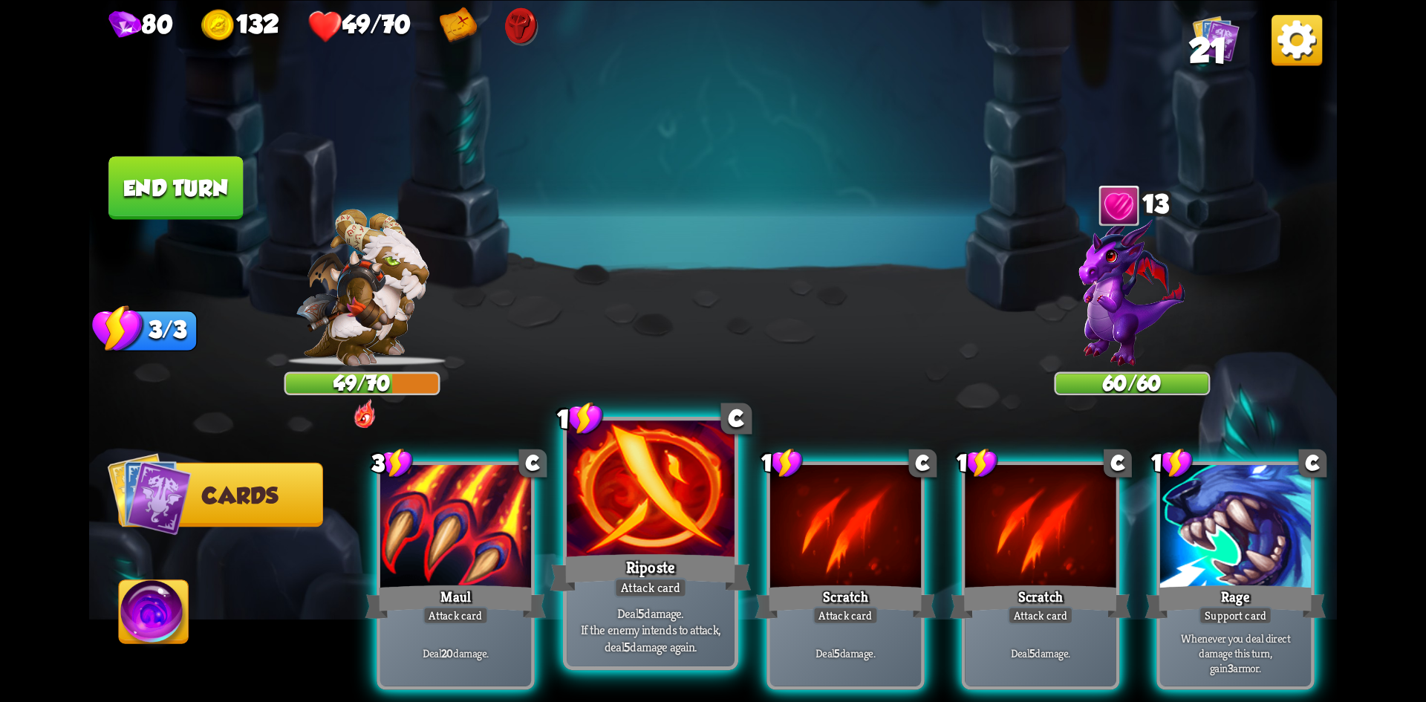
click at [619, 539] on div at bounding box center [651, 490] width 168 height 141
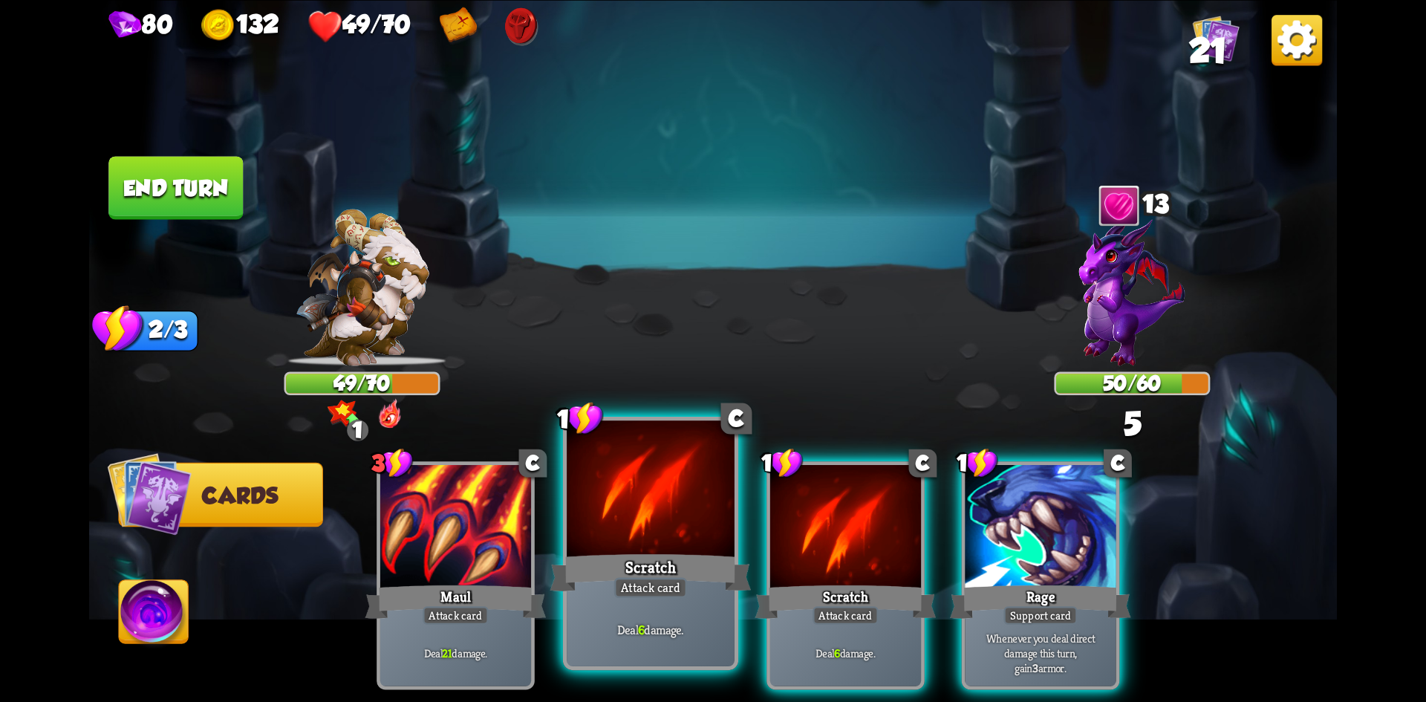
click at [642, 502] on div at bounding box center [651, 490] width 168 height 141
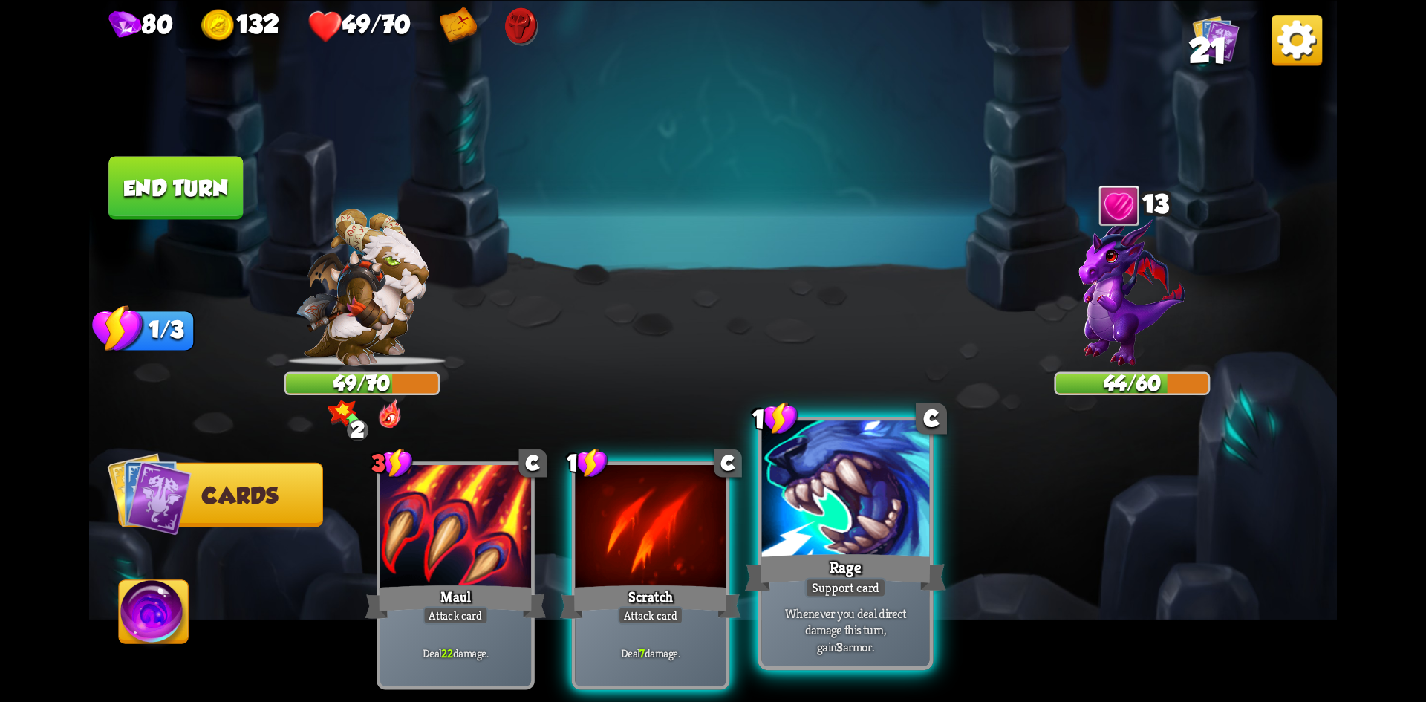
click at [818, 518] on div at bounding box center [846, 490] width 168 height 141
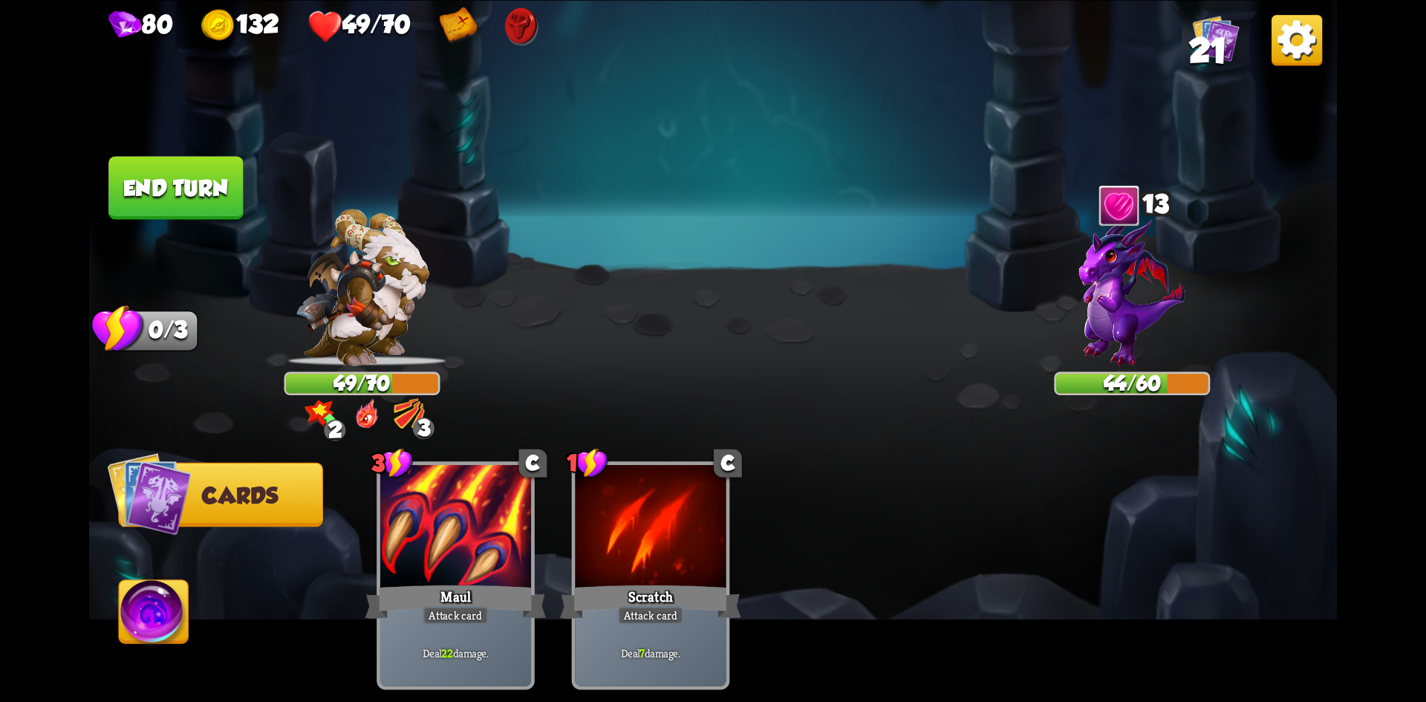
click at [201, 191] on button "End turn" at bounding box center [175, 187] width 134 height 63
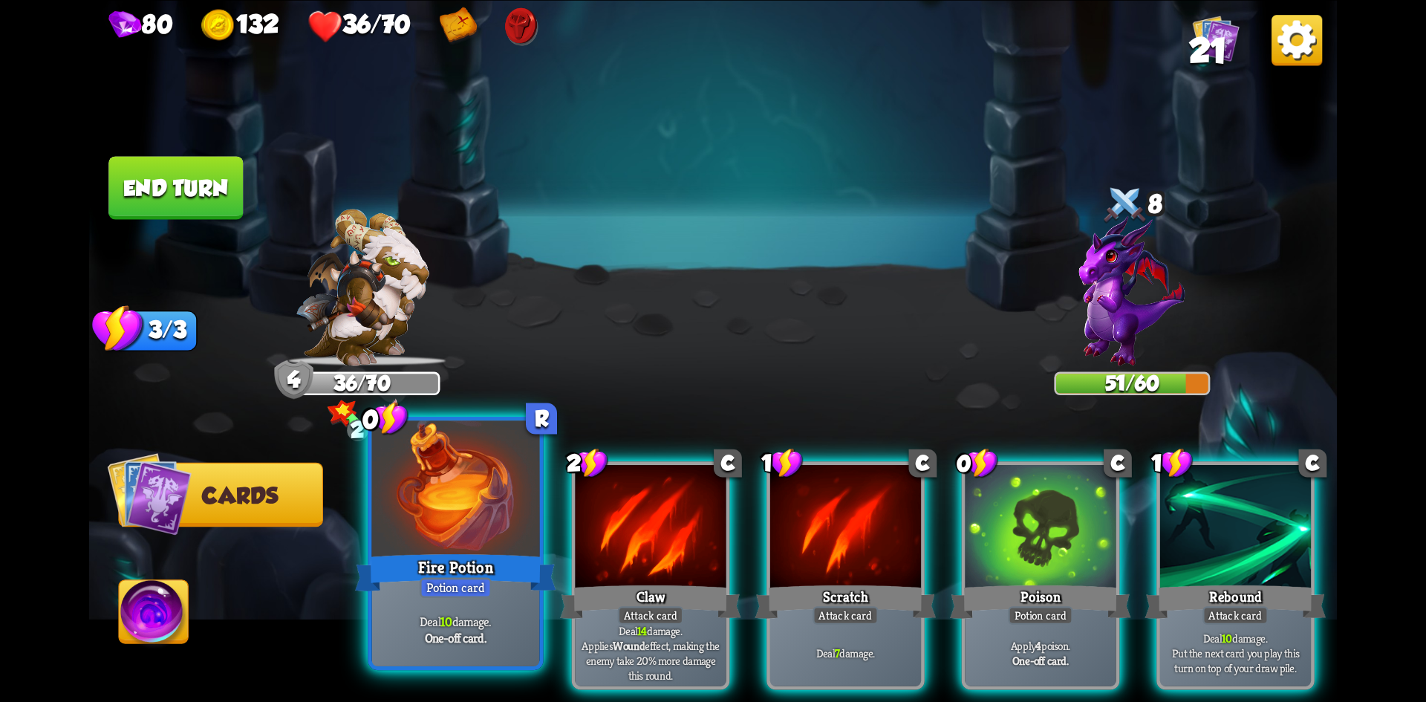
click at [480, 480] on div at bounding box center [456, 490] width 168 height 141
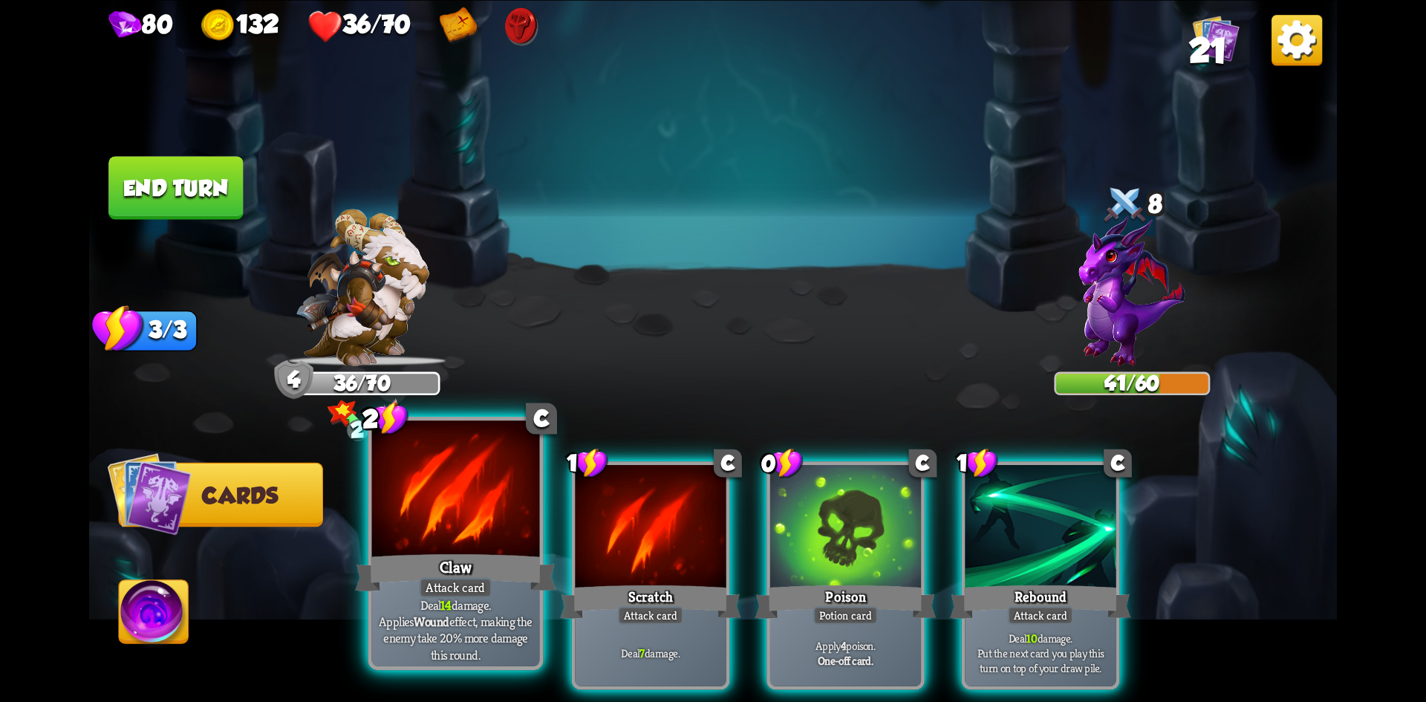
click at [454, 469] on div at bounding box center [456, 490] width 168 height 141
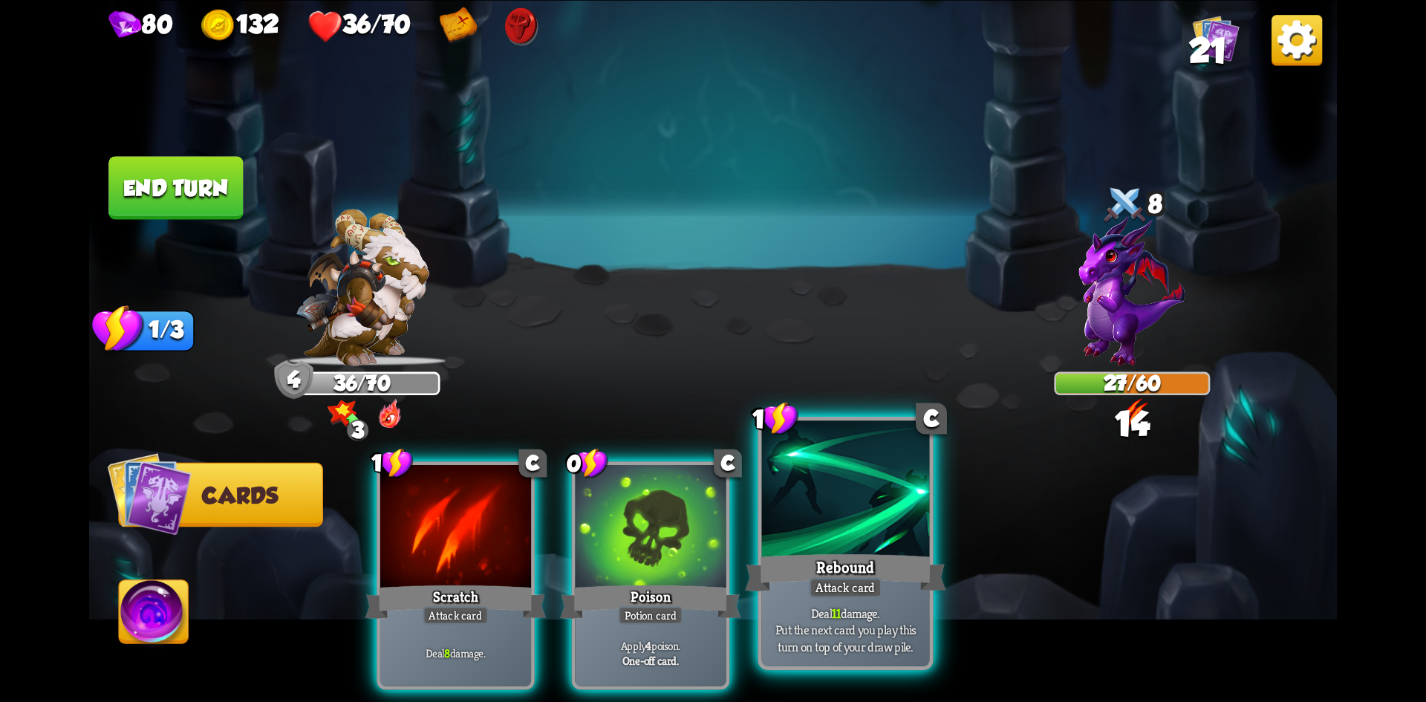
click at [840, 524] on div at bounding box center [846, 490] width 168 height 141
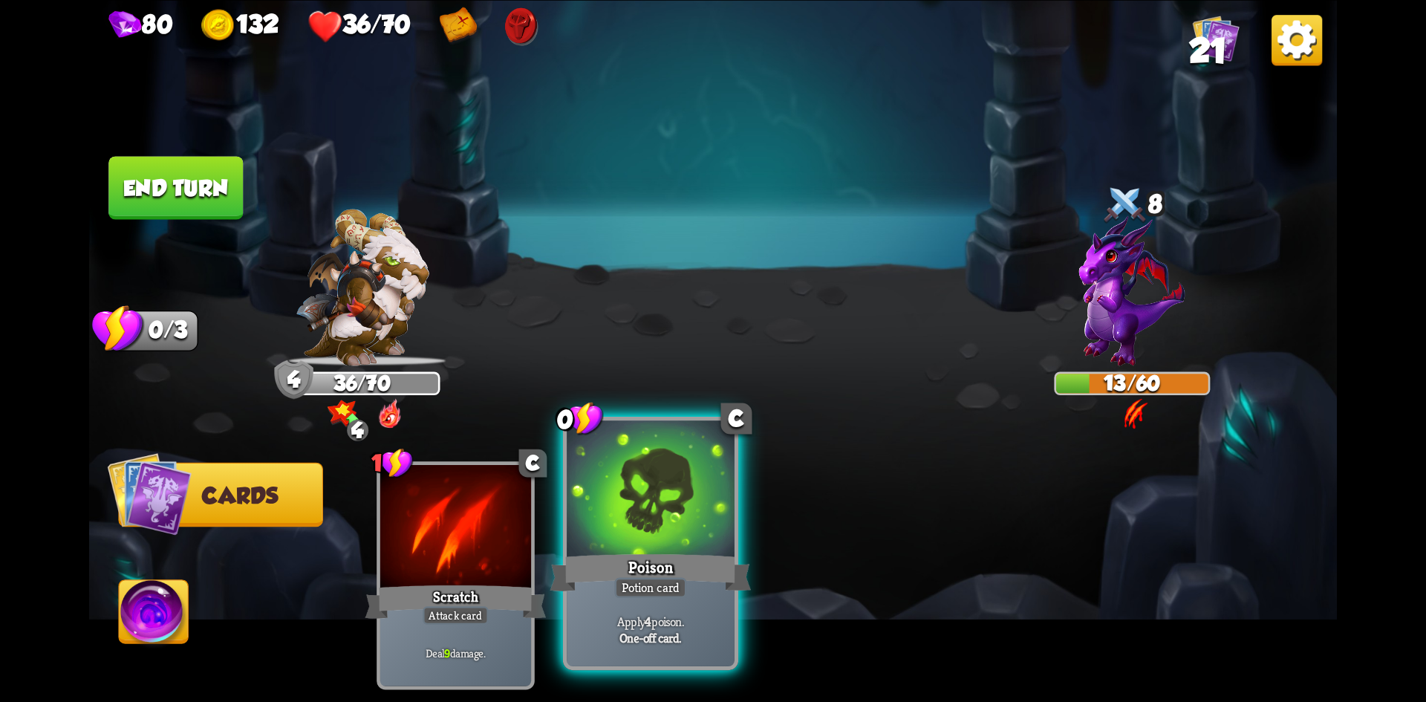
click at [613, 480] on div at bounding box center [651, 490] width 168 height 141
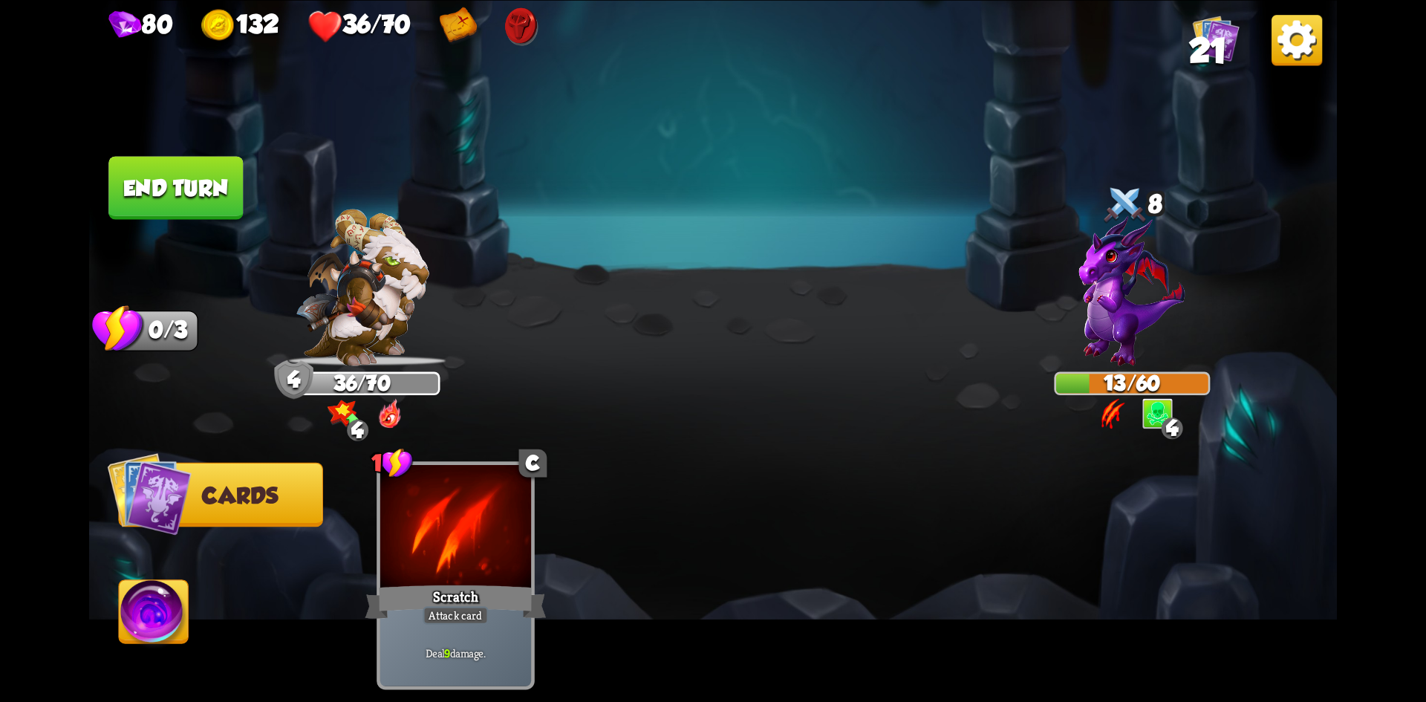
drag, startPoint x: 453, startPoint y: 489, endPoint x: 809, endPoint y: 503, distance: 356.7
click at [809, 503] on div "1 C Scratch Attack card Deal 9 damage." at bounding box center [838, 546] width 998 height 312
click at [217, 191] on button "End turn" at bounding box center [175, 187] width 134 height 63
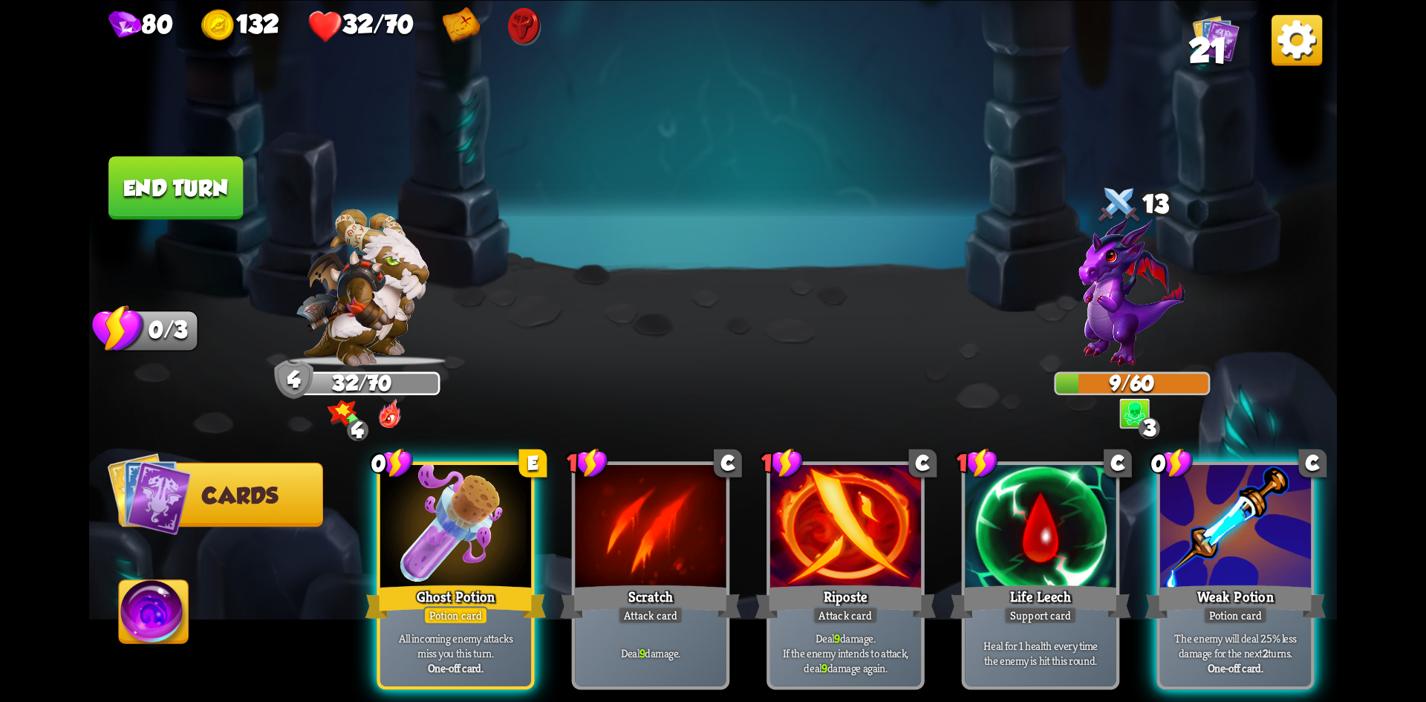
click at [151, 623] on img at bounding box center [154, 615] width 69 height 71
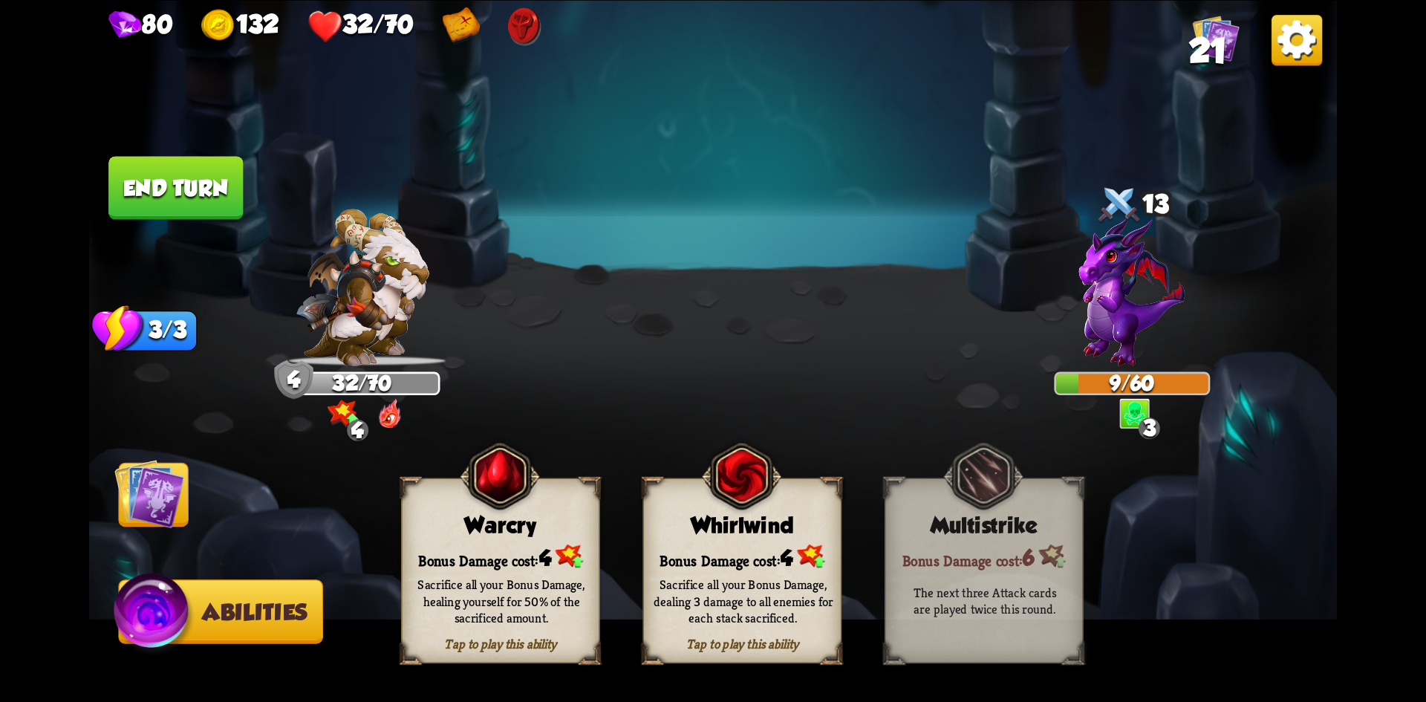
click at [948, 526] on div "Multistrike" at bounding box center [983, 524] width 197 height 25
click at [142, 498] on img at bounding box center [149, 493] width 71 height 71
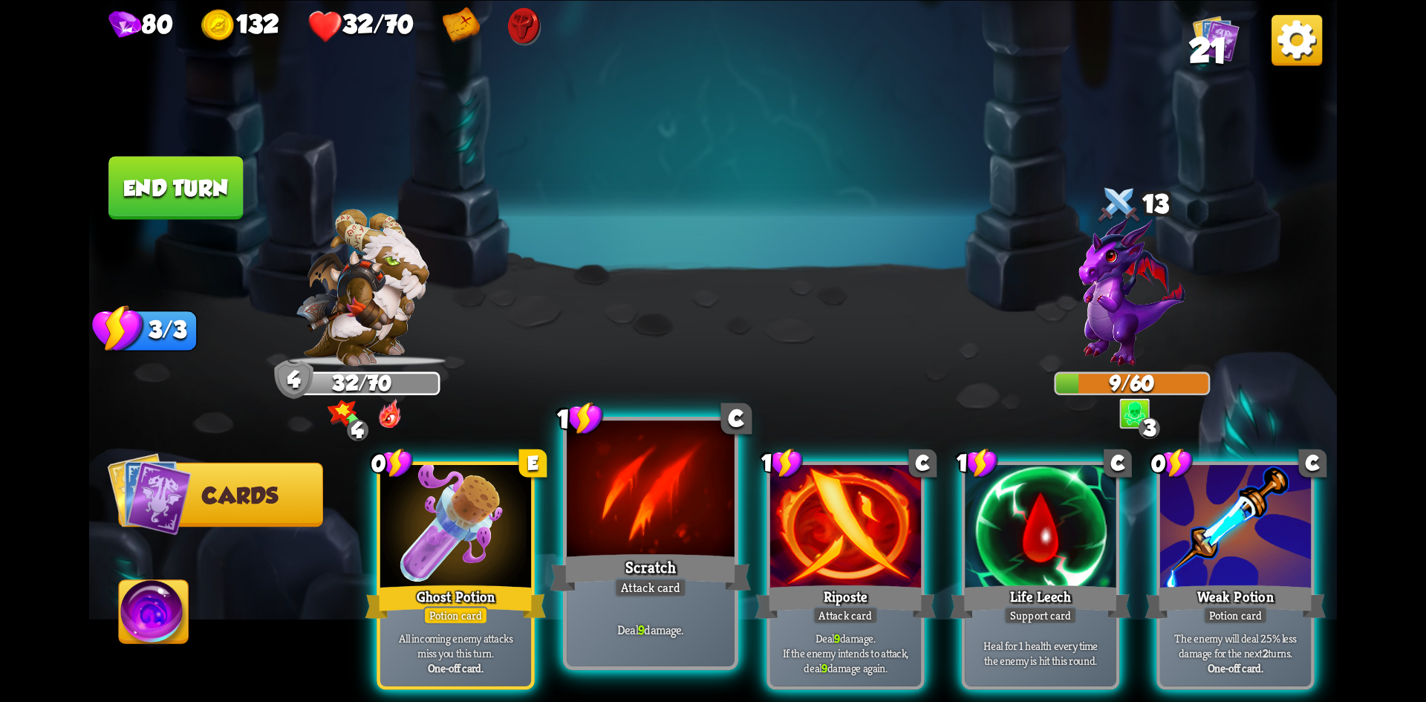
click at [683, 572] on div "Scratch" at bounding box center [650, 572] width 201 height 45
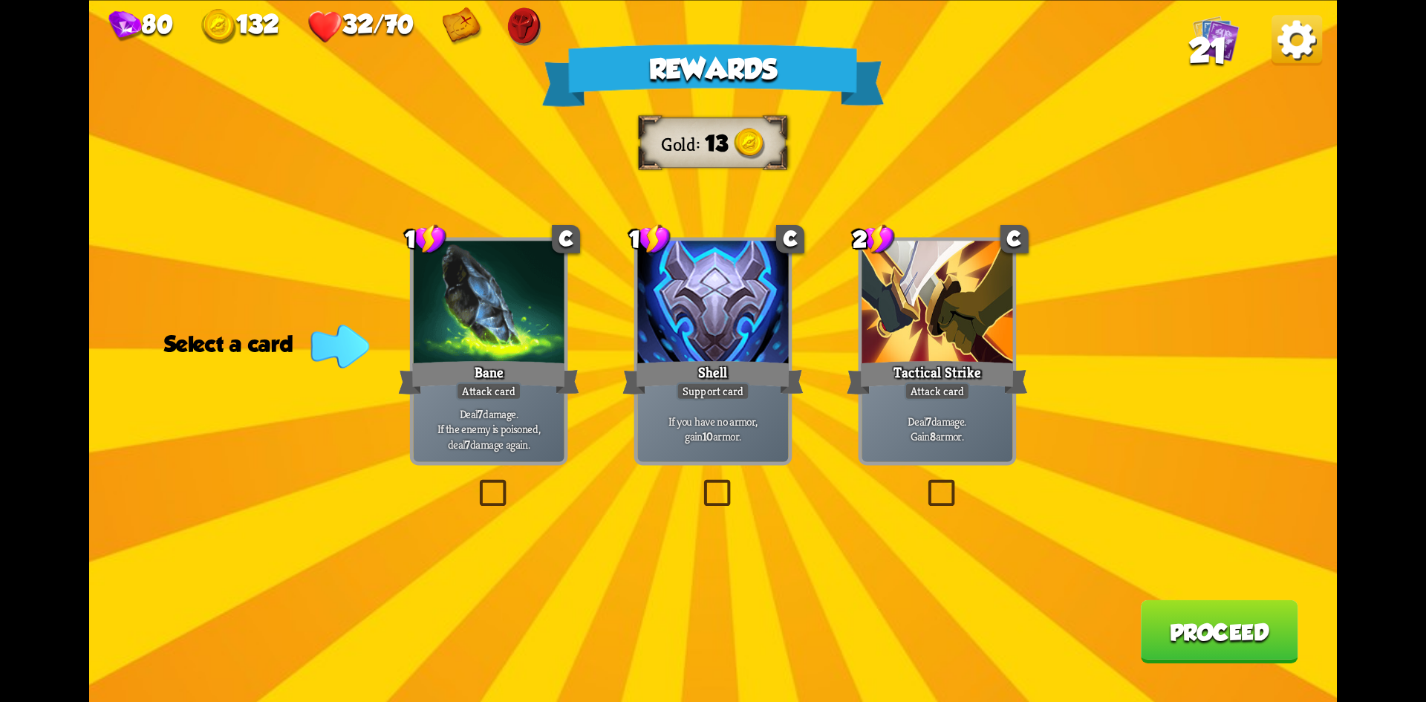
click at [475, 483] on label at bounding box center [475, 483] width 0 height 0
click at [0, 0] on input "checkbox" at bounding box center [0, 0] width 0 height 0
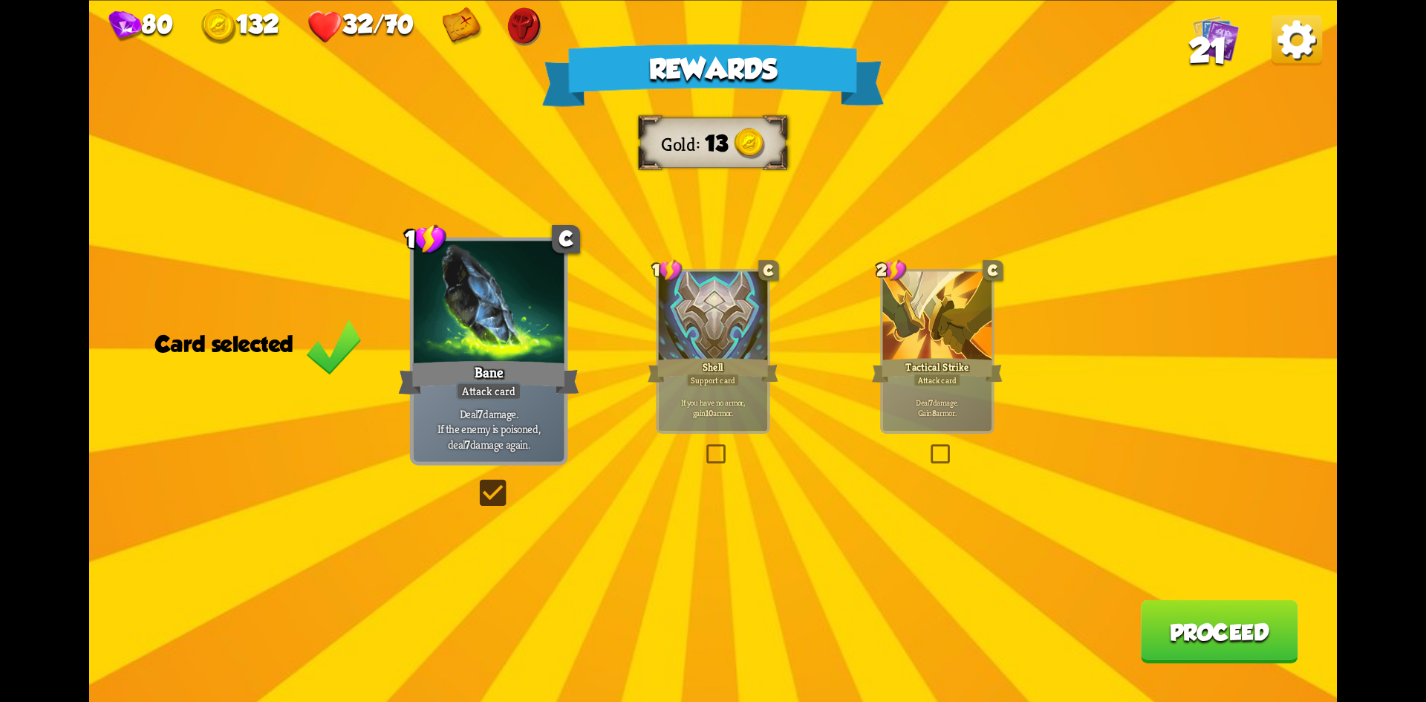
click at [1176, 621] on button "Proceed" at bounding box center [1219, 630] width 157 height 63
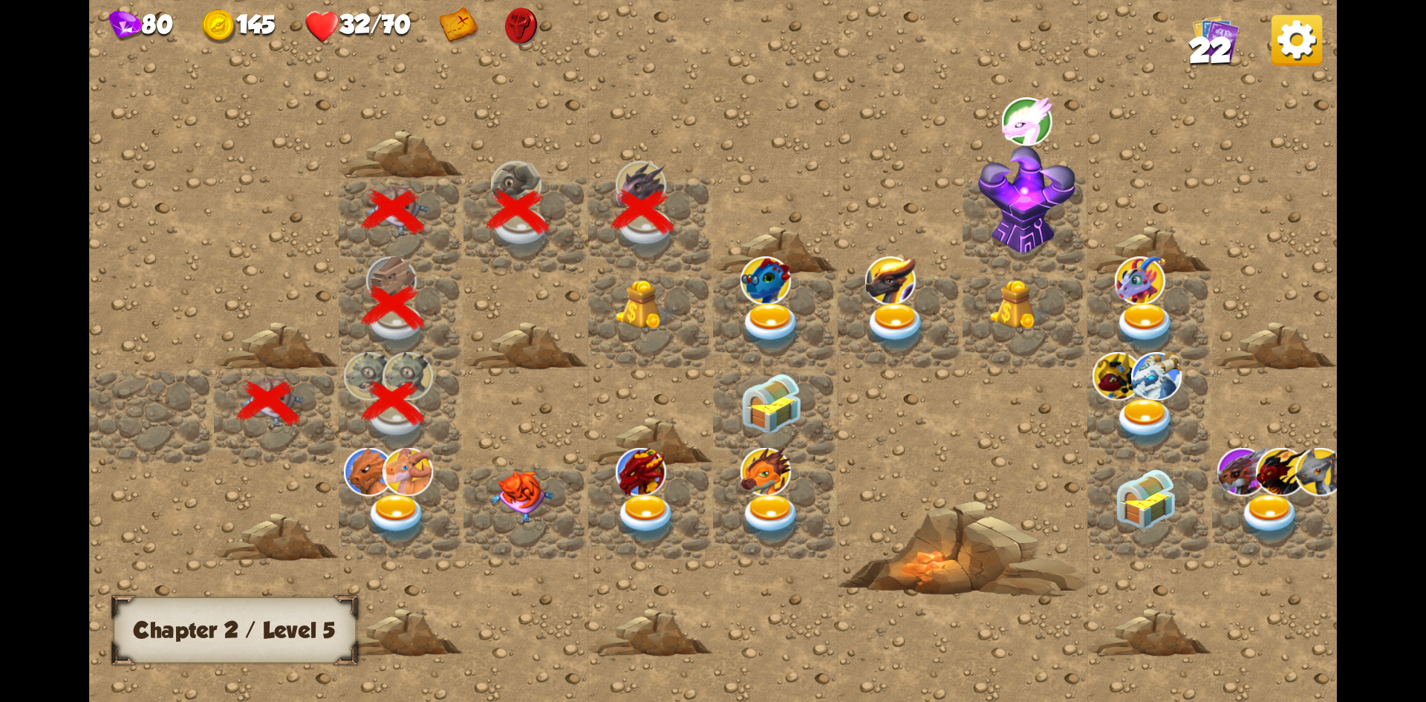
click at [642, 316] on img at bounding box center [647, 304] width 62 height 50
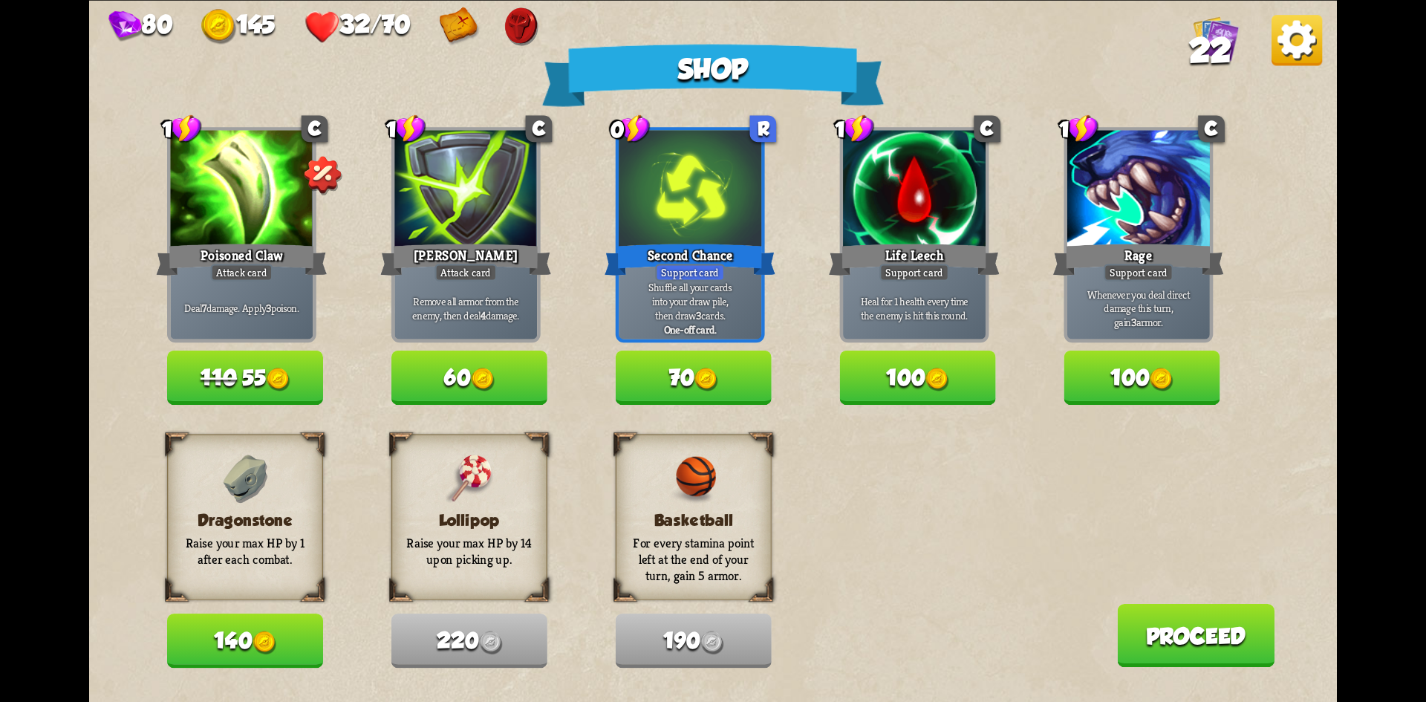
click at [260, 640] on img at bounding box center [264, 642] width 24 height 24
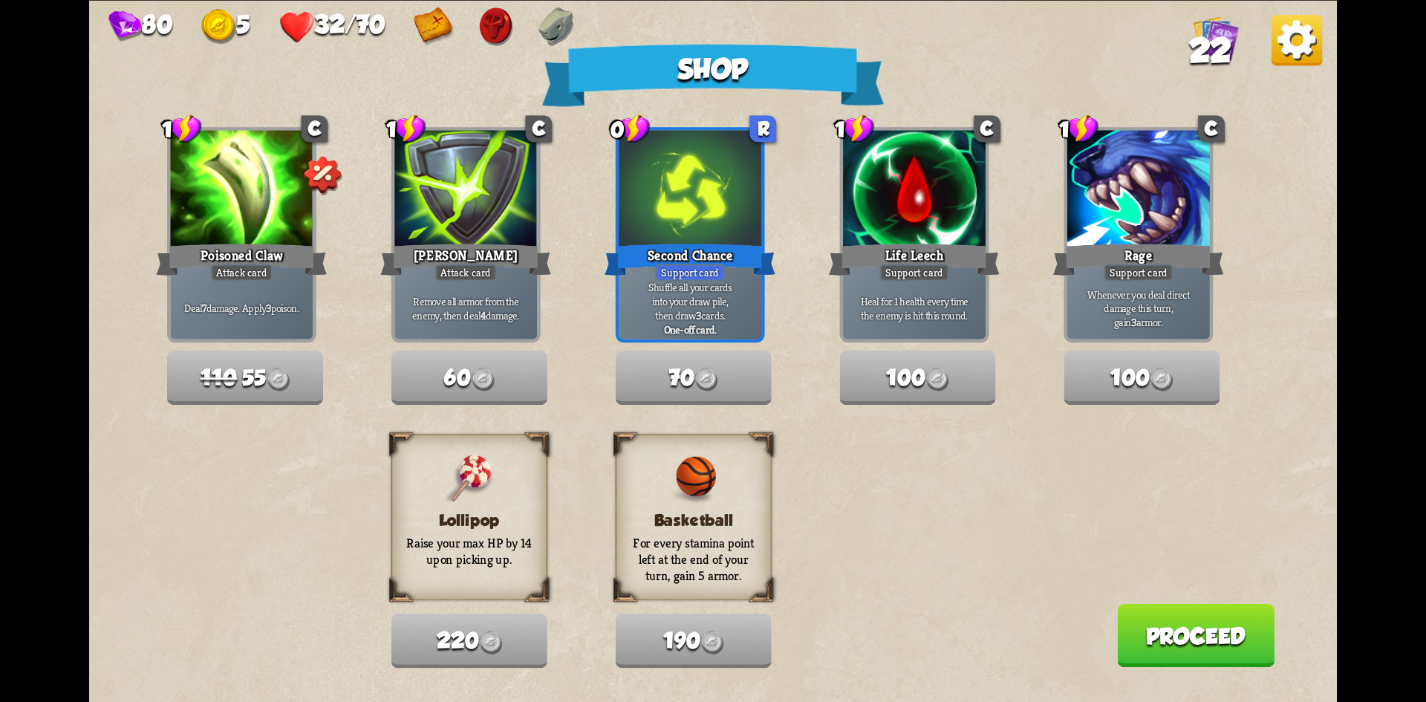
click at [1214, 634] on button "Proceed" at bounding box center [1195, 634] width 157 height 63
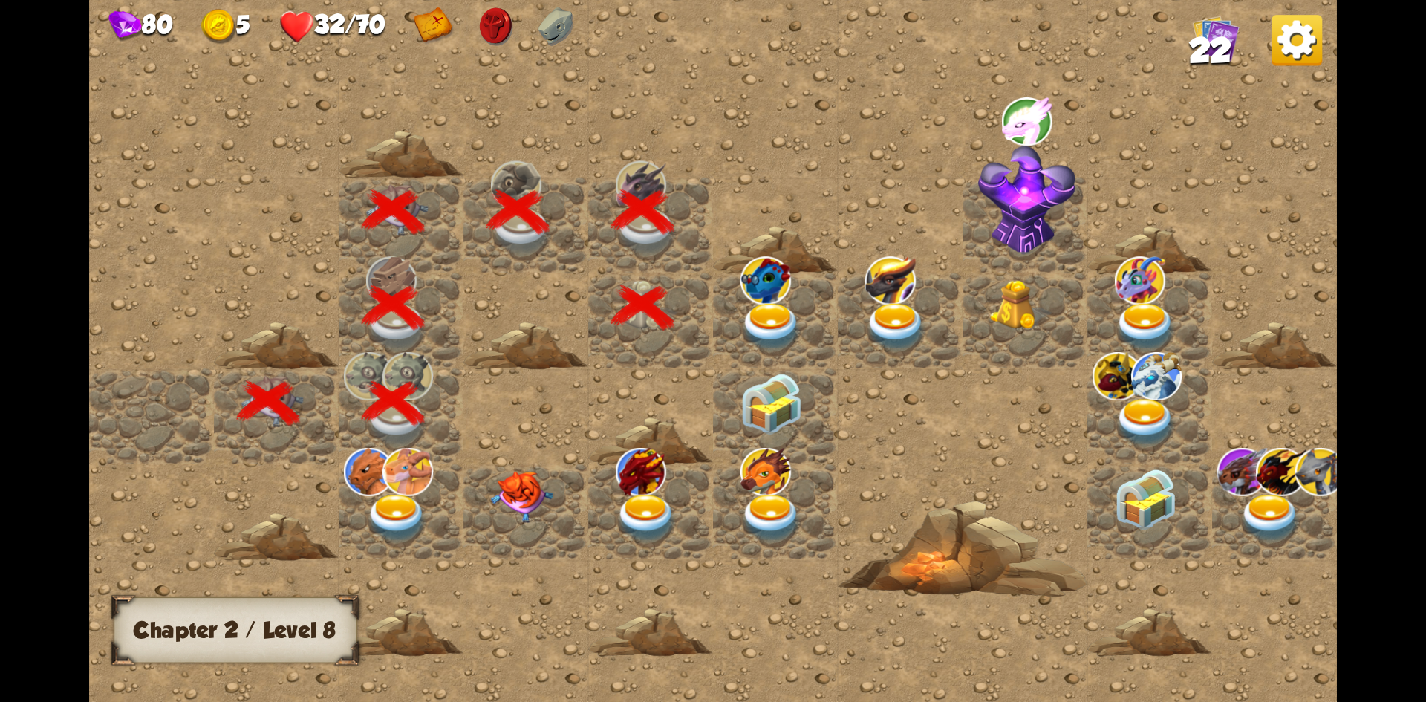
click at [519, 497] on img at bounding box center [522, 496] width 62 height 52
click at [527, 489] on img at bounding box center [522, 496] width 62 height 52
click at [773, 318] on img at bounding box center [771, 326] width 62 height 49
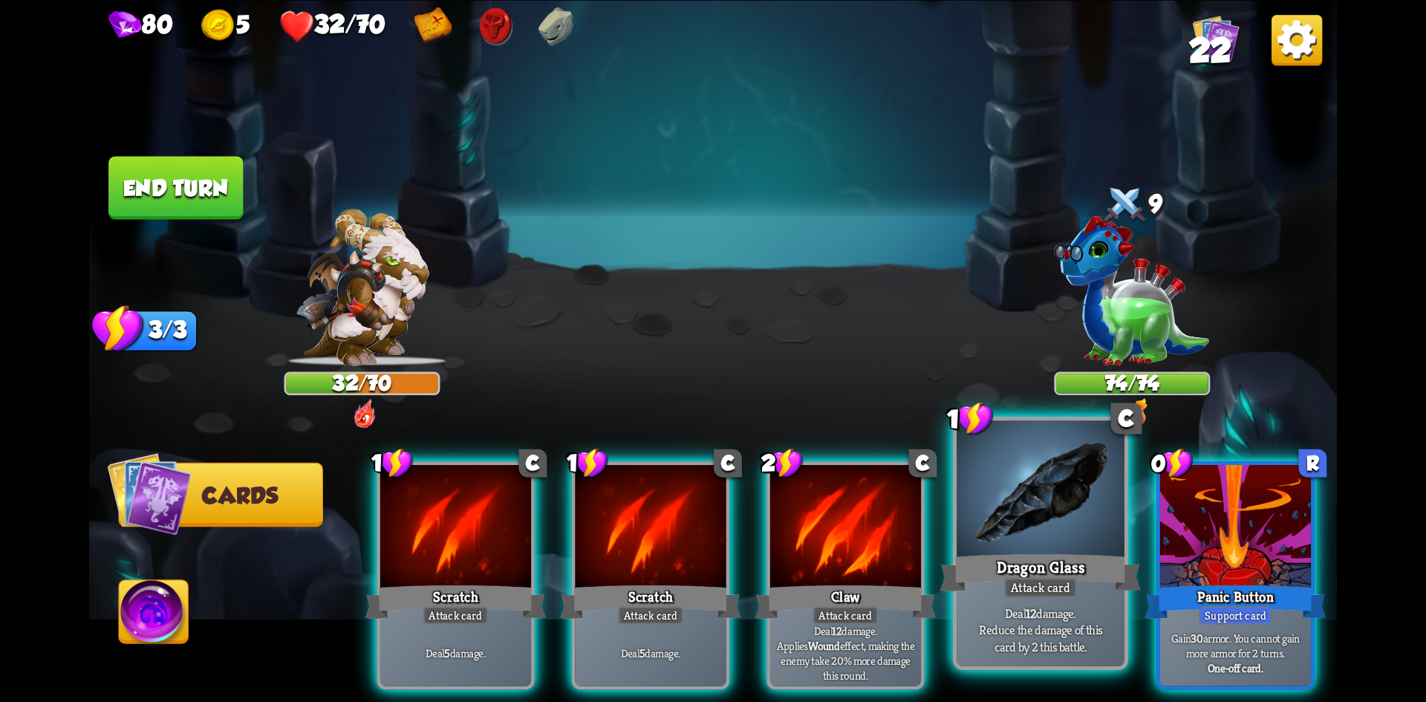
click at [1055, 561] on div "Dragon Glass" at bounding box center [1040, 572] width 201 height 45
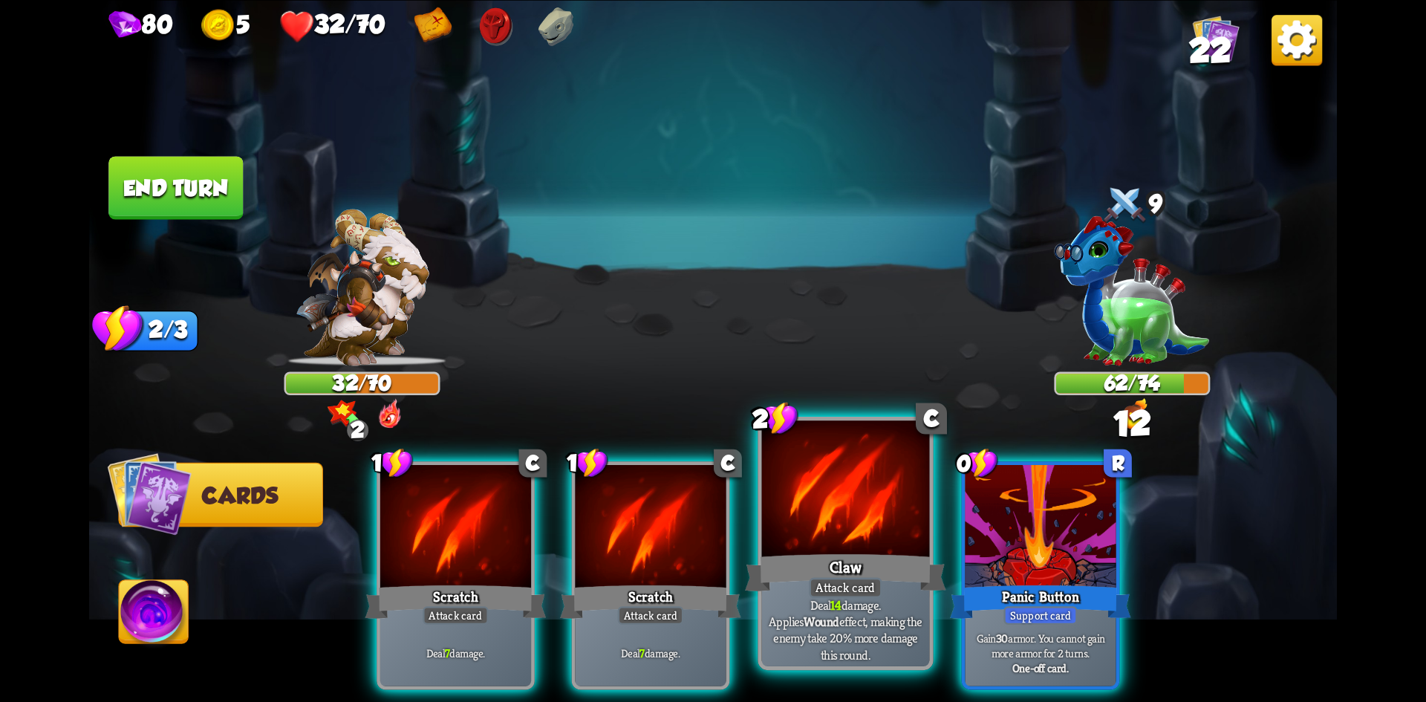
click at [847, 568] on div "Claw" at bounding box center [845, 572] width 201 height 45
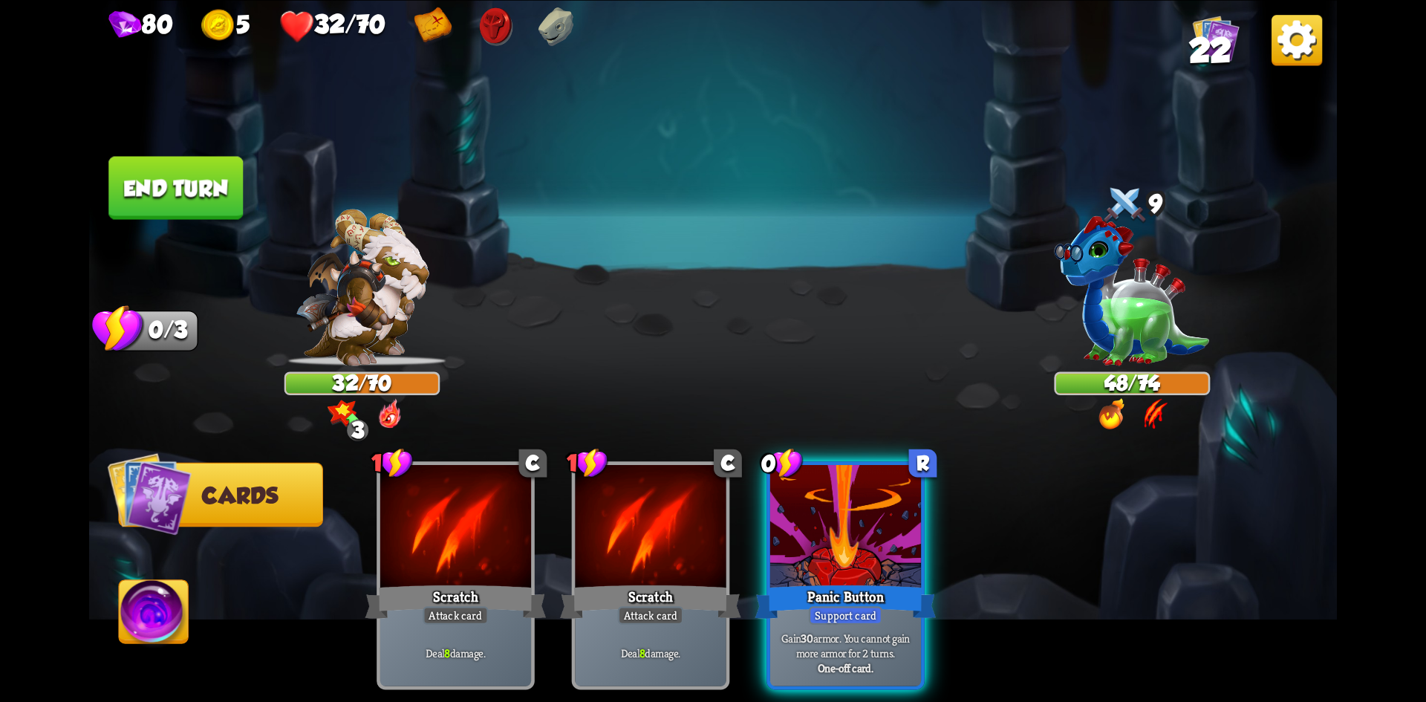
click at [178, 177] on button "End turn" at bounding box center [175, 187] width 134 height 63
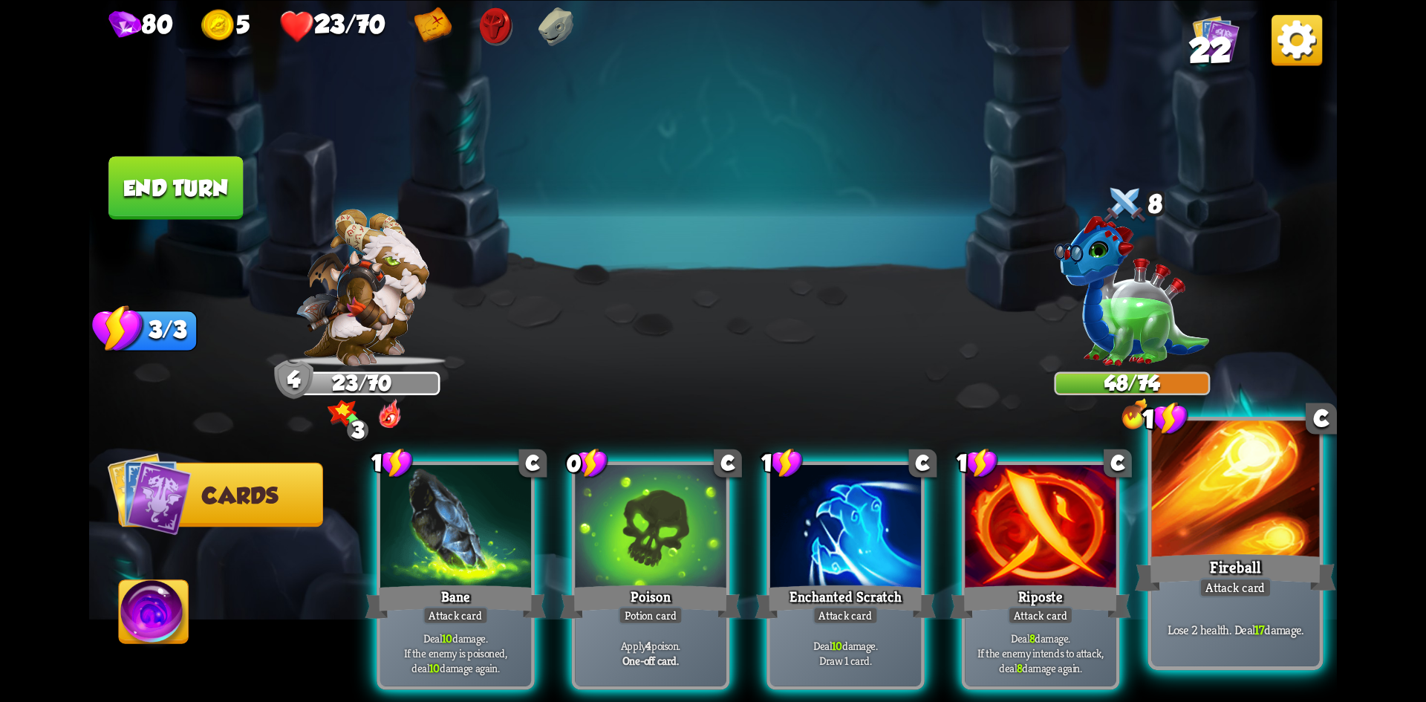
click at [1265, 559] on div "Fireball" at bounding box center [1235, 572] width 201 height 45
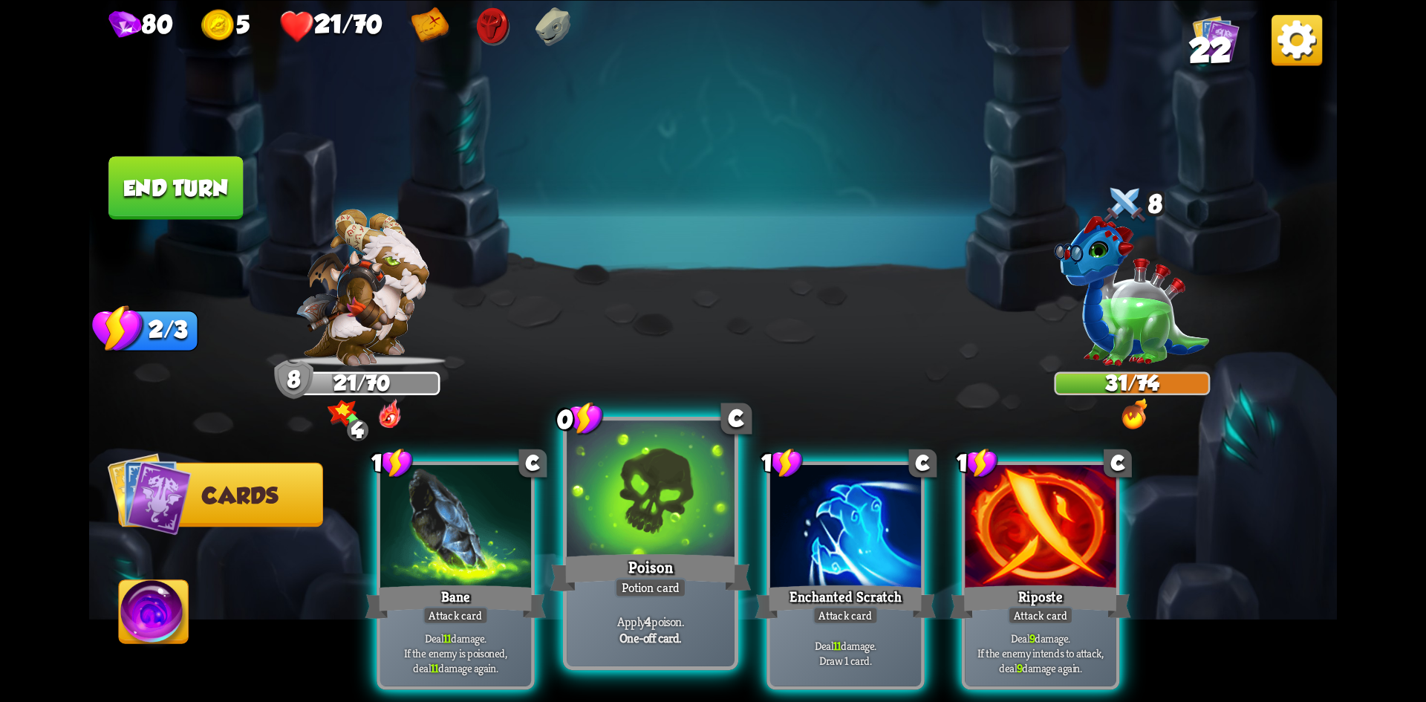
click at [604, 454] on div at bounding box center [651, 490] width 168 height 141
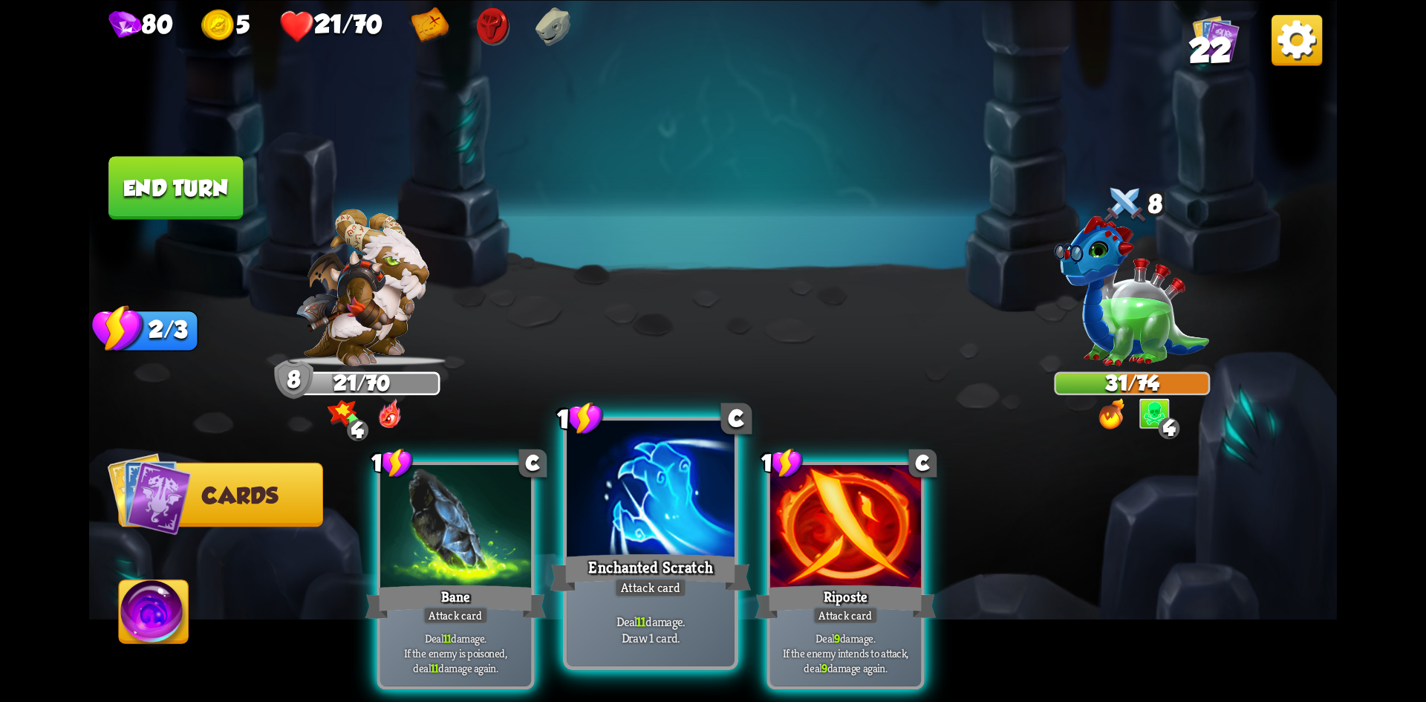
click at [628, 472] on div at bounding box center [651, 490] width 168 height 141
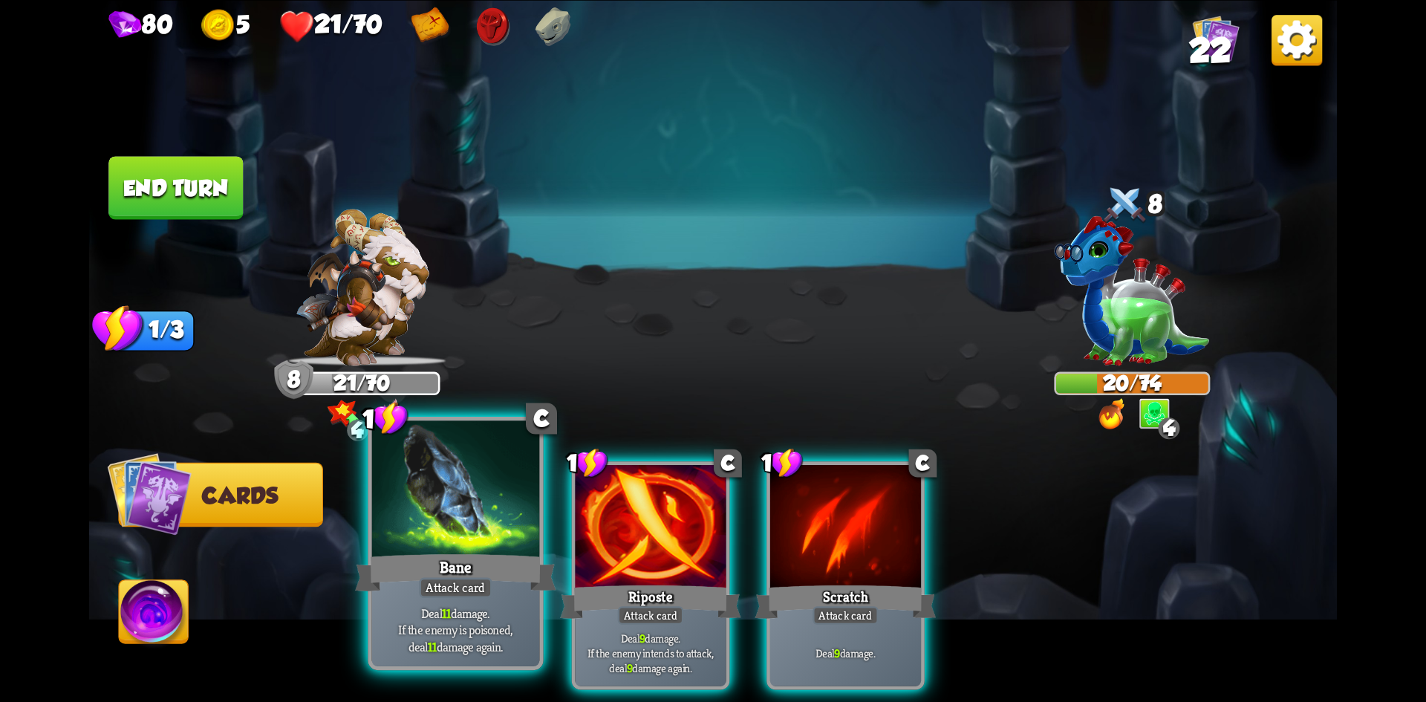
click at [469, 512] on div at bounding box center [456, 490] width 168 height 141
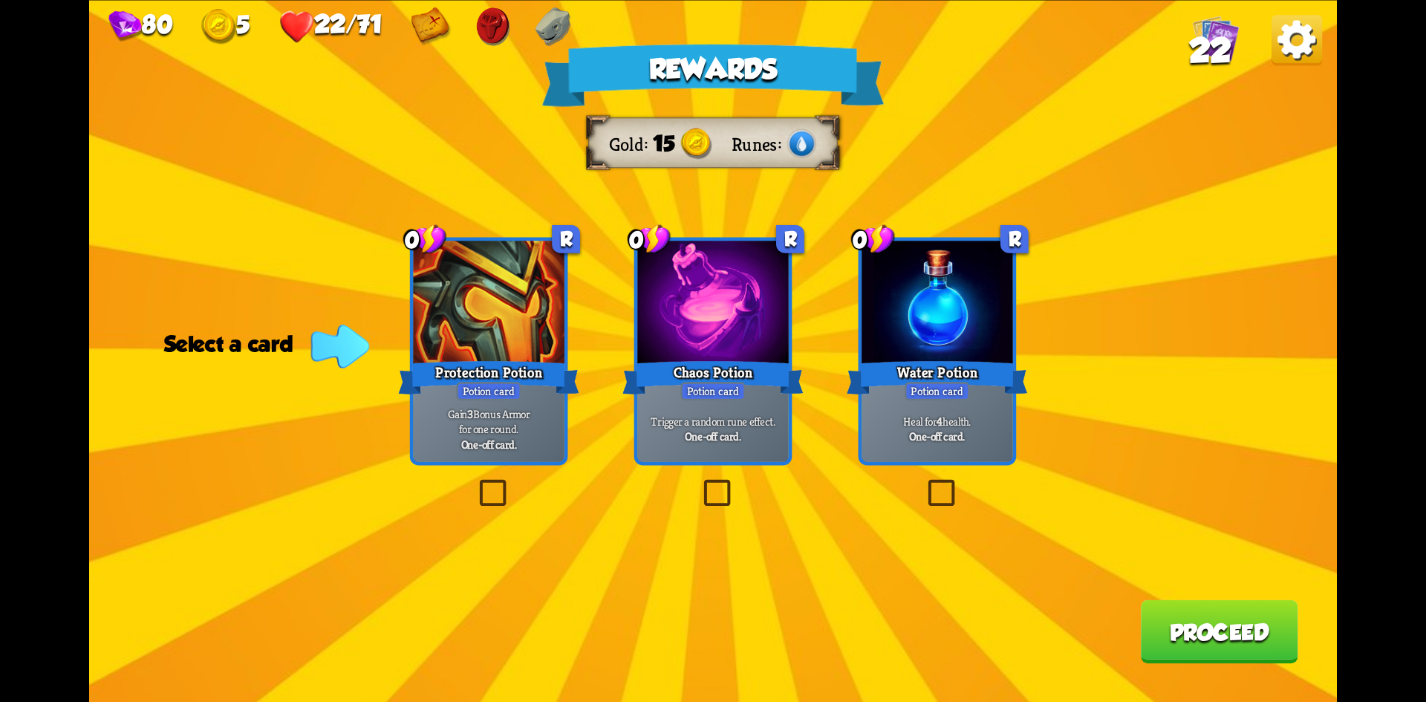
click at [957, 397] on div "Potion card" at bounding box center [937, 391] width 65 height 19
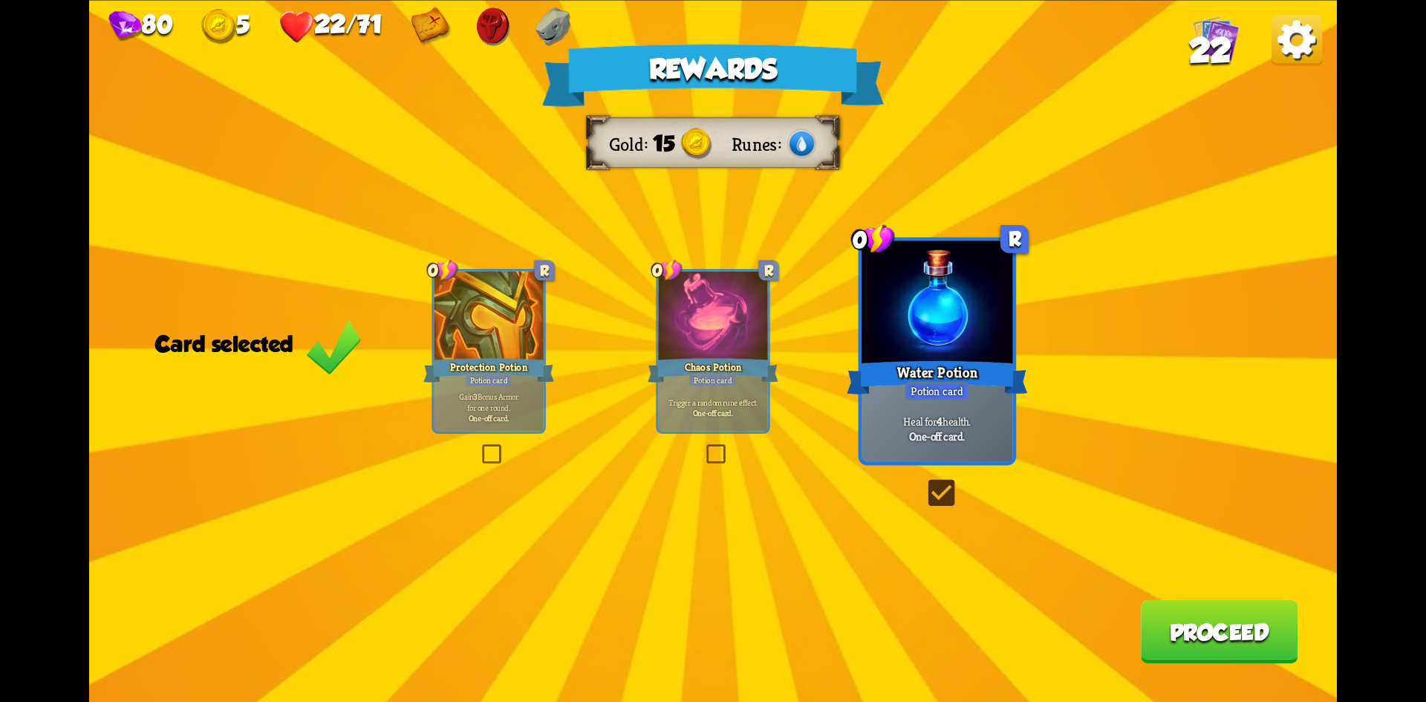
click at [1144, 616] on button "Proceed" at bounding box center [1219, 630] width 157 height 63
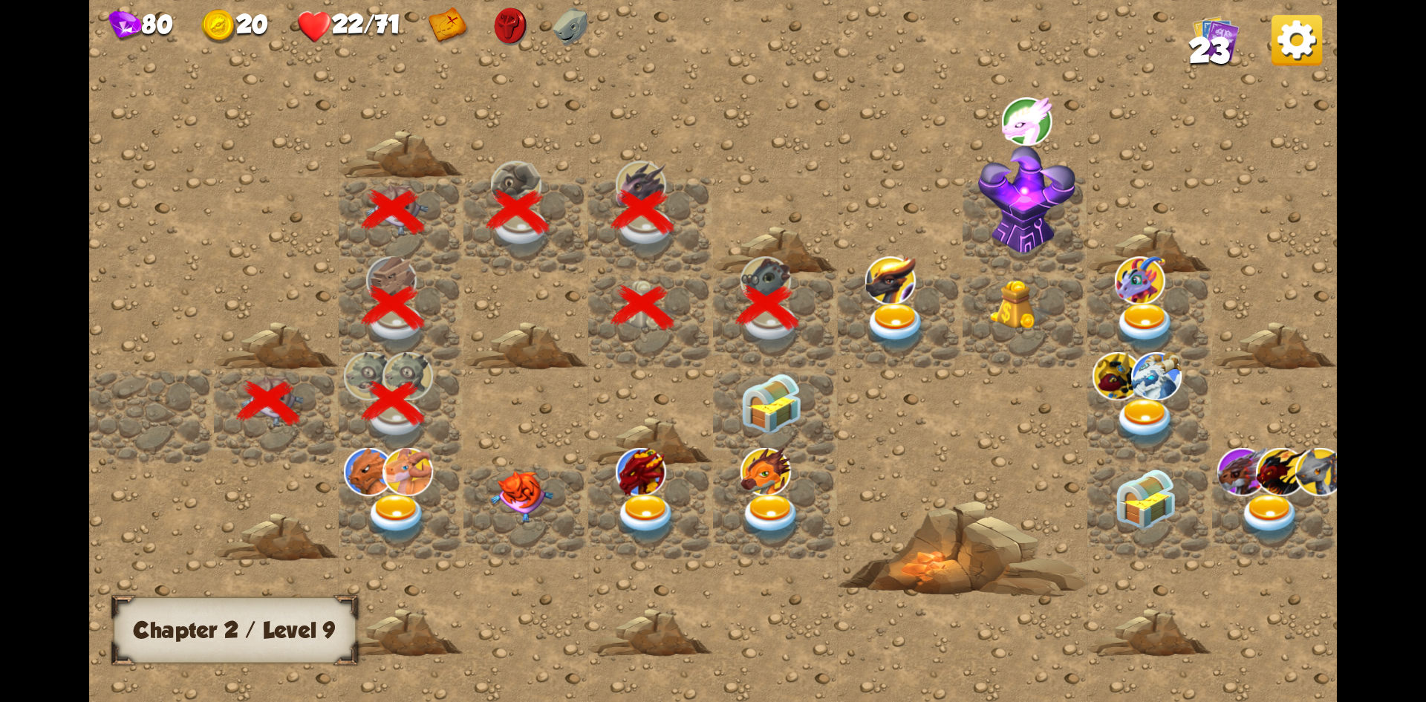
click at [771, 411] on img at bounding box center [771, 403] width 62 height 62
click at [771, 400] on img at bounding box center [771, 403] width 62 height 62
click at [903, 317] on img at bounding box center [896, 326] width 62 height 49
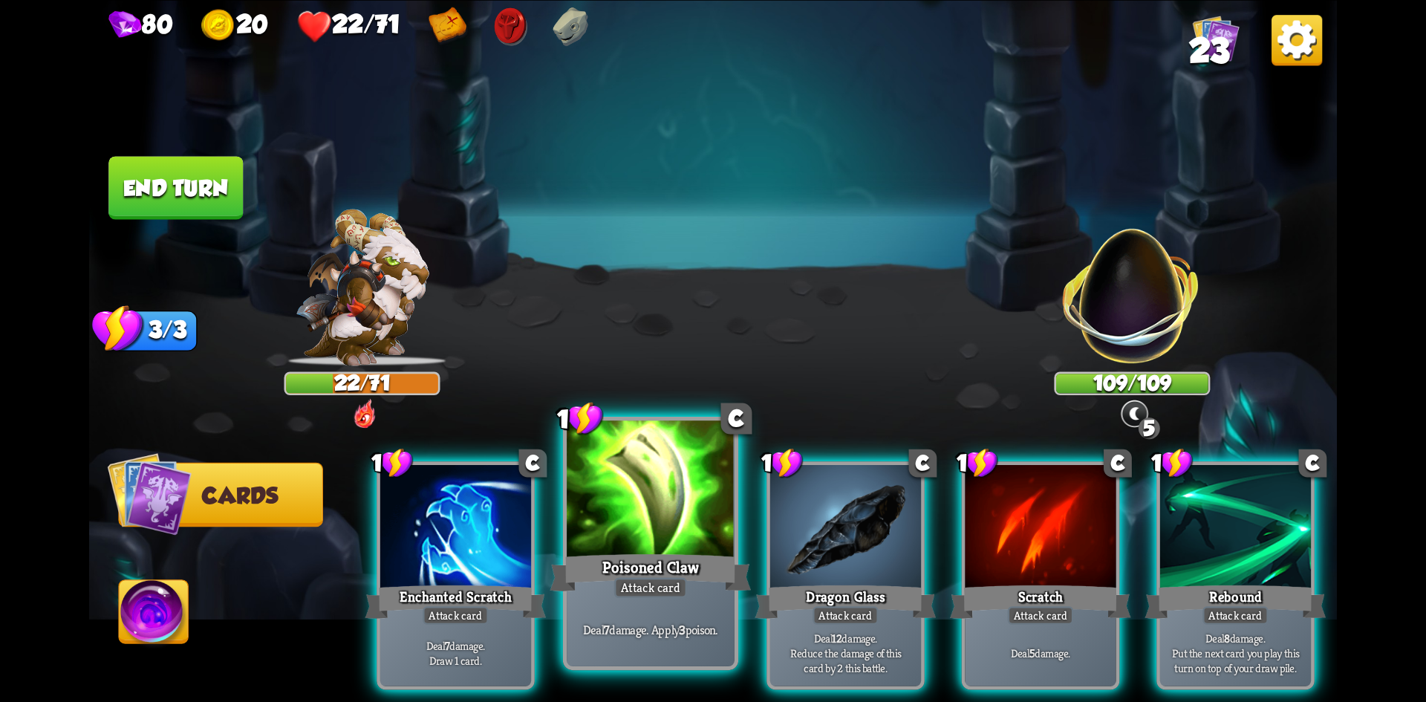
click at [670, 494] on div at bounding box center [651, 490] width 168 height 141
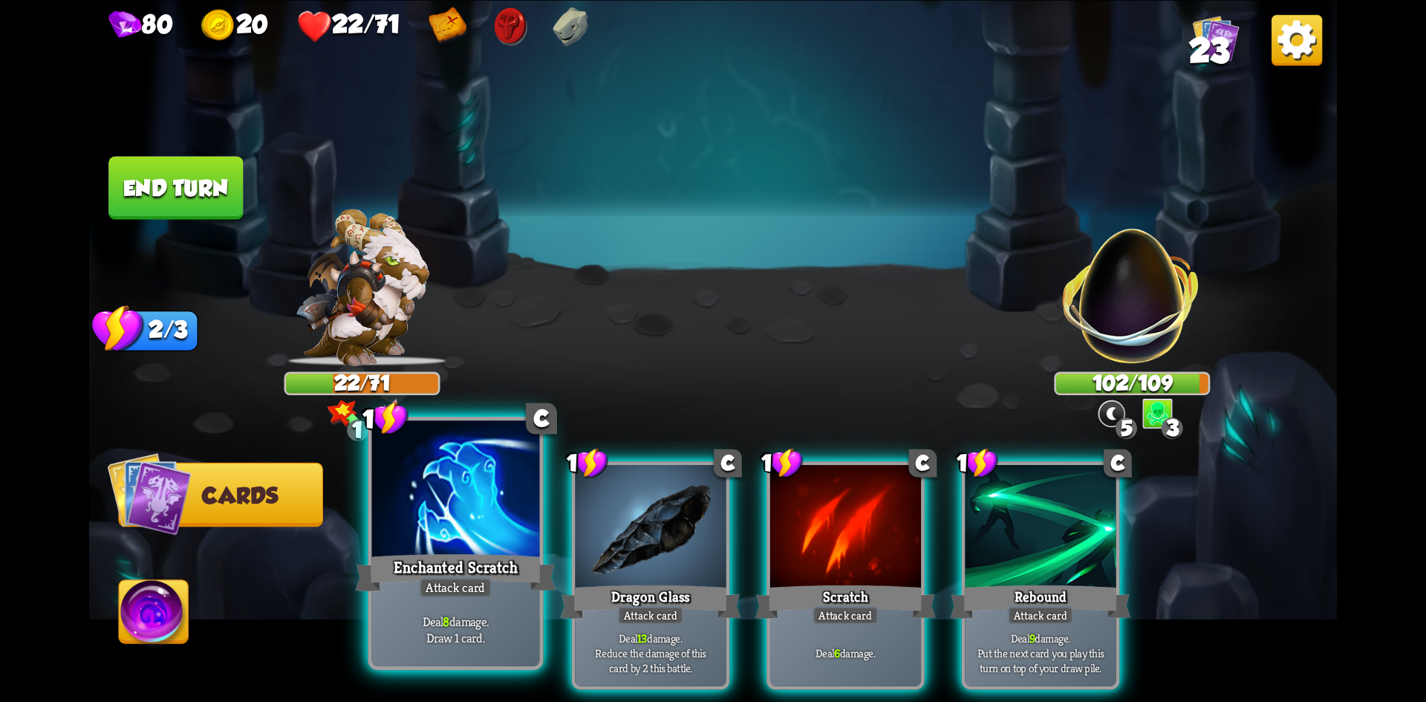
click at [510, 517] on div at bounding box center [456, 490] width 168 height 141
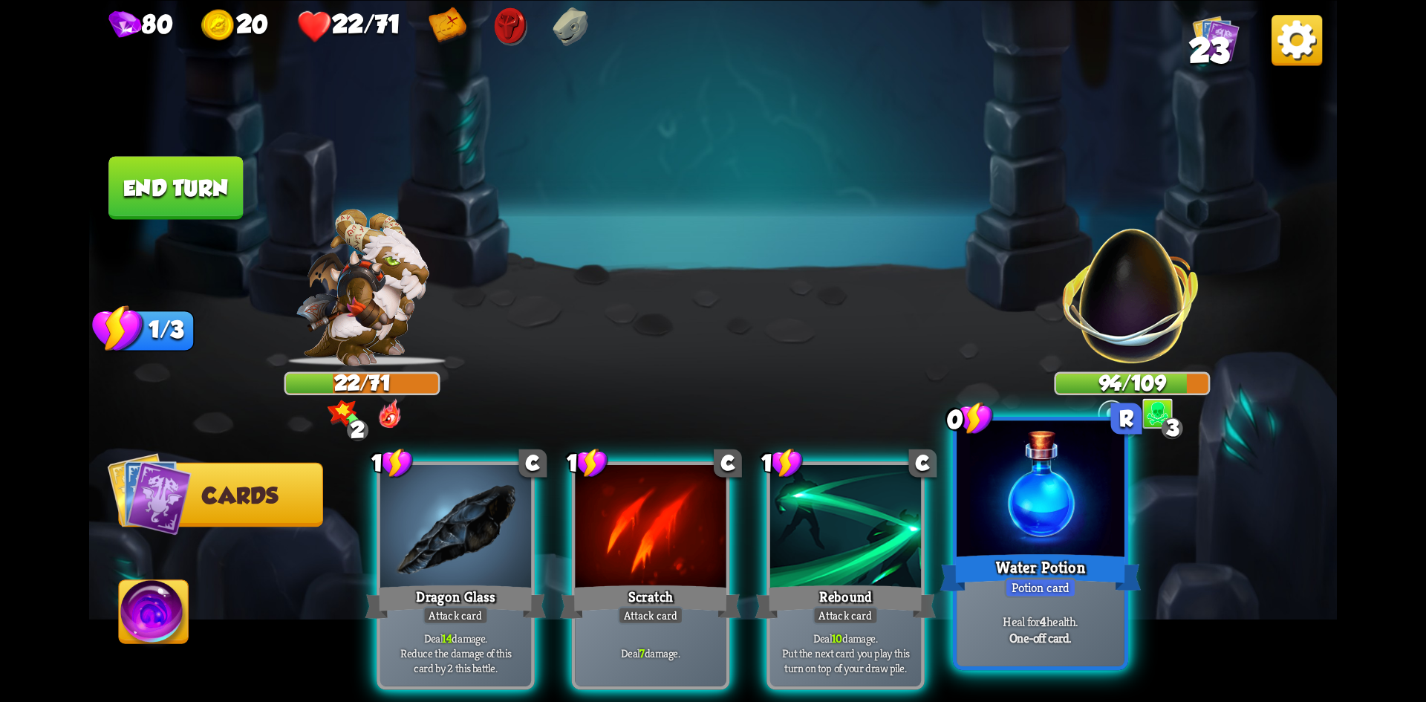
click at [1018, 578] on div "Potion card" at bounding box center [1040, 587] width 72 height 21
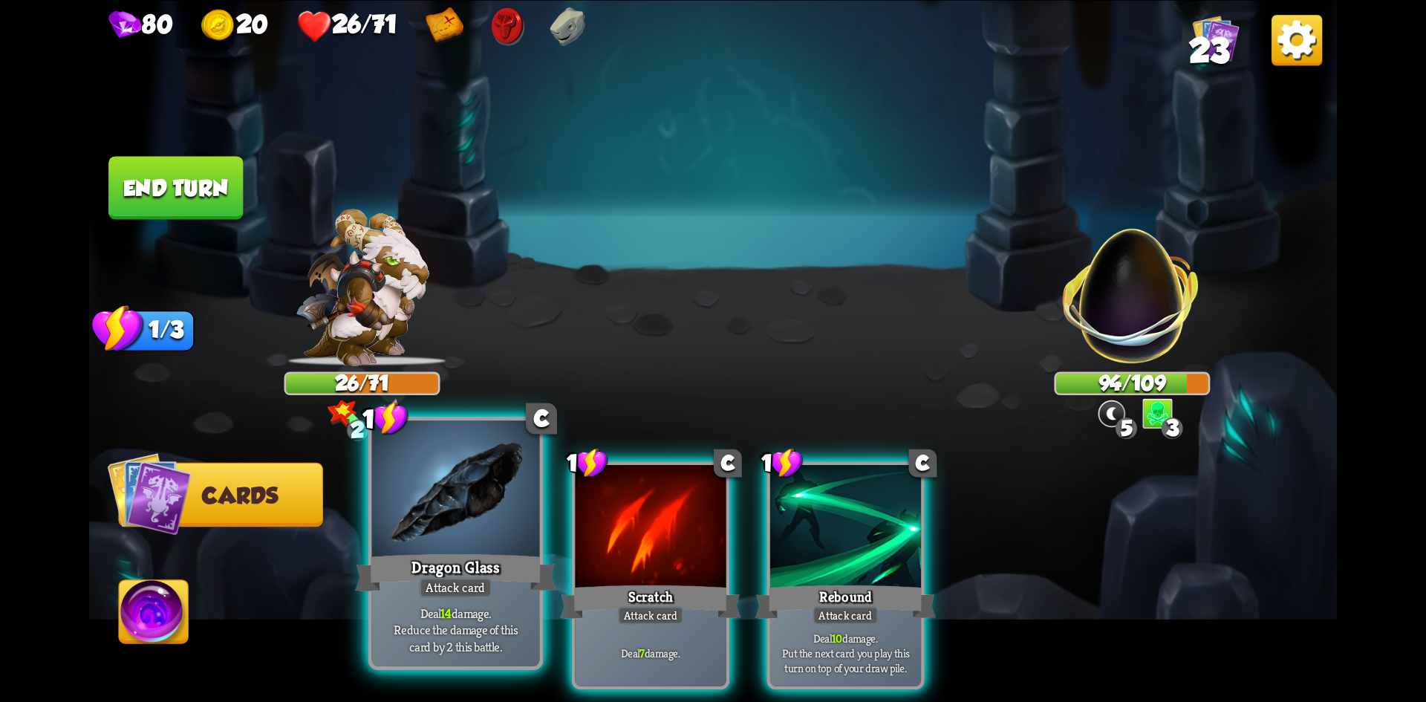
click at [453, 504] on div at bounding box center [456, 490] width 168 height 141
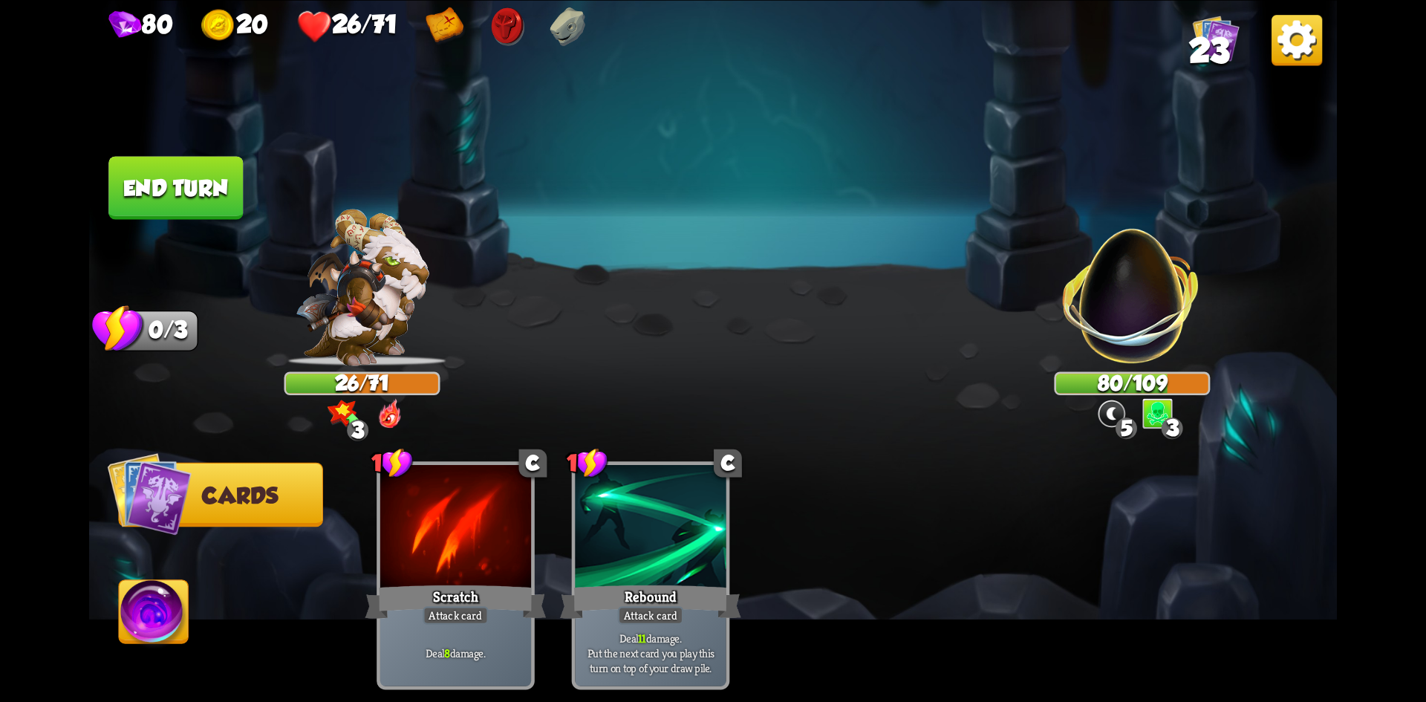
click at [157, 193] on button "End turn" at bounding box center [175, 187] width 134 height 63
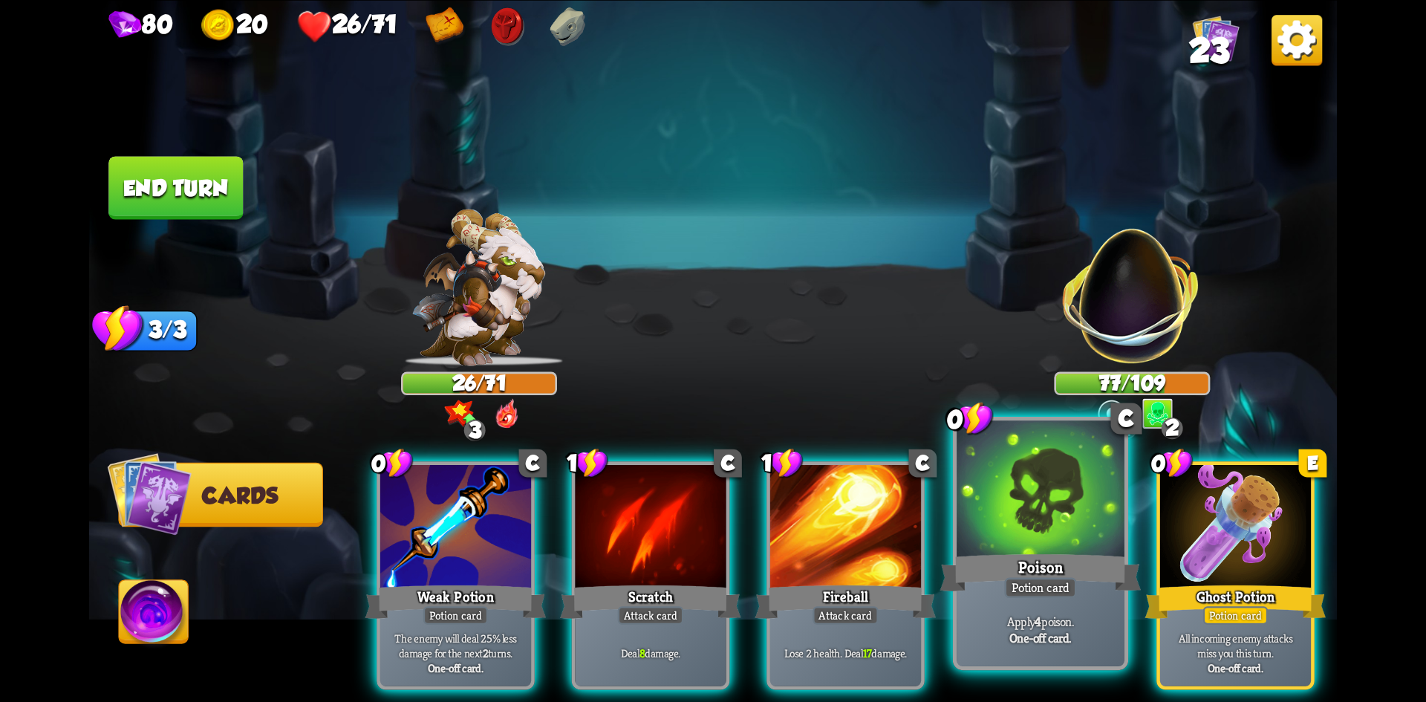
click at [1003, 501] on div at bounding box center [1041, 490] width 168 height 141
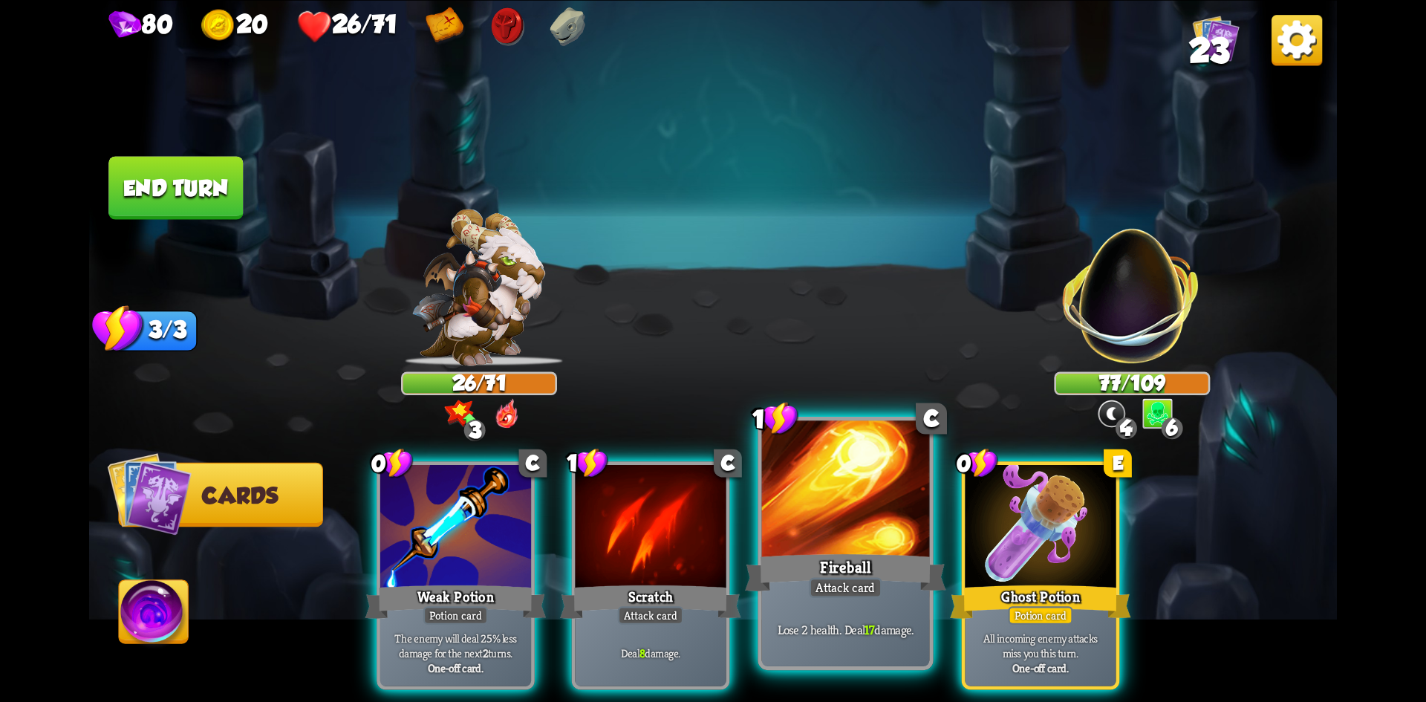
click at [864, 538] on div at bounding box center [846, 490] width 168 height 141
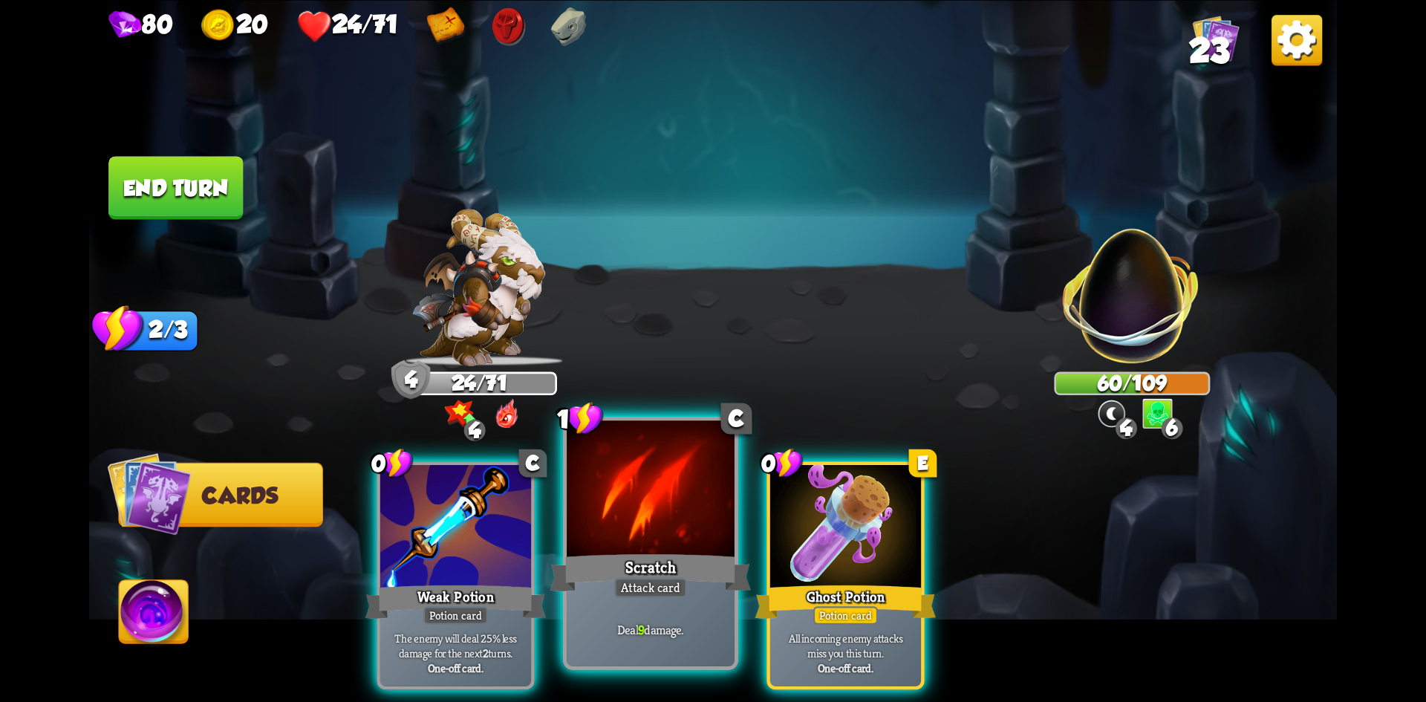
click at [694, 475] on div at bounding box center [651, 490] width 168 height 141
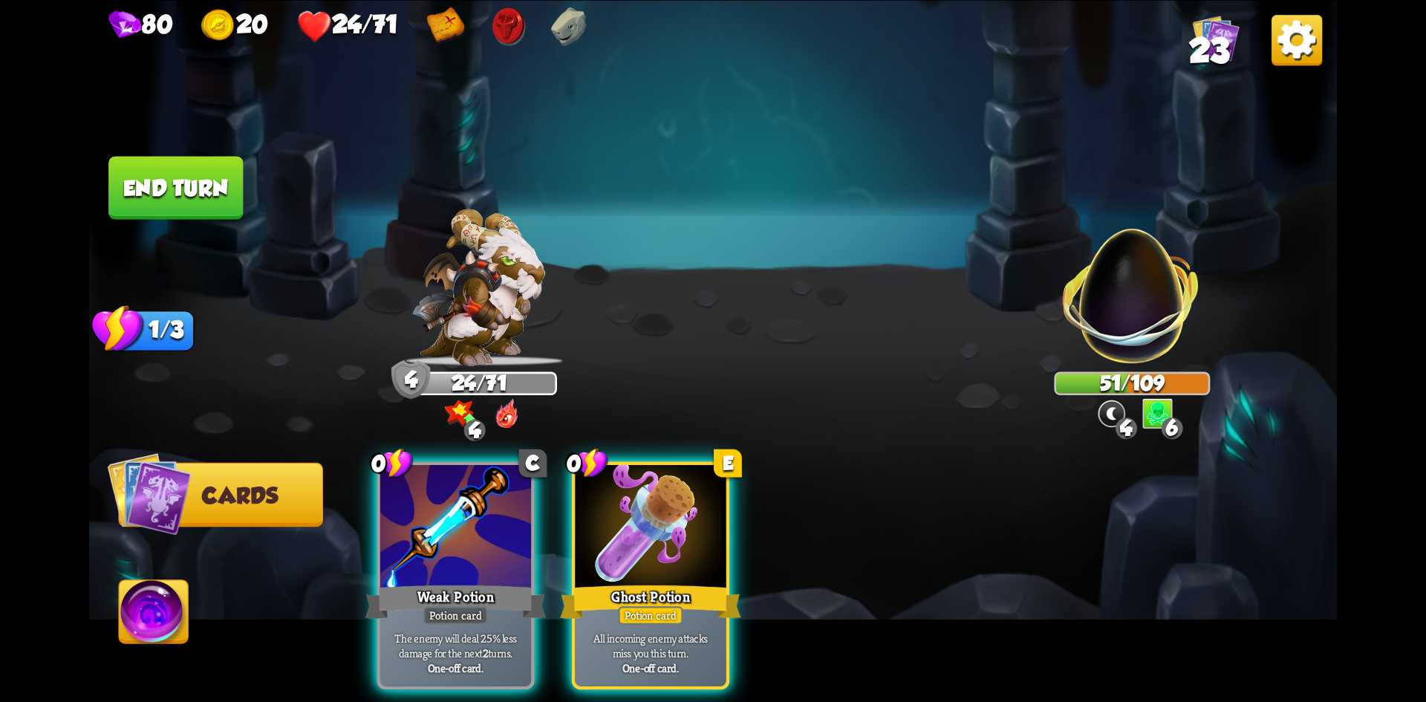
click at [199, 205] on button "End turn" at bounding box center [175, 187] width 134 height 63
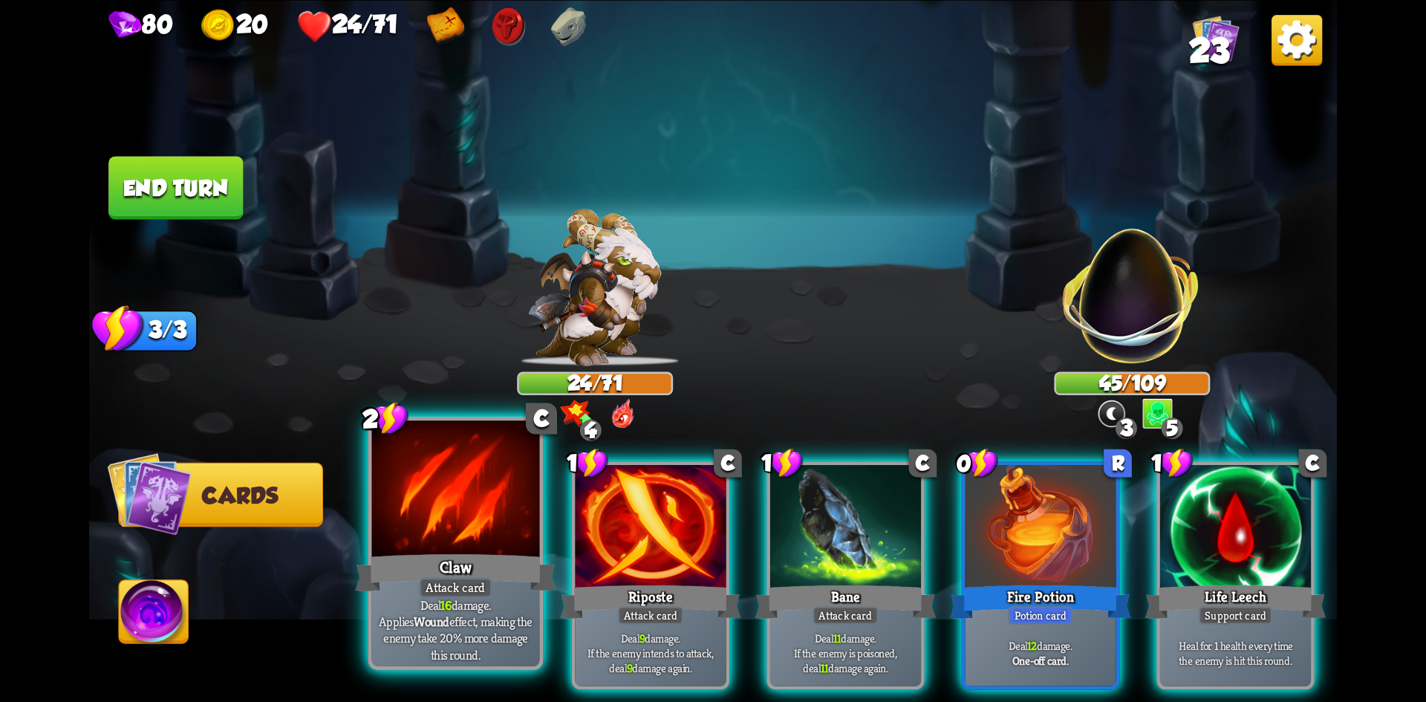
click at [476, 522] on div at bounding box center [456, 490] width 168 height 141
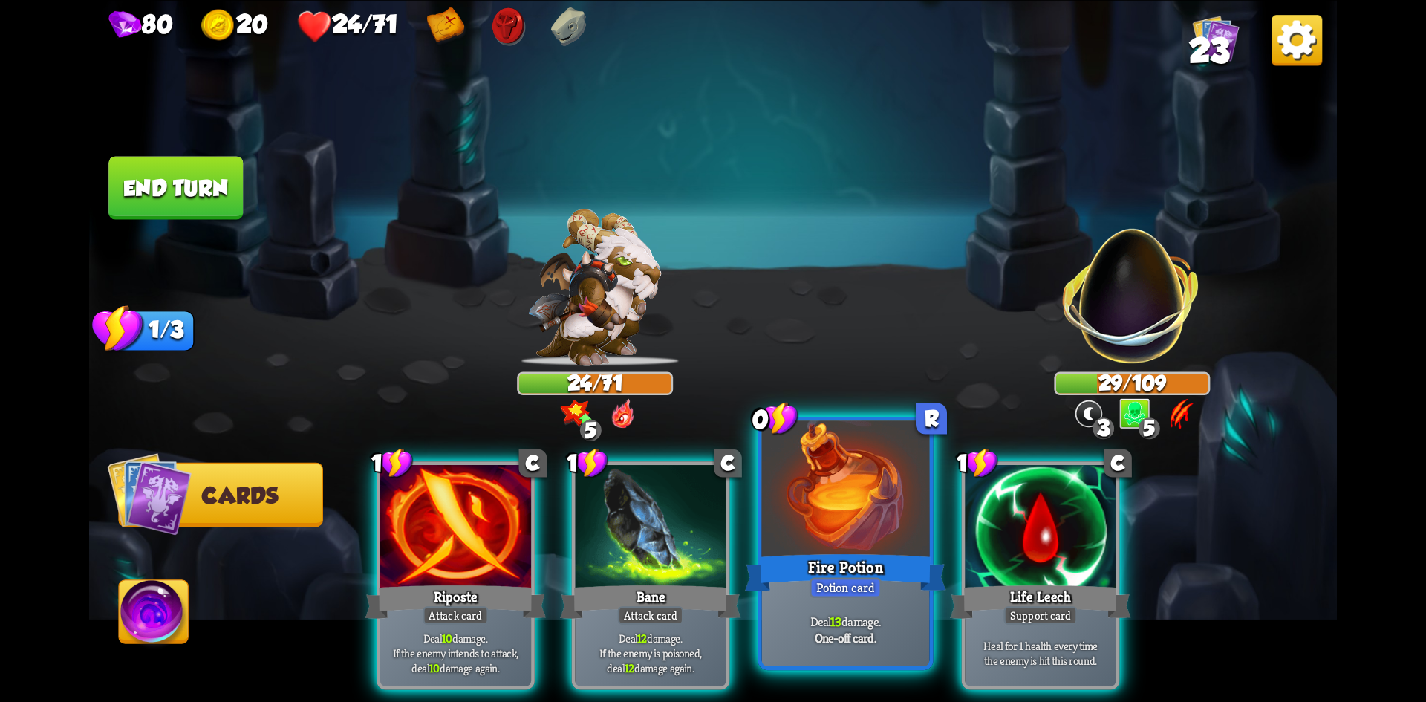
click at [879, 582] on div "Potion card" at bounding box center [845, 587] width 72 height 21
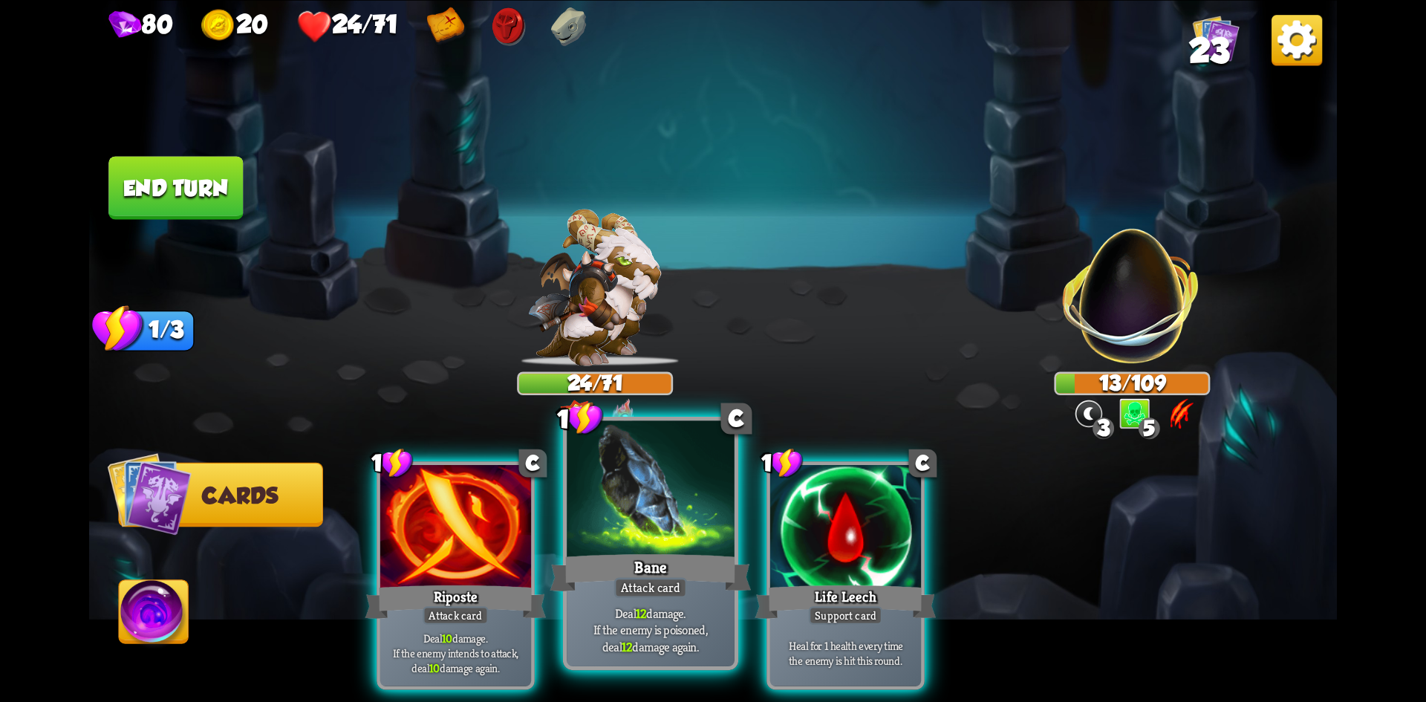
click at [690, 541] on div at bounding box center [651, 490] width 168 height 141
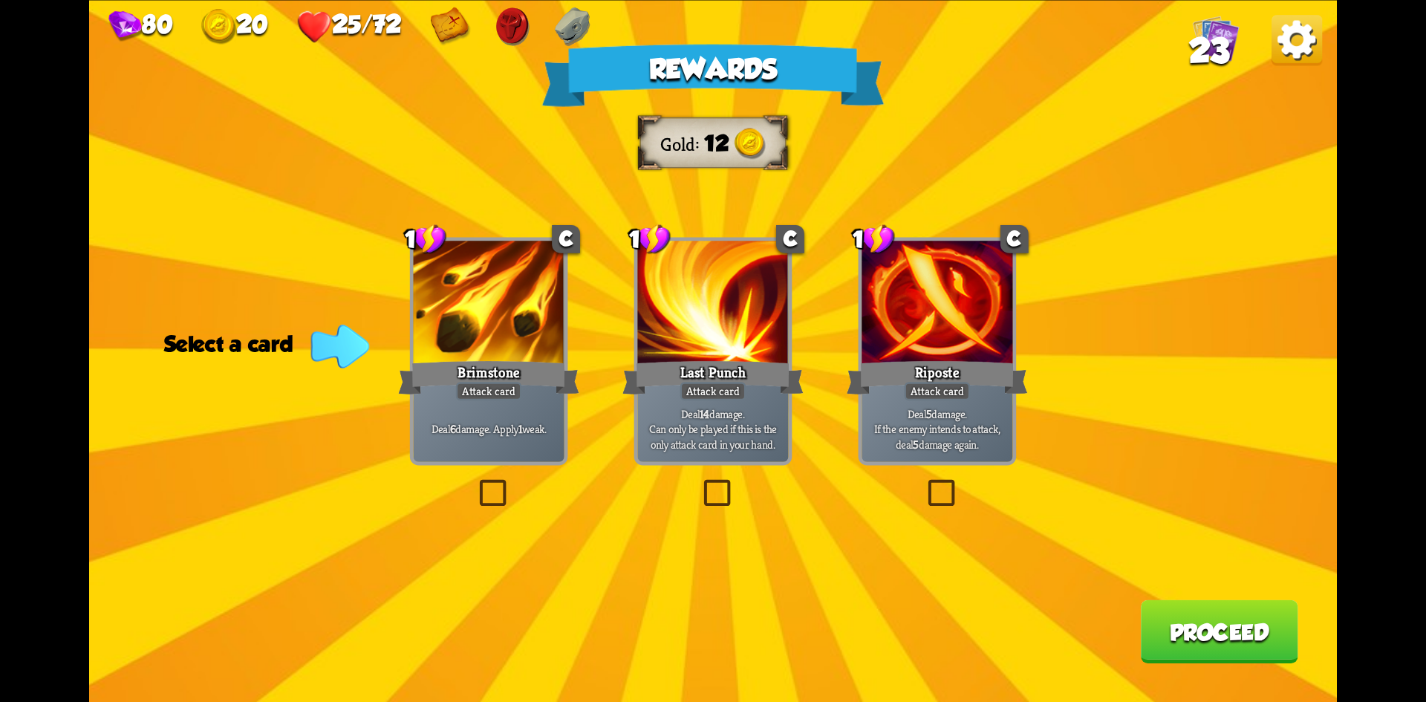
click at [475, 483] on label at bounding box center [475, 483] width 0 height 0
click at [0, 0] on input "checkbox" at bounding box center [0, 0] width 0 height 0
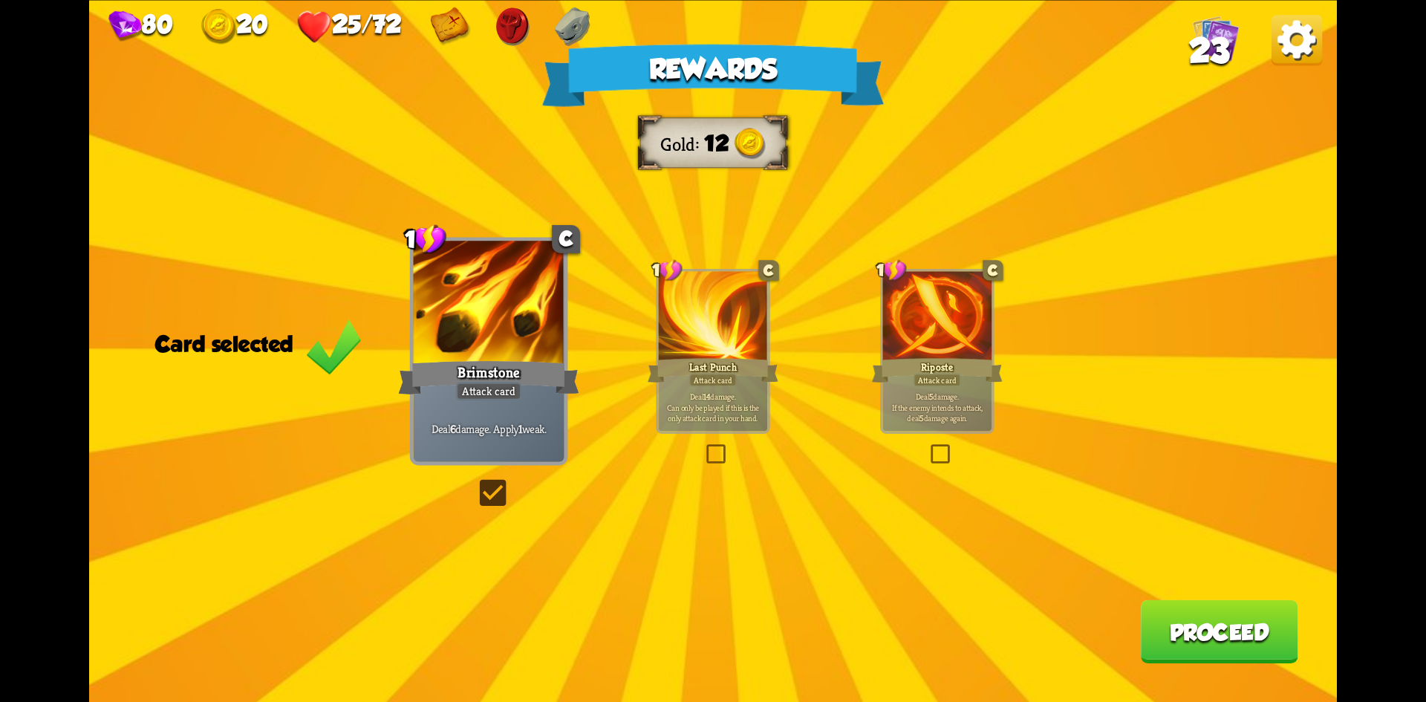
click at [1249, 616] on button "Proceed" at bounding box center [1219, 630] width 157 height 63
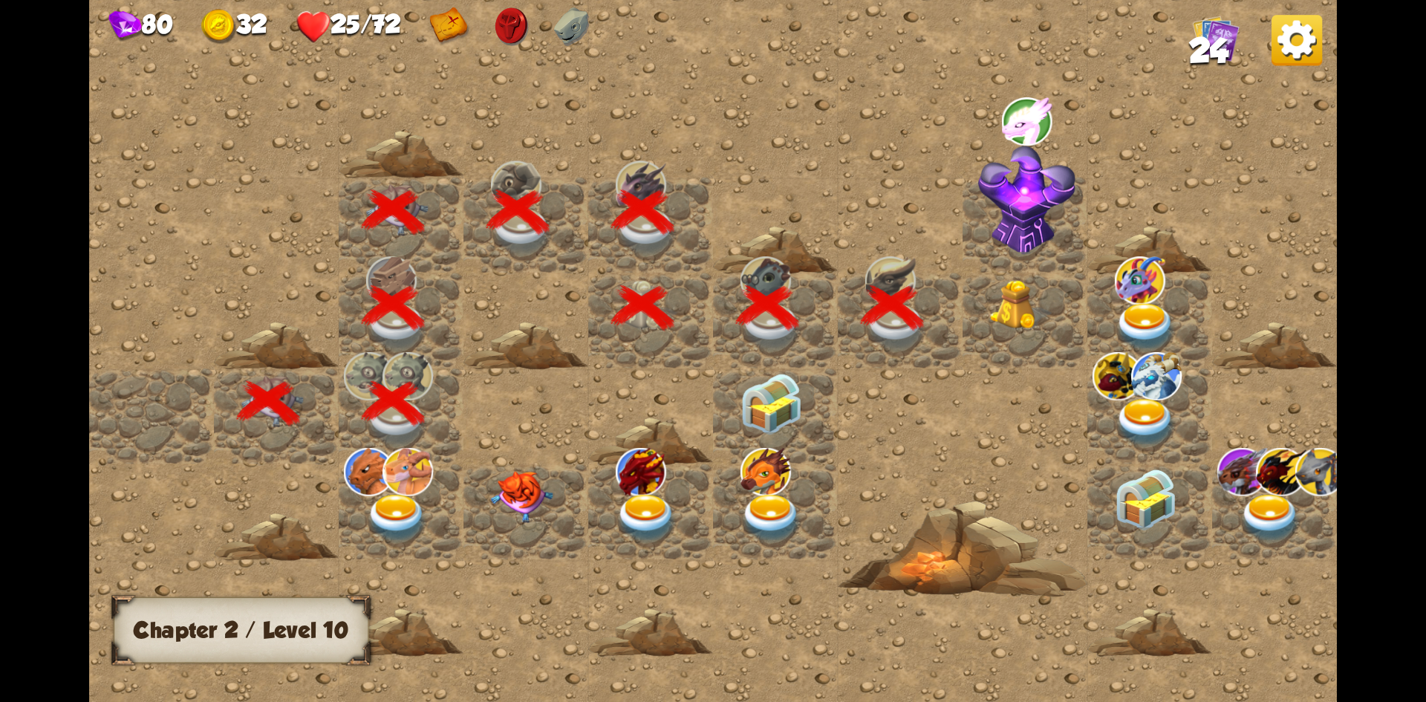
click at [1012, 302] on img at bounding box center [1021, 304] width 62 height 50
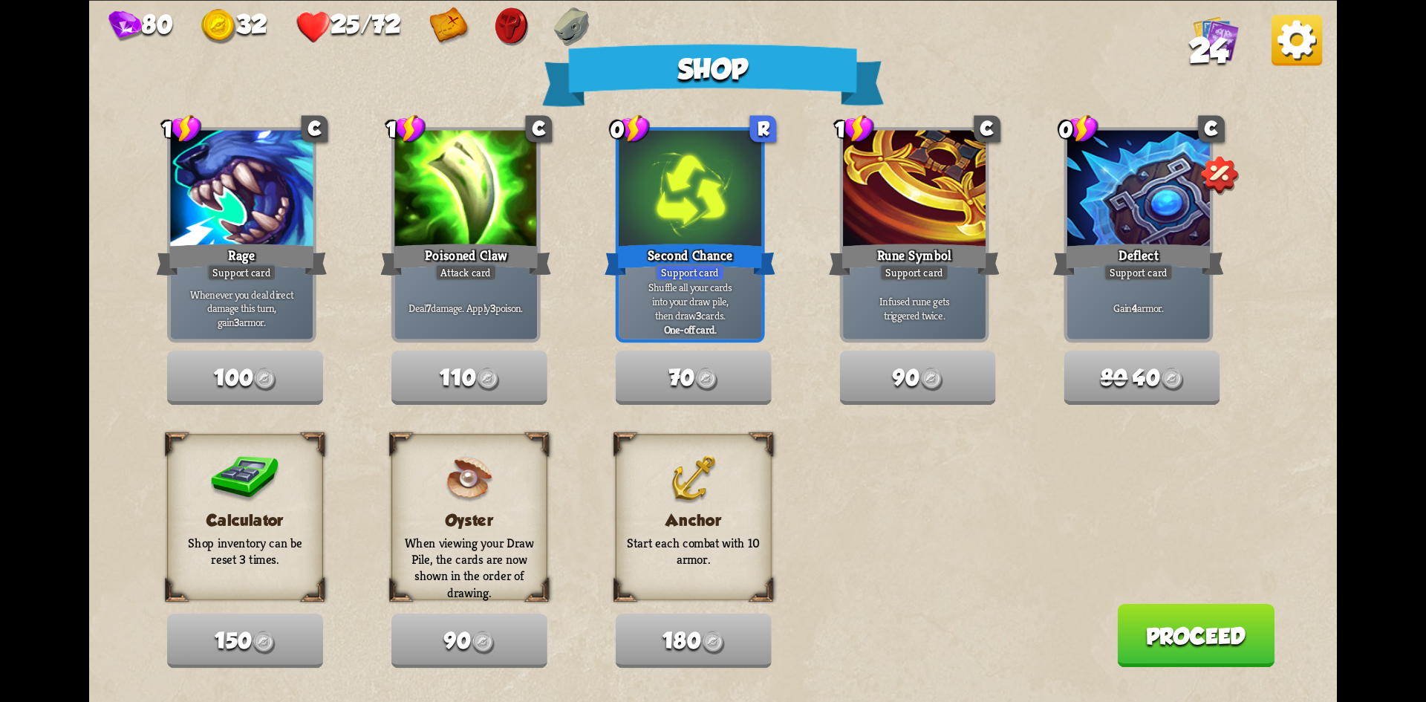
click at [1213, 646] on button "Proceed" at bounding box center [1195, 634] width 157 height 63
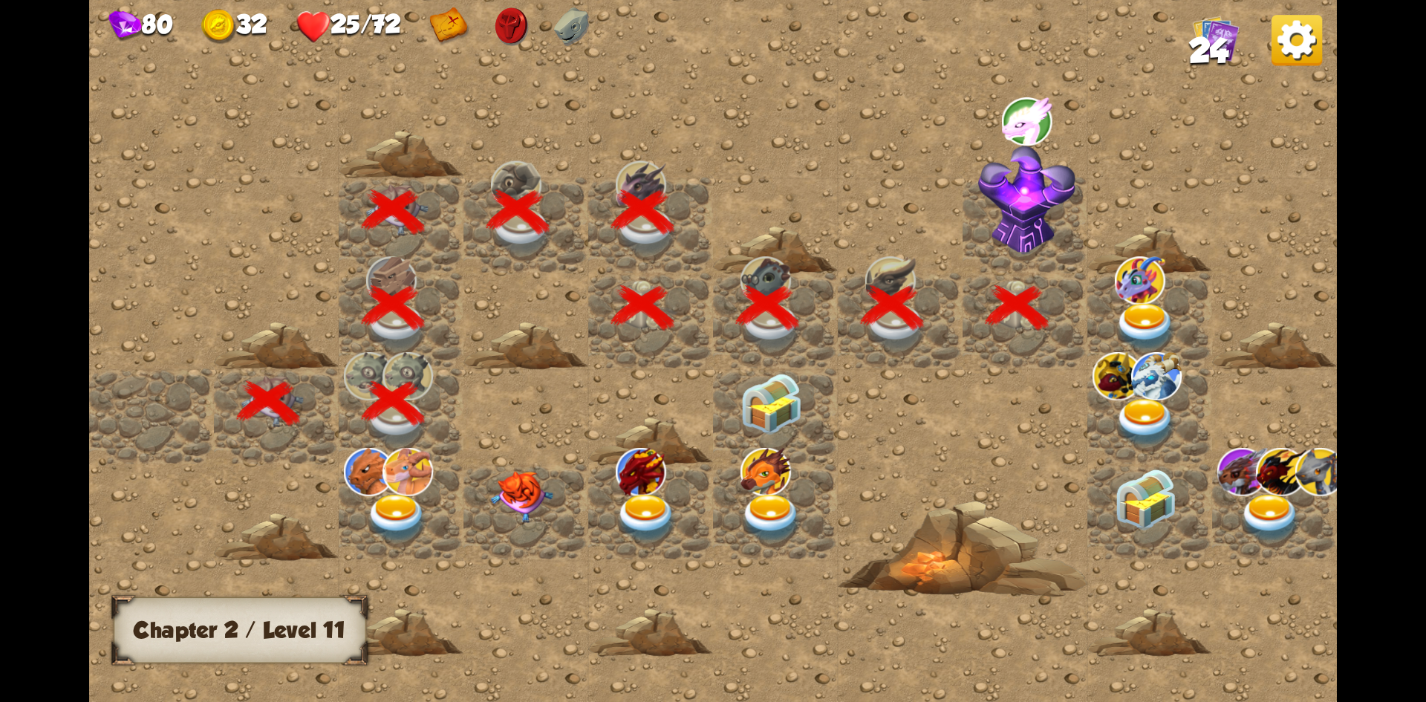
scroll to position [0, 285]
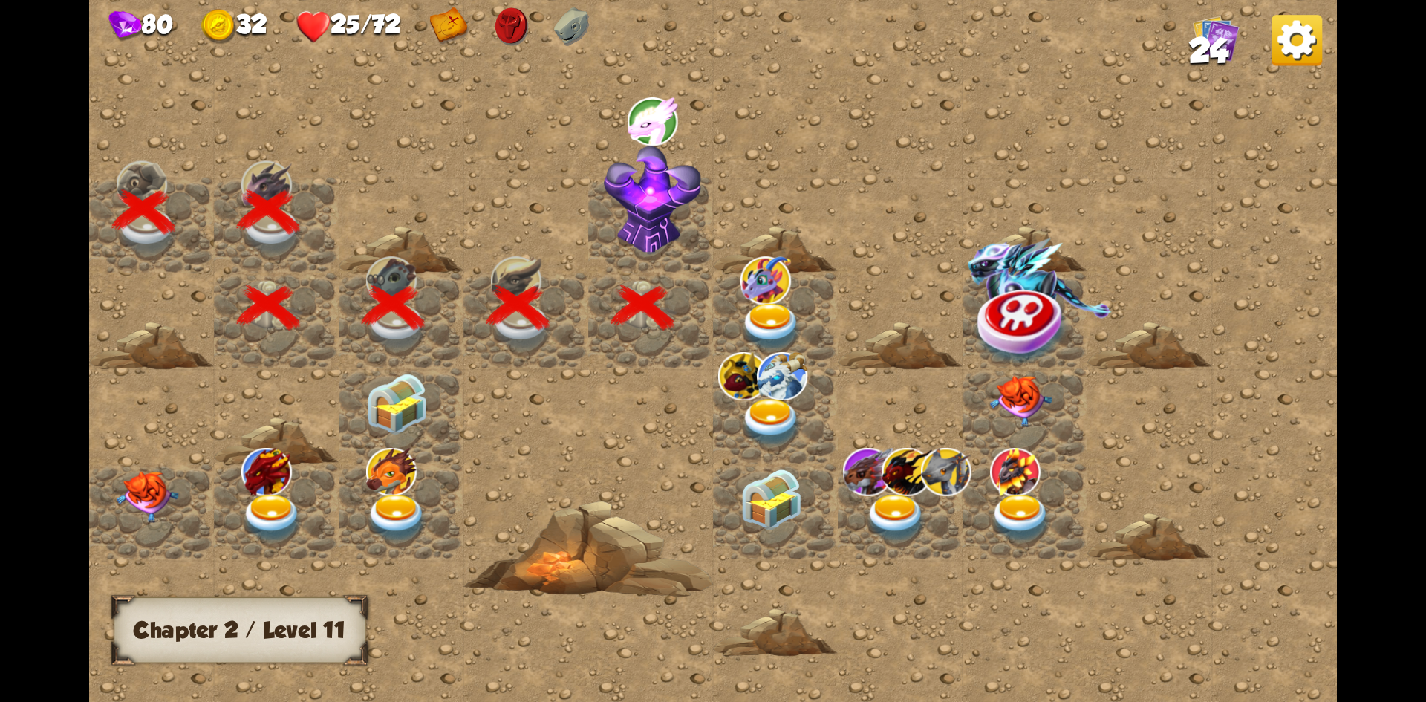
click at [641, 205] on img at bounding box center [652, 199] width 97 height 109
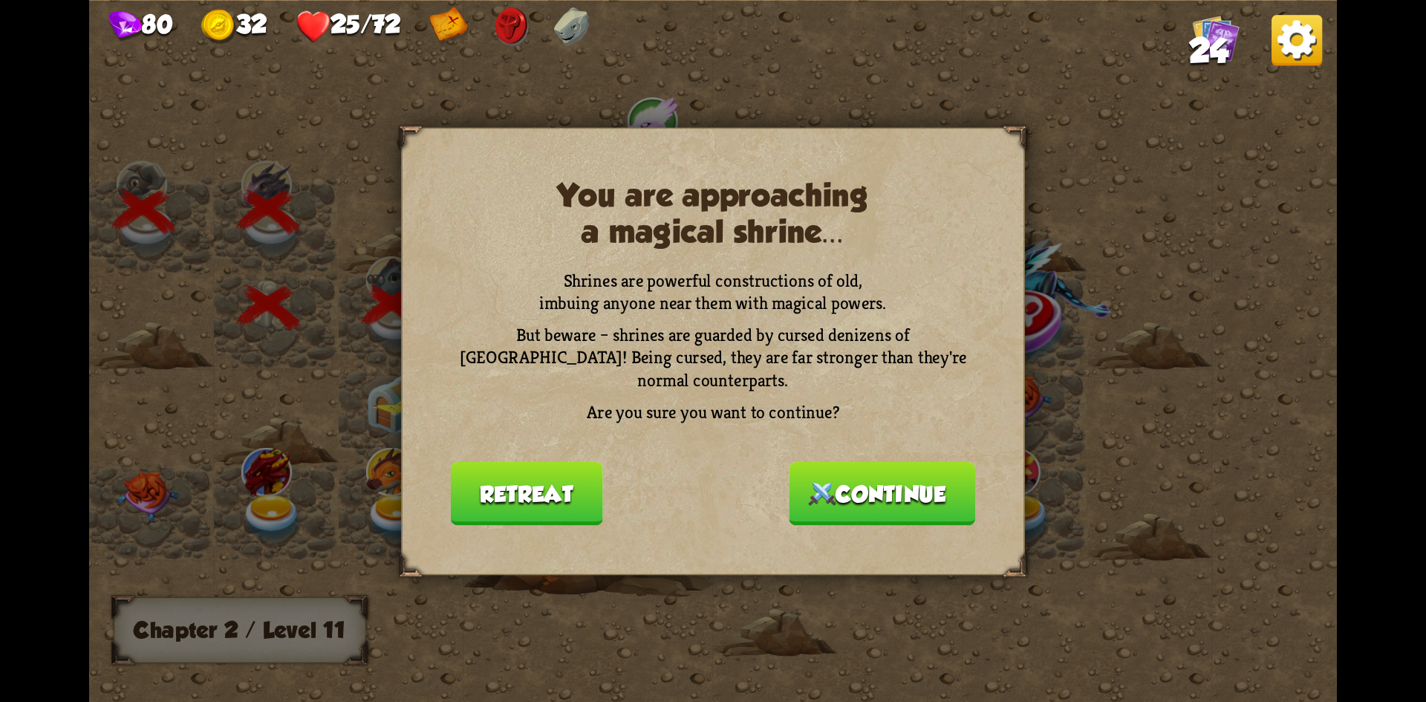
click at [867, 478] on button "Continue" at bounding box center [882, 492] width 186 height 63
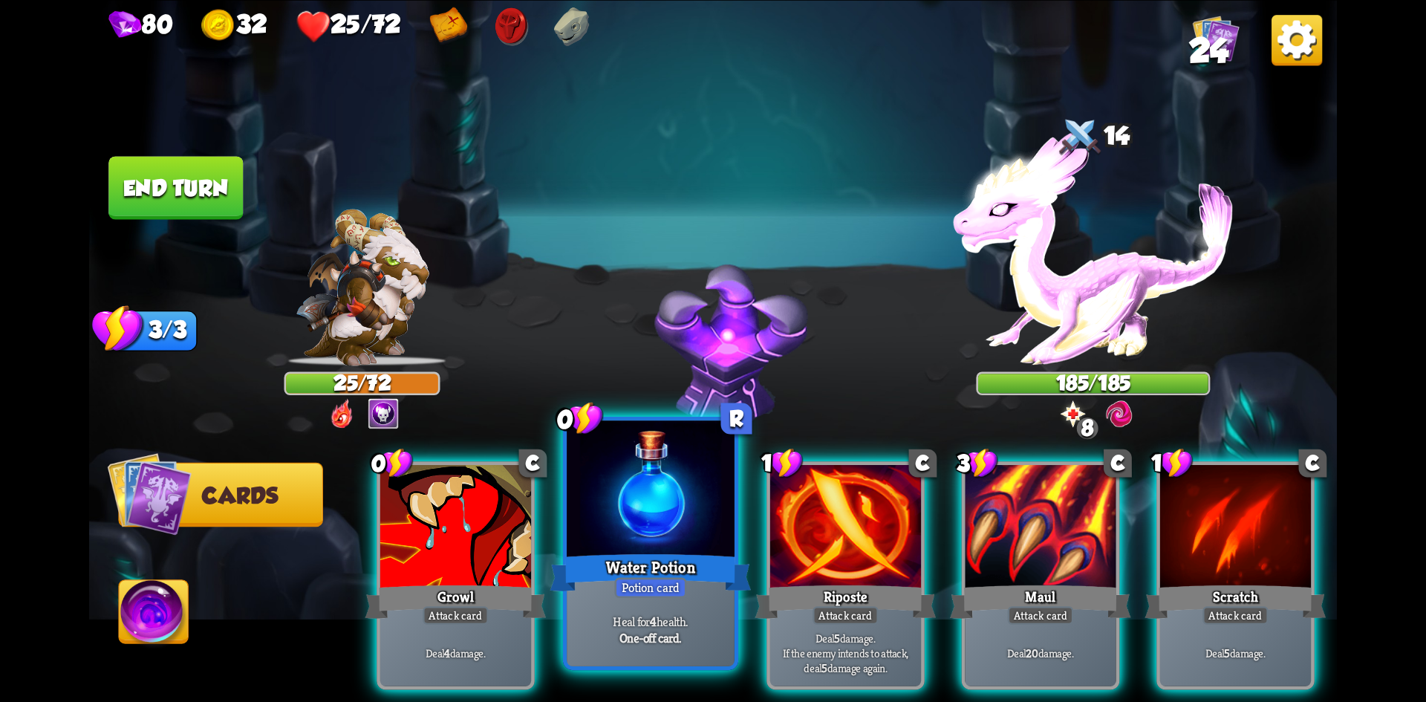
click at [674, 520] on div at bounding box center [651, 490] width 168 height 141
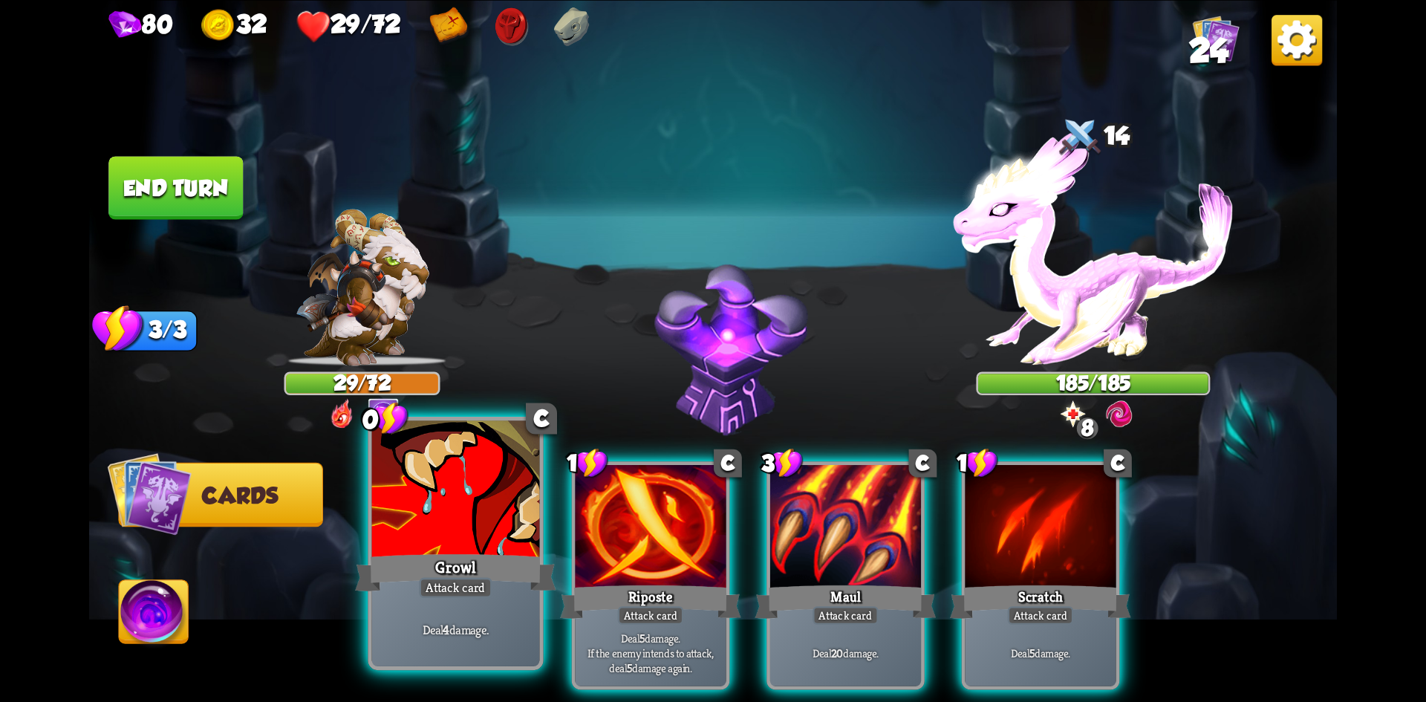
click at [462, 535] on div at bounding box center [456, 490] width 168 height 141
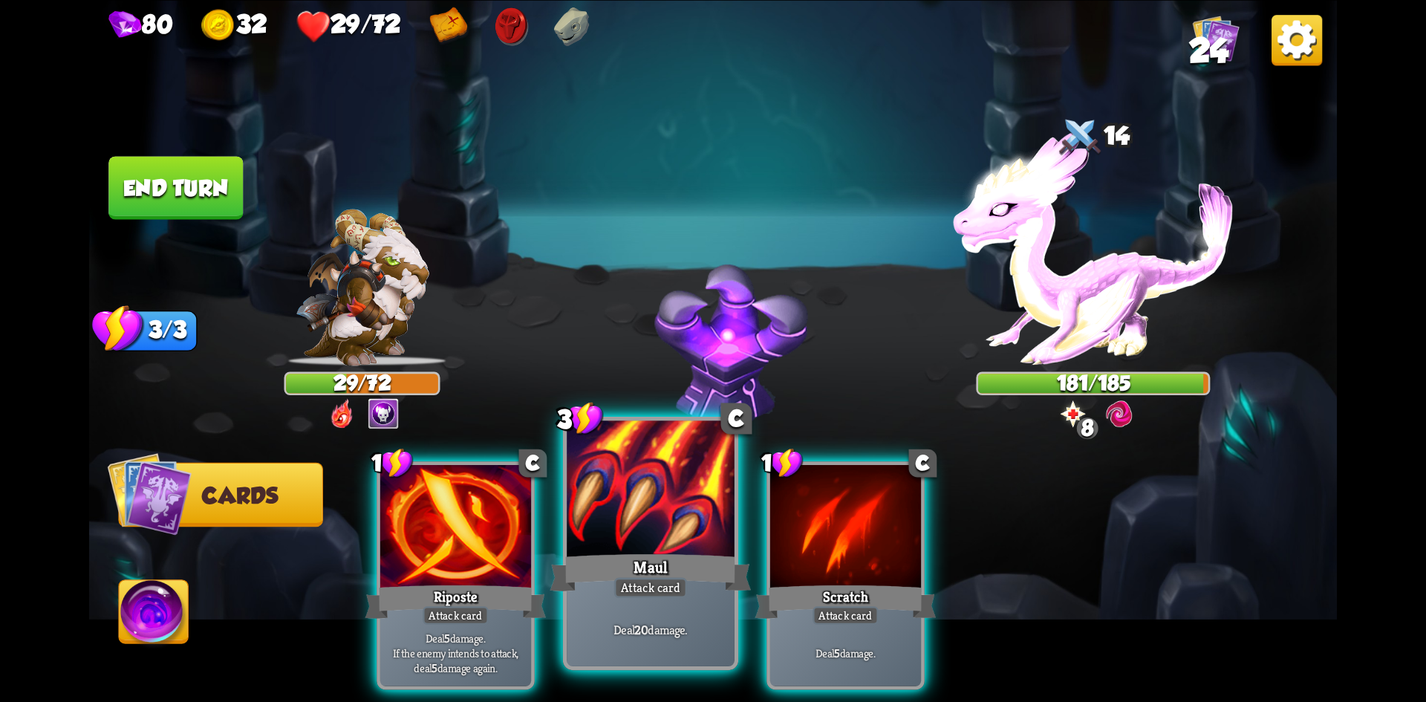
click at [653, 527] on div at bounding box center [651, 490] width 168 height 141
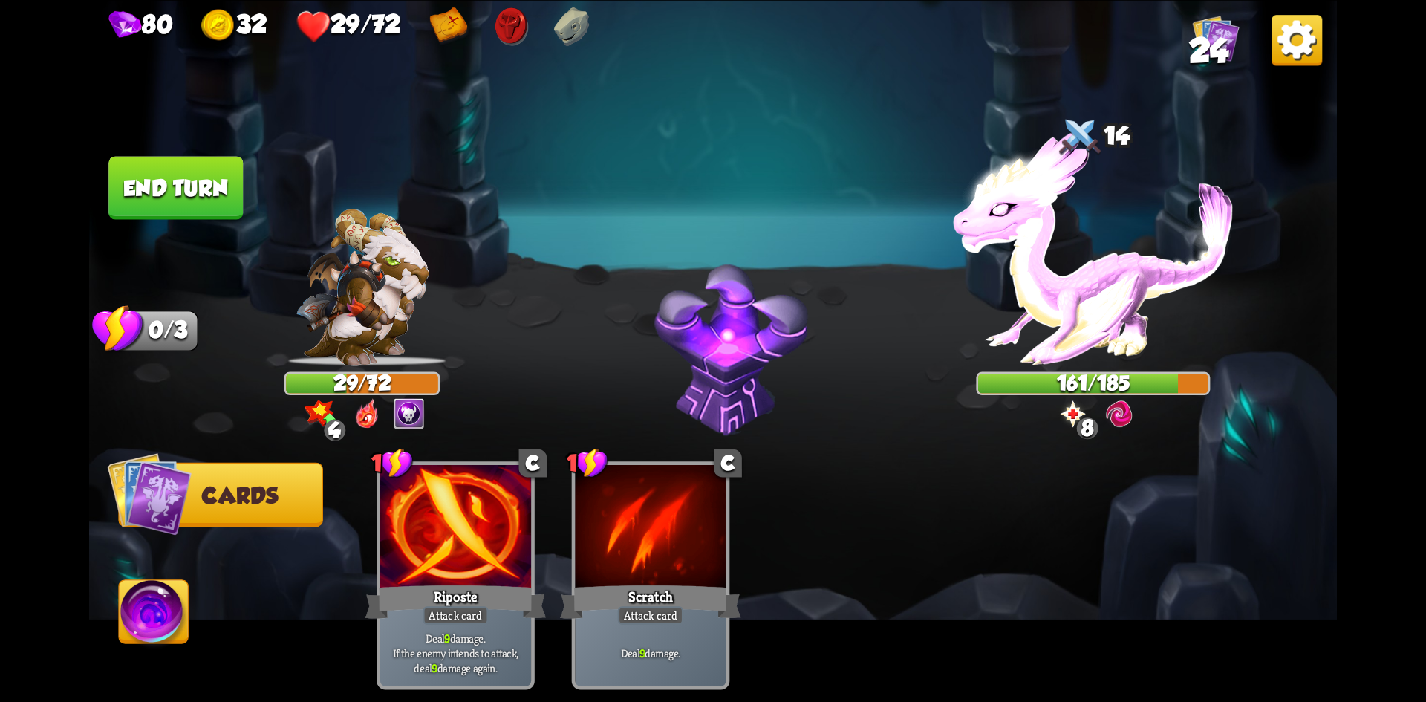
click at [148, 180] on button "End turn" at bounding box center [175, 187] width 134 height 63
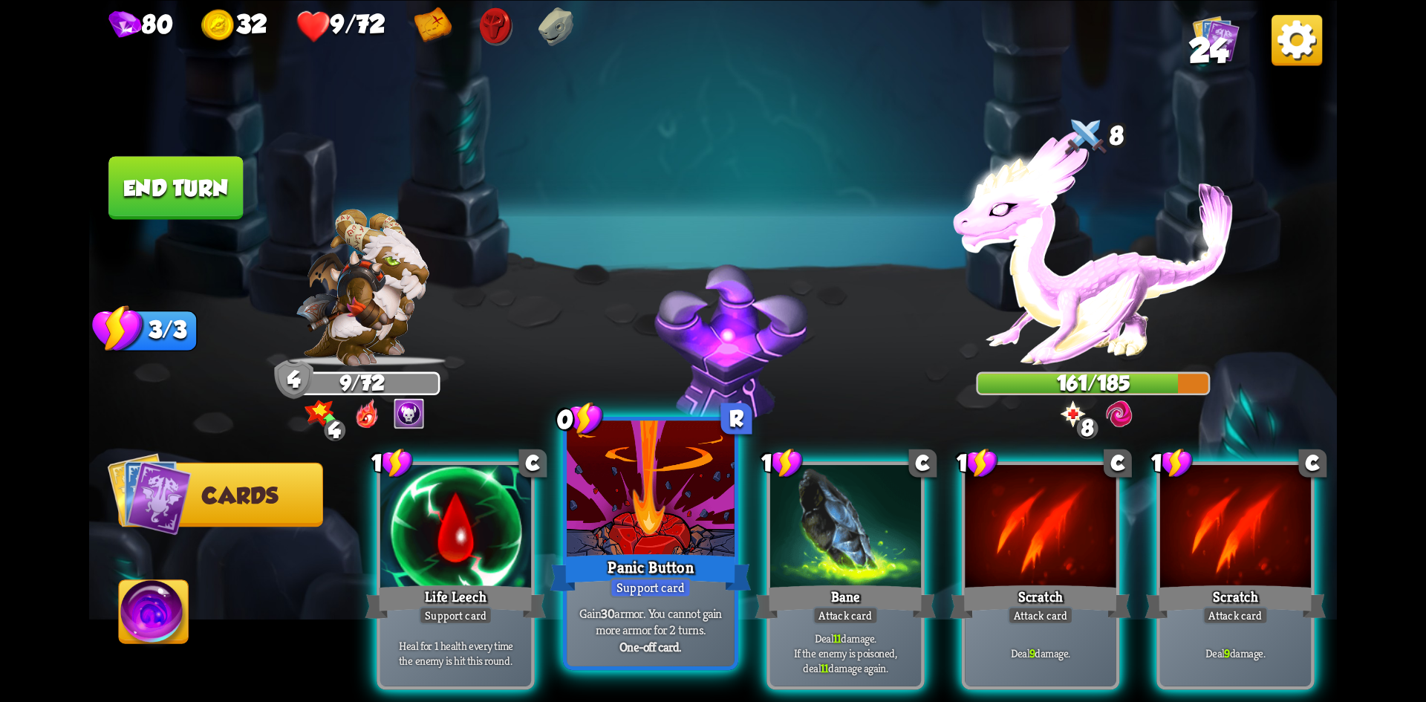
click at [662, 532] on div at bounding box center [651, 490] width 168 height 141
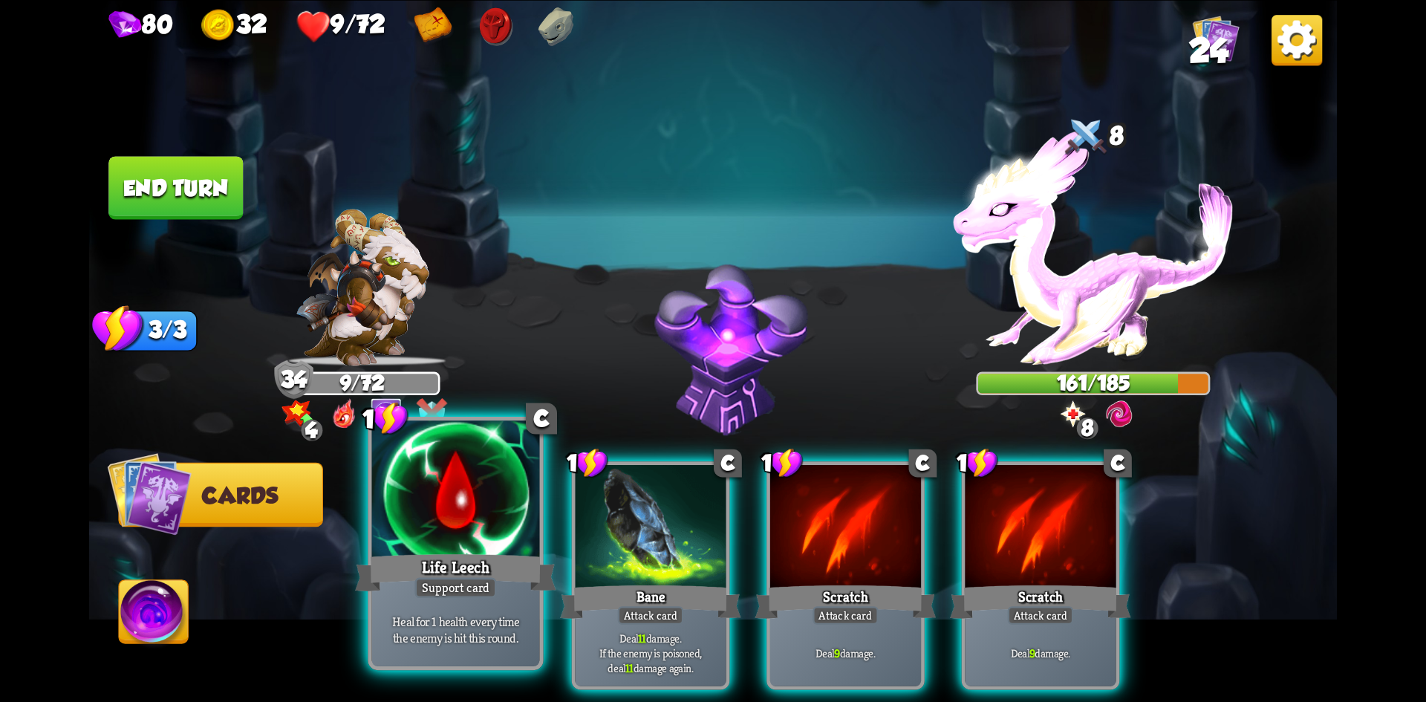
click at [460, 504] on div at bounding box center [456, 490] width 168 height 141
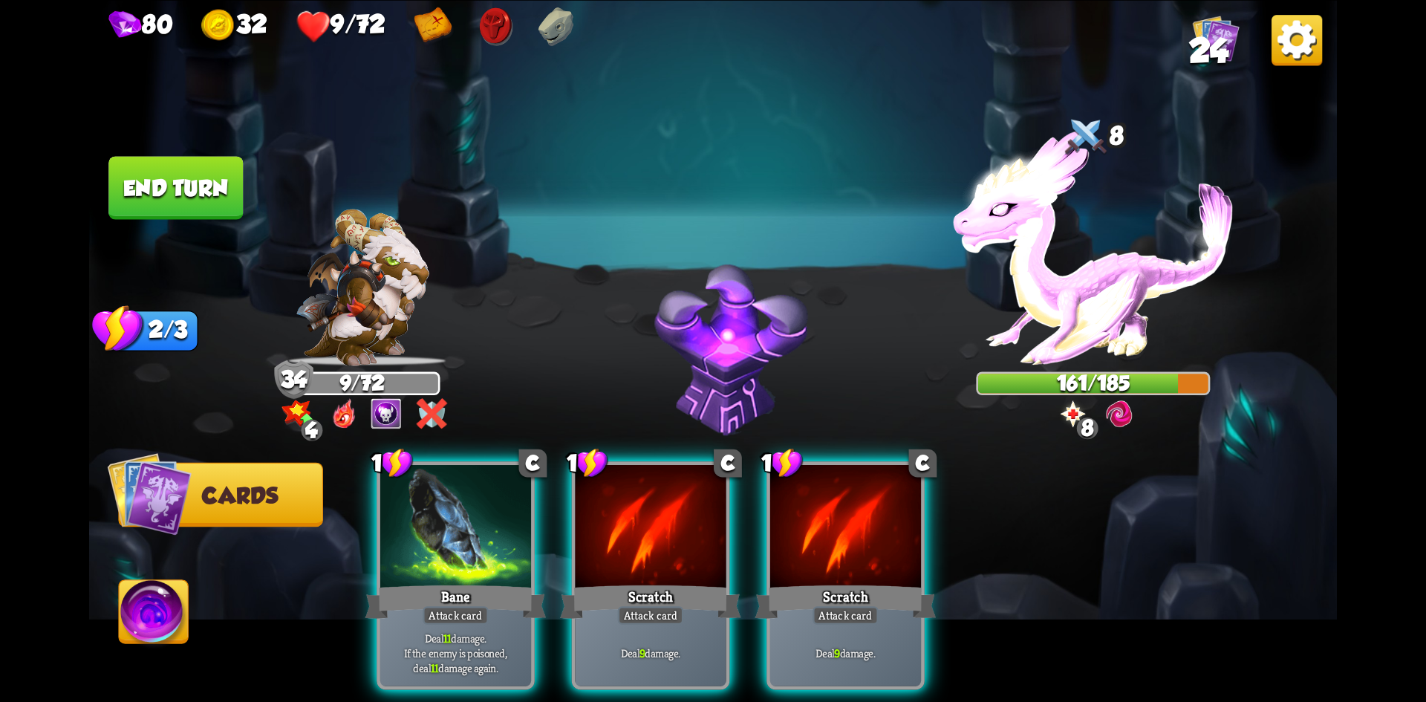
click at [864, 541] on div at bounding box center [845, 528] width 151 height 127
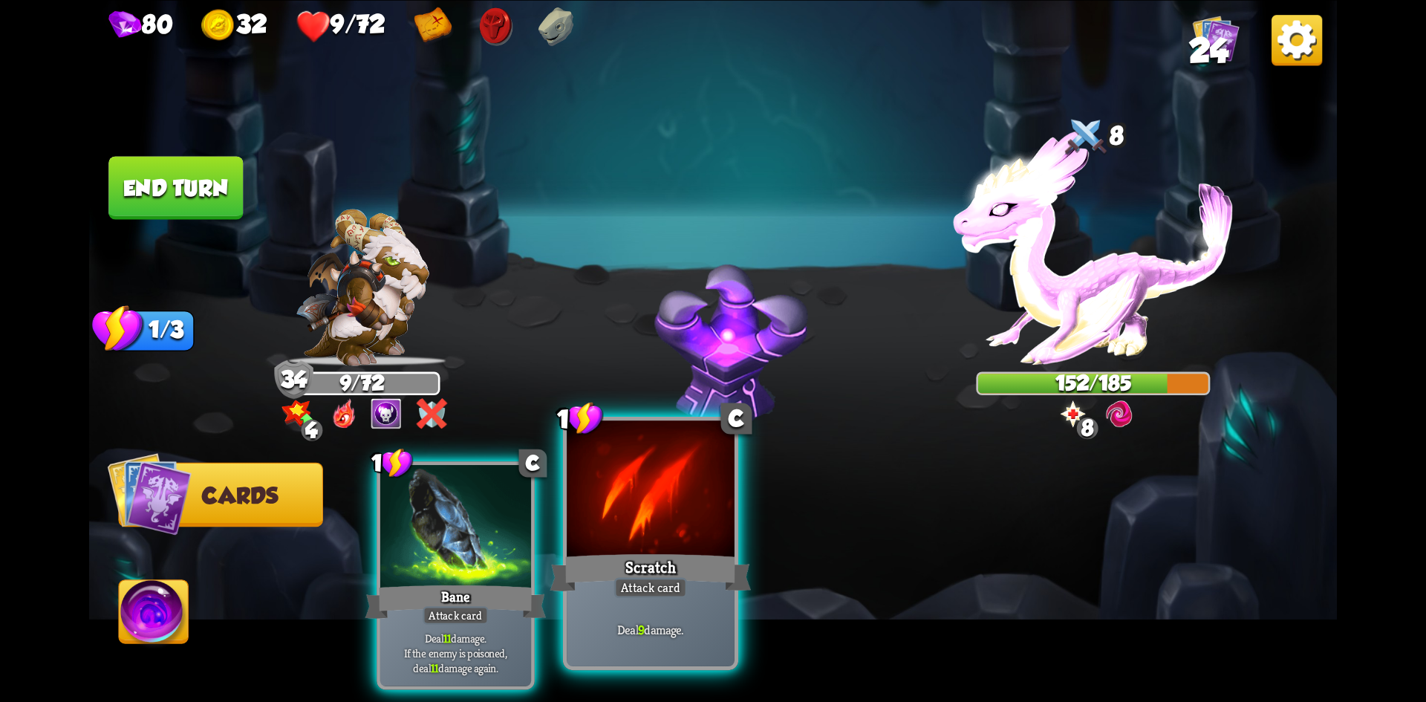
click at [645, 501] on div at bounding box center [651, 490] width 168 height 141
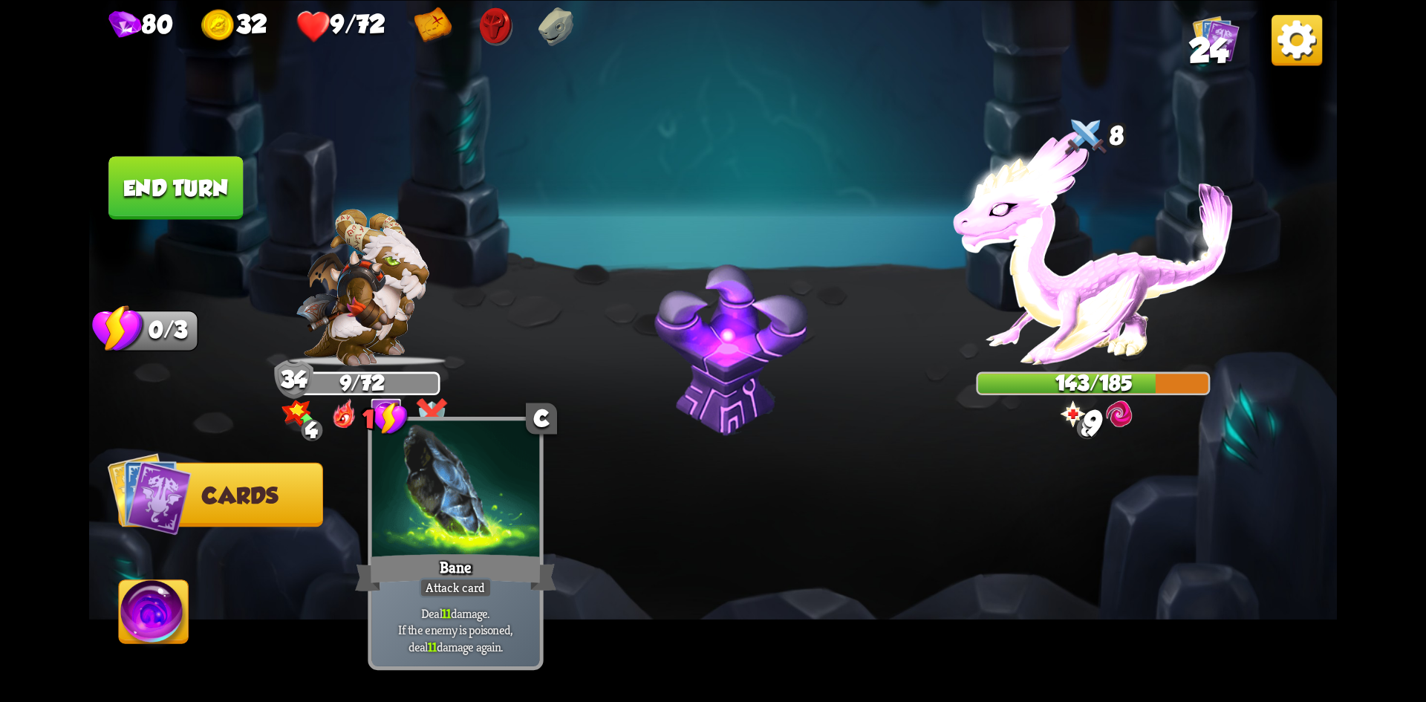
click at [488, 498] on div at bounding box center [456, 490] width 168 height 141
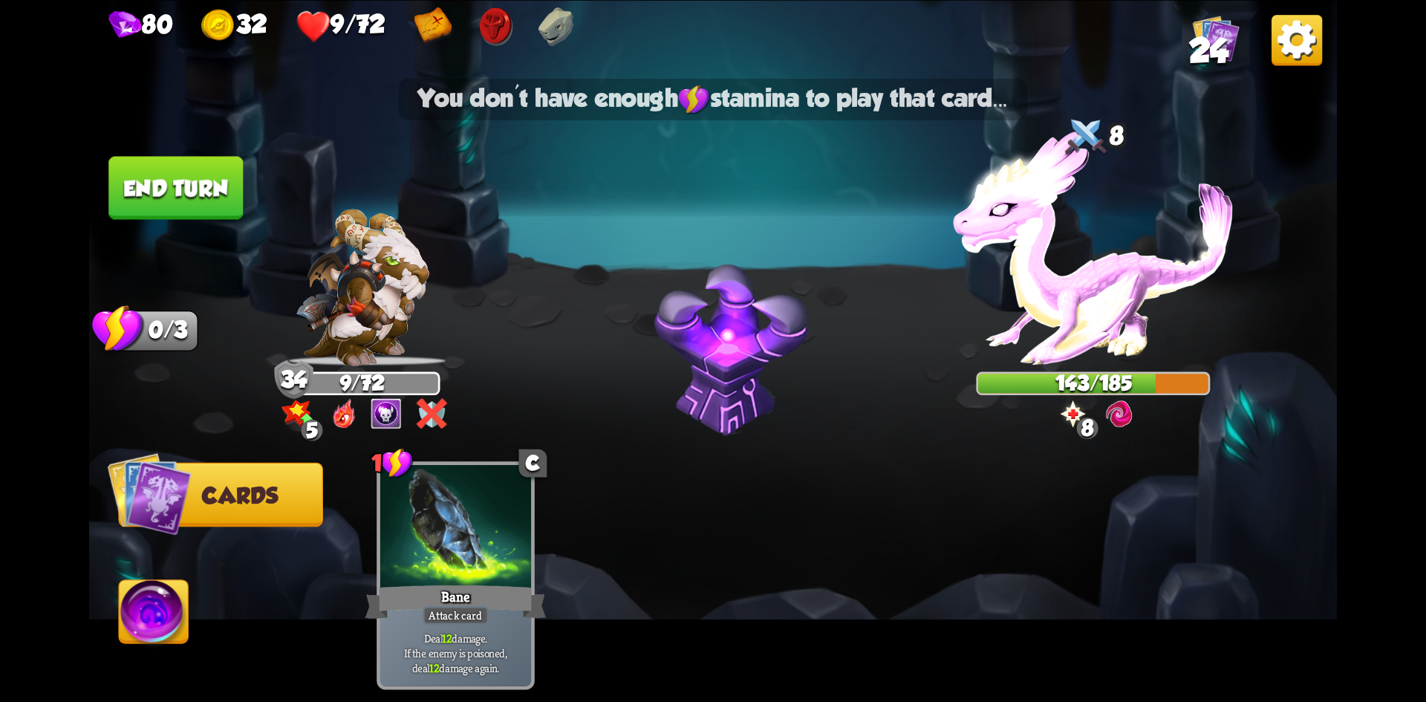
click at [201, 160] on button "End turn" at bounding box center [175, 187] width 134 height 63
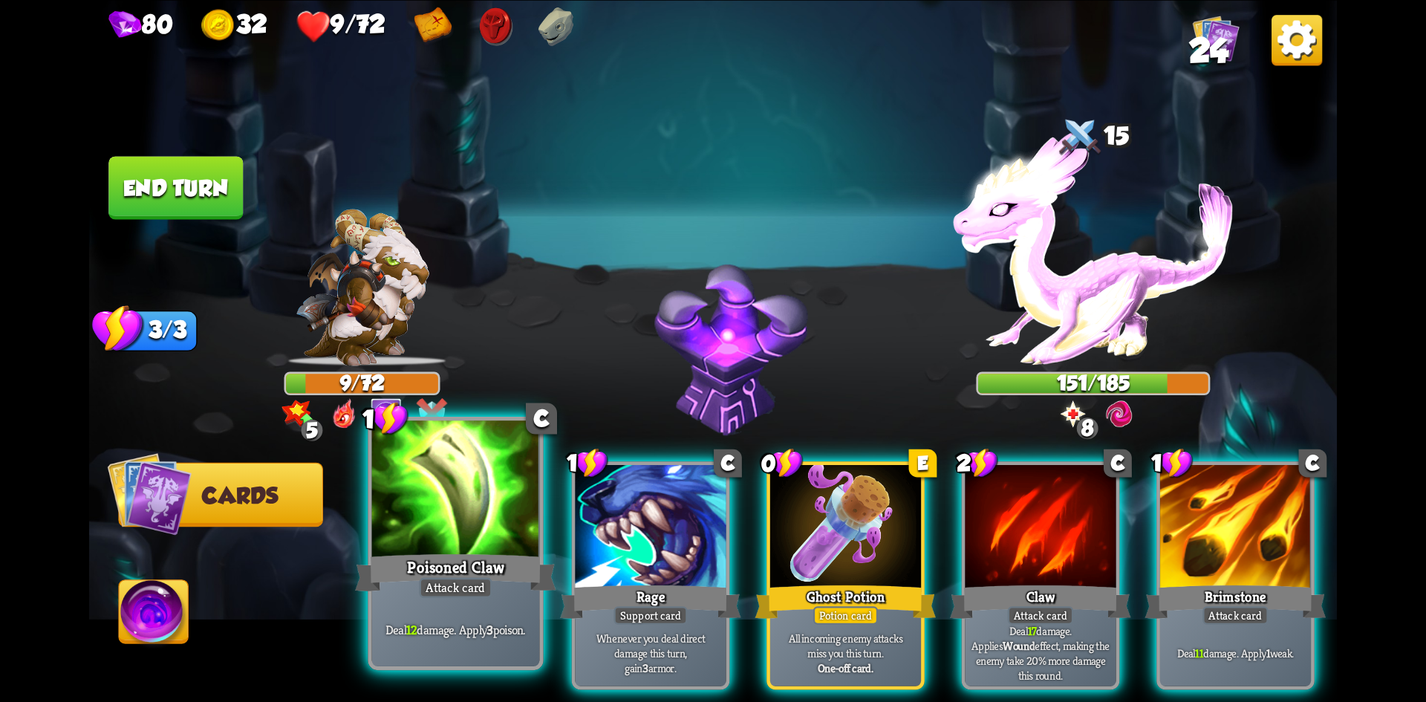
click at [480, 503] on div at bounding box center [456, 490] width 168 height 141
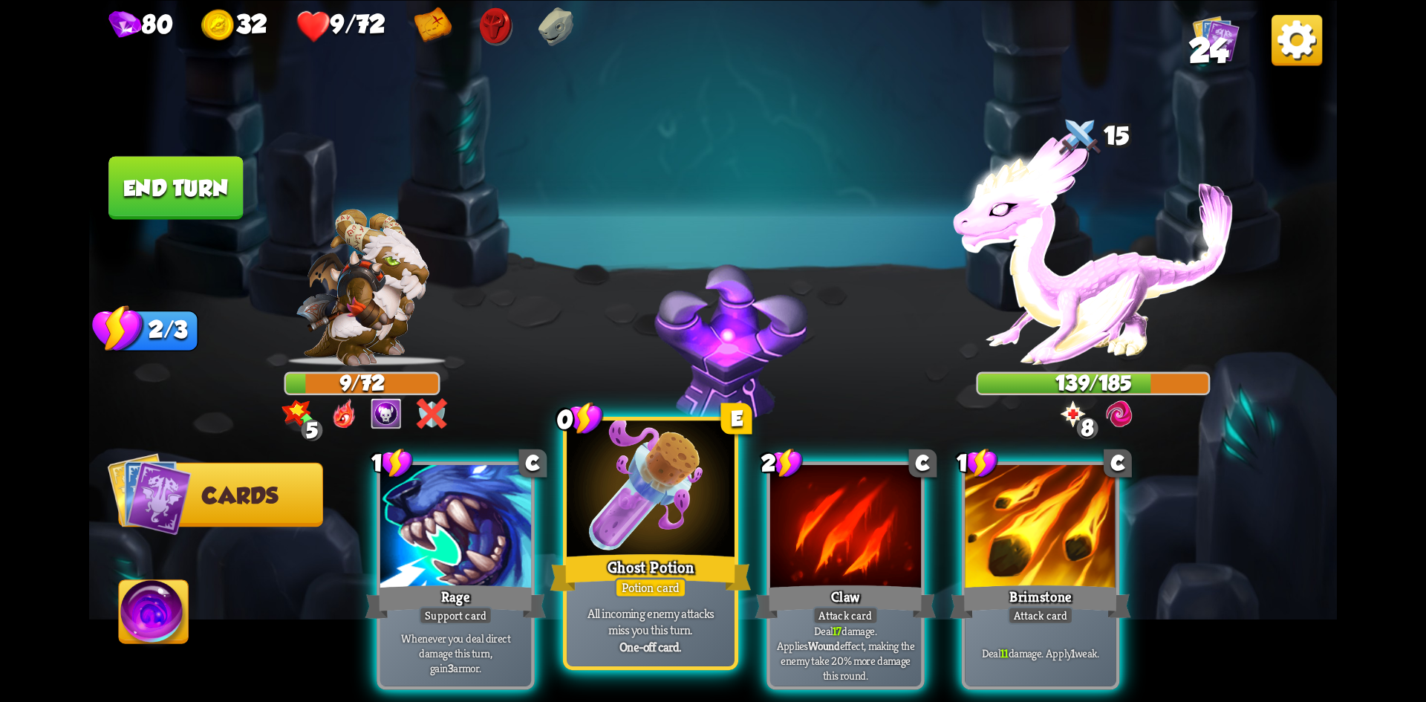
click at [663, 503] on div at bounding box center [651, 490] width 168 height 141
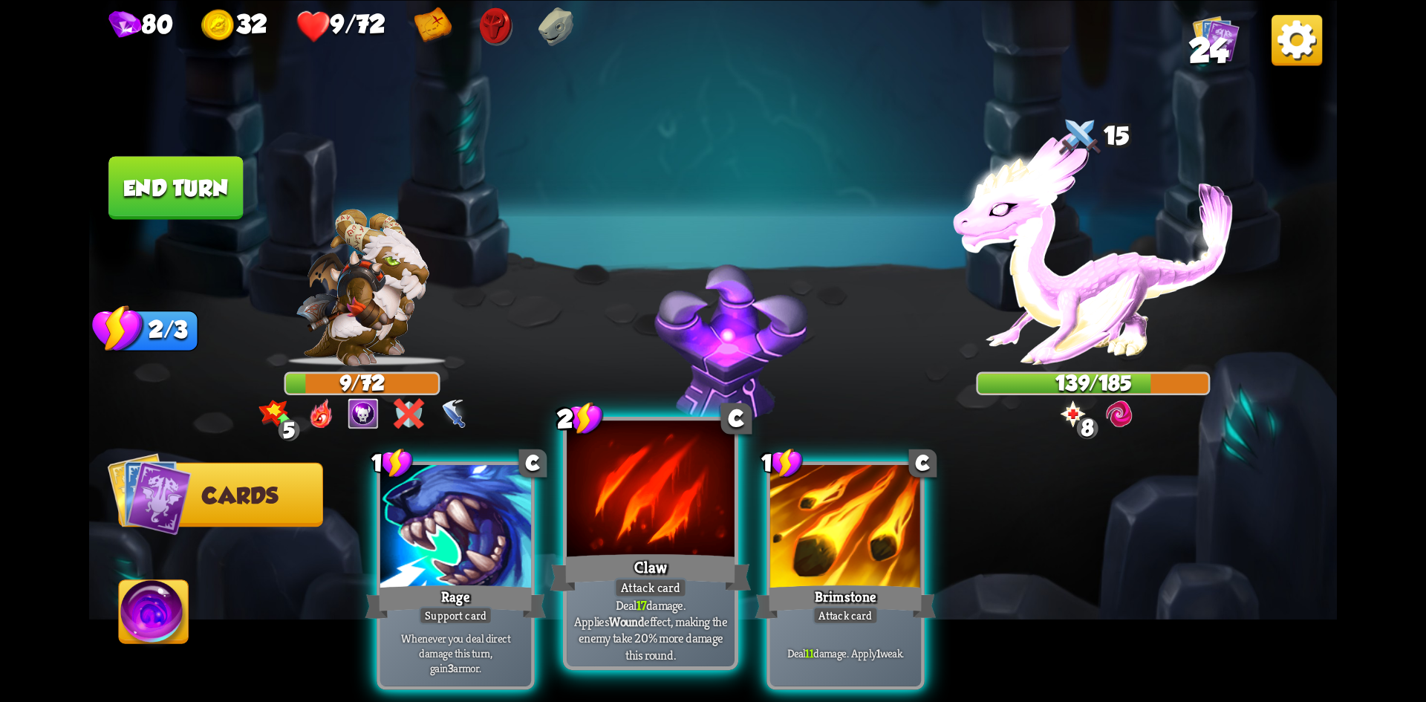
click at [667, 527] on div at bounding box center [651, 490] width 168 height 141
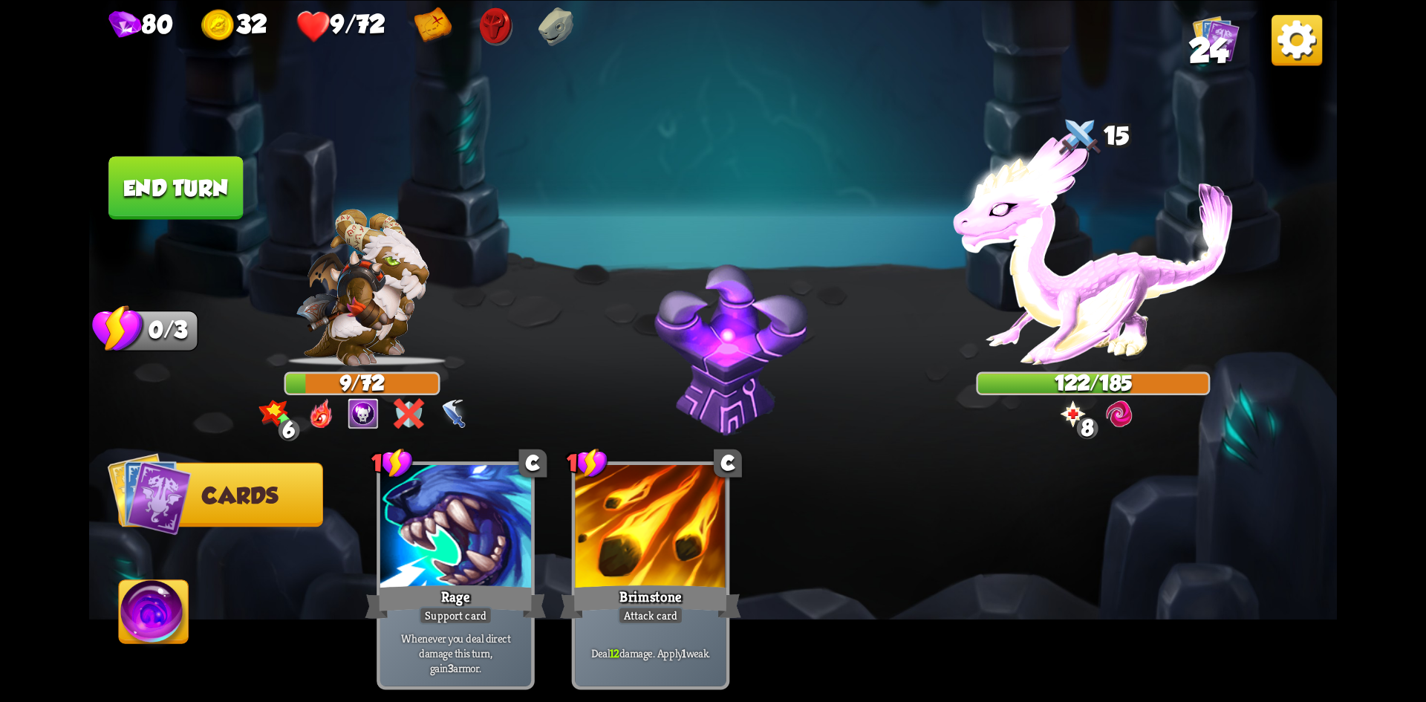
click at [171, 180] on button "End turn" at bounding box center [175, 187] width 134 height 63
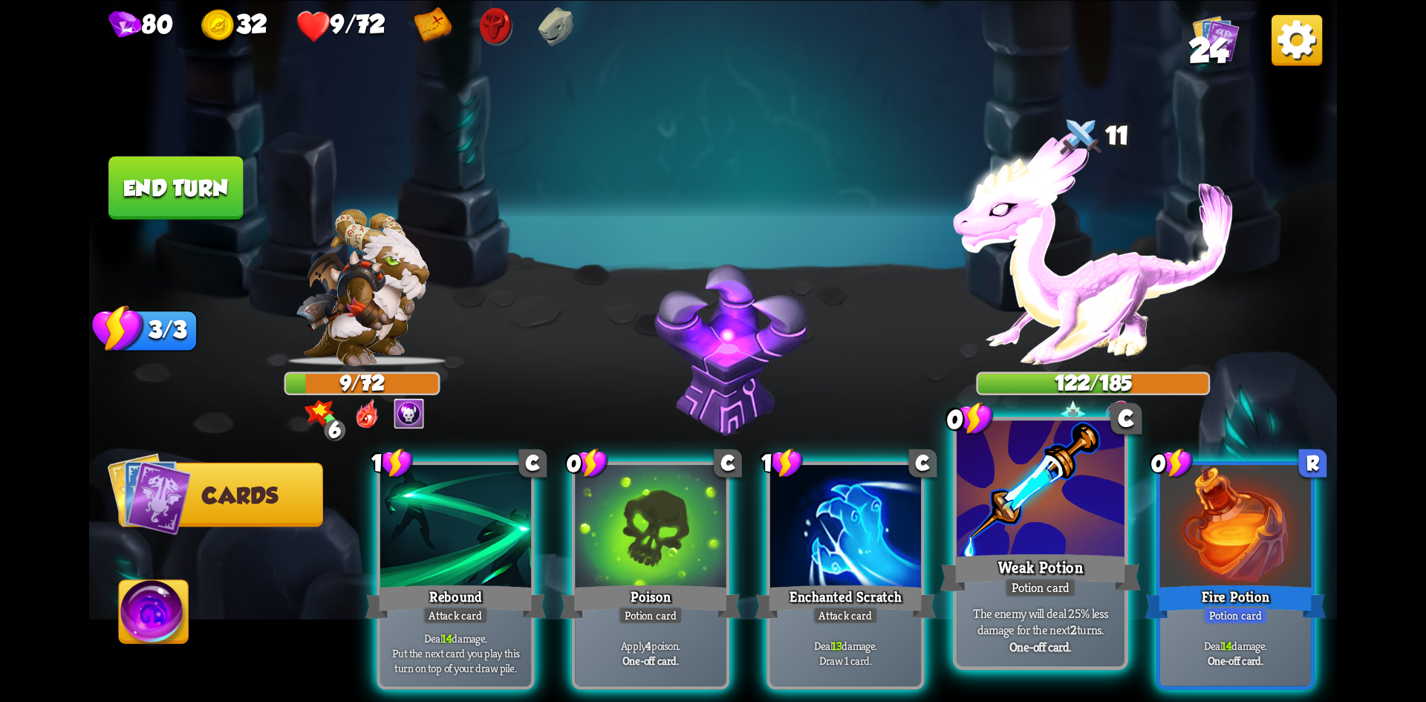
click at [1055, 556] on div "Weak Potion" at bounding box center [1040, 572] width 201 height 45
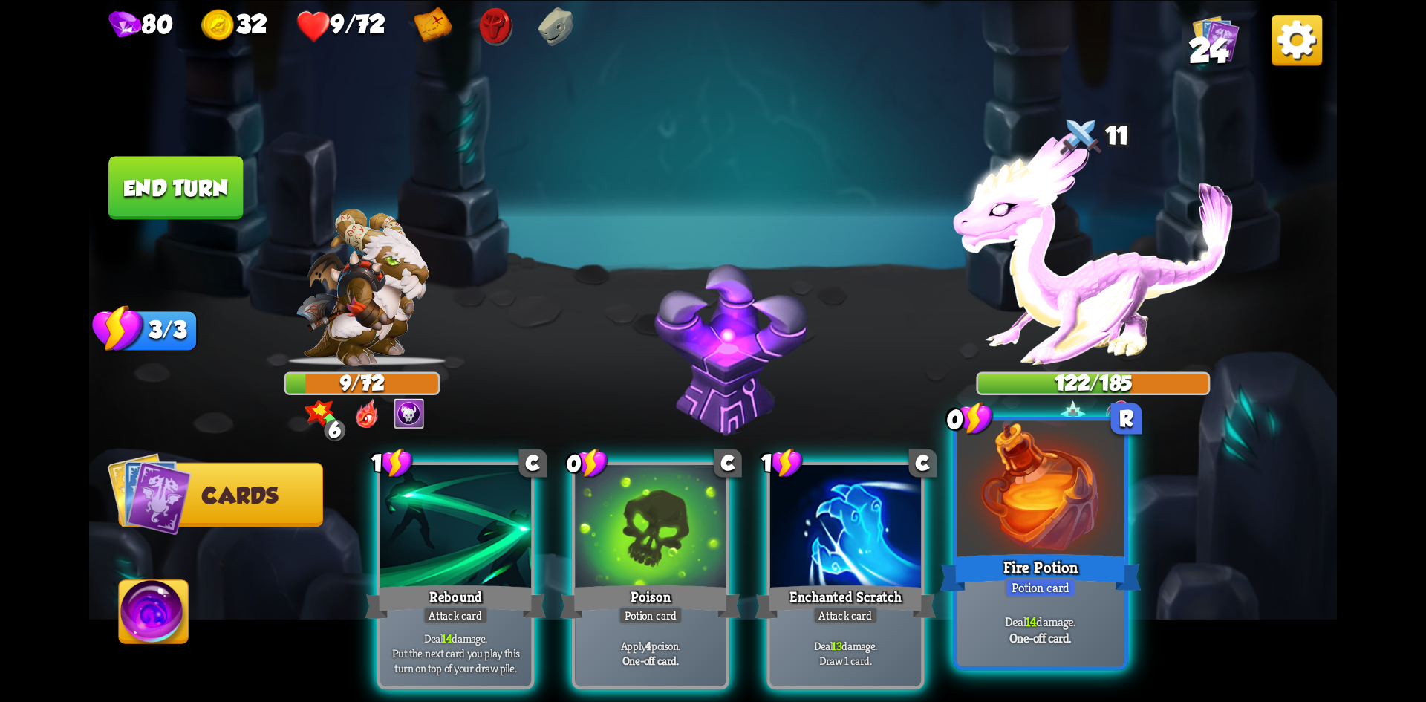
click at [1043, 561] on div "Fire Potion" at bounding box center [1040, 572] width 201 height 45
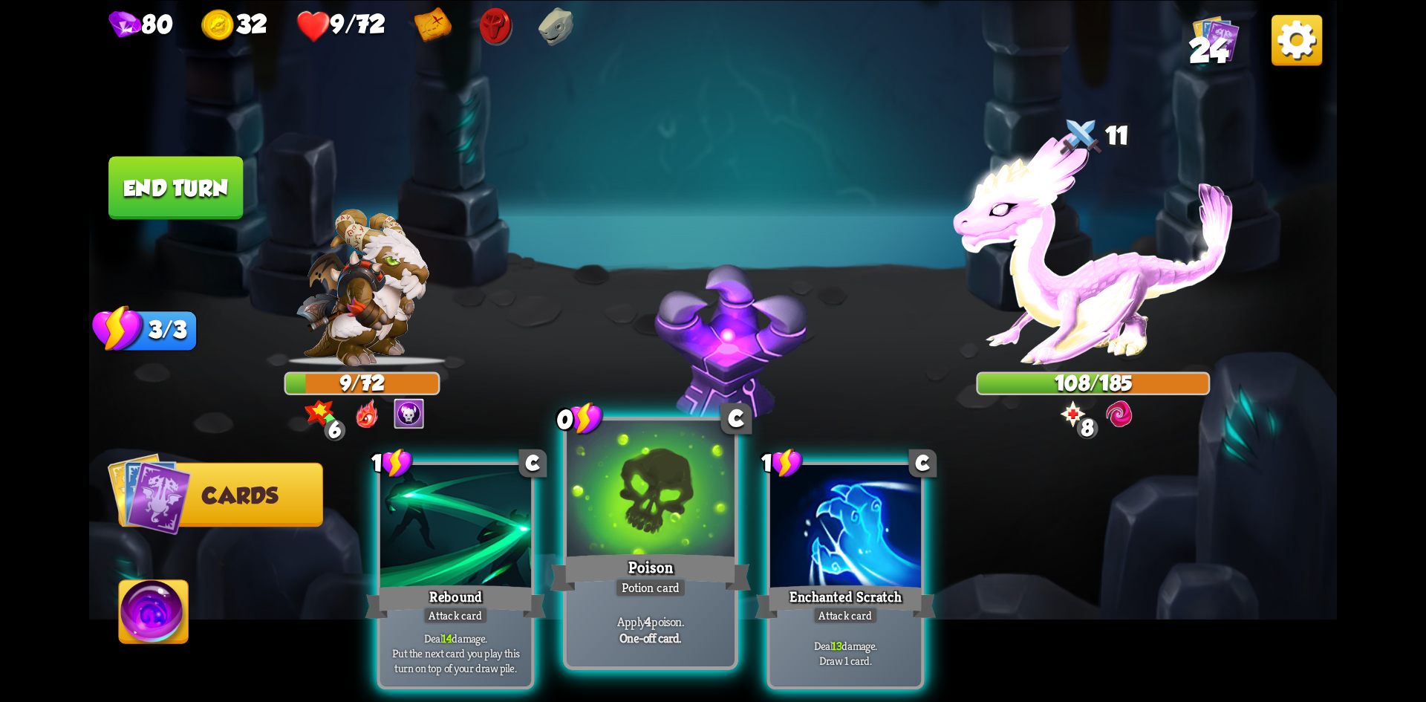
click at [648, 513] on div at bounding box center [651, 490] width 168 height 141
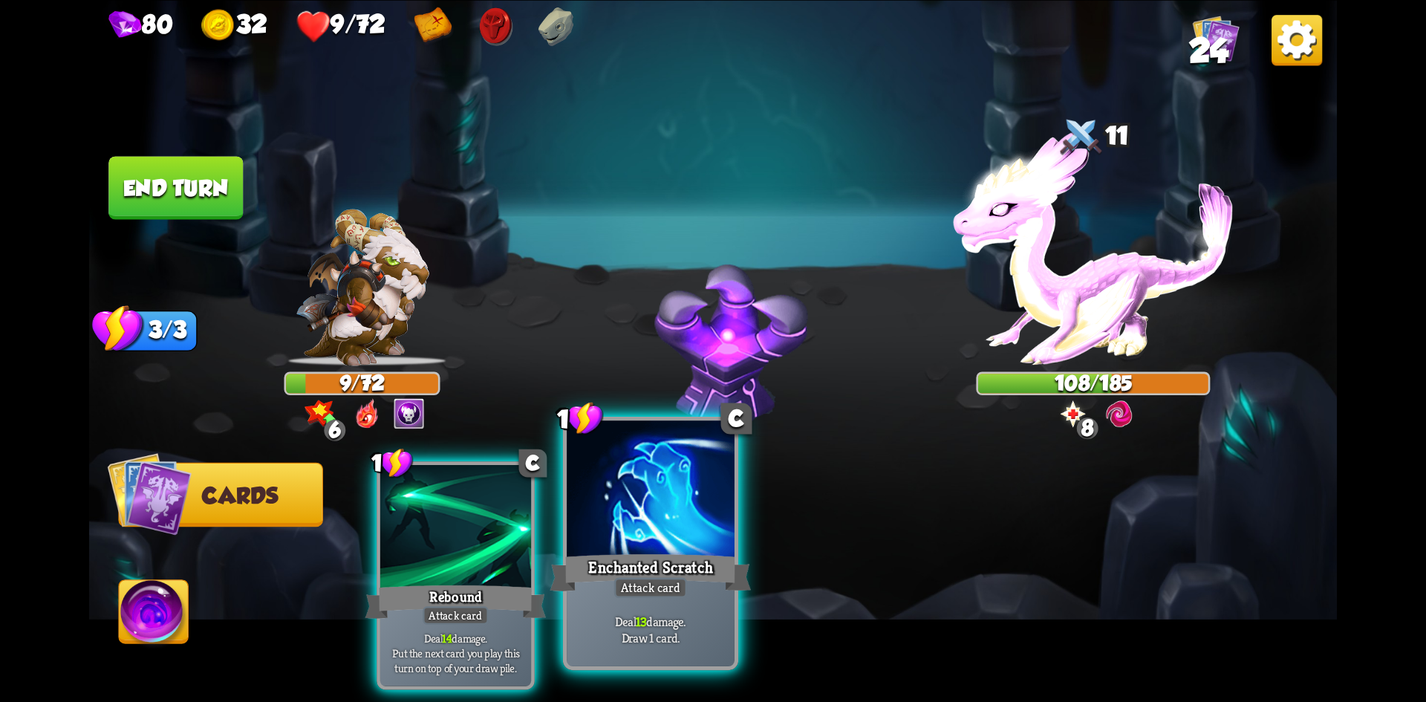
click at [659, 515] on div at bounding box center [651, 490] width 168 height 141
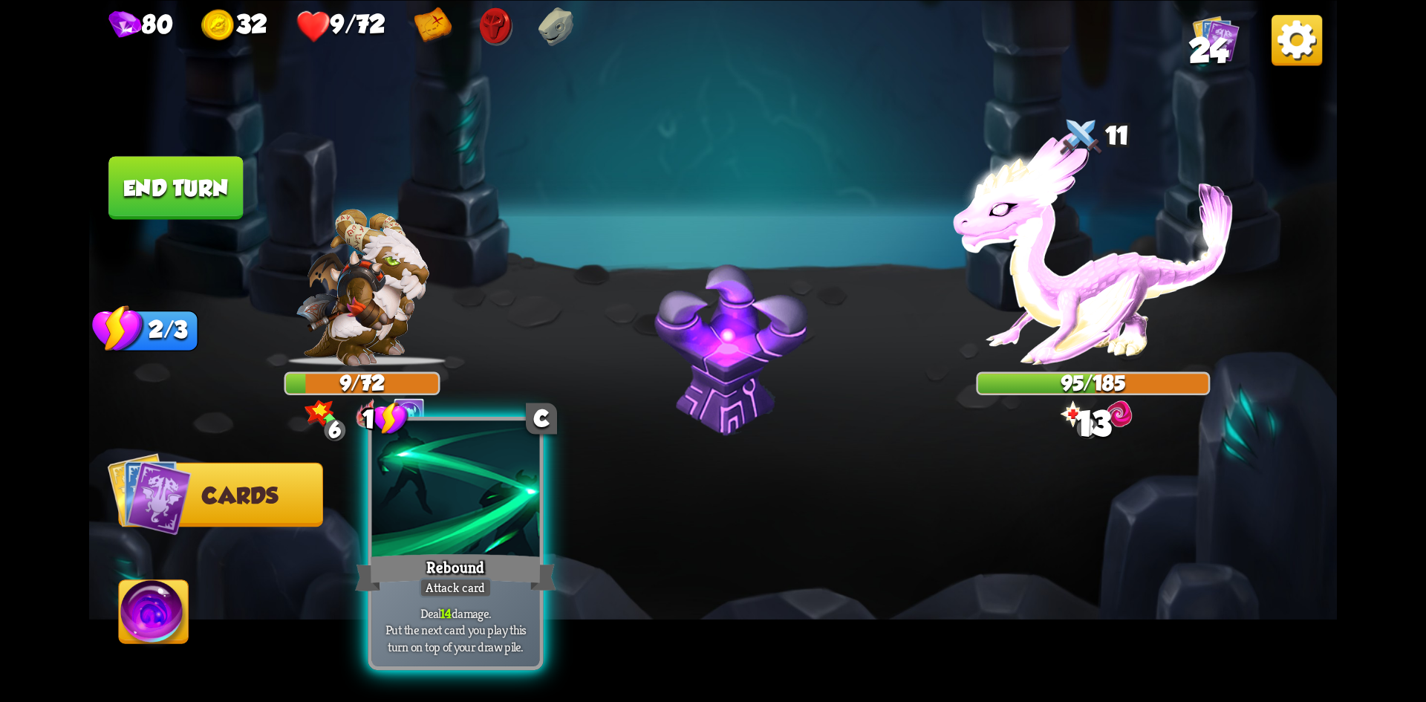
click at [478, 498] on div at bounding box center [456, 490] width 168 height 141
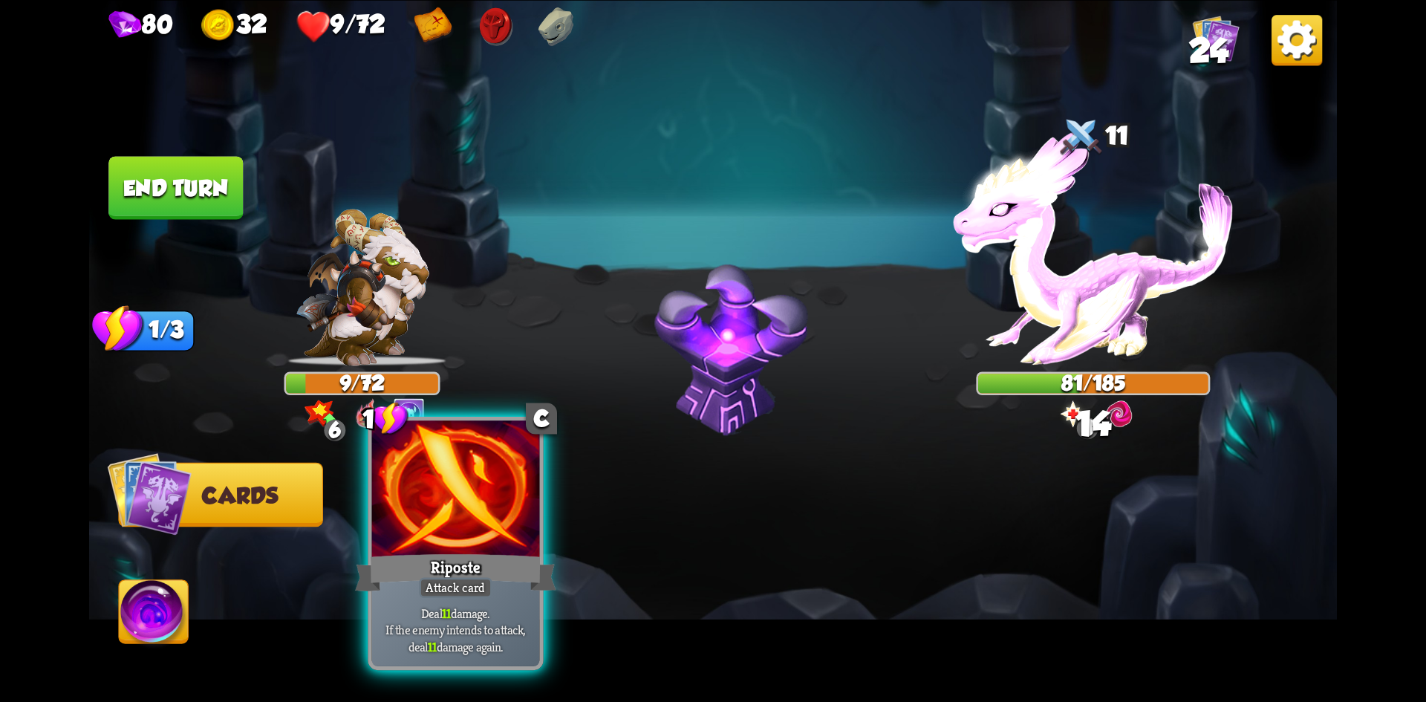
click at [483, 494] on div at bounding box center [456, 490] width 168 height 141
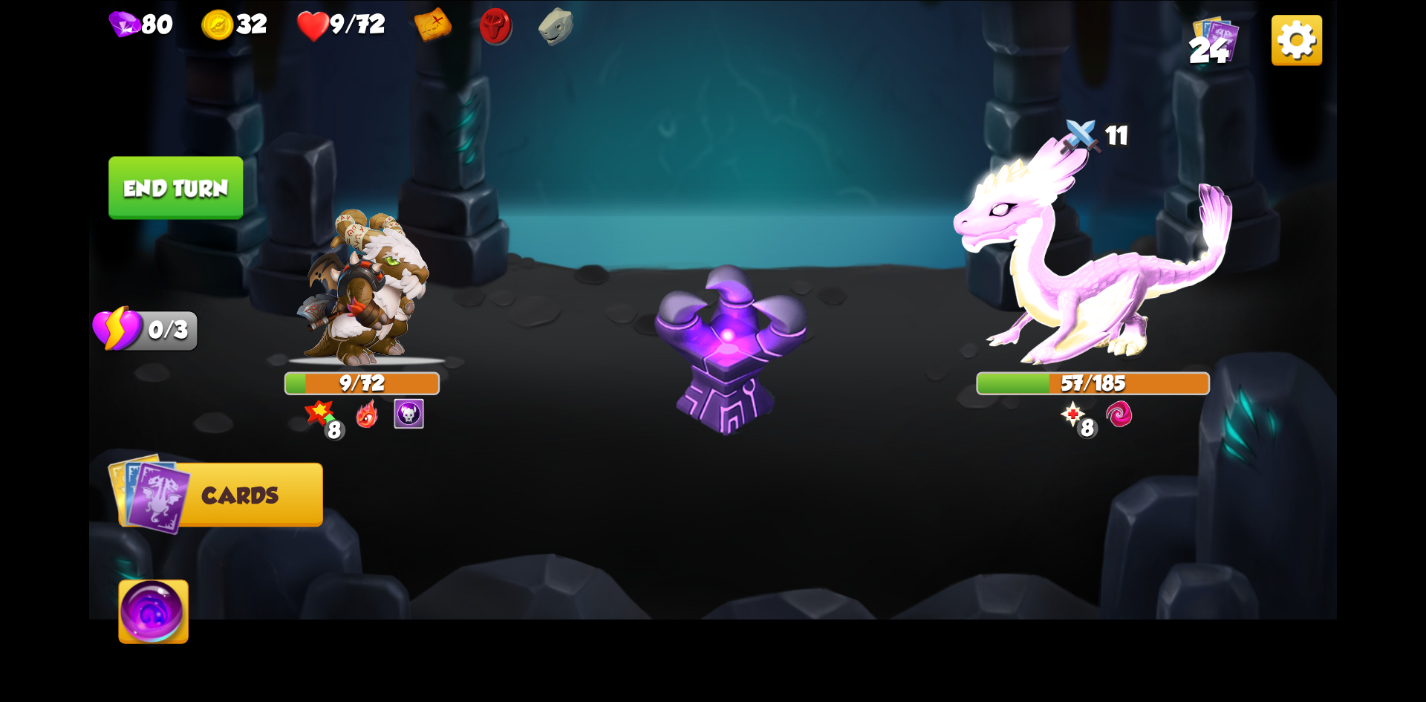
click at [204, 197] on button "End turn" at bounding box center [175, 187] width 134 height 63
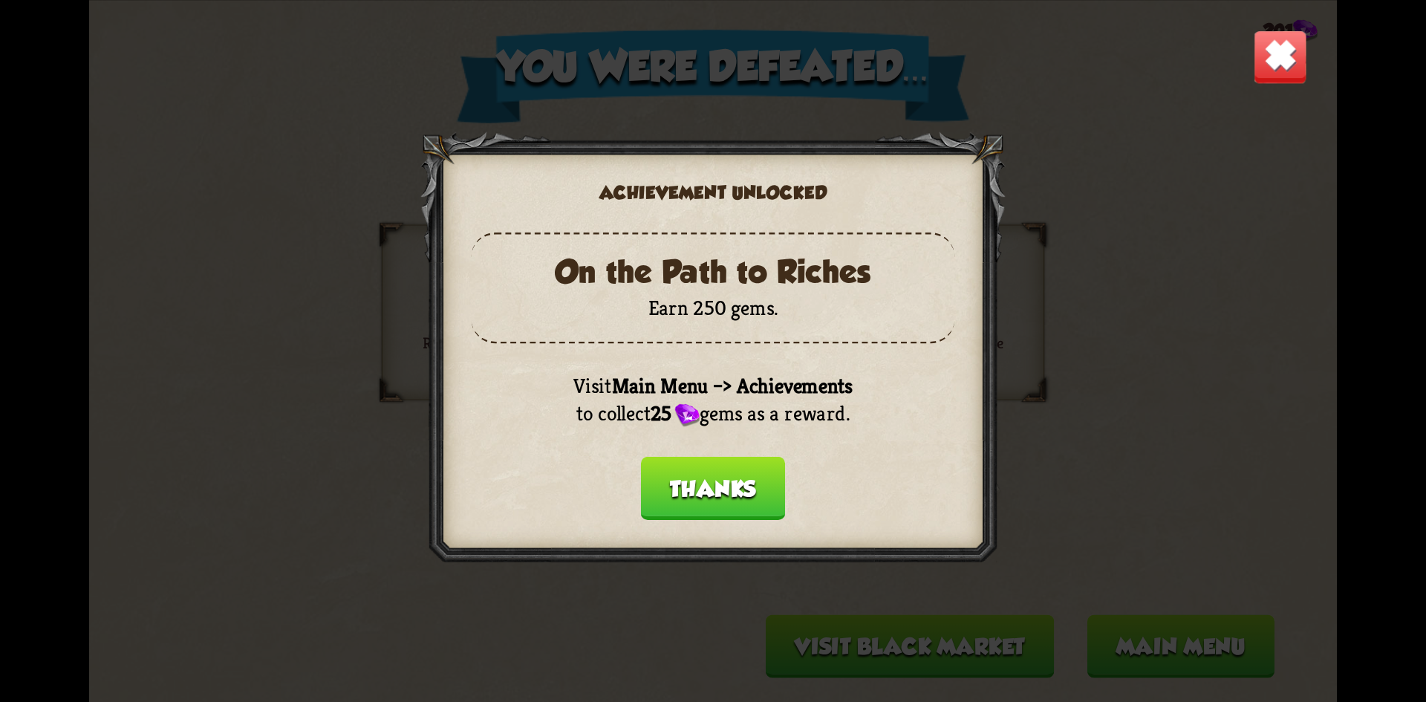
click at [734, 483] on button "Thanks" at bounding box center [713, 487] width 144 height 63
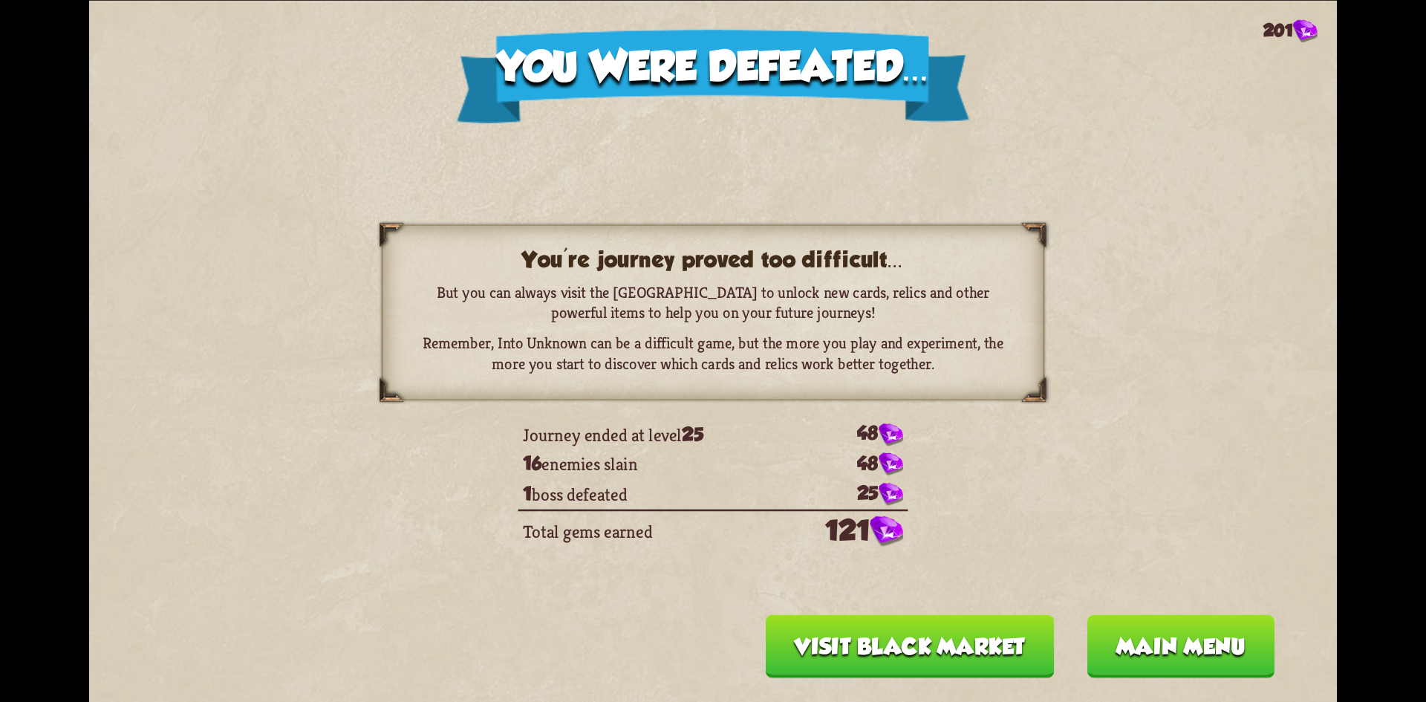
click at [985, 648] on button "Visit Black Market" at bounding box center [910, 645] width 289 height 63
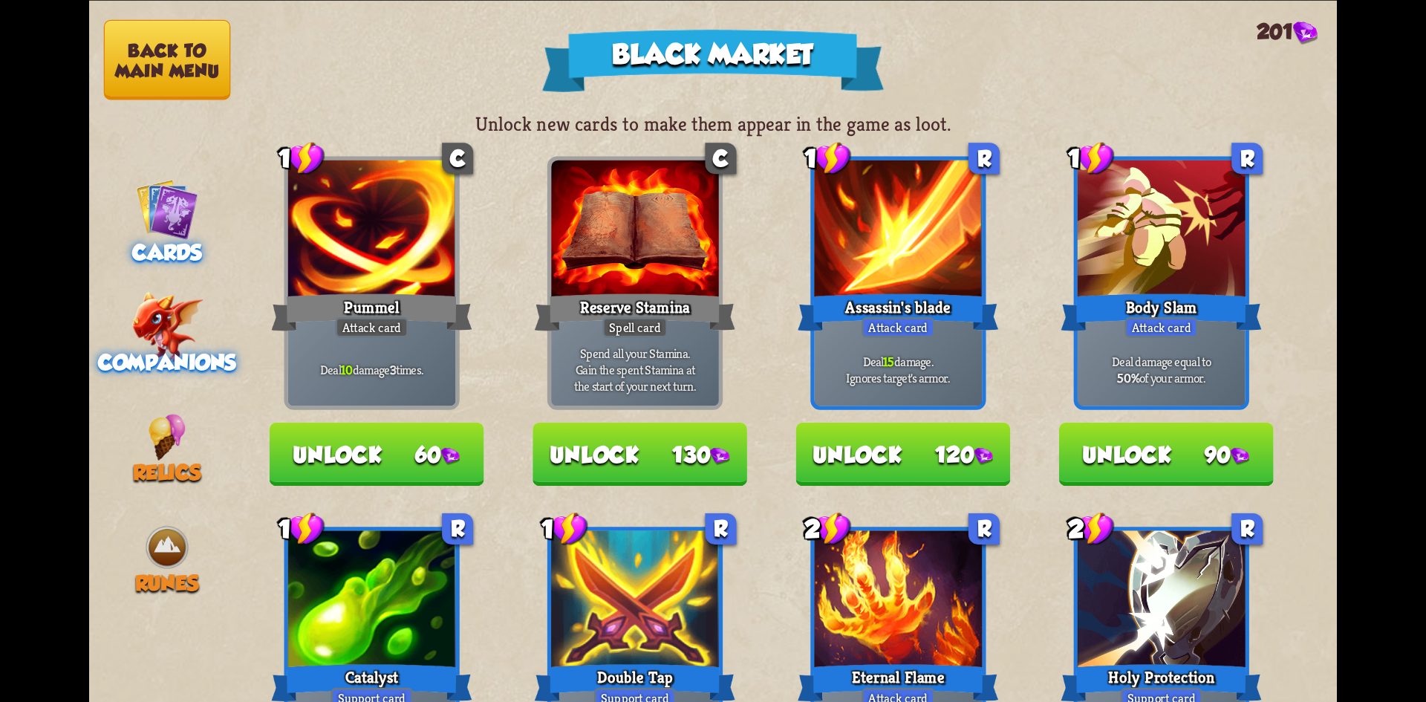
click at [193, 350] on span "Companions" at bounding box center [167, 362] width 138 height 25
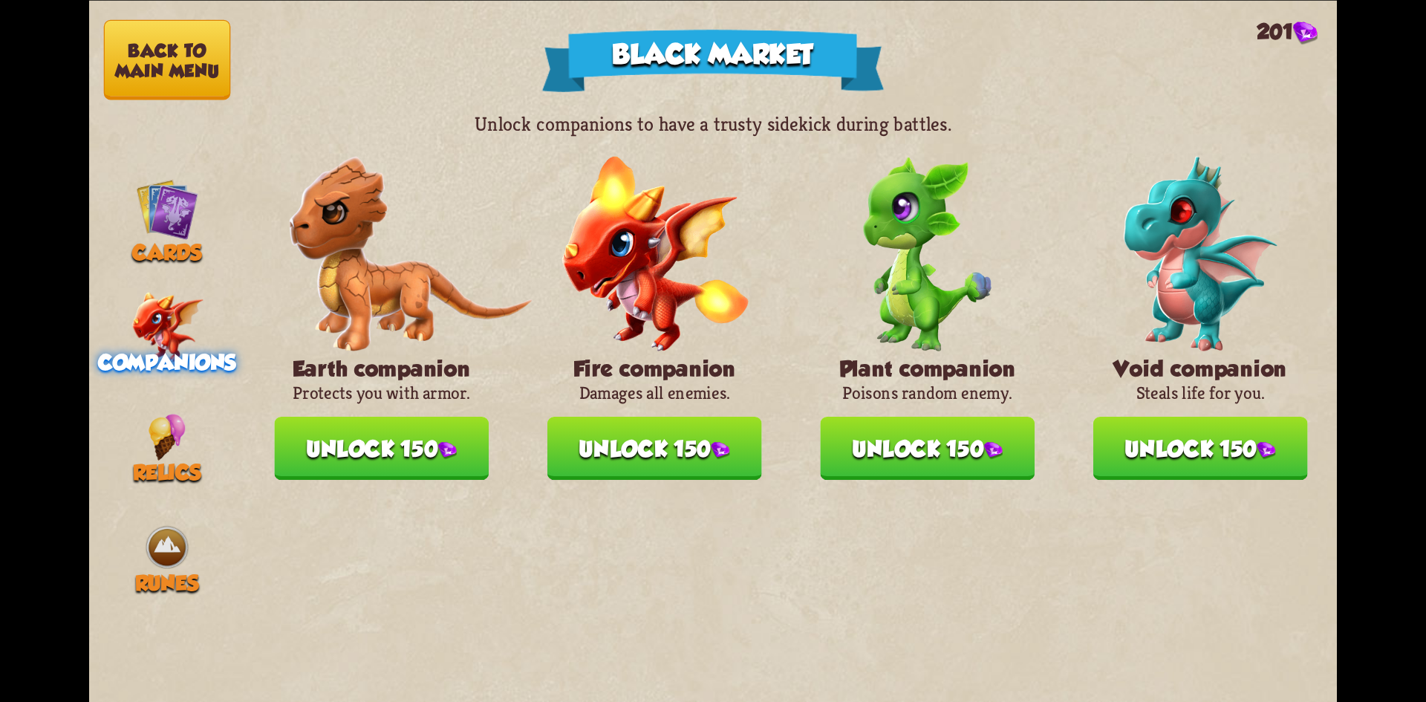
click at [1207, 439] on button "Unlock 150" at bounding box center [1200, 447] width 215 height 63
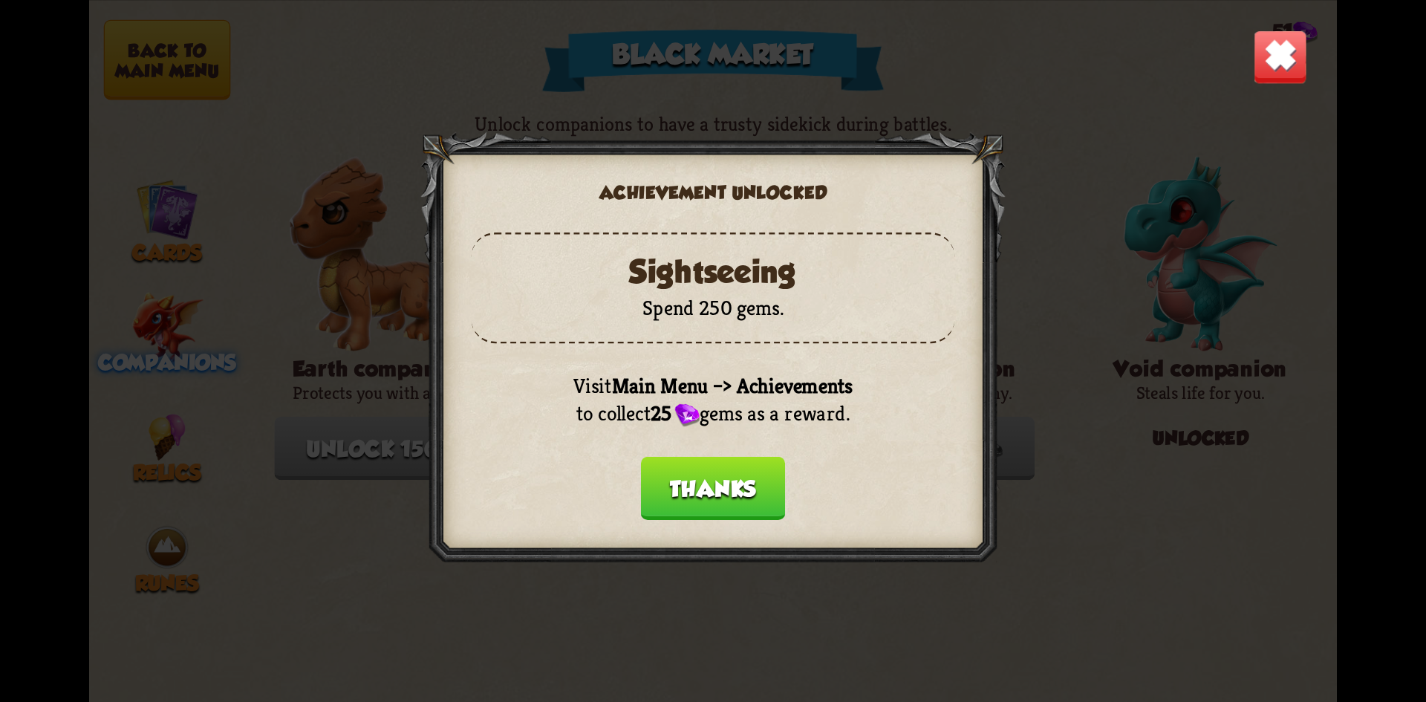
click at [744, 494] on button "Thanks" at bounding box center [713, 487] width 144 height 63
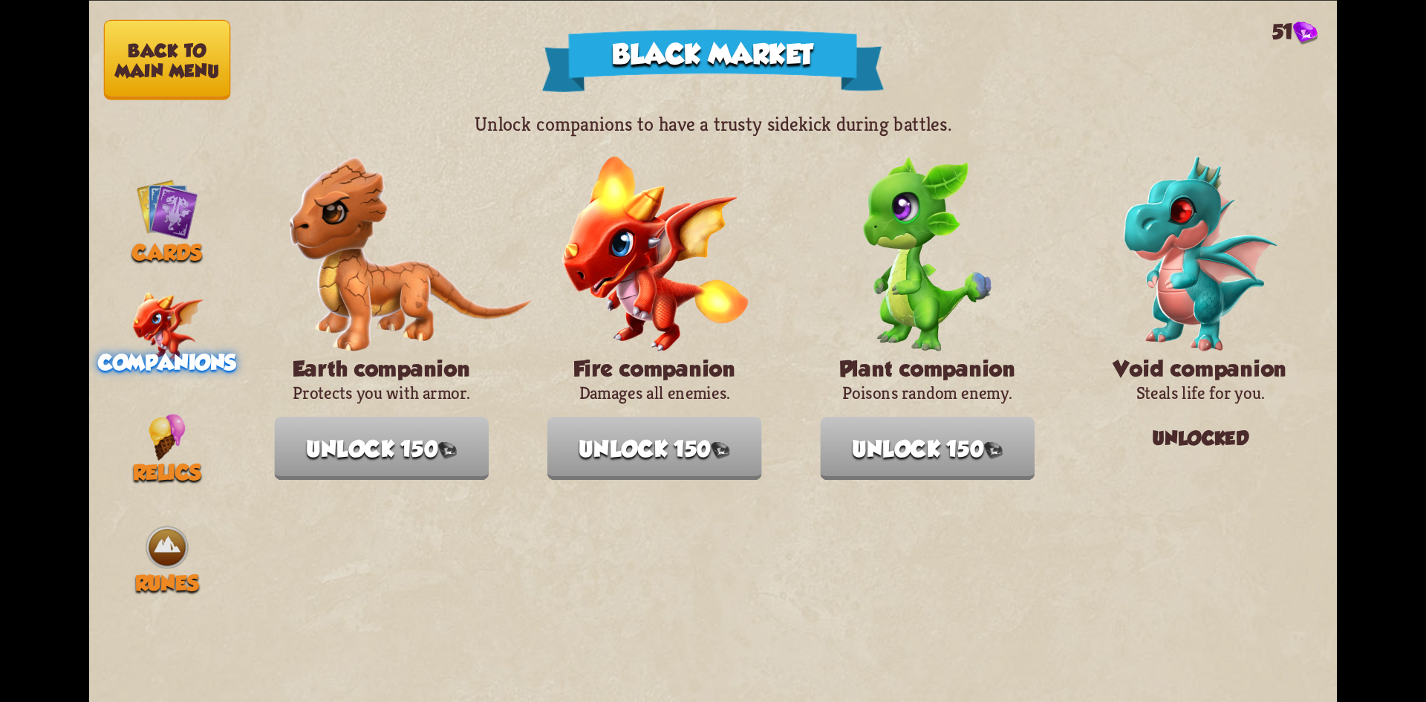
click at [175, 53] on button "Back to main menu" at bounding box center [167, 59] width 127 height 80
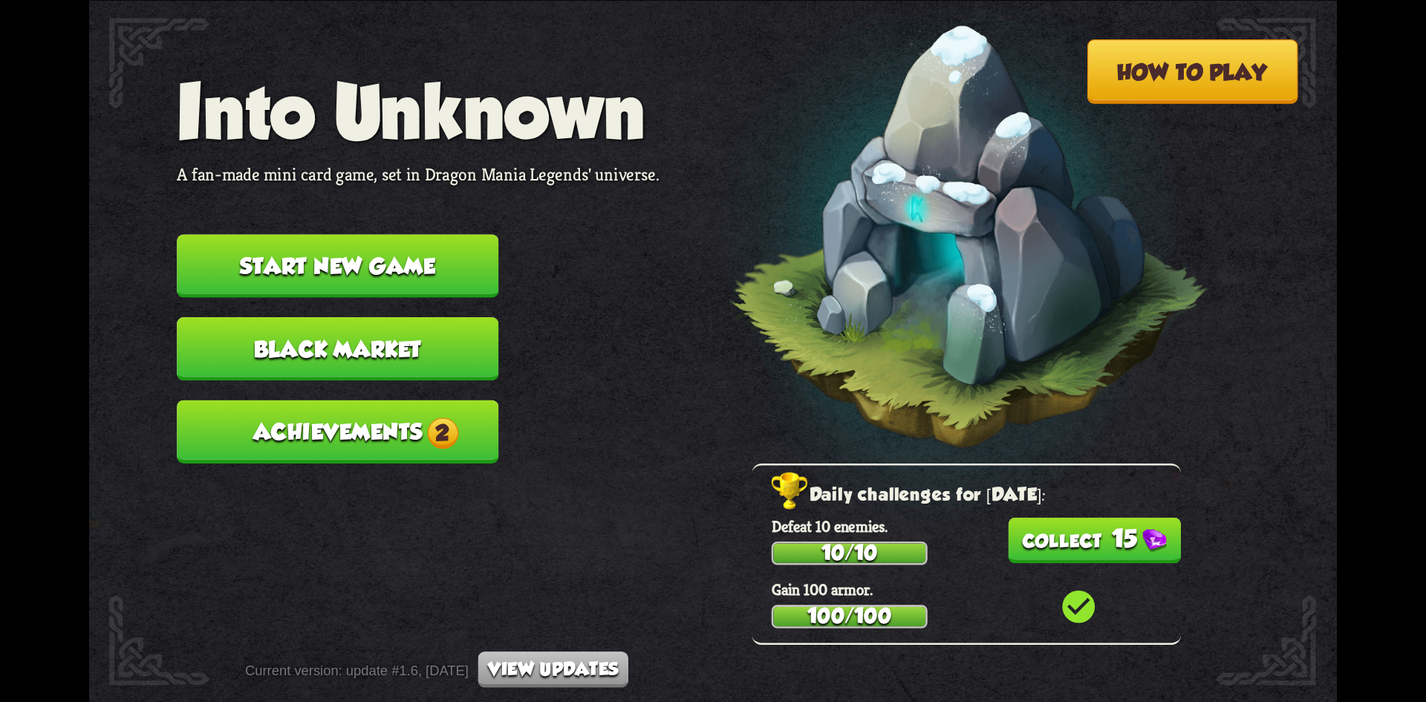
click at [1063, 565] on div "Daily challenges for [DATE]: Defeat 10 enemies. 10/10 15 Gain 100 armor. 100/10…" at bounding box center [966, 553] width 429 height 181
click at [1080, 543] on button "15" at bounding box center [1094, 540] width 173 height 46
click at [397, 400] on button "Achievements 2" at bounding box center [338, 431] width 322 height 63
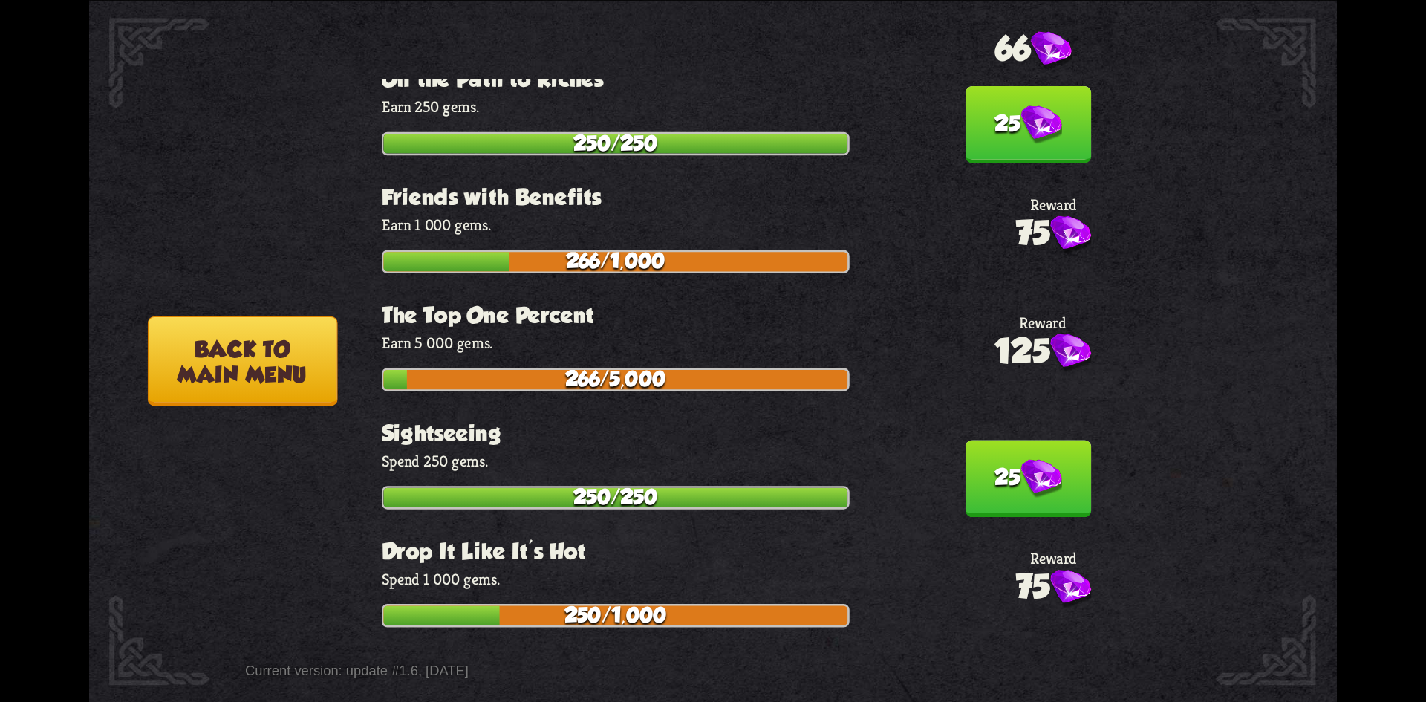
scroll to position [4278, 0]
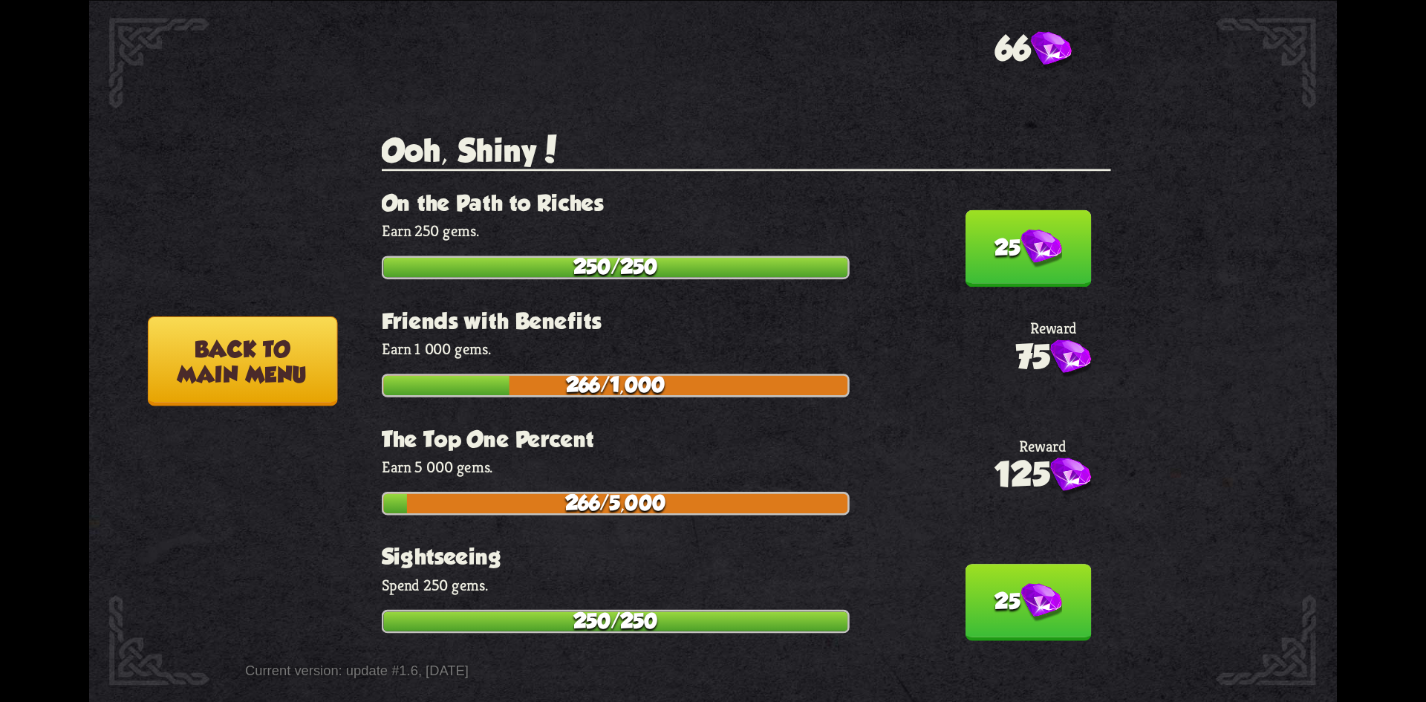
click at [1000, 564] on button "25" at bounding box center [1028, 602] width 126 height 77
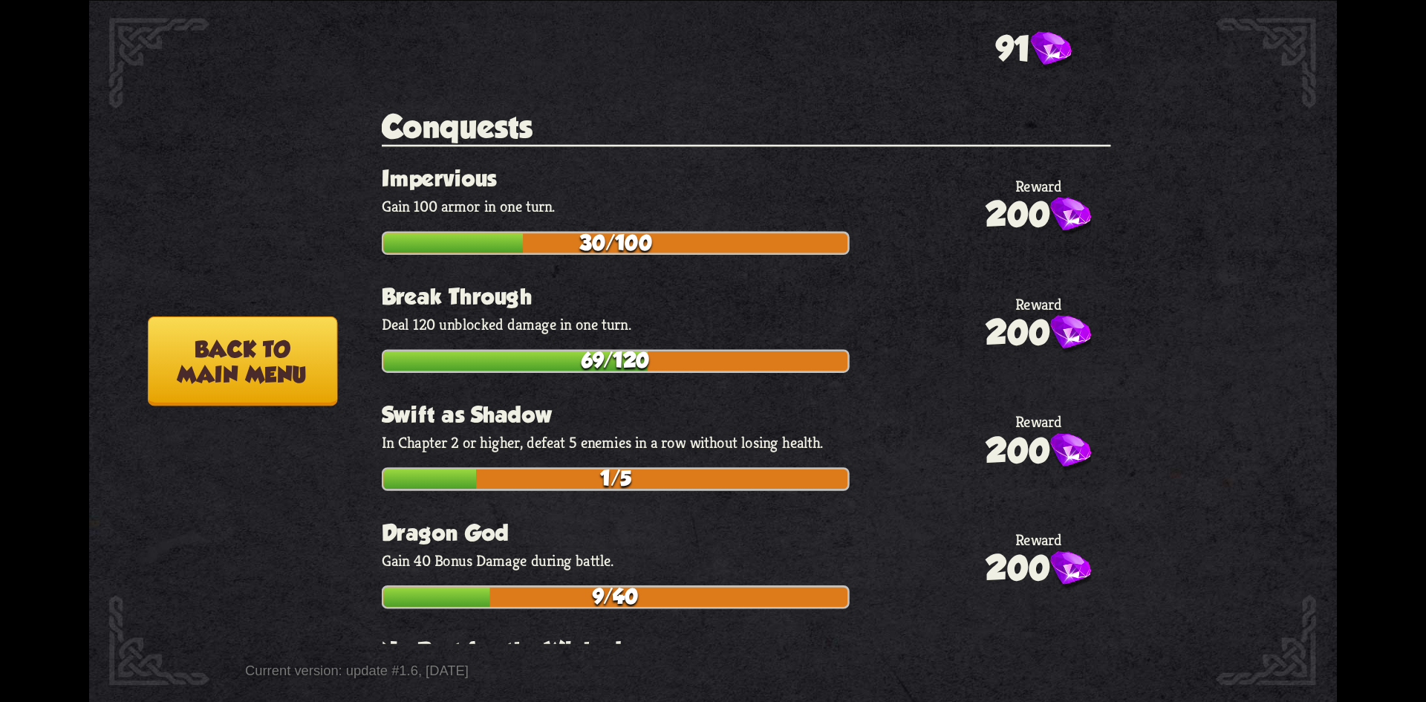
scroll to position [5059, 0]
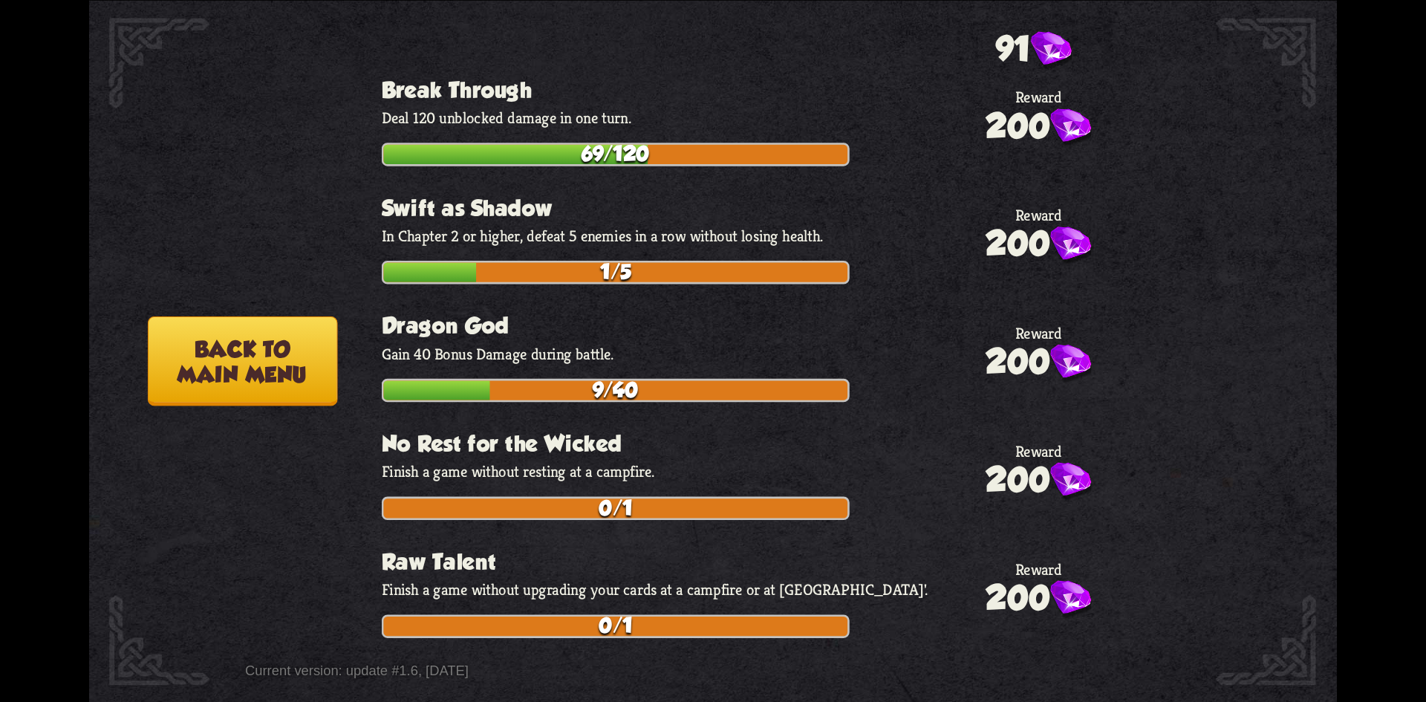
drag, startPoint x: 205, startPoint y: 318, endPoint x: 209, endPoint y: 334, distance: 16.8
click at [206, 0] on div "How to play Into Unknown A fan-made mini card game, set in Dragon Mania Legends…" at bounding box center [713, 0] width 1248 height 0
drag, startPoint x: 218, startPoint y: 347, endPoint x: 229, endPoint y: 354, distance: 13.4
click at [222, 351] on button "Back to main menu" at bounding box center [242, 361] width 189 height 90
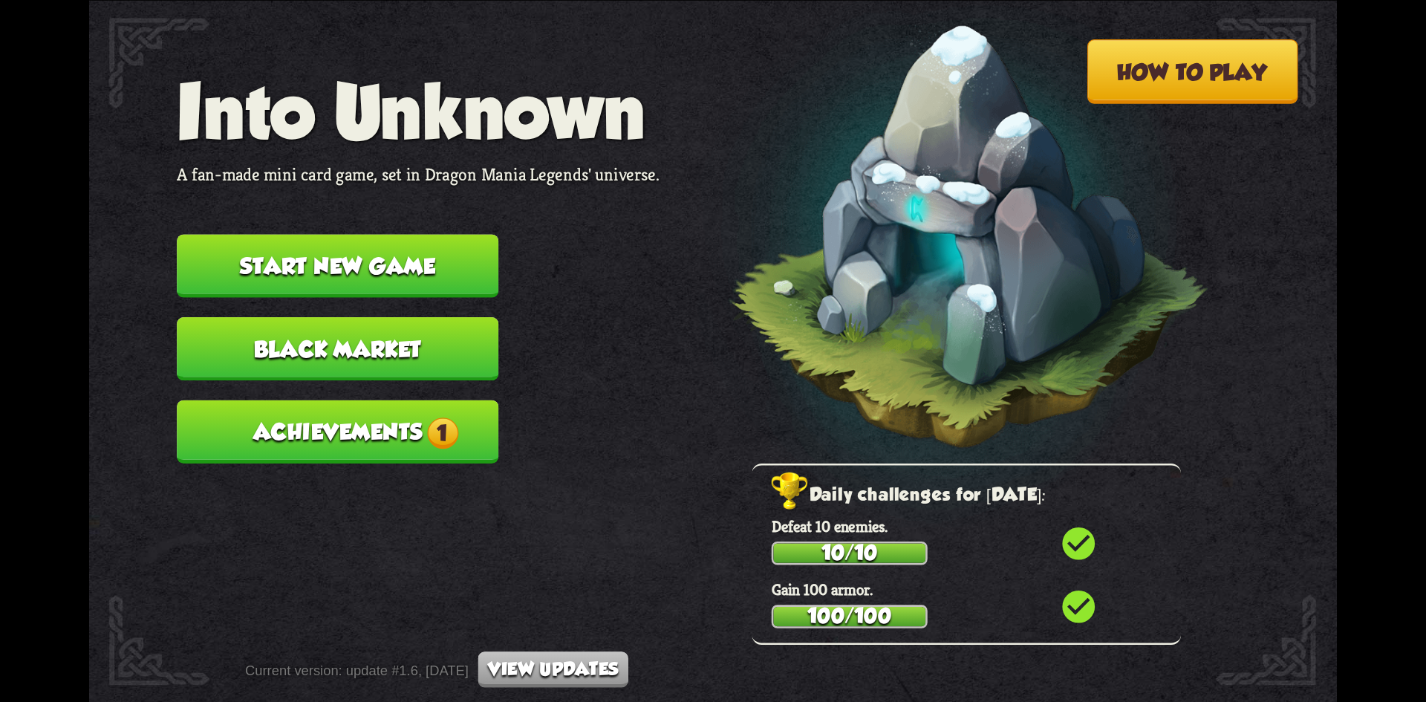
click at [277, 244] on button "Start new game" at bounding box center [338, 265] width 322 height 63
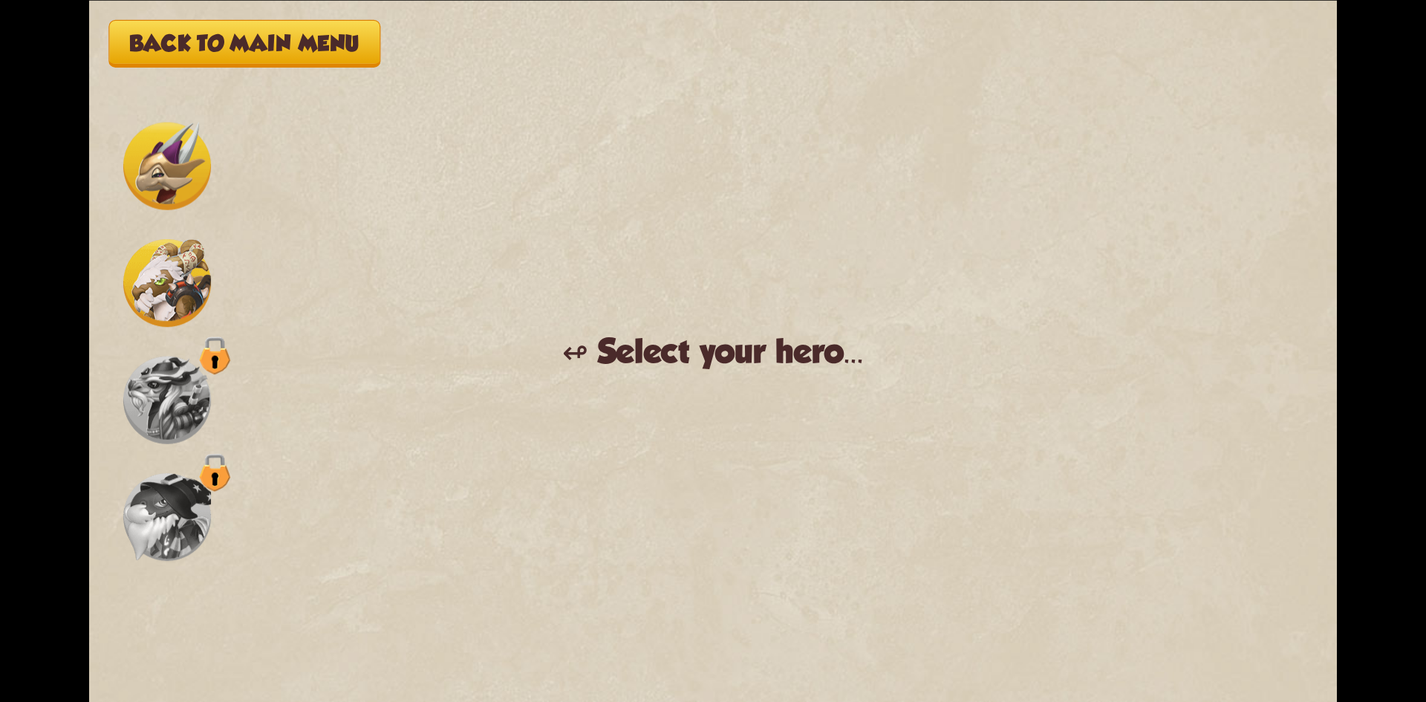
click at [158, 261] on img at bounding box center [167, 283] width 88 height 88
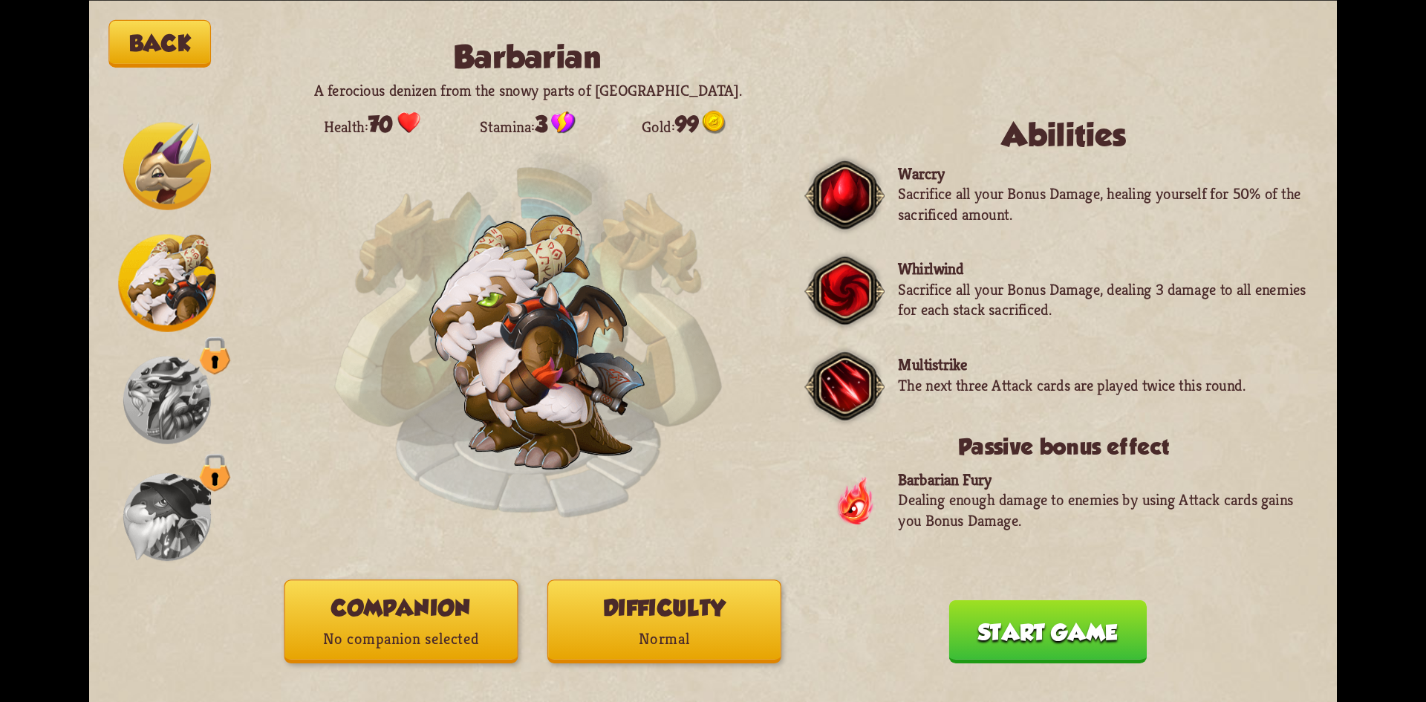
click at [475, 616] on button "Companion No companion selected" at bounding box center [401, 621] width 234 height 84
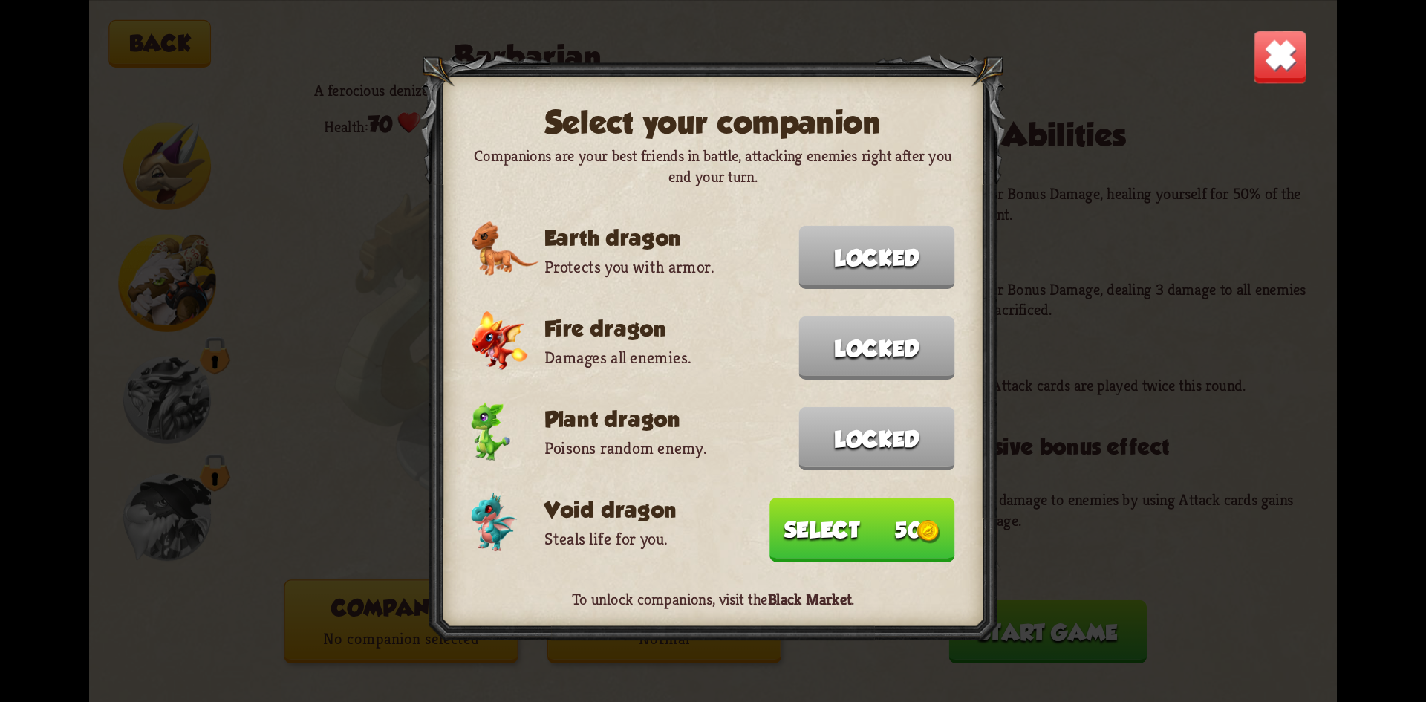
click at [809, 519] on button "Select 50" at bounding box center [861, 529] width 185 height 64
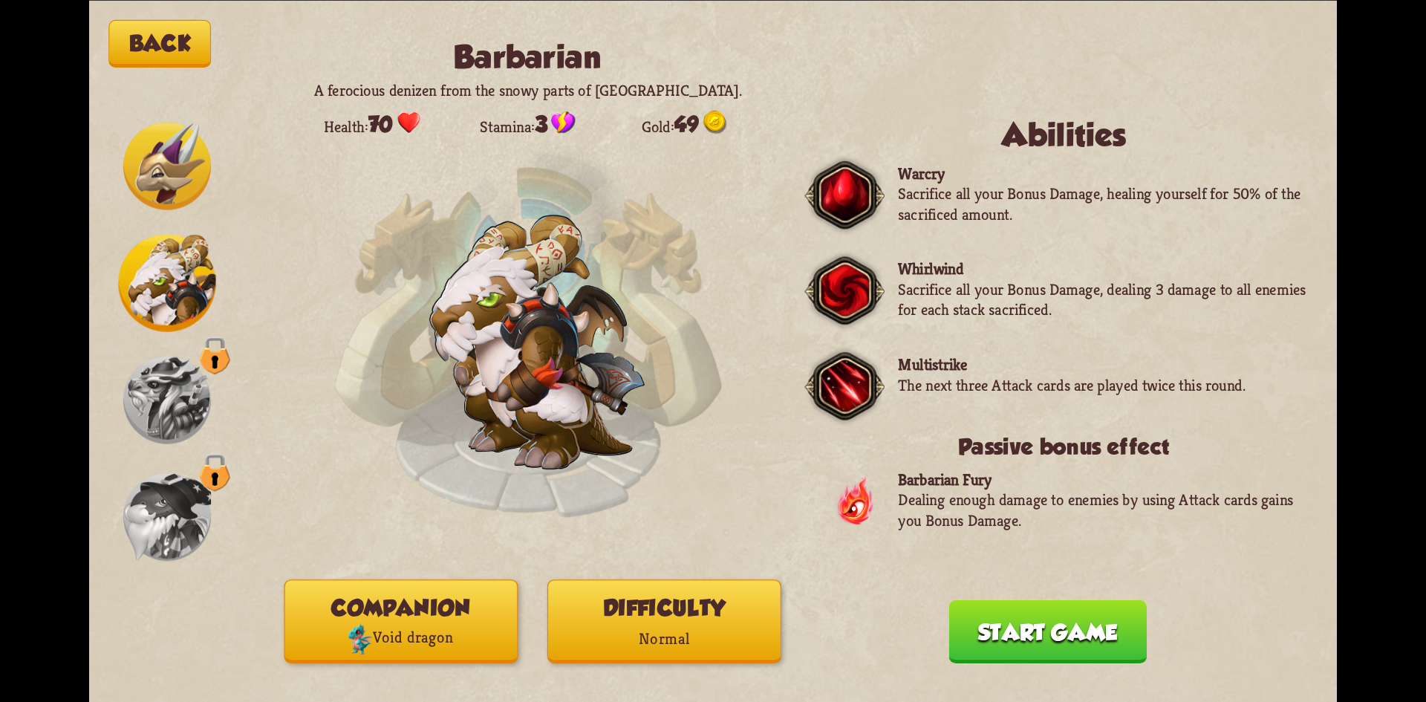
click at [1060, 642] on button "Start game" at bounding box center [1048, 630] width 198 height 63
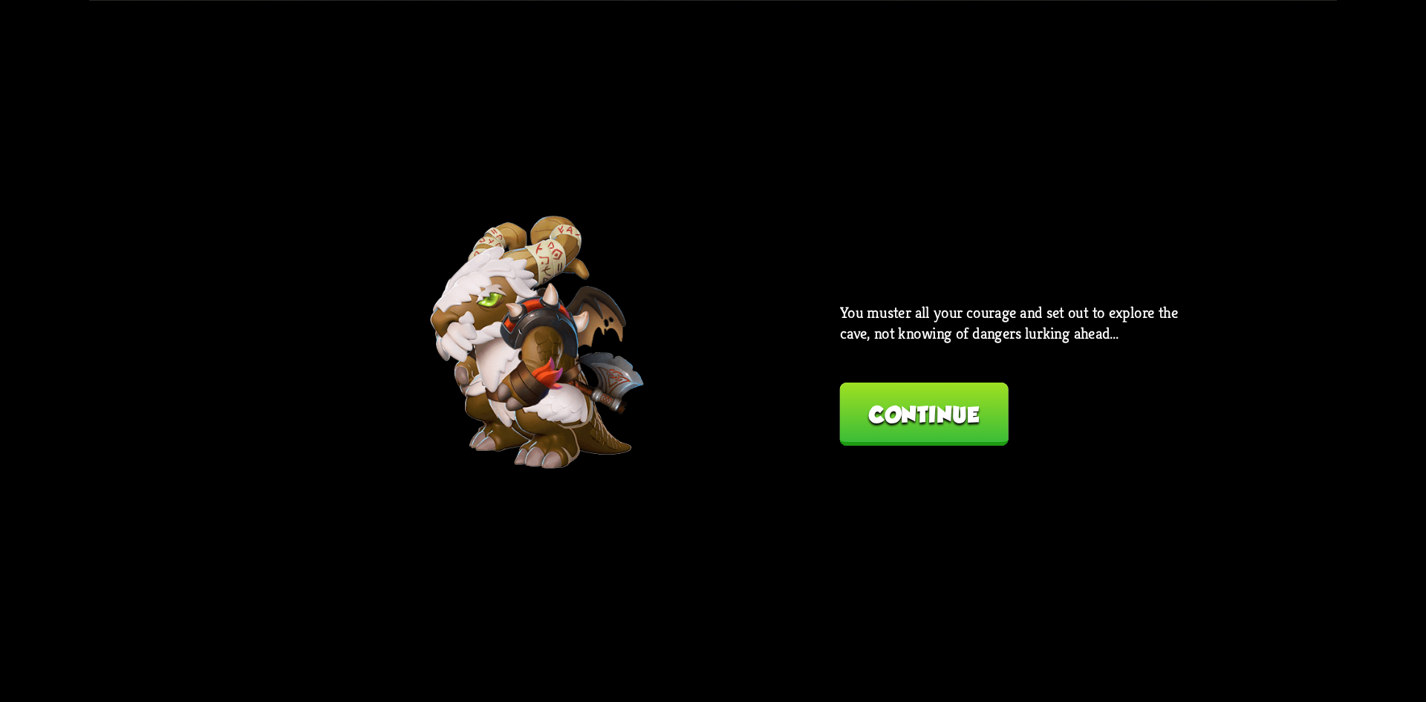
click at [879, 409] on button "Continue" at bounding box center [924, 413] width 169 height 63
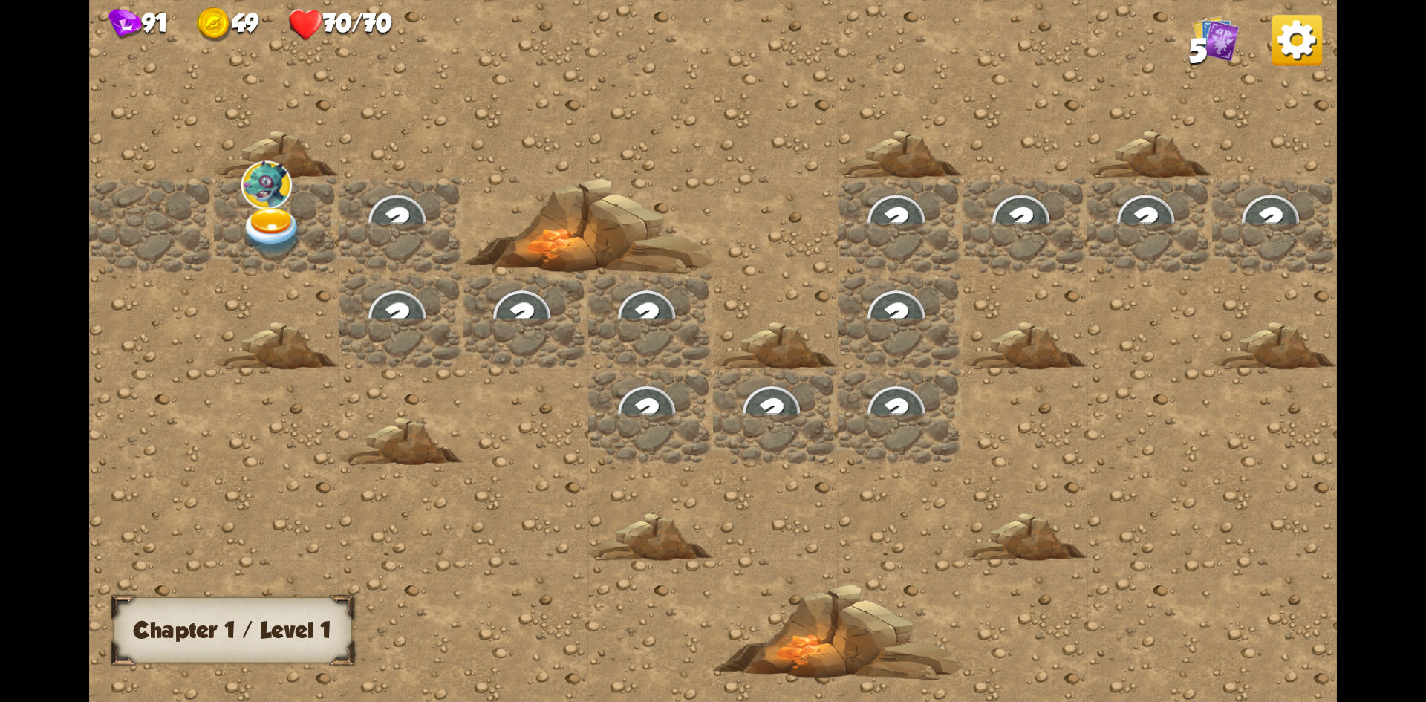
click at [270, 215] on img at bounding box center [272, 230] width 62 height 49
